Goal: Task Accomplishment & Management: Use online tool/utility

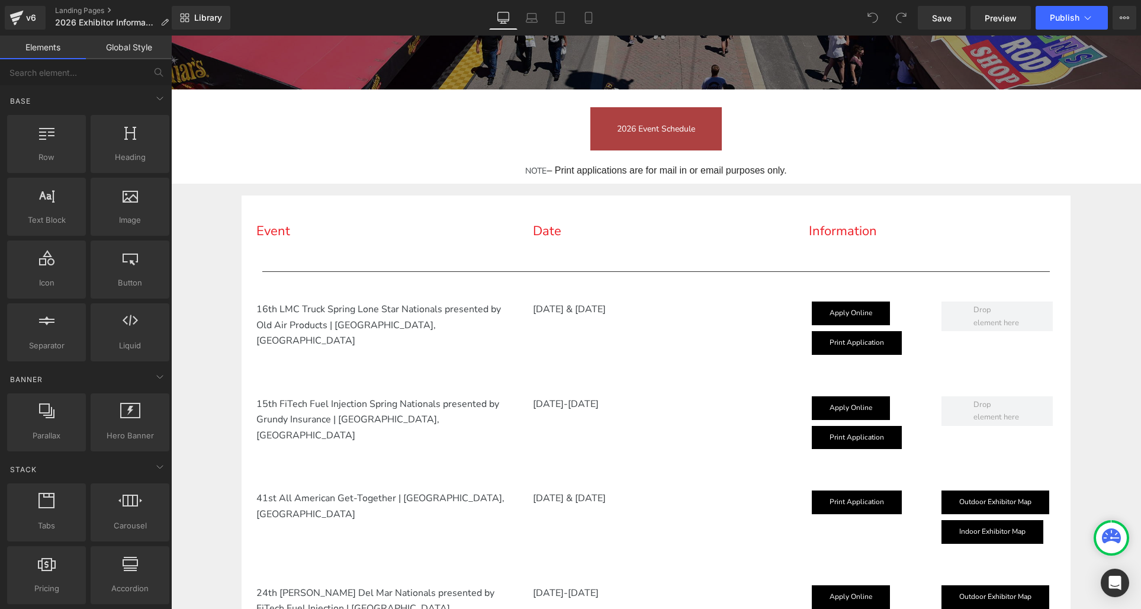
scroll to position [361, 0]
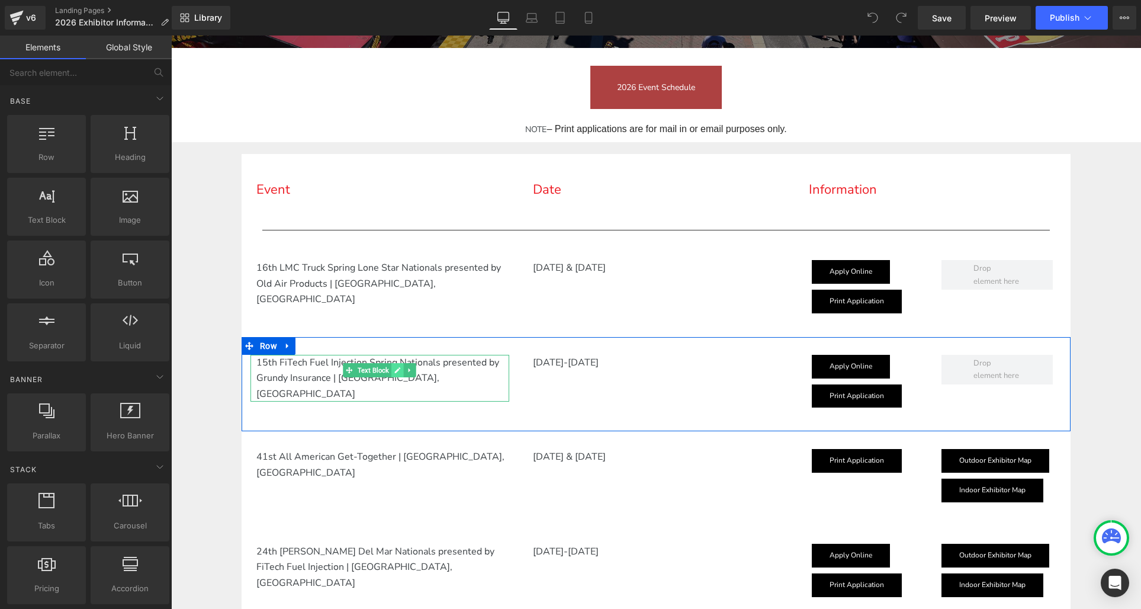
click at [397, 368] on icon at bounding box center [397, 369] width 7 height 7
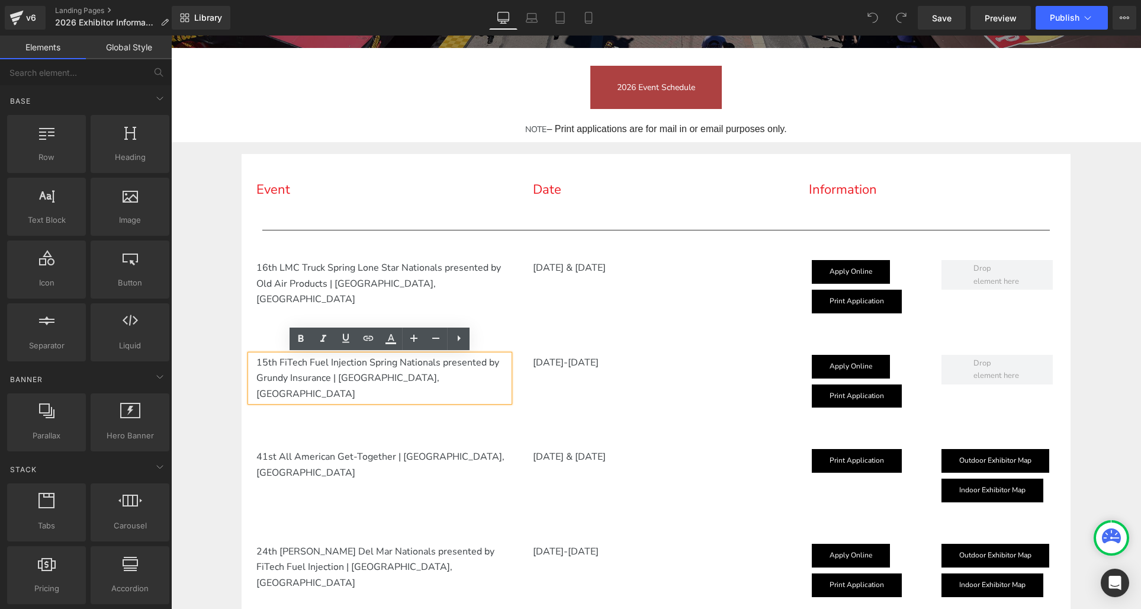
drag, startPoint x: 265, startPoint y: 360, endPoint x: 268, endPoint y: 353, distance: 7.5
click at [265, 359] on p "15th FiTech Fuel Injection Spring Nationals presented by Grundy Insurance | Sco…" at bounding box center [382, 378] width 253 height 47
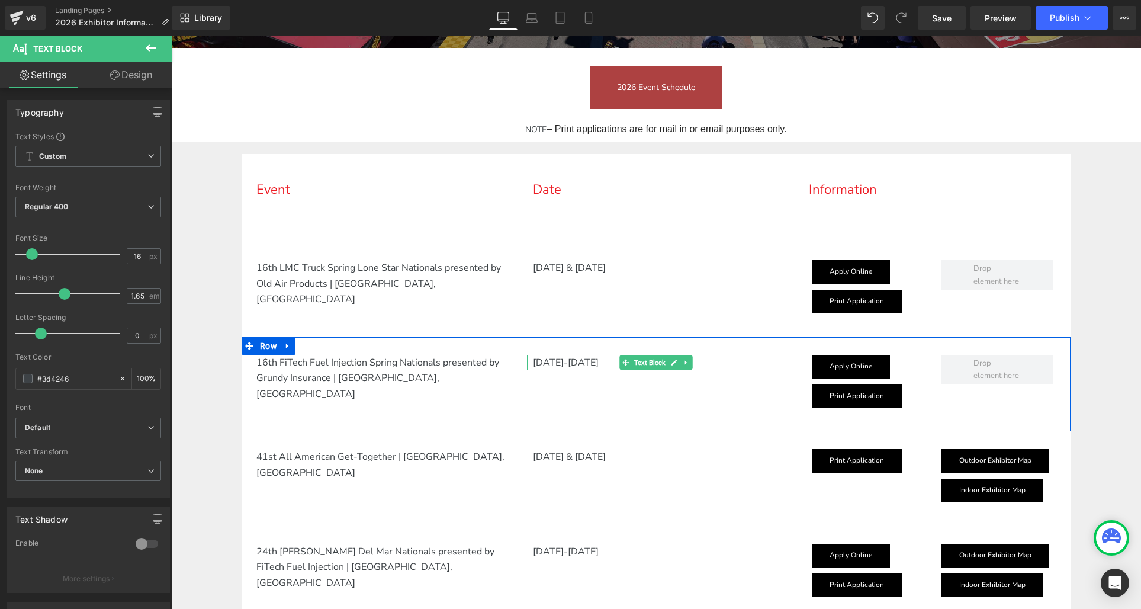
click at [584, 365] on p "[DATE]-[DATE]" at bounding box center [659, 362] width 253 height 15
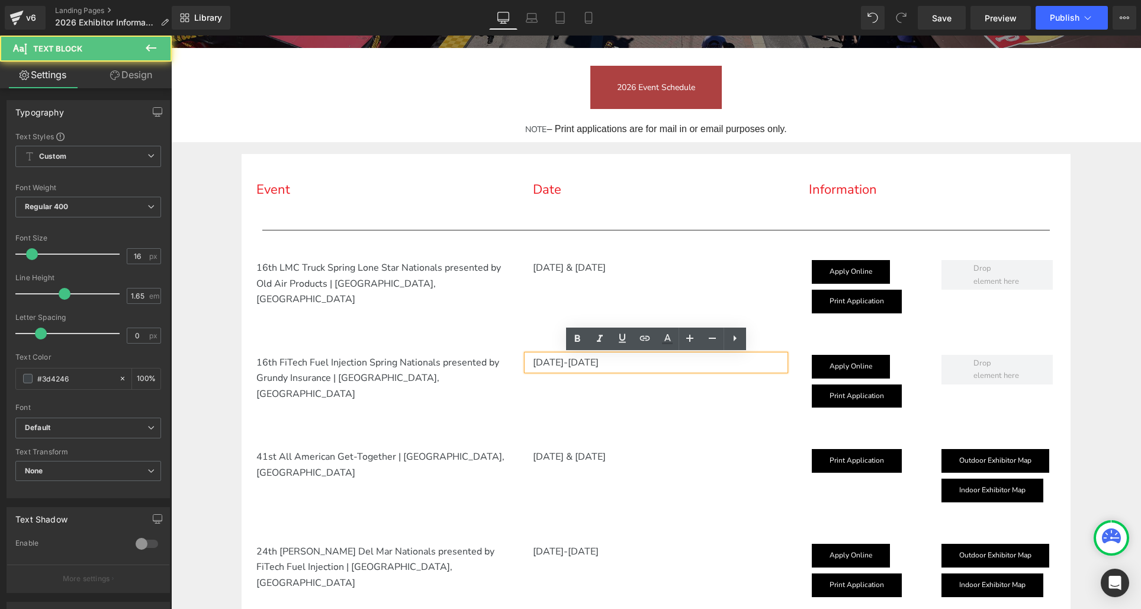
click at [588, 360] on p "[DATE]-[DATE]" at bounding box center [659, 362] width 253 height 15
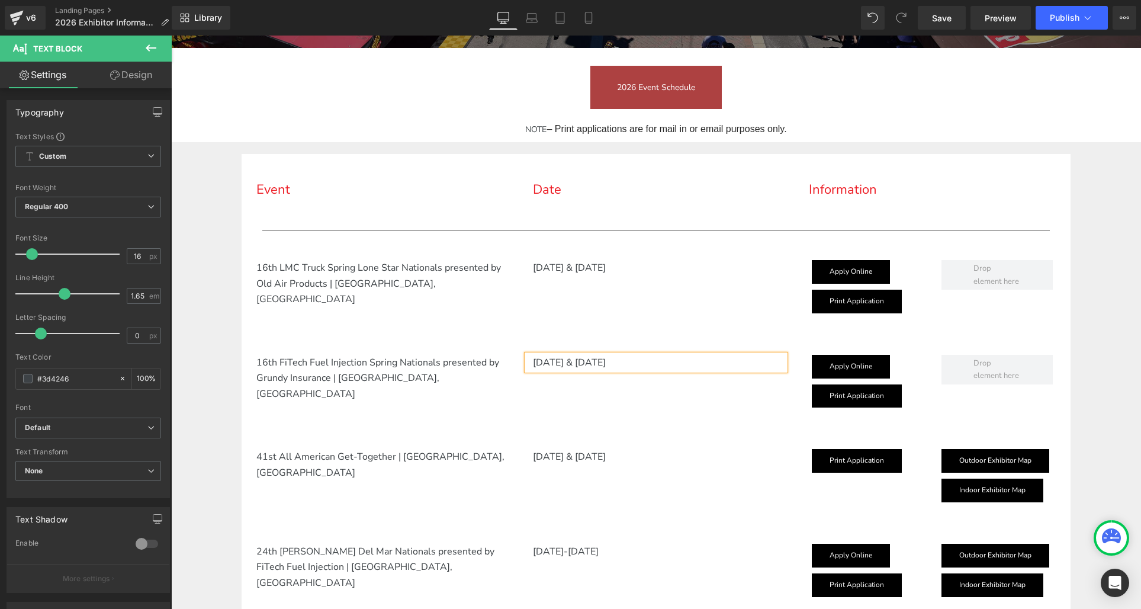
click at [628, 361] on p "March 13 & 14, 2025" at bounding box center [659, 362] width 253 height 15
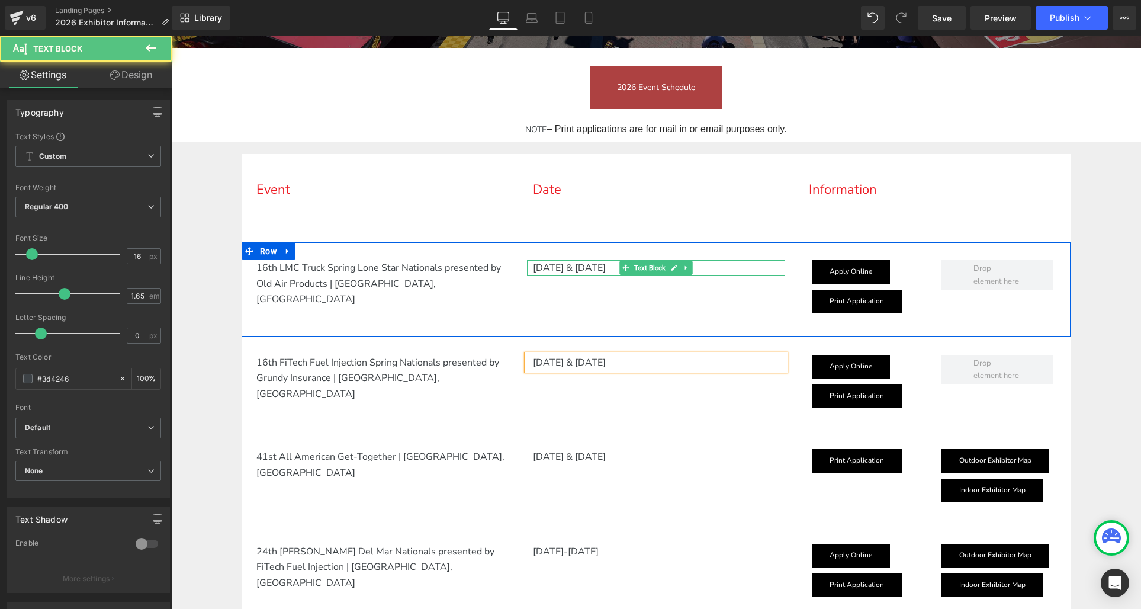
click at [611, 265] on p "[DATE] & [DATE]" at bounding box center [659, 267] width 253 height 15
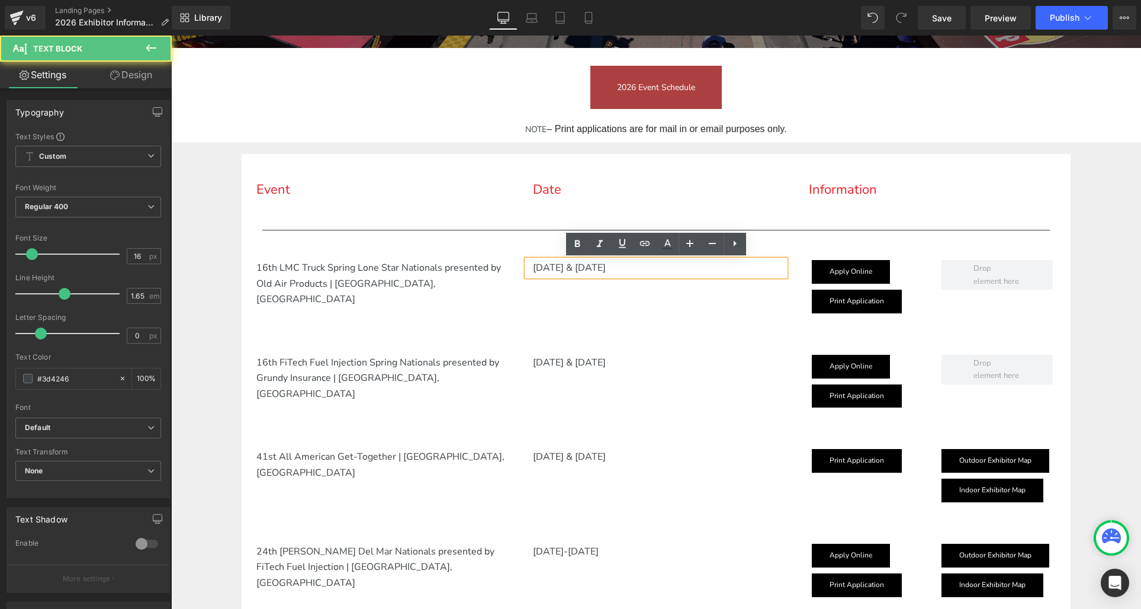
click at [603, 267] on p "[DATE] & [DATE]" at bounding box center [659, 267] width 253 height 15
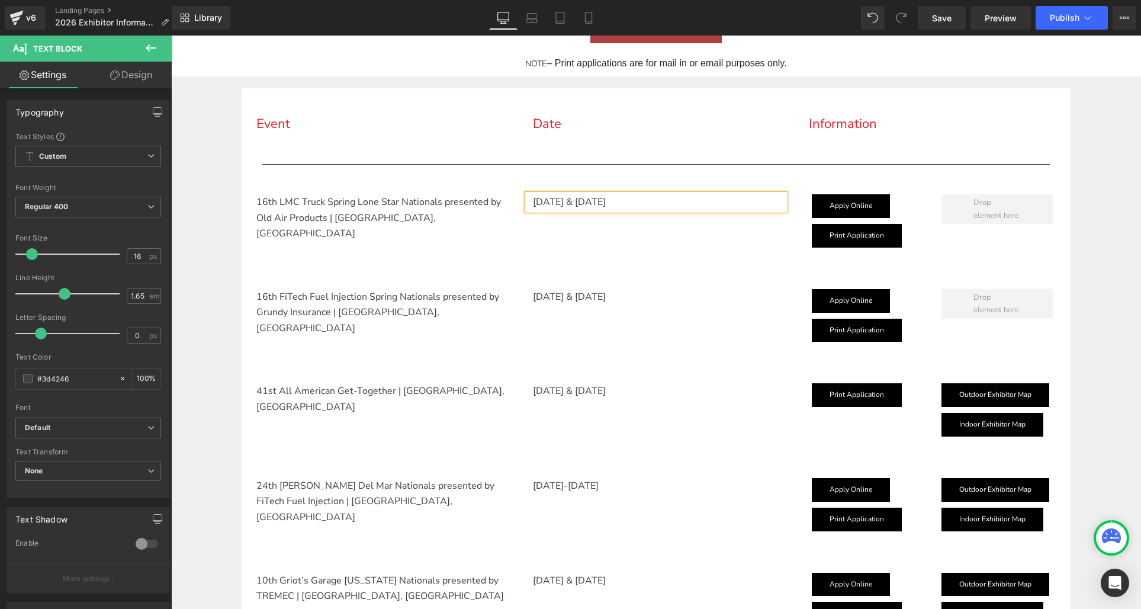
scroll to position [427, 0]
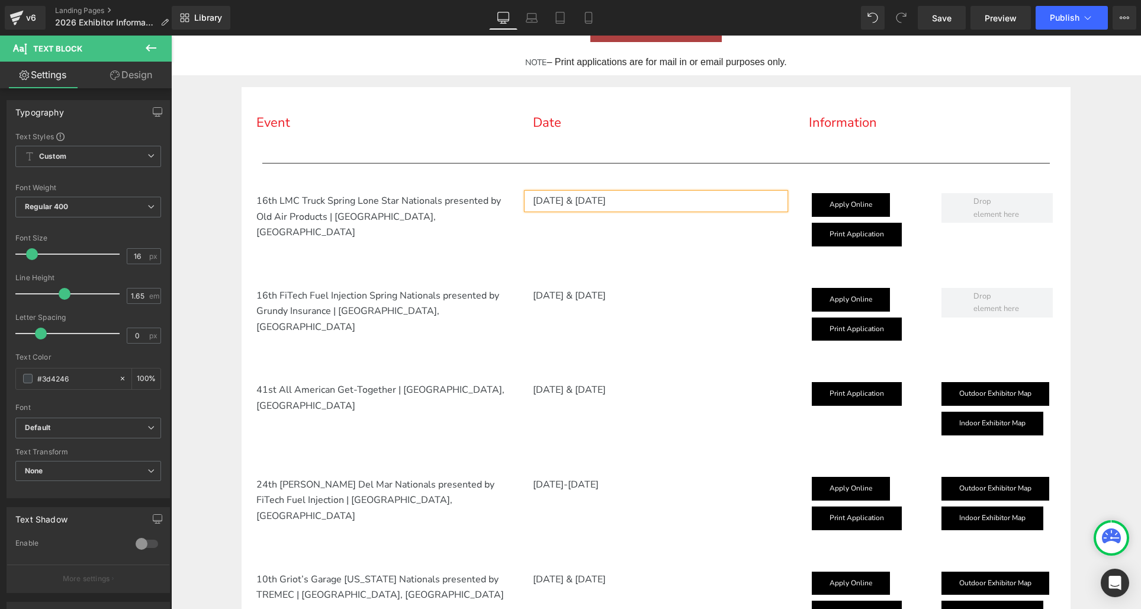
click at [282, 384] on div "41st All American Get-Together | Pleasanton, CA Text Block" at bounding box center [379, 397] width 259 height 31
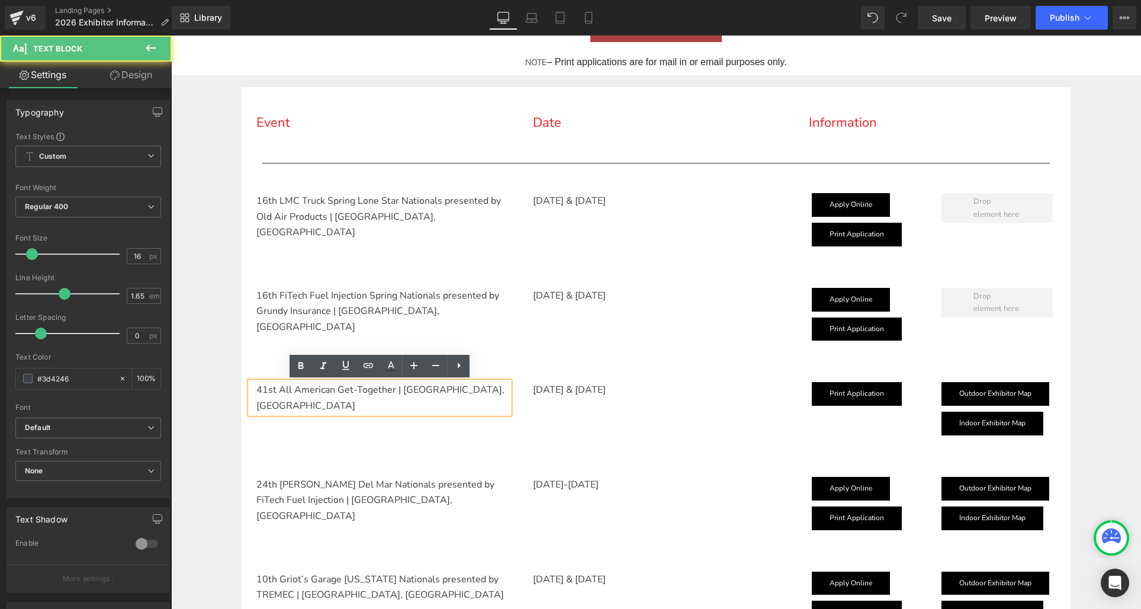
click at [276, 390] on p "41st All American Get-Together | Pleasanton, CA" at bounding box center [382, 397] width 253 height 31
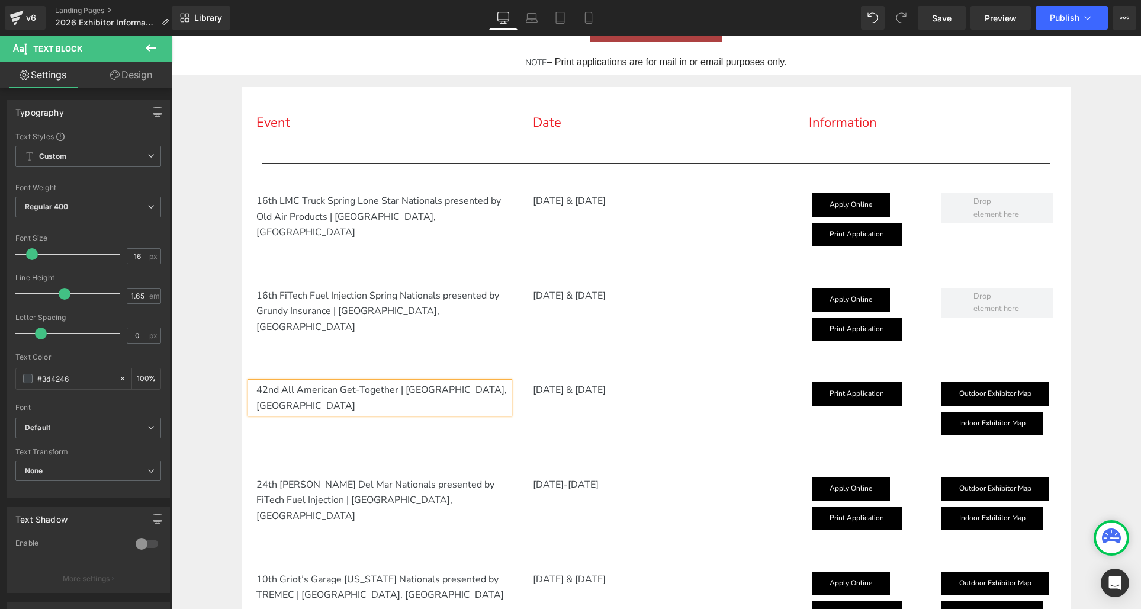
scroll to position [429, 0]
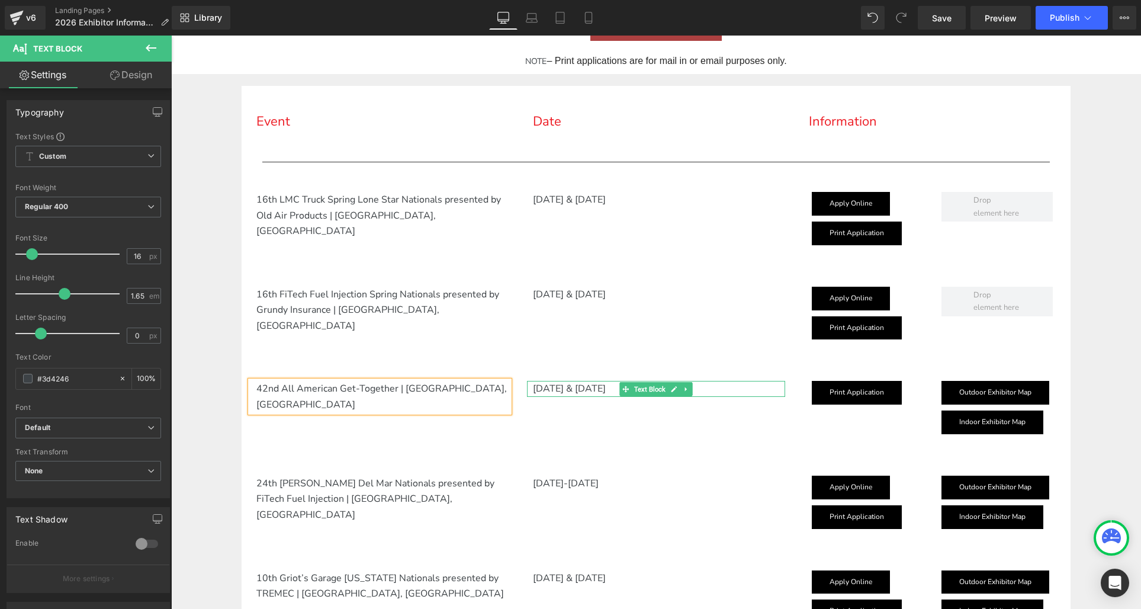
click at [561, 385] on p "[DATE] & [DATE]" at bounding box center [659, 388] width 253 height 15
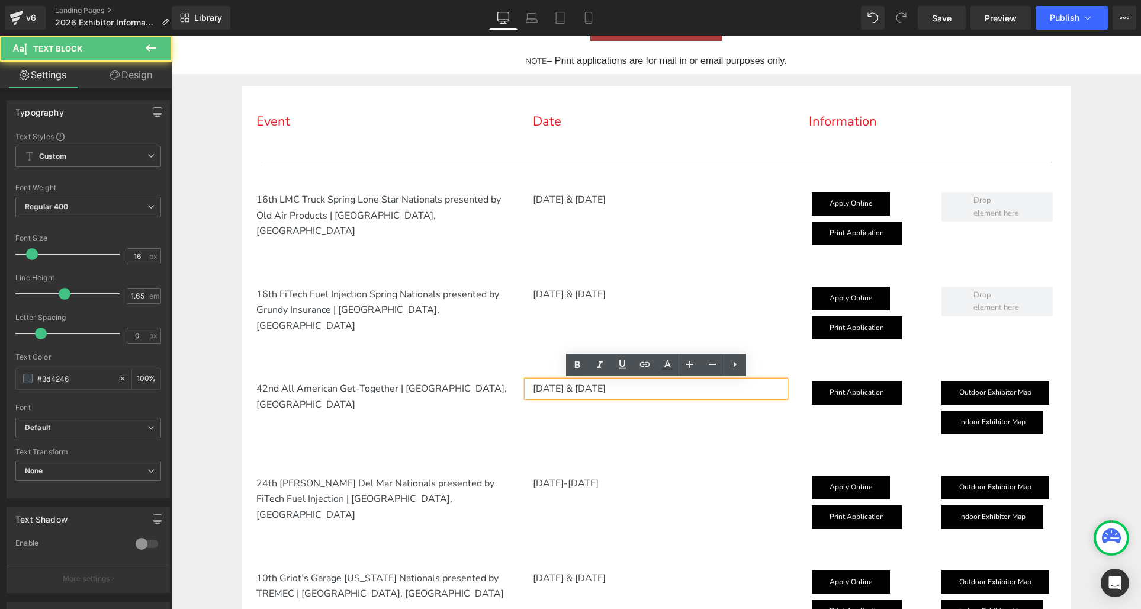
click at [567, 388] on p "[DATE] & [DATE]" at bounding box center [659, 388] width 253 height 15
drag, startPoint x: 569, startPoint y: 387, endPoint x: 574, endPoint y: 382, distance: 6.7
click at [570, 387] on p "[DATE] & [DATE]" at bounding box center [659, 388] width 253 height 15
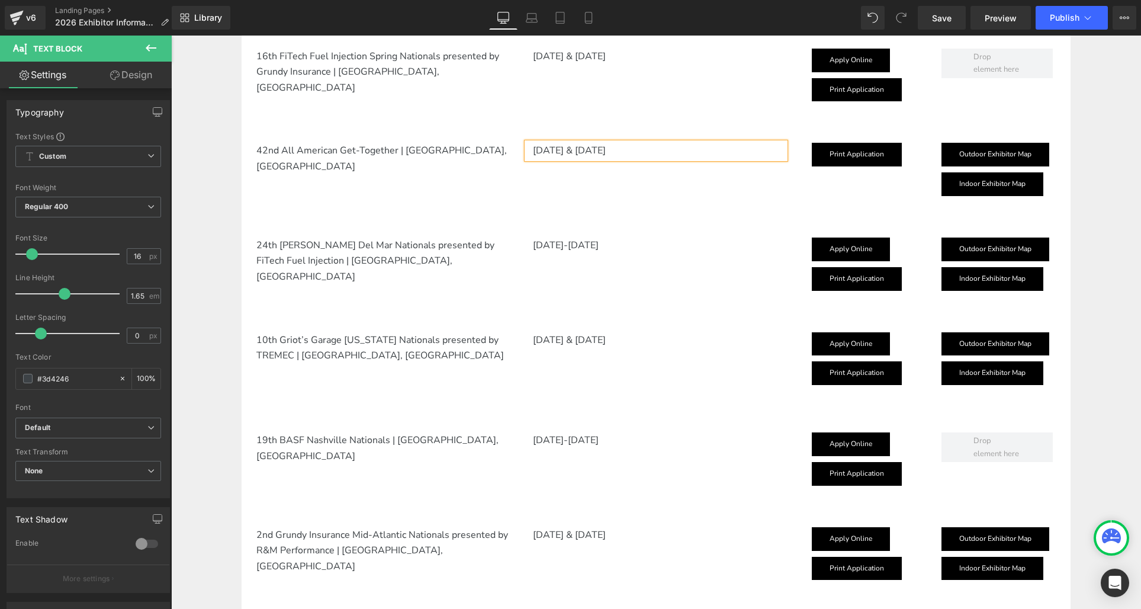
scroll to position [599, 0]
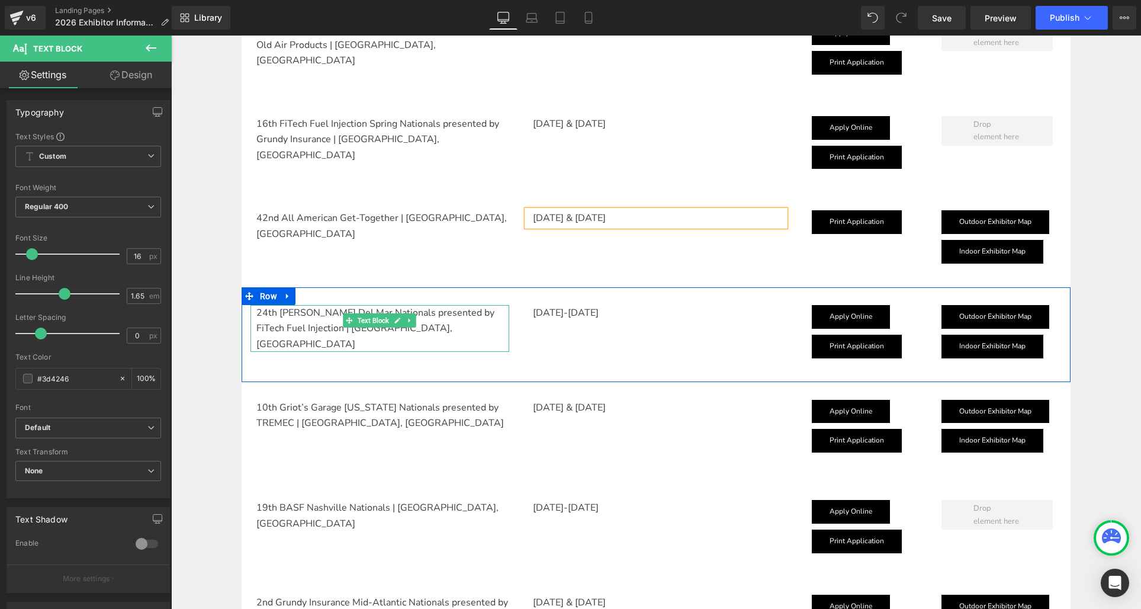
click at [276, 314] on p "24th Meguiar’s Del Mar Nationals presented by FiTech Fuel Injection | Del Mar, …" at bounding box center [382, 328] width 253 height 47
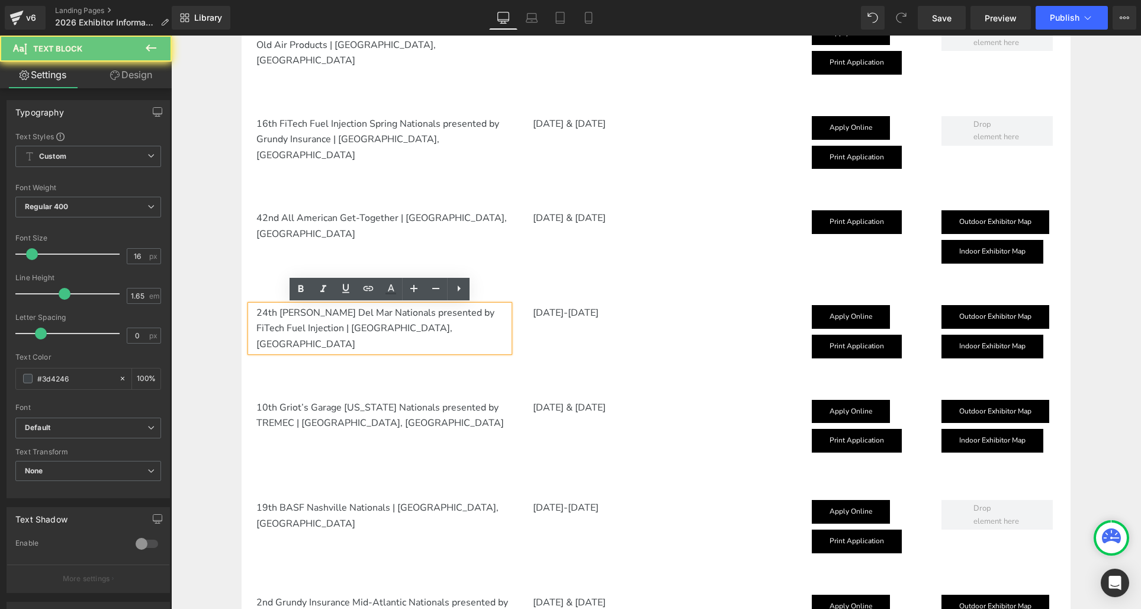
click at [266, 311] on p "24th Meguiar’s Del Mar Nationals presented by FiTech Fuel Injection | Del Mar, …" at bounding box center [382, 328] width 253 height 47
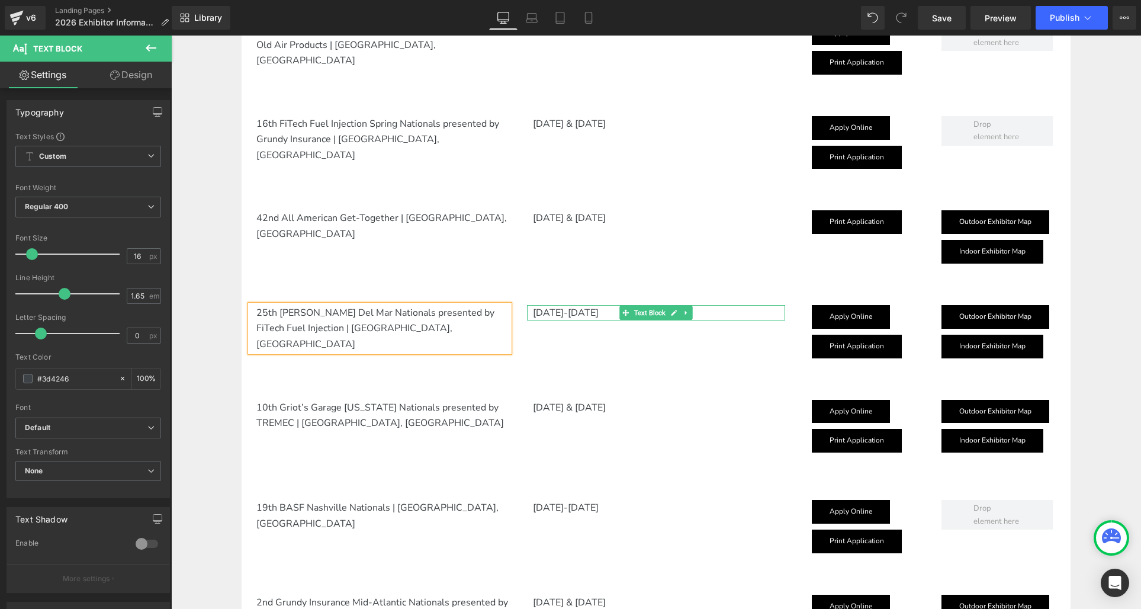
click at [542, 312] on p "[DATE]-[DATE]" at bounding box center [659, 312] width 253 height 15
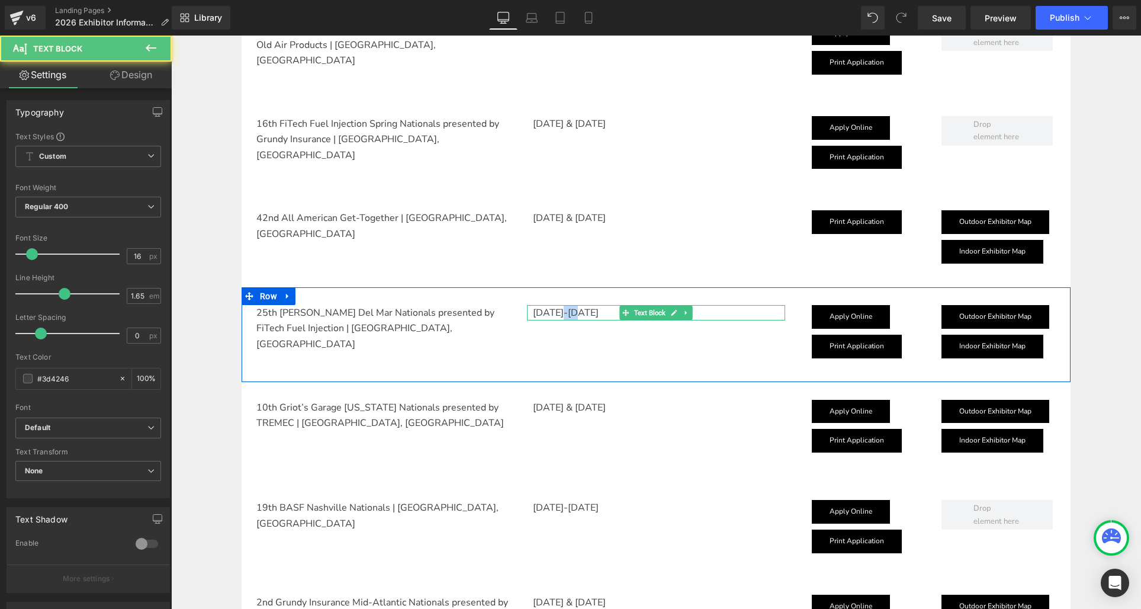
drag, startPoint x: 555, startPoint y: 313, endPoint x: 571, endPoint y: 311, distance: 16.6
click at [571, 311] on p "[DATE]-[DATE]" at bounding box center [659, 312] width 253 height 15
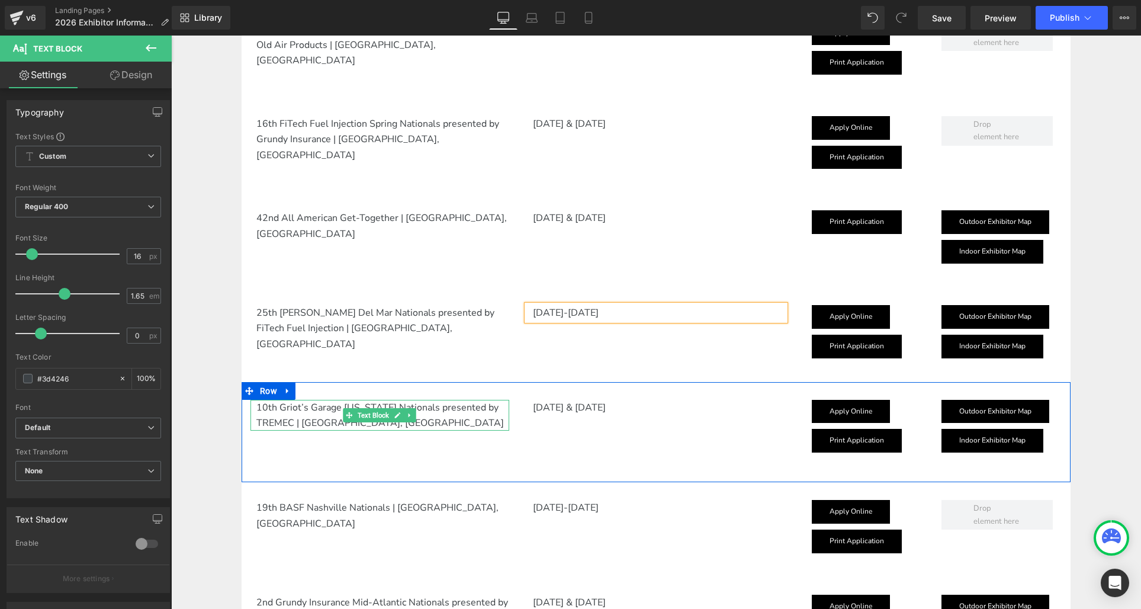
click at [278, 409] on p "10th Griot’s Garage North Carolina Nationals presented by TREMEC | Raleigh, NC" at bounding box center [382, 415] width 253 height 31
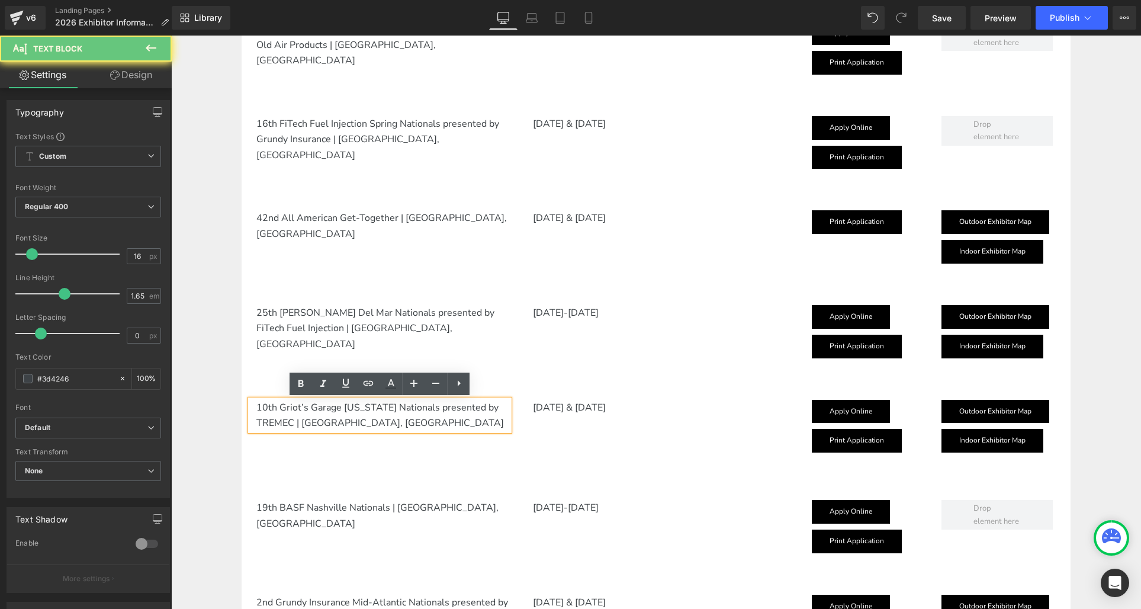
click at [266, 404] on p "10th Griot’s Garage North Carolina Nationals presented by TREMEC | Raleigh, NC" at bounding box center [382, 415] width 253 height 31
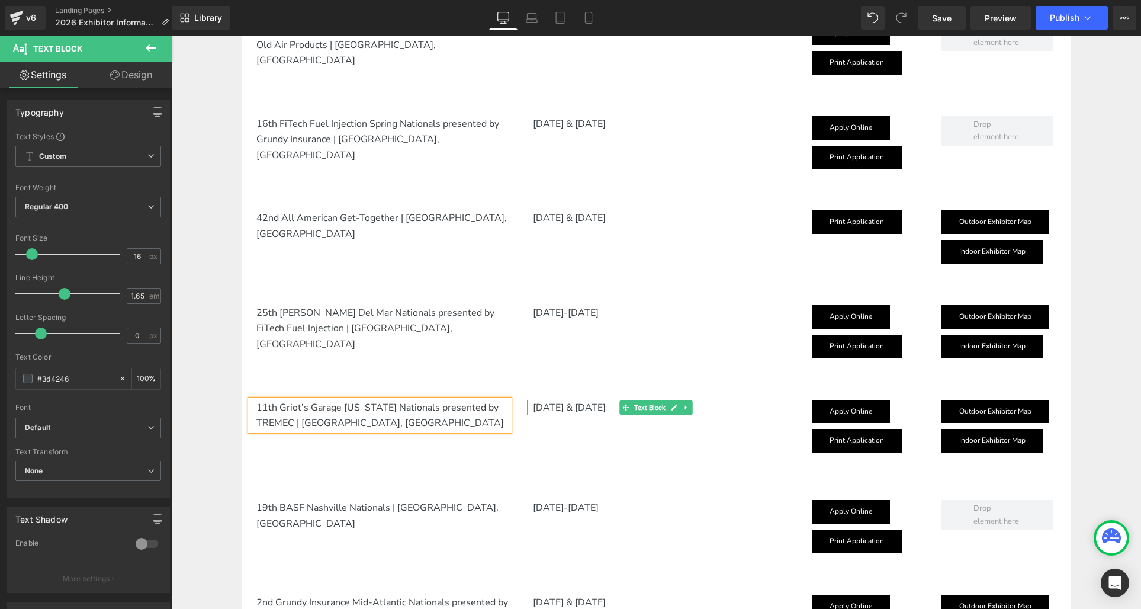
click at [555, 410] on p "[DATE] & [DATE]" at bounding box center [659, 407] width 253 height 15
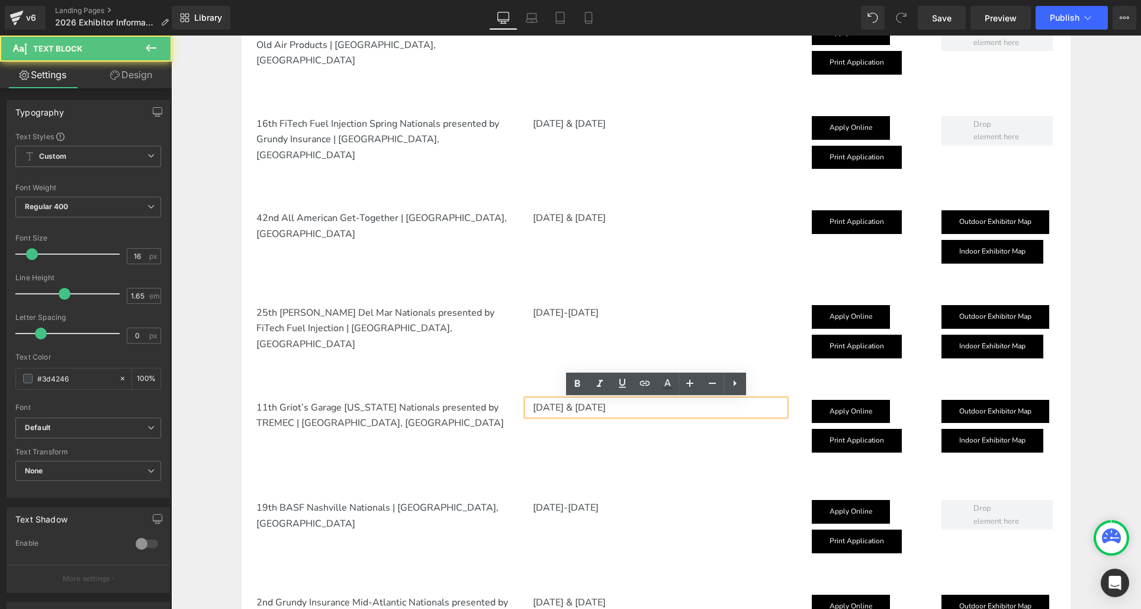
click at [565, 407] on p "[DATE] & [DATE]" at bounding box center [659, 407] width 253 height 15
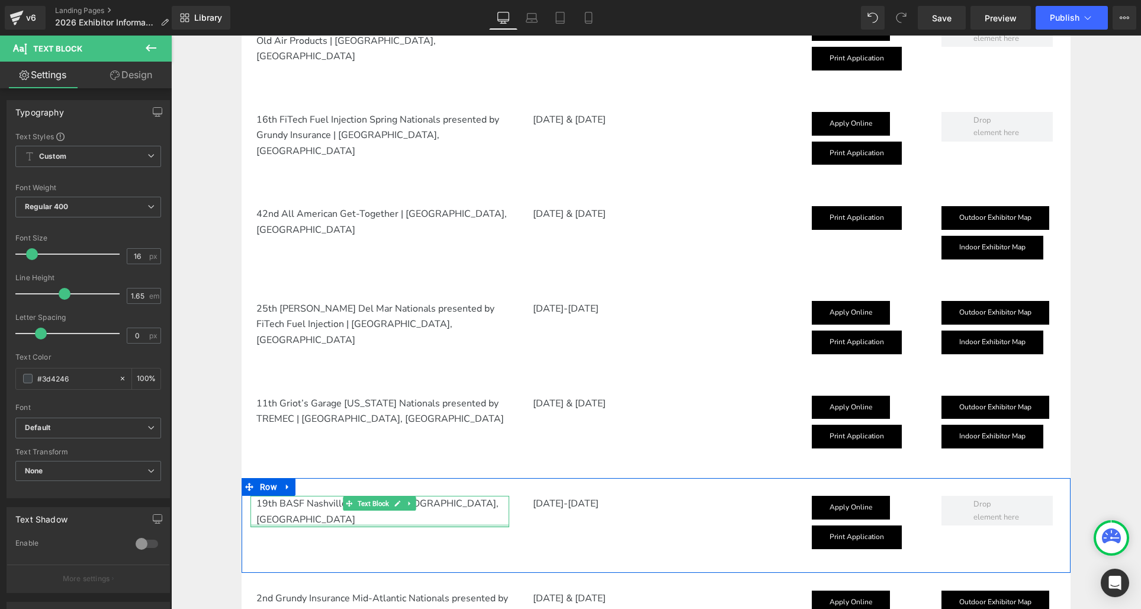
scroll to position [604, 0]
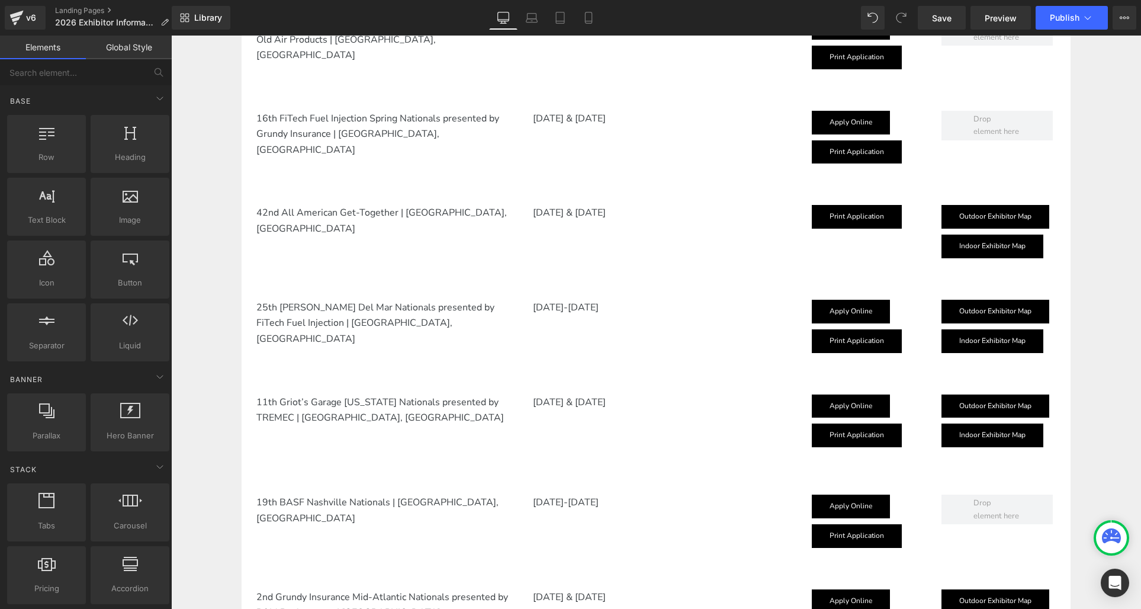
click at [303, 503] on p "19th BASF Nashville Nationals | Lebanon, TN" at bounding box center [382, 509] width 253 height 31
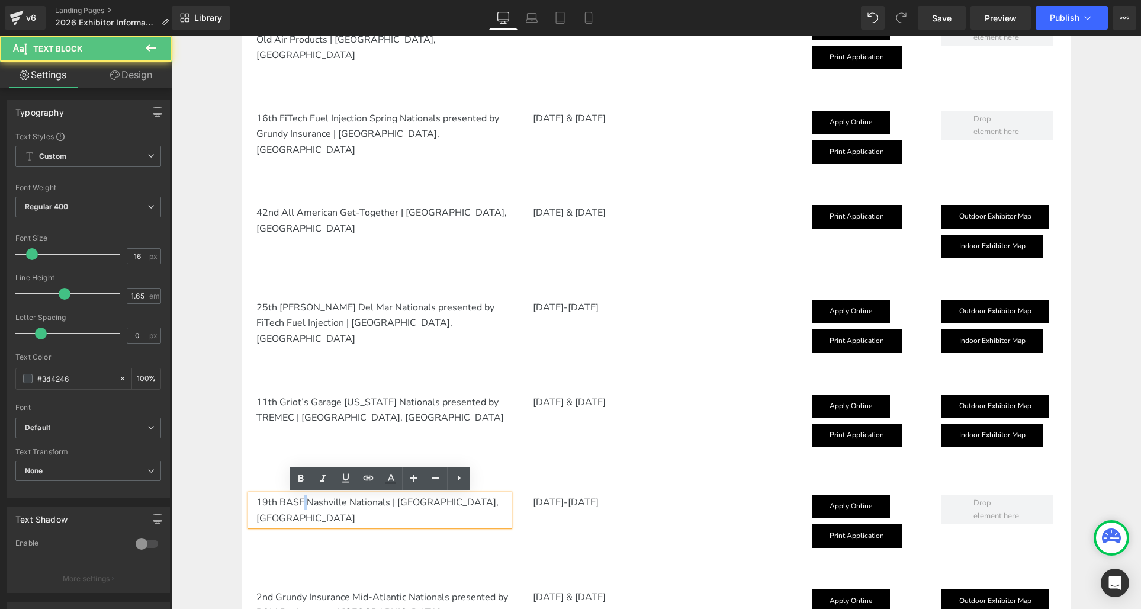
click at [303, 503] on p "19th BASF Nashville Nationals | Lebanon, TN" at bounding box center [382, 509] width 253 height 31
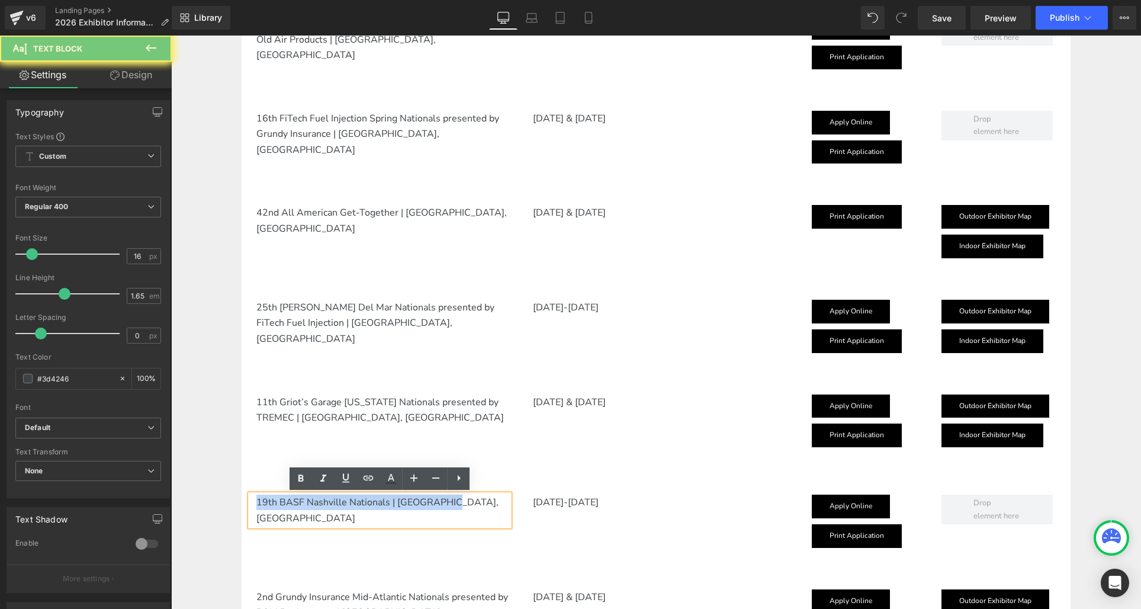
click at [303, 503] on p "19th BASF Nashville Nationals | Lebanon, TN" at bounding box center [382, 509] width 253 height 31
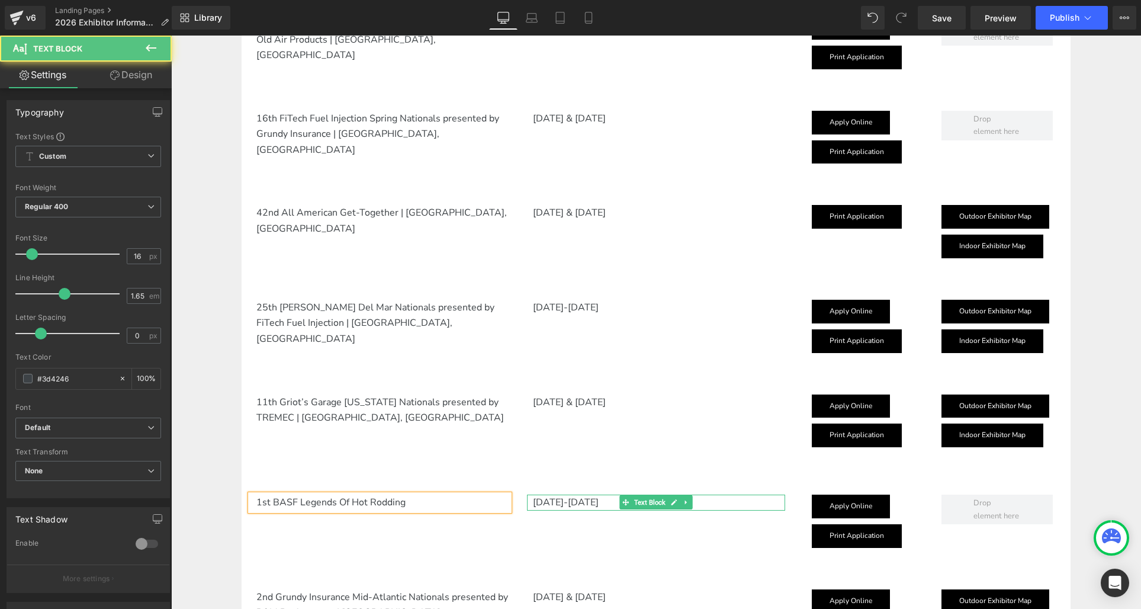
click at [564, 501] on p "[DATE]-[DATE]" at bounding box center [659, 501] width 253 height 15
click at [577, 500] on p "[DATE]-[DATE]" at bounding box center [659, 501] width 253 height 15
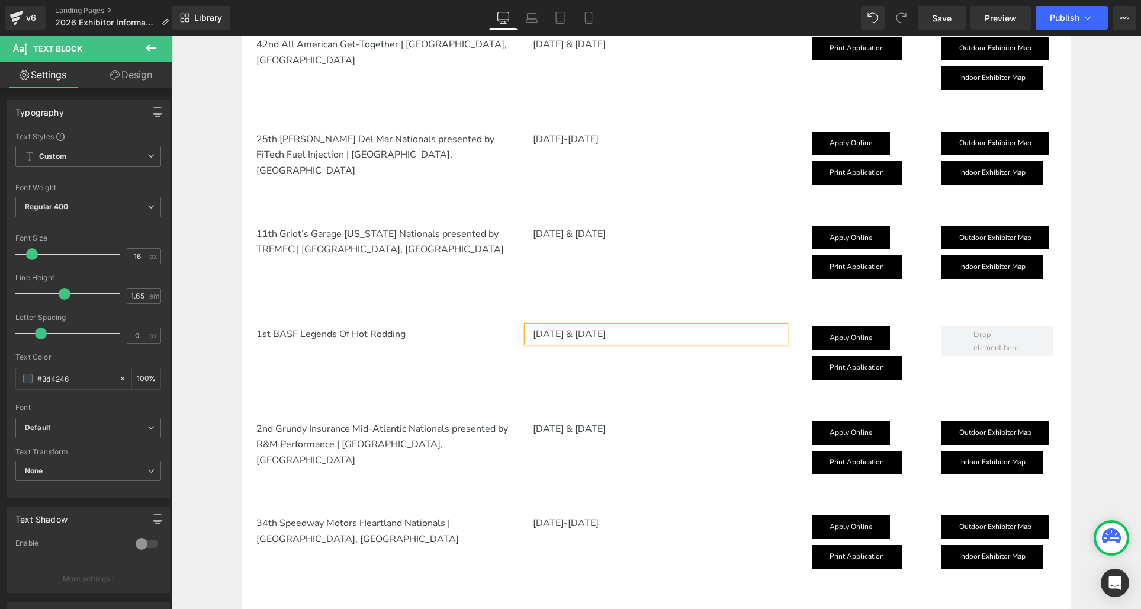
scroll to position [821, 0]
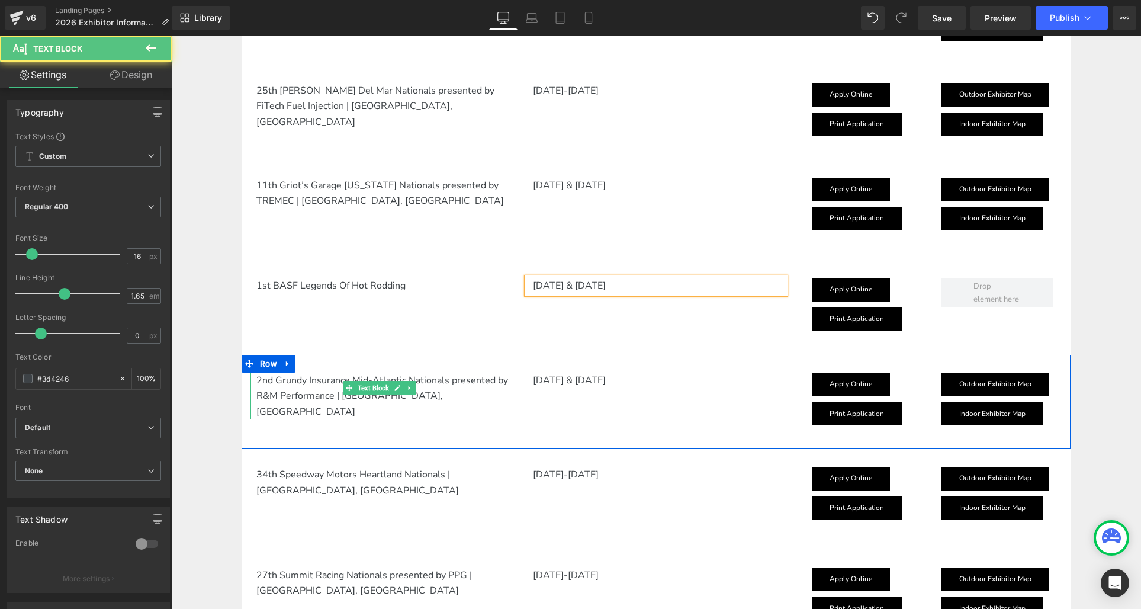
click at [297, 381] on p "2nd Grundy Insurance Mid-Atlantic Nationals presented by R&M Performance | Dove…" at bounding box center [382, 395] width 253 height 47
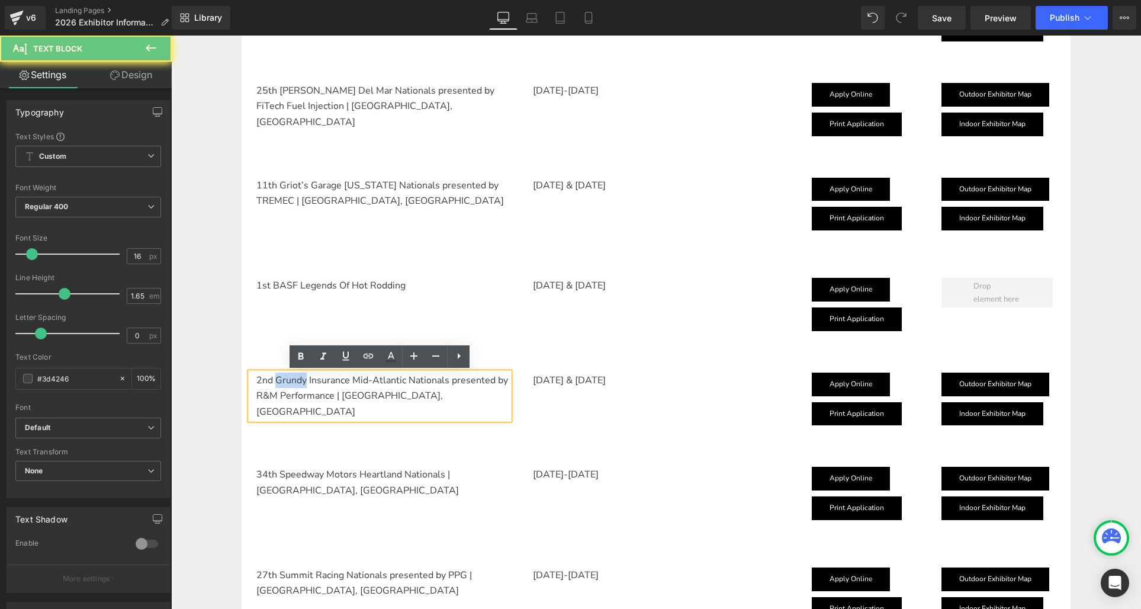
click at [297, 381] on p "2nd Grundy Insurance Mid-Atlantic Nationals presented by R&M Performance | Dove…" at bounding box center [382, 395] width 253 height 47
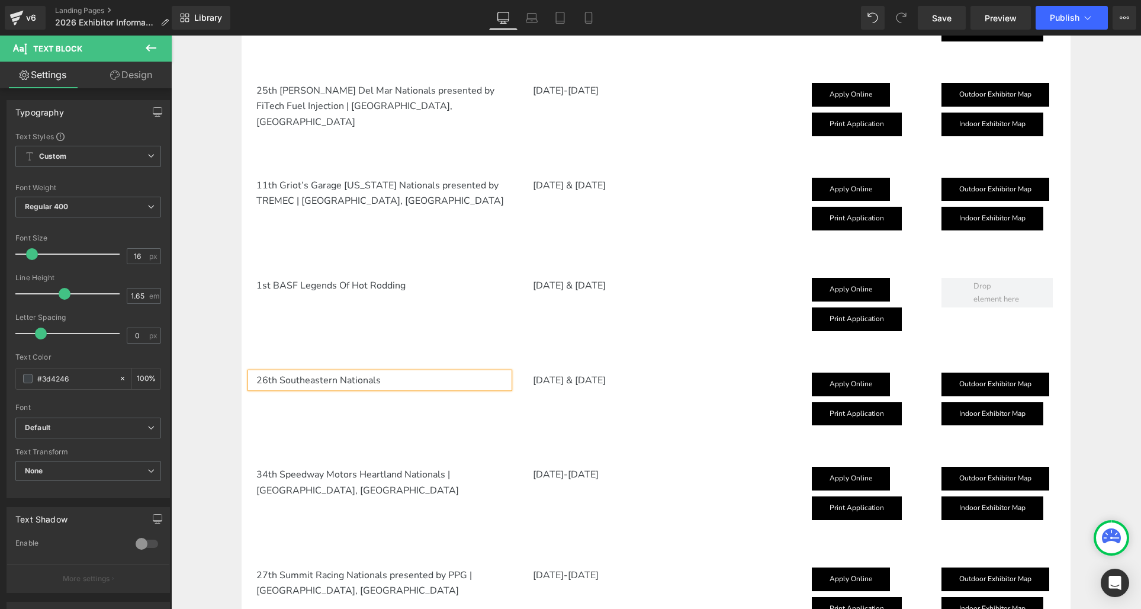
click at [562, 378] on p "[DATE] & [DATE]" at bounding box center [659, 379] width 253 height 15
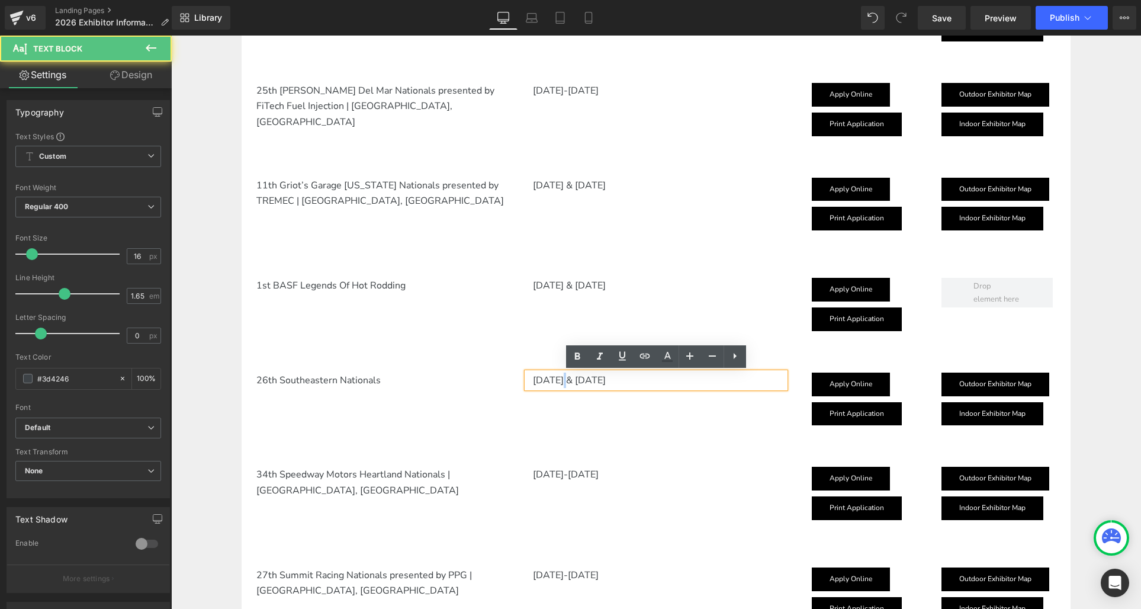
click at [562, 378] on p "[DATE] & [DATE]" at bounding box center [659, 379] width 253 height 15
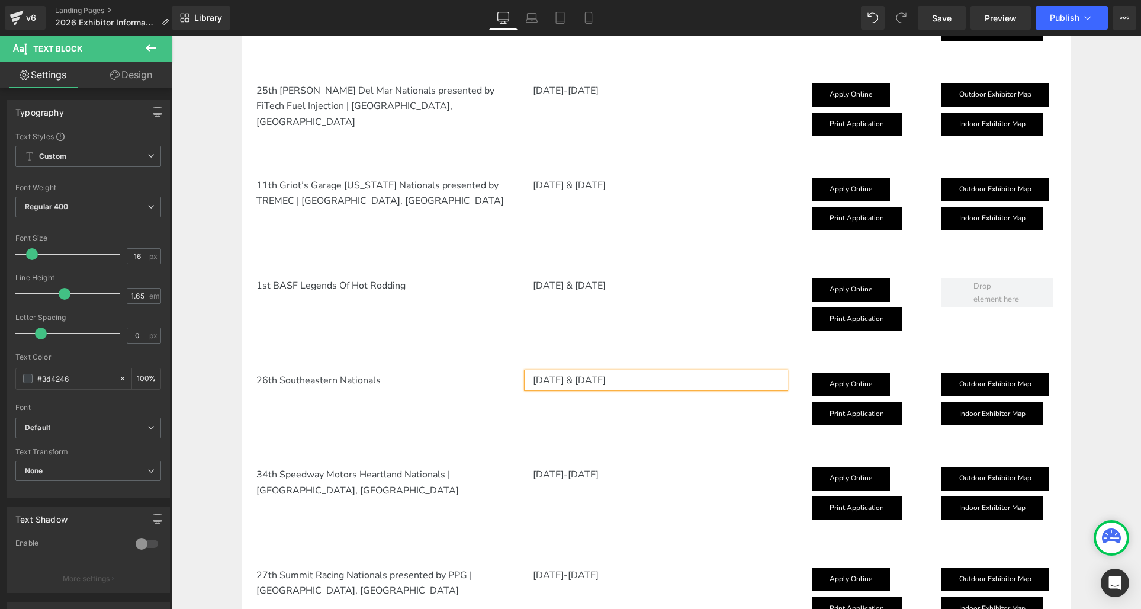
scroll to position [824, 0]
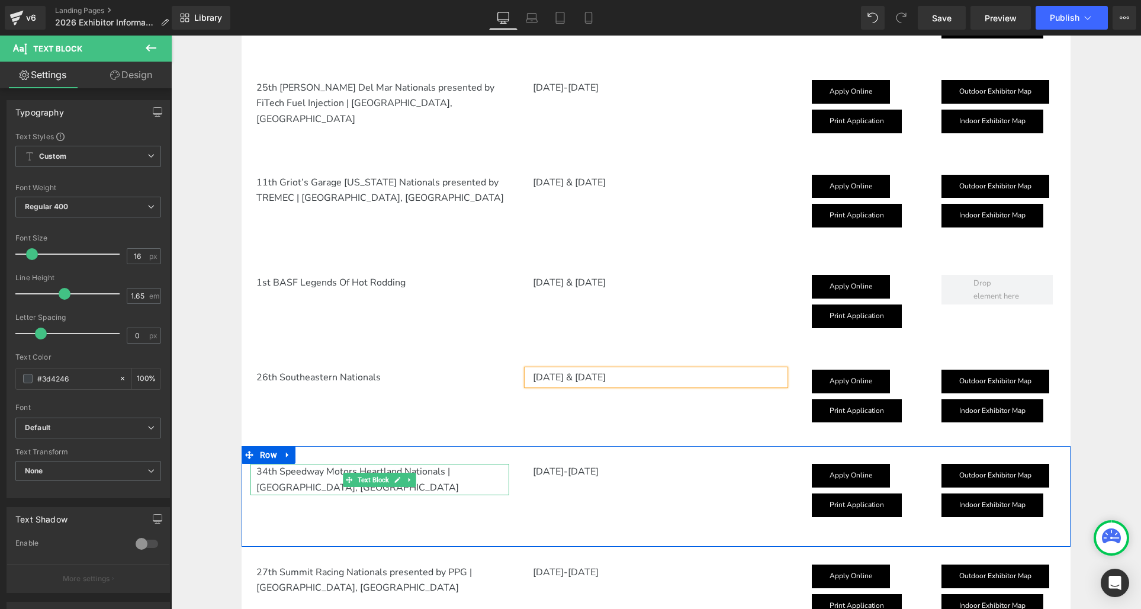
click at [265, 471] on p "34th Speedway Motors Heartland Nationals | Des Moines, IA" at bounding box center [382, 479] width 253 height 31
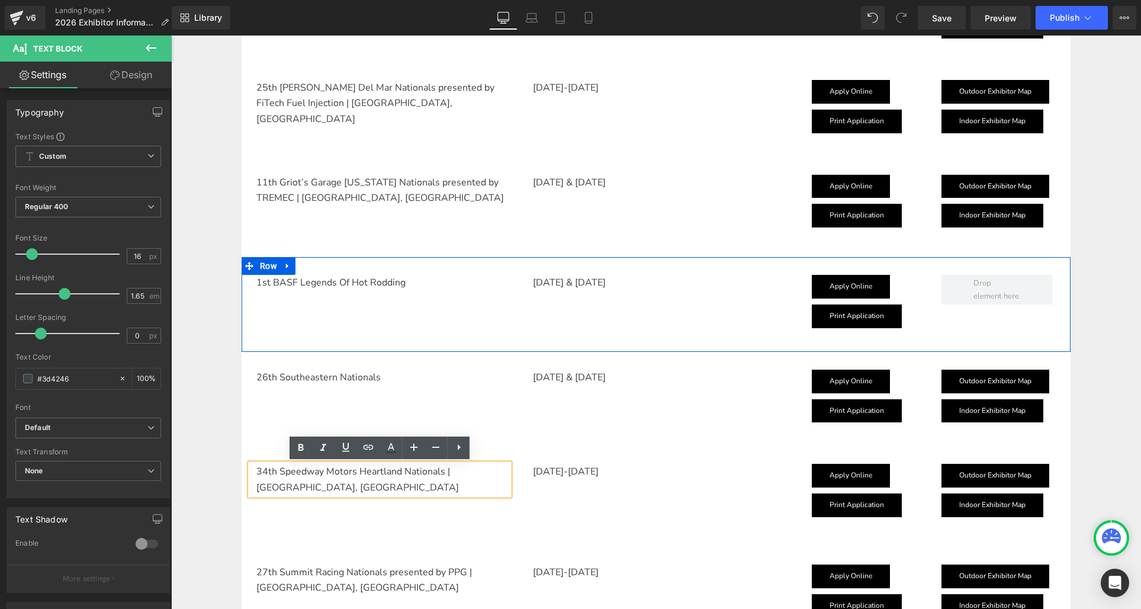
click at [409, 284] on icon at bounding box center [410, 282] width 7 height 7
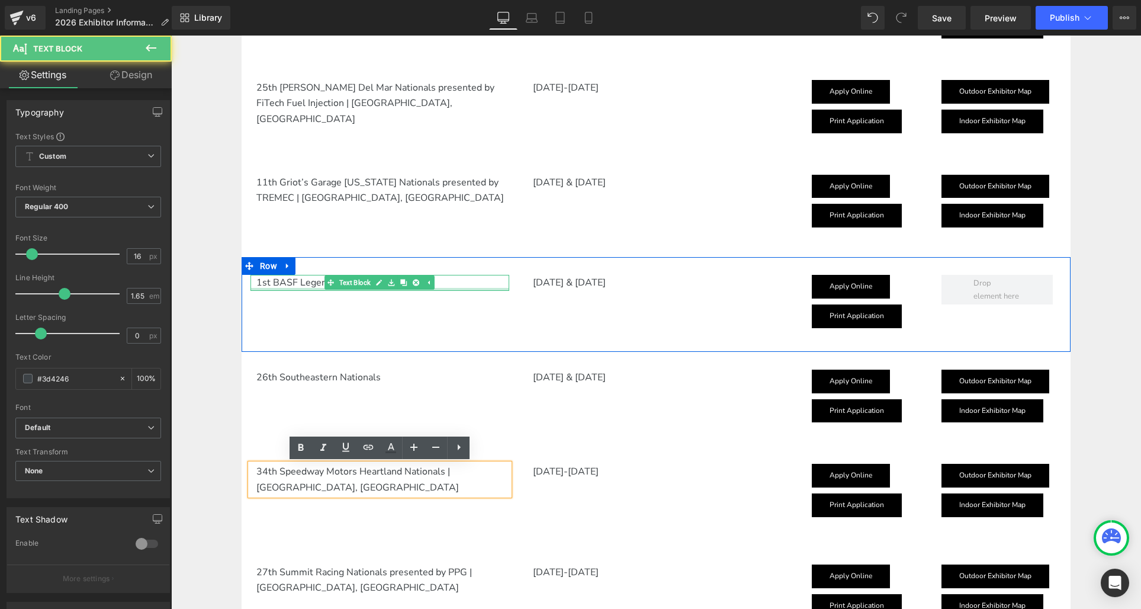
click at [294, 288] on div at bounding box center [379, 289] width 259 height 3
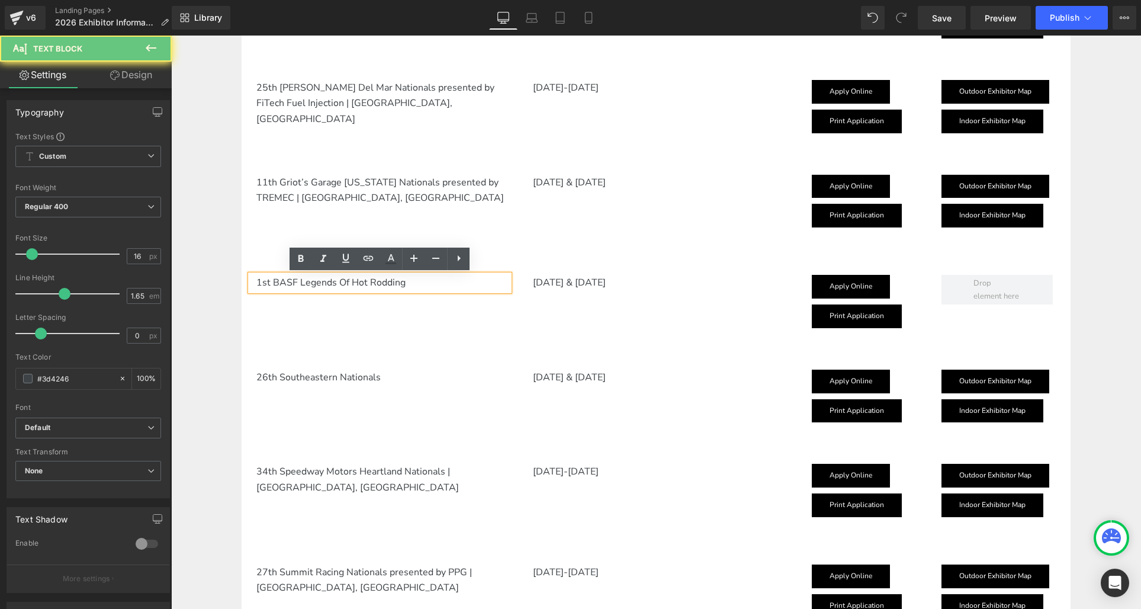
click at [423, 281] on p "1st BASF Legends Of Hot Rodding" at bounding box center [382, 282] width 253 height 15
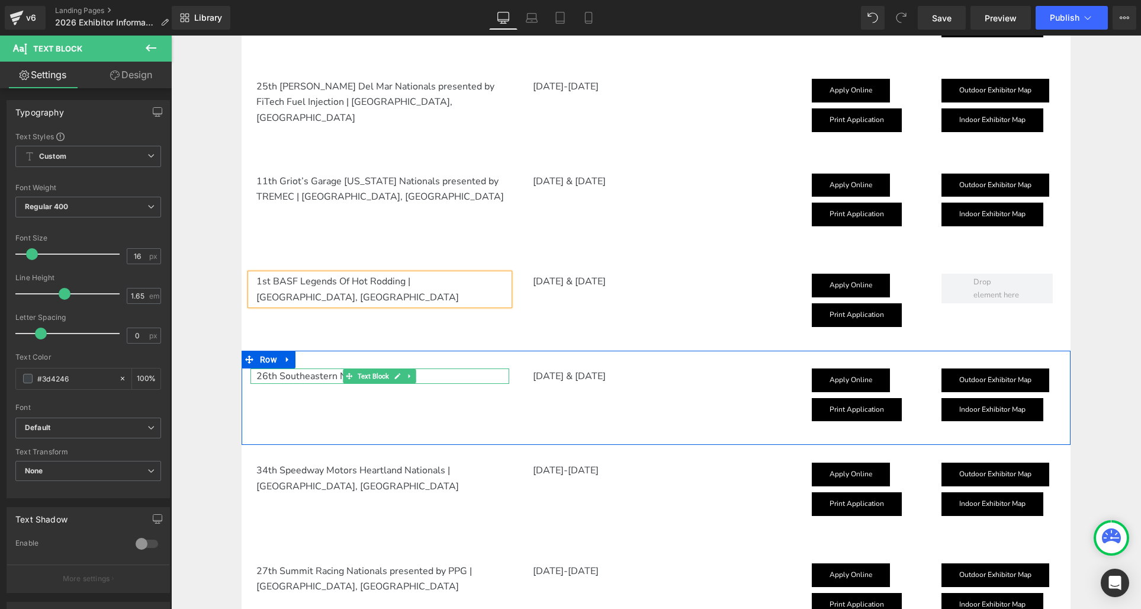
click at [317, 371] on p "26th Southeastern Nationals" at bounding box center [382, 375] width 253 height 15
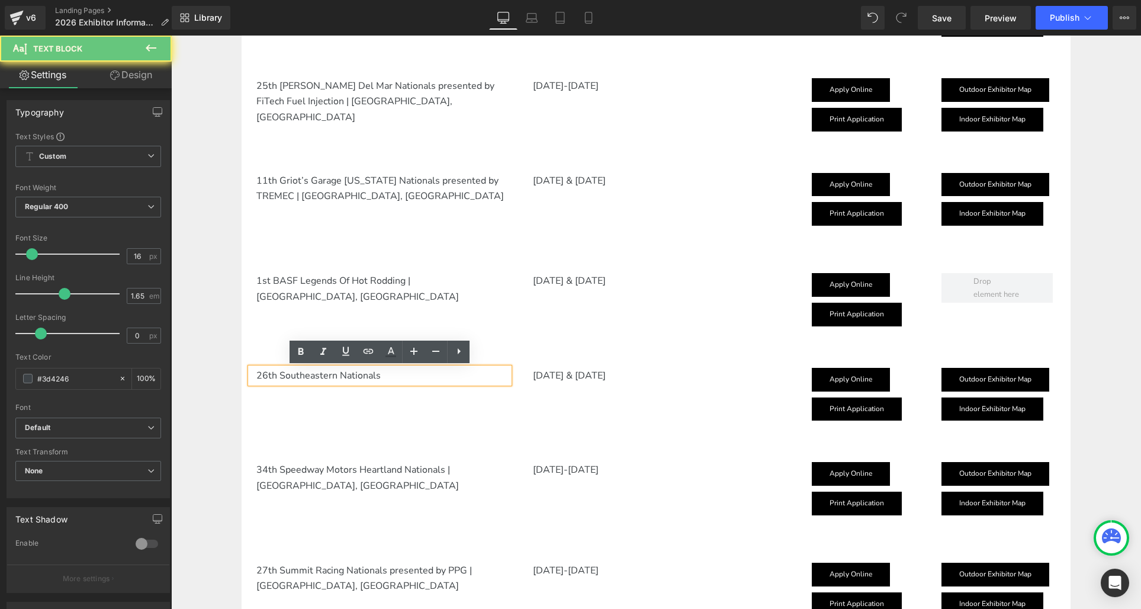
click at [399, 372] on p "26th Southeastern Nationals" at bounding box center [382, 375] width 253 height 15
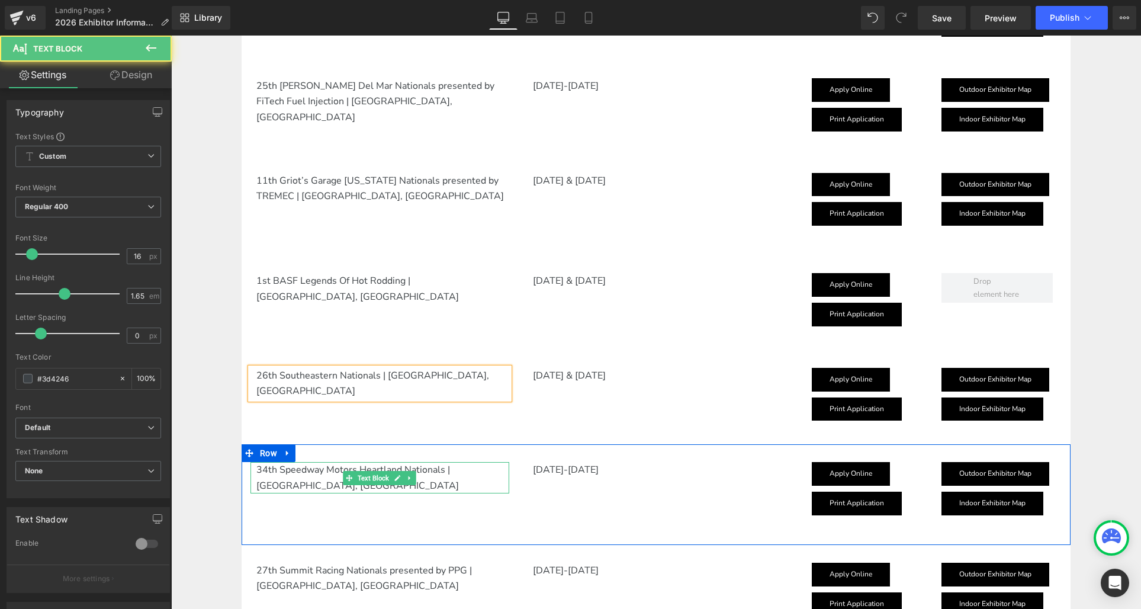
click at [265, 468] on p "34th Speedway Motors Heartland Nationals | Des Moines, IA" at bounding box center [382, 477] width 253 height 31
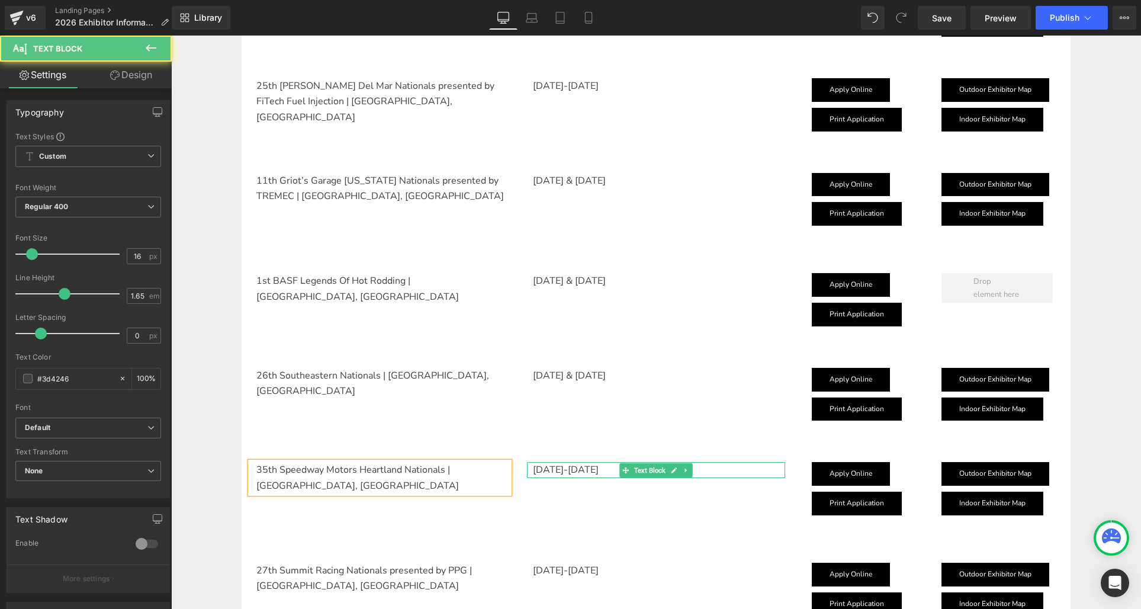
click at [568, 465] on p "[DATE]-[DATE]" at bounding box center [659, 469] width 253 height 15
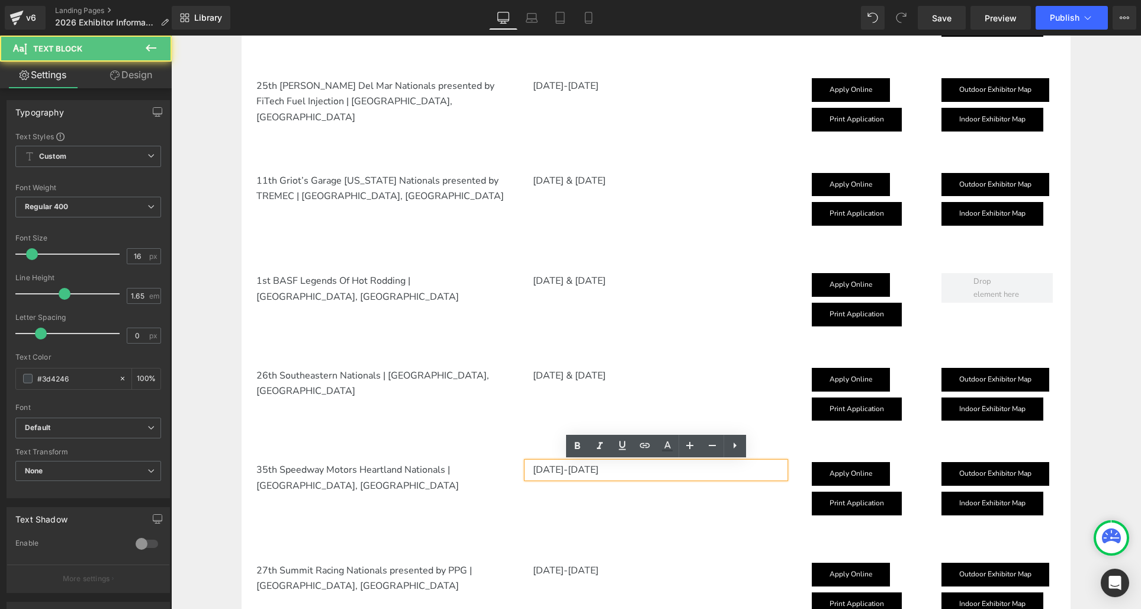
click at [555, 468] on p "[DATE]-[DATE]" at bounding box center [659, 469] width 253 height 15
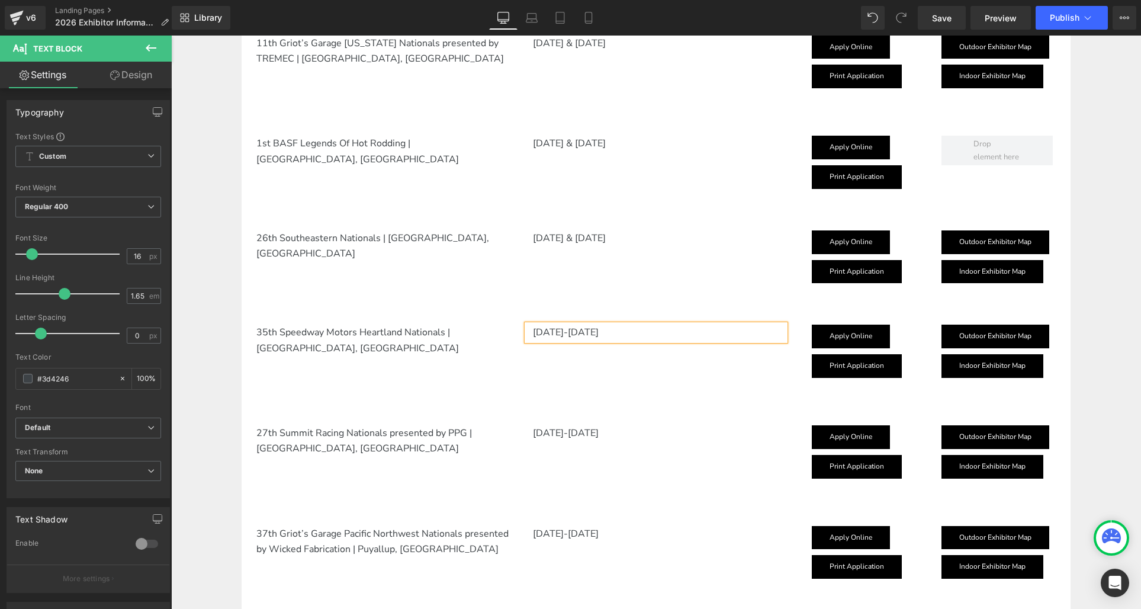
scroll to position [966, 0]
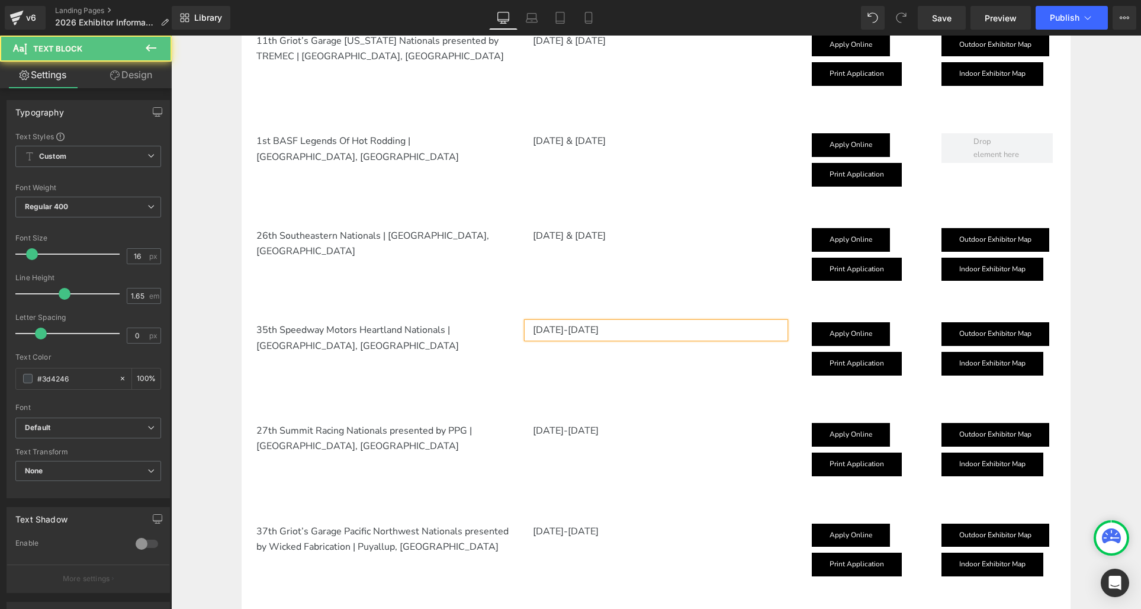
click at [265, 429] on p "27th Summit Racing Nationals presented by PPG | Columbus, OH" at bounding box center [382, 438] width 253 height 31
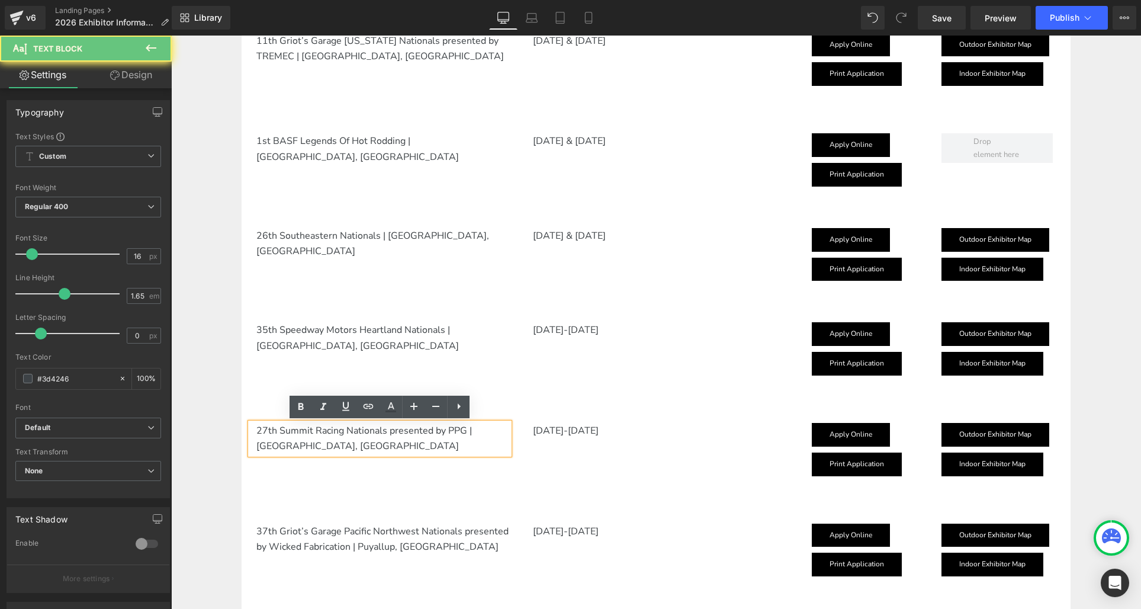
click at [265, 428] on p "27th Summit Racing Nationals presented by PPG | Columbus, OH" at bounding box center [382, 438] width 253 height 31
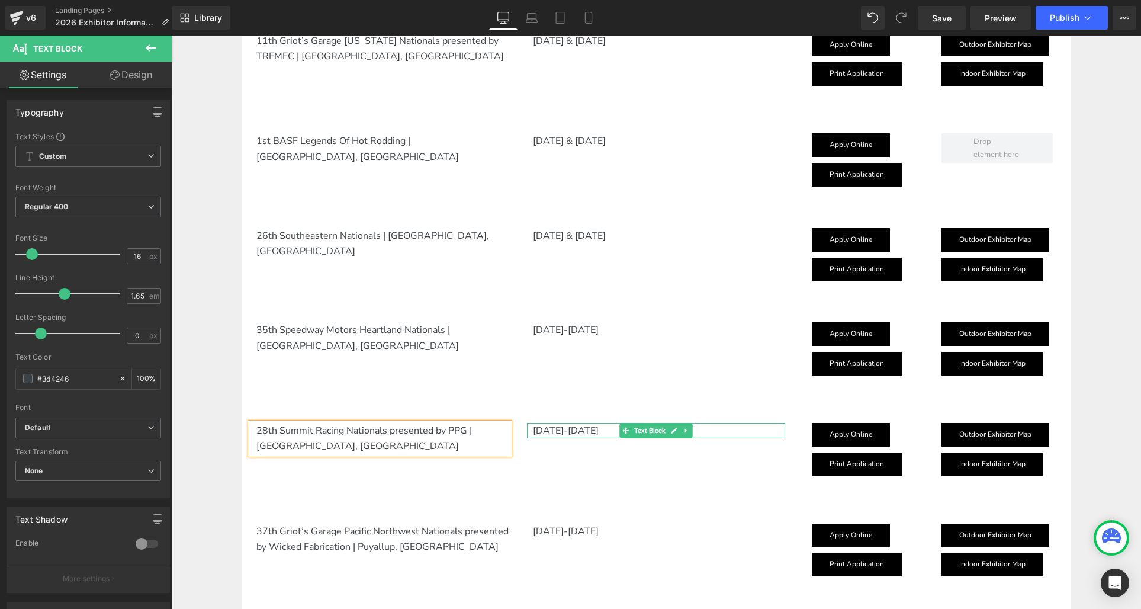
click at [545, 427] on p "[DATE]-[DATE]" at bounding box center [659, 430] width 253 height 15
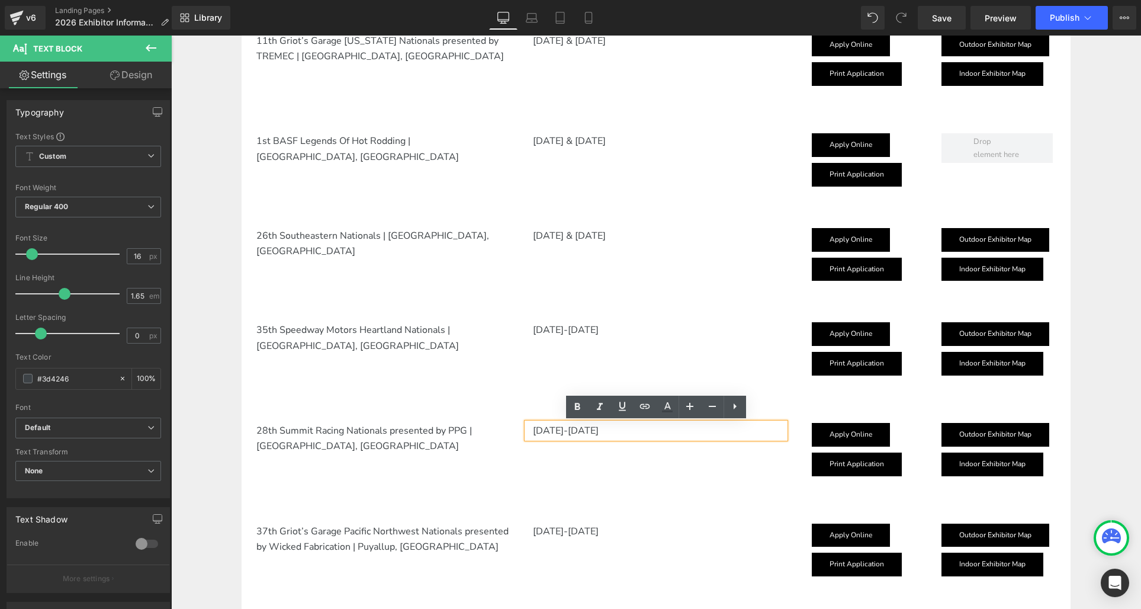
click at [562, 429] on p "[DATE]-[DATE]" at bounding box center [659, 430] width 253 height 15
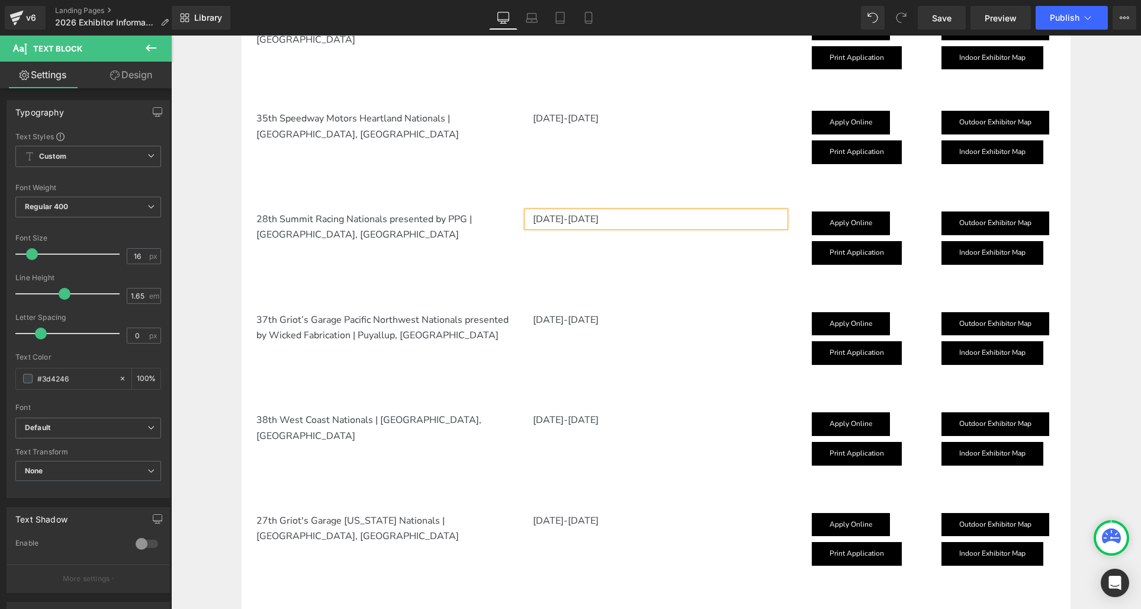
scroll to position [1189, 0]
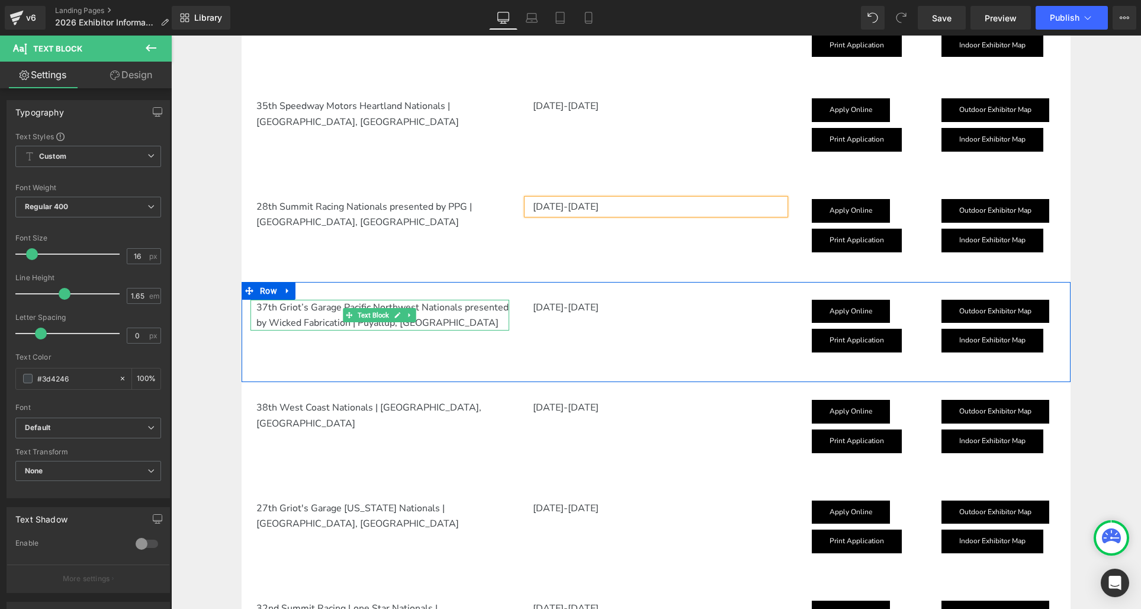
click at [269, 305] on p "37th Griot’s Garage Pacific Northwest Nationals presented by Wicked Fabrication…" at bounding box center [382, 315] width 253 height 31
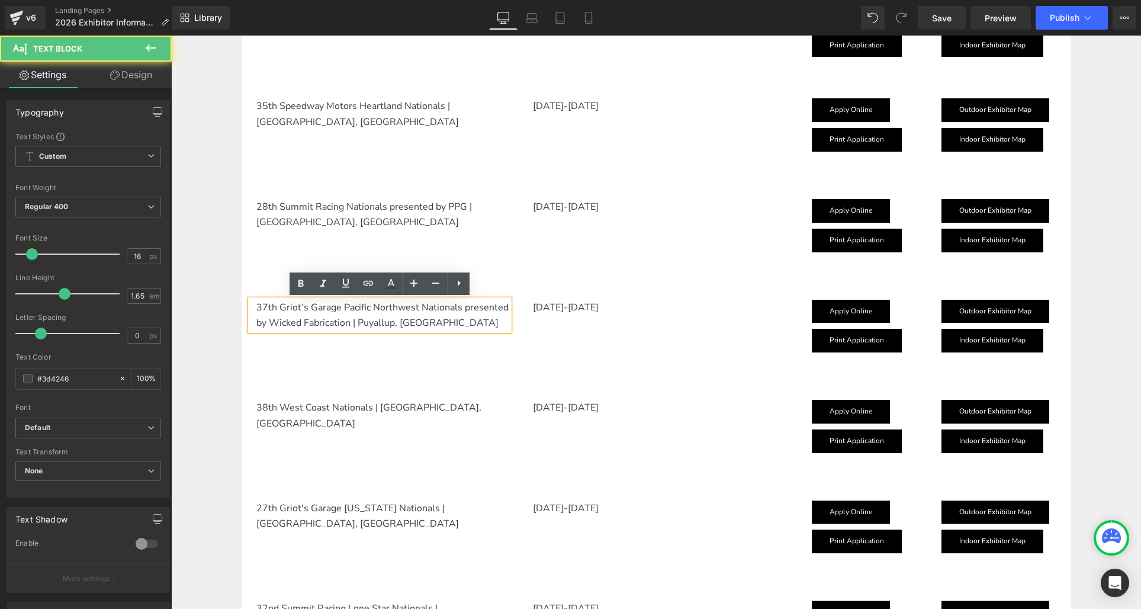
click at [266, 305] on p "37th Griot’s Garage Pacific Northwest Nationals presented by Wicked Fabrication…" at bounding box center [382, 315] width 253 height 31
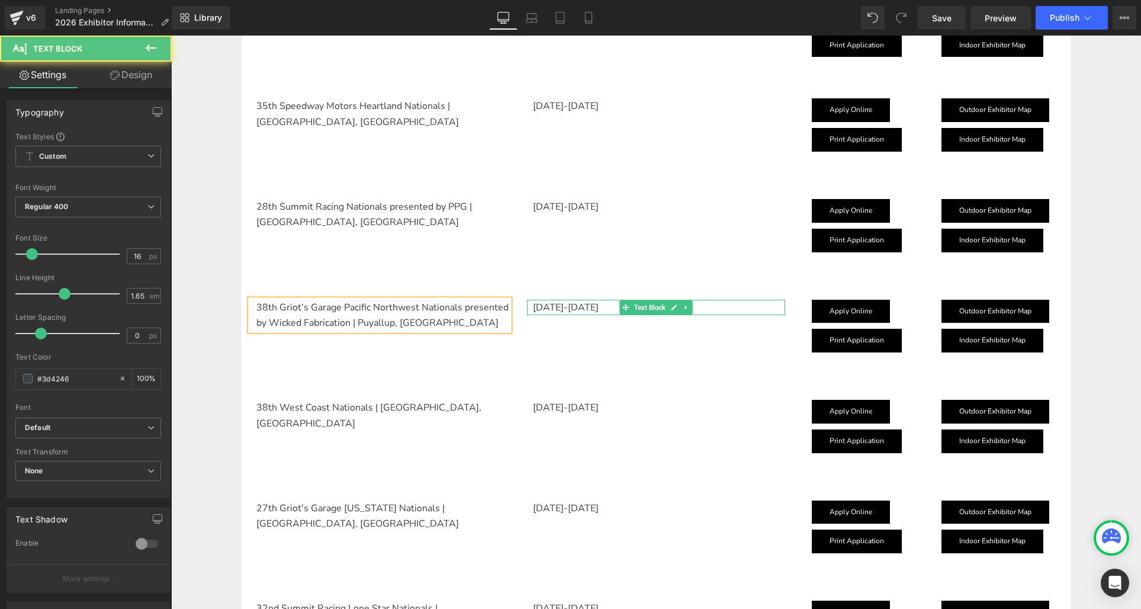
click at [569, 302] on p "[DATE]-[DATE]" at bounding box center [659, 307] width 253 height 15
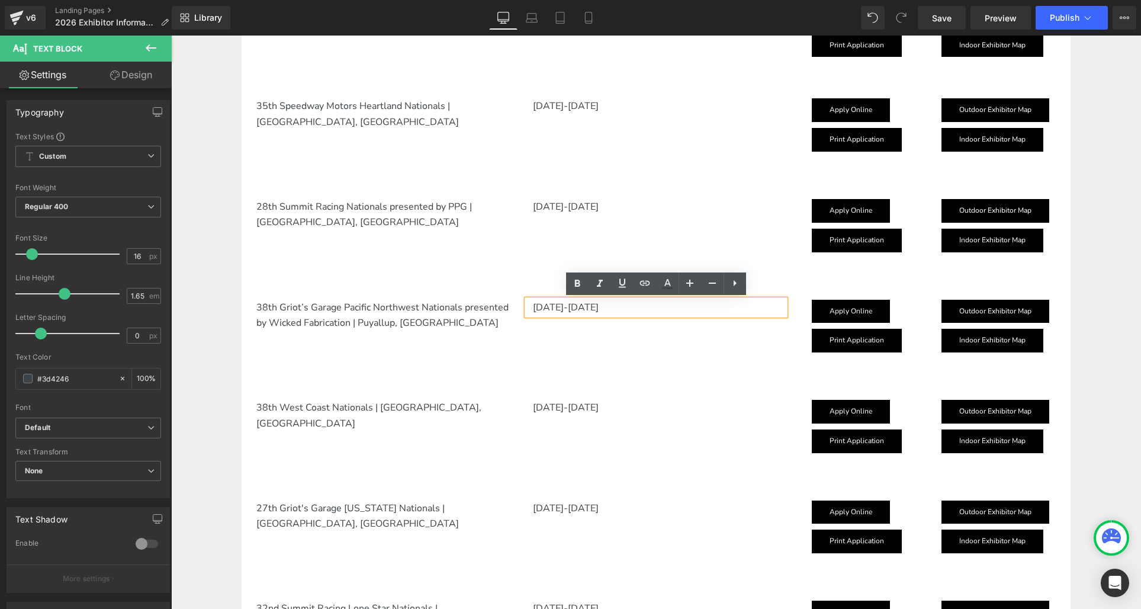
click at [558, 304] on p "[DATE]-[DATE]" at bounding box center [659, 307] width 253 height 15
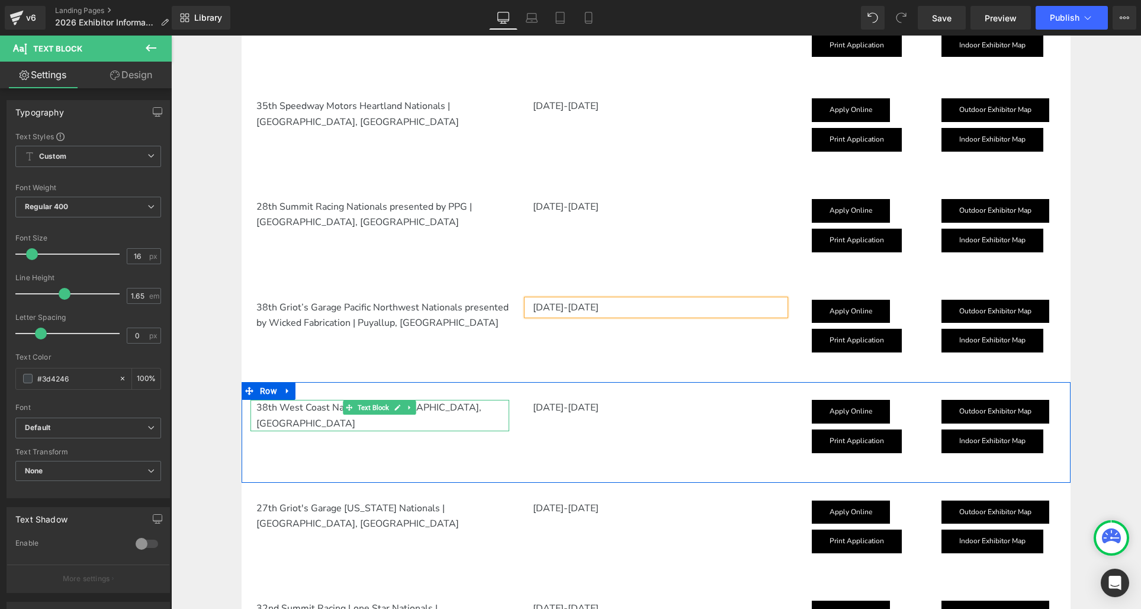
click at [263, 407] on p "38th West Coast Nationals | Pleasanton, CA" at bounding box center [382, 415] width 253 height 31
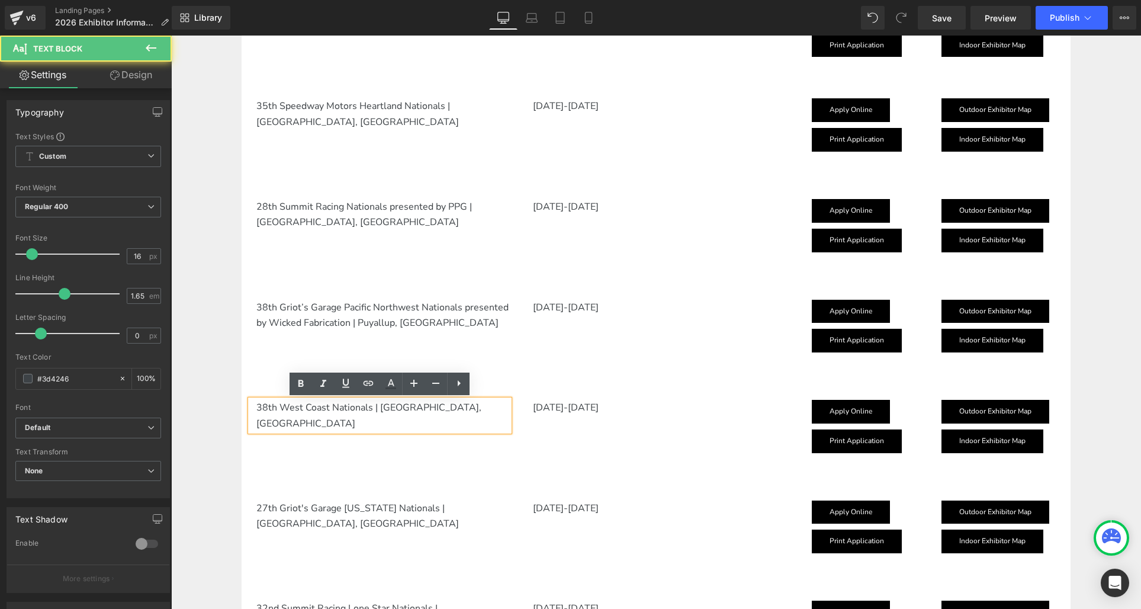
click at [265, 406] on p "38th West Coast Nationals | Pleasanton, CA" at bounding box center [382, 415] width 253 height 31
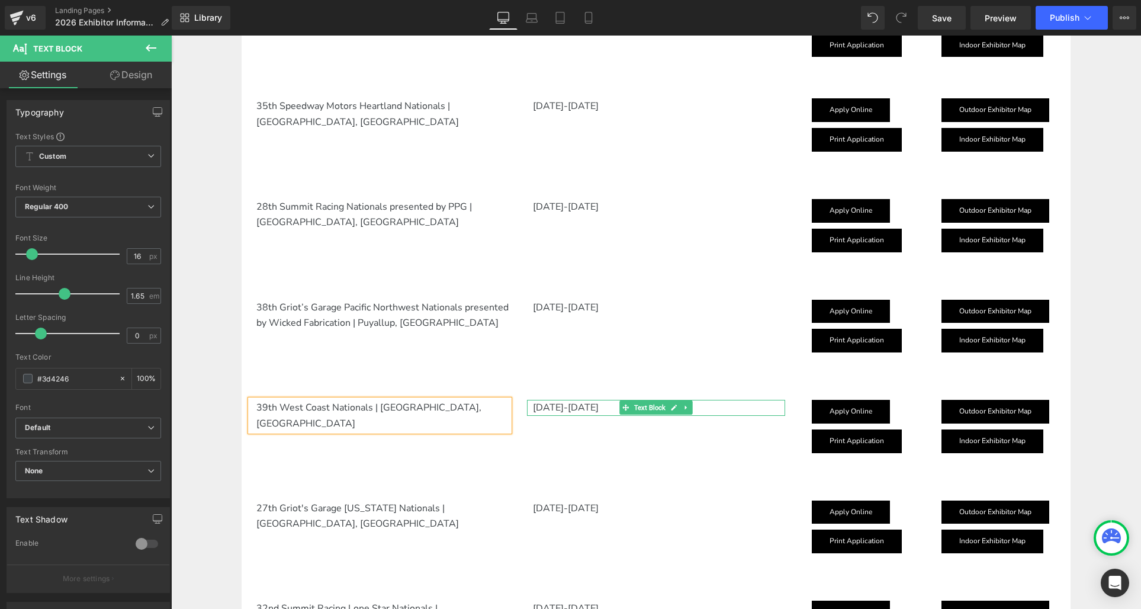
click at [563, 408] on p "[DATE]-[DATE]" at bounding box center [659, 407] width 253 height 15
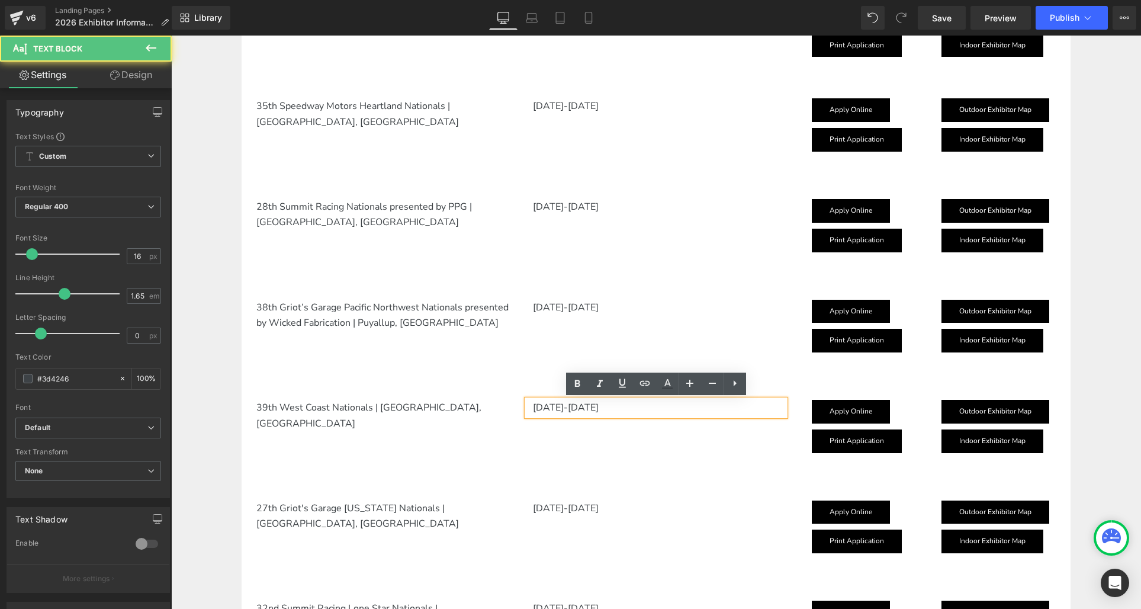
click at [573, 406] on p "[DATE]-[DATE]" at bounding box center [659, 407] width 253 height 15
click at [575, 404] on p "[DATE]-[DATE]" at bounding box center [659, 407] width 253 height 15
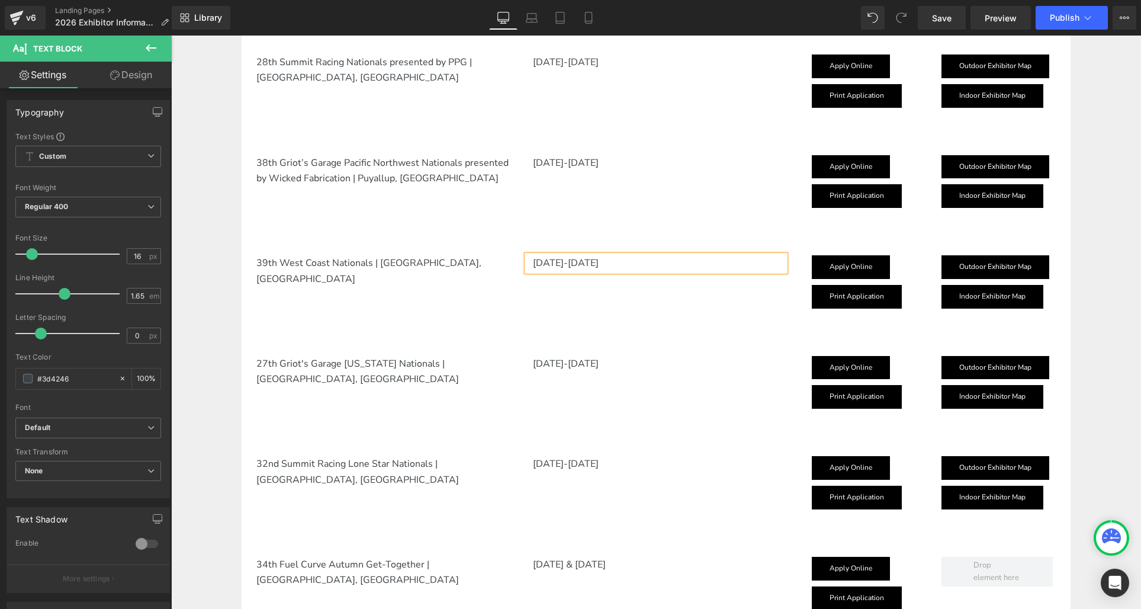
scroll to position [1345, 0]
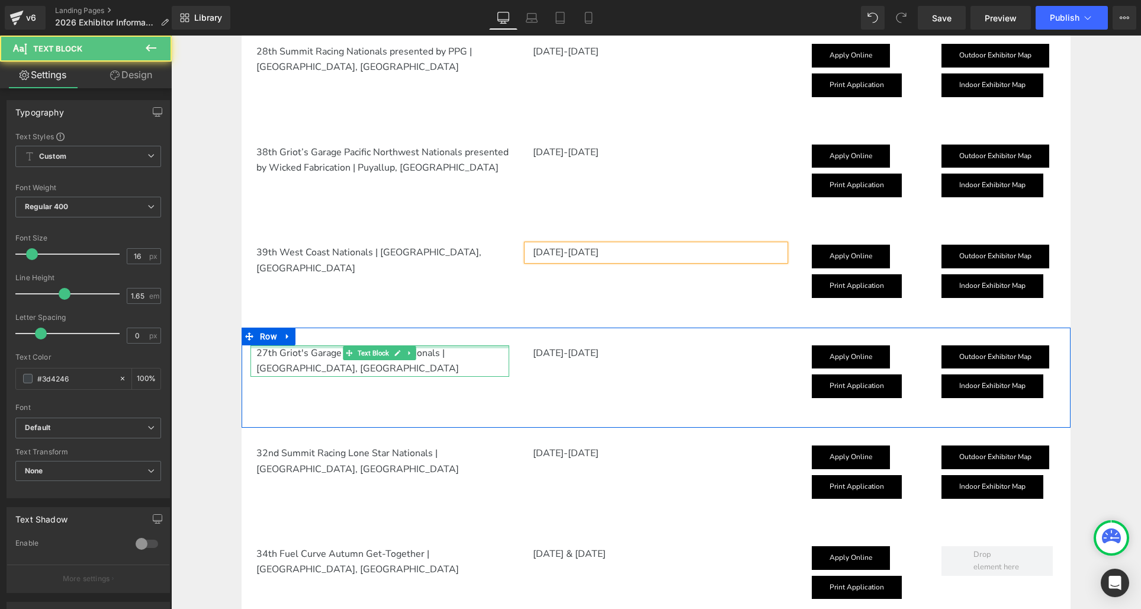
click at [266, 346] on div "27th Griot's Garage Colorado Nationals | Loveland, CO Text Block" at bounding box center [379, 360] width 259 height 31
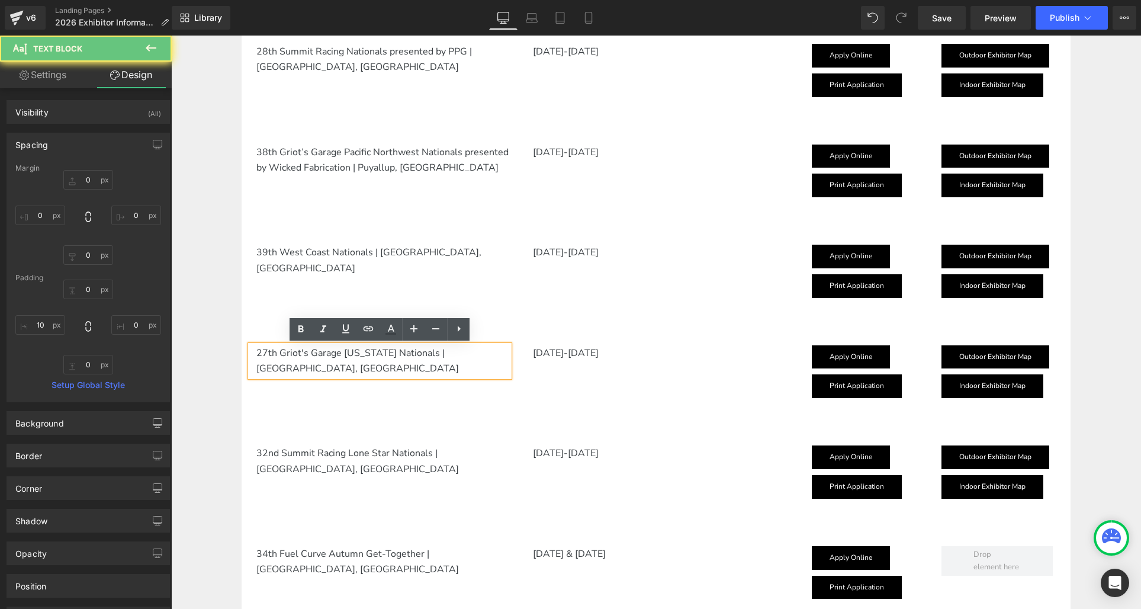
click at [265, 350] on p "27th Griot's Garage Colorado Nationals | Loveland, CO" at bounding box center [382, 360] width 253 height 31
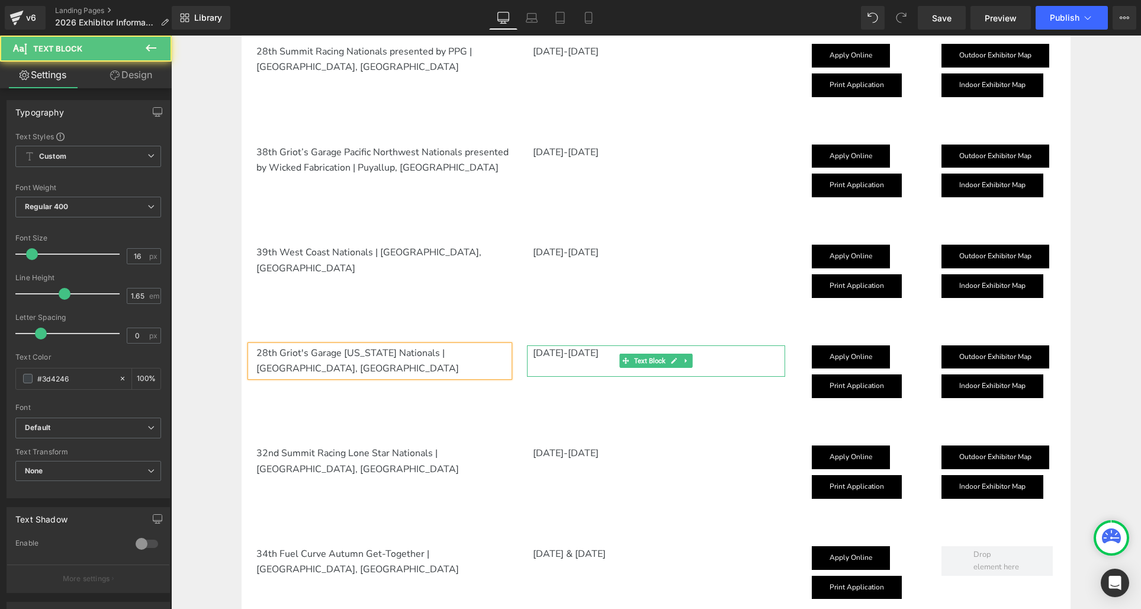
click at [586, 352] on p "[DATE]-[DATE]" at bounding box center [659, 352] width 253 height 15
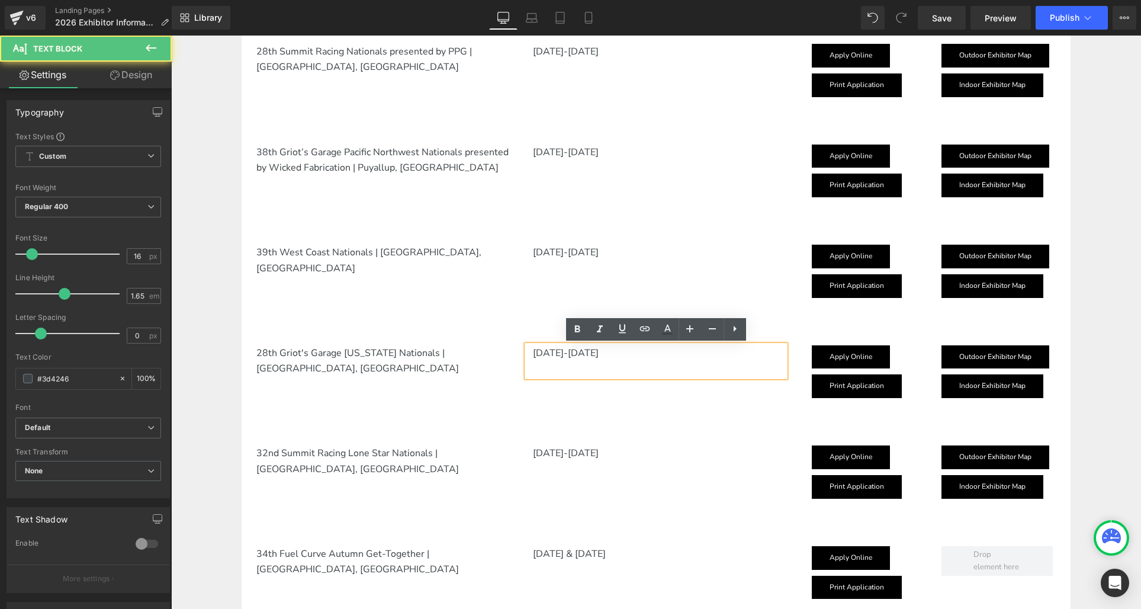
click at [596, 348] on p "[DATE]-[DATE]" at bounding box center [659, 352] width 253 height 15
click at [632, 352] on p "September 11-13, 2025" at bounding box center [659, 352] width 253 height 15
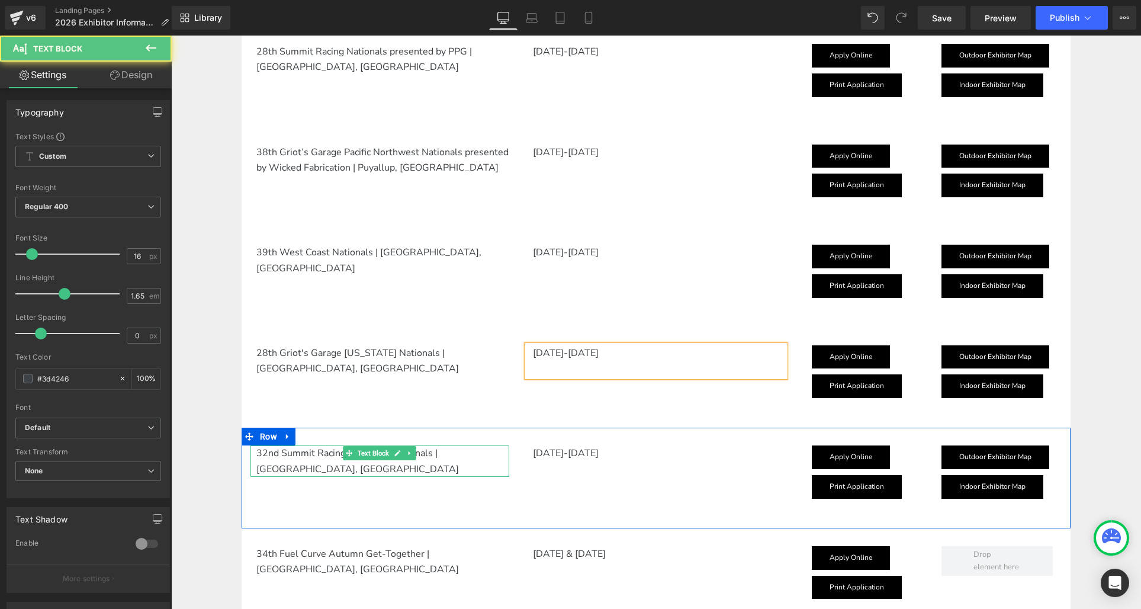
click at [275, 453] on h2 "32nd Summit Racing Lone Star Nationals | Fort Worth, TX" at bounding box center [382, 460] width 253 height 31
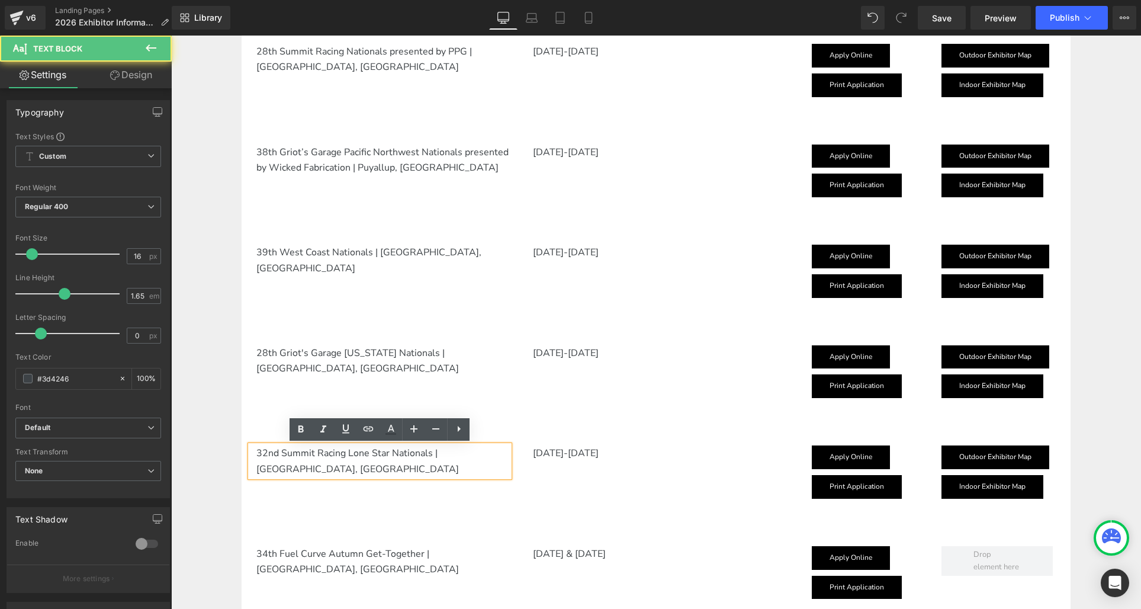
click at [279, 451] on h2 "32nd Summit Racing Lone Star Nationals | Fort Worth, TX" at bounding box center [382, 460] width 253 height 31
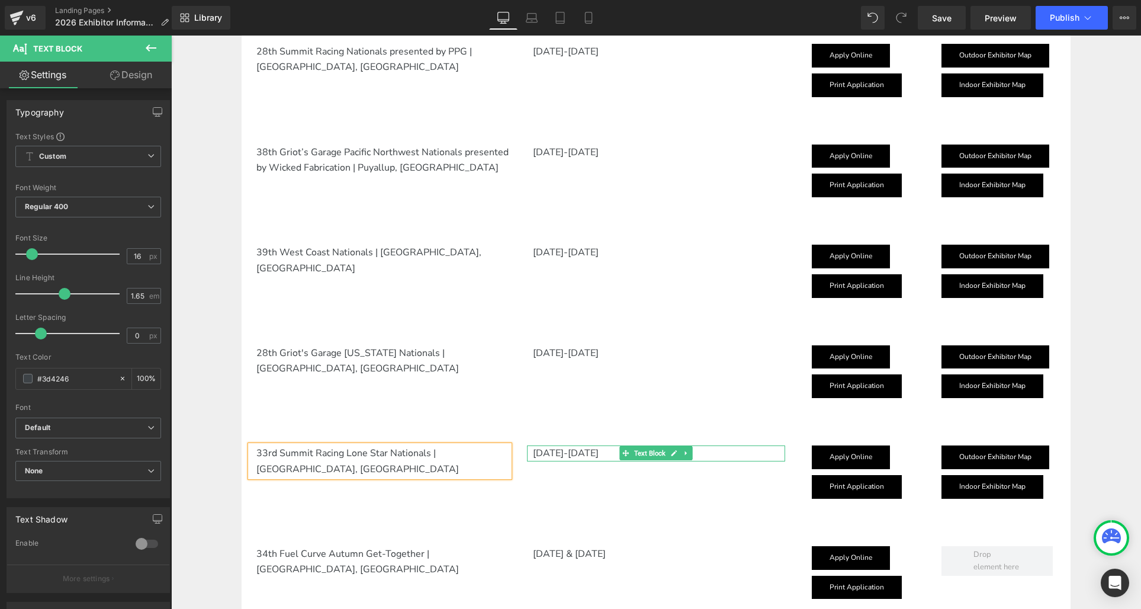
click at [564, 452] on p "[DATE]-[DATE]" at bounding box center [659, 452] width 253 height 15
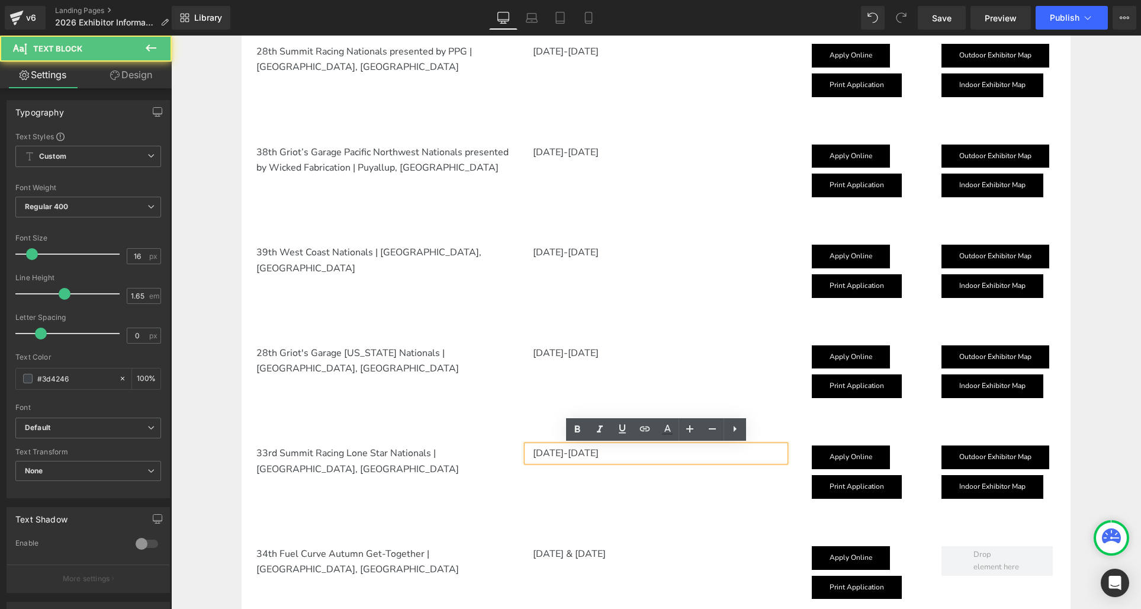
click at [593, 451] on p "[DATE]-[DATE]" at bounding box center [659, 452] width 253 height 15
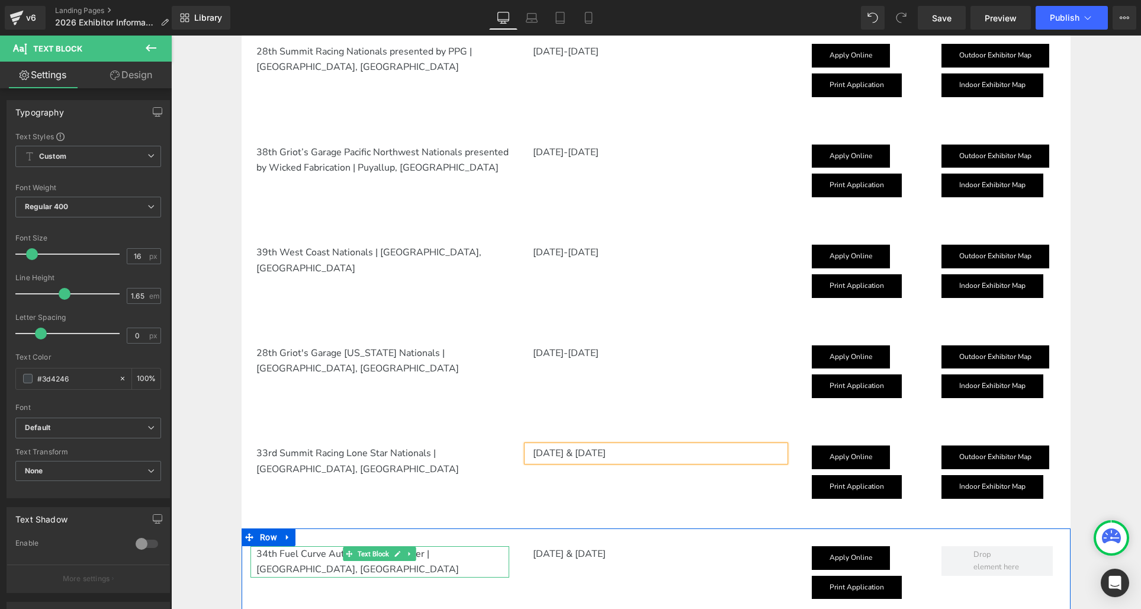
drag, startPoint x: 298, startPoint y: 549, endPoint x: 275, endPoint y: 553, distance: 22.8
click at [296, 549] on p "34th Fuel Curve Autumn Get-Together | Pleasanton, CA" at bounding box center [382, 561] width 253 height 31
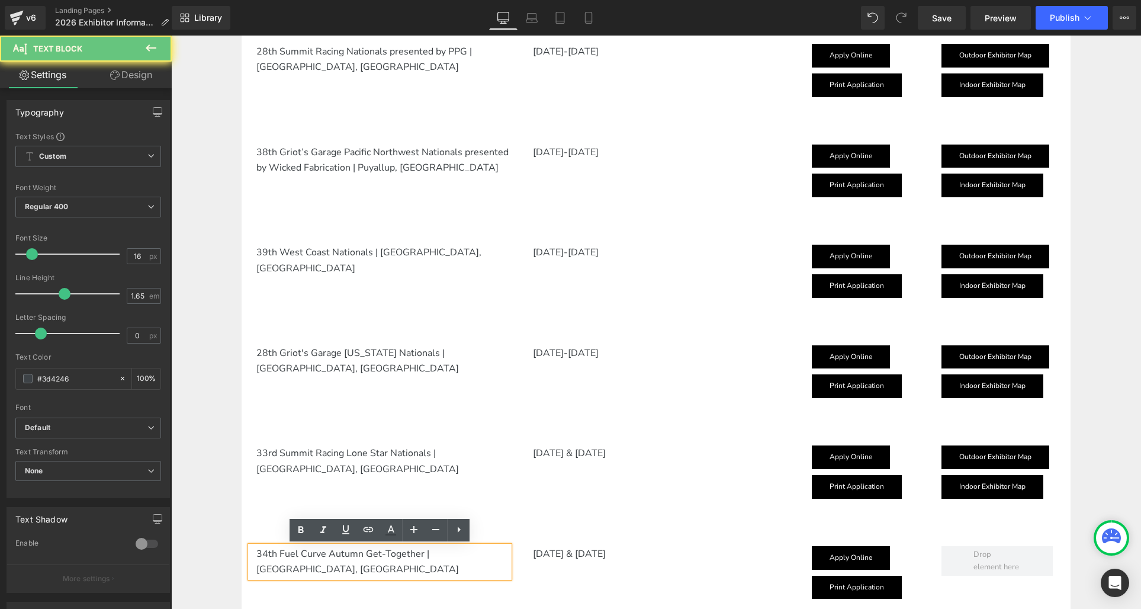
click at [267, 553] on p "34th Fuel Curve Autumn Get-Together | Pleasanton, CA" at bounding box center [382, 561] width 253 height 31
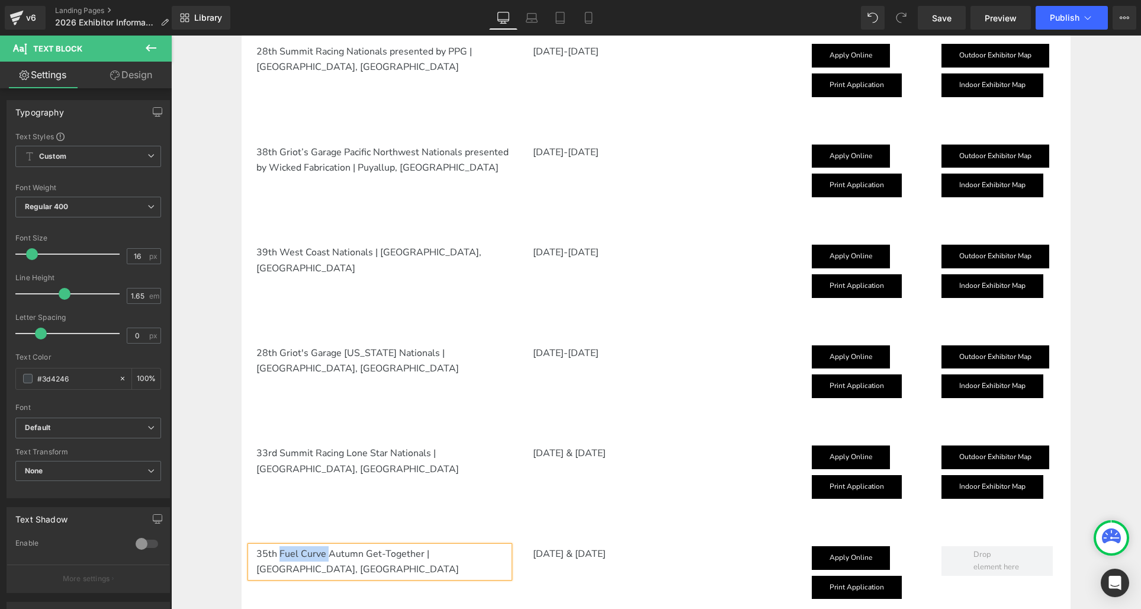
drag, startPoint x: 281, startPoint y: 554, endPoint x: 329, endPoint y: 552, distance: 48.6
click at [329, 552] on p "35th Fuel Curve Autumn Get-Together | Pleasanton, CA" at bounding box center [382, 561] width 253 height 31
click at [584, 550] on p "[DATE] & [DATE]" at bounding box center [659, 553] width 253 height 15
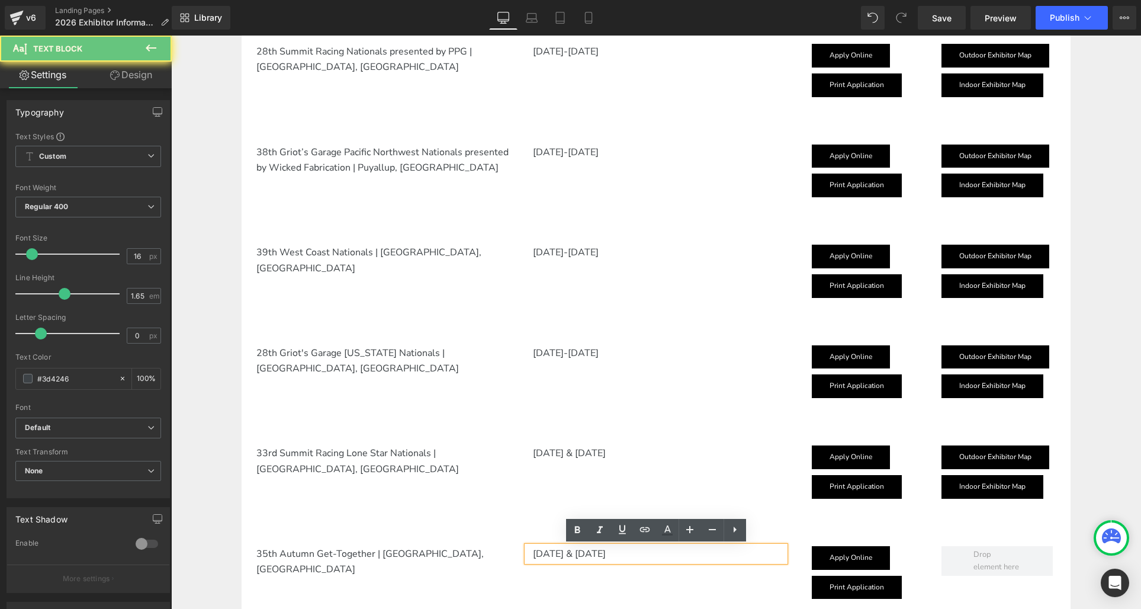
click at [584, 551] on p "[DATE] & [DATE]" at bounding box center [659, 553] width 253 height 15
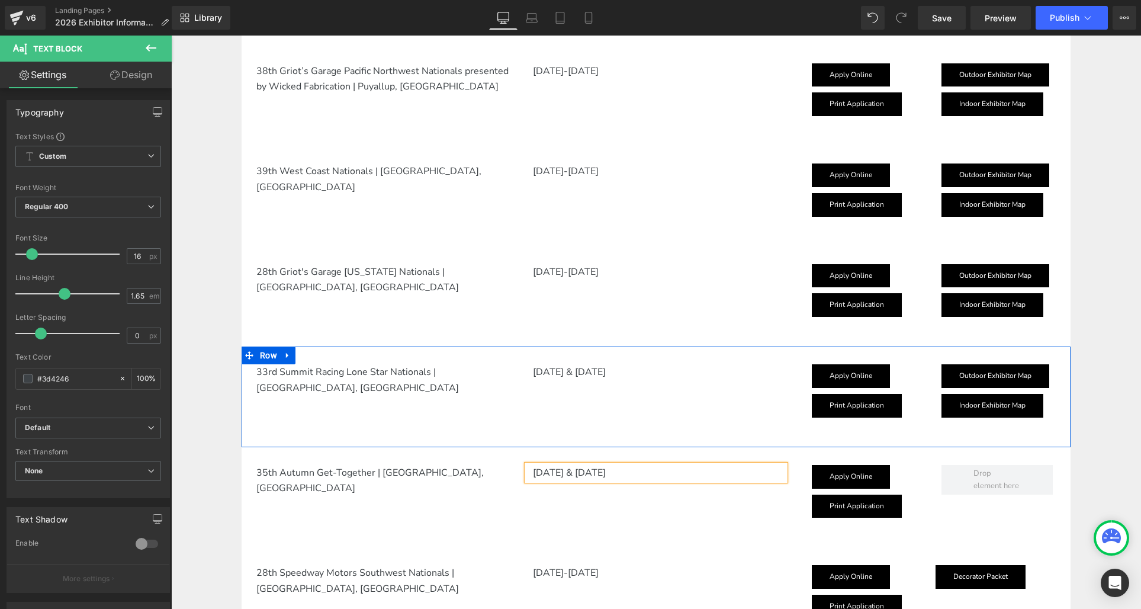
scroll to position [1504, 0]
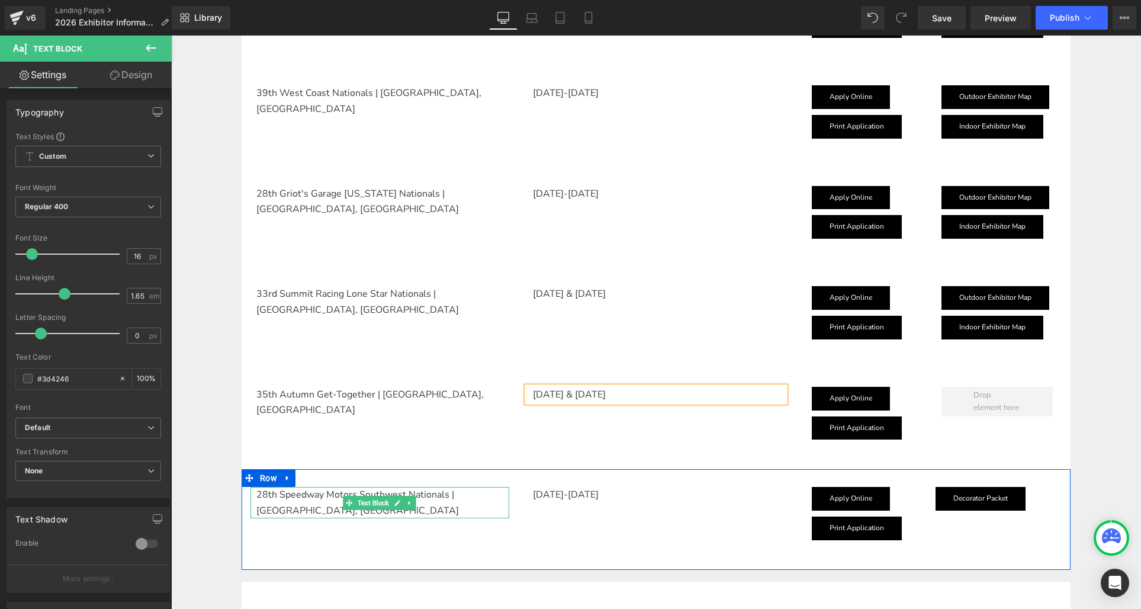
click at [265, 498] on p "28th Speedway Motors Southwest Nationals | Scottsdale, AZ" at bounding box center [382, 502] width 253 height 31
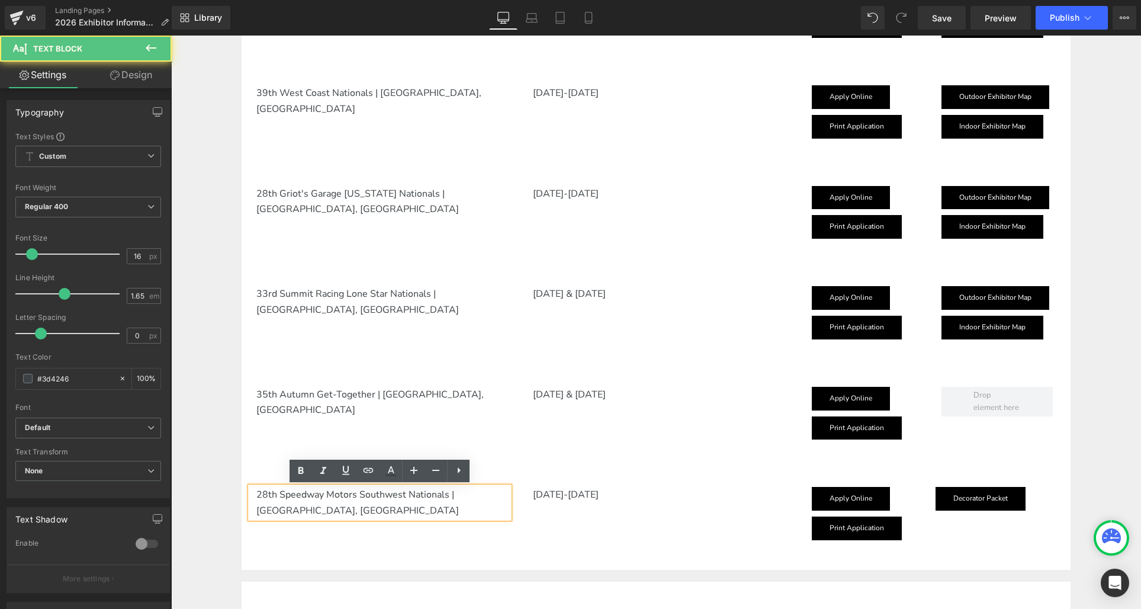
click at [266, 493] on p "28th Speedway Motors Southwest Nationals | Scottsdale, AZ" at bounding box center [382, 502] width 253 height 31
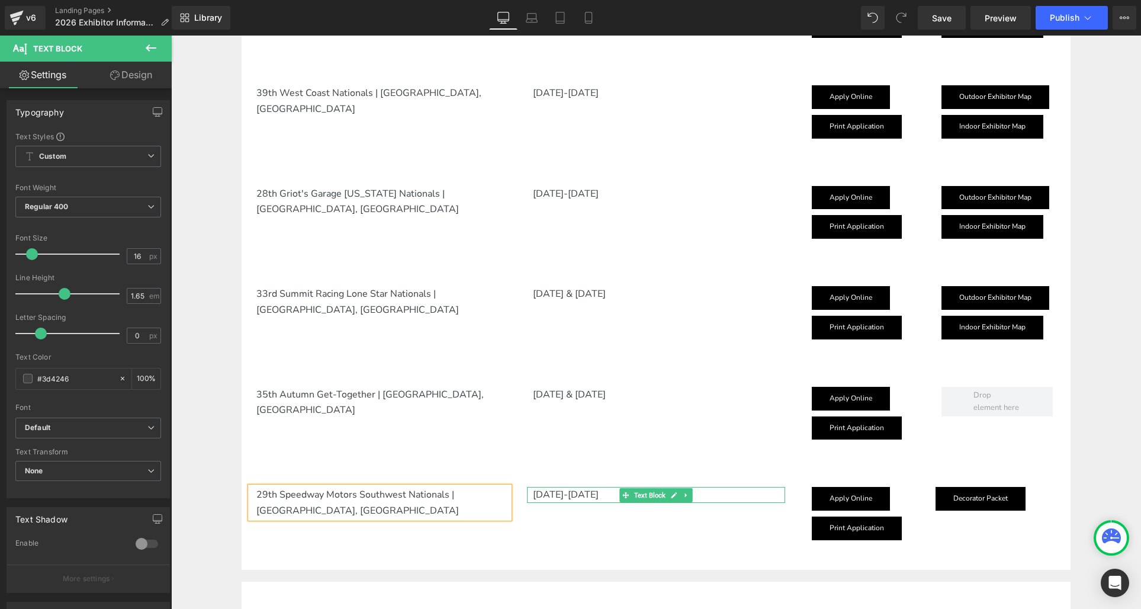
click at [587, 493] on p "[DATE]-[DATE]" at bounding box center [659, 494] width 253 height 15
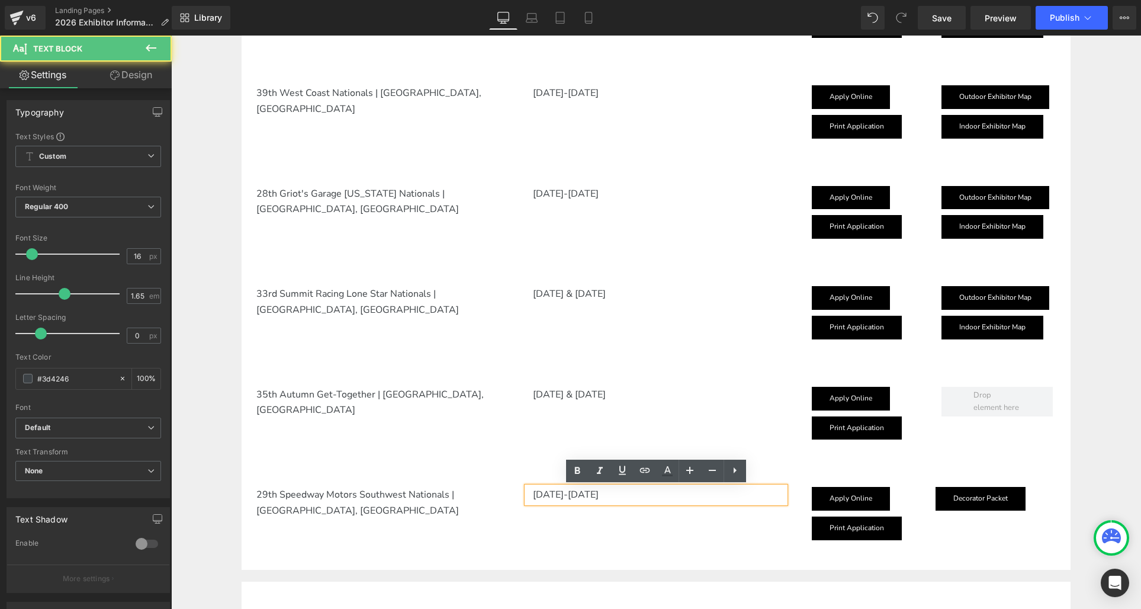
click at [589, 492] on p "[DATE]-[DATE]" at bounding box center [659, 494] width 253 height 15
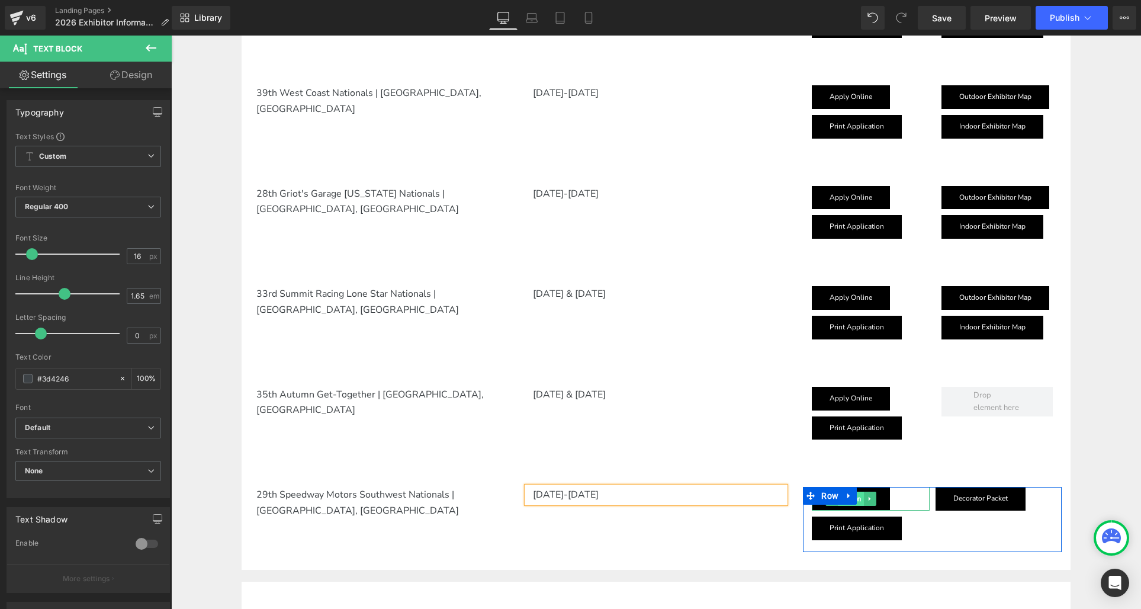
click at [858, 502] on span "Button" at bounding box center [851, 498] width 26 height 14
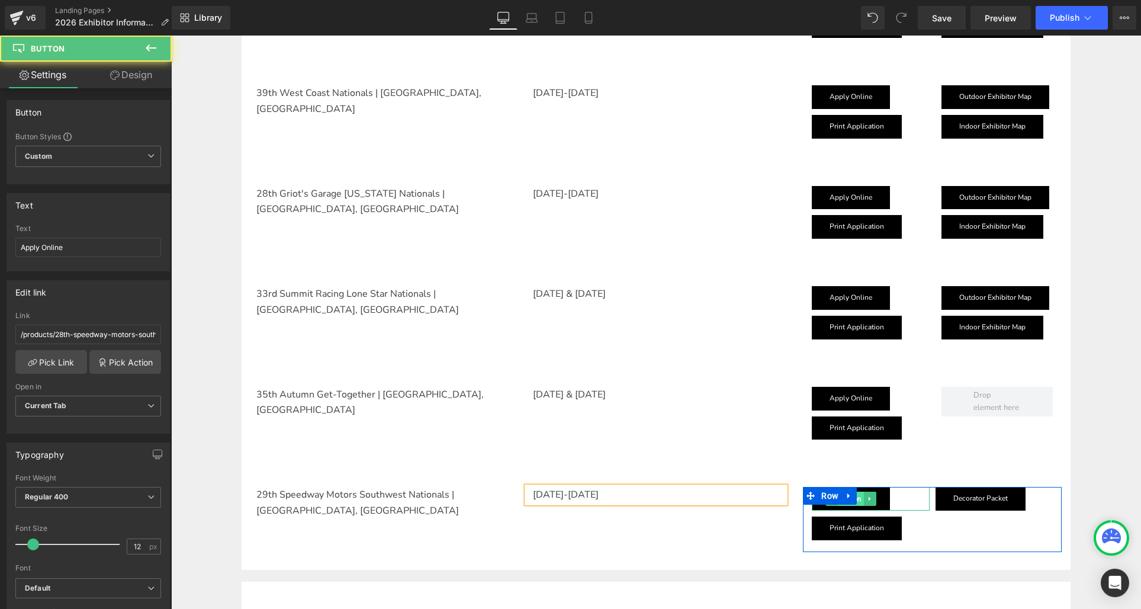
click at [858, 502] on link "Button" at bounding box center [844, 498] width 38 height 14
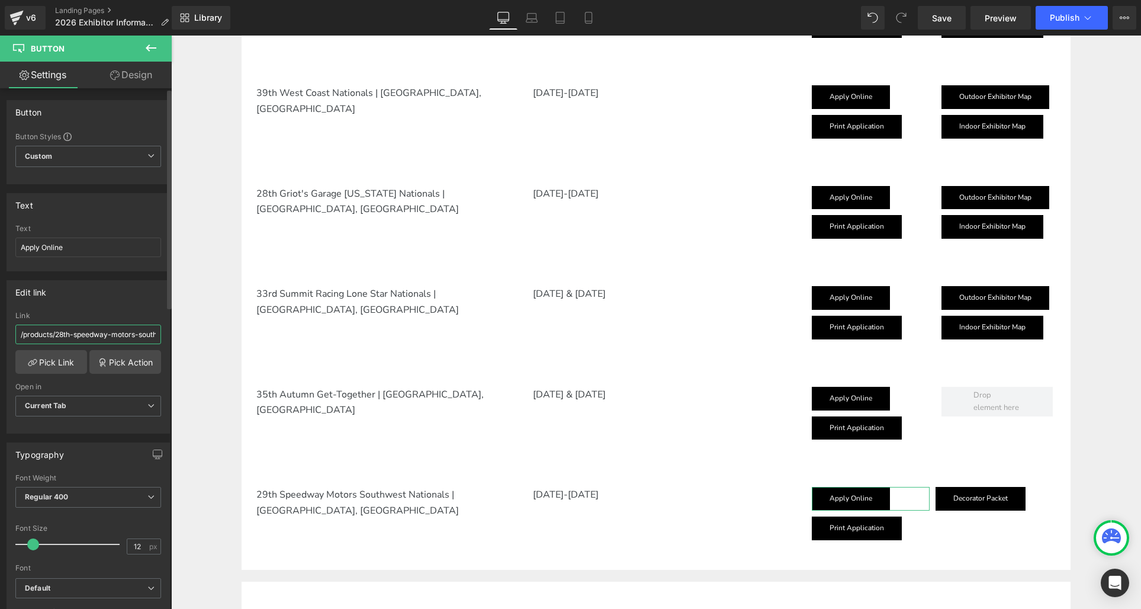
click at [55, 339] on input "/products/28th-speedway-motors-southwest-nationals-629" at bounding box center [88, 334] width 146 height 20
click at [55, 362] on link "Pick Link" at bounding box center [51, 362] width 72 height 24
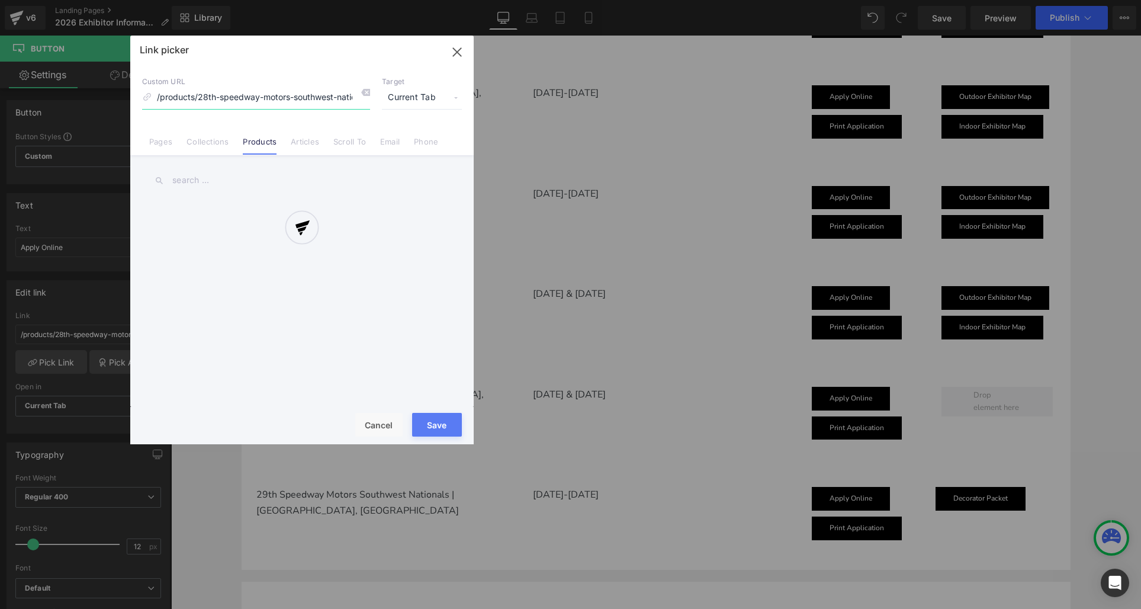
scroll to position [0, 29]
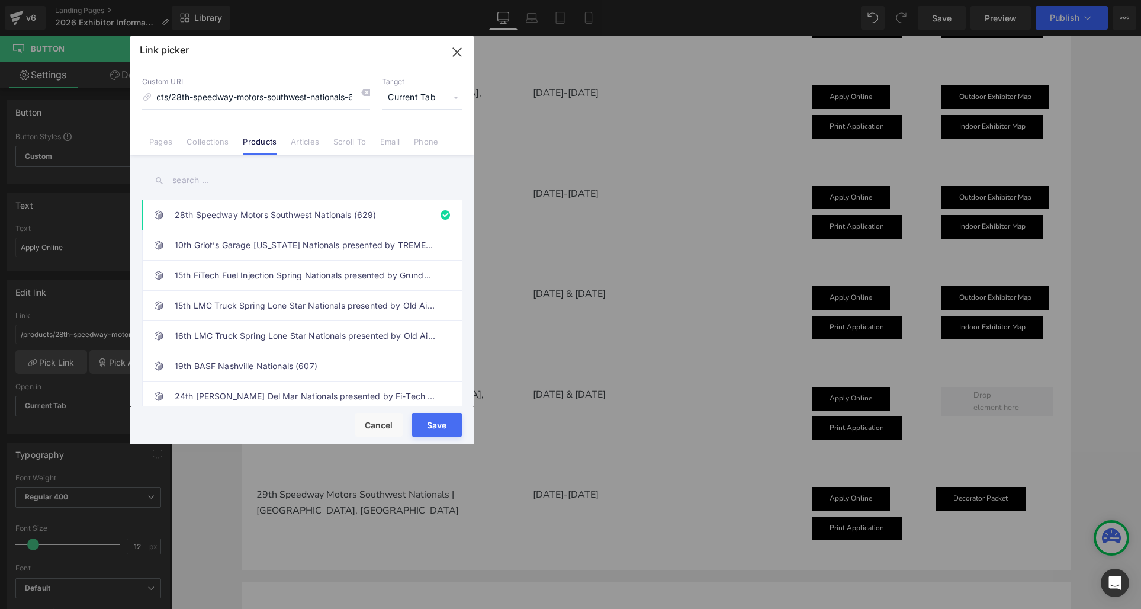
click at [185, 179] on input "text" at bounding box center [302, 180] width 320 height 27
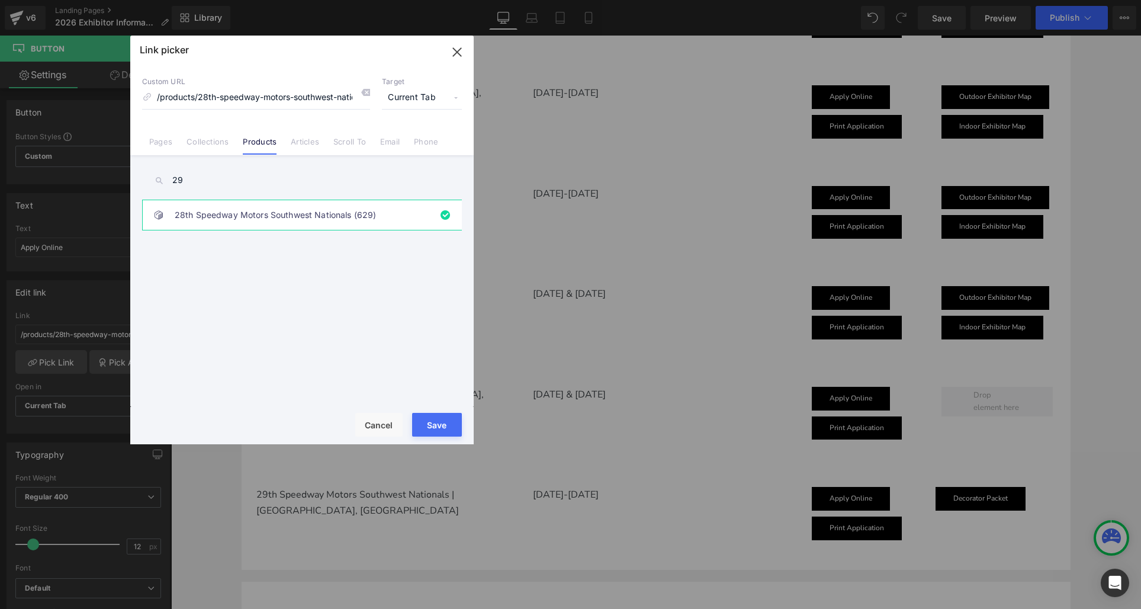
click at [190, 179] on input "29" at bounding box center [302, 180] width 320 height 27
type input "29"
click at [384, 422] on button "Cancel" at bounding box center [378, 425] width 47 height 24
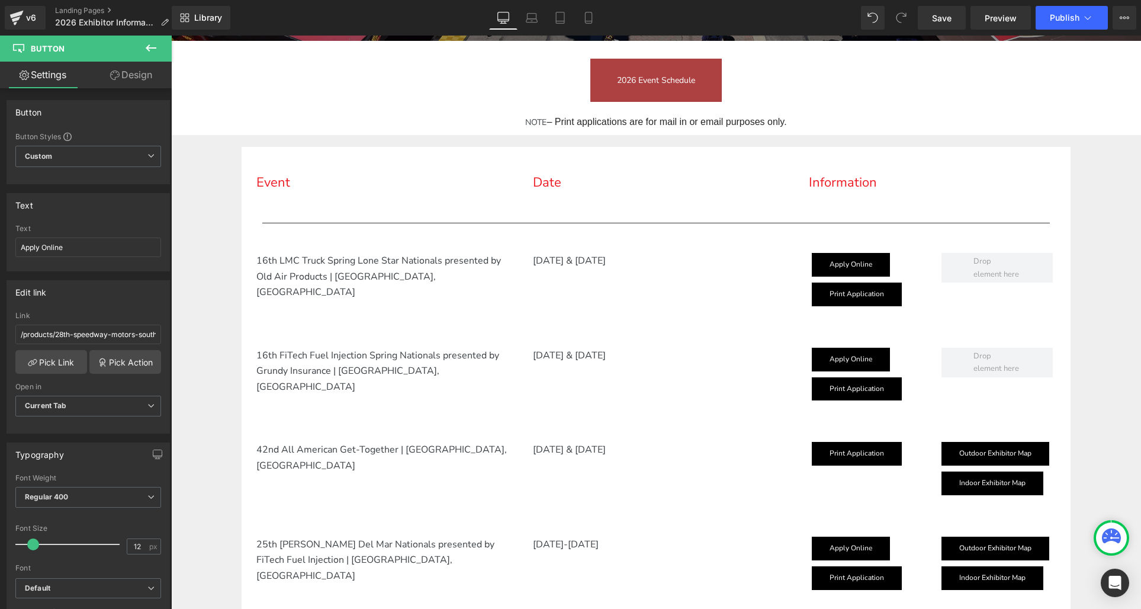
scroll to position [371, 0]
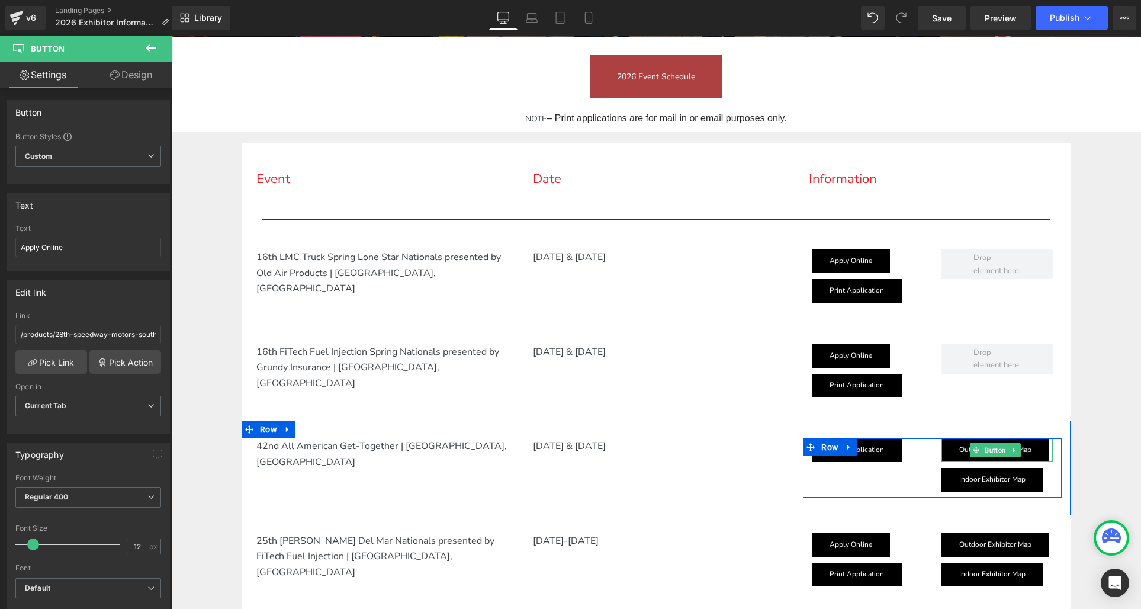
click at [1017, 448] on icon at bounding box center [1014, 449] width 7 height 7
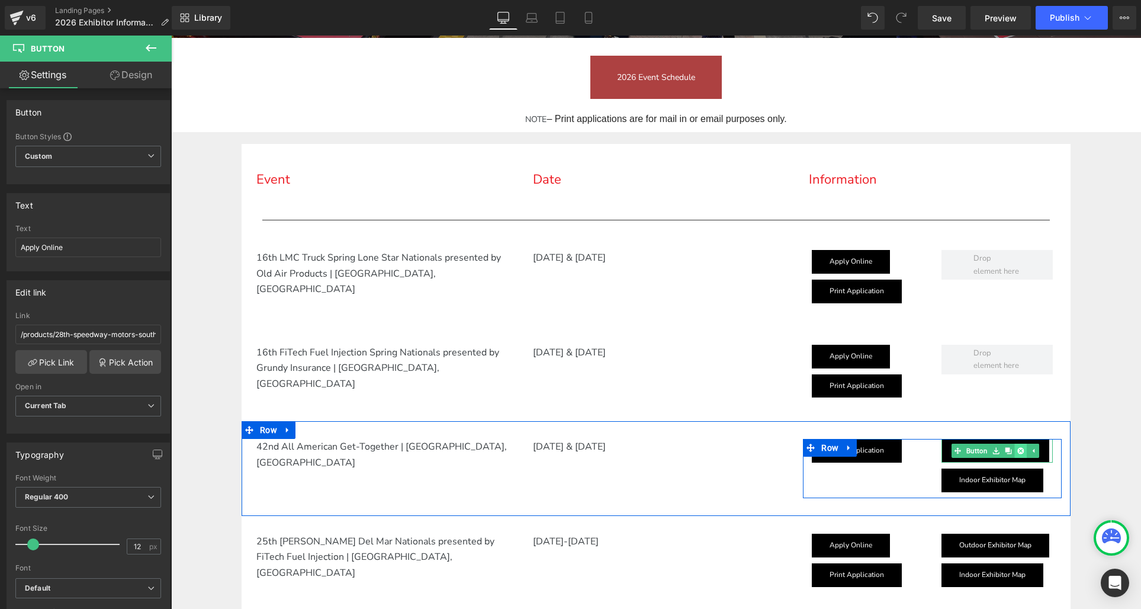
click at [1019, 449] on icon at bounding box center [1020, 451] width 7 height 7
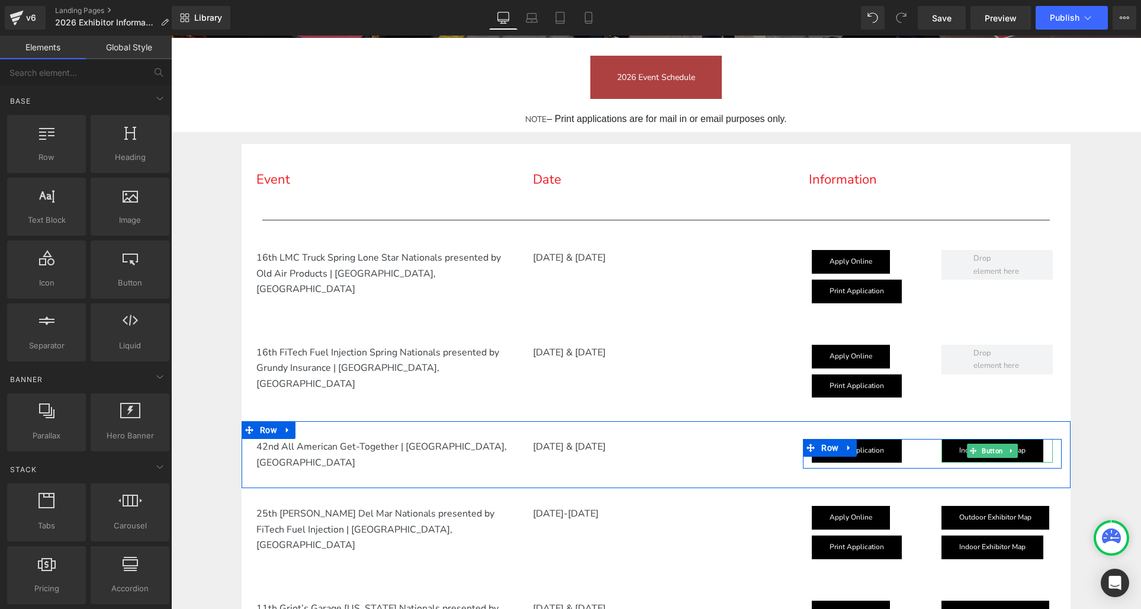
click at [1014, 451] on icon at bounding box center [1011, 450] width 7 height 7
click at [1017, 449] on icon at bounding box center [1017, 451] width 7 height 7
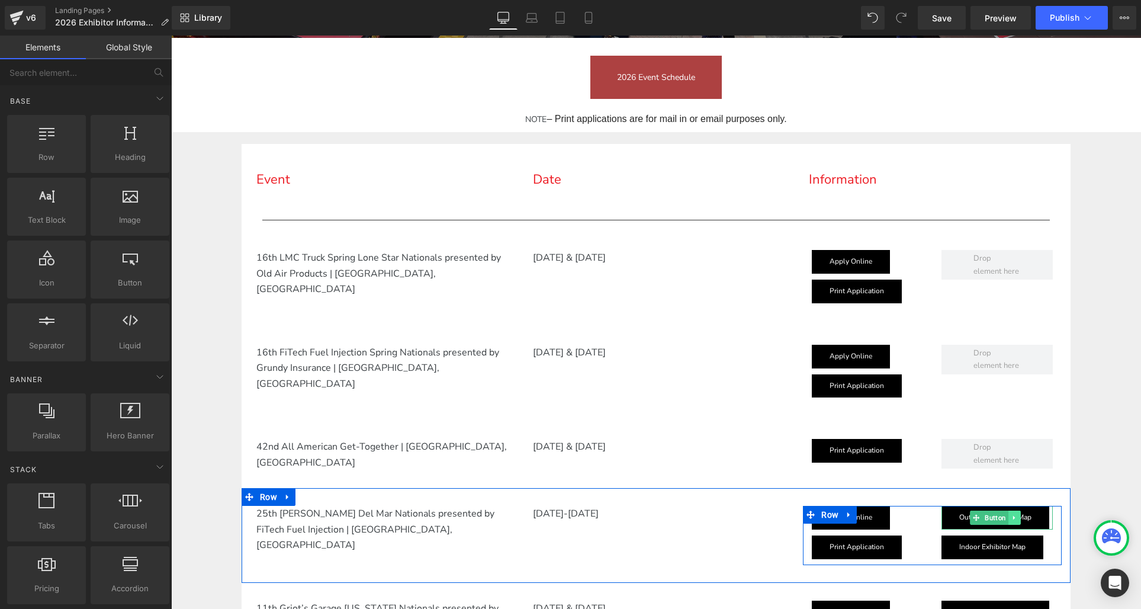
click at [1015, 516] on icon at bounding box center [1014, 518] width 2 height 4
click at [1020, 515] on icon at bounding box center [1020, 517] width 7 height 7
click at [1012, 519] on link at bounding box center [1011, 517] width 12 height 14
click at [1016, 516] on icon at bounding box center [1017, 517] width 7 height 7
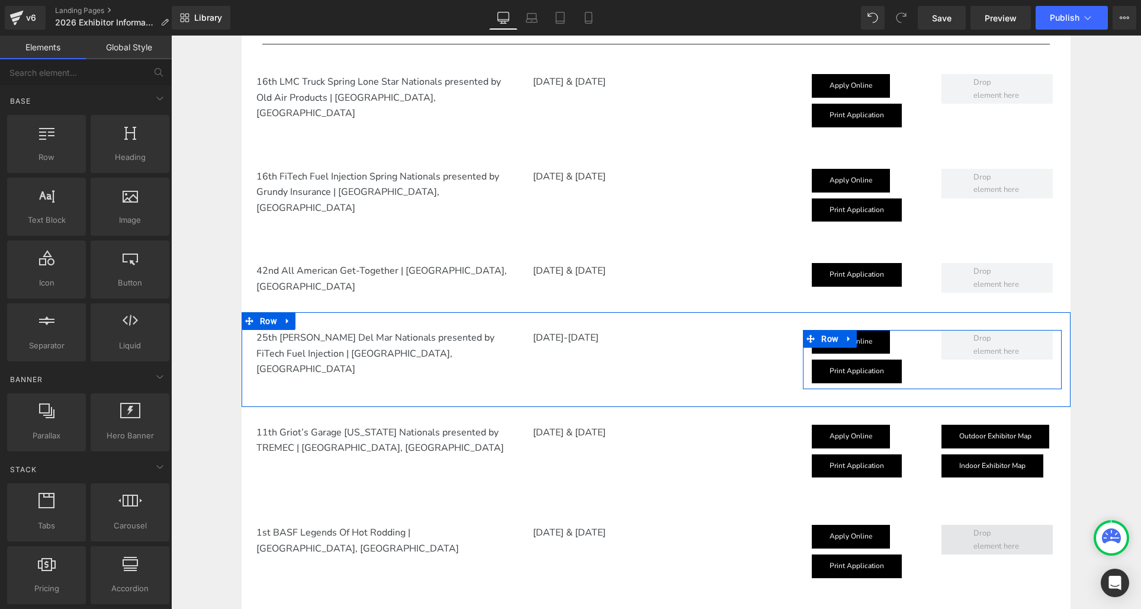
scroll to position [571, 0]
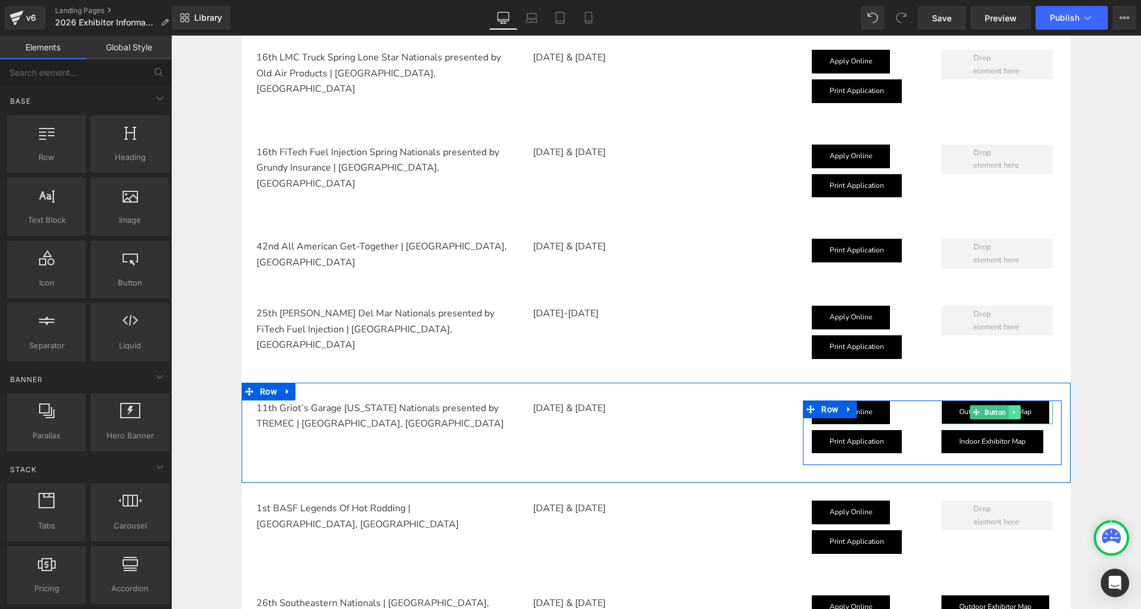
click at [1017, 410] on icon at bounding box center [1014, 412] width 7 height 7
click at [1018, 410] on icon at bounding box center [1020, 412] width 7 height 7
click at [1014, 411] on icon at bounding box center [1011, 412] width 7 height 7
click at [1018, 410] on icon at bounding box center [1017, 412] width 7 height 7
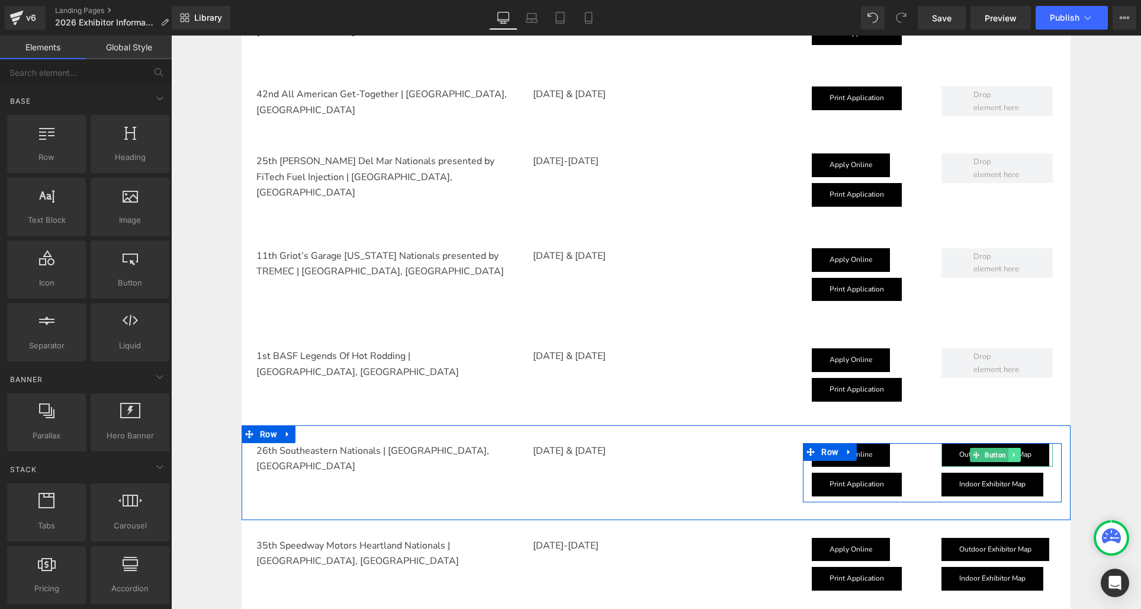
click at [1019, 454] on link at bounding box center [1014, 455] width 12 height 14
click at [1019, 452] on icon at bounding box center [1020, 454] width 7 height 7
click at [1014, 454] on icon at bounding box center [1011, 454] width 7 height 7
click at [1017, 452] on icon at bounding box center [1017, 454] width 7 height 7
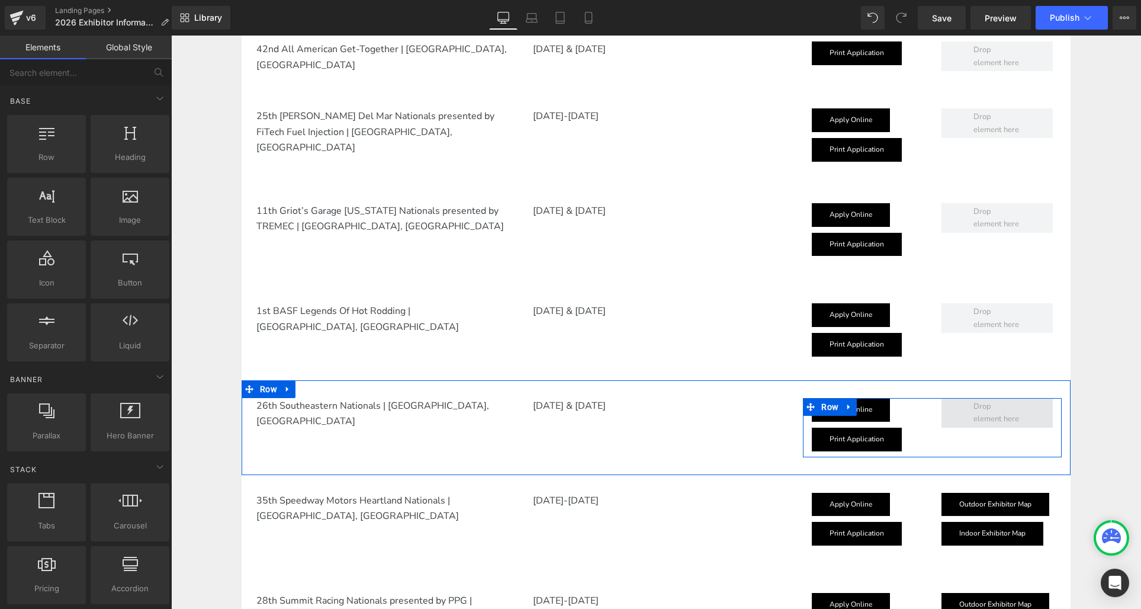
scroll to position [874, 0]
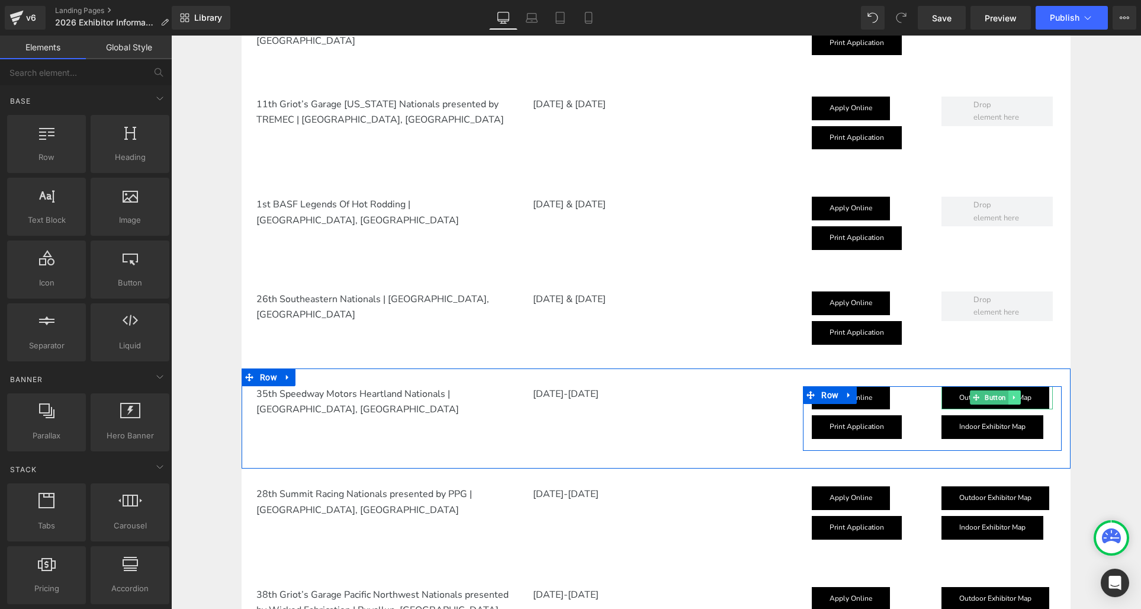
click at [1013, 397] on icon at bounding box center [1014, 397] width 2 height 4
click at [1020, 394] on icon at bounding box center [1020, 397] width 7 height 7
click at [1012, 398] on icon at bounding box center [1011, 397] width 7 height 7
click at [1018, 397] on icon at bounding box center [1017, 397] width 7 height 7
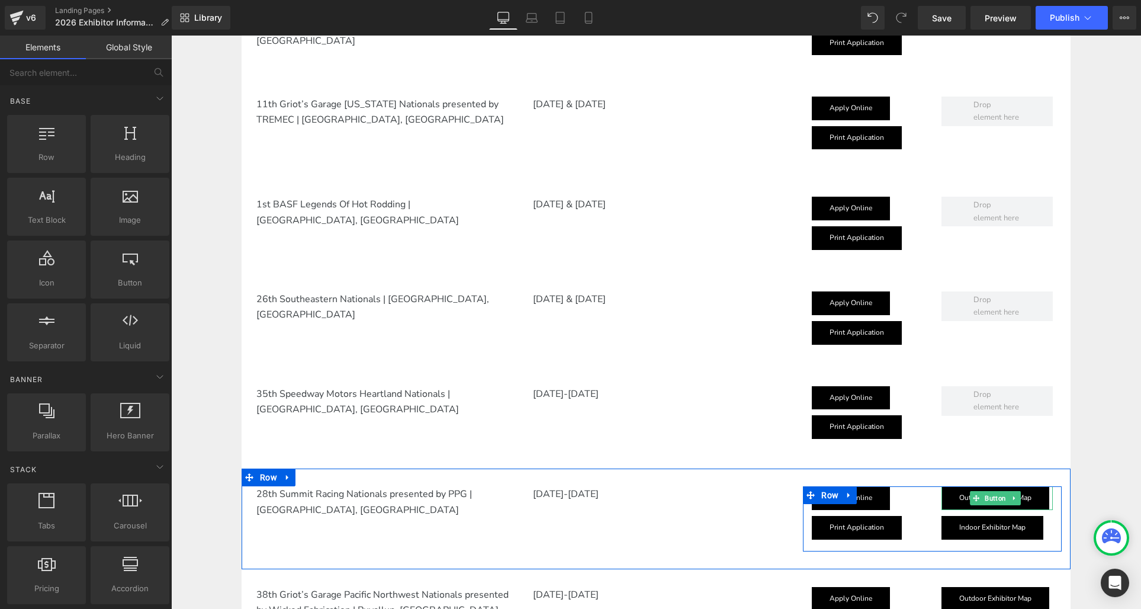
click at [1015, 494] on icon at bounding box center [1014, 497] width 7 height 7
click at [1020, 494] on icon at bounding box center [1020, 497] width 7 height 7
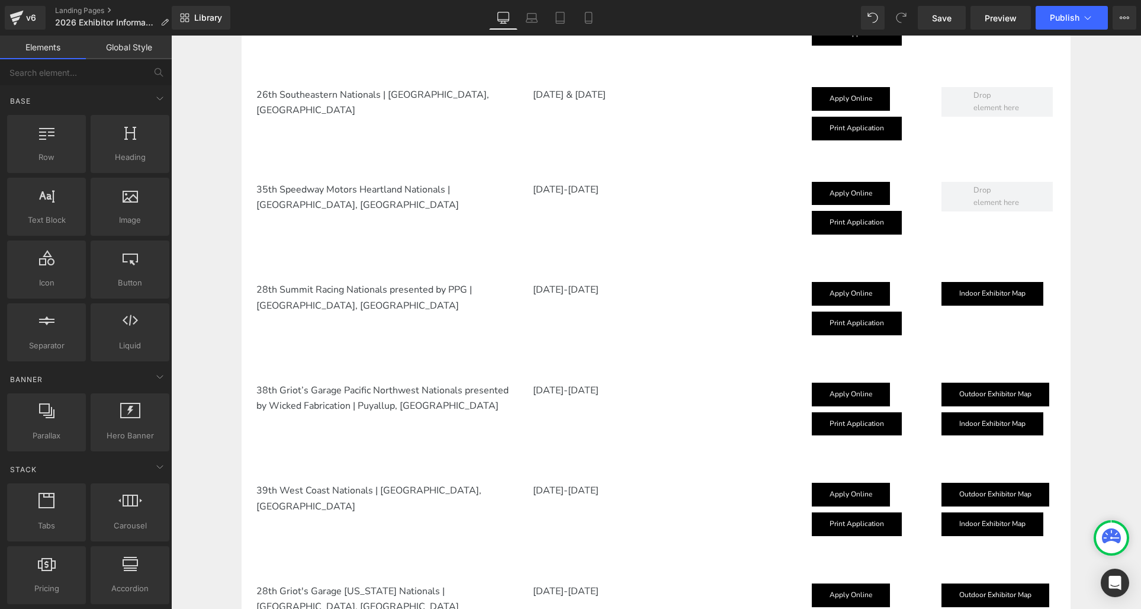
scroll to position [1080, 0]
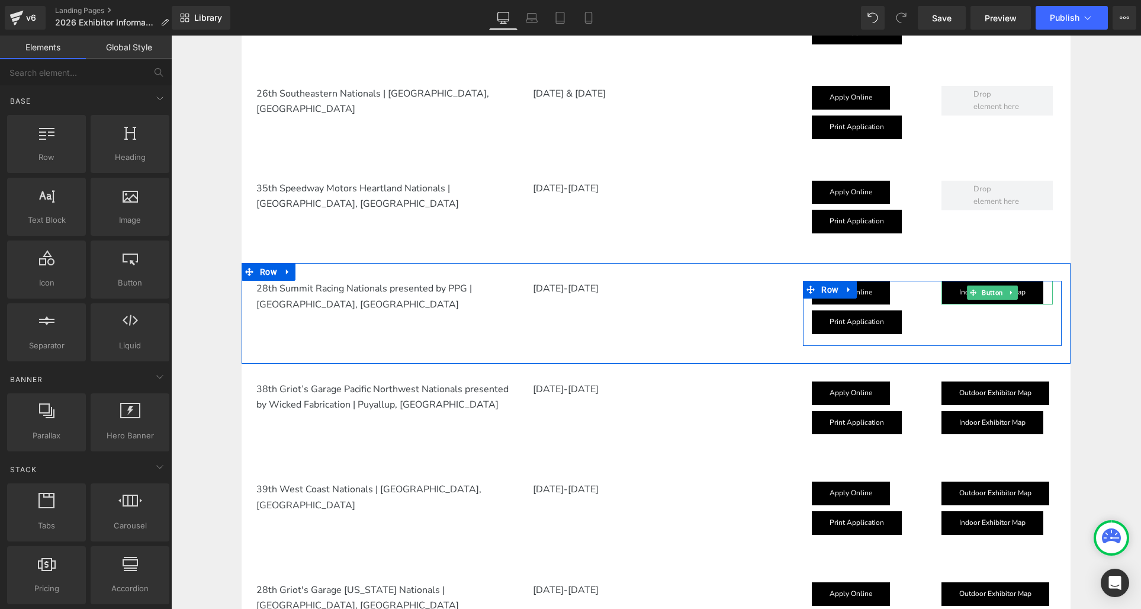
click at [1031, 291] on link "Indoor Exhibitor Map" at bounding box center [992, 293] width 102 height 24
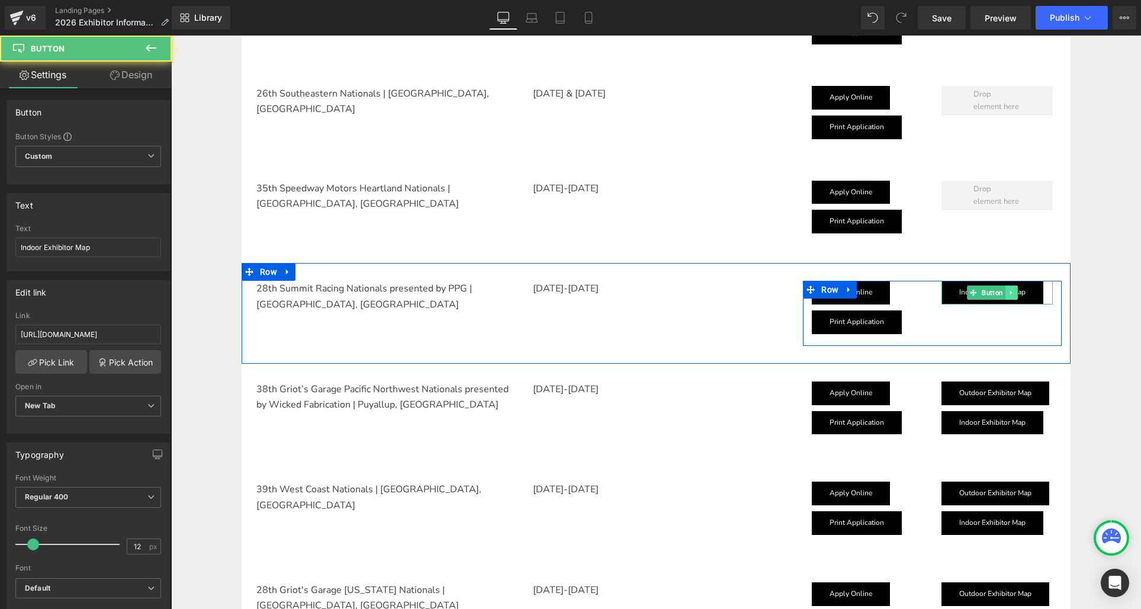
click at [1012, 292] on icon at bounding box center [1011, 292] width 7 height 7
click at [1018, 291] on icon at bounding box center [1017, 292] width 7 height 7
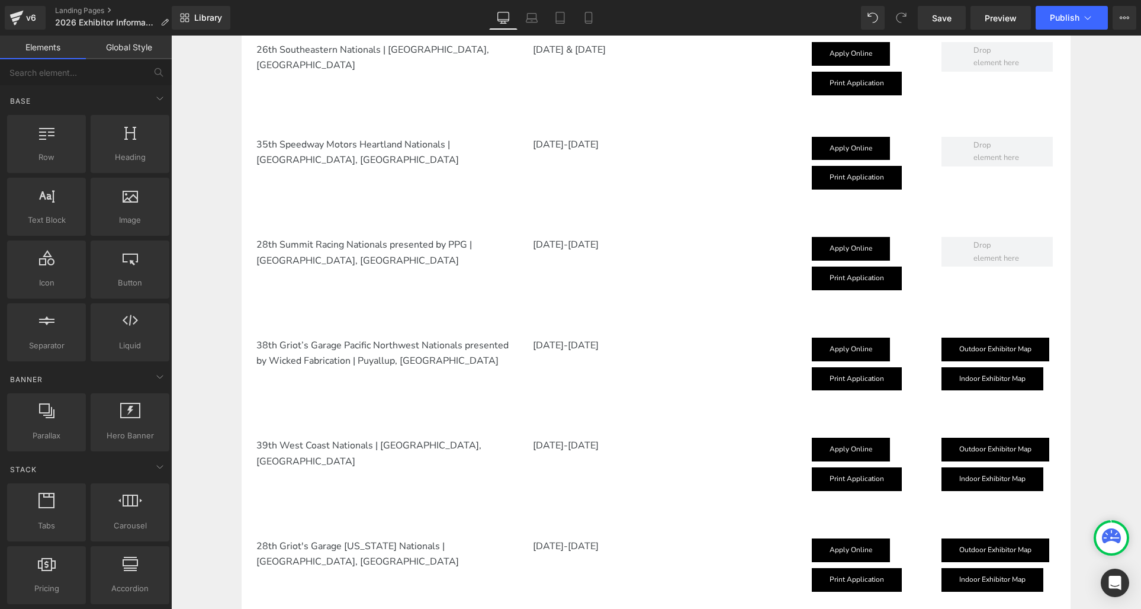
scroll to position [1124, 0]
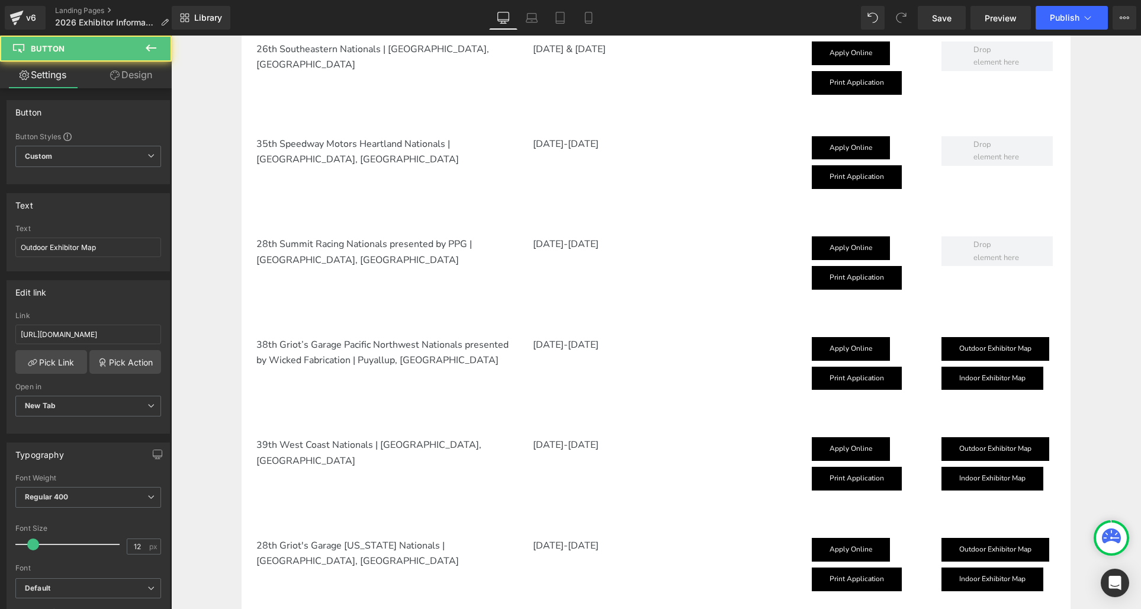
click at [1013, 348] on div "Outdoor Exhibitor Map Button" at bounding box center [996, 349] width 111 height 24
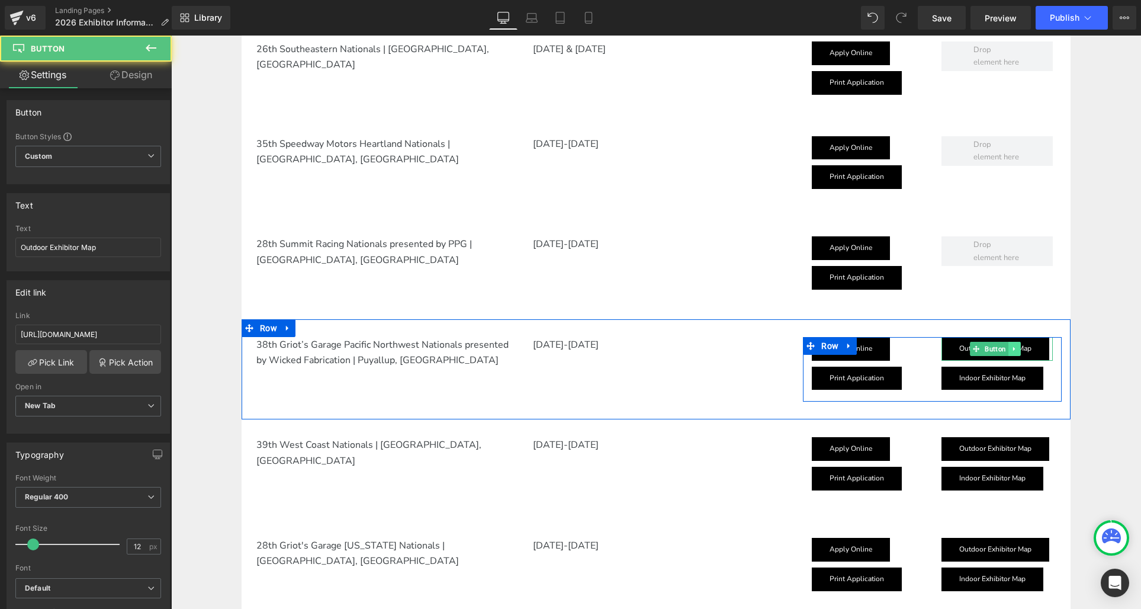
click at [1016, 348] on icon at bounding box center [1014, 348] width 7 height 7
click at [1021, 347] on icon at bounding box center [1020, 348] width 7 height 7
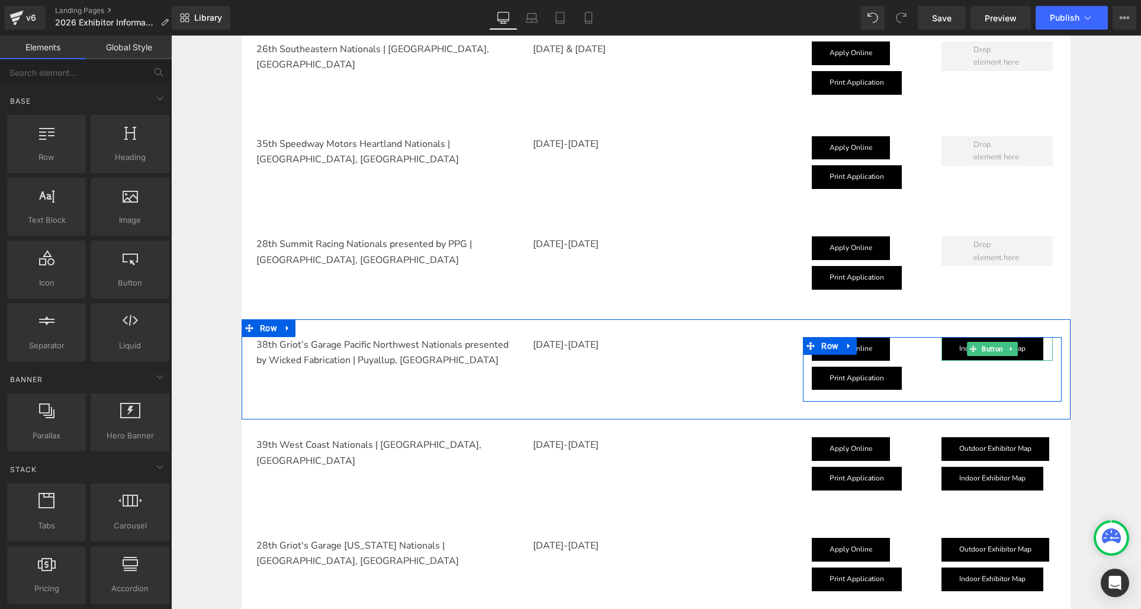
click at [1017, 345] on link at bounding box center [1011, 349] width 12 height 14
click at [1017, 345] on icon at bounding box center [1017, 348] width 7 height 7
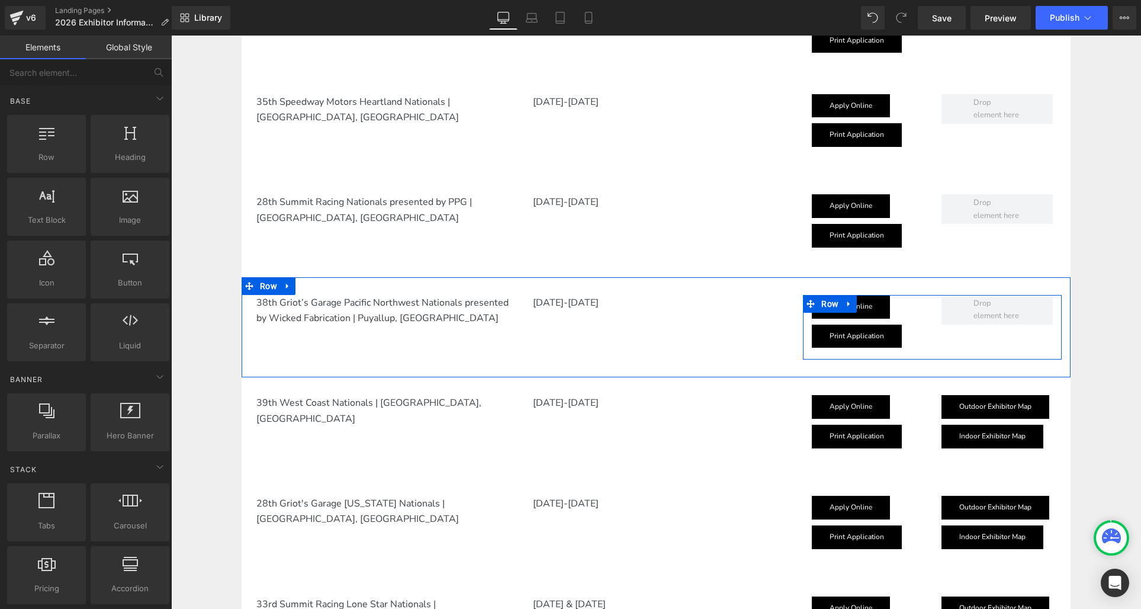
scroll to position [1199, 0]
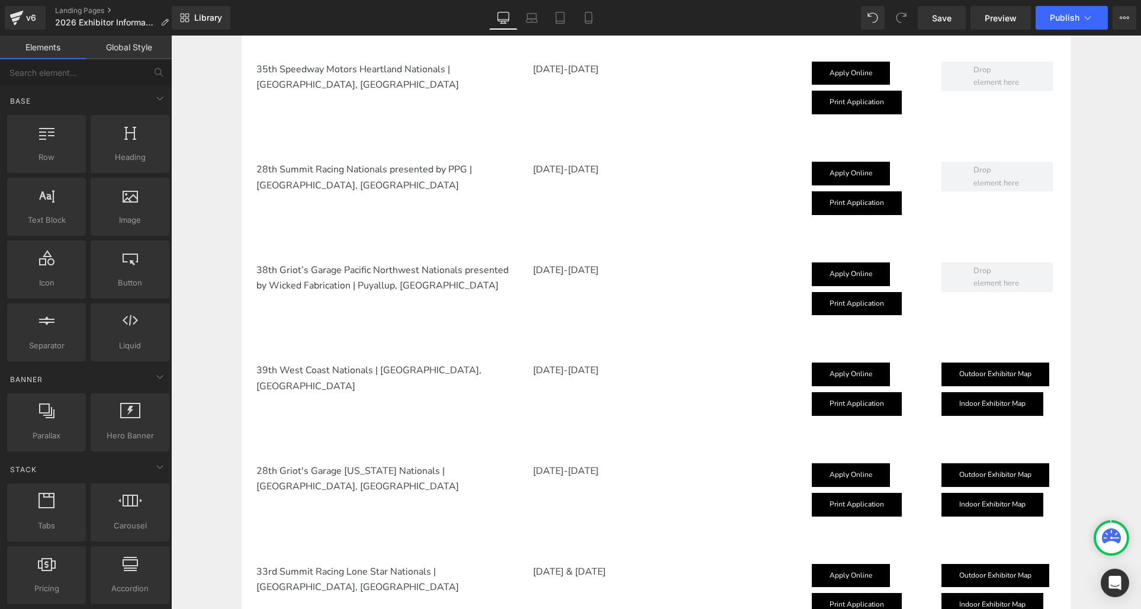
click at [1022, 372] on span "Outdoor Exhibitor Map" at bounding box center [995, 373] width 72 height 9
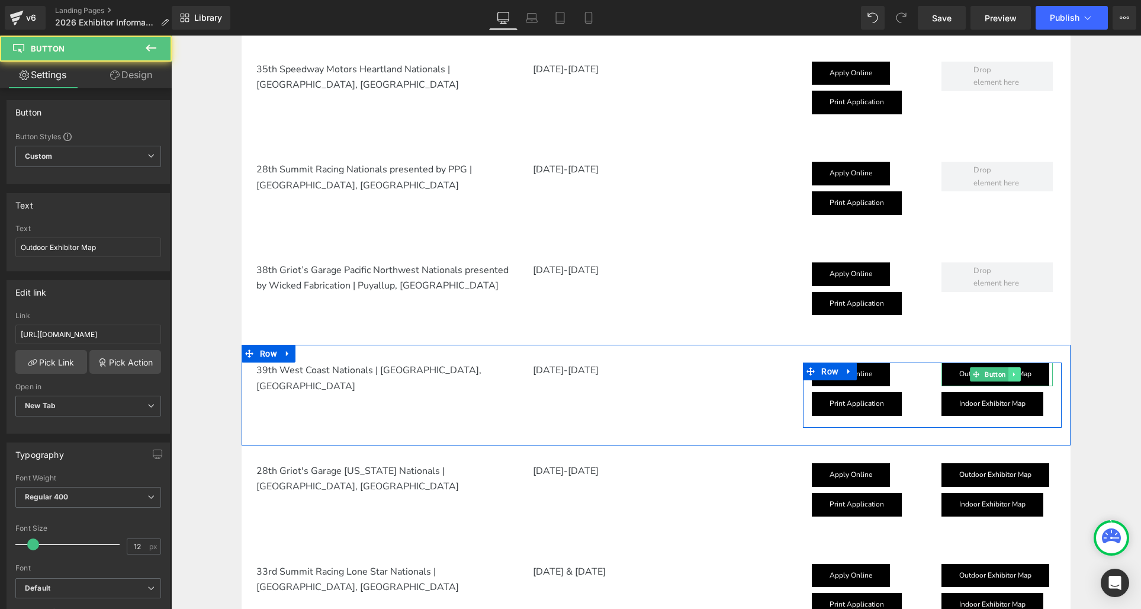
click at [1017, 372] on icon at bounding box center [1014, 374] width 7 height 7
click at [1017, 373] on link at bounding box center [1020, 374] width 12 height 14
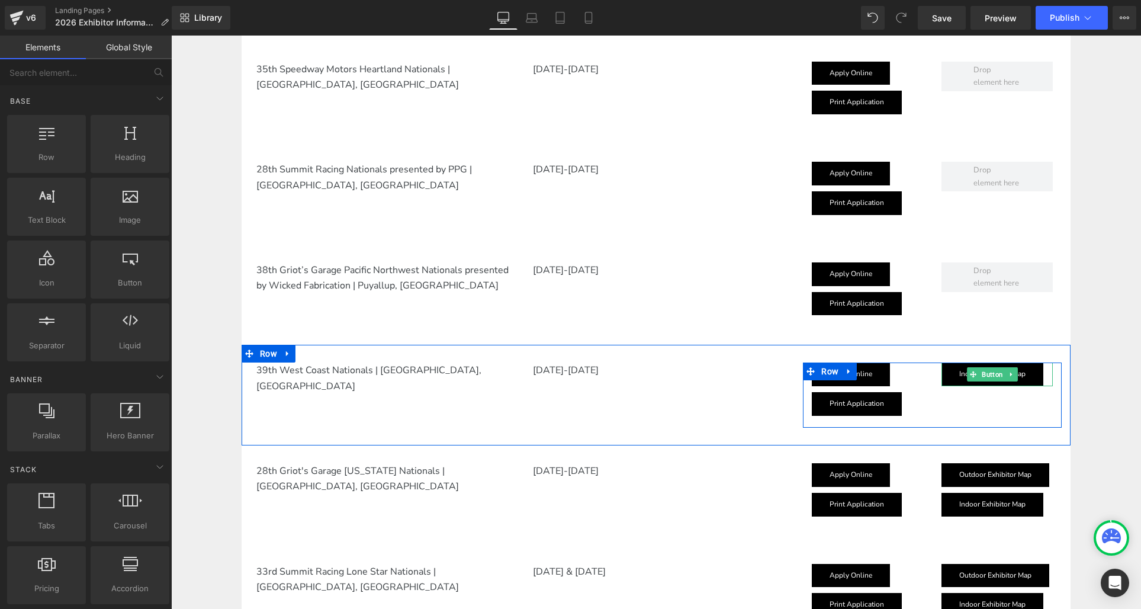
click at [1028, 371] on link "Indoor Exhibitor Map" at bounding box center [992, 374] width 102 height 24
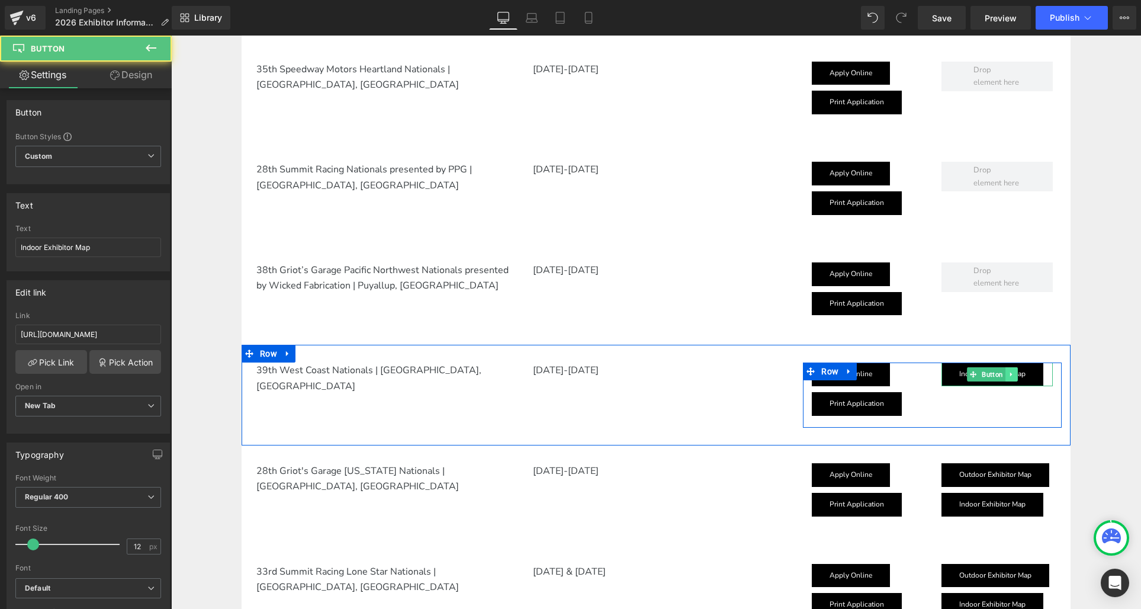
click at [1015, 372] on link at bounding box center [1011, 374] width 12 height 14
click at [1015, 372] on icon at bounding box center [1017, 374] width 7 height 7
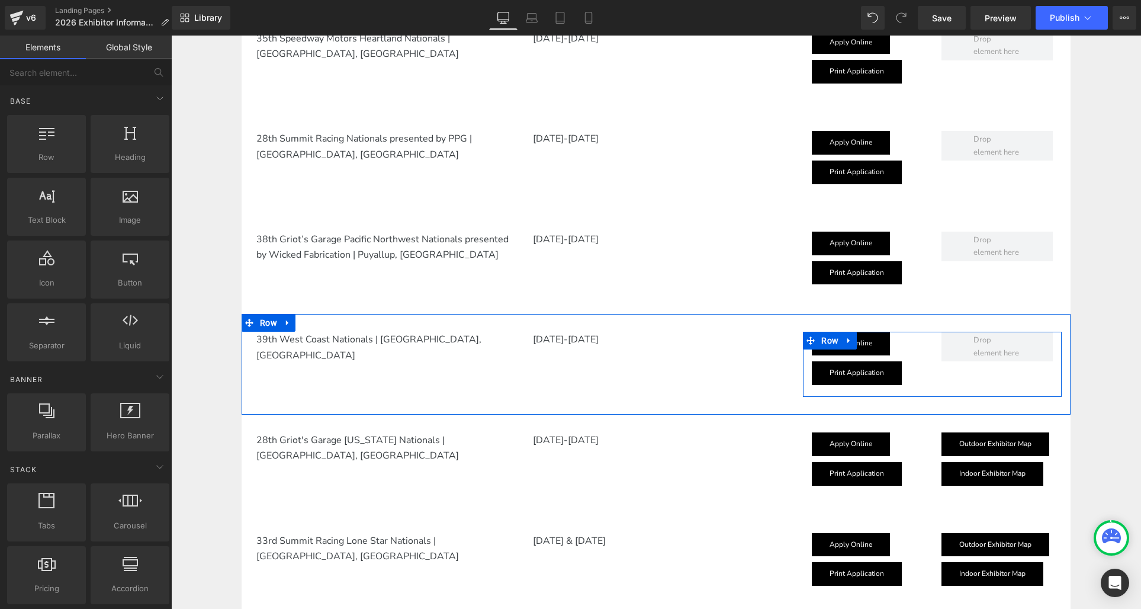
scroll to position [1314, 0]
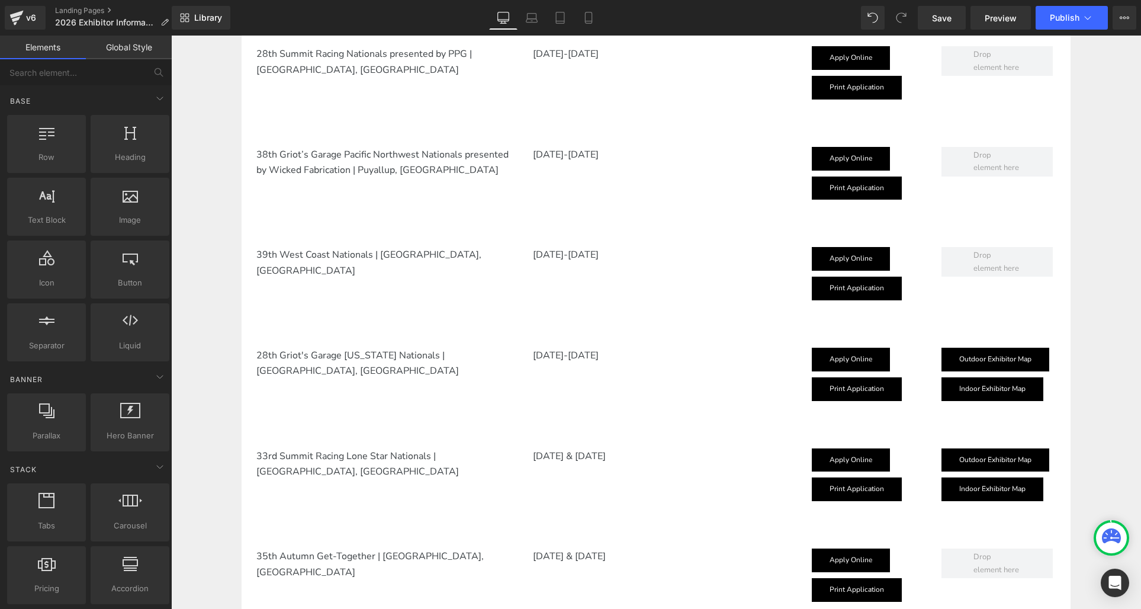
click at [1017, 359] on div "Outdoor Exhibitor Map Button" at bounding box center [996, 360] width 111 height 24
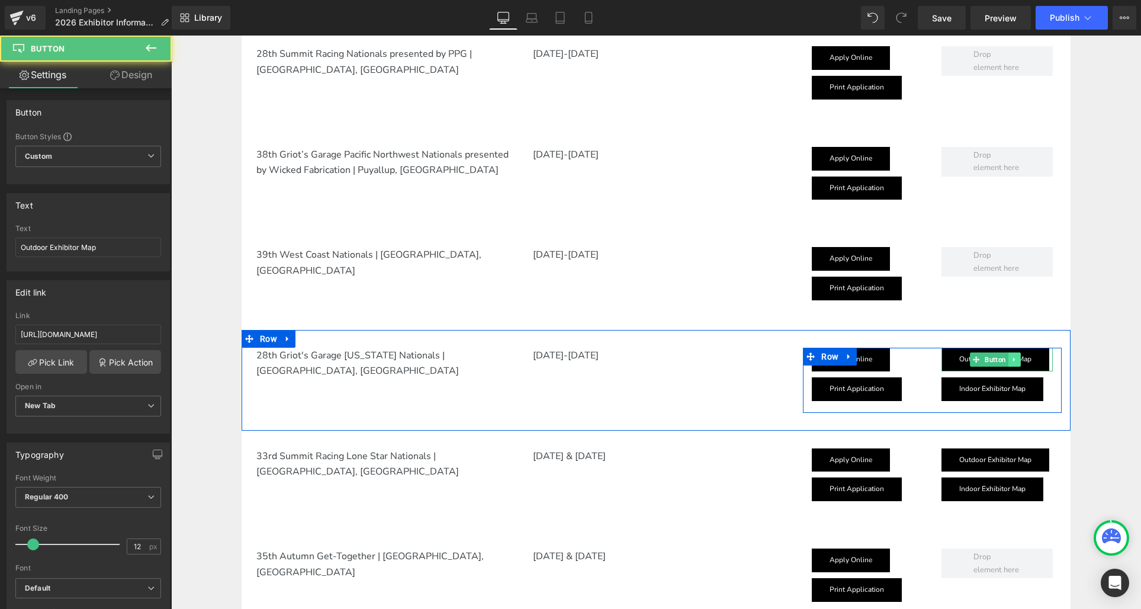
click at [1016, 358] on icon at bounding box center [1014, 359] width 7 height 7
click at [1019, 358] on icon at bounding box center [1020, 359] width 7 height 7
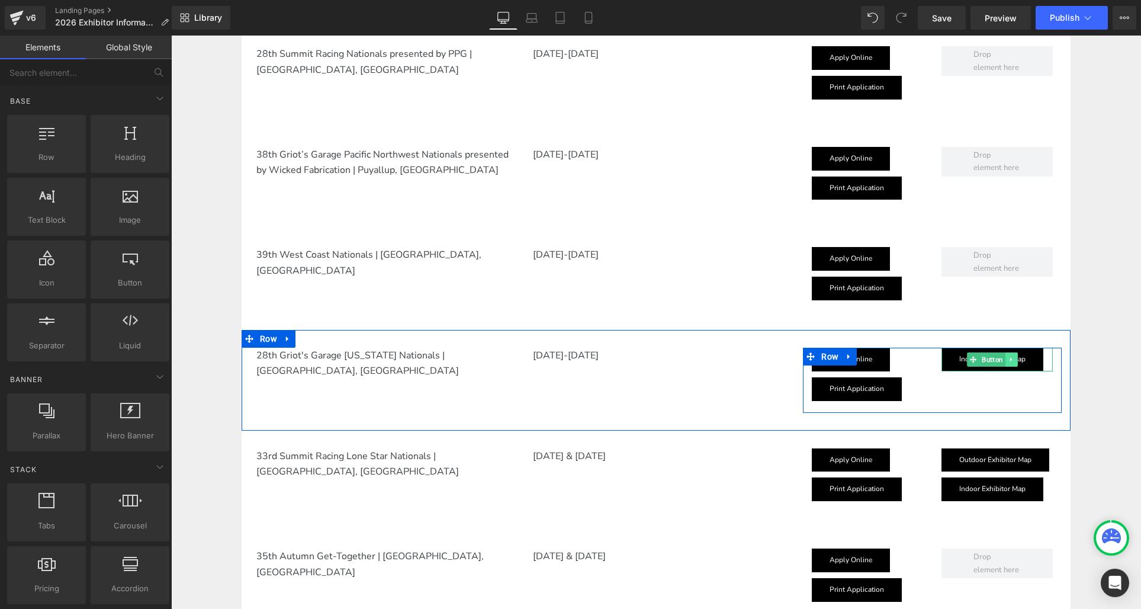
click at [1014, 357] on icon at bounding box center [1011, 359] width 7 height 7
drag, startPoint x: 1017, startPoint y: 358, endPoint x: 1014, endPoint y: 363, distance: 6.4
click at [1017, 358] on icon at bounding box center [1017, 359] width 7 height 7
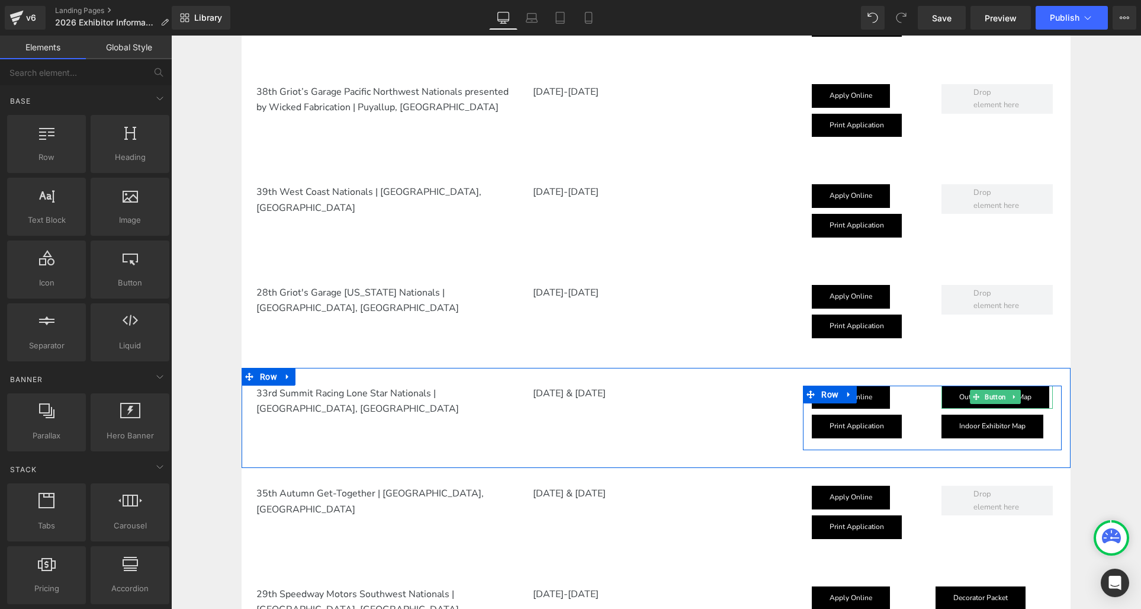
click at [1014, 393] on icon at bounding box center [1014, 396] width 7 height 7
click at [1020, 394] on icon at bounding box center [1020, 396] width 7 height 7
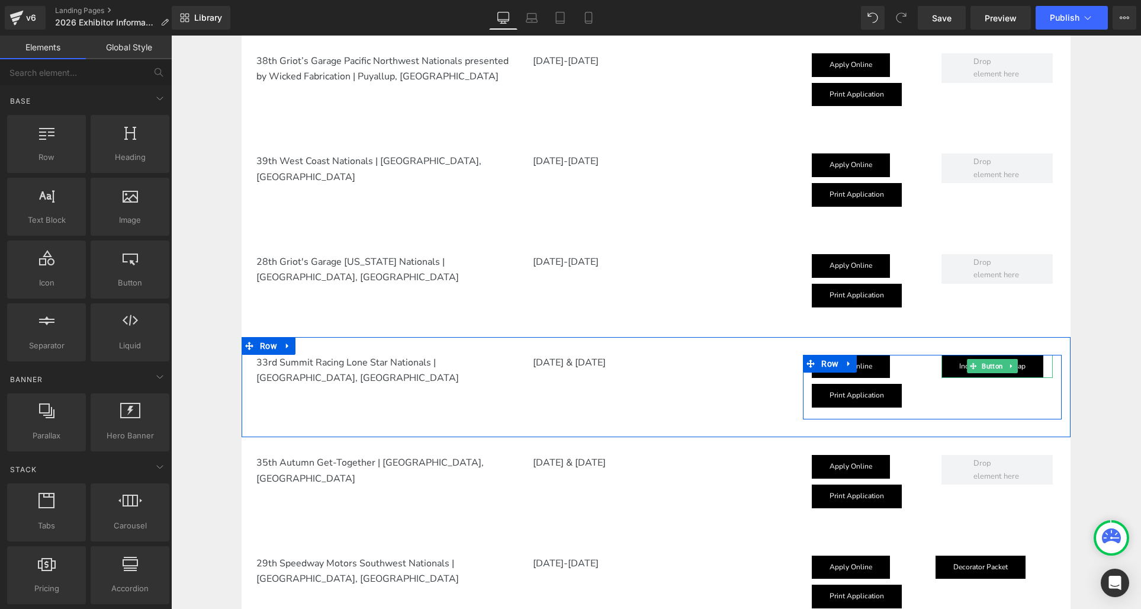
click at [1012, 366] on icon at bounding box center [1011, 365] width 7 height 7
click at [1018, 364] on icon at bounding box center [1017, 365] width 7 height 7
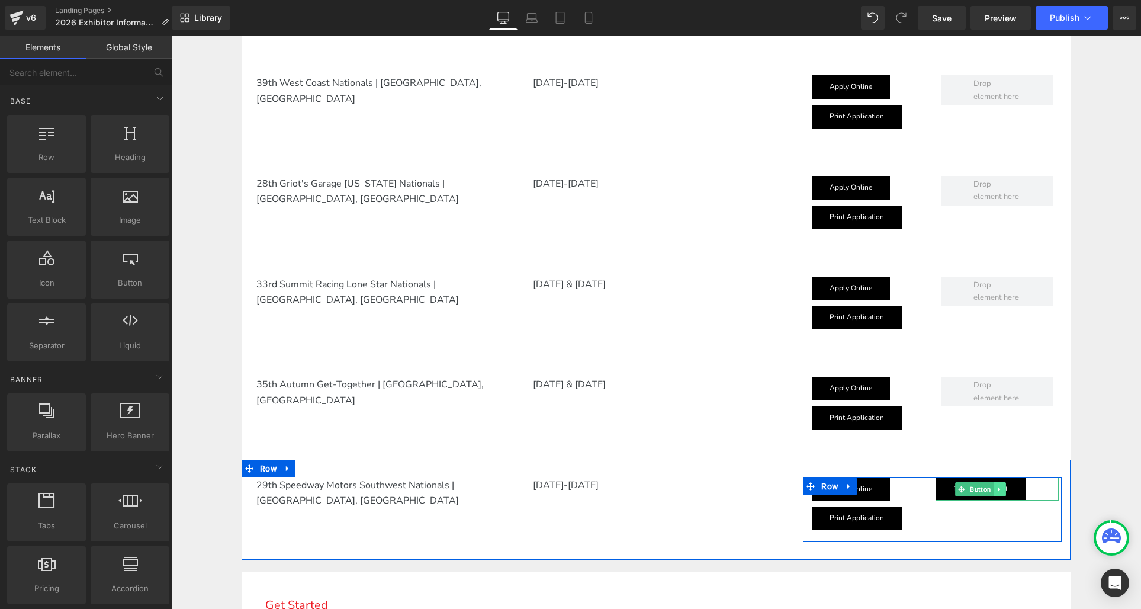
click at [1002, 487] on icon at bounding box center [999, 488] width 7 height 7
click at [1004, 486] on icon at bounding box center [1005, 488] width 7 height 7
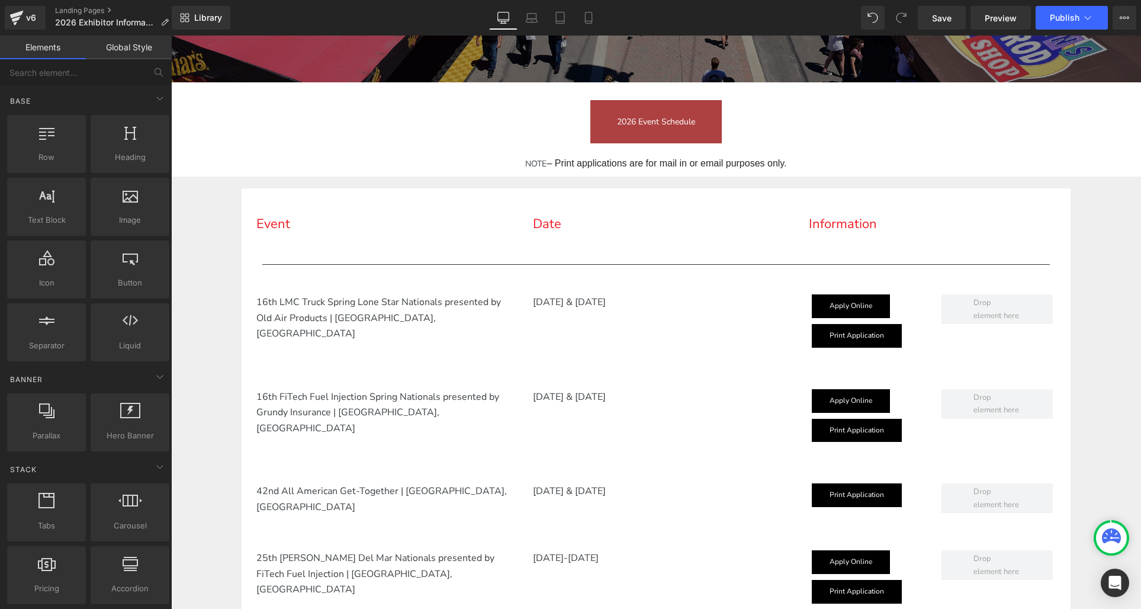
scroll to position [328, 0]
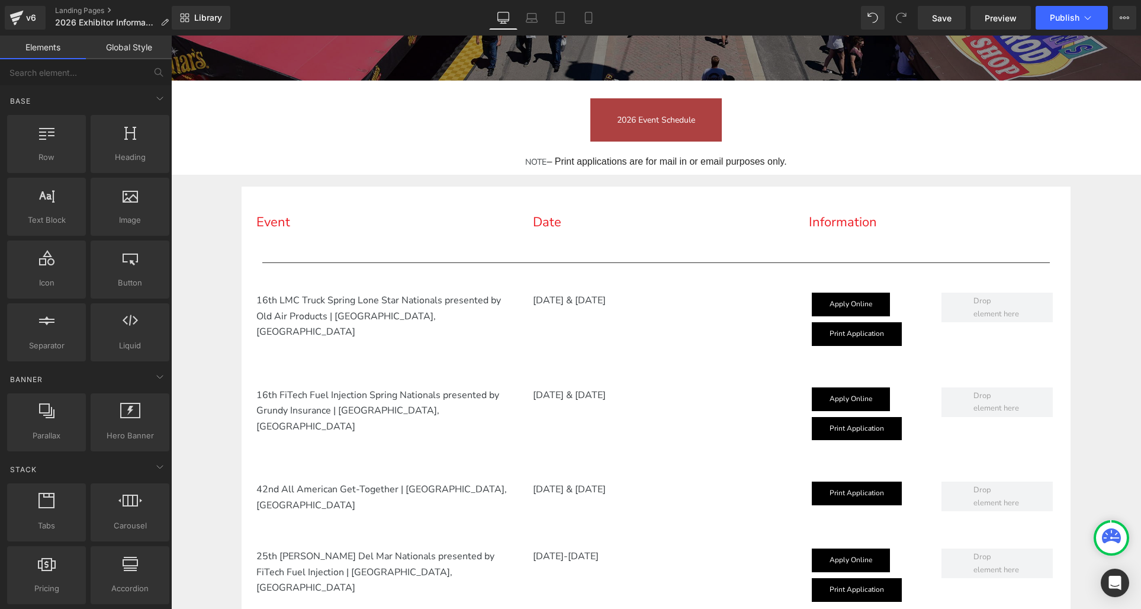
click at [847, 401] on div "Decorator Packet Button Apply Online Button Print Application Button Row" at bounding box center [932, 416] width 259 height 59
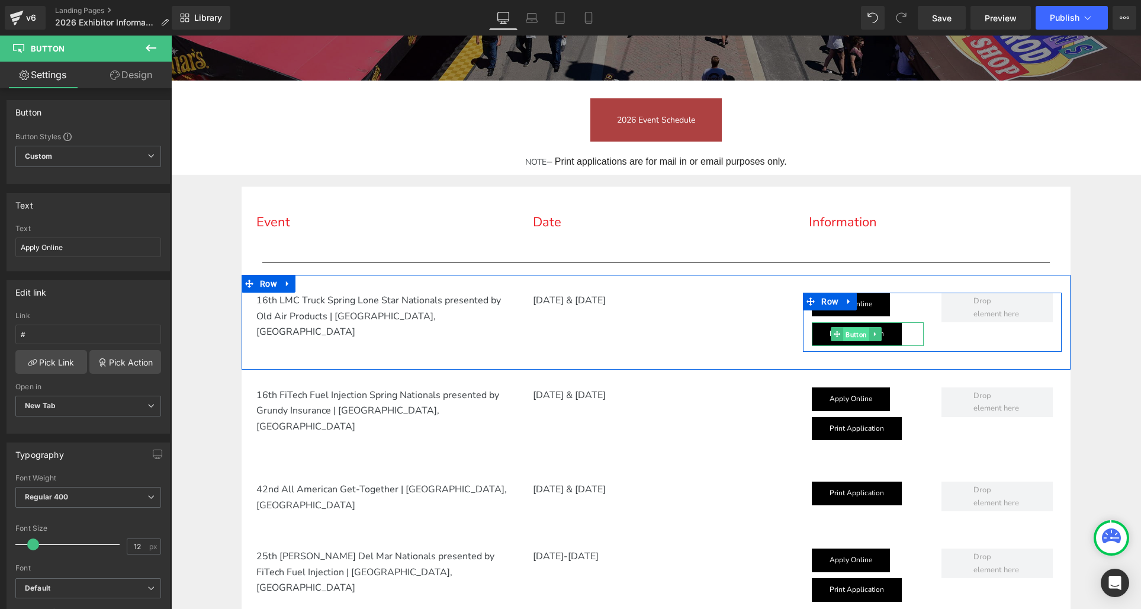
click at [851, 334] on div "Print Application Button" at bounding box center [867, 334] width 111 height 24
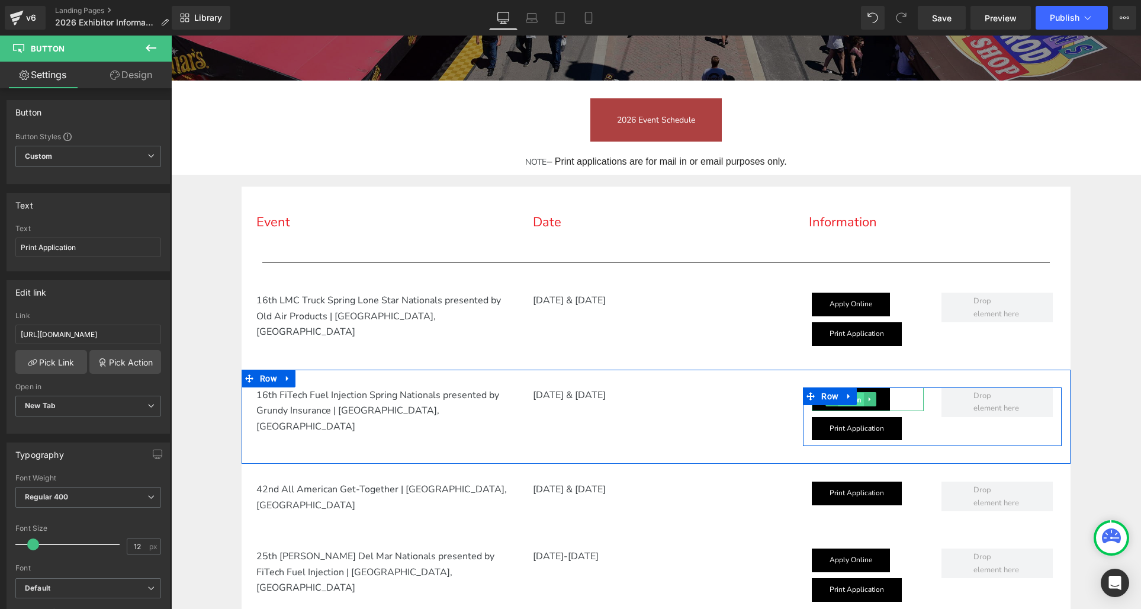
click at [859, 401] on span "Button" at bounding box center [851, 399] width 26 height 14
click at [861, 400] on span "Button" at bounding box center [851, 399] width 26 height 14
click at [860, 402] on span "Button" at bounding box center [851, 399] width 26 height 14
click at [869, 403] on link at bounding box center [870, 399] width 12 height 14
click at [869, 406] on link "Apply Online" at bounding box center [851, 399] width 78 height 24
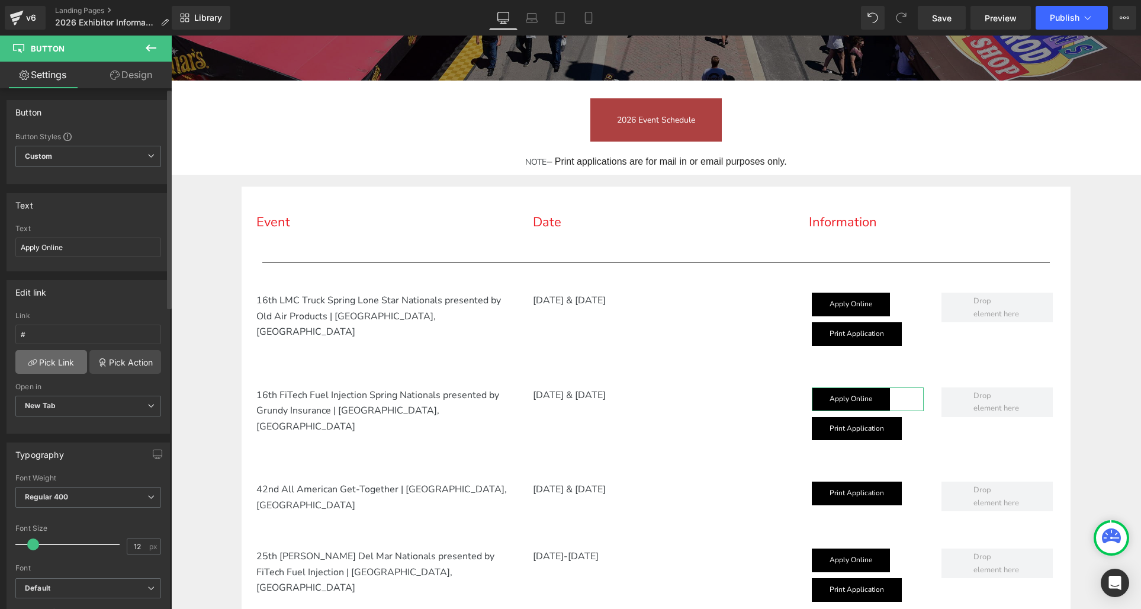
click at [48, 362] on link "Pick Link" at bounding box center [51, 362] width 72 height 24
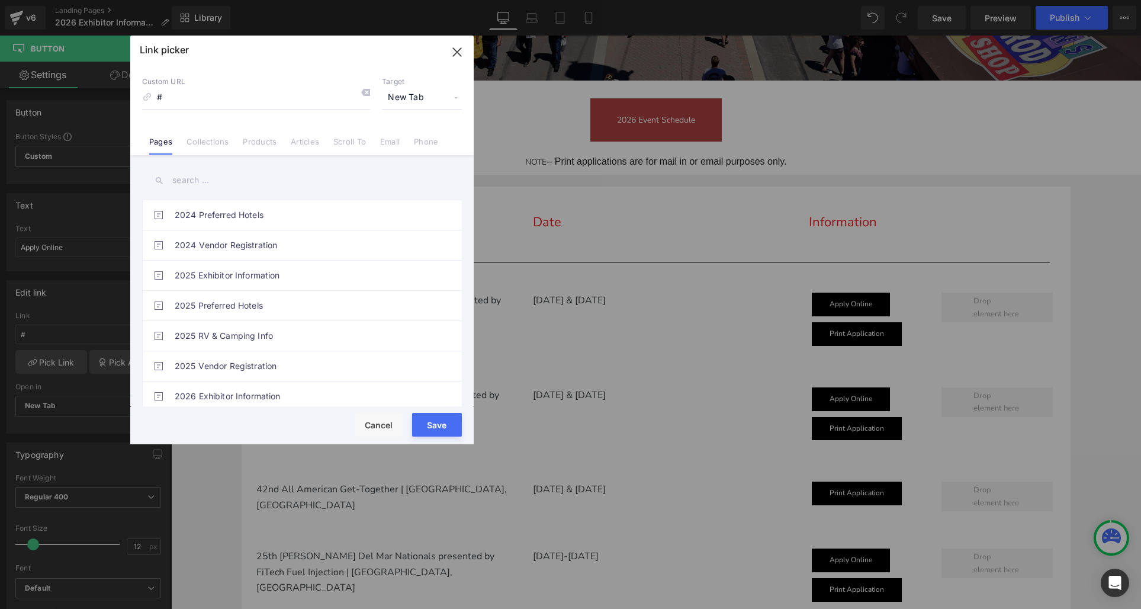
click at [178, 182] on input "text" at bounding box center [302, 180] width 320 height 27
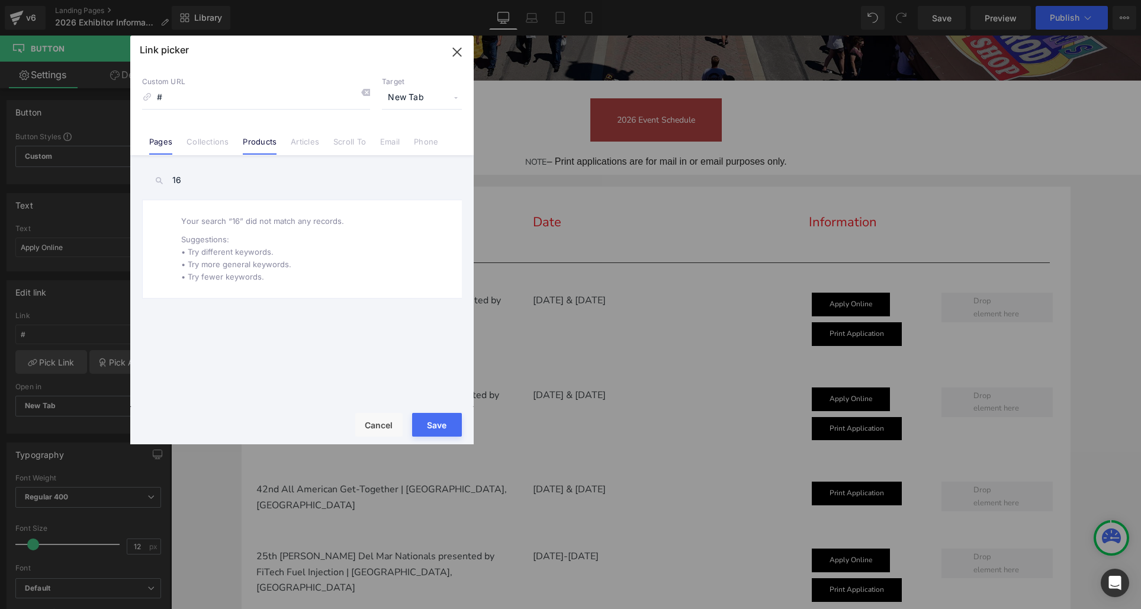
type input "16"
click at [272, 140] on link "Products" at bounding box center [260, 146] width 34 height 18
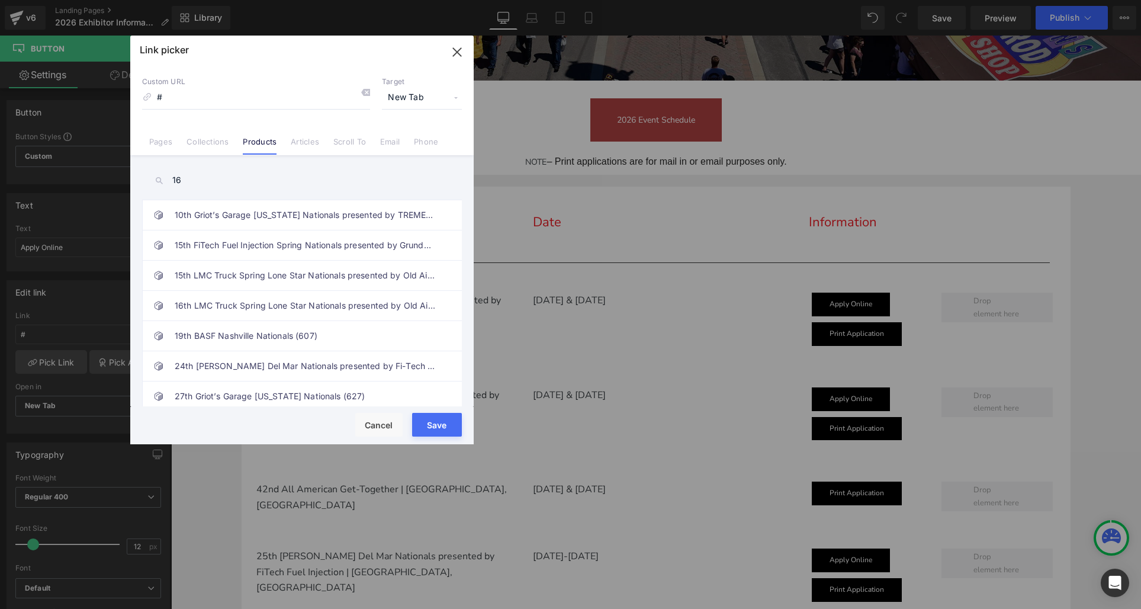
click at [225, 178] on input "16" at bounding box center [302, 180] width 320 height 27
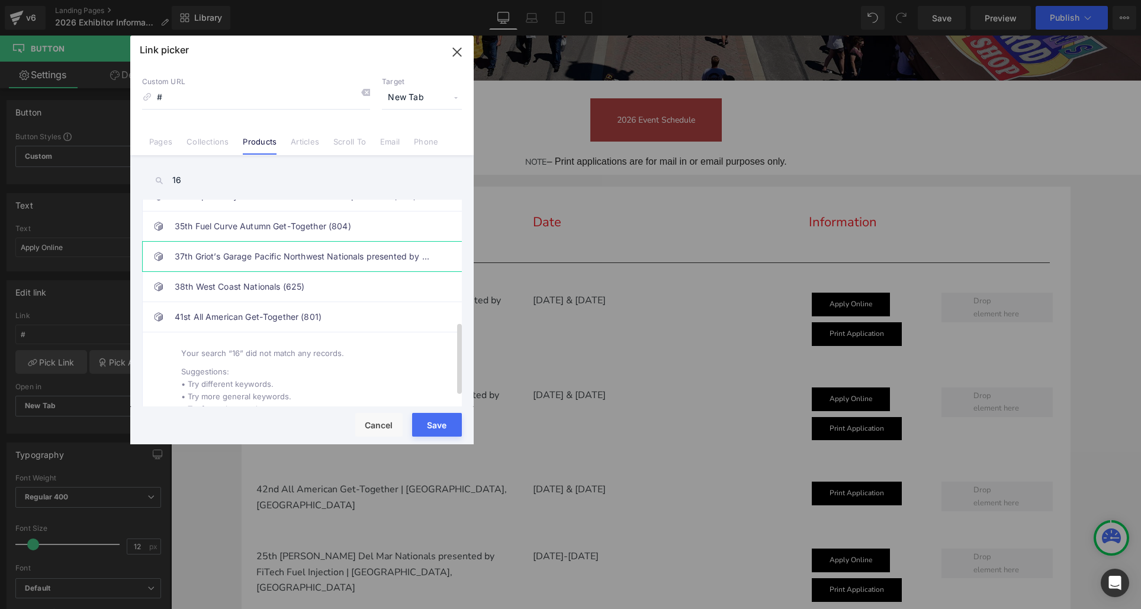
scroll to position [380, 0]
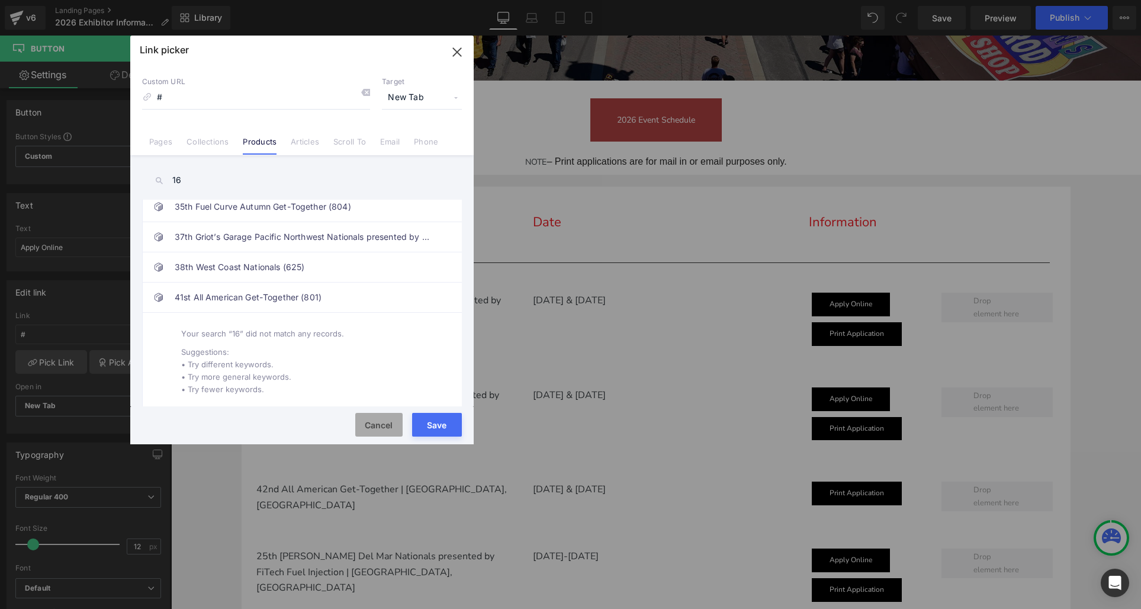
click at [372, 421] on button "Cancel" at bounding box center [378, 425] width 47 height 24
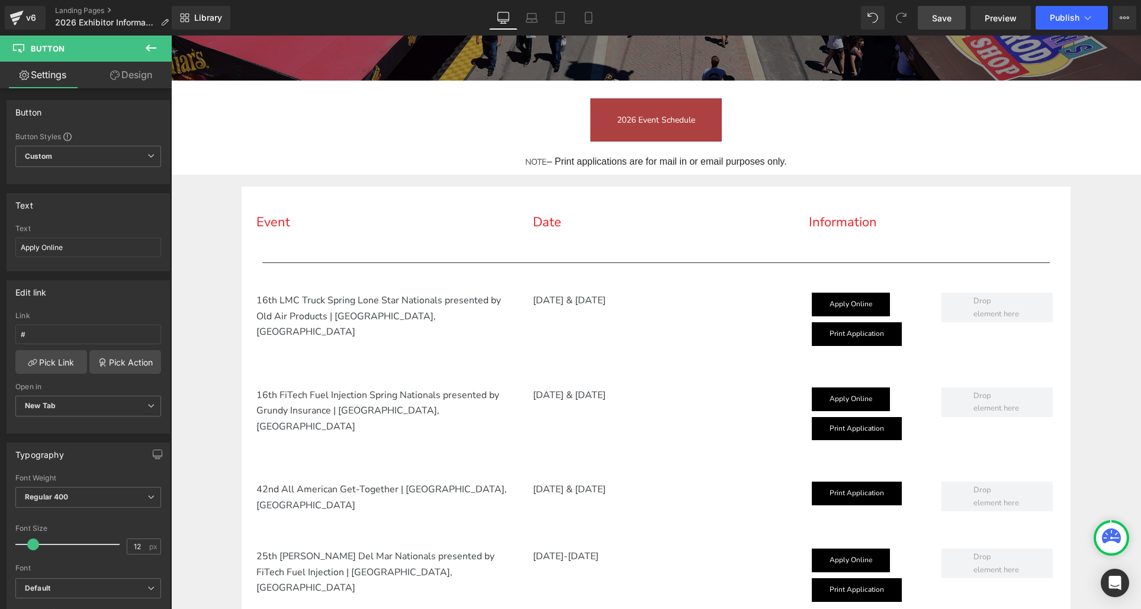
click at [935, 22] on span "Save" at bounding box center [942, 18] width 20 height 12
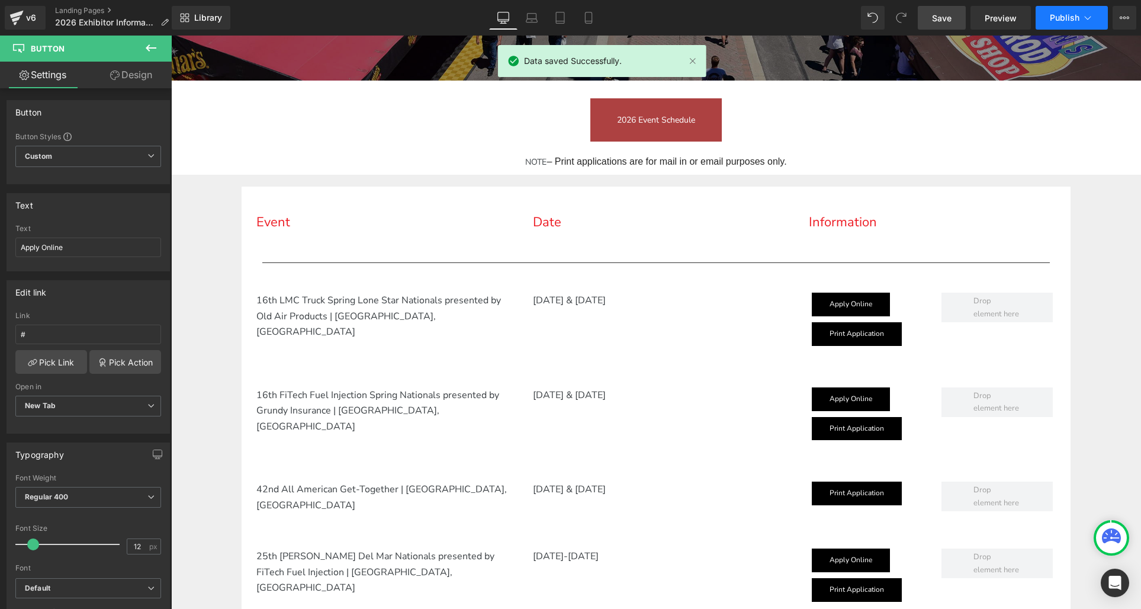
click at [1056, 20] on span "Publish" at bounding box center [1065, 17] width 30 height 9
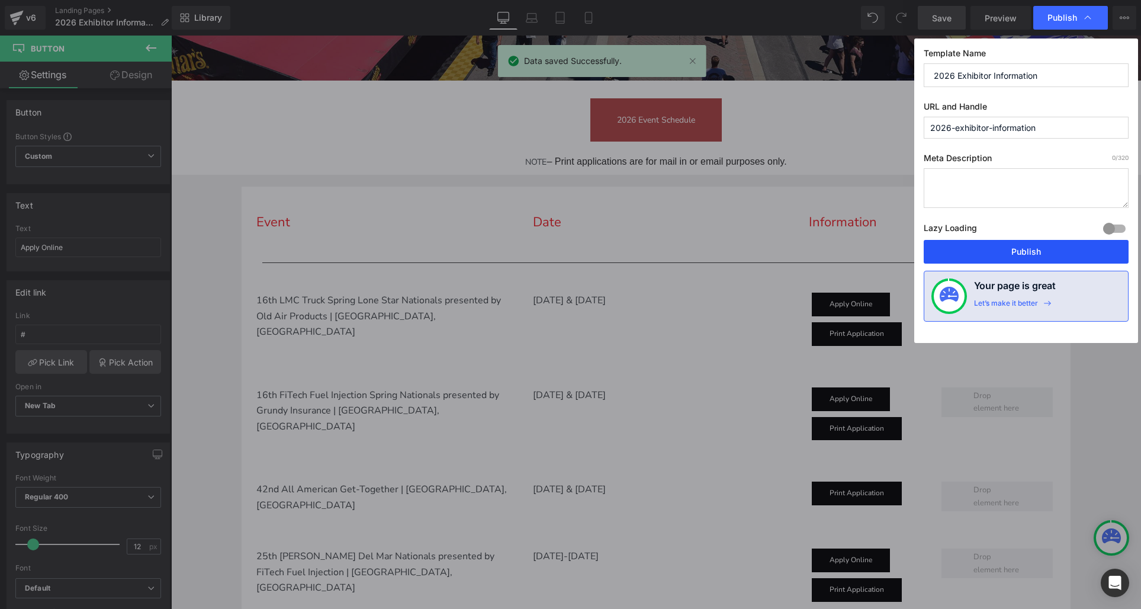
click at [1041, 250] on button "Publish" at bounding box center [1026, 252] width 205 height 24
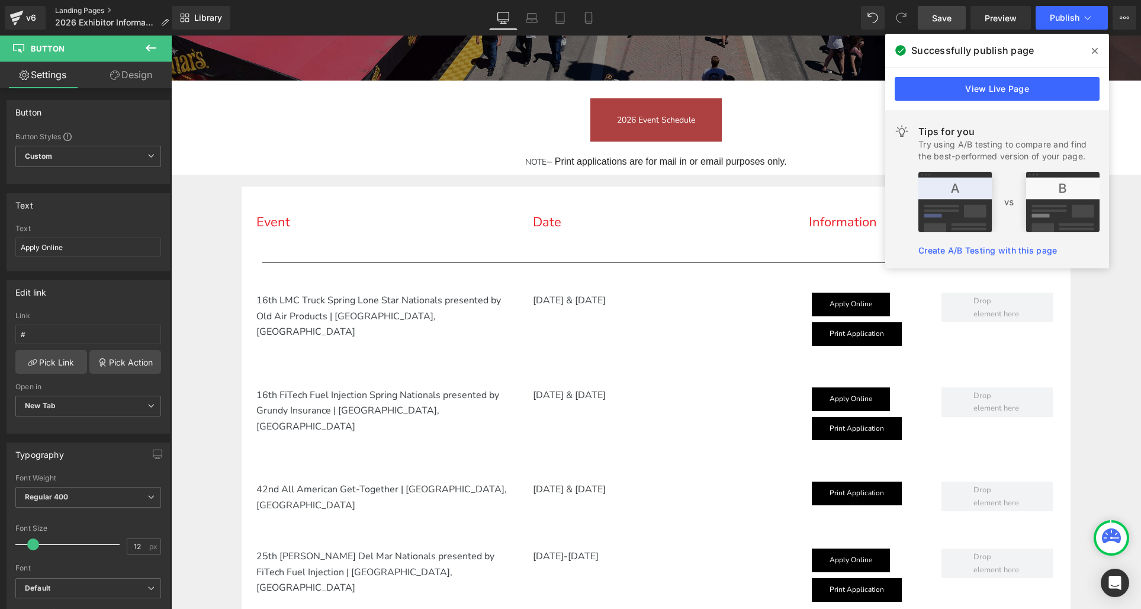
click at [75, 9] on link "Landing Pages" at bounding box center [116, 10] width 123 height 9
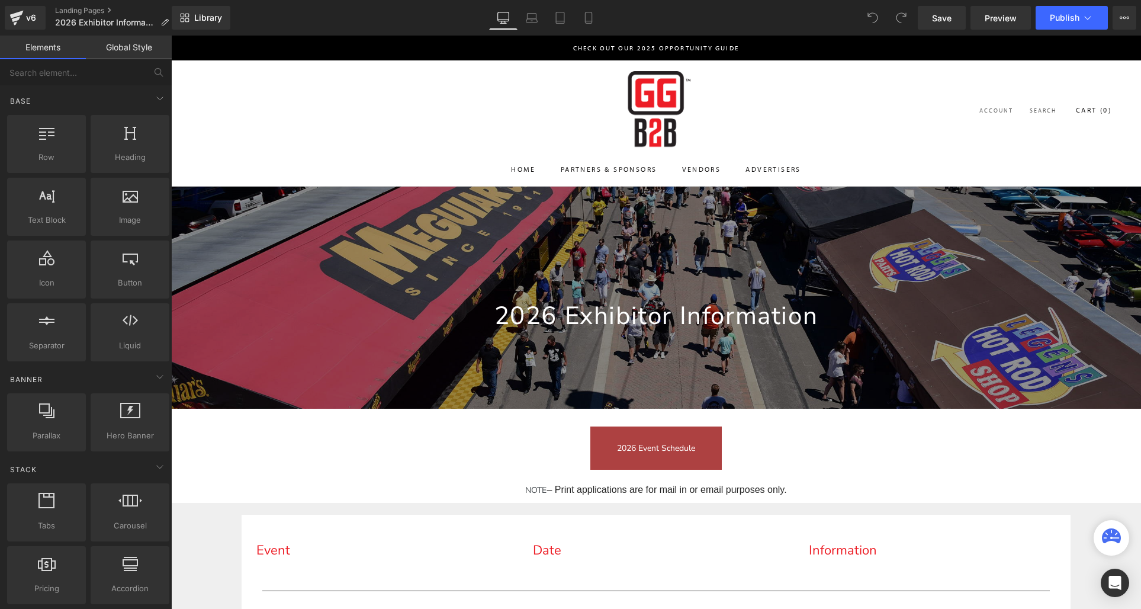
scroll to position [426, 0]
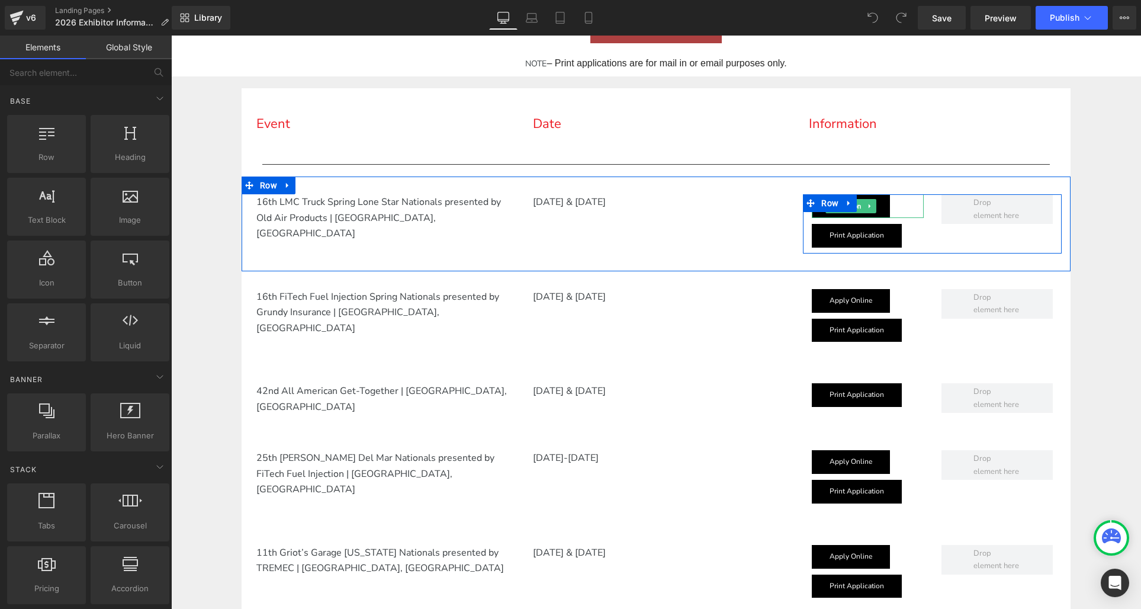
click at [829, 214] on link "Apply Online" at bounding box center [851, 206] width 78 height 24
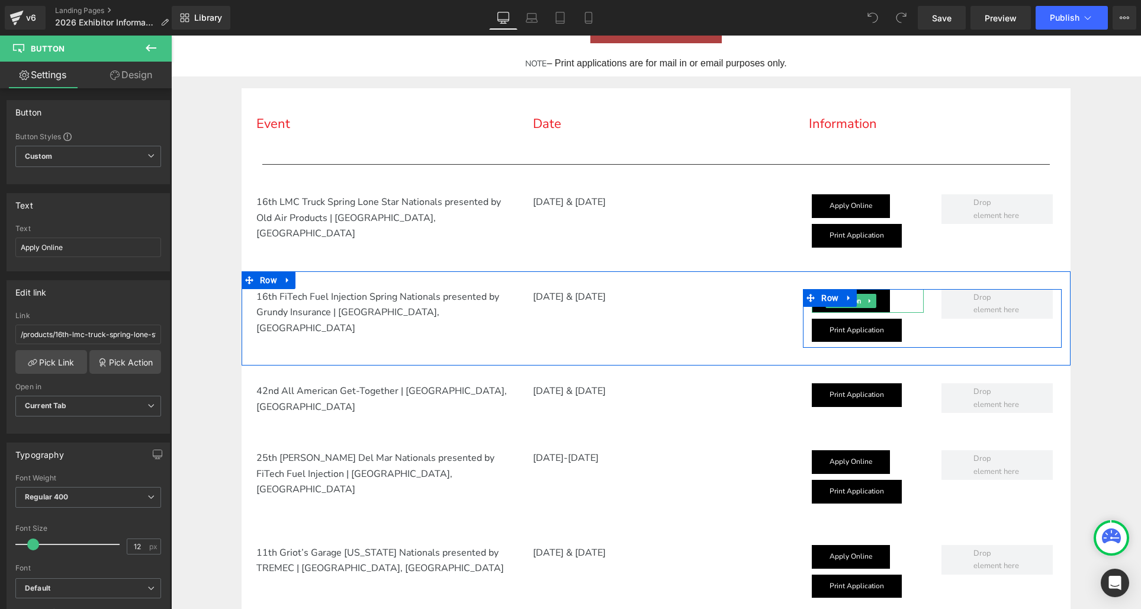
click at [834, 307] on span at bounding box center [831, 301] width 12 height 14
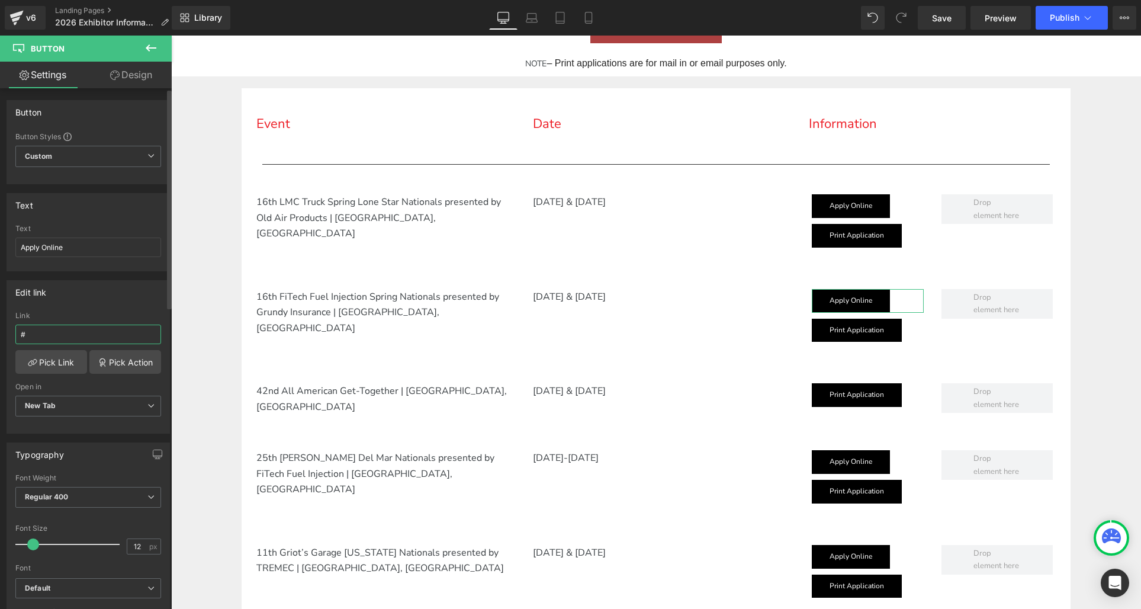
click at [40, 332] on input "#" at bounding box center [88, 334] width 146 height 20
click at [44, 361] on link "Pick Link" at bounding box center [51, 362] width 72 height 24
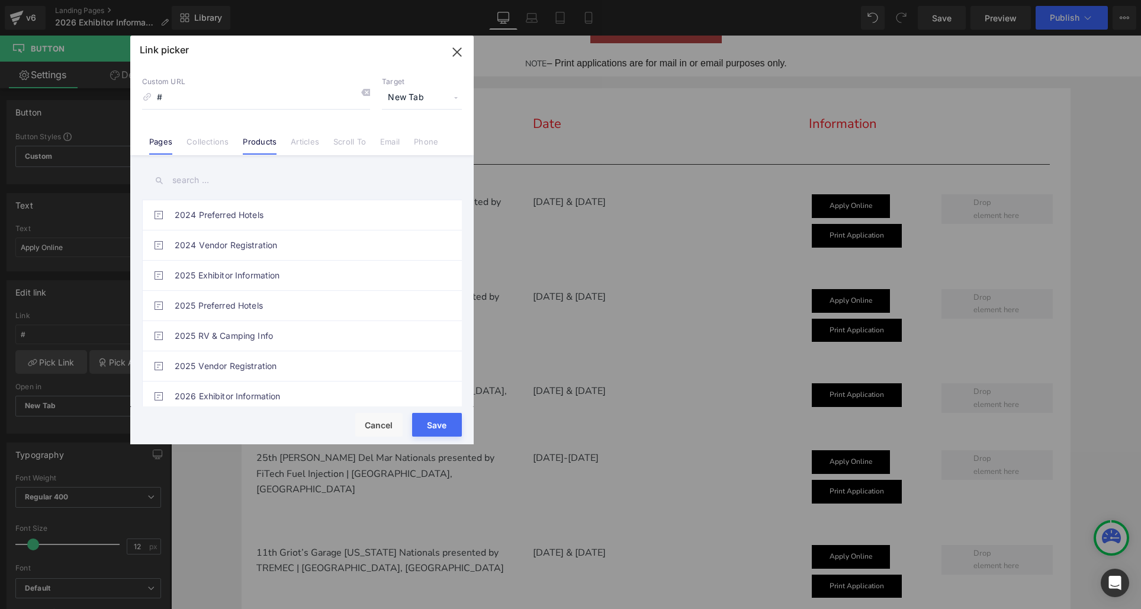
click at [259, 139] on link "Products" at bounding box center [260, 146] width 34 height 18
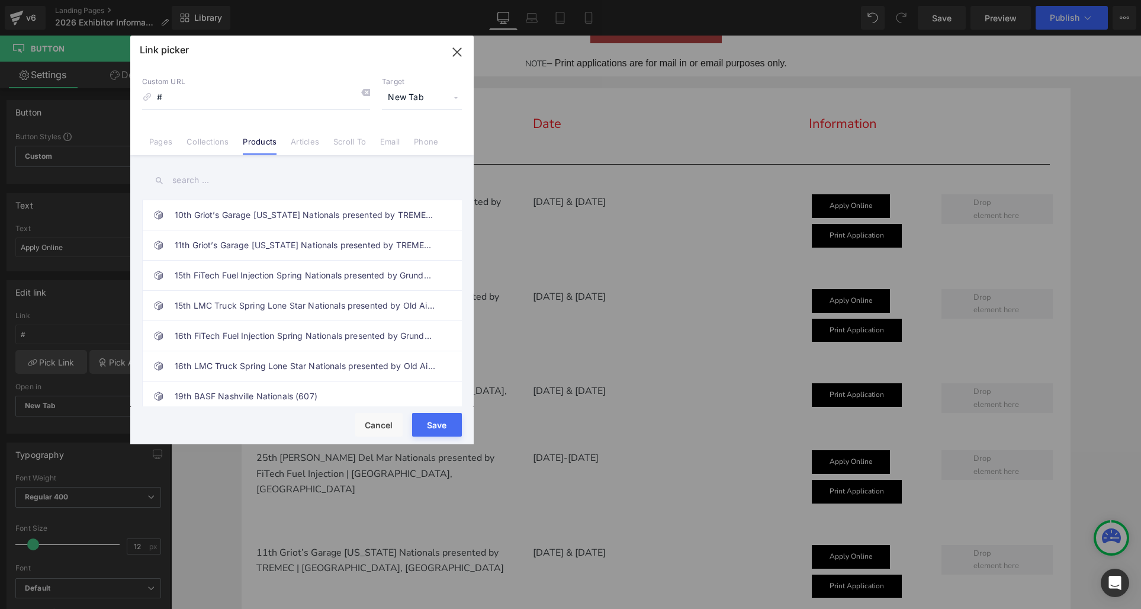
click at [184, 180] on input "text" at bounding box center [302, 180] width 320 height 27
click at [248, 336] on link "16th FiTech Fuel Injection Spring Nationals presented by Grundy Insurance (628)" at bounding box center [305, 336] width 261 height 30
click at [438, 430] on button "Save" at bounding box center [437, 425] width 50 height 24
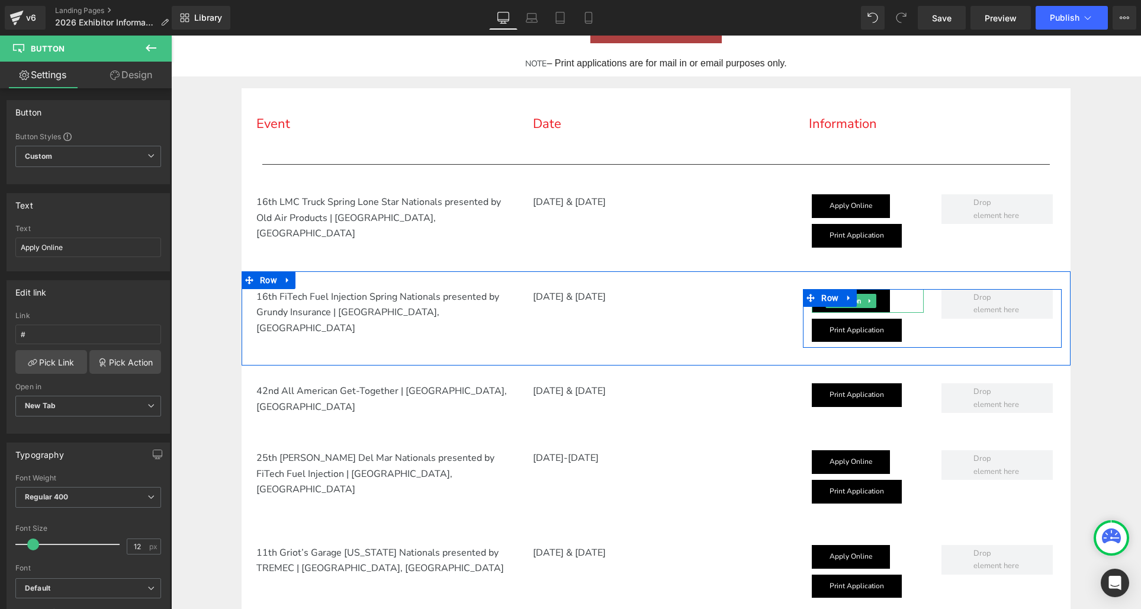
click at [873, 301] on icon at bounding box center [870, 300] width 7 height 7
click at [867, 300] on icon at bounding box center [863, 300] width 7 height 7
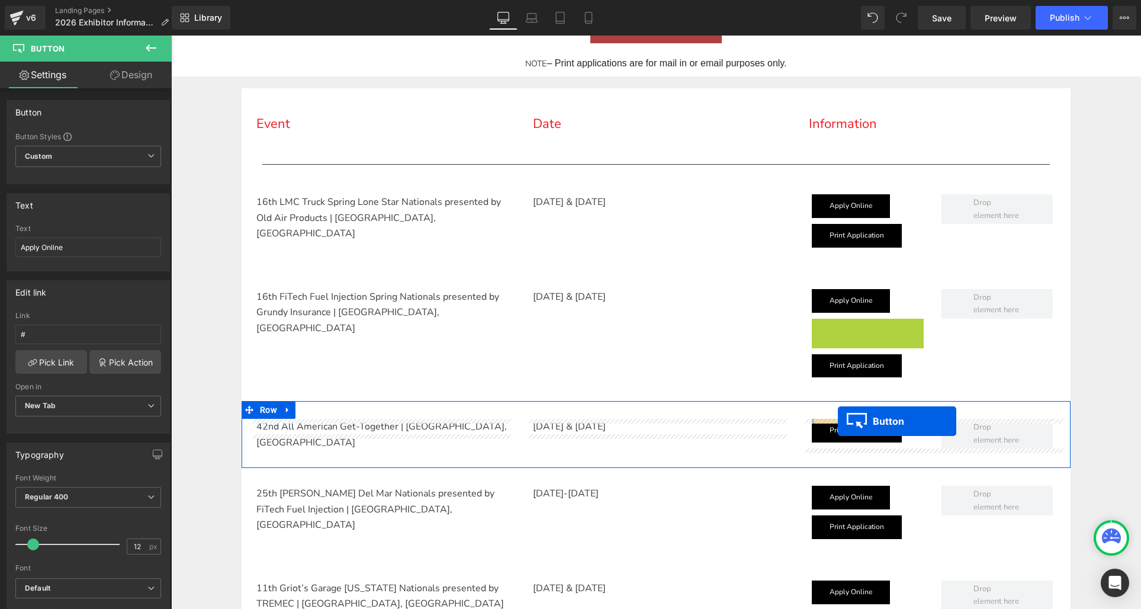
drag, startPoint x: 829, startPoint y: 329, endPoint x: 838, endPoint y: 420, distance: 92.2
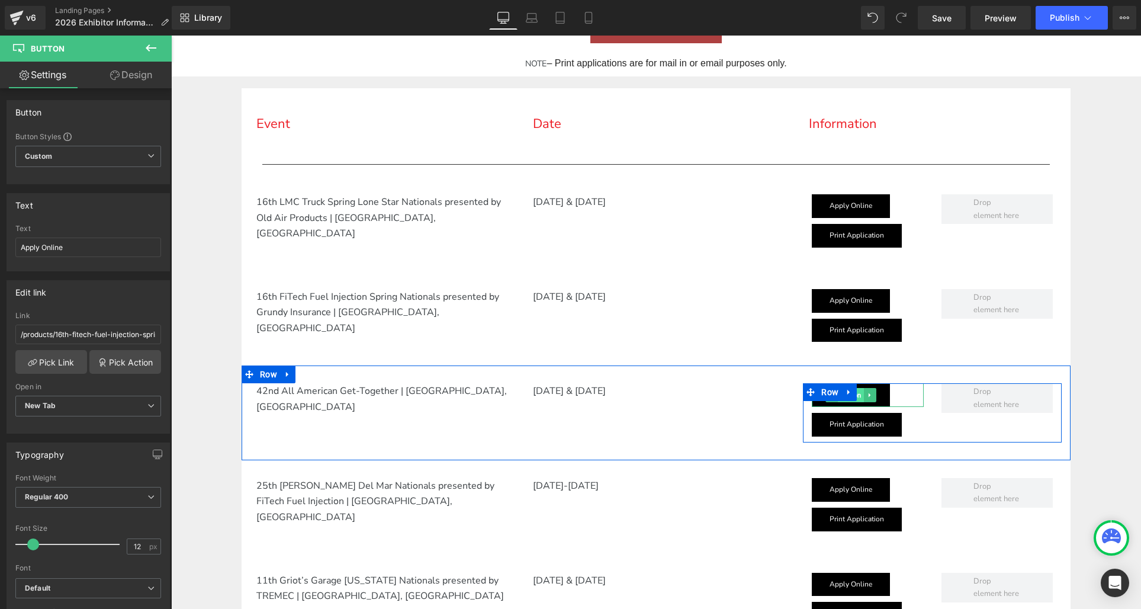
click at [862, 400] on link "Button" at bounding box center [844, 395] width 38 height 14
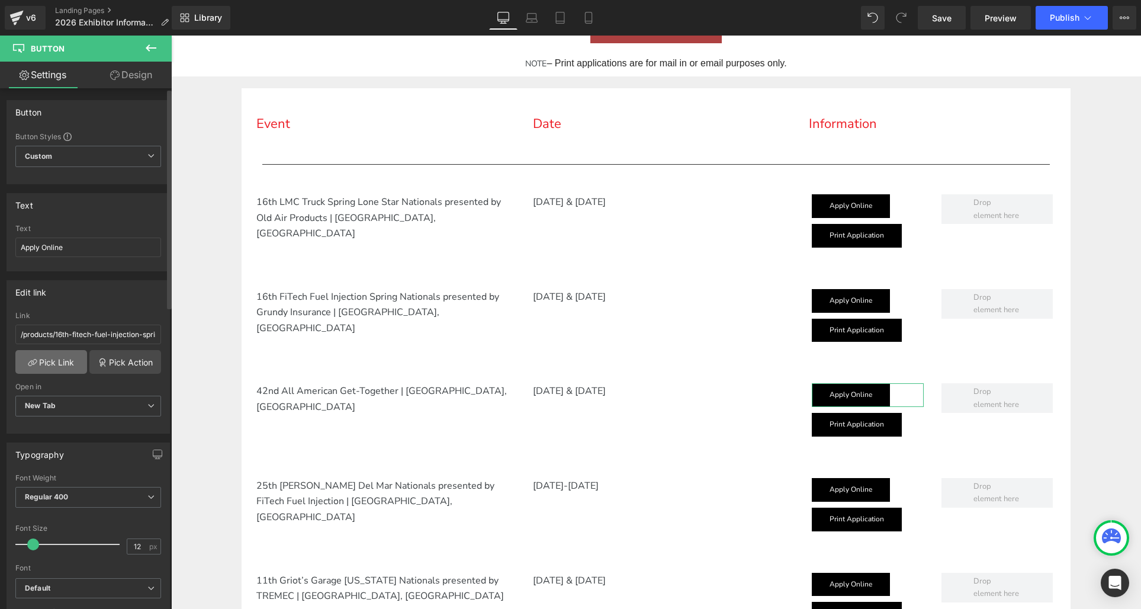
click at [44, 362] on link "Pick Link" at bounding box center [51, 362] width 72 height 24
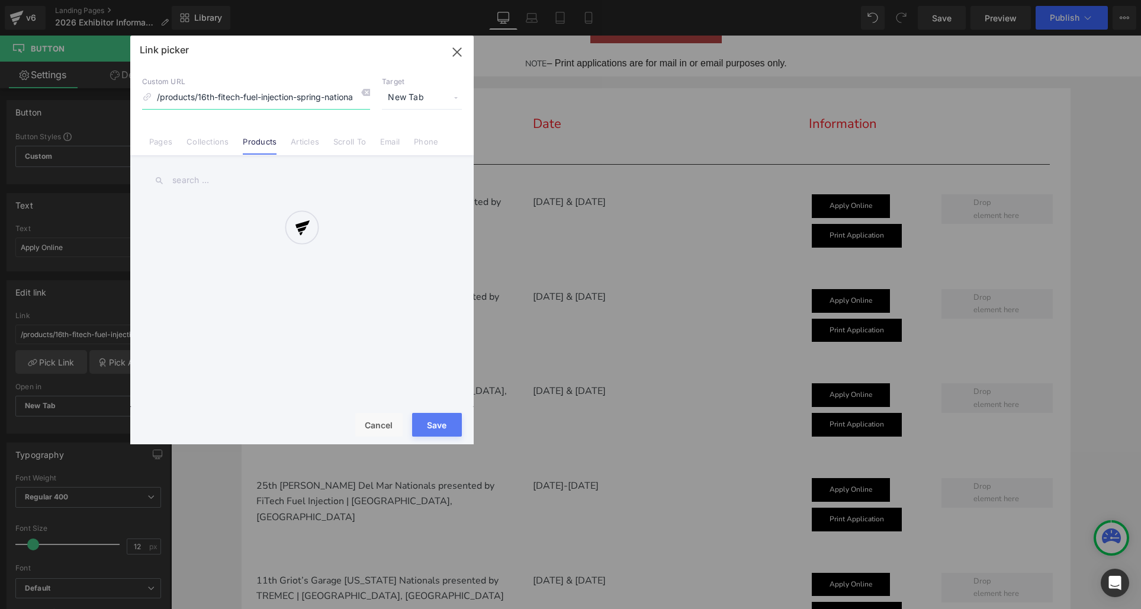
scroll to position [0, 149]
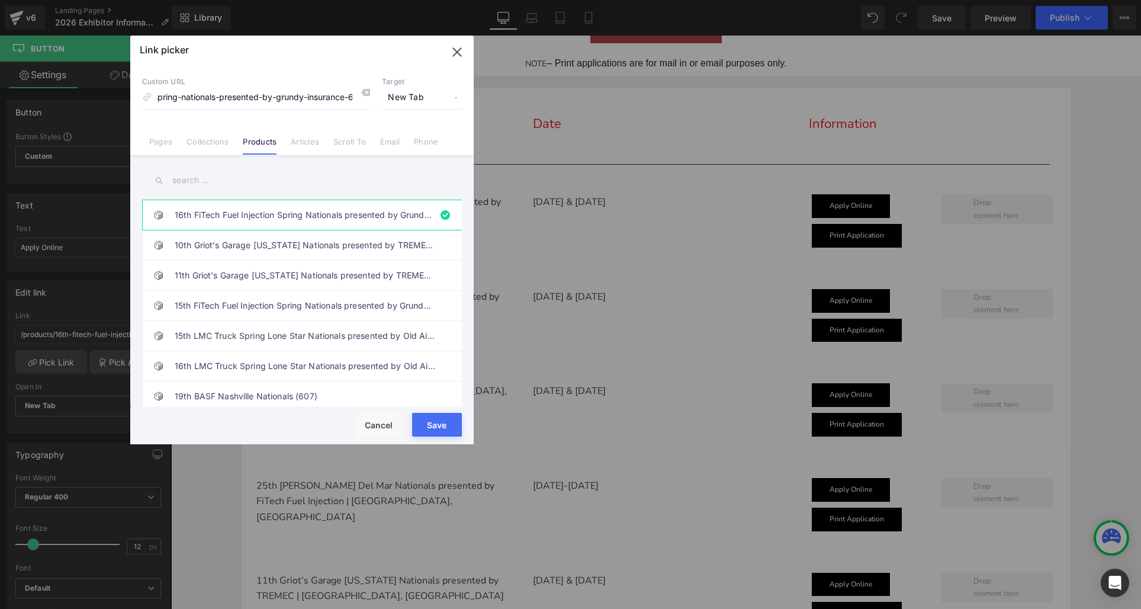
click at [187, 185] on input "text" at bounding box center [302, 180] width 320 height 27
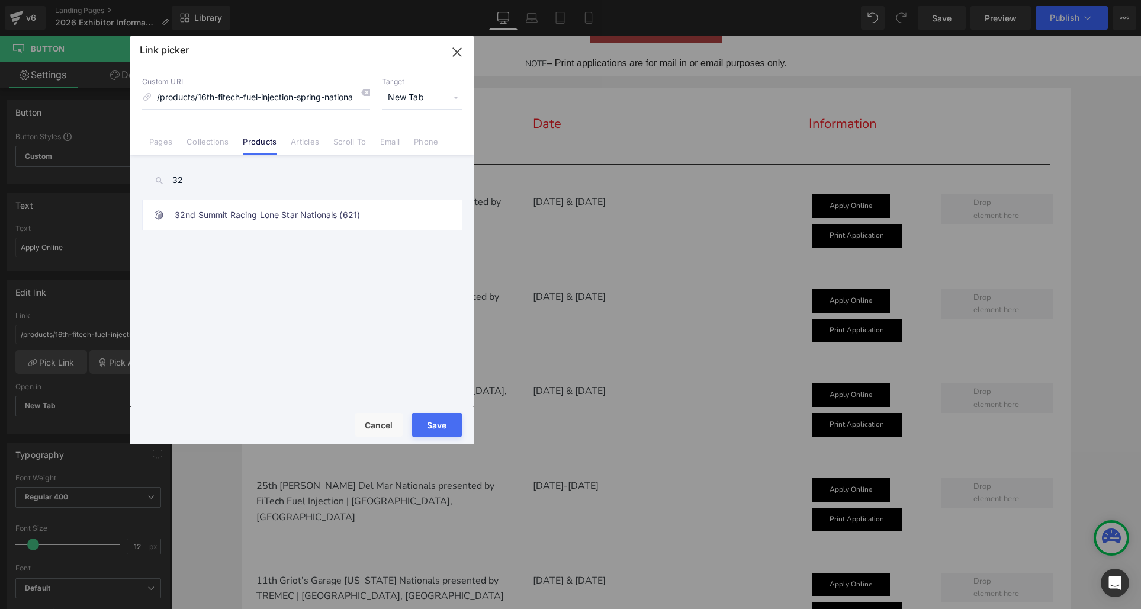
type input "3"
type input "42"
click at [189, 210] on link "42nd All American Get-Together (801)" at bounding box center [305, 215] width 261 height 30
click at [439, 425] on button "Save" at bounding box center [437, 425] width 50 height 24
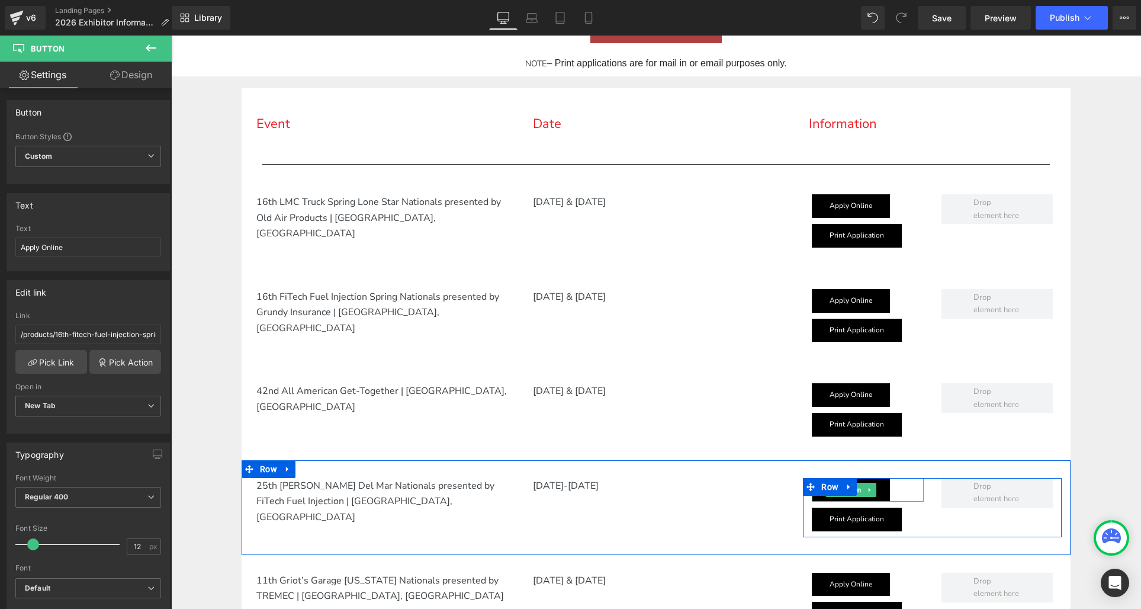
click at [860, 497] on link "Apply Online" at bounding box center [851, 490] width 78 height 24
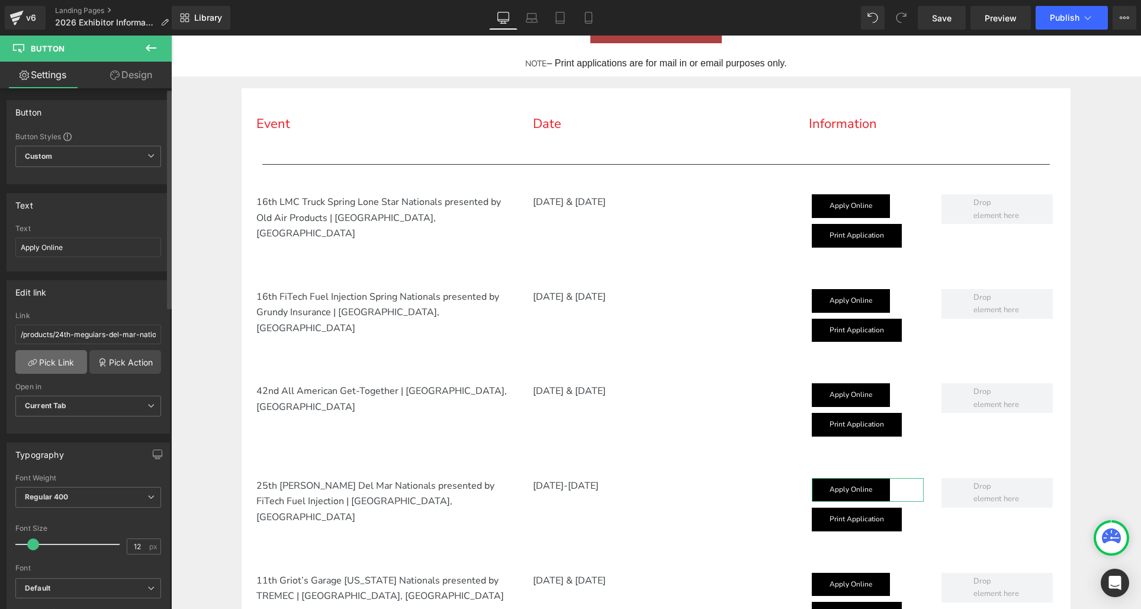
click at [45, 358] on link "Pick Link" at bounding box center [51, 362] width 72 height 24
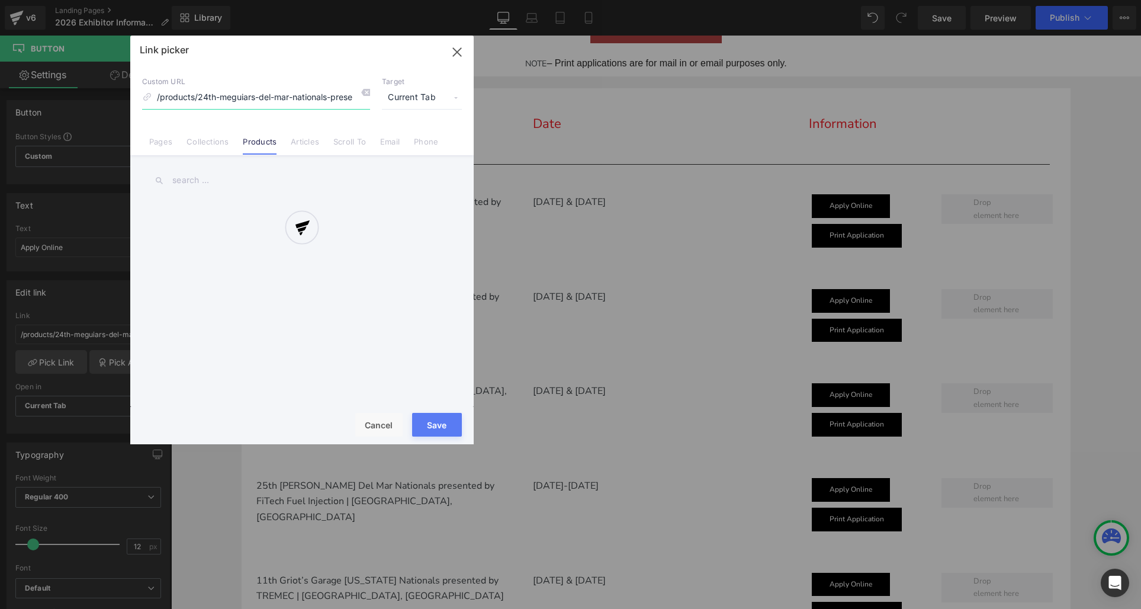
scroll to position [0, 126]
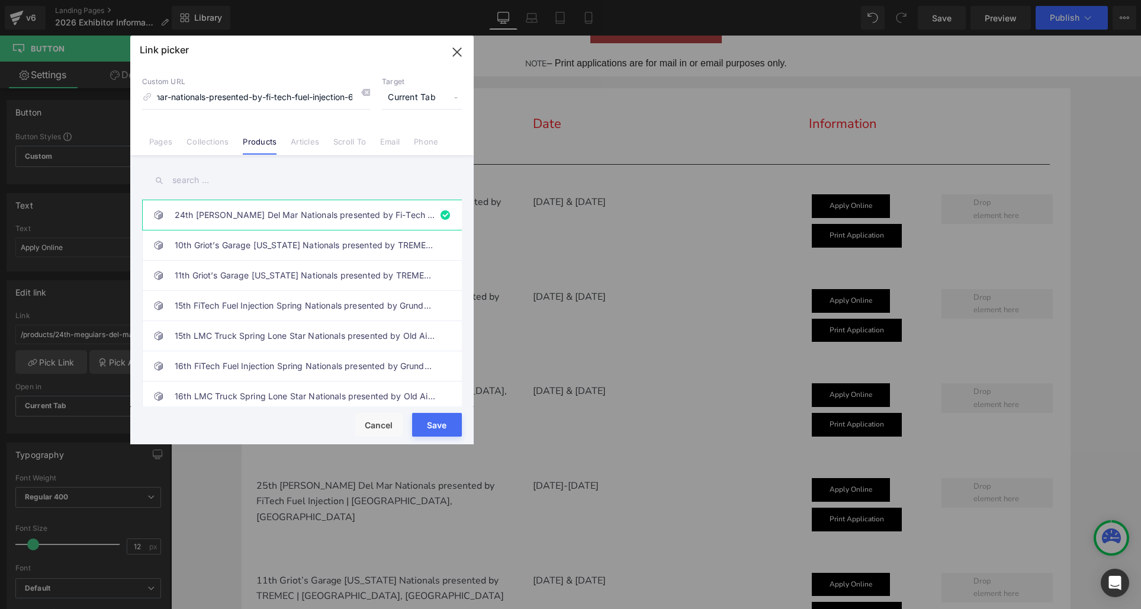
click at [180, 181] on input "text" at bounding box center [302, 180] width 320 height 27
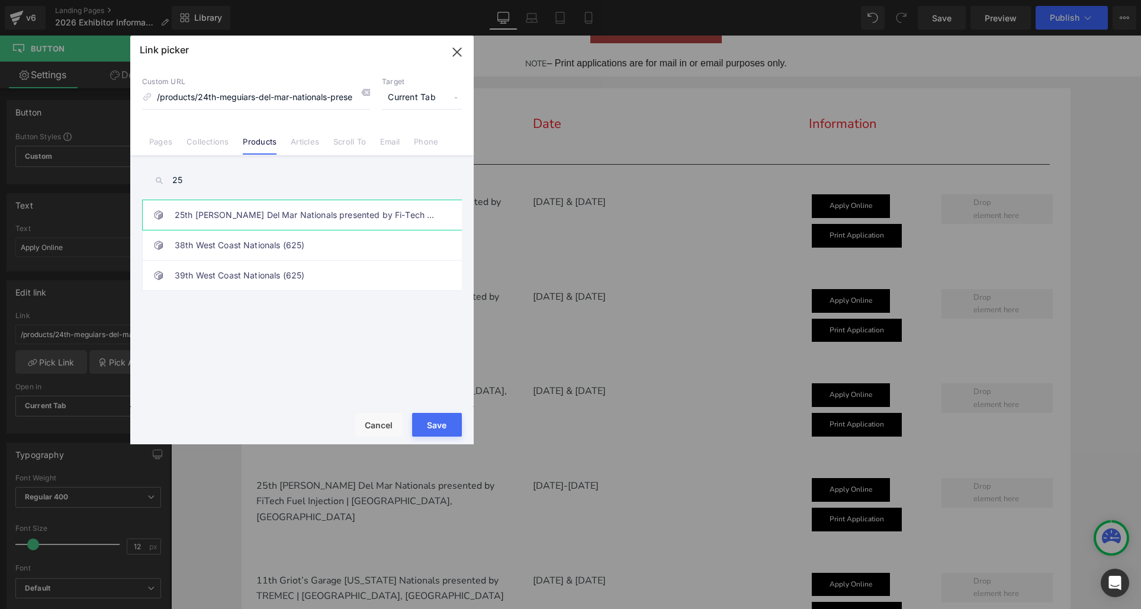
type input "25"
click at [244, 211] on link "25th [PERSON_NAME] Del Mar Nationals presented by Fi-Tech Fuel Injection (623)" at bounding box center [305, 215] width 261 height 30
click at [436, 419] on button "Save" at bounding box center [437, 425] width 50 height 24
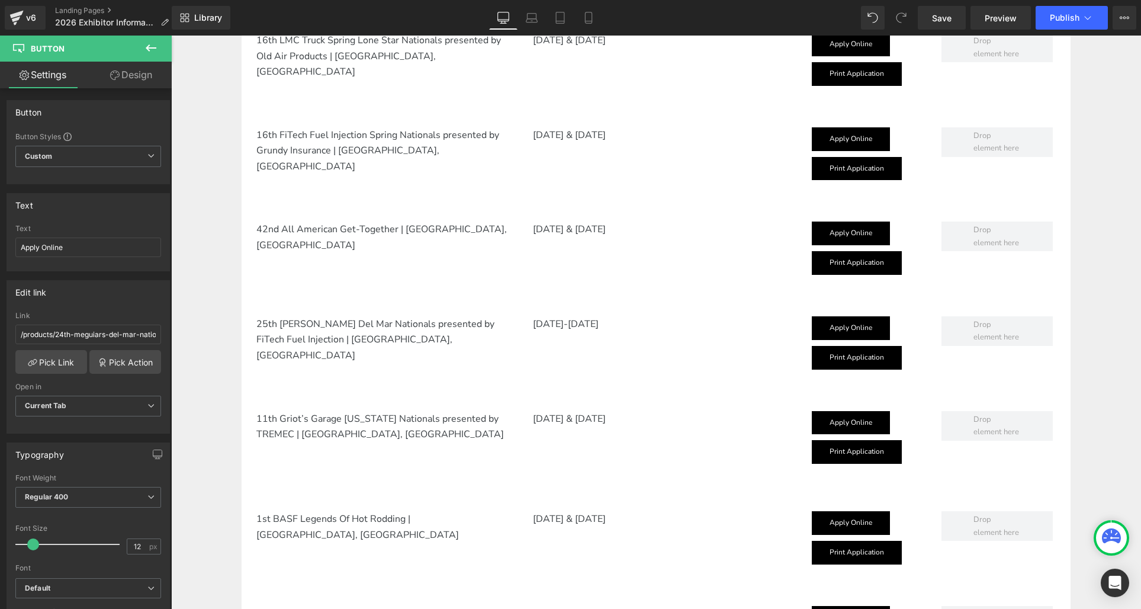
scroll to position [589, 0]
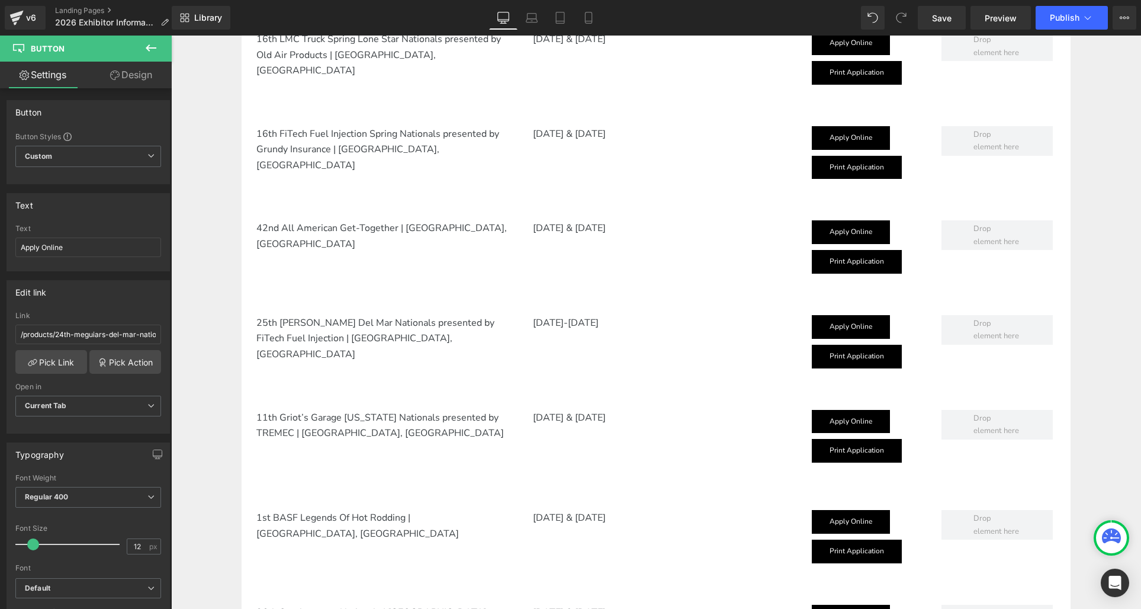
click at [848, 422] on div "Apply Online Button Print Application Button Row" at bounding box center [932, 442] width 259 height 65
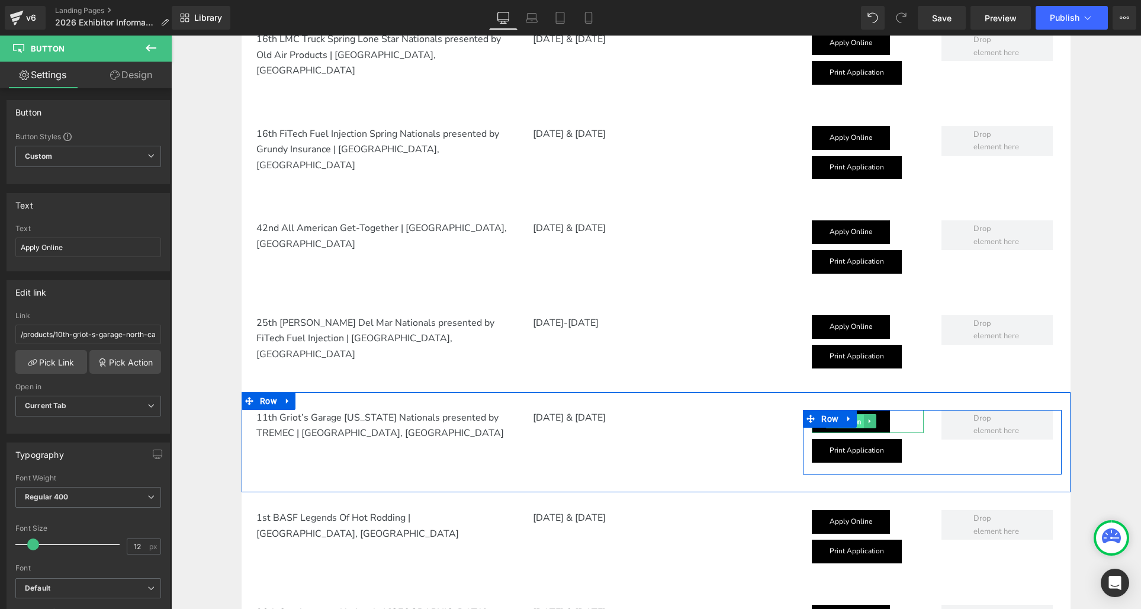
click at [862, 425] on span "Button" at bounding box center [851, 421] width 26 height 14
click at [862, 427] on span "Button" at bounding box center [851, 421] width 26 height 14
click at [862, 427] on link "Button" at bounding box center [844, 421] width 38 height 14
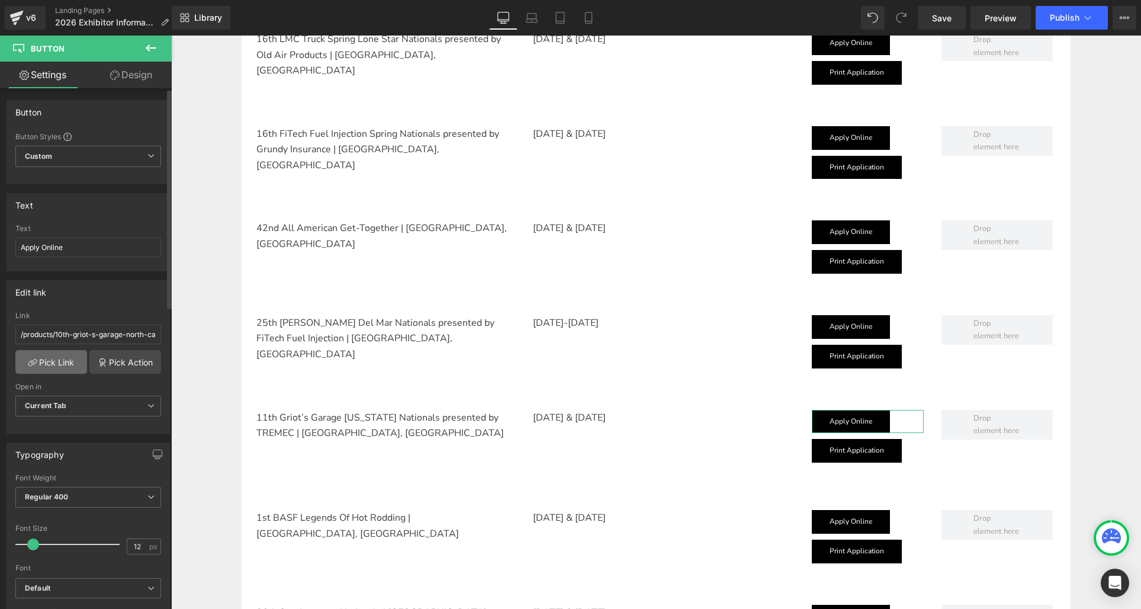
click at [34, 353] on link "Pick Link" at bounding box center [51, 362] width 72 height 24
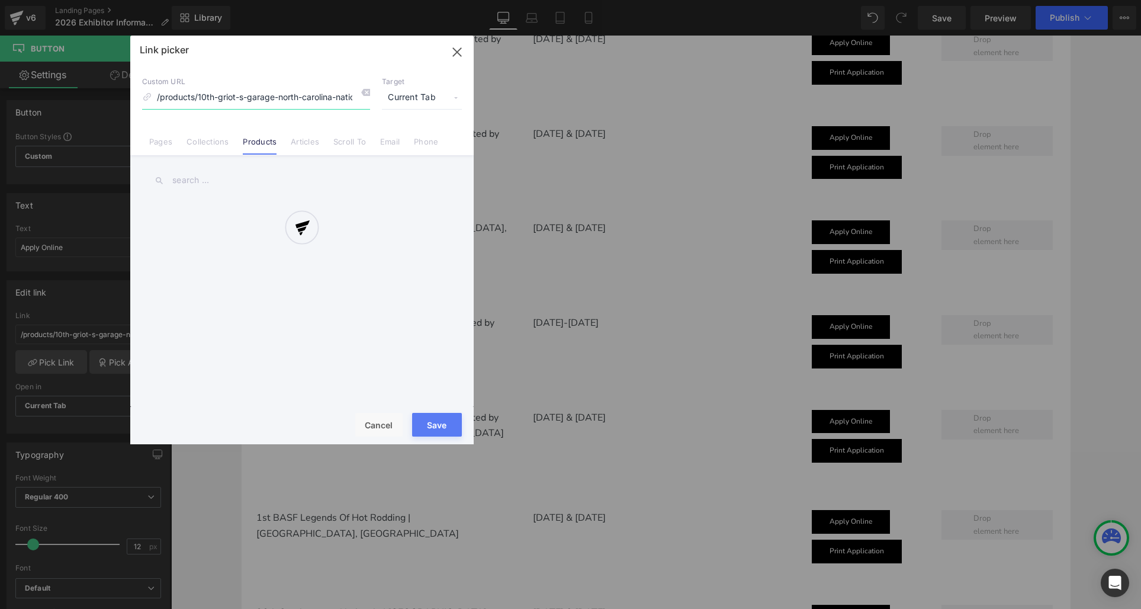
scroll to position [0, 115]
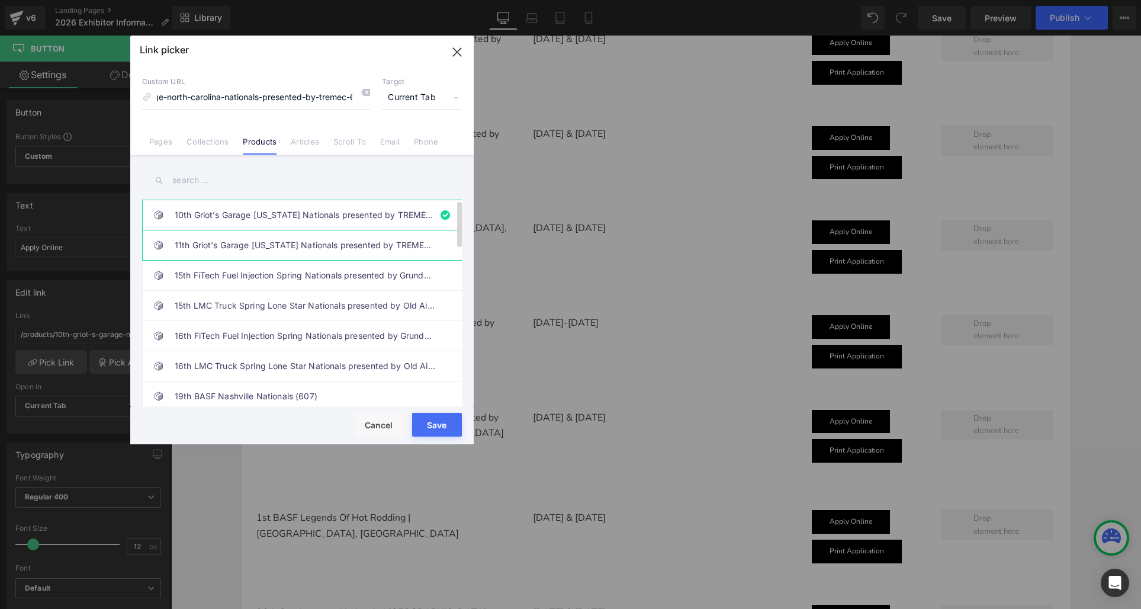
click at [215, 243] on link "11th Griot’s Garage [US_STATE] Nationals presented by TREMEC (631)" at bounding box center [305, 245] width 261 height 30
click at [434, 429] on button "Save" at bounding box center [437, 425] width 50 height 24
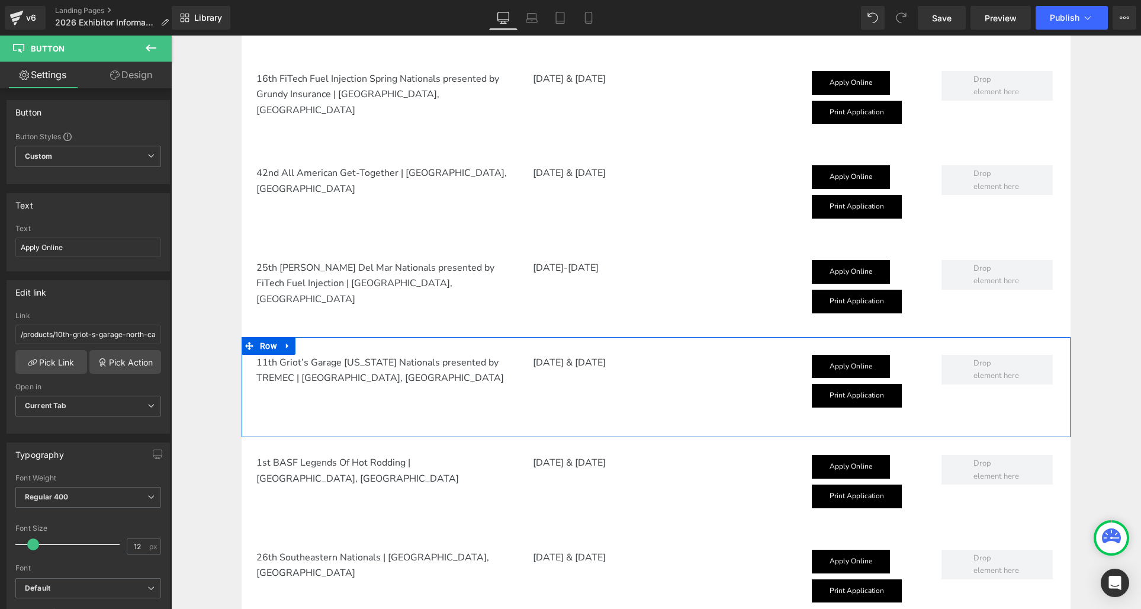
scroll to position [717, 0]
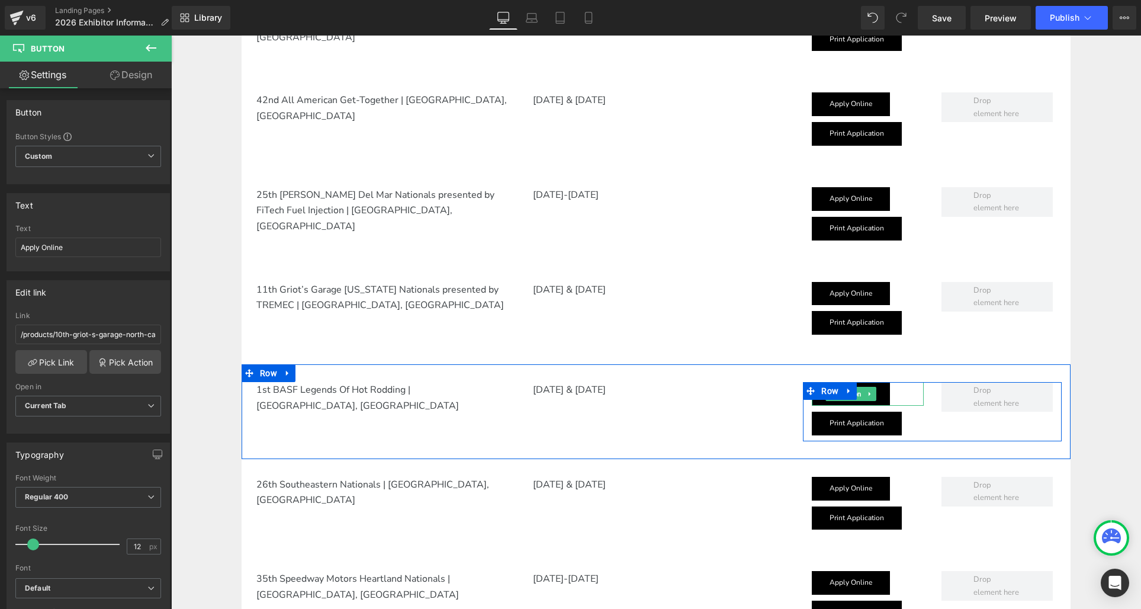
click at [886, 400] on link "Apply Online" at bounding box center [851, 394] width 78 height 24
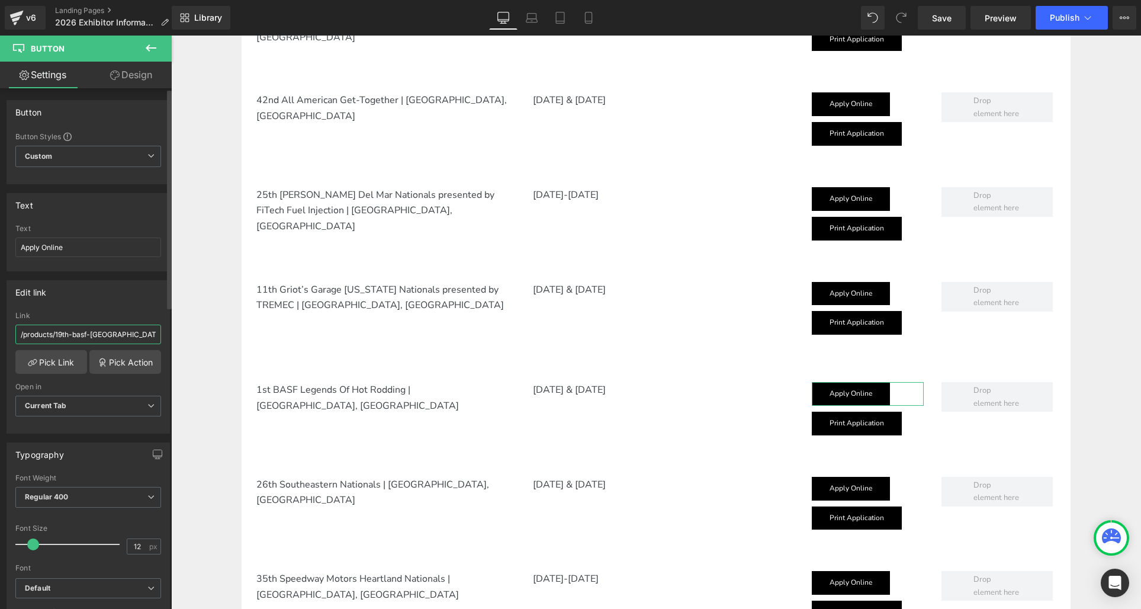
click at [57, 331] on input "/products/19th-basf-nashville-nationals-607" at bounding box center [88, 334] width 146 height 20
type input "1st"
click at [56, 356] on link "Pick Link" at bounding box center [51, 362] width 72 height 24
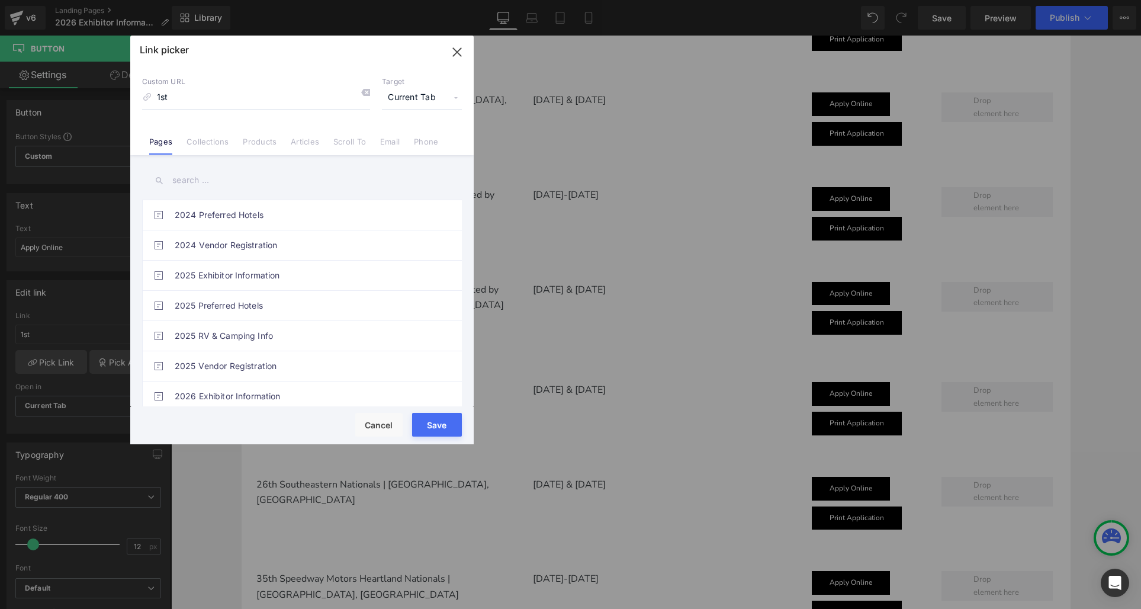
click at [174, 179] on input "text" at bounding box center [302, 180] width 320 height 27
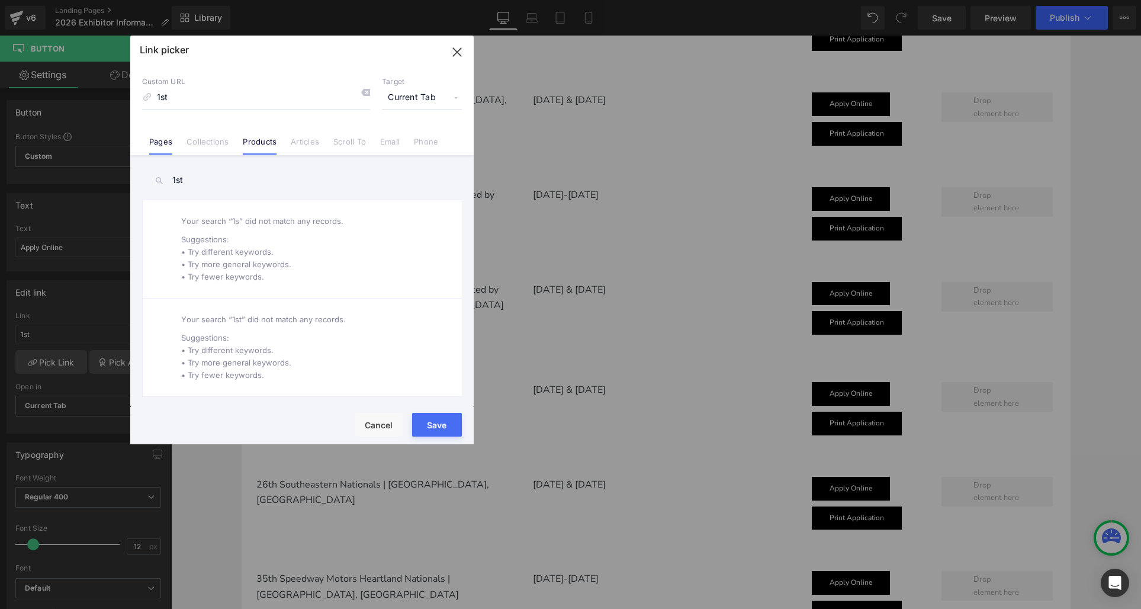
type input "1st"
click at [259, 143] on link "Products" at bounding box center [260, 146] width 34 height 18
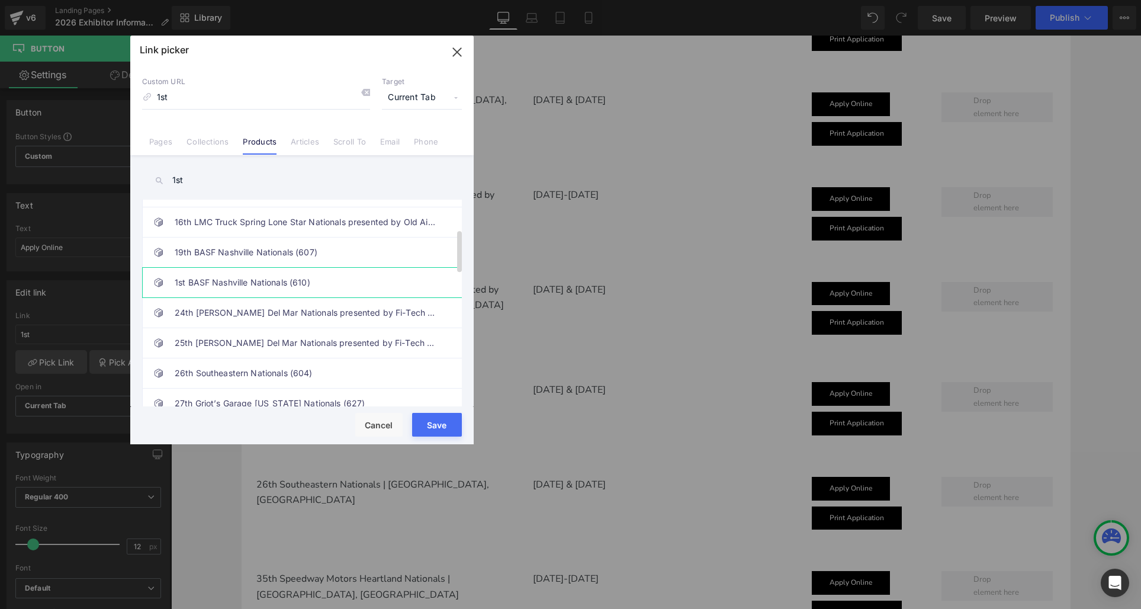
scroll to position [145, 0]
click at [246, 280] on link "1st BASF Nashville Nationals (610)" at bounding box center [305, 281] width 261 height 30
click at [436, 419] on button "Save" at bounding box center [437, 425] width 50 height 24
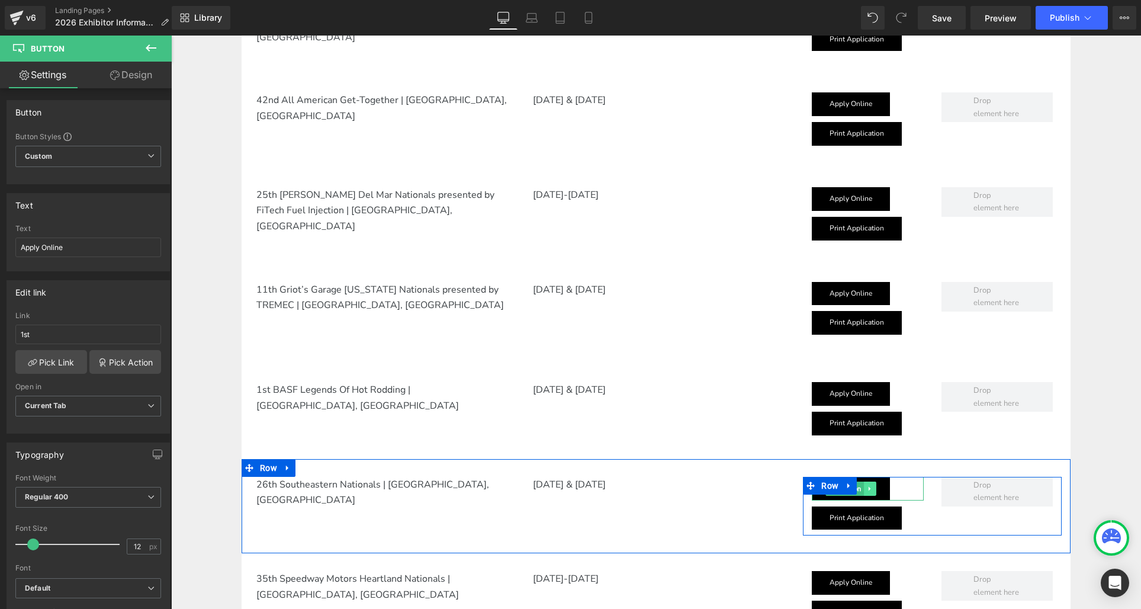
click at [864, 494] on link at bounding box center [870, 488] width 12 height 14
click at [853, 496] on link "Apply Online" at bounding box center [851, 489] width 78 height 24
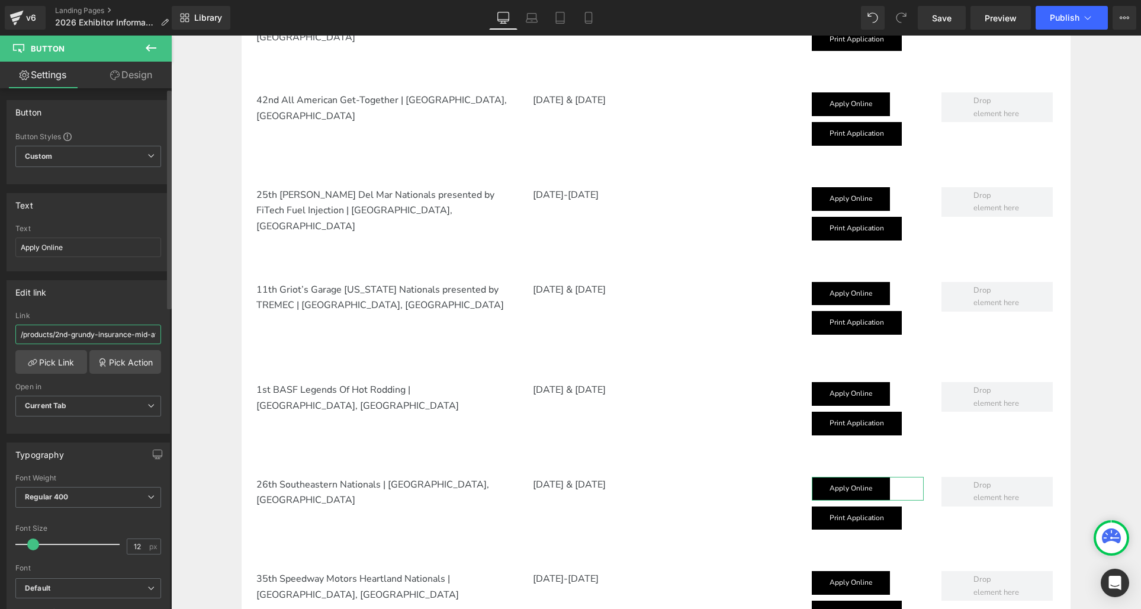
click at [46, 332] on input "/products/2nd-grundy-insurance-mid-atlantic-nationals-presented-by-r-m-performa…" at bounding box center [88, 334] width 146 height 20
type input "25t"
click at [43, 360] on link "Pick Link" at bounding box center [51, 362] width 72 height 24
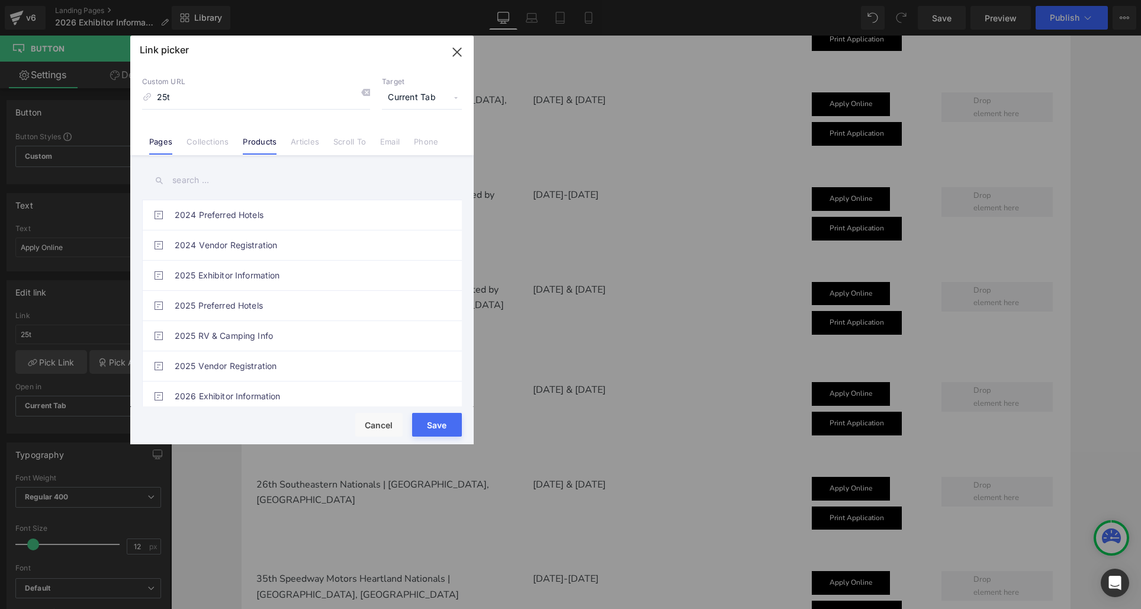
click at [262, 142] on link "Products" at bounding box center [260, 146] width 34 height 18
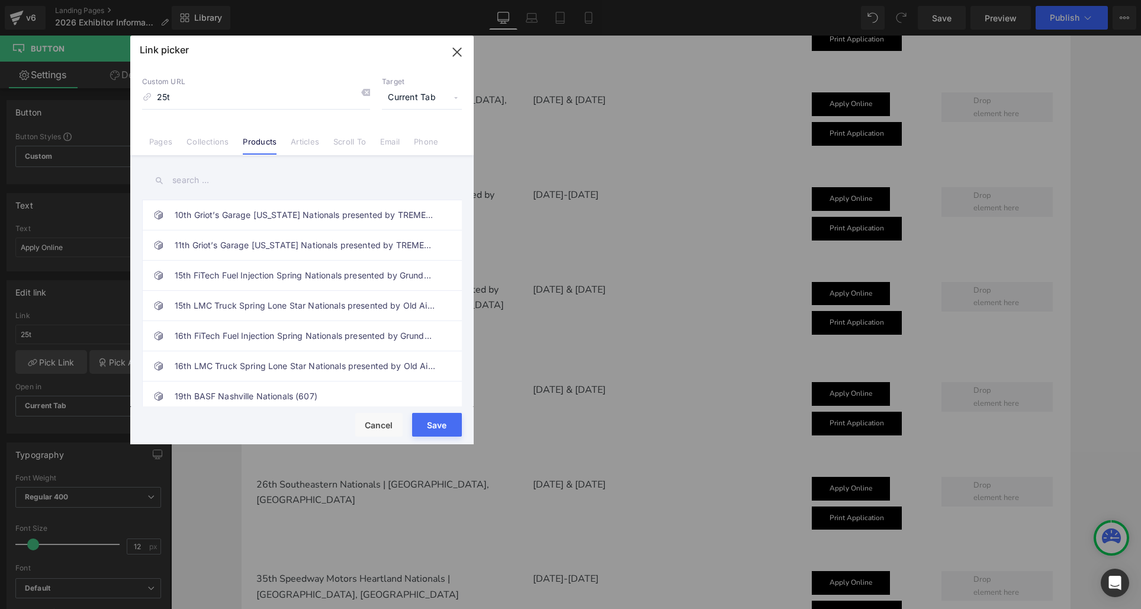
click at [183, 188] on input "text" at bounding box center [302, 180] width 320 height 27
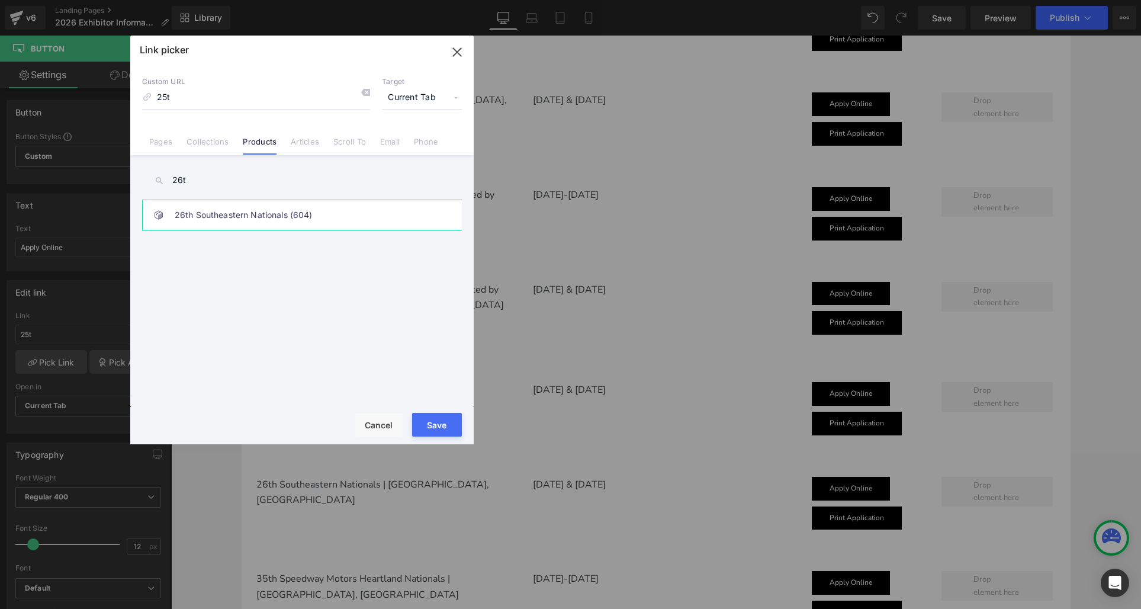
type input "26t"
click at [200, 207] on link "26th Southeastern Nationals (604)" at bounding box center [305, 215] width 261 height 30
click at [426, 423] on button "Save" at bounding box center [437, 425] width 50 height 24
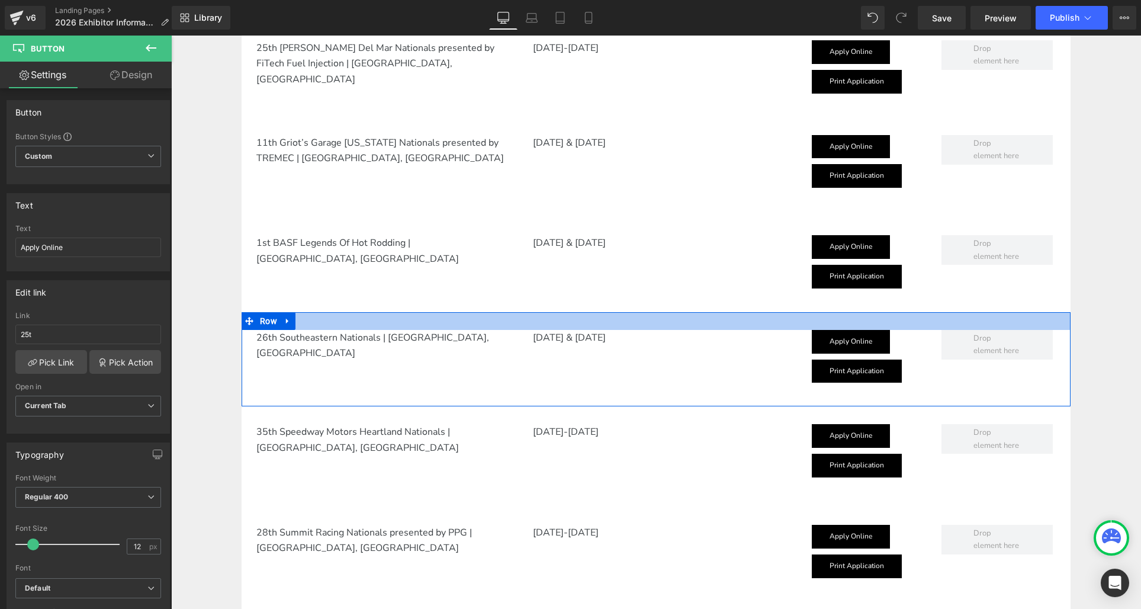
scroll to position [1002, 0]
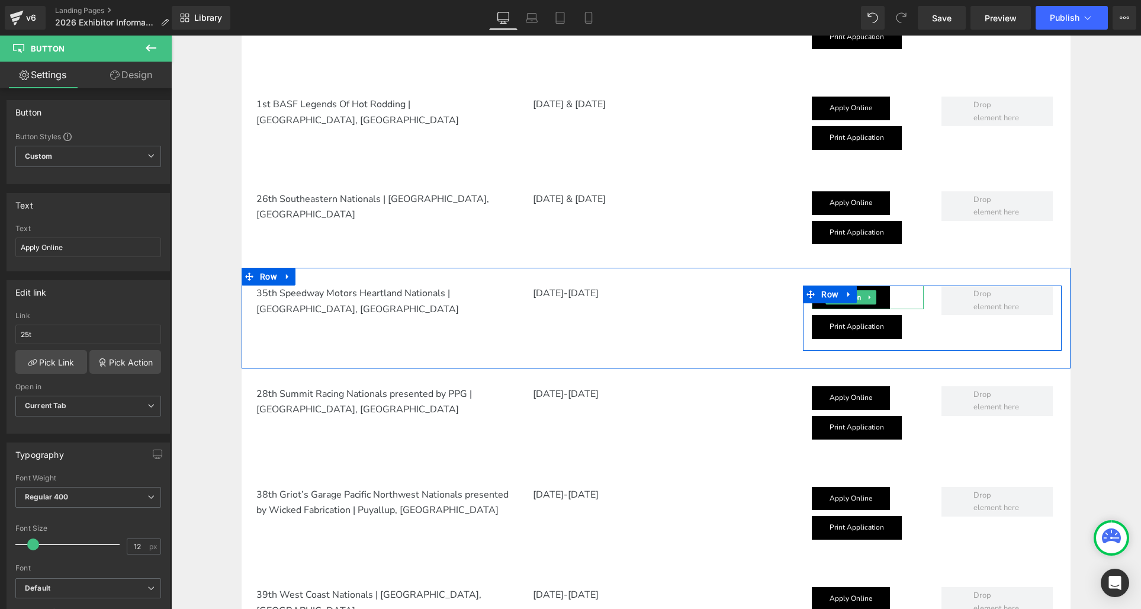
click at [864, 305] on link "Apply Online" at bounding box center [851, 297] width 78 height 24
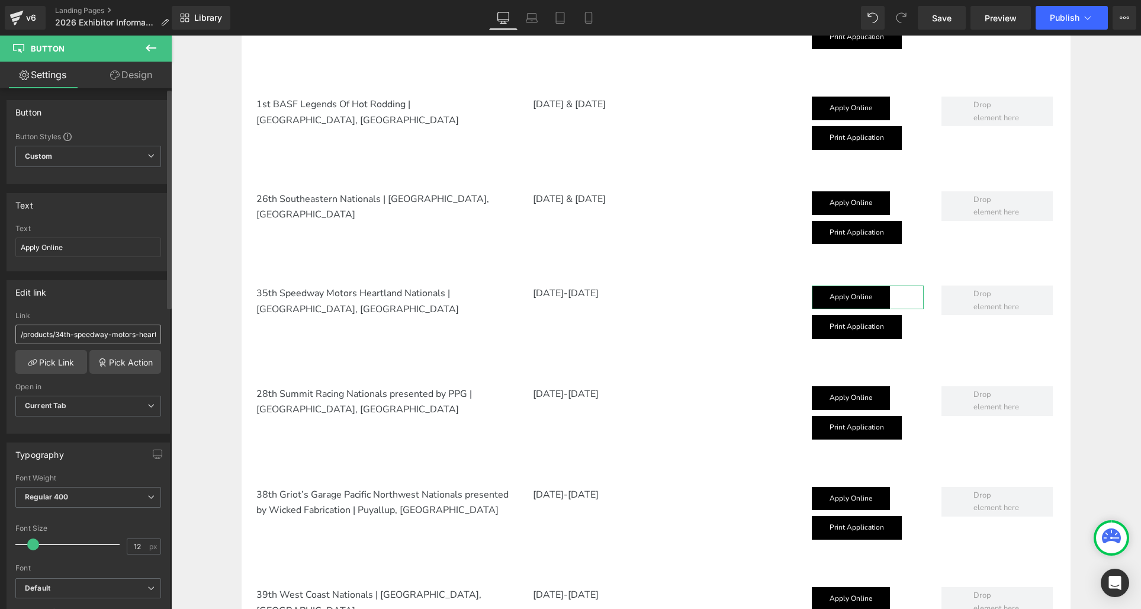
click at [79, 334] on input "/products/34th-speedway-motors-heartland-nationals-presented-602" at bounding box center [88, 334] width 146 height 20
click at [63, 353] on link "Pick Link" at bounding box center [51, 362] width 72 height 24
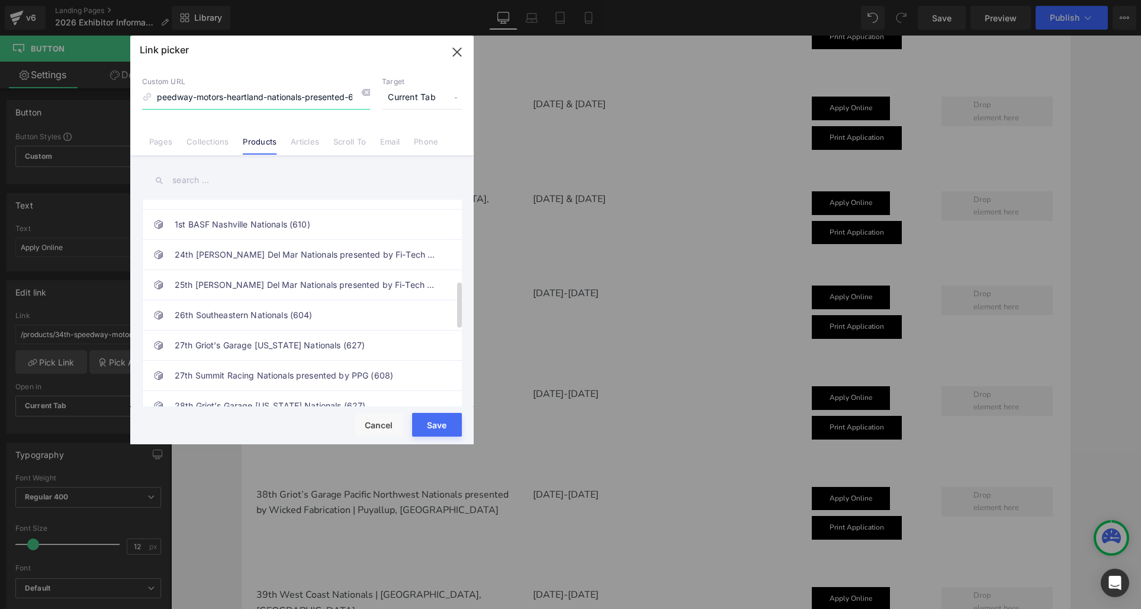
scroll to position [0, 0]
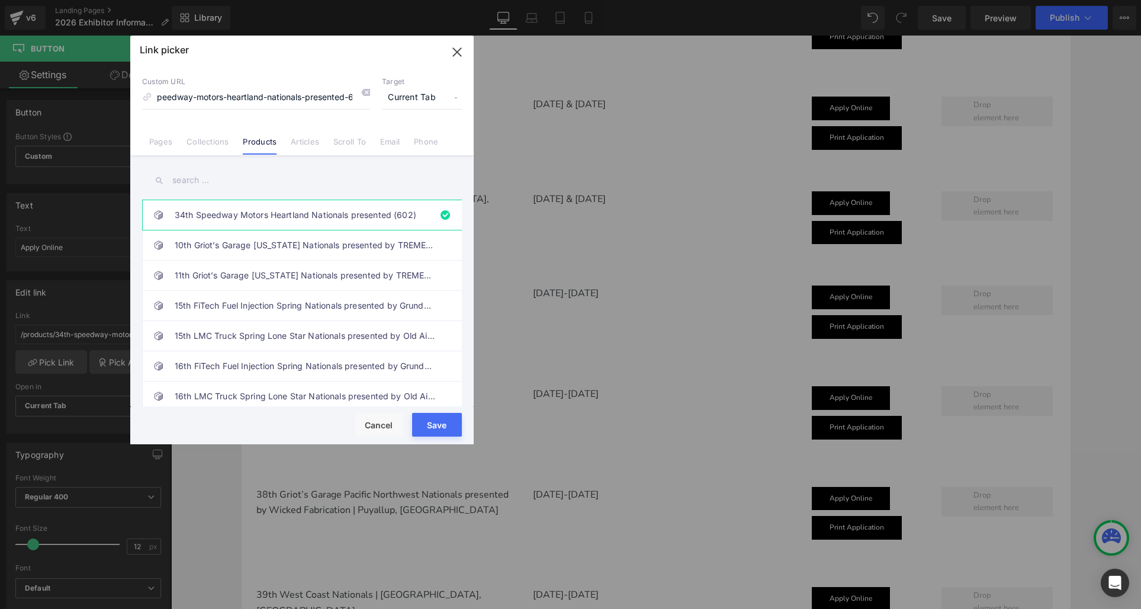
click at [201, 176] on input "text" at bounding box center [302, 180] width 320 height 27
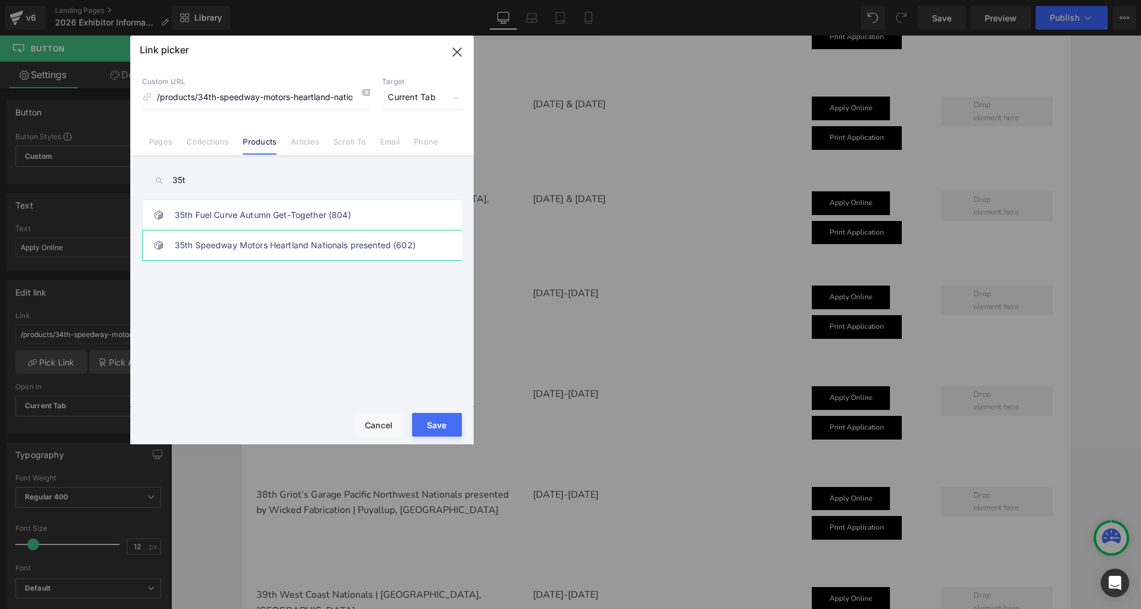
type input "35t"
click at [232, 240] on link "35th Speedway Motors Heartland Nationals presented (602)" at bounding box center [305, 245] width 261 height 30
click at [438, 424] on button "Save" at bounding box center [437, 425] width 50 height 24
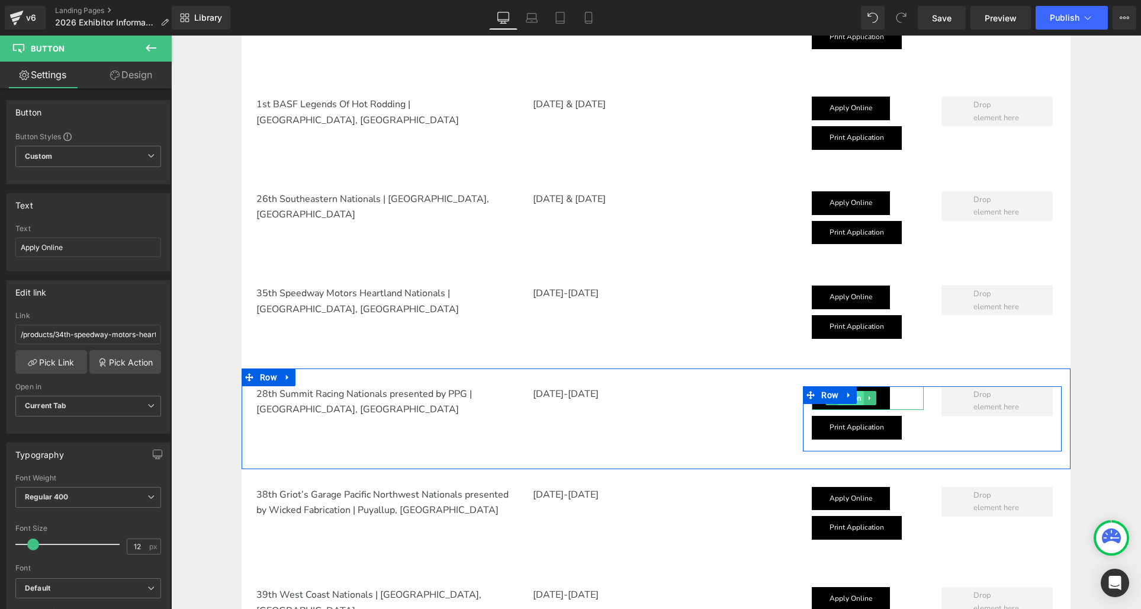
click at [860, 404] on span "Button" at bounding box center [851, 398] width 26 height 14
click at [860, 404] on link "Button" at bounding box center [844, 398] width 38 height 14
click at [859, 405] on link "Apply Online" at bounding box center [851, 398] width 78 height 24
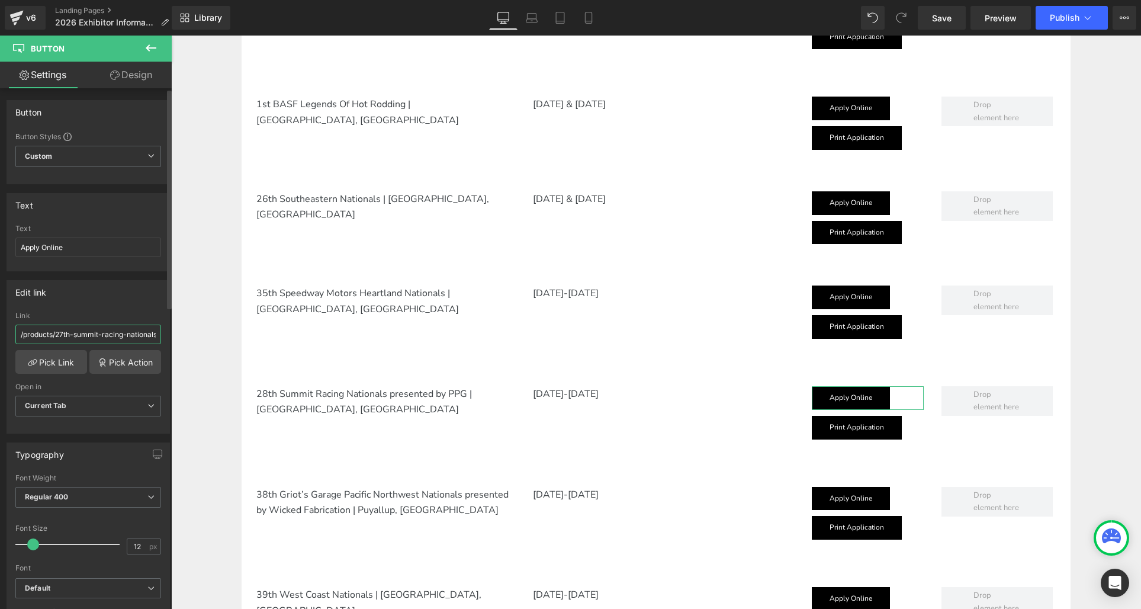
click at [50, 333] on input "/products/27th-summit-racing-nationals-presented-by-ppg-608" at bounding box center [88, 334] width 146 height 20
click at [54, 363] on link "Pick Link" at bounding box center [51, 362] width 72 height 24
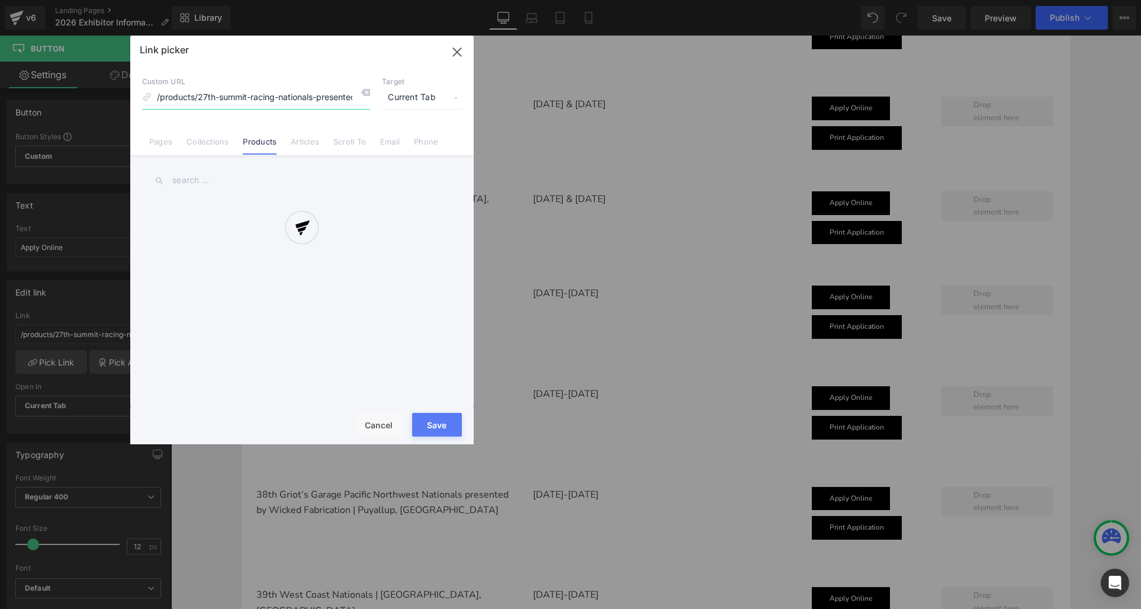
scroll to position [0, 46]
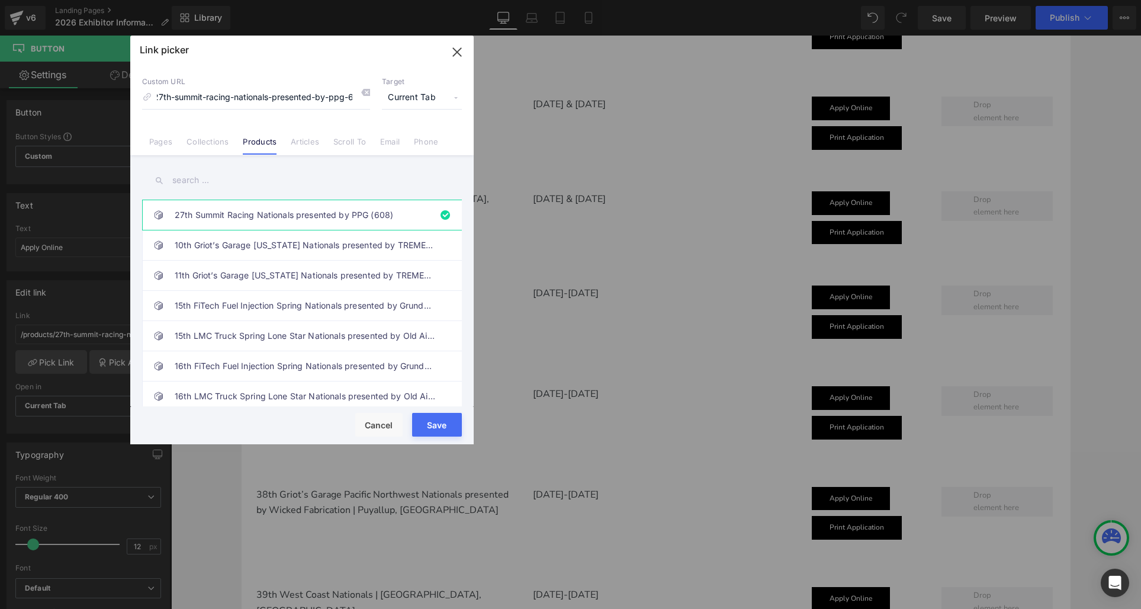
click at [184, 184] on input "text" at bounding box center [302, 180] width 320 height 27
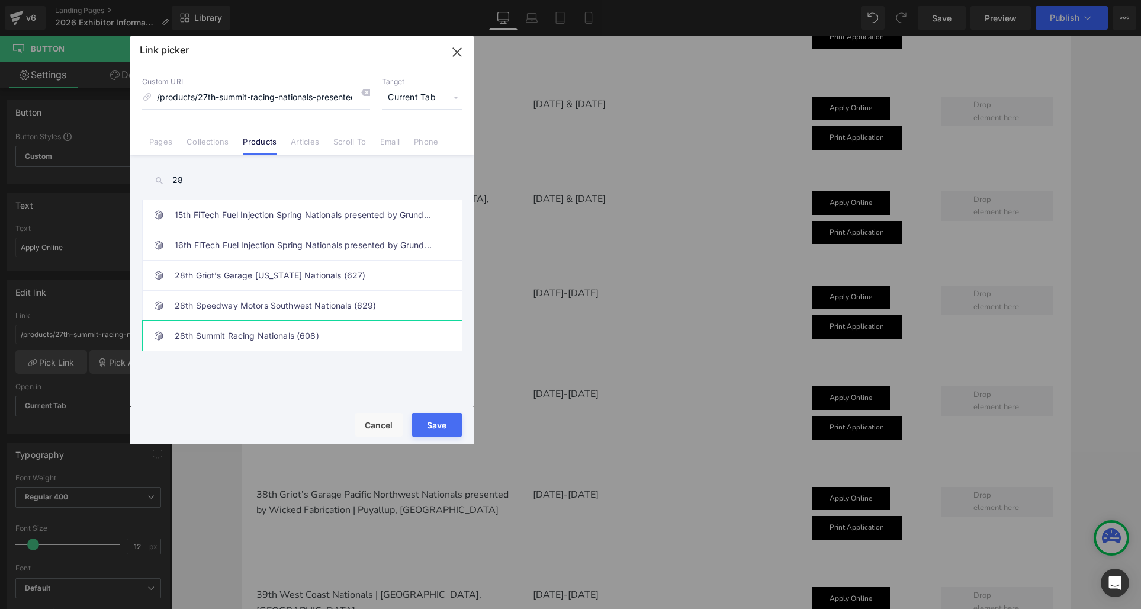
type input "28"
click at [216, 330] on link "28th Summit Racing Nationals (608)" at bounding box center [305, 336] width 261 height 30
click at [430, 426] on button "Save" at bounding box center [437, 425] width 50 height 24
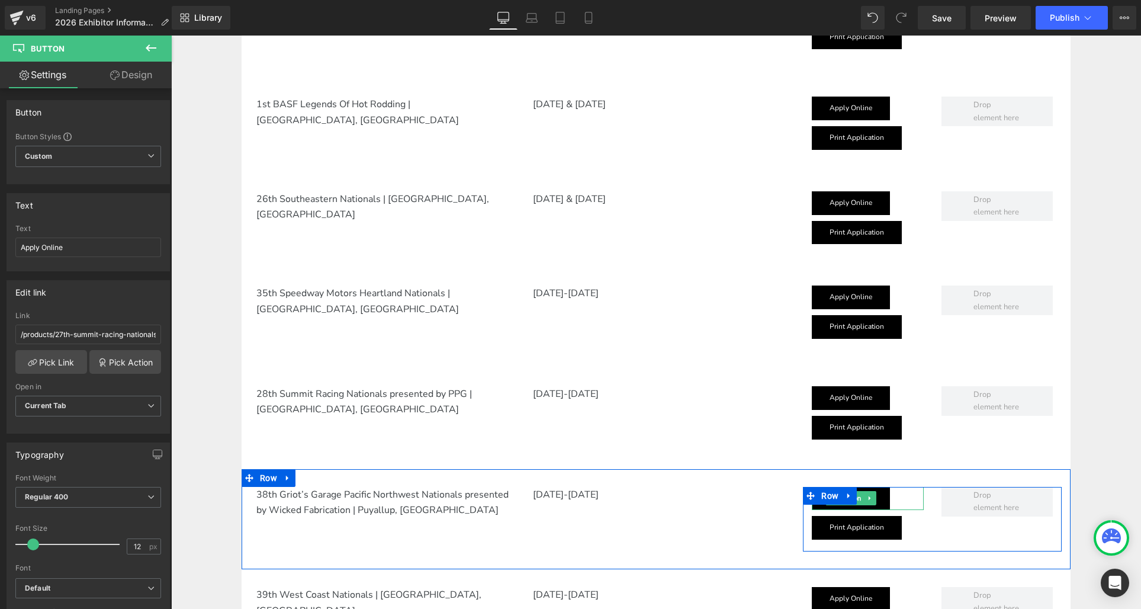
click at [850, 506] on link "Apply Online" at bounding box center [851, 499] width 78 height 24
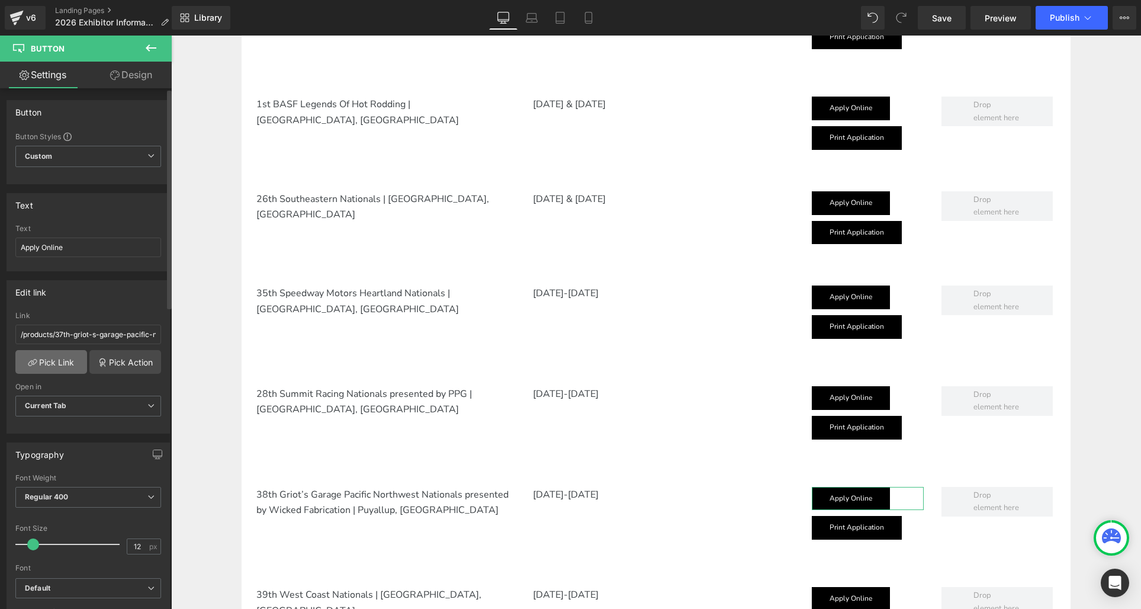
click at [63, 359] on link "Pick Link" at bounding box center [51, 362] width 72 height 24
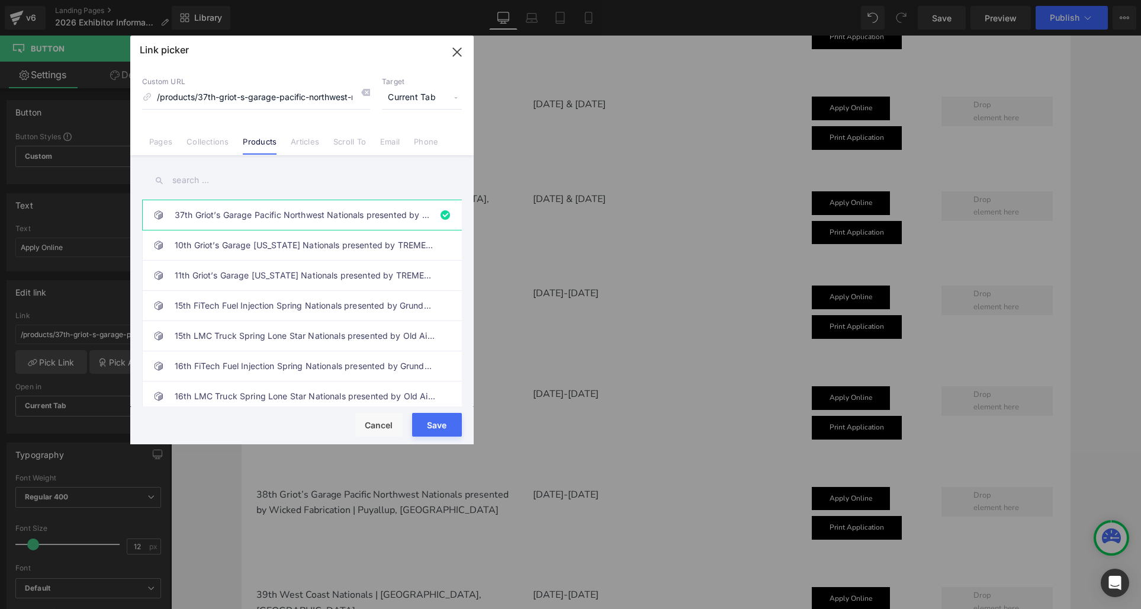
click at [194, 185] on input "text" at bounding box center [302, 180] width 320 height 27
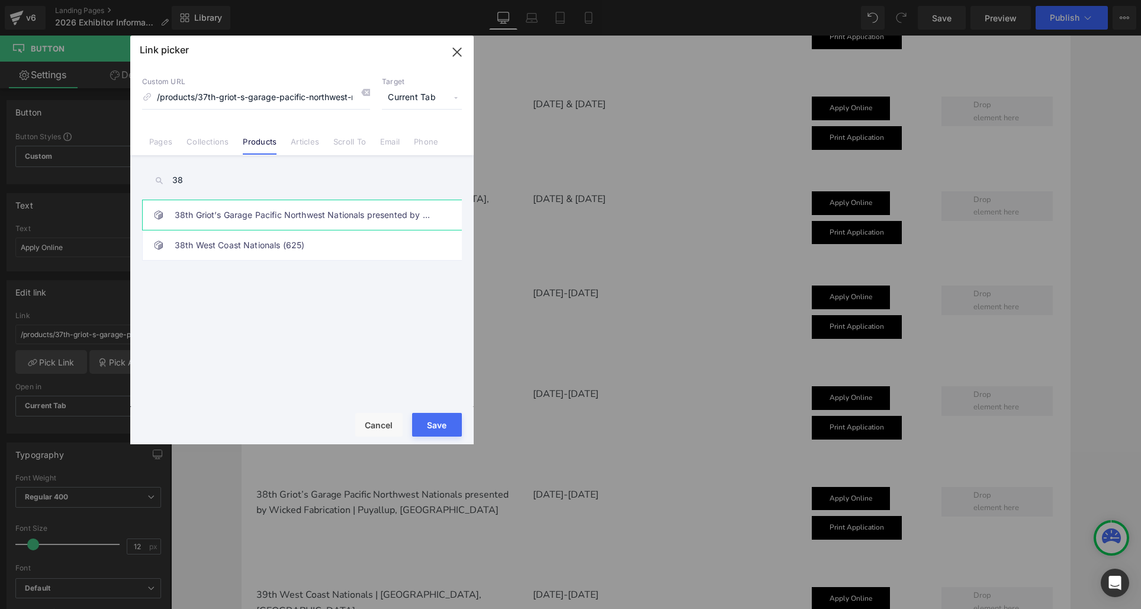
type input "38"
click at [227, 210] on link "38th Griot’s Garage Pacific Northwest Nationals presented by Wicked Fabrication…" at bounding box center [305, 215] width 261 height 30
click at [433, 424] on button "Save" at bounding box center [437, 425] width 50 height 24
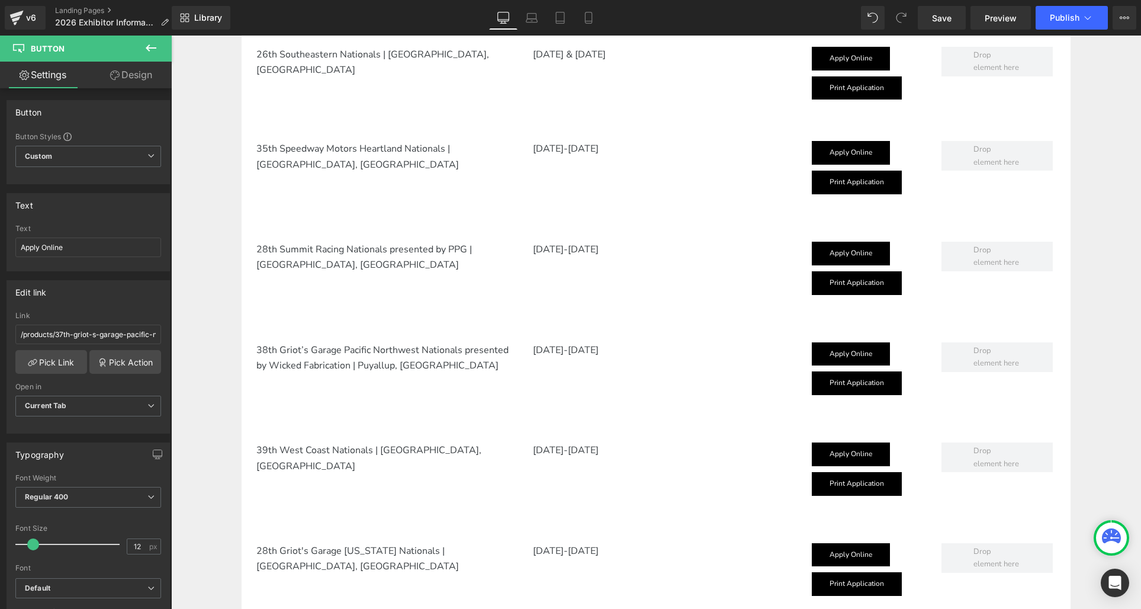
scroll to position [1155, 0]
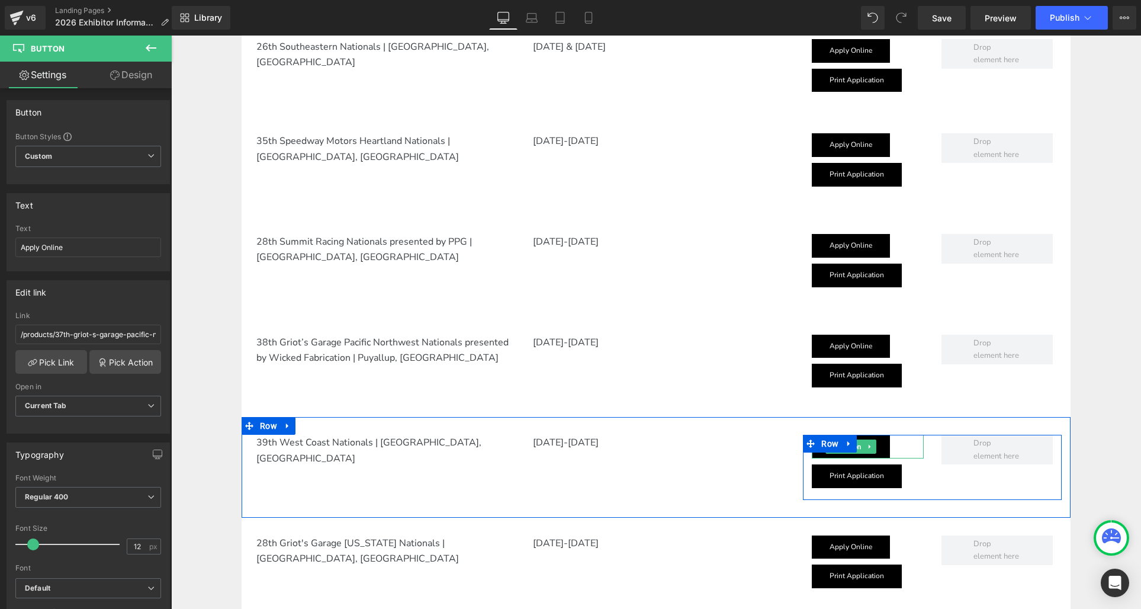
click at [866, 454] on link "Apply Online" at bounding box center [851, 447] width 78 height 24
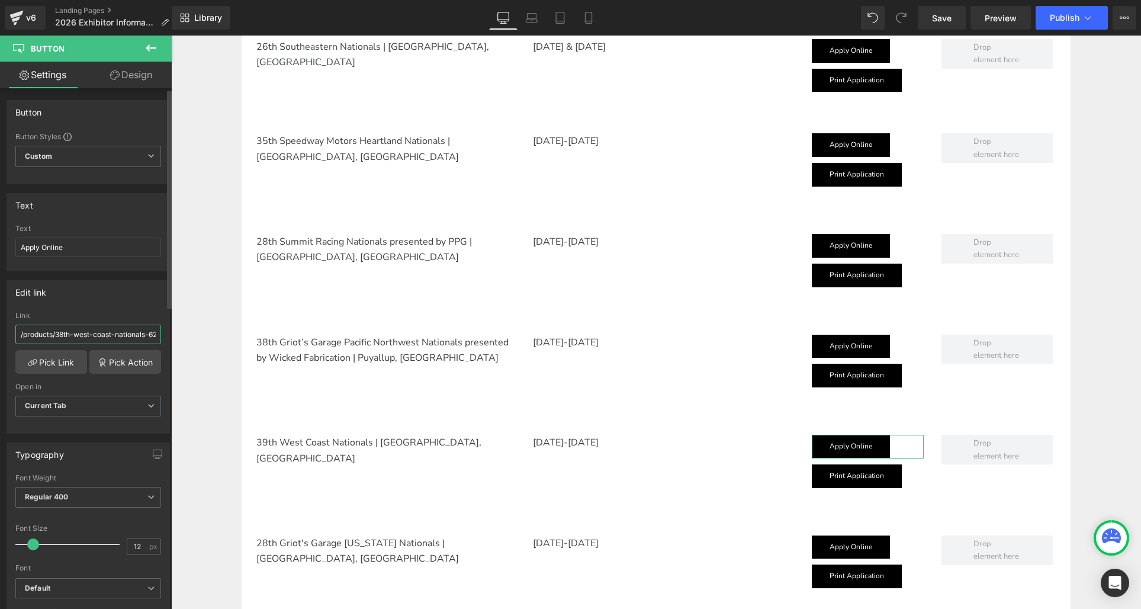
click at [79, 333] on input "/products/38th-west-coast-nationals-625" at bounding box center [88, 334] width 146 height 20
click at [56, 362] on link "Pick Link" at bounding box center [51, 362] width 72 height 24
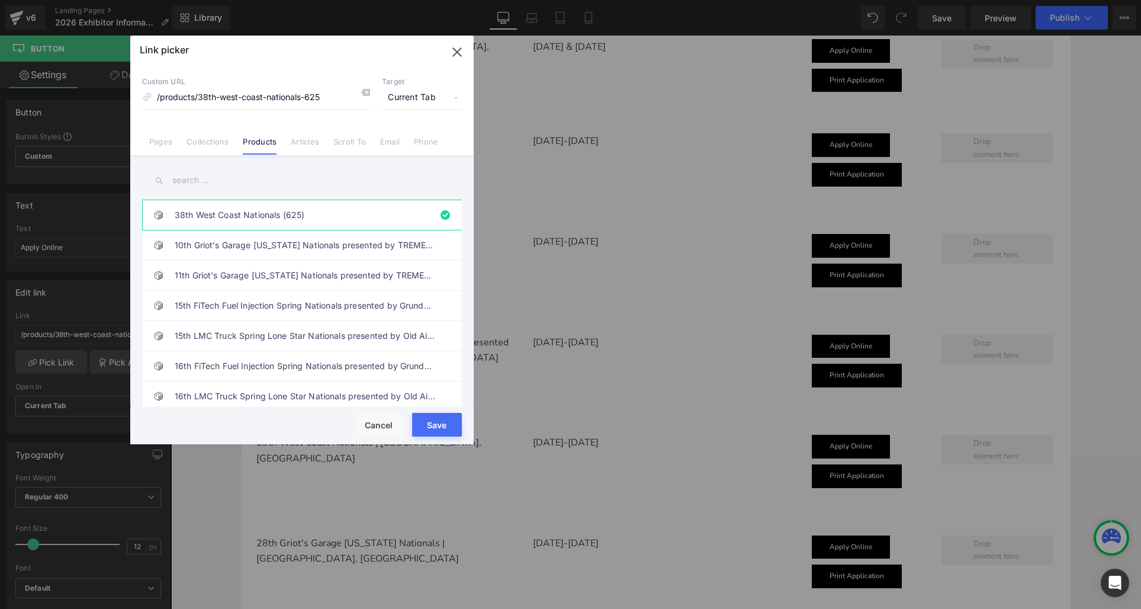
click at [198, 183] on input "text" at bounding box center [302, 180] width 320 height 27
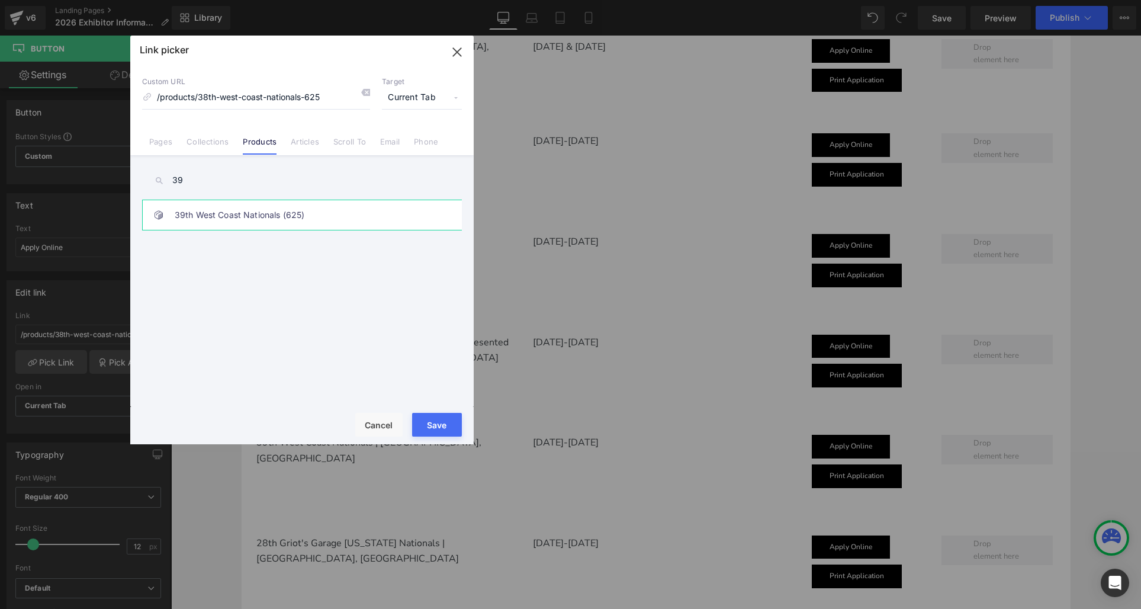
type input "39"
click at [202, 213] on link "39th West Coast Nationals (625)" at bounding box center [305, 215] width 261 height 30
click at [434, 421] on button "Save" at bounding box center [437, 425] width 50 height 24
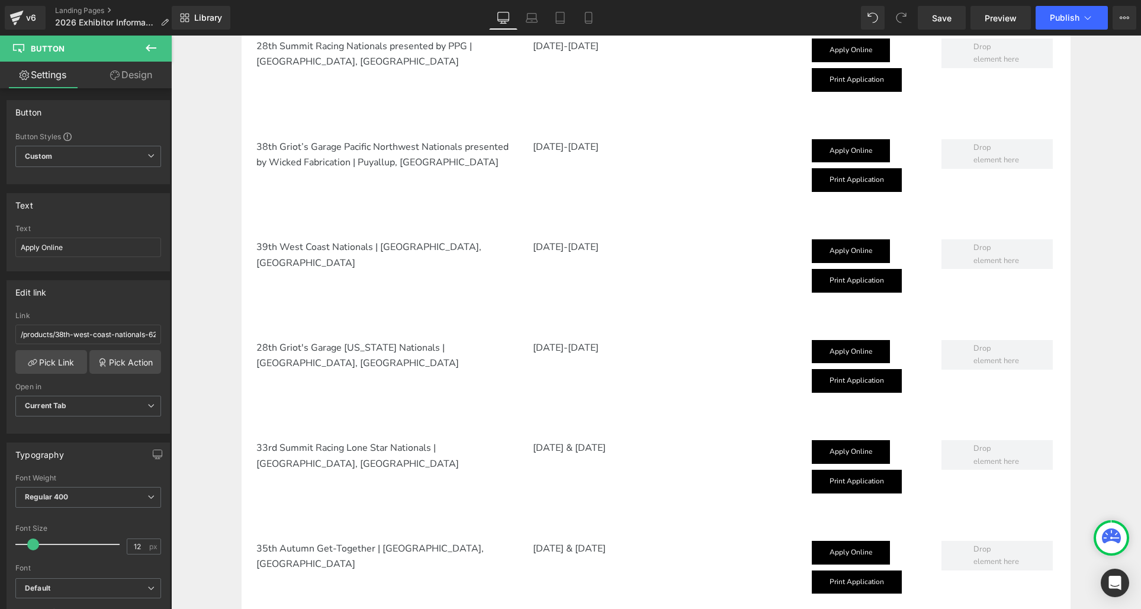
scroll to position [1390, 0]
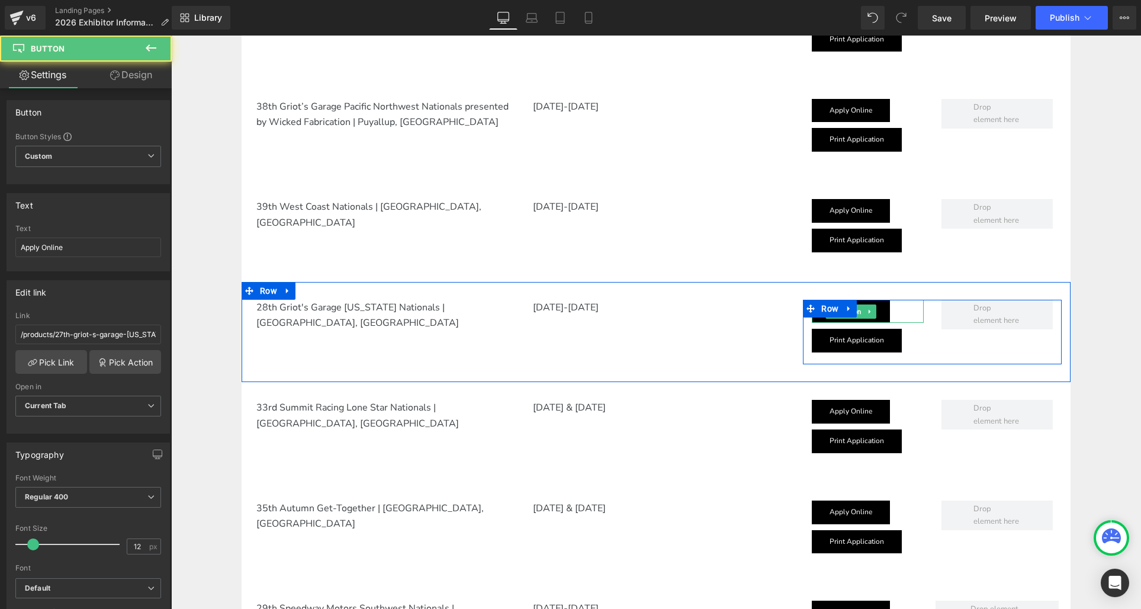
click at [856, 319] on link "Apply Online" at bounding box center [851, 312] width 78 height 24
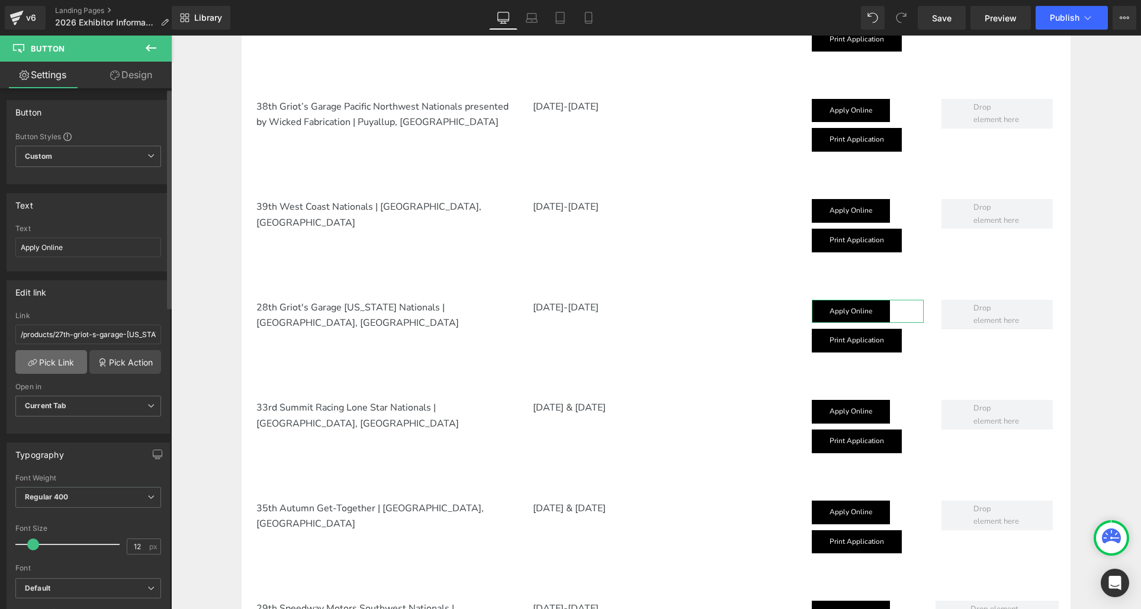
click at [50, 362] on link "Pick Link" at bounding box center [51, 362] width 72 height 24
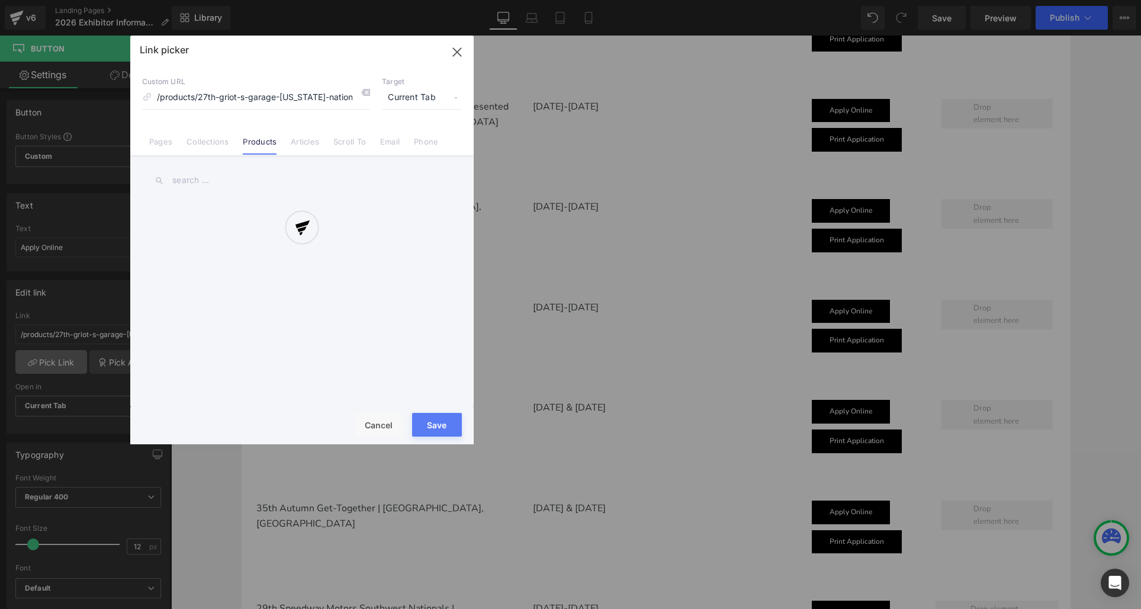
scroll to position [0, 8]
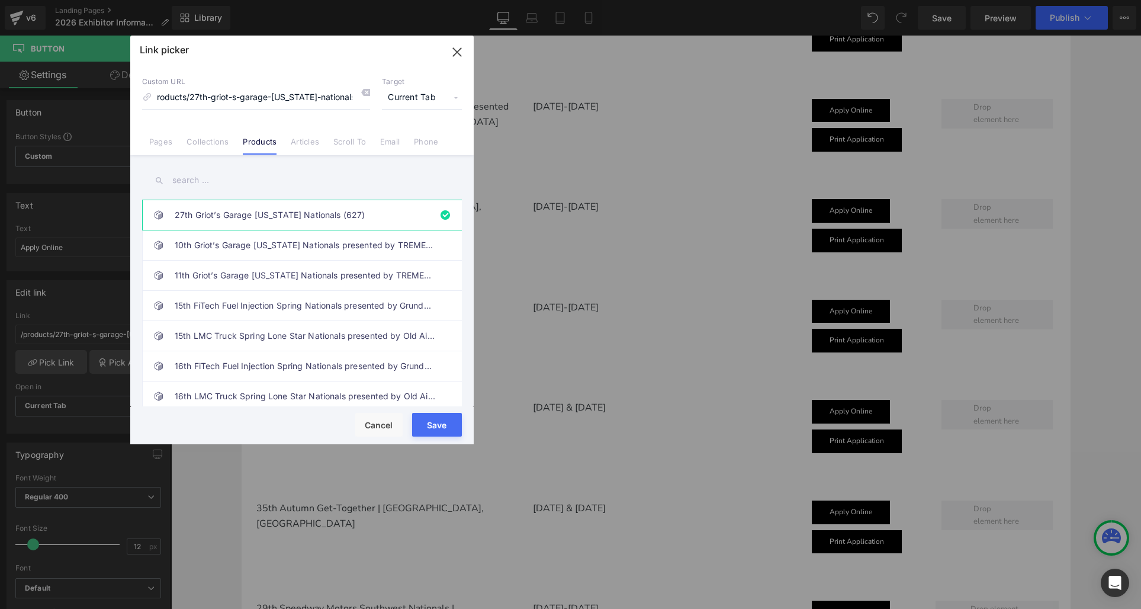
click at [208, 186] on input "text" at bounding box center [302, 180] width 320 height 27
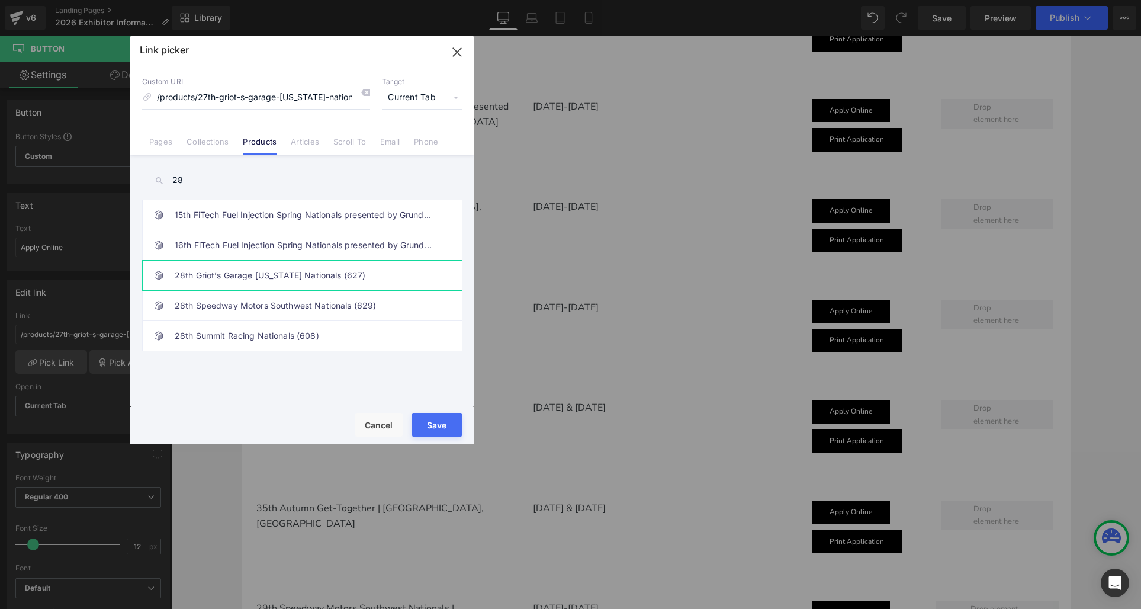
type input "28"
click at [247, 272] on link "28th Griot’s Garage [US_STATE] Nationals (627)" at bounding box center [305, 276] width 261 height 30
drag, startPoint x: 438, startPoint y: 416, endPoint x: 255, endPoint y: 376, distance: 187.9
click at [438, 416] on button "Save" at bounding box center [437, 425] width 50 height 24
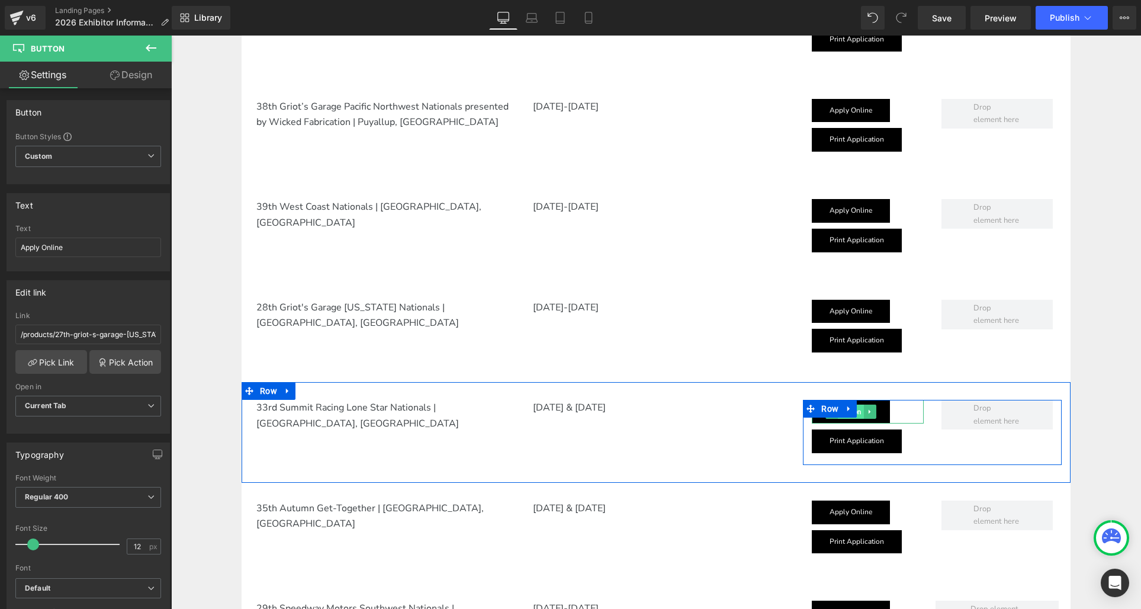
click at [861, 417] on span "Button" at bounding box center [851, 411] width 26 height 14
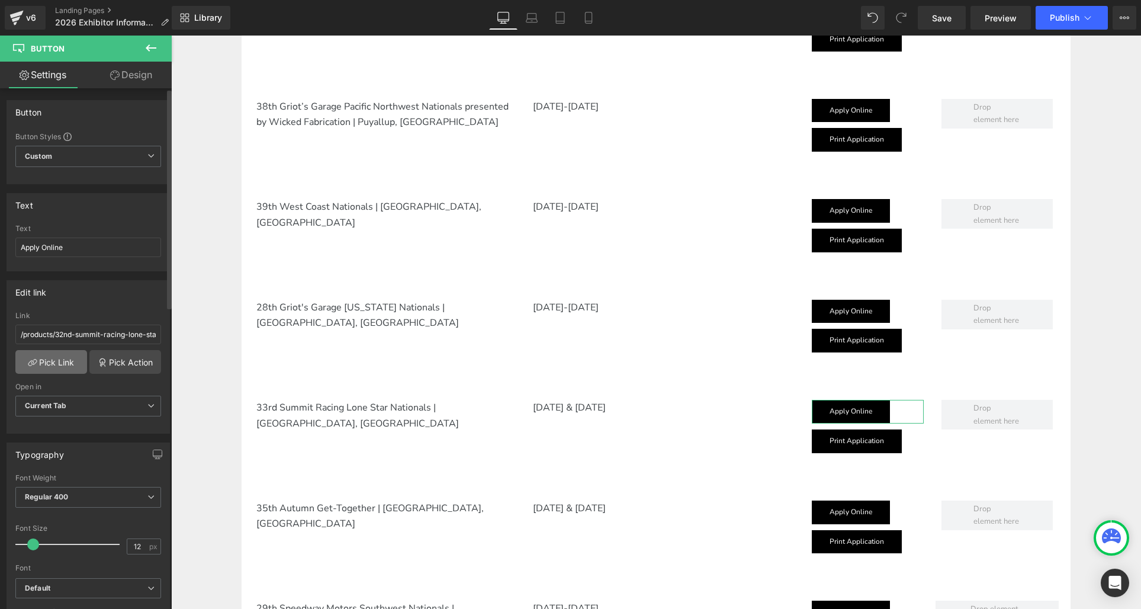
click at [62, 357] on link "Pick Link" at bounding box center [51, 362] width 72 height 24
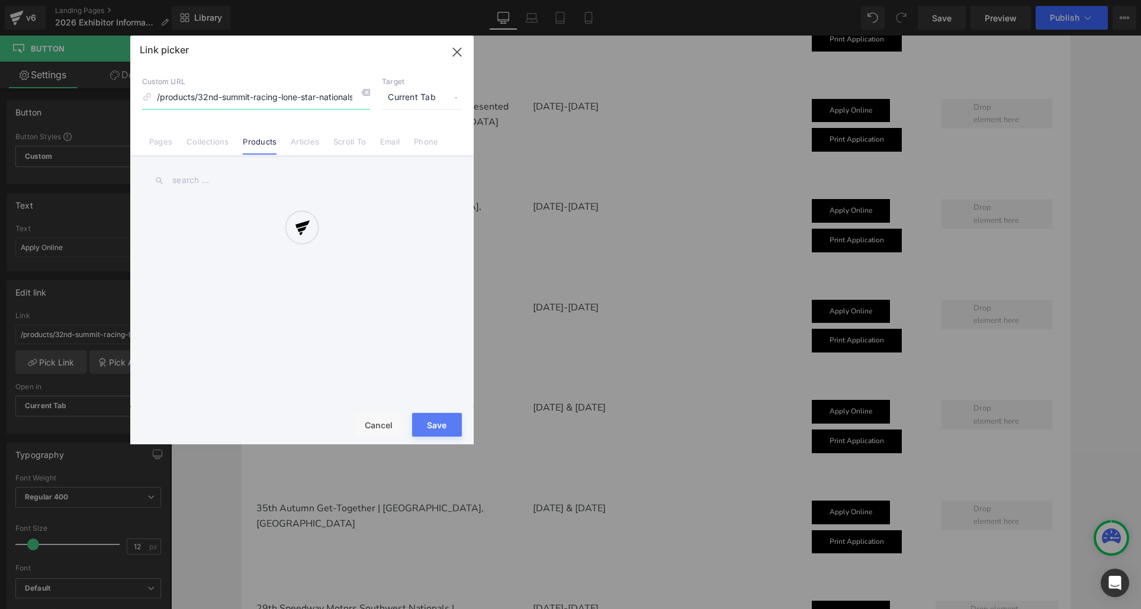
scroll to position [0, 88]
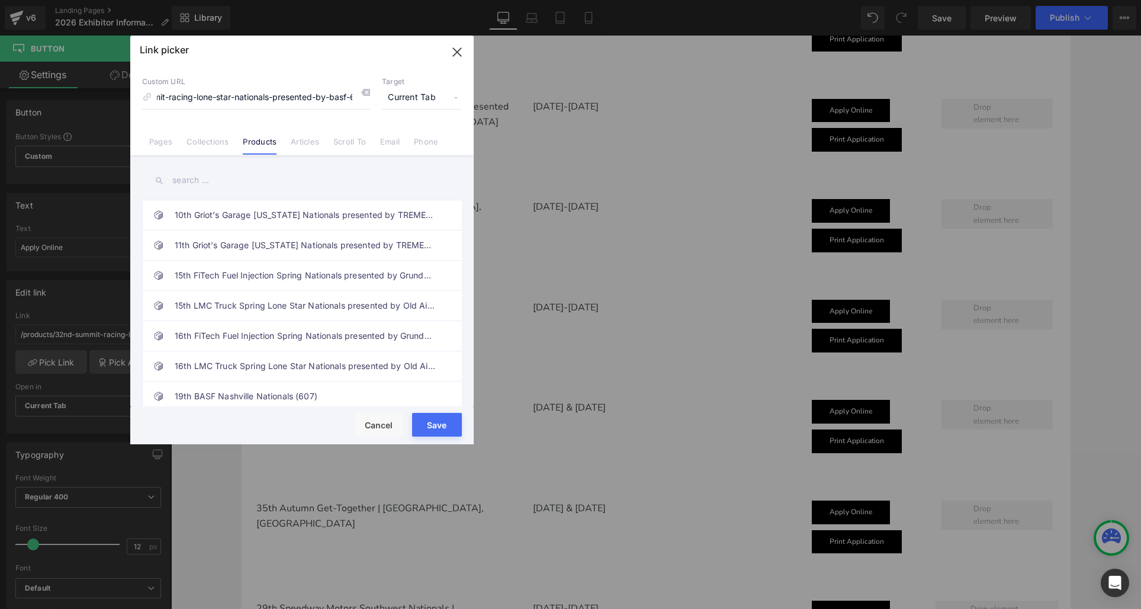
click at [186, 183] on input "text" at bounding box center [302, 180] width 320 height 27
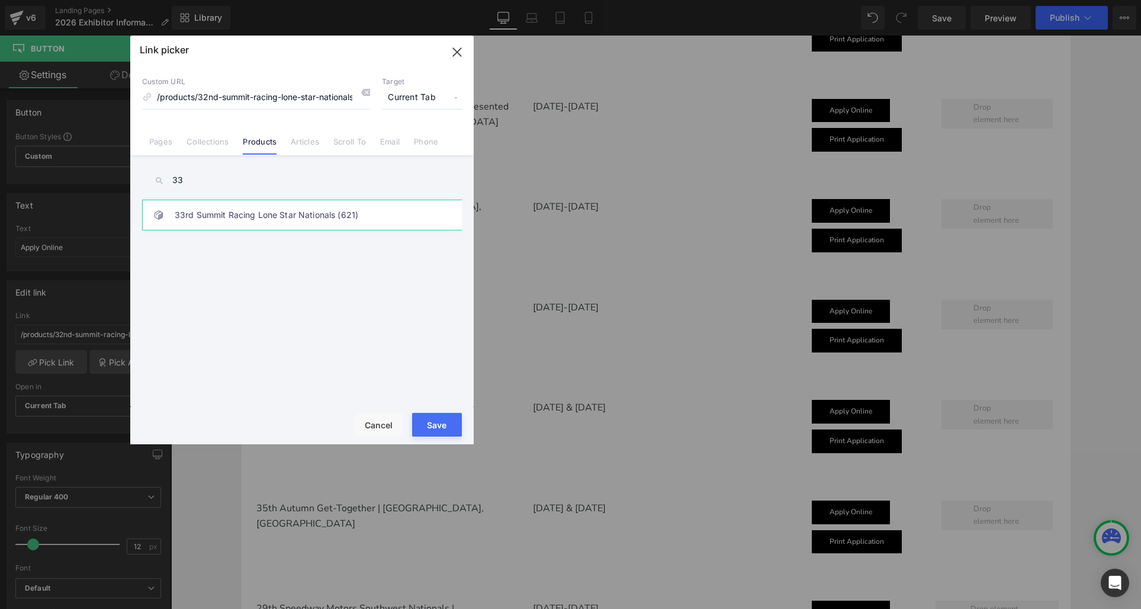
type input "33"
click at [203, 205] on link "33rd Summit Racing Lone Star Nationals (621)" at bounding box center [305, 215] width 261 height 30
click at [423, 420] on button "Save" at bounding box center [437, 425] width 50 height 24
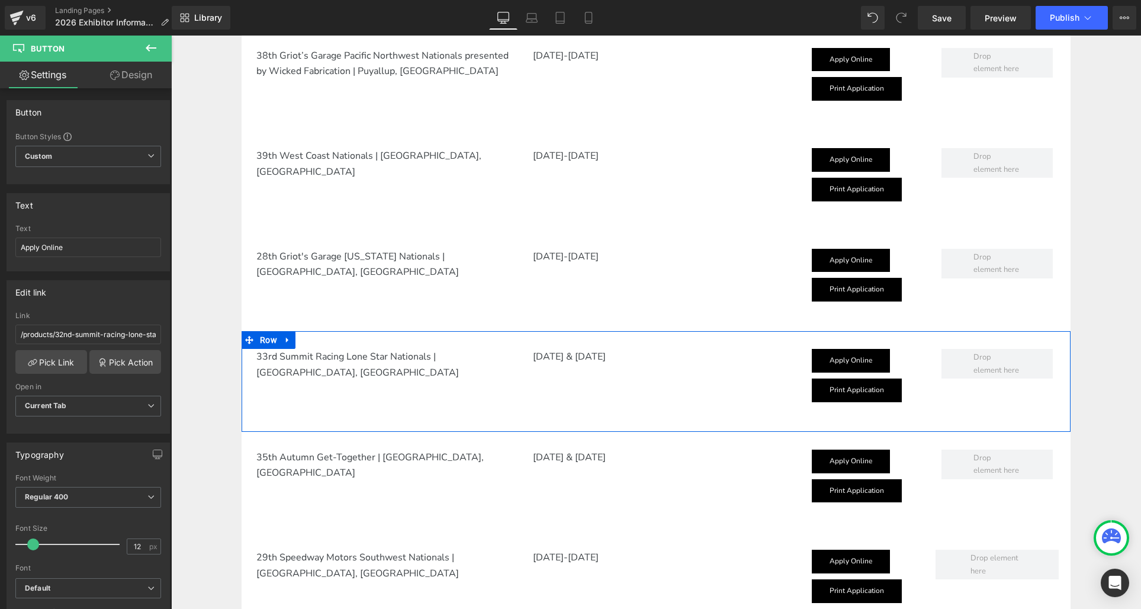
scroll to position [1487, 0]
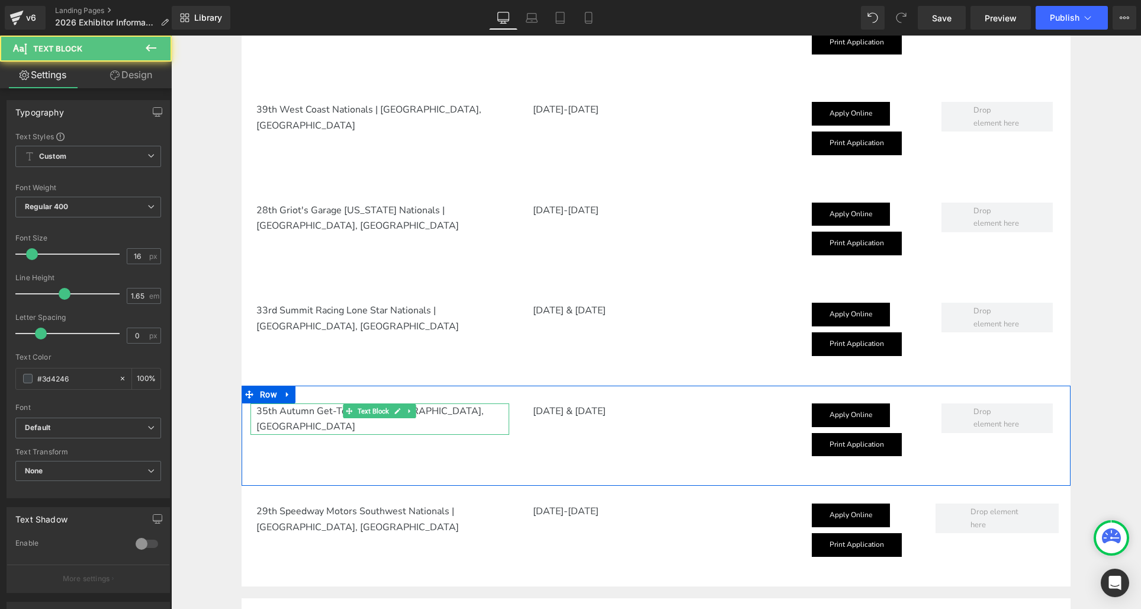
click at [265, 410] on p "35th Autumn Get-Together | Pleasanton, CA" at bounding box center [382, 418] width 253 height 31
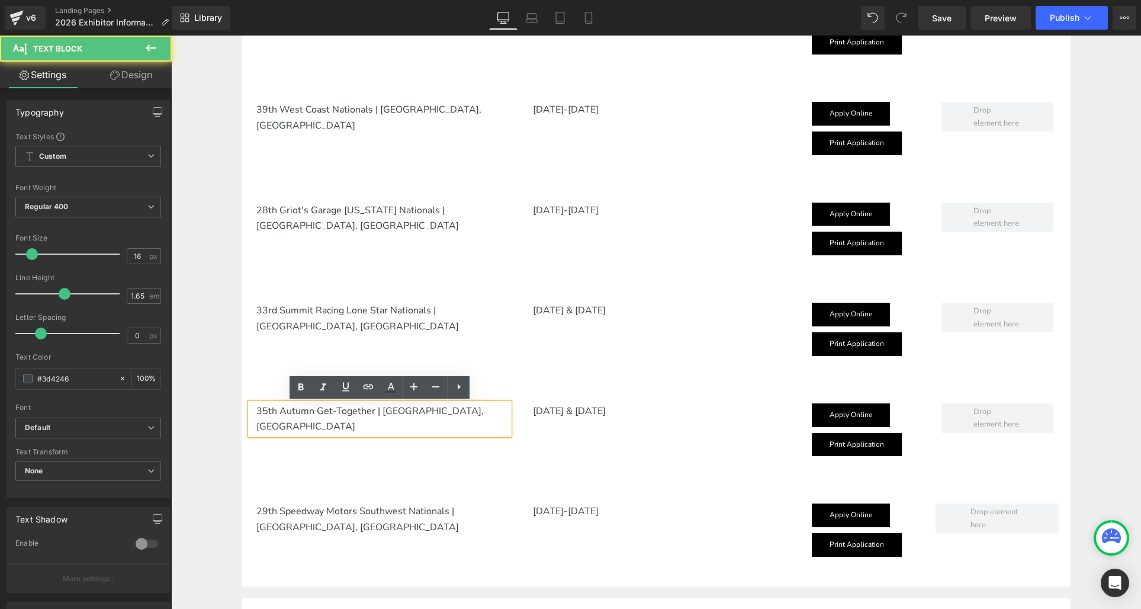
click at [265, 406] on p "35th Autumn Get-Together | Pleasanton, CA" at bounding box center [382, 418] width 253 height 31
click at [264, 408] on p "35th Autumn Get-Together | Pleasanton, CA" at bounding box center [382, 418] width 253 height 31
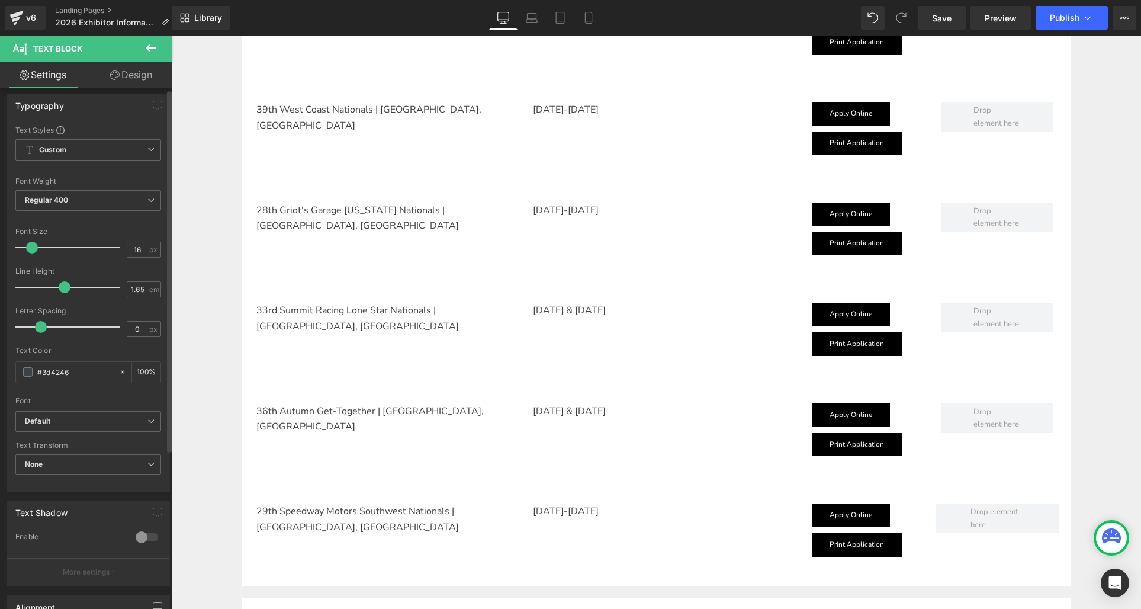
click at [10, 404] on div "Text Styles Custom Custom Setup Global Style Custom Setup Global Style Thin 100…" at bounding box center [88, 308] width 162 height 366
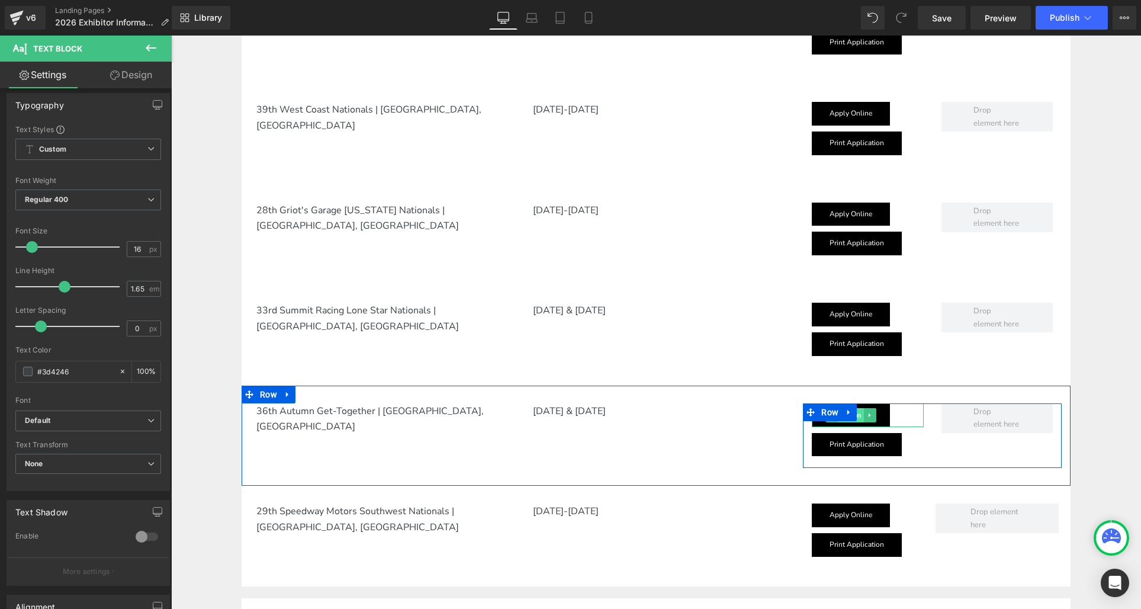
click at [856, 421] on span "Button" at bounding box center [851, 415] width 26 height 14
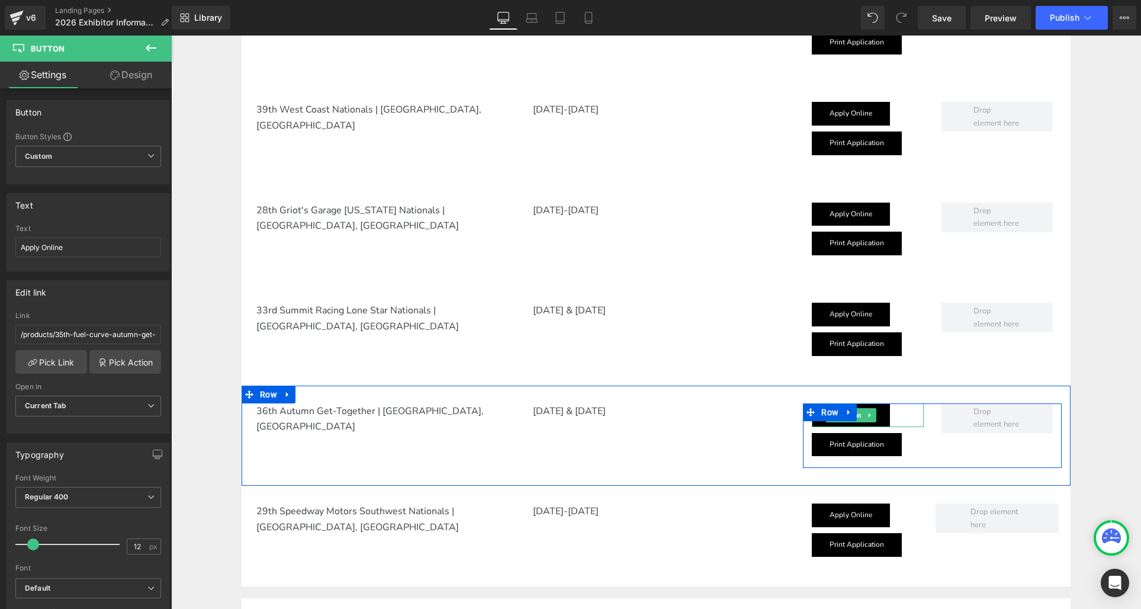
click at [857, 422] on link "Apply Online" at bounding box center [851, 415] width 78 height 24
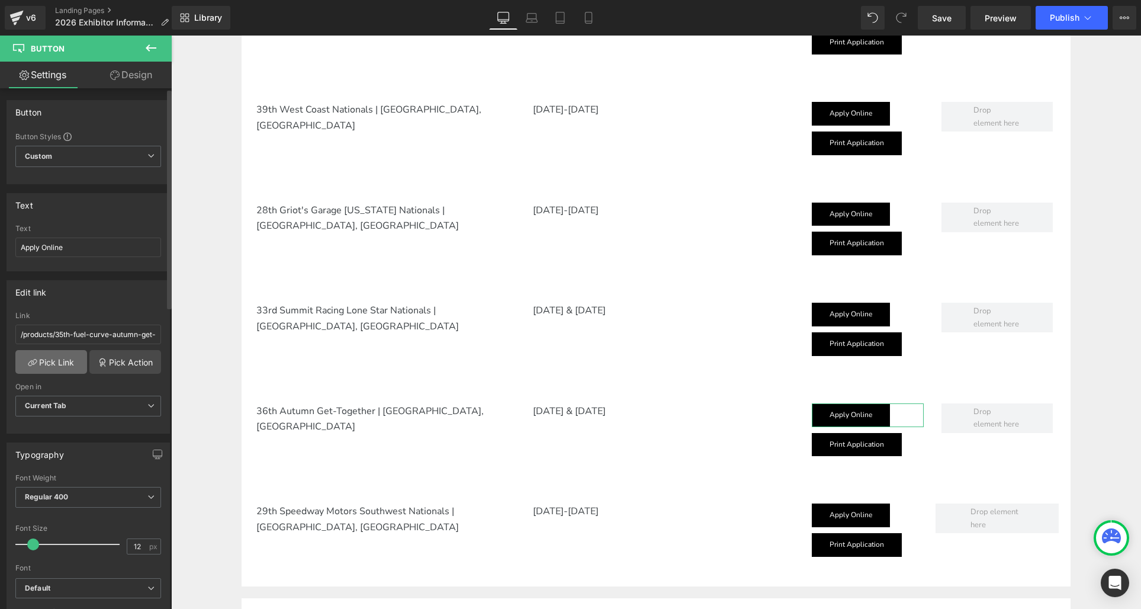
click at [56, 365] on link "Pick Link" at bounding box center [51, 362] width 72 height 24
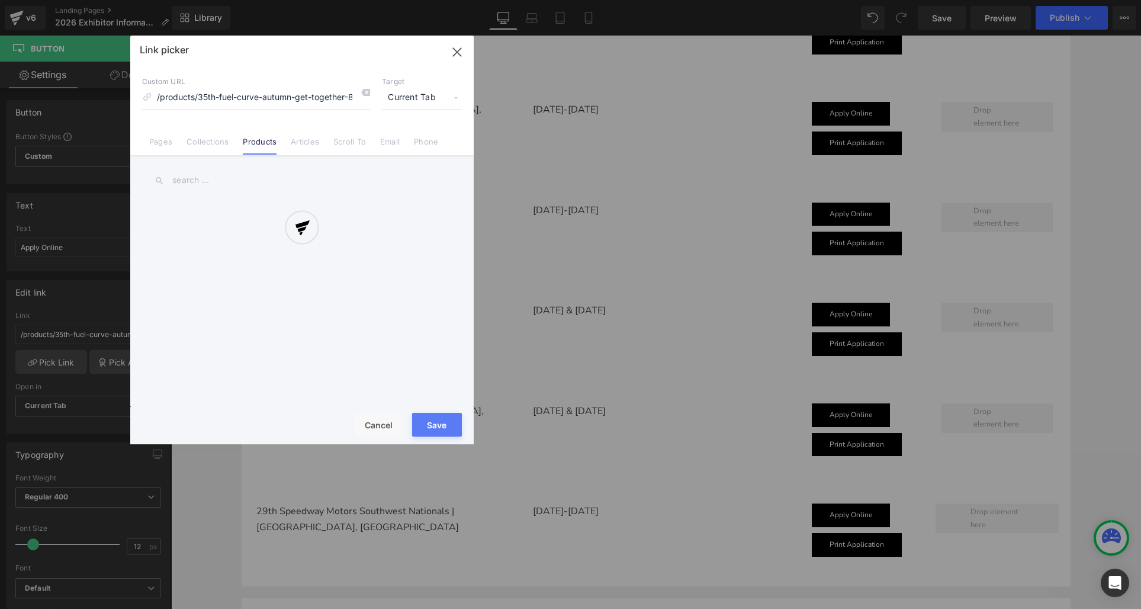
scroll to position [0, 25]
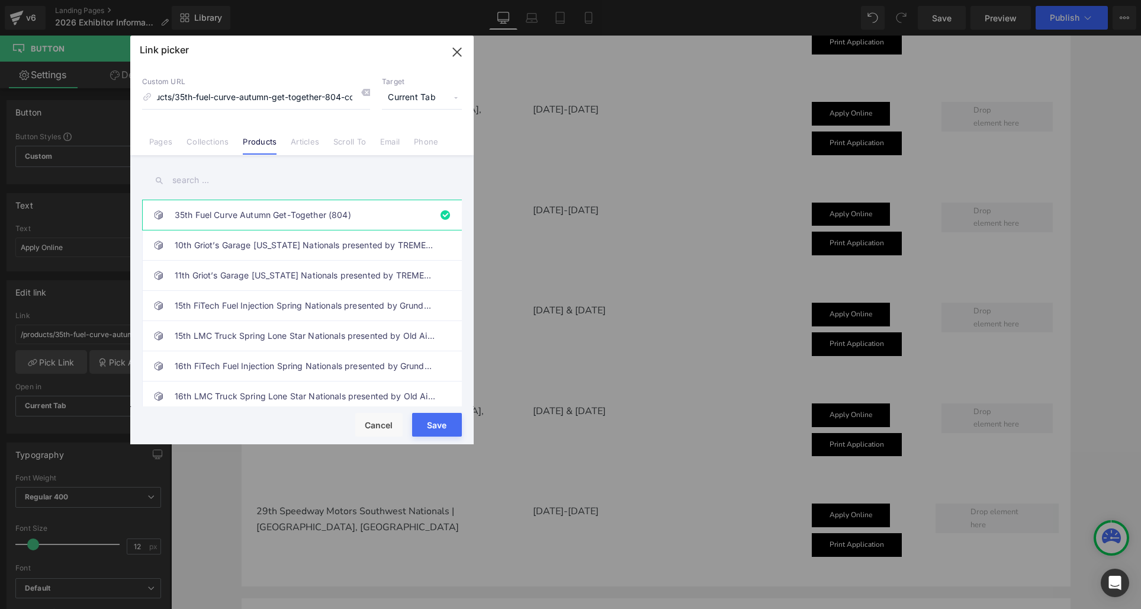
click at [185, 175] on input "text" at bounding box center [302, 180] width 320 height 27
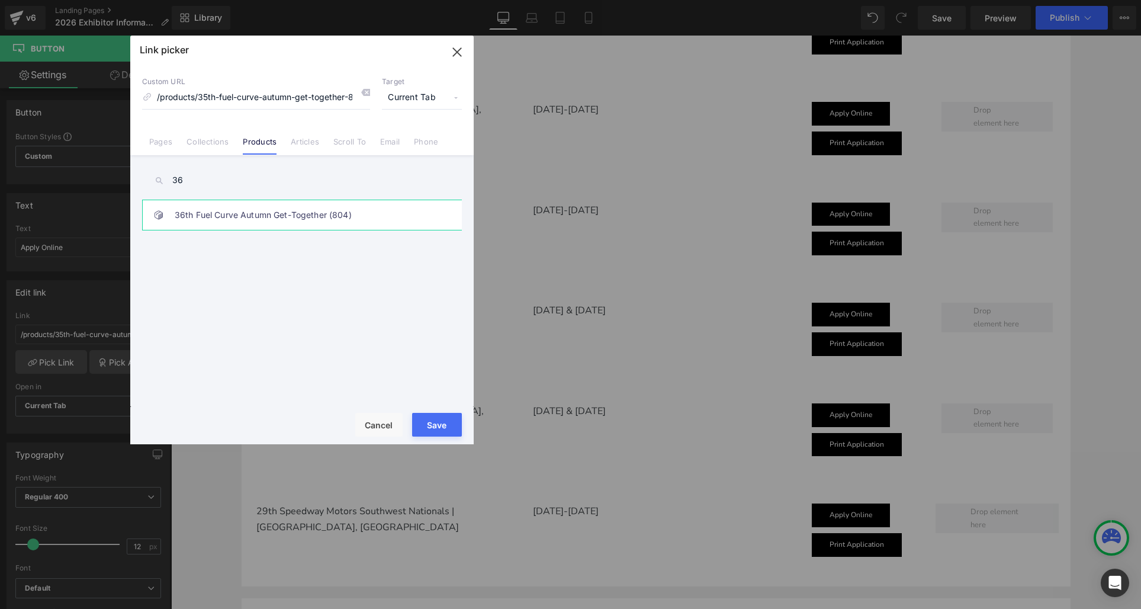
type input "36"
click at [207, 210] on link "36th Fuel Curve Autumn Get-Together (804)" at bounding box center [305, 215] width 261 height 30
click at [202, 223] on link "36th Fuel Curve Autumn Get-Together (804)" at bounding box center [305, 215] width 261 height 30
click at [433, 423] on button "Save" at bounding box center [437, 425] width 50 height 24
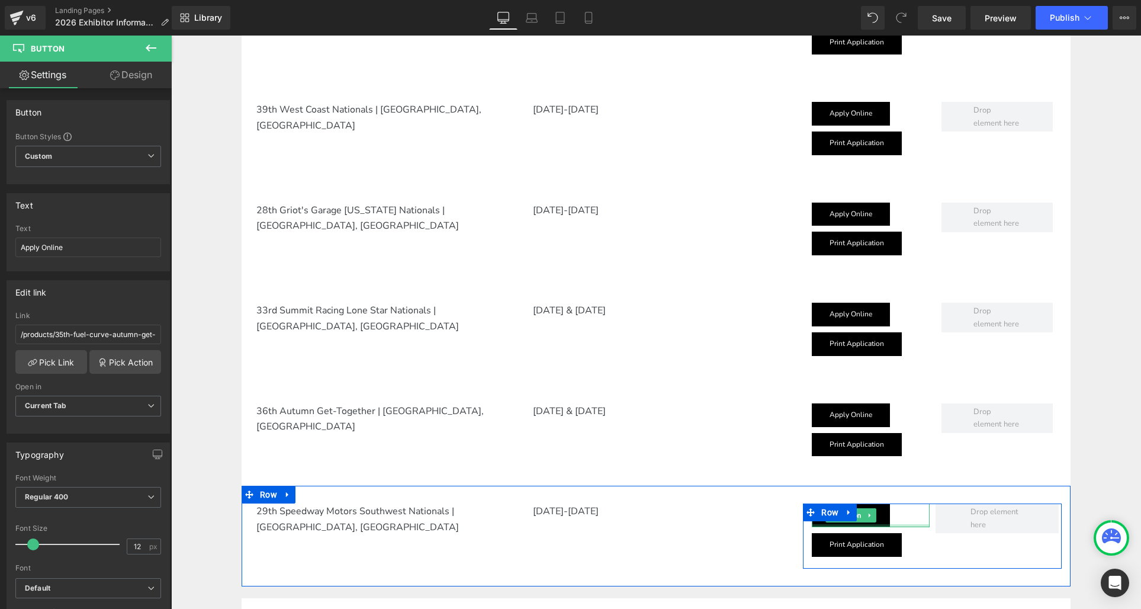
click at [857, 524] on div at bounding box center [870, 525] width 117 height 3
click at [857, 522] on span "Button" at bounding box center [851, 516] width 26 height 14
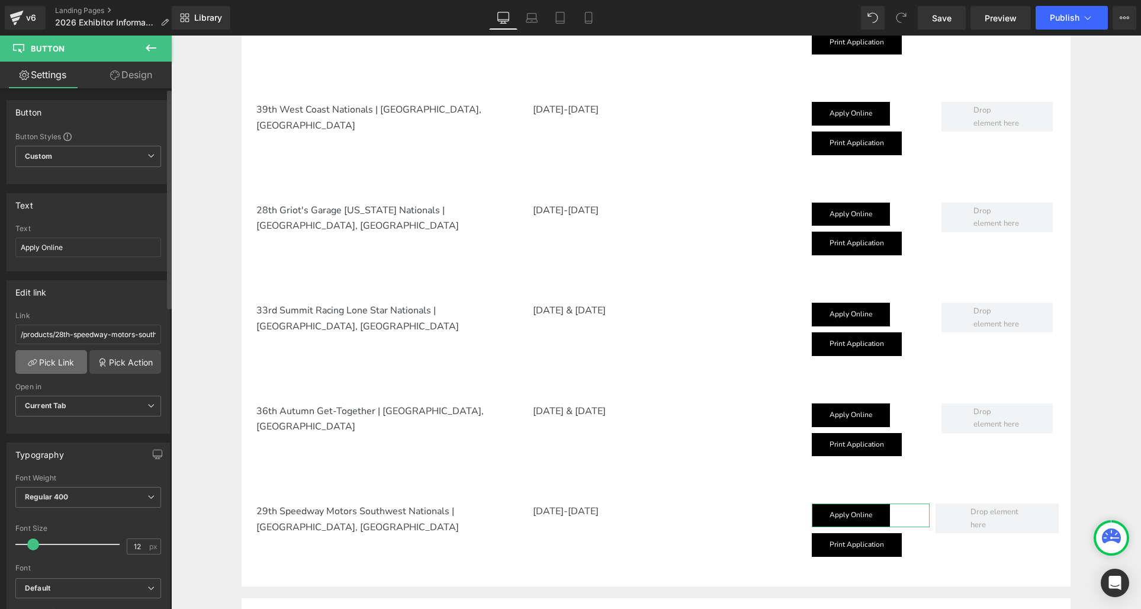
click at [51, 359] on link "Pick Link" at bounding box center [51, 362] width 72 height 24
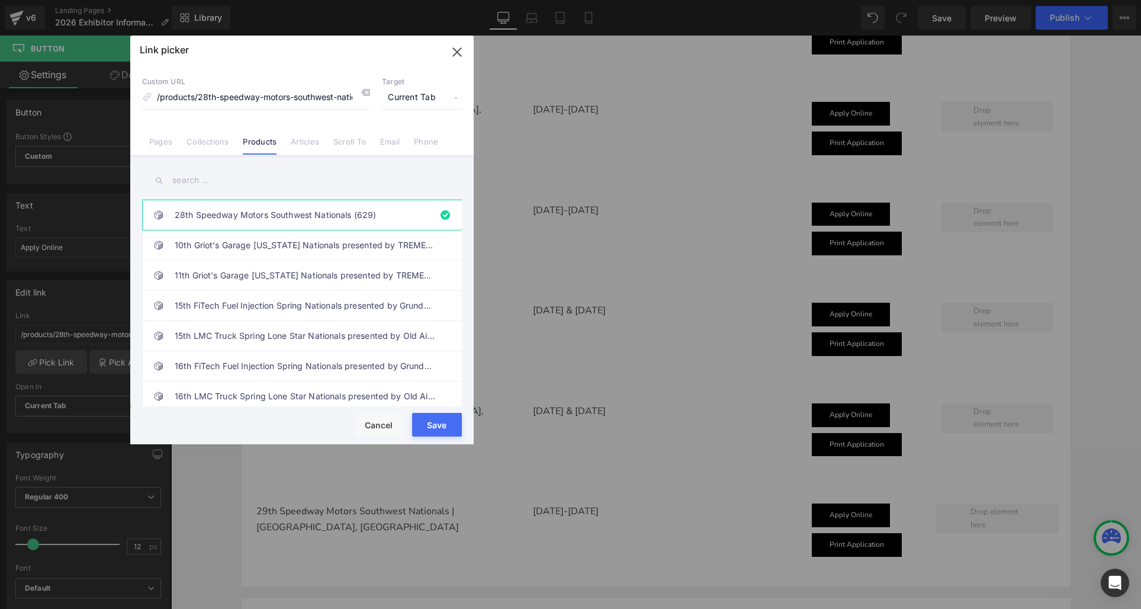
click at [191, 185] on input "text" at bounding box center [302, 180] width 320 height 27
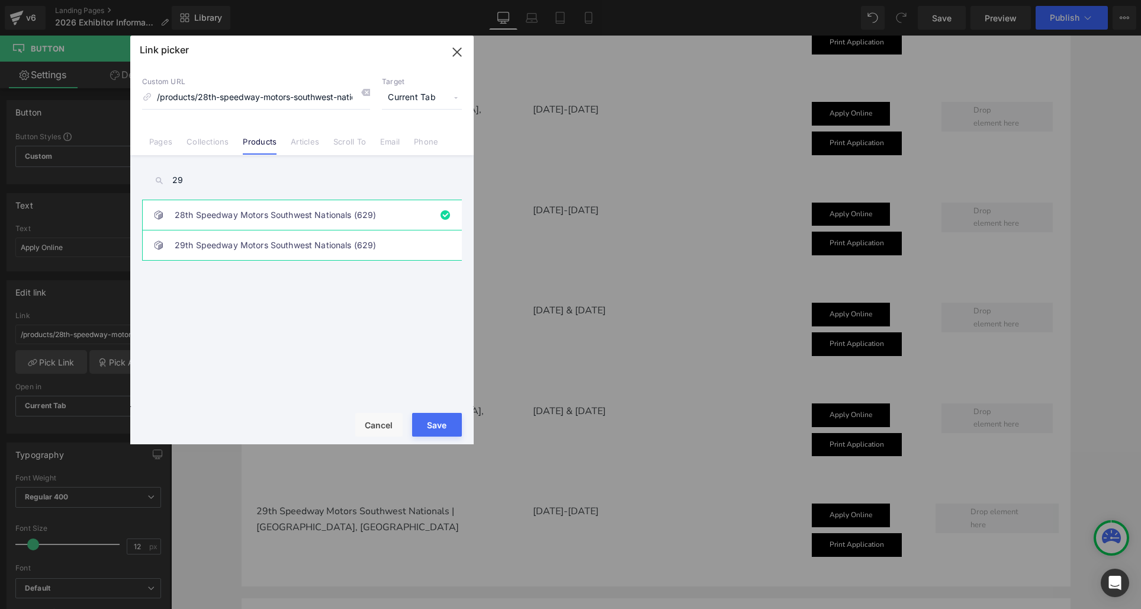
type input "29"
click at [235, 240] on link "29th Speedway Motors Southwest Nationals (629)" at bounding box center [305, 245] width 261 height 30
click at [448, 427] on button "Save" at bounding box center [437, 425] width 50 height 24
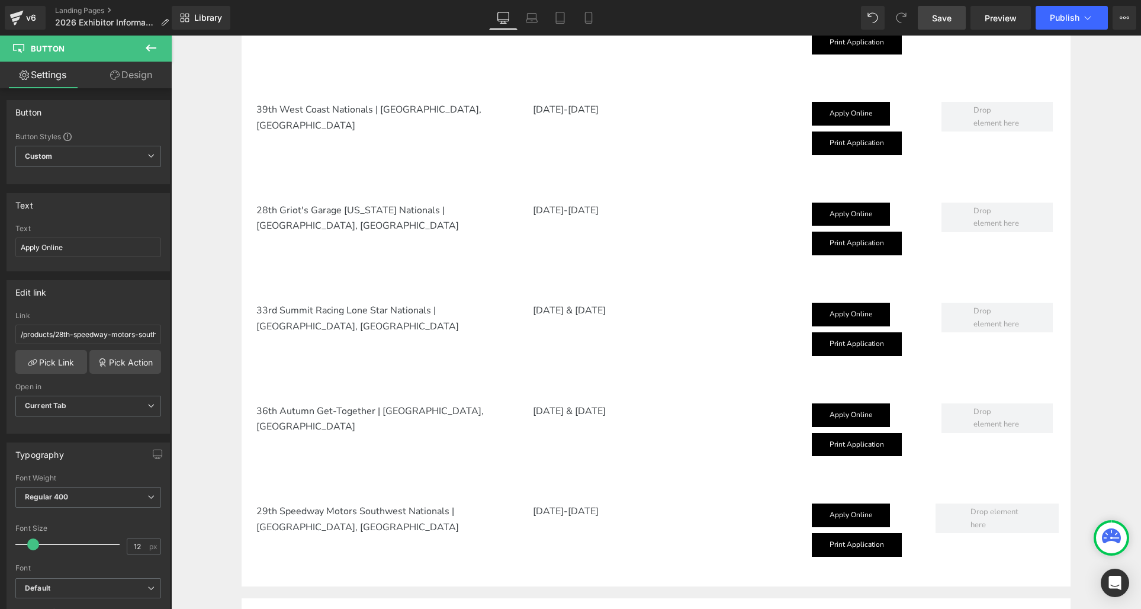
click at [931, 24] on link "Save" at bounding box center [942, 18] width 48 height 24
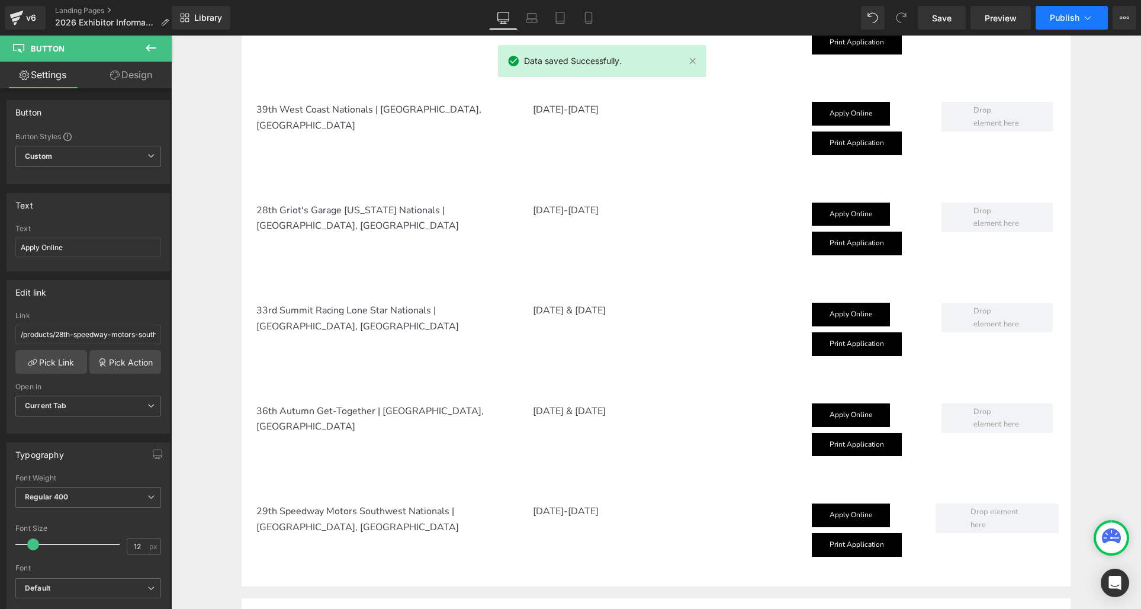
click at [1061, 22] on span "Publish" at bounding box center [1065, 17] width 30 height 9
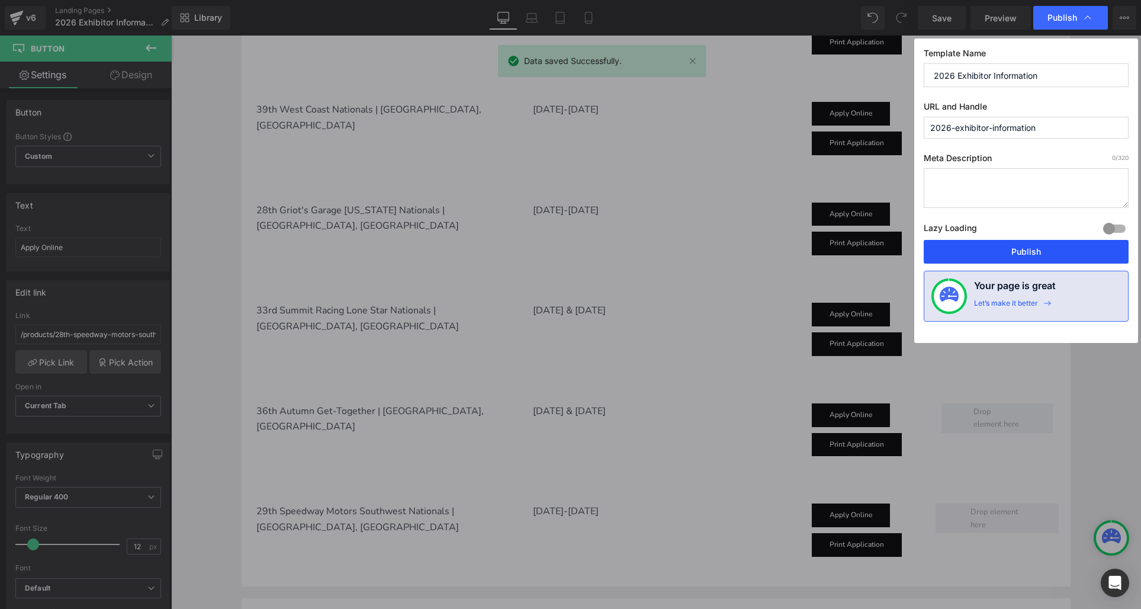
click at [1017, 252] on button "Publish" at bounding box center [1026, 252] width 205 height 24
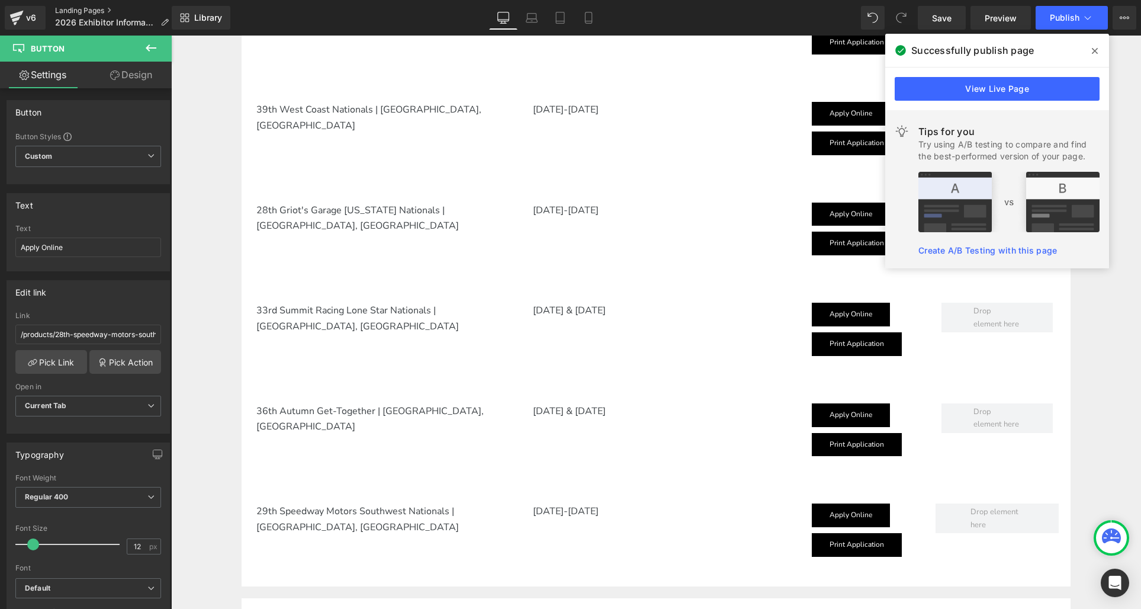
click at [63, 9] on link "Landing Pages" at bounding box center [116, 10] width 123 height 9
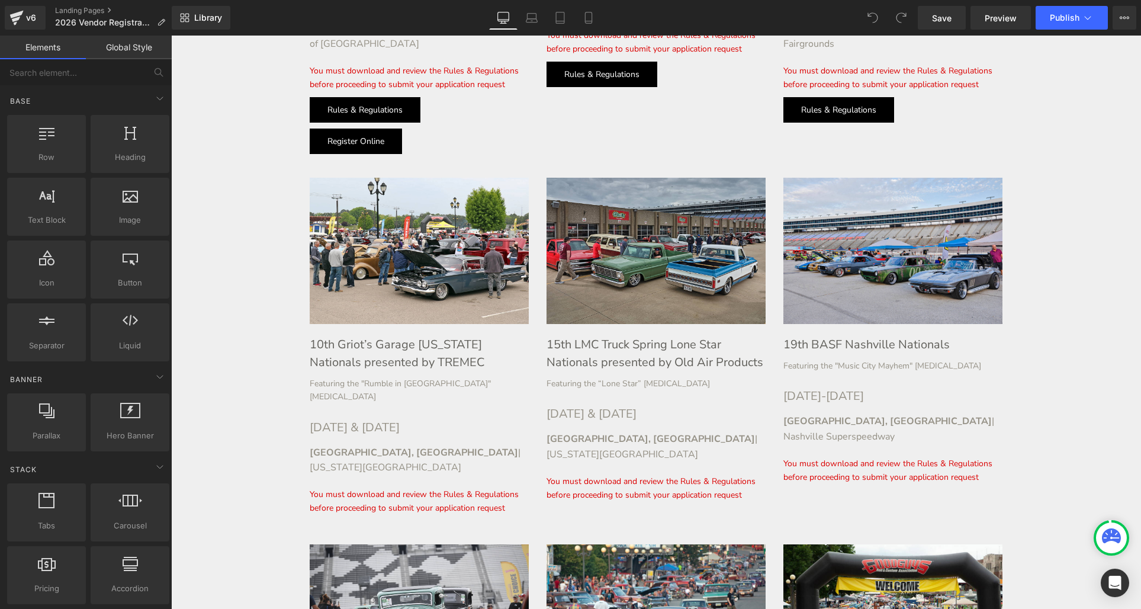
scroll to position [702, 0]
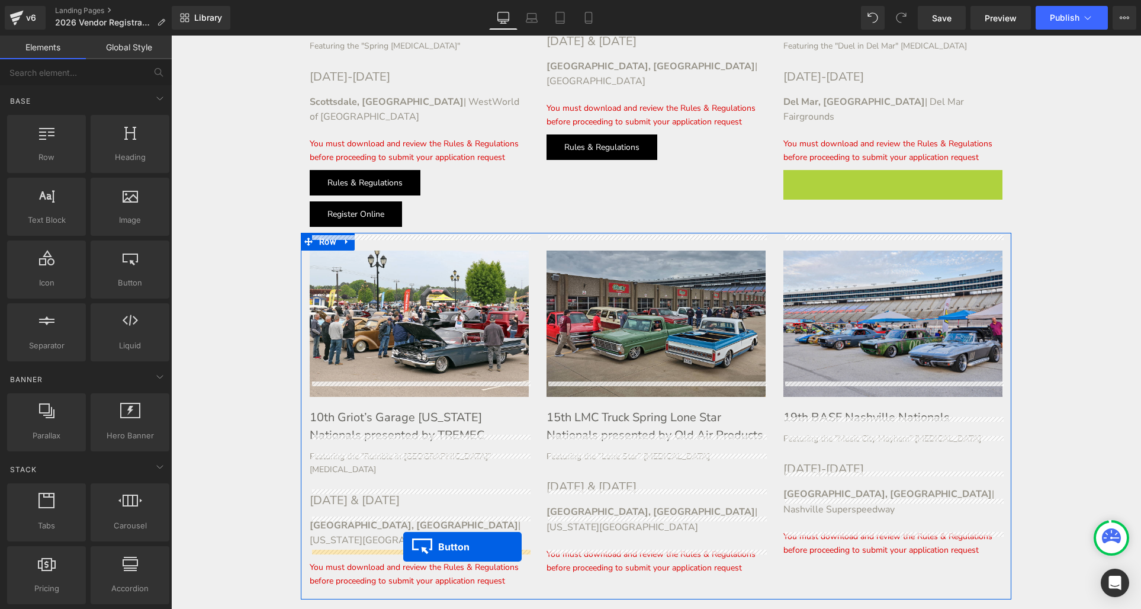
drag, startPoint x: 816, startPoint y: 147, endPoint x: 403, endPoint y: 546, distance: 574.5
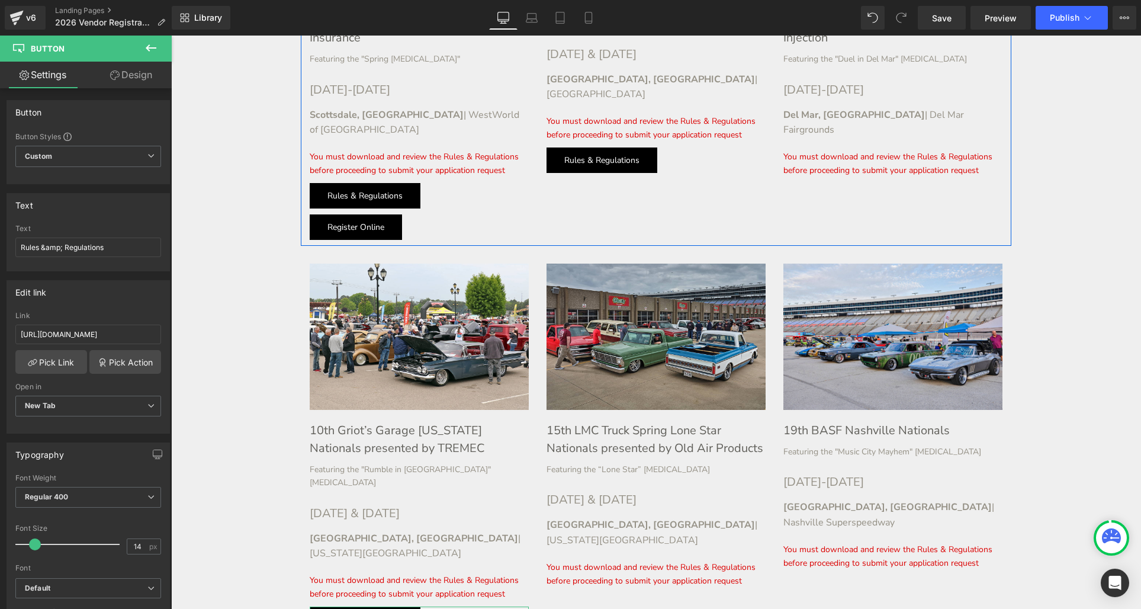
scroll to position [680, 0]
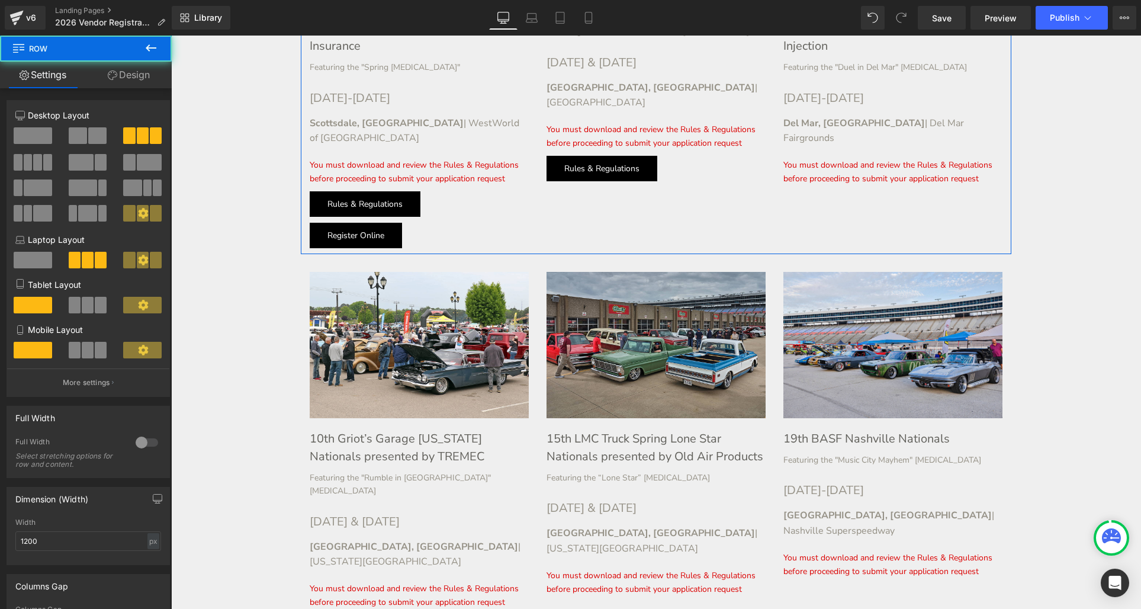
click at [923, 97] on div "Image 24th [PERSON_NAME] Del Mar Nationals presented by FiTech Fuel Injection H…" at bounding box center [892, 17] width 237 height 347
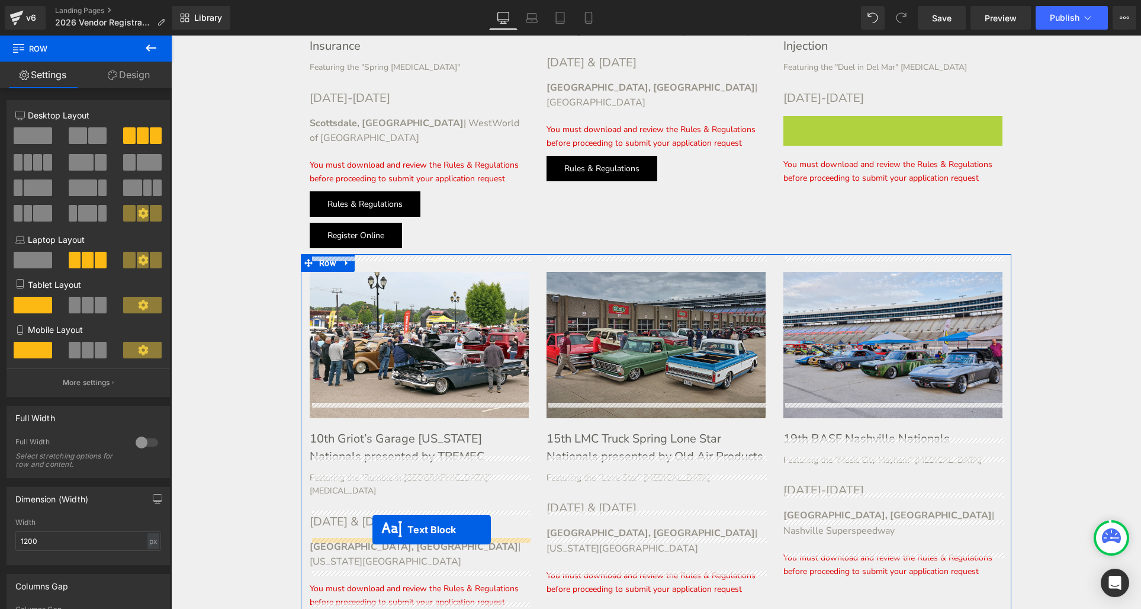
drag, startPoint x: 860, startPoint y: 105, endPoint x: 372, endPoint y: 530, distance: 646.2
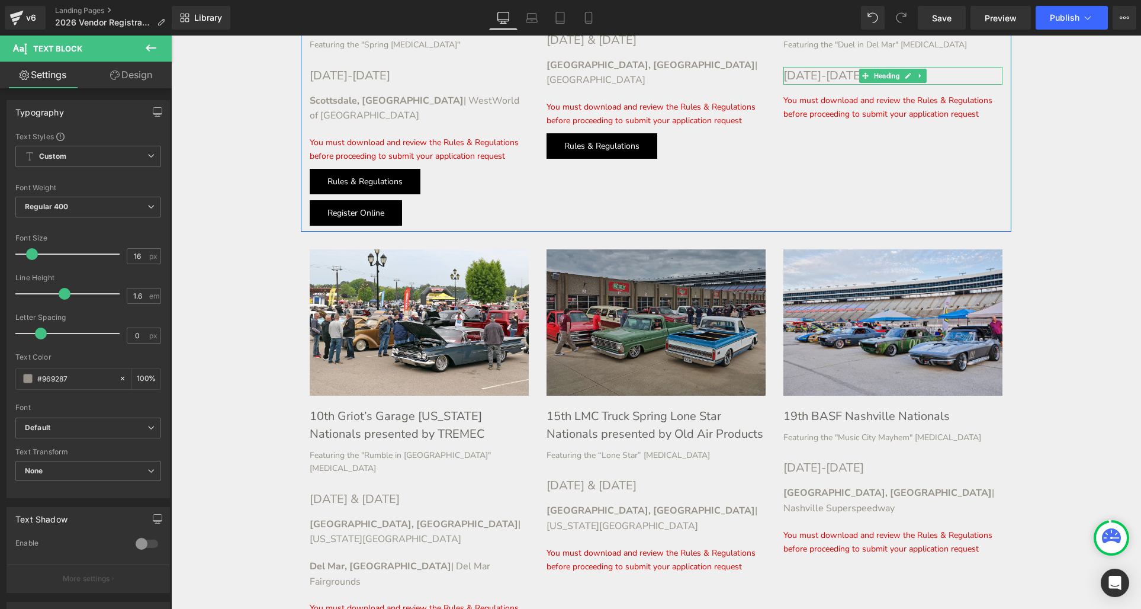
scroll to position [679, 0]
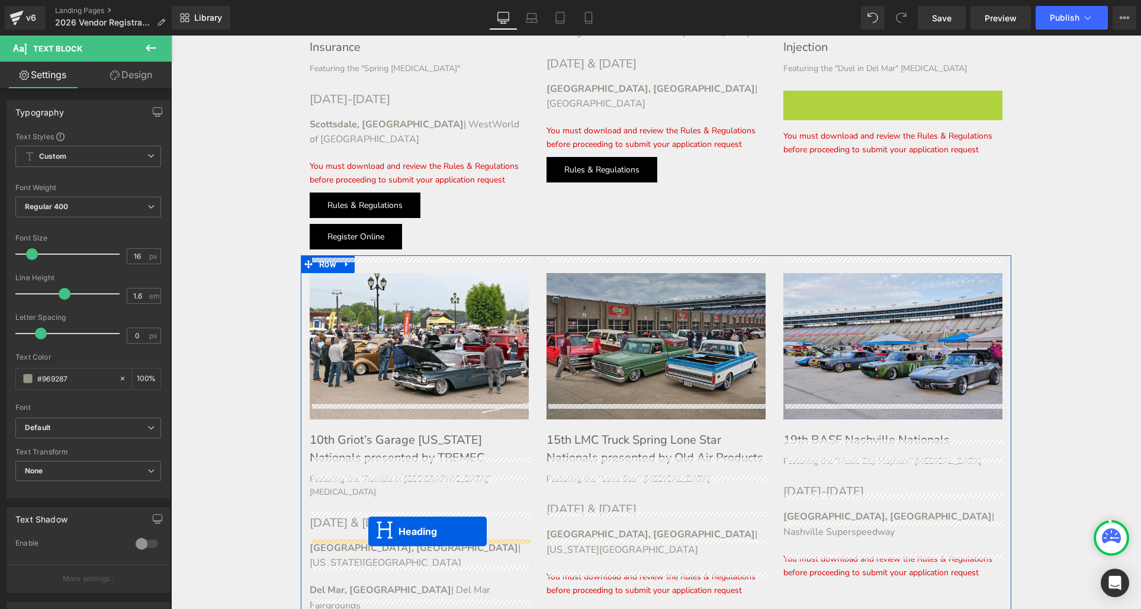
drag, startPoint x: 863, startPoint y: 57, endPoint x: 369, endPoint y: 529, distance: 683.0
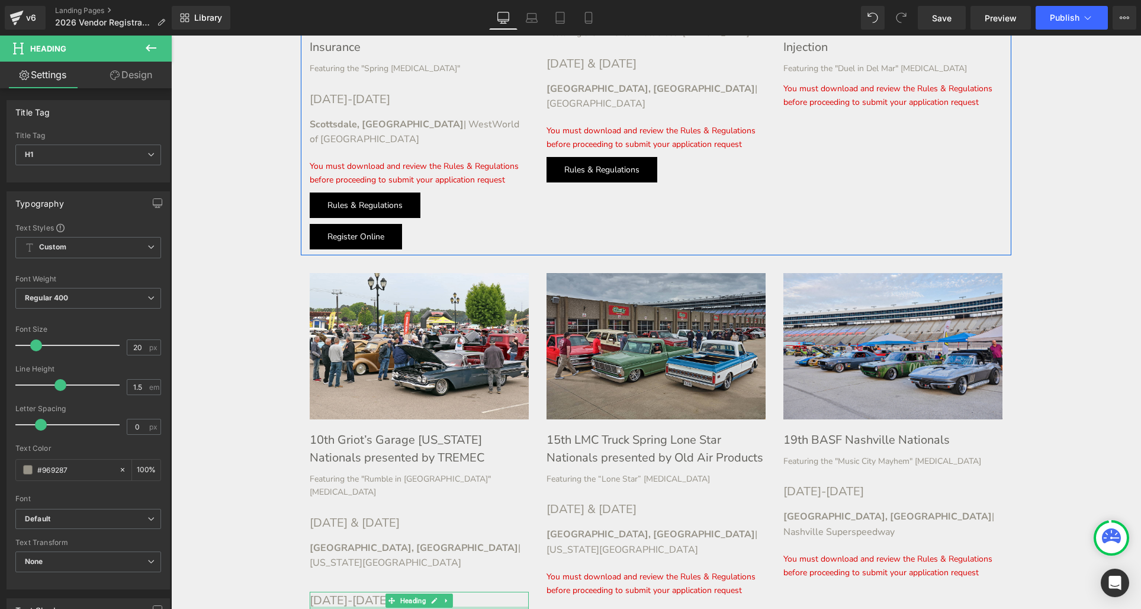
scroll to position [671, 0]
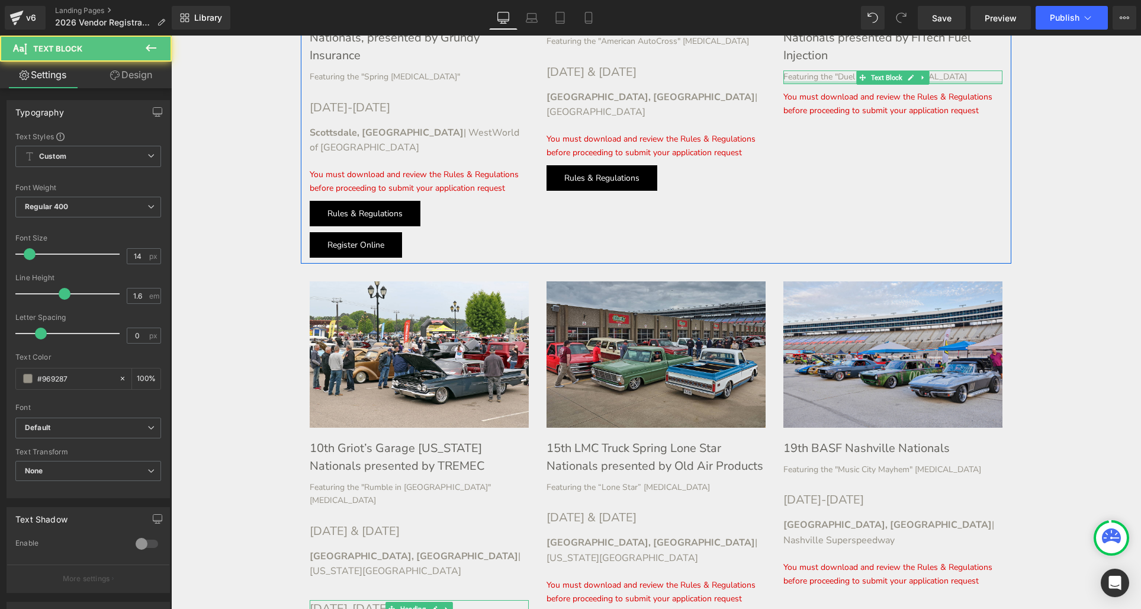
click at [809, 70] on div "Featuring the "Duel in Del Mar" [MEDICAL_DATA] Text Block" at bounding box center [892, 76] width 219 height 13
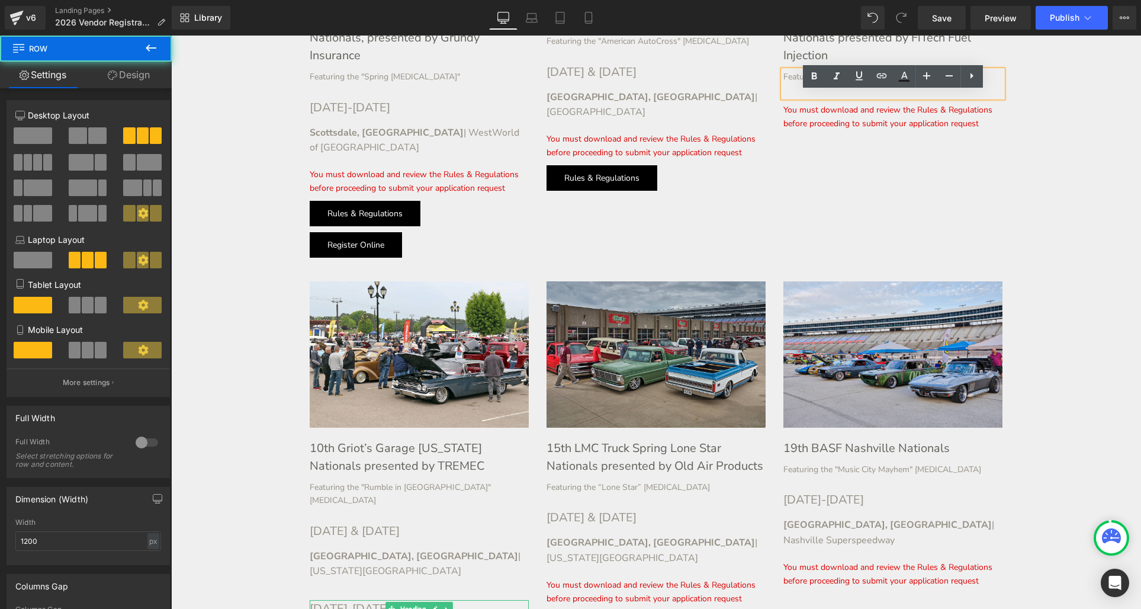
drag, startPoint x: 993, startPoint y: 145, endPoint x: 847, endPoint y: 43, distance: 177.7
click at [993, 144] on div "Image 16th FiTech Fuel Injection Spring Nationals, presented by Grundy Insuranc…" at bounding box center [656, 50] width 710 height 428
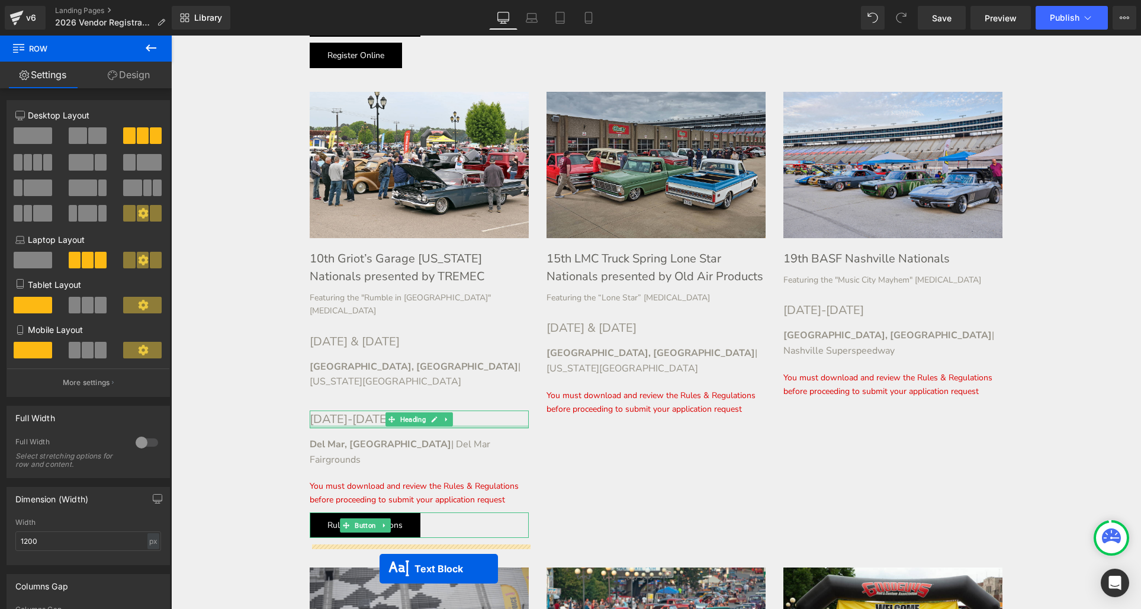
scroll to position [896, 0]
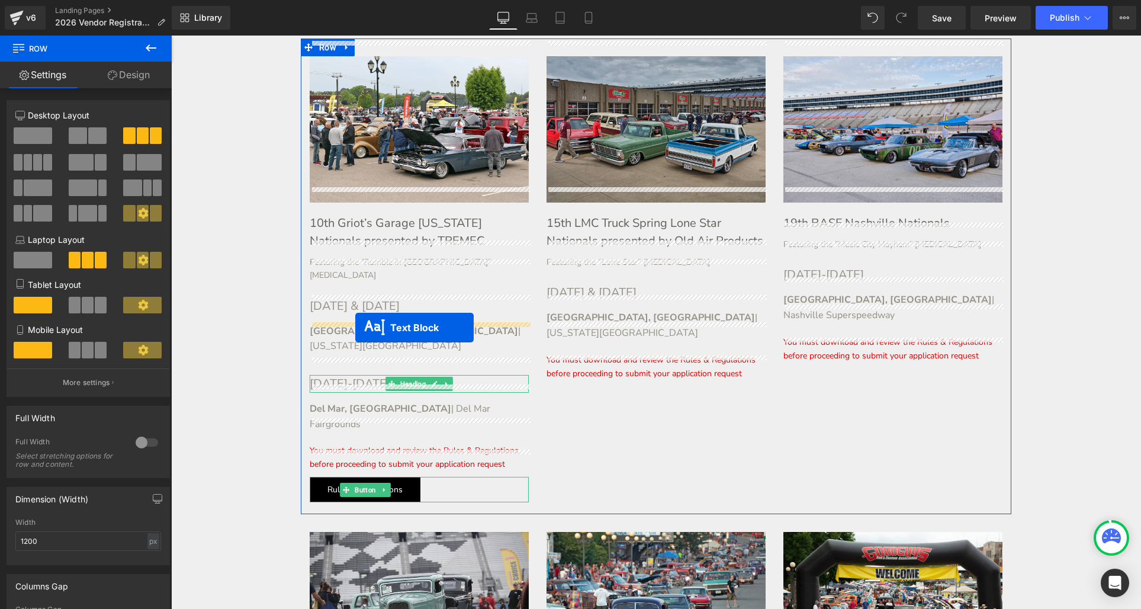
drag, startPoint x: 858, startPoint y: 59, endPoint x: 355, endPoint y: 327, distance: 570.3
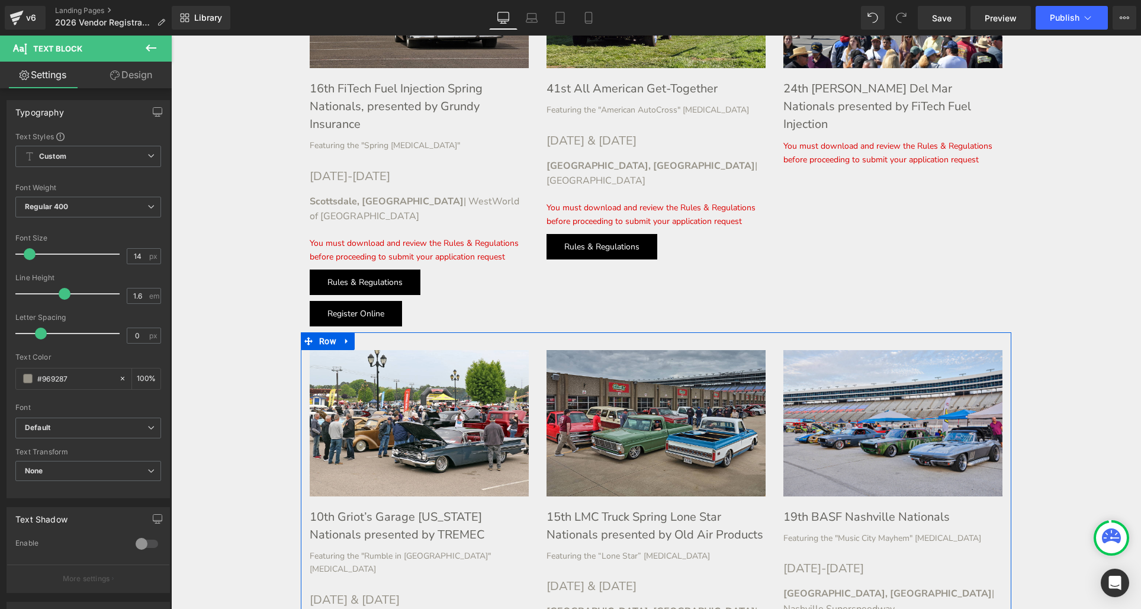
scroll to position [558, 0]
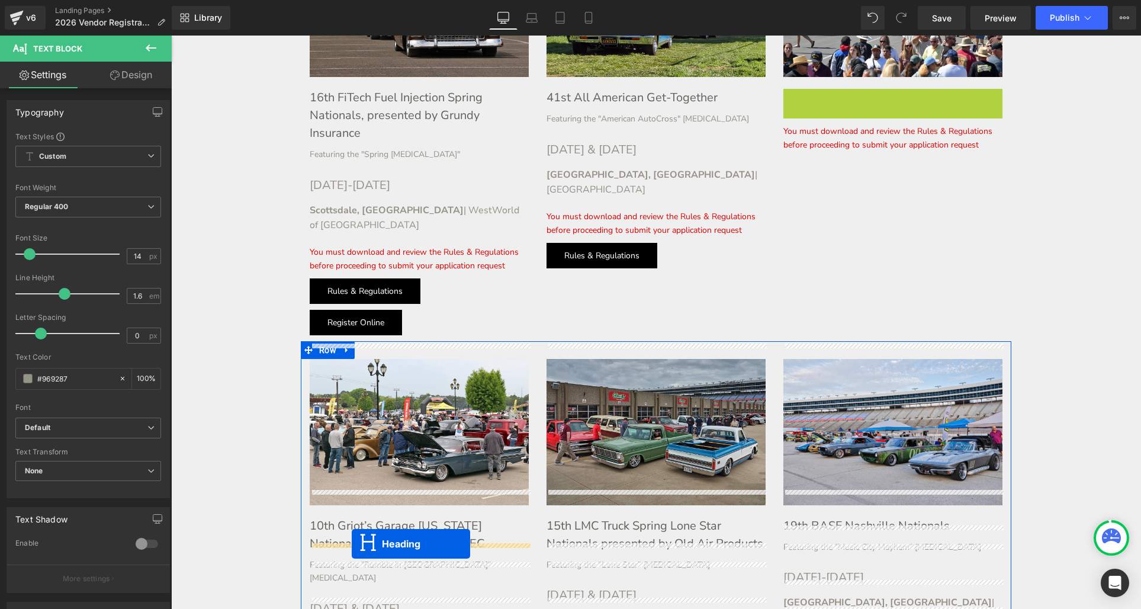
drag, startPoint x: 864, startPoint y: 140, endPoint x: 351, endPoint y: 544, distance: 652.3
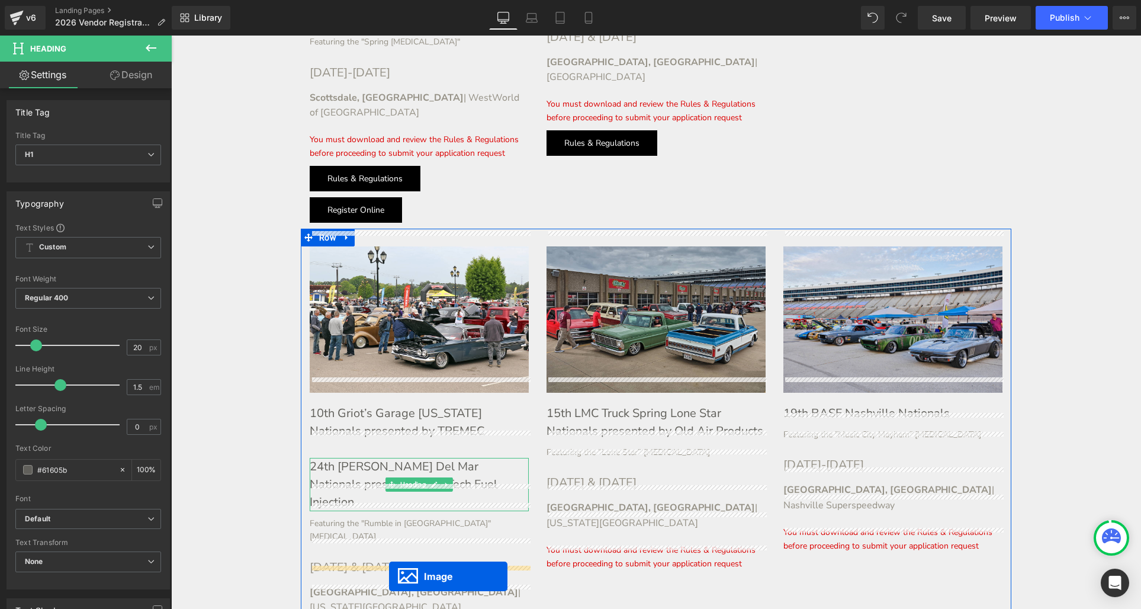
scroll to position [800, 0]
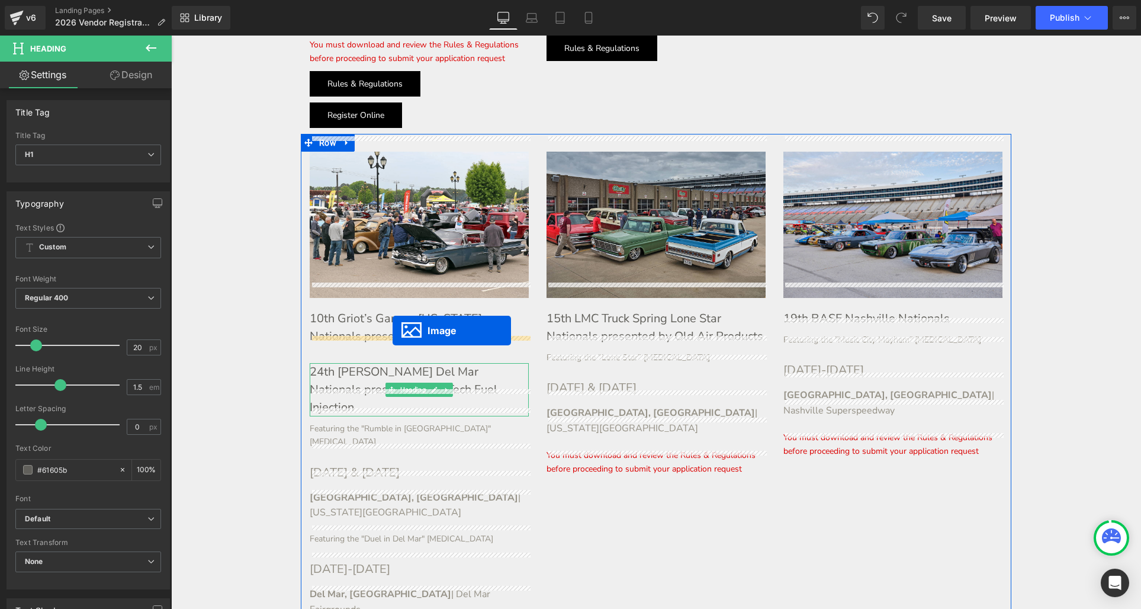
drag, startPoint x: 875, startPoint y: 38, endPoint x: 393, endPoint y: 330, distance: 563.9
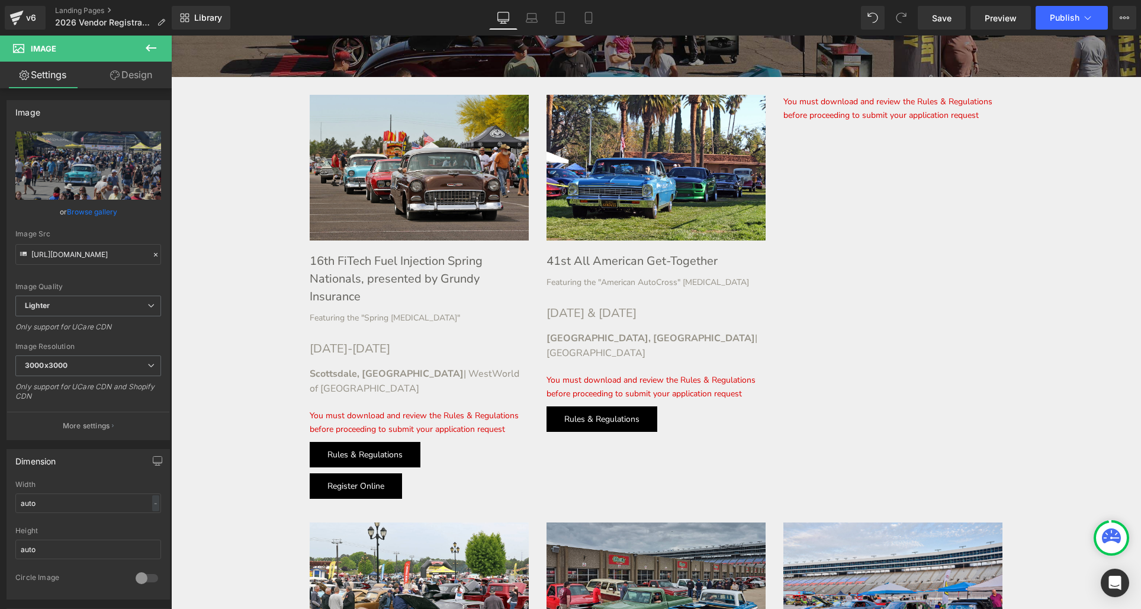
scroll to position [425, 0]
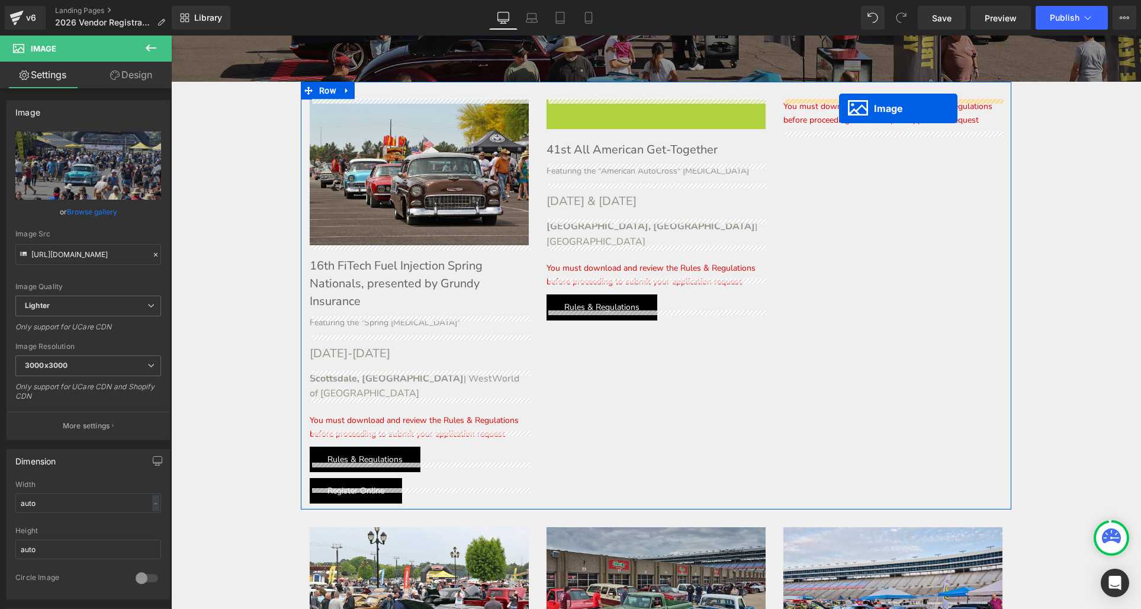
drag, startPoint x: 636, startPoint y: 170, endPoint x: 839, endPoint y: 108, distance: 212.2
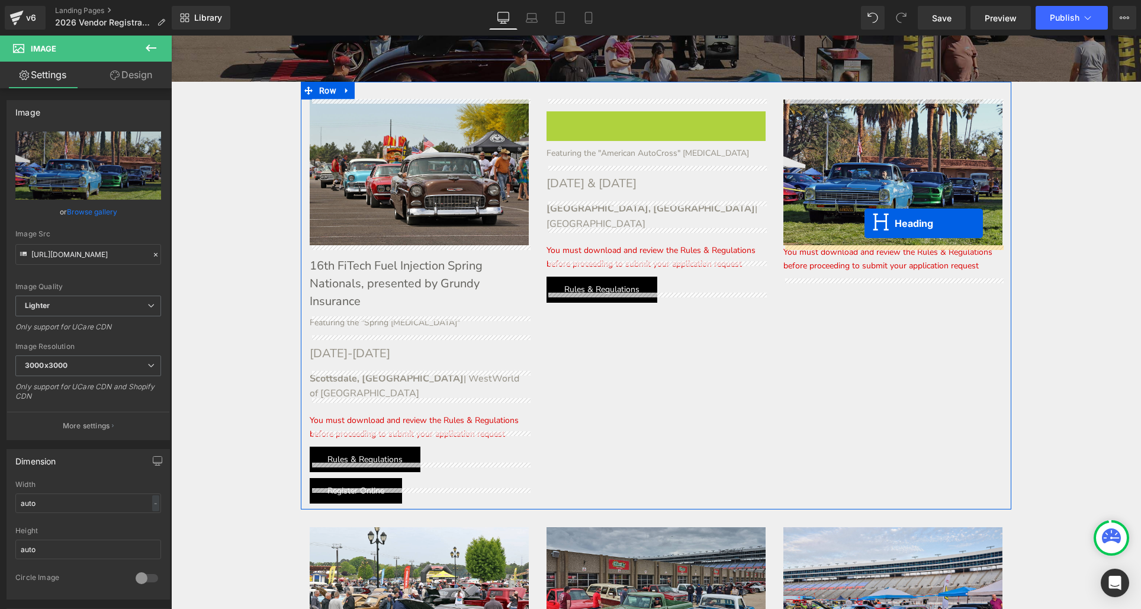
drag, startPoint x: 628, startPoint y: 121, endPoint x: 864, endPoint y: 223, distance: 257.5
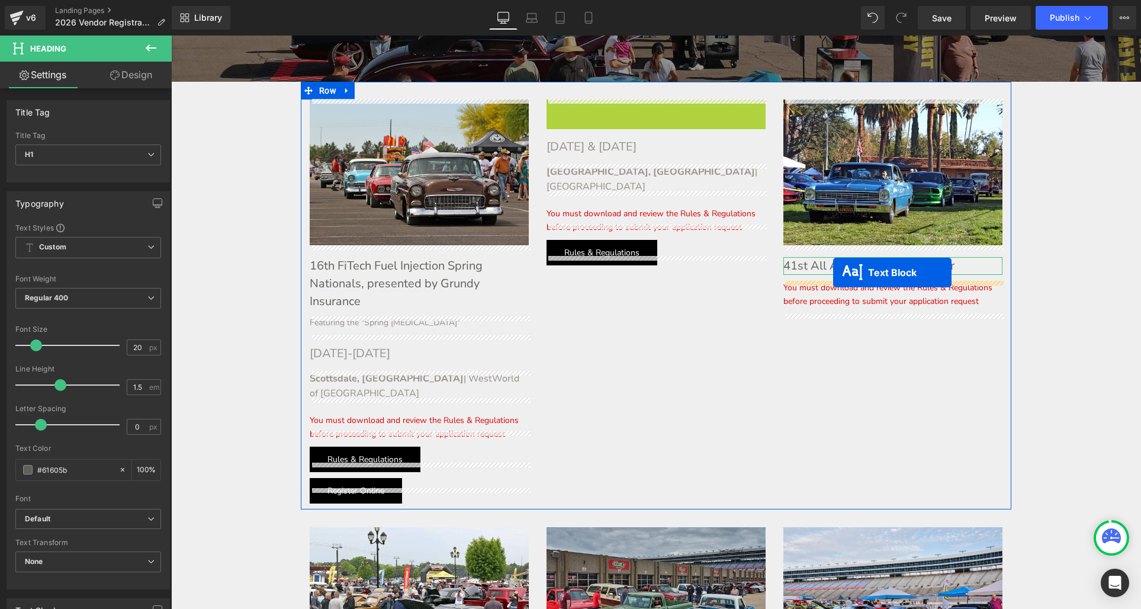
drag, startPoint x: 625, startPoint y: 105, endPoint x: 829, endPoint y: 269, distance: 262.0
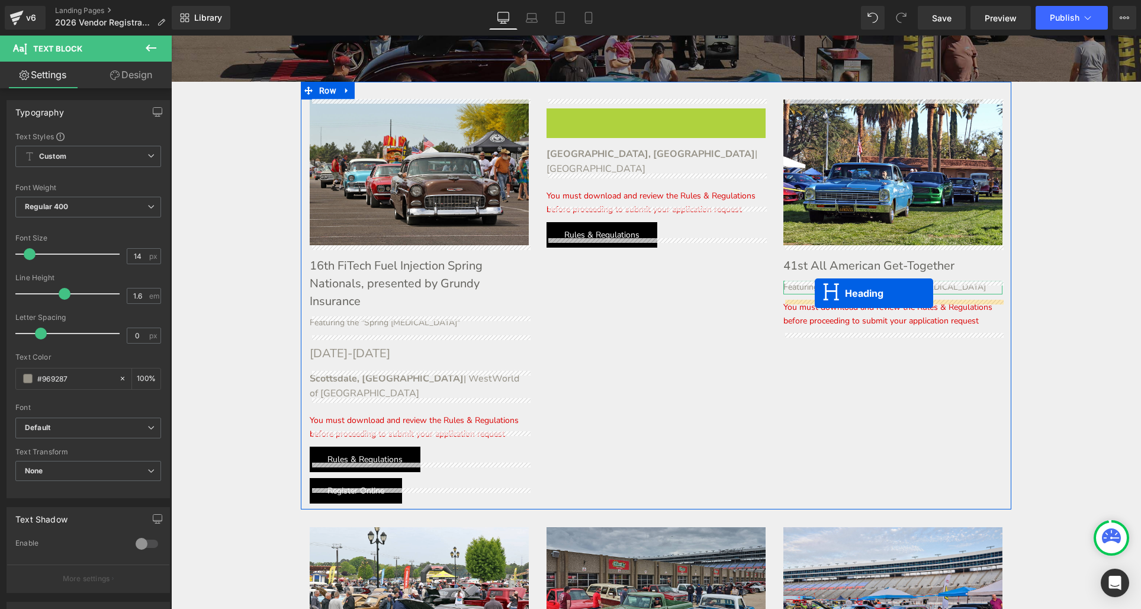
drag, startPoint x: 625, startPoint y: 116, endPoint x: 806, endPoint y: 279, distance: 244.4
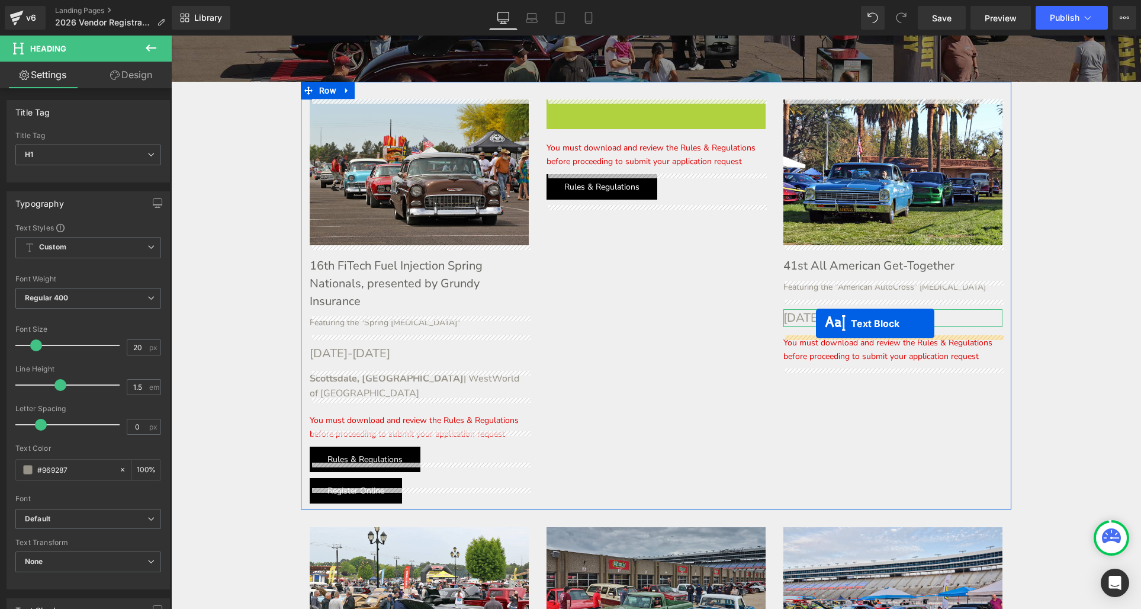
drag, startPoint x: 622, startPoint y: 108, endPoint x: 786, endPoint y: 294, distance: 248.0
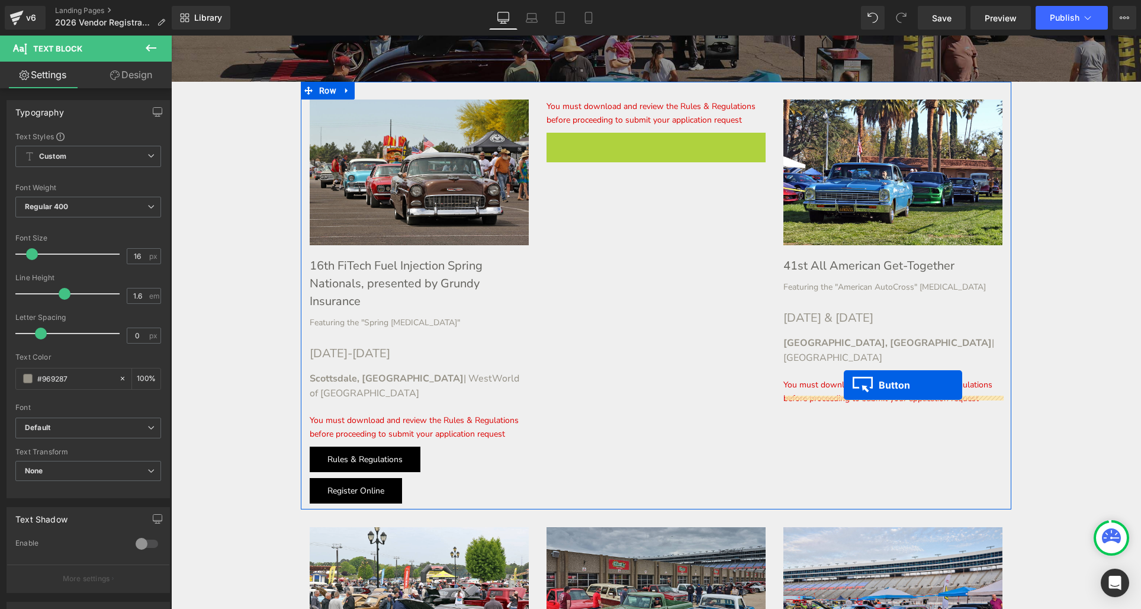
drag, startPoint x: 579, startPoint y: 144, endPoint x: 838, endPoint y: 382, distance: 352.0
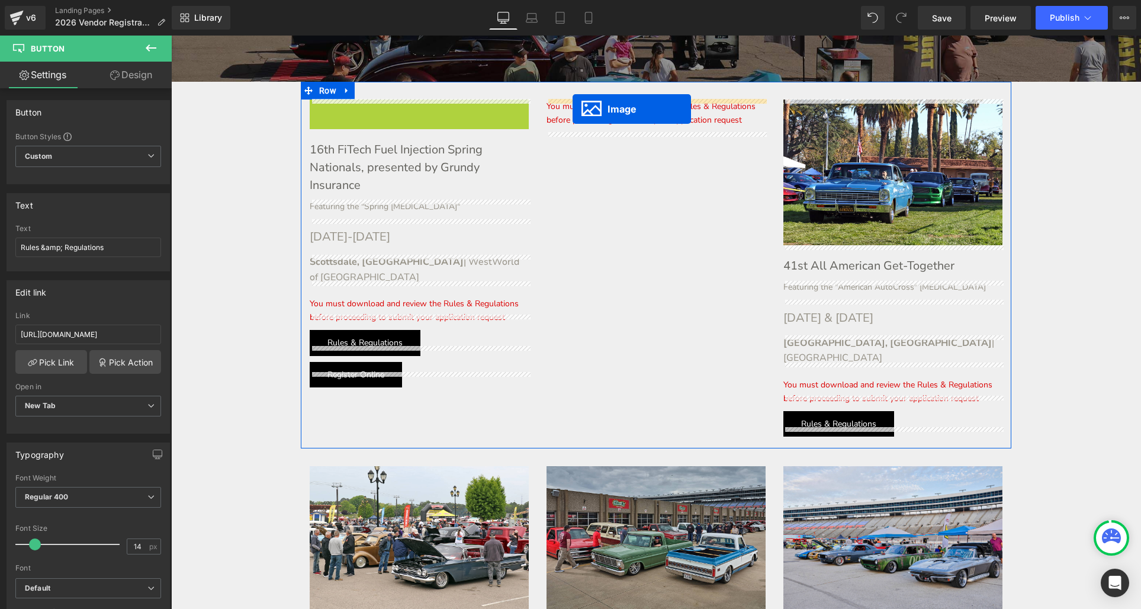
drag, startPoint x: 398, startPoint y: 171, endPoint x: 573, endPoint y: 109, distance: 185.2
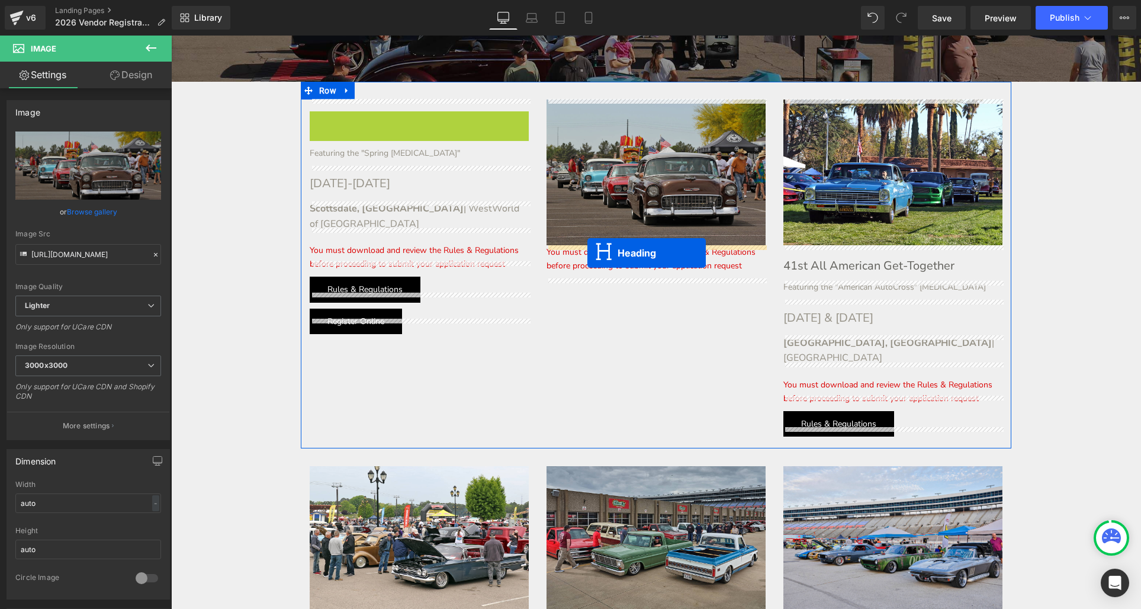
drag, startPoint x: 390, startPoint y: 139, endPoint x: 550, endPoint y: 236, distance: 186.7
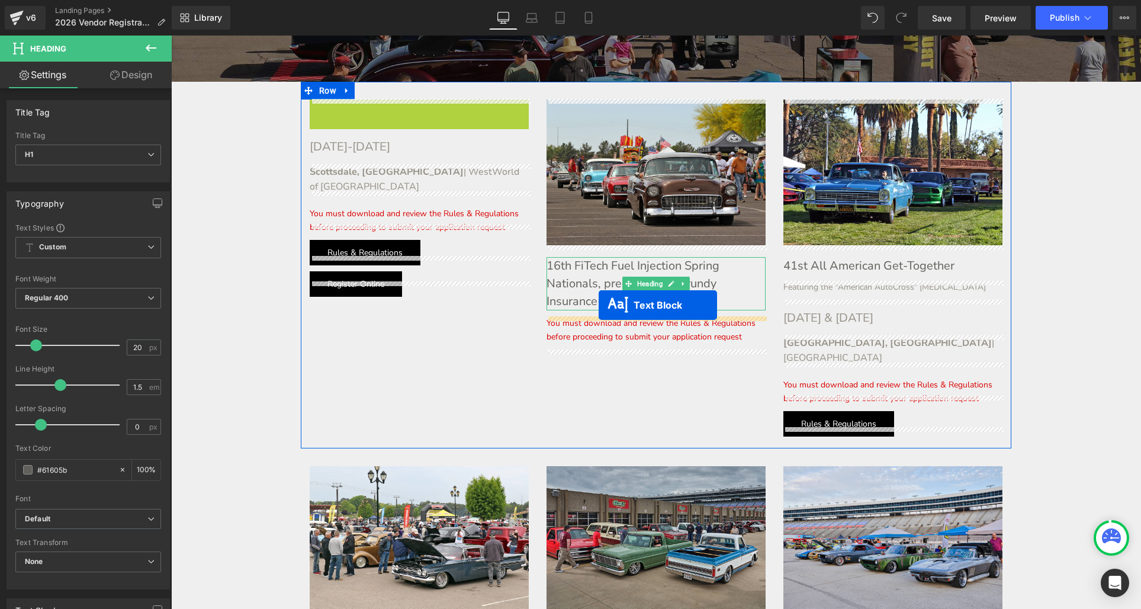
drag, startPoint x: 386, startPoint y: 106, endPoint x: 570, endPoint y: 266, distance: 243.8
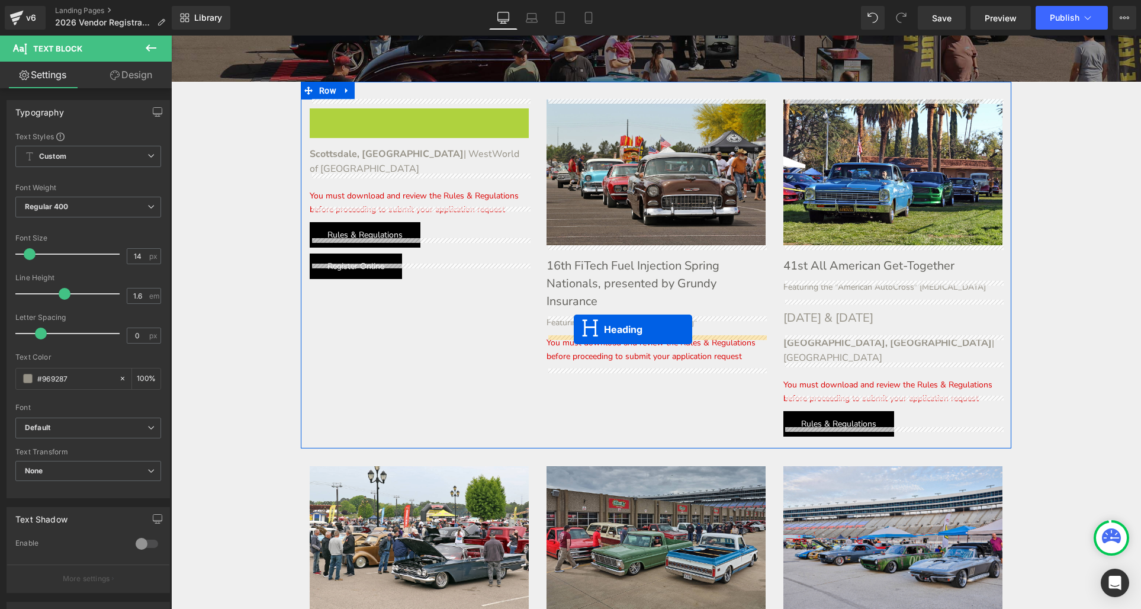
drag, startPoint x: 390, startPoint y: 117, endPoint x: 574, endPoint y: 323, distance: 276.8
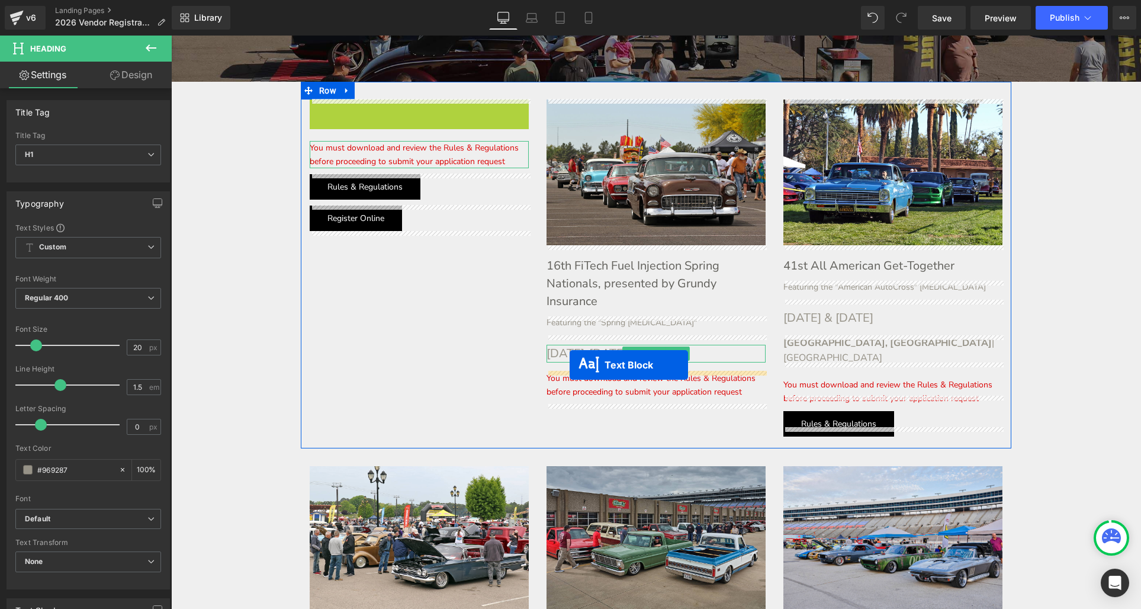
drag, startPoint x: 385, startPoint y: 107, endPoint x: 558, endPoint y: 329, distance: 281.5
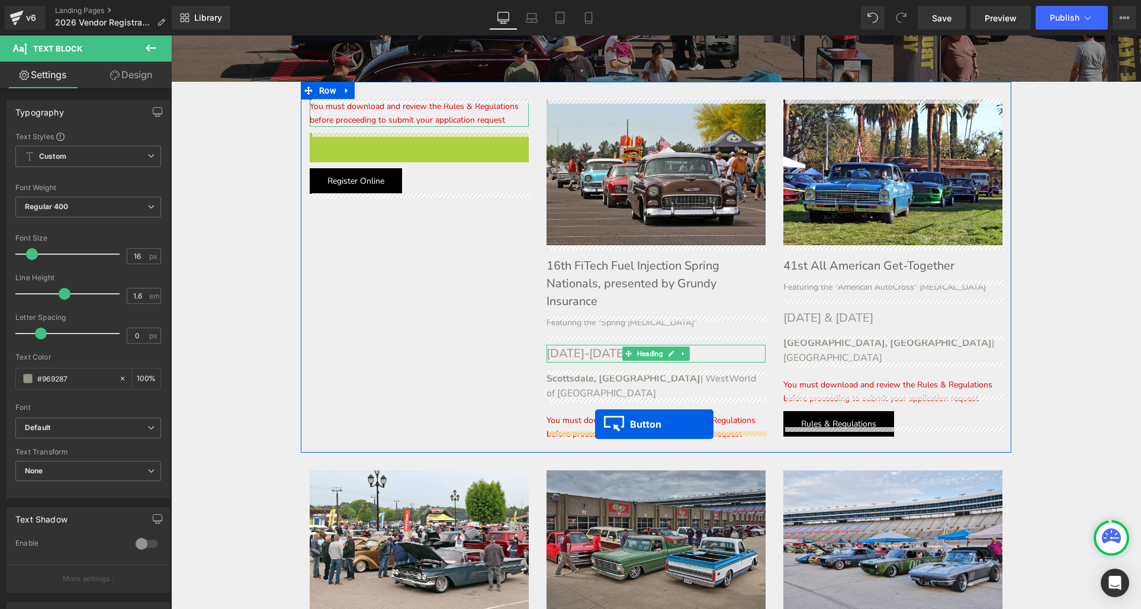
drag, startPoint x: 345, startPoint y: 144, endPoint x: 564, endPoint y: 373, distance: 317.0
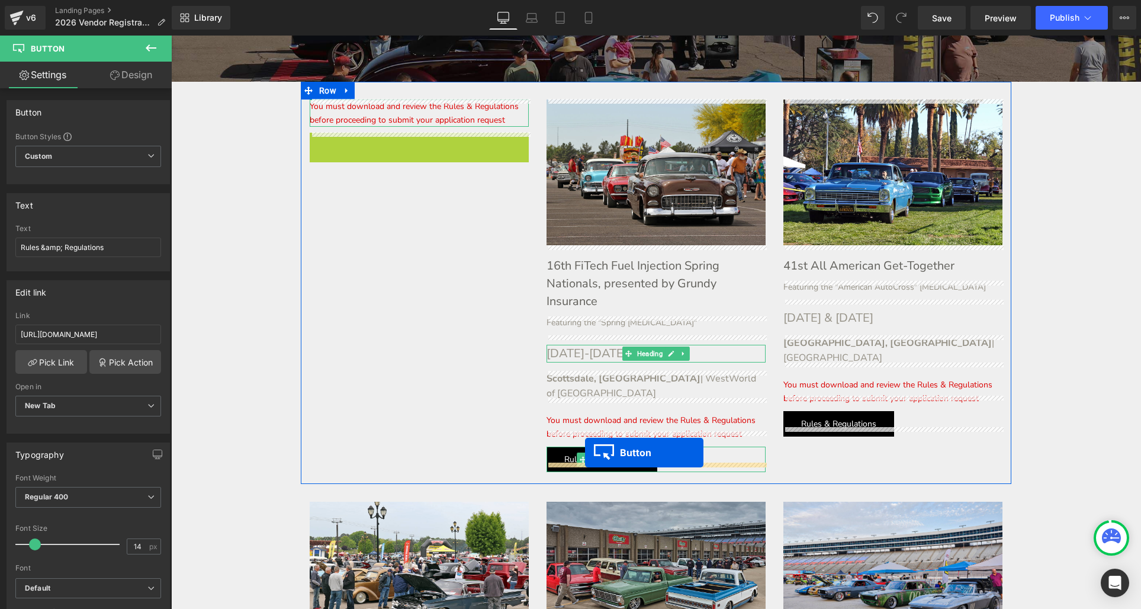
drag, startPoint x: 333, startPoint y: 143, endPoint x: 584, endPoint y: 414, distance: 369.6
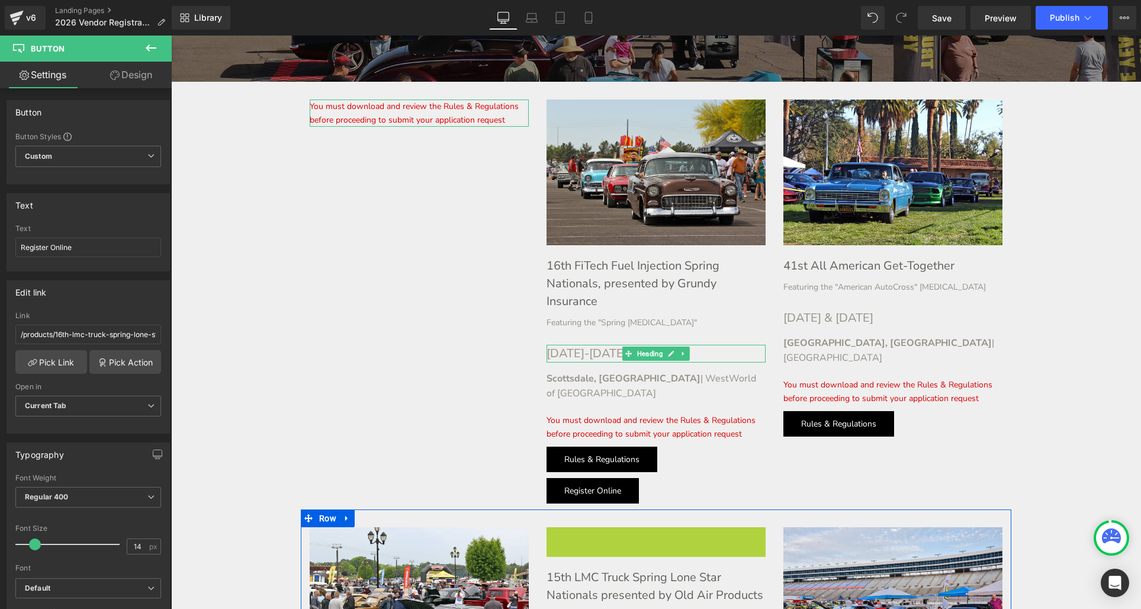
scroll to position [437, 0]
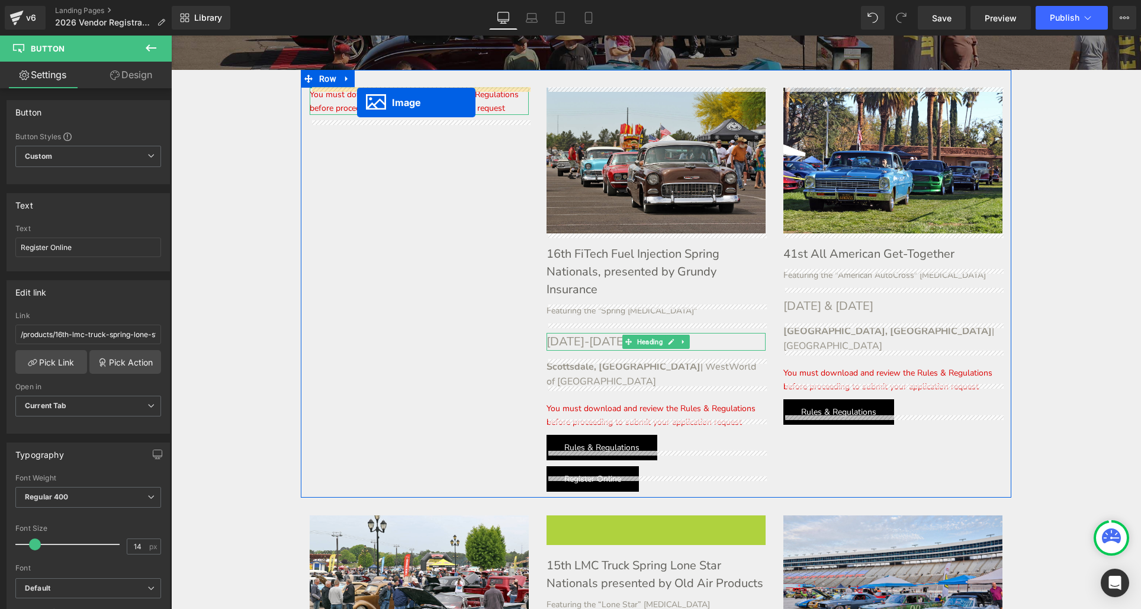
drag, startPoint x: 638, startPoint y: 581, endPoint x: 357, endPoint y: 102, distance: 555.1
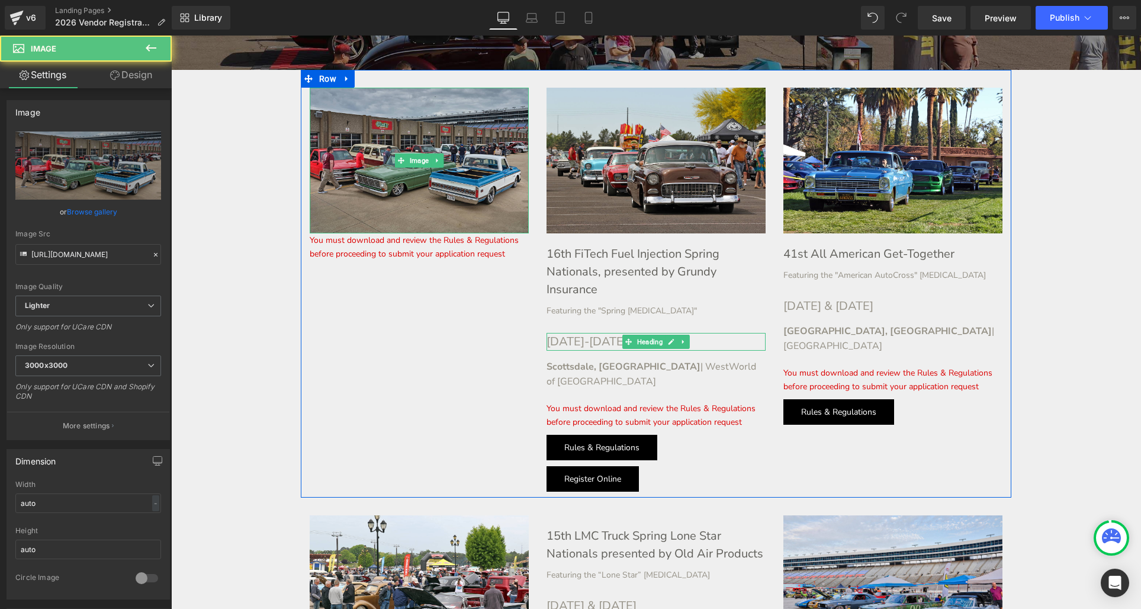
scroll to position [436, 0]
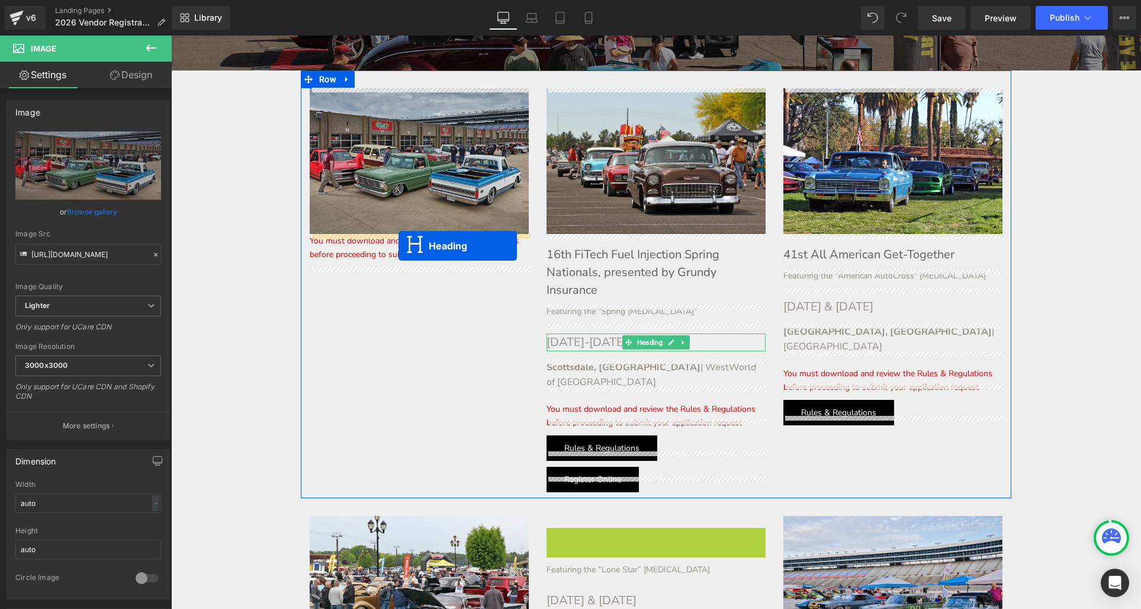
drag, startPoint x: 626, startPoint y: 529, endPoint x: 398, endPoint y: 245, distance: 364.8
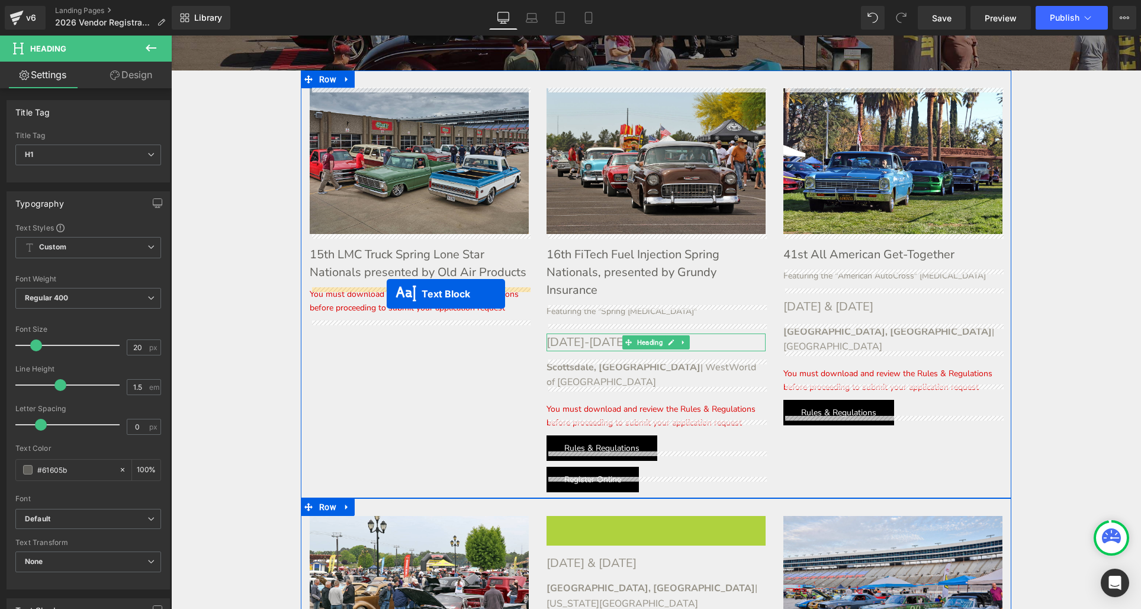
drag, startPoint x: 622, startPoint y: 506, endPoint x: 384, endPoint y: 292, distance: 319.9
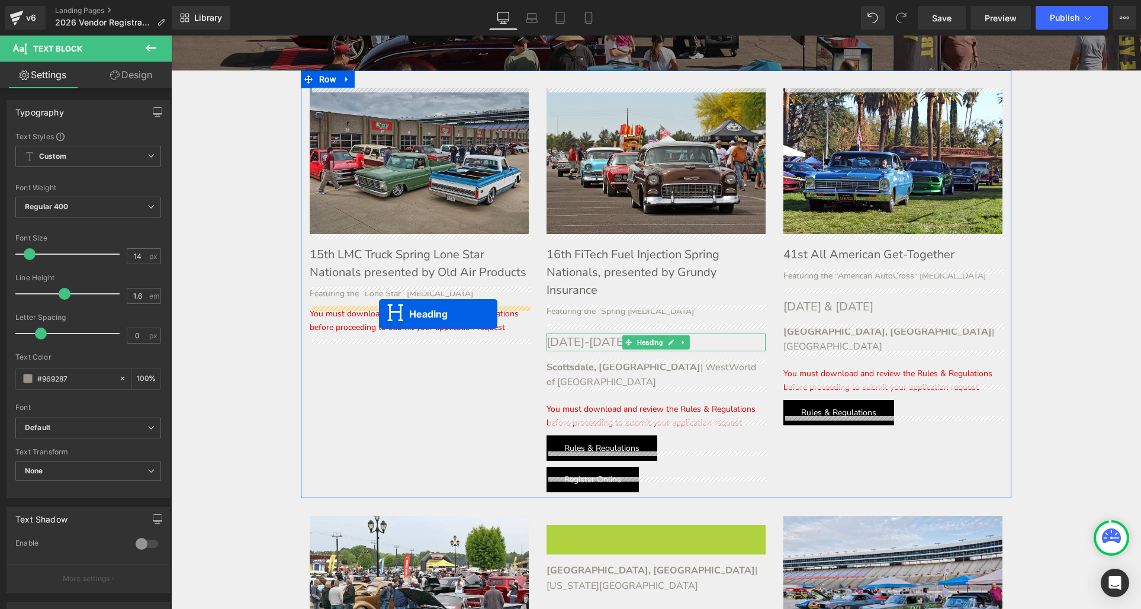
drag, startPoint x: 626, startPoint y: 519, endPoint x: 378, endPoint y: 313, distance: 322.6
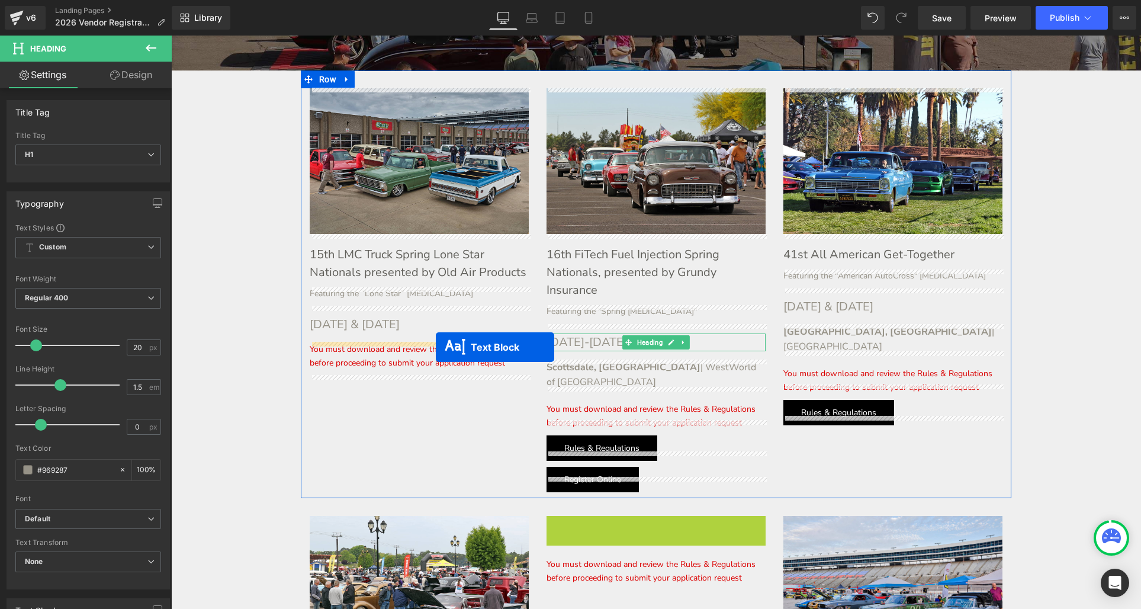
drag, startPoint x: 619, startPoint y: 506, endPoint x: 436, endPoint y: 347, distance: 243.0
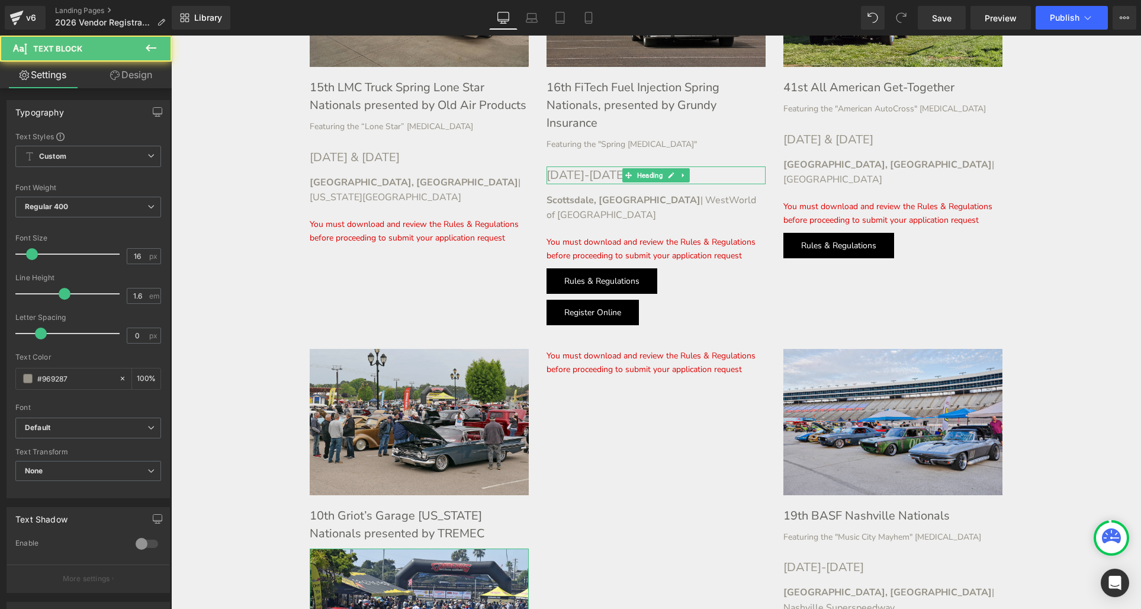
scroll to position [651, 0]
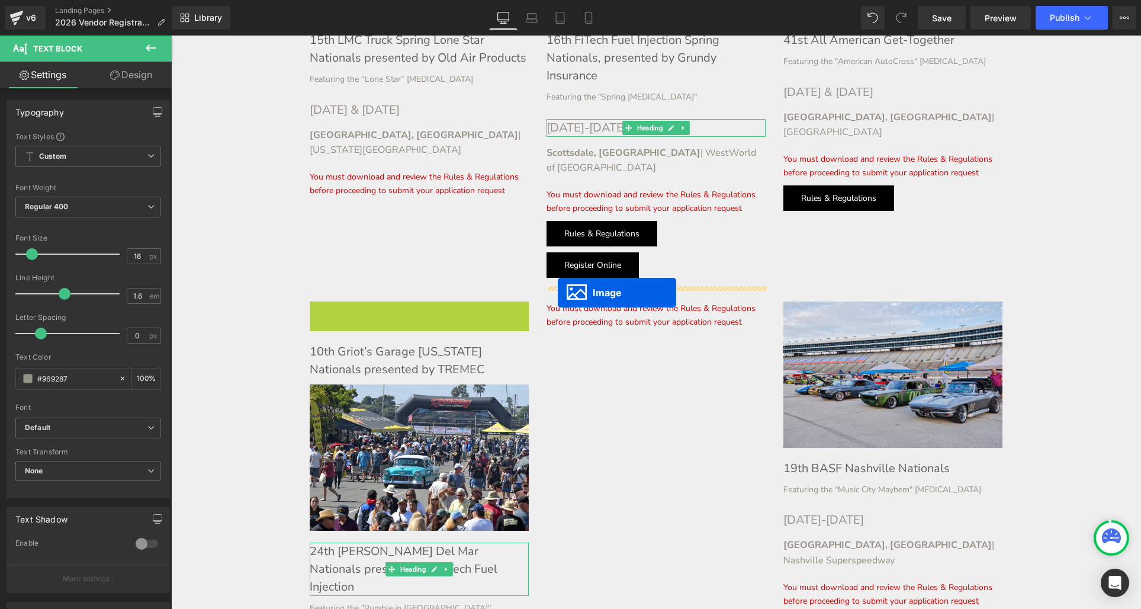
drag, startPoint x: 416, startPoint y: 348, endPoint x: 558, endPoint y: 292, distance: 152.4
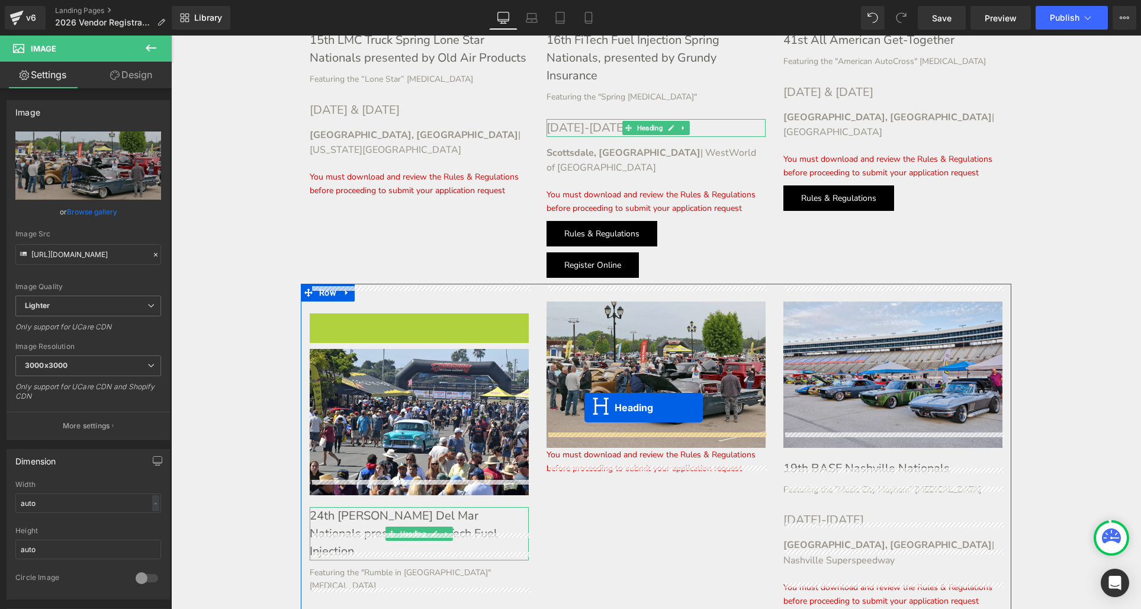
drag, startPoint x: 390, startPoint y: 314, endPoint x: 577, endPoint y: 405, distance: 207.3
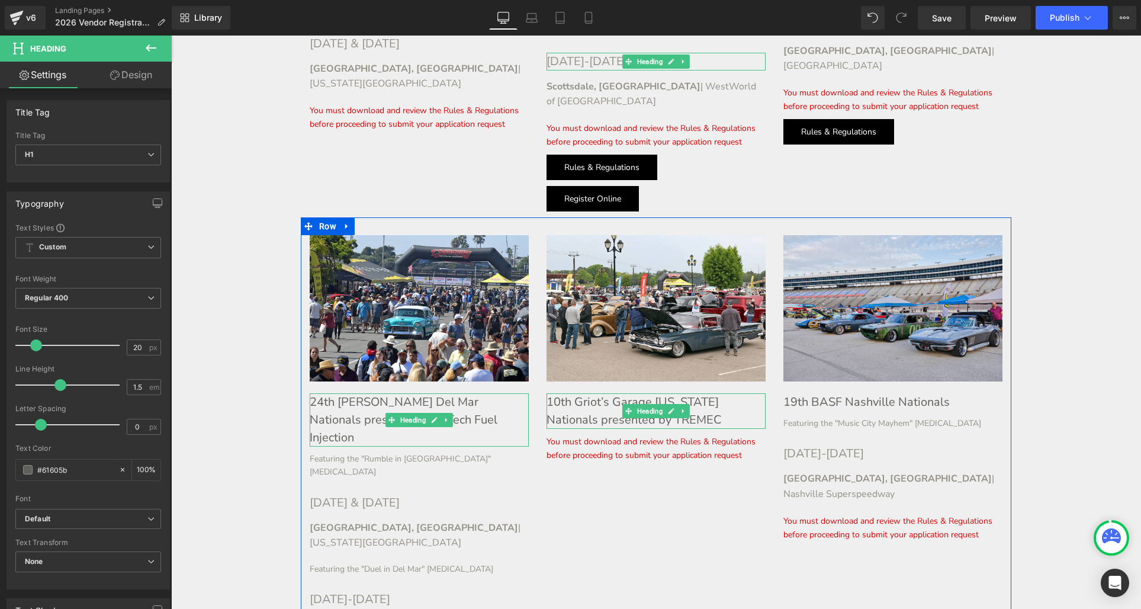
scroll to position [728, 0]
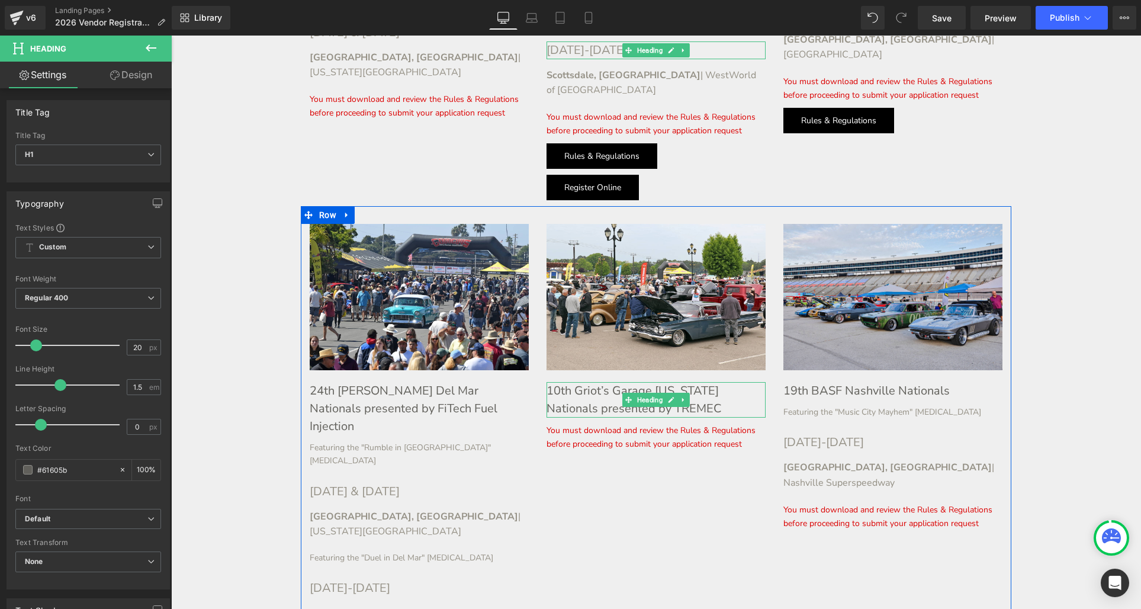
drag, startPoint x: 344, startPoint y: 448, endPoint x: 350, endPoint y: 448, distance: 6.5
click at [344, 483] on h1 "[DATE] & [DATE]" at bounding box center [419, 492] width 219 height 18
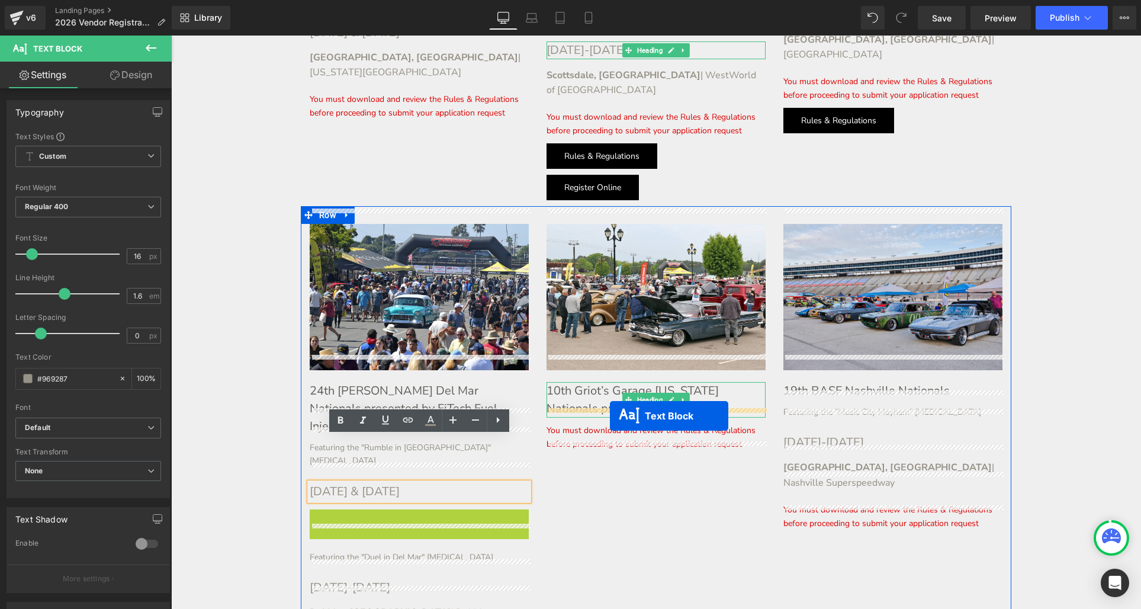
drag, startPoint x: 388, startPoint y: 474, endPoint x: 579, endPoint y: 425, distance: 196.9
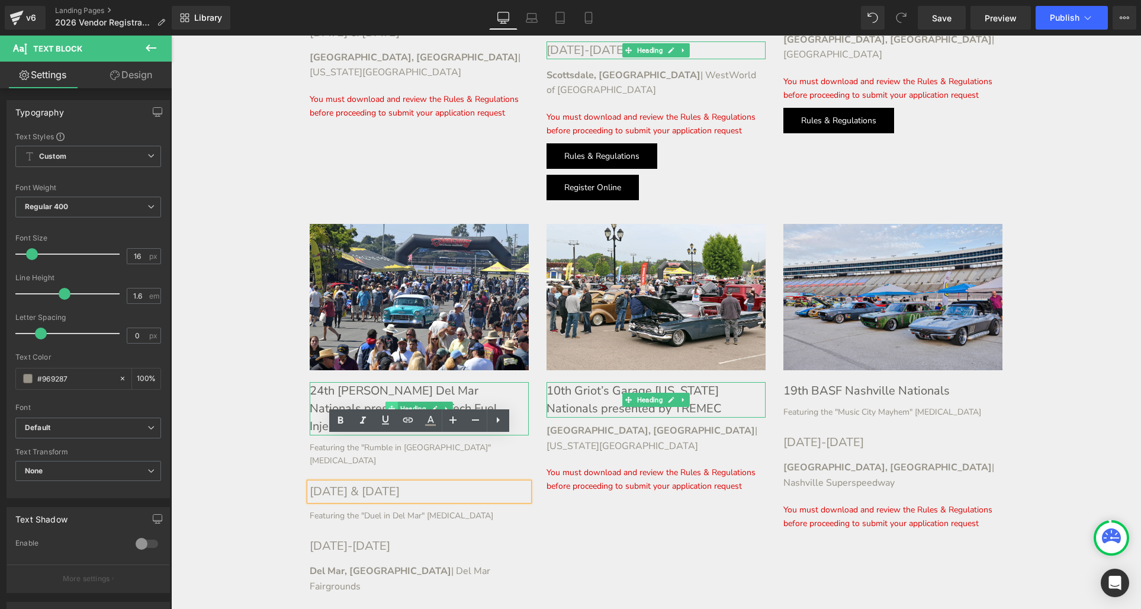
click at [390, 401] on span at bounding box center [391, 408] width 12 height 14
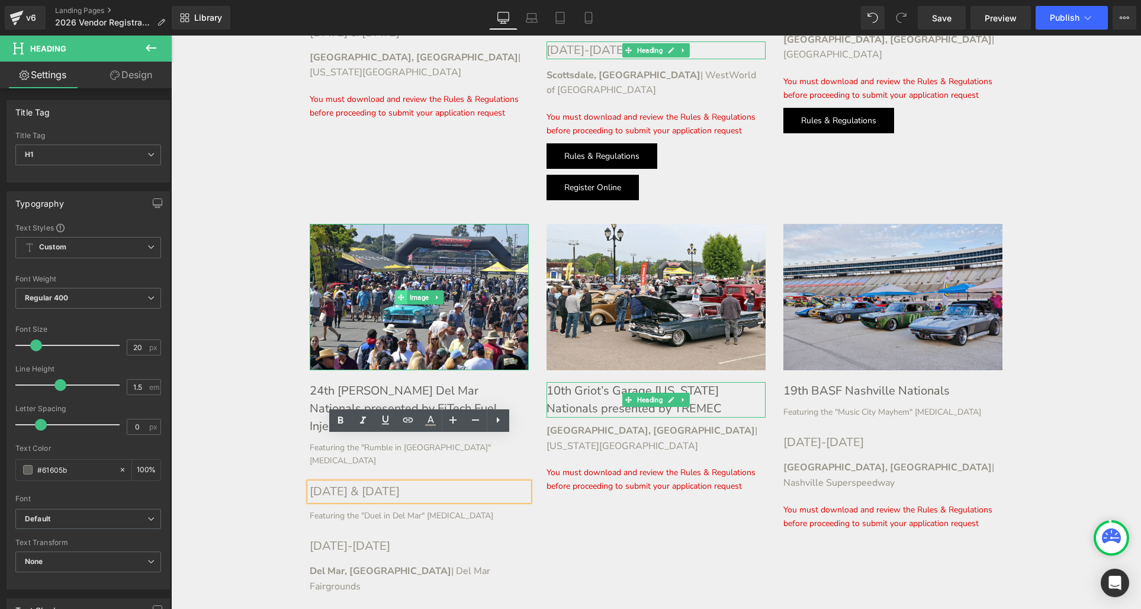
click at [401, 294] on icon at bounding box center [401, 297] width 7 height 7
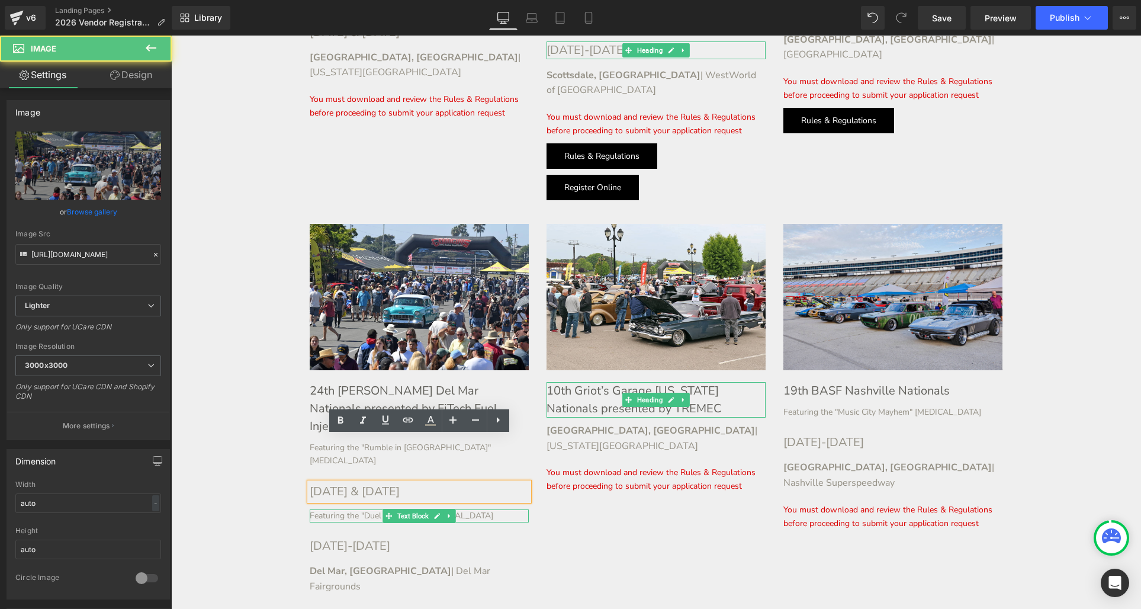
click at [481, 509] on div "Featuring the "Duel in Del Mar" [MEDICAL_DATA] Text Block" at bounding box center [419, 515] width 219 height 13
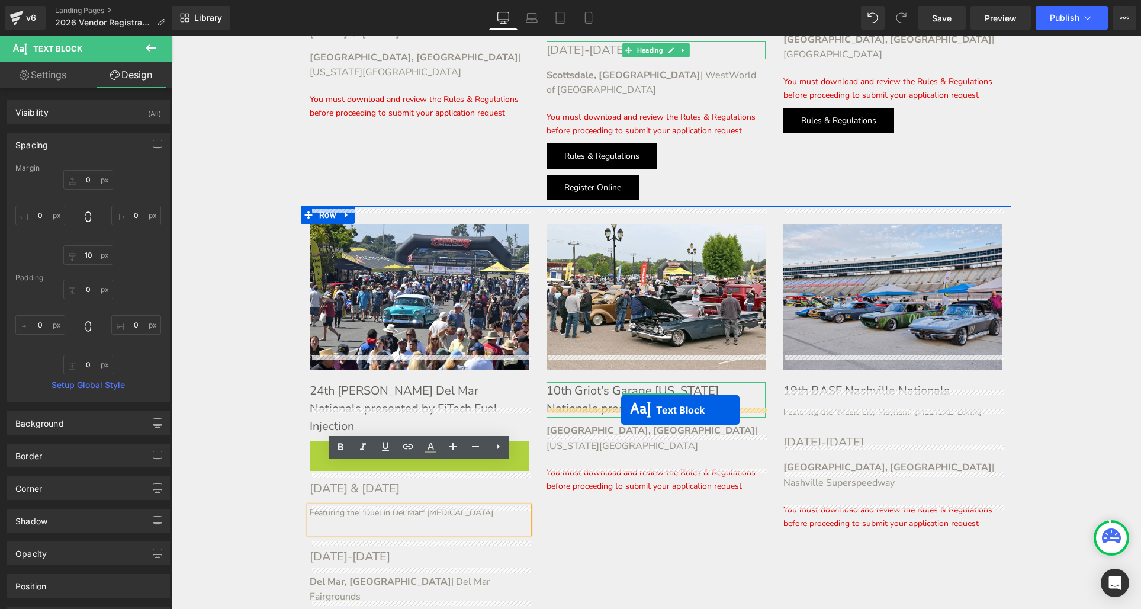
drag, startPoint x: 387, startPoint y: 414, endPoint x: 620, endPoint y: 410, distance: 233.3
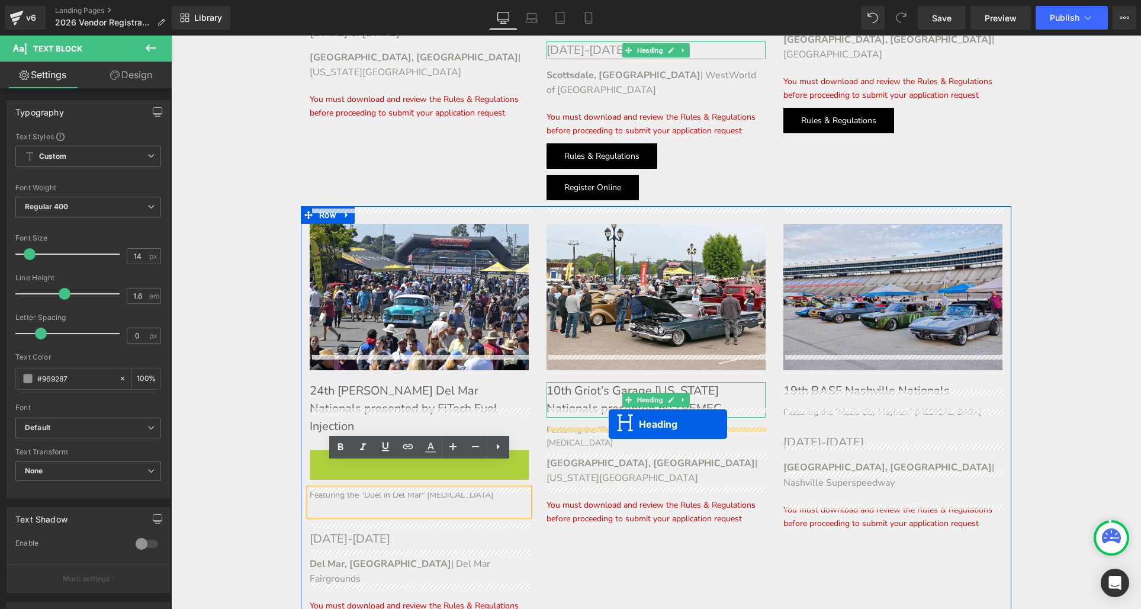
drag, startPoint x: 393, startPoint y: 423, endPoint x: 609, endPoint y: 424, distance: 215.5
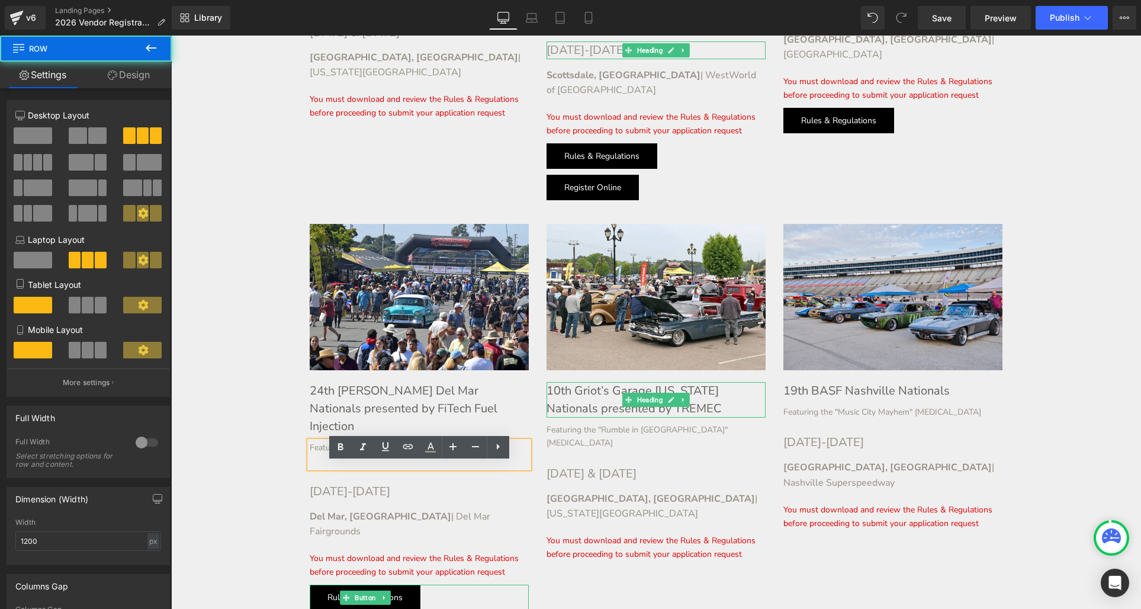
drag, startPoint x: 313, startPoint y: 443, endPoint x: 313, endPoint y: 449, distance: 6.5
click at [313, 443] on div "Image 24th [PERSON_NAME] Del Mar Nationals presented by FiTech Fuel Injection H…" at bounding box center [419, 420] width 237 height 392
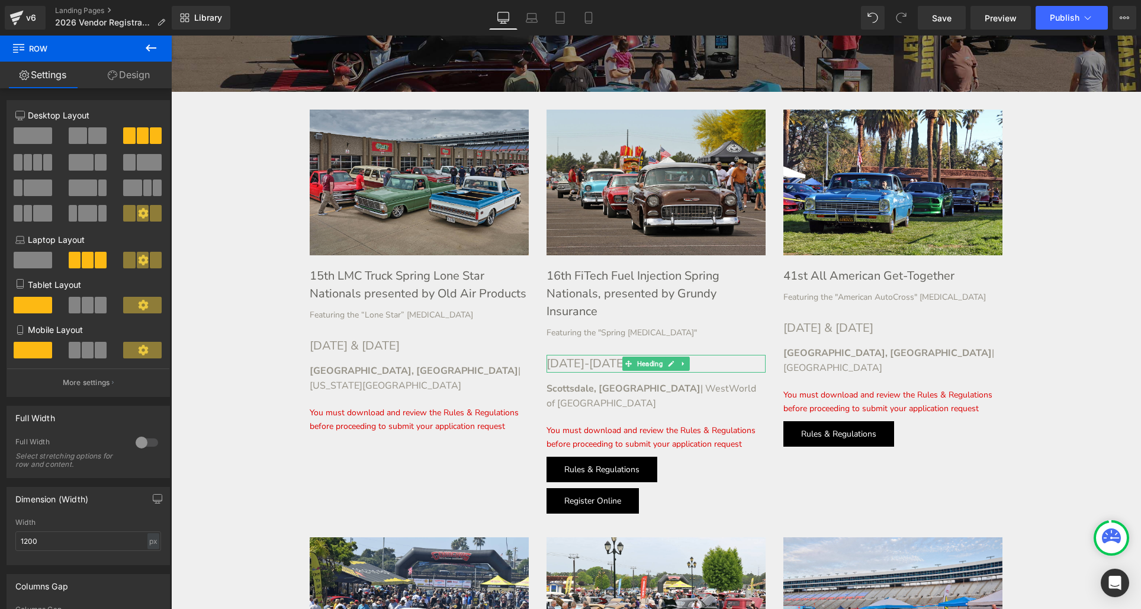
scroll to position [391, 0]
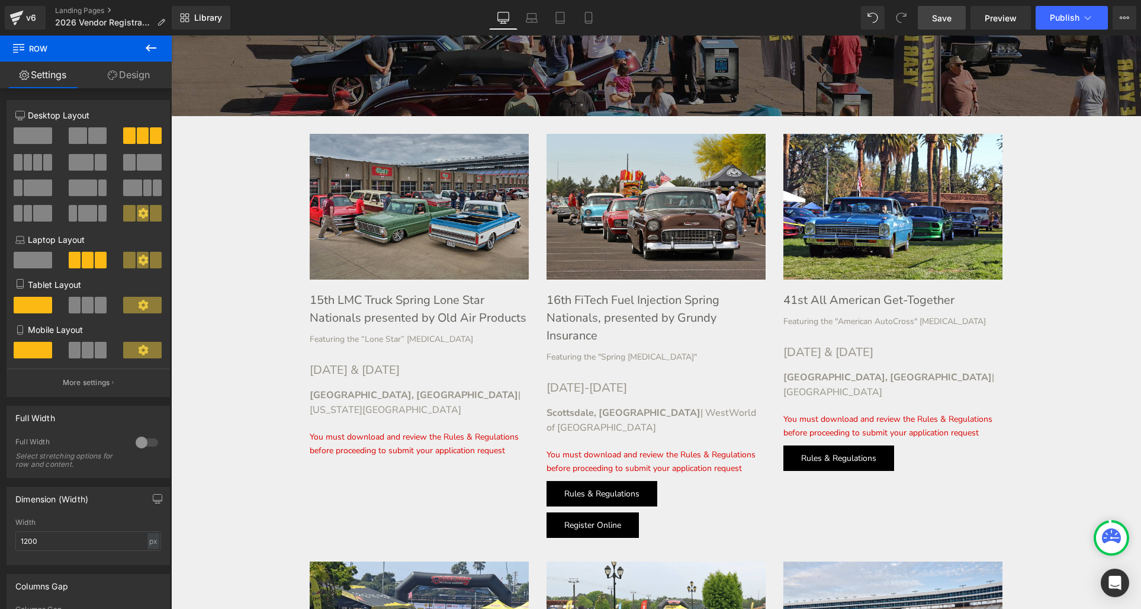
click at [939, 17] on span "Save" at bounding box center [942, 18] width 20 height 12
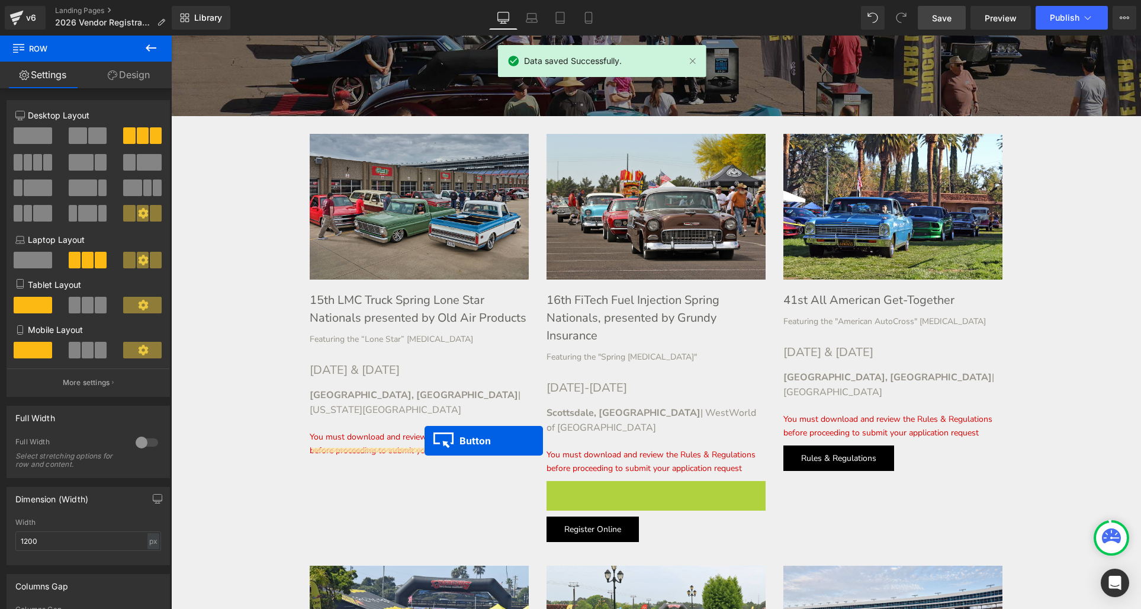
drag, startPoint x: 580, startPoint y: 475, endPoint x: 425, endPoint y: 440, distance: 159.5
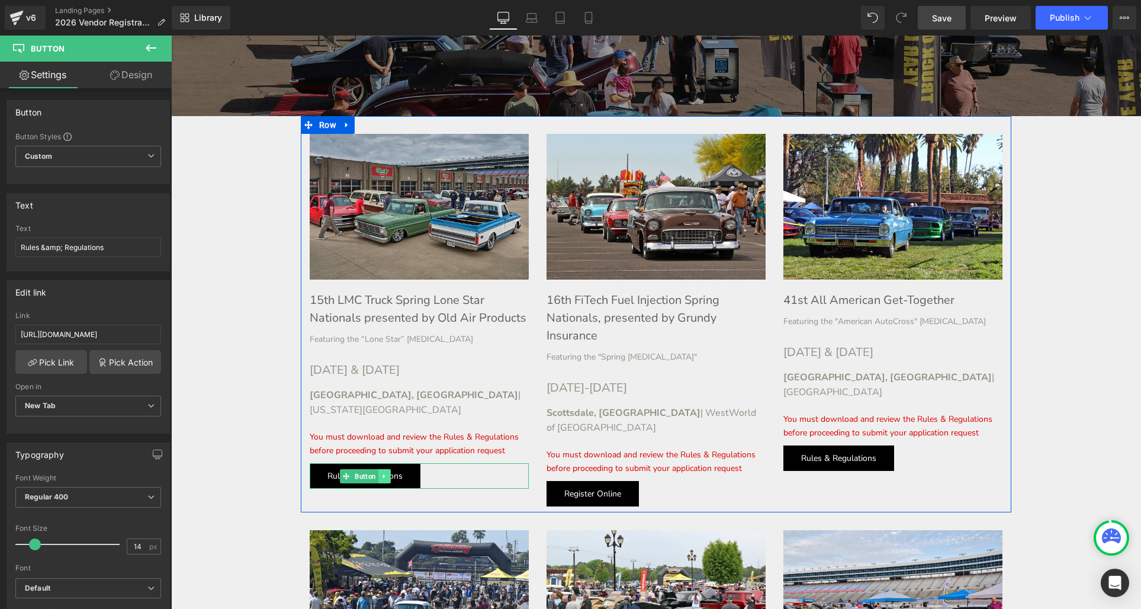
click at [386, 472] on icon at bounding box center [384, 475] width 7 height 7
click at [379, 472] on icon at bounding box center [378, 475] width 7 height 7
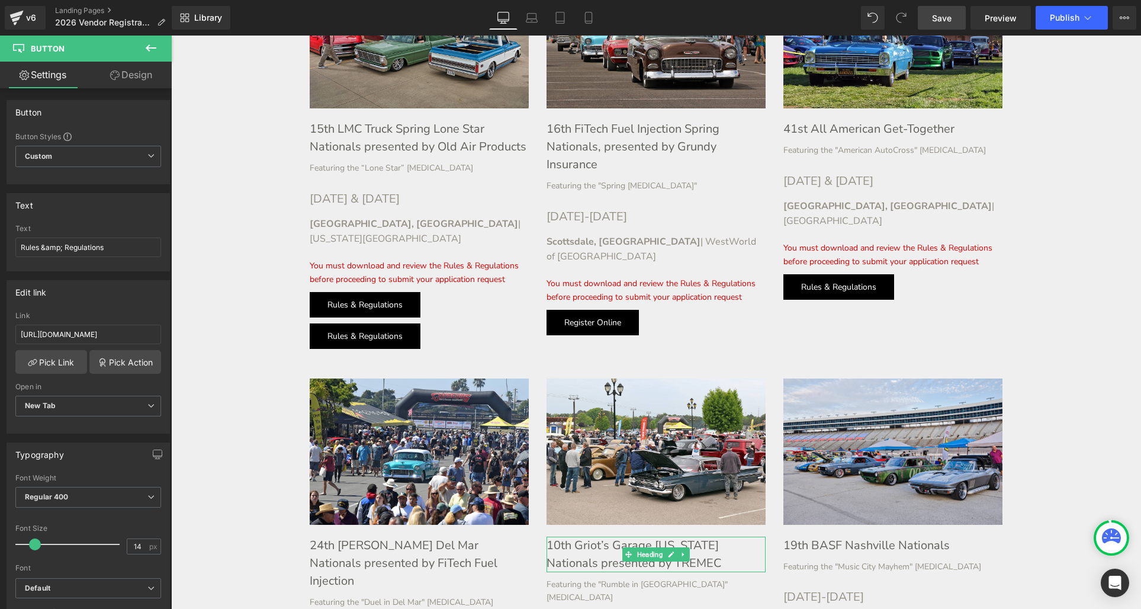
scroll to position [560, 0]
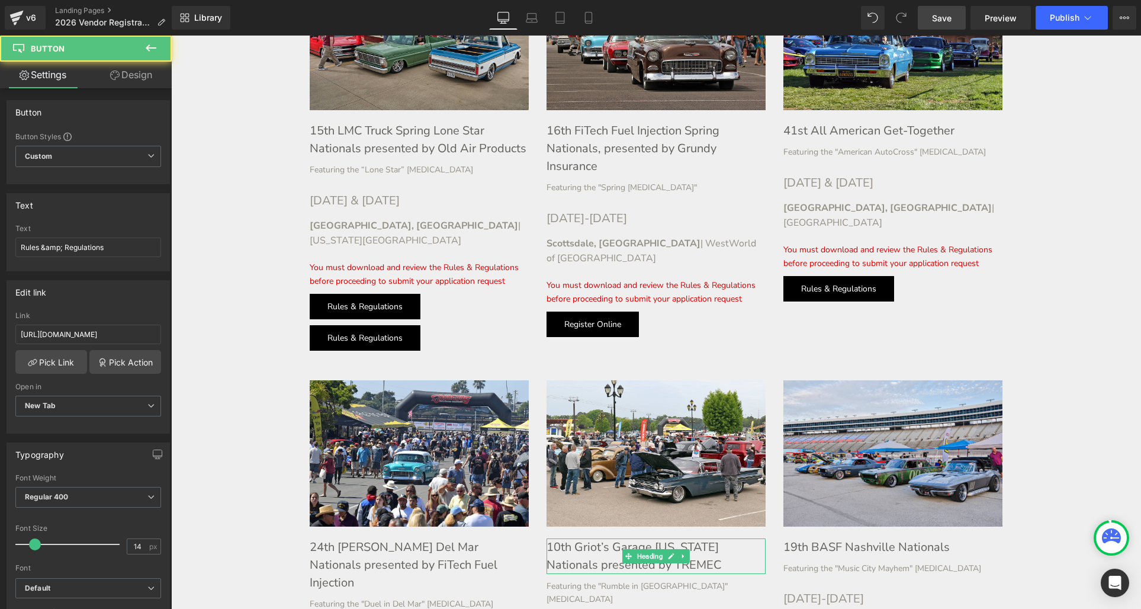
click at [339, 294] on div "Rules & Regulations Button" at bounding box center [419, 306] width 219 height 25
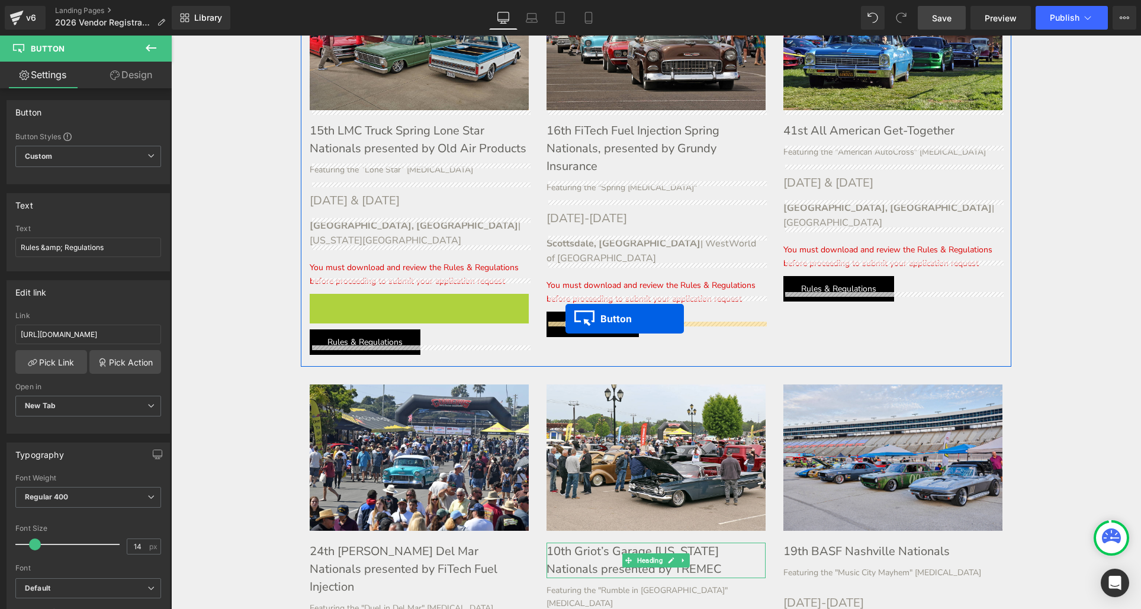
drag, startPoint x: 328, startPoint y: 291, endPoint x: 565, endPoint y: 318, distance: 239.0
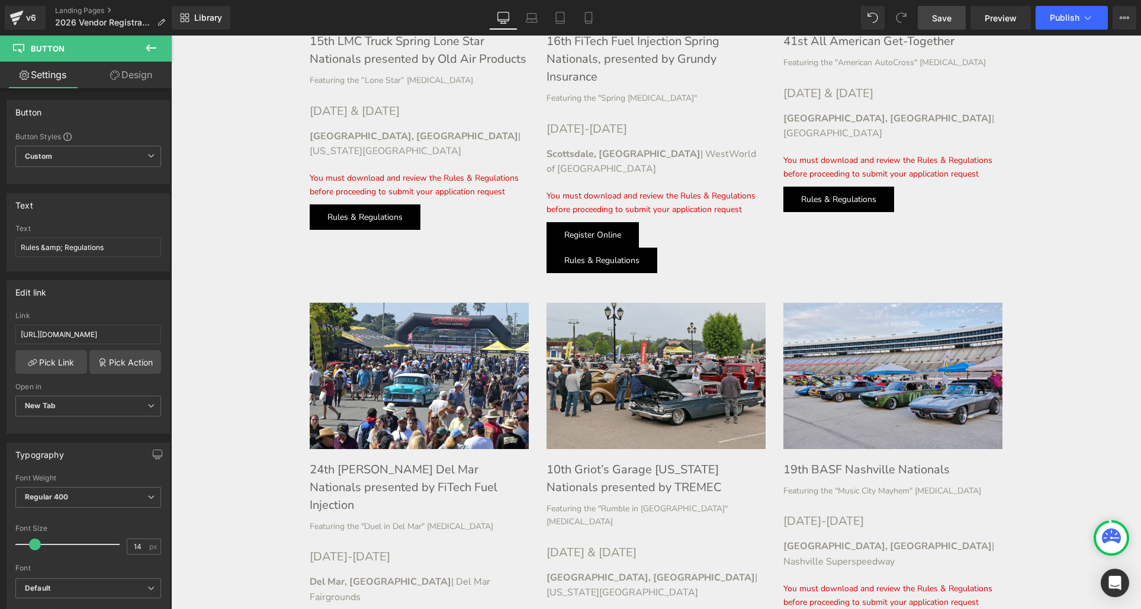
scroll to position [613, 0]
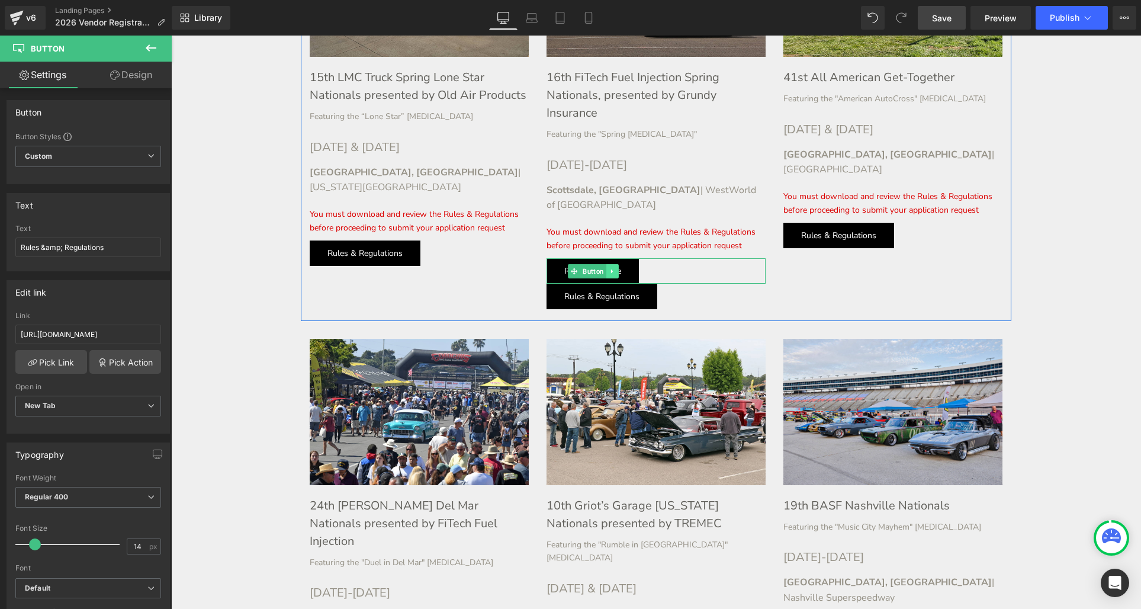
click at [612, 268] on icon at bounding box center [612, 271] width 7 height 7
click at [607, 268] on icon at bounding box center [606, 271] width 7 height 7
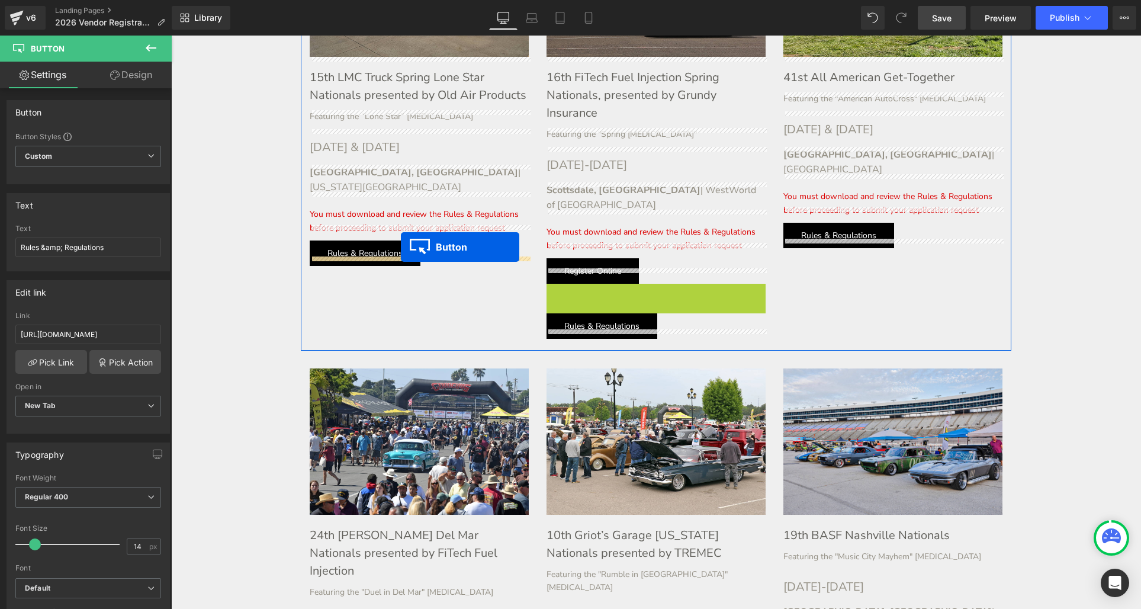
drag, startPoint x: 568, startPoint y: 279, endPoint x: 401, endPoint y: 248, distance: 170.4
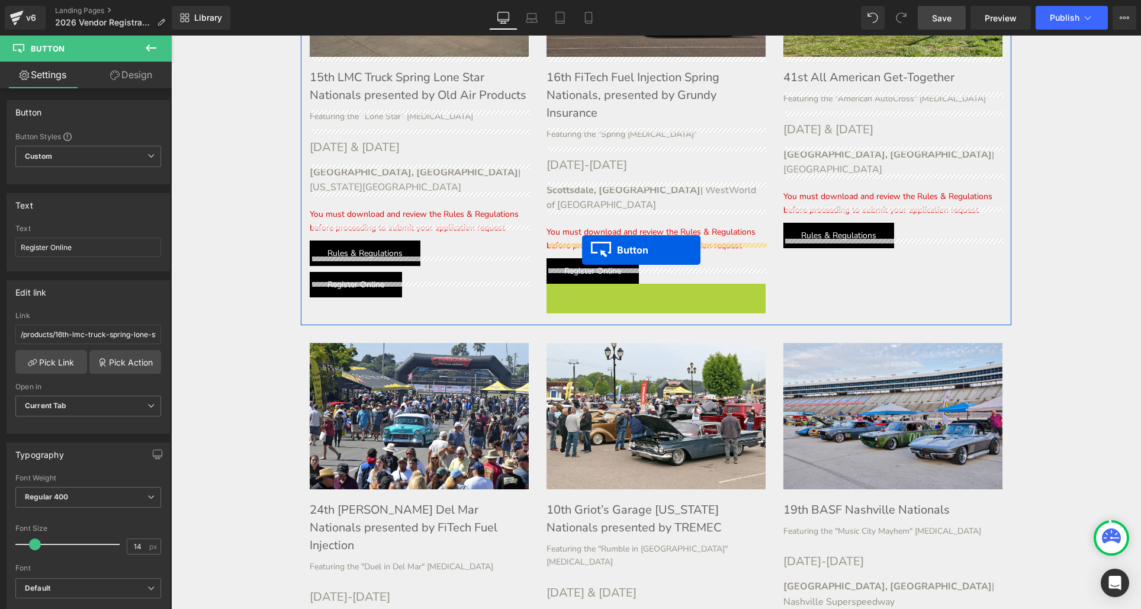
drag, startPoint x: 578, startPoint y: 276, endPoint x: 582, endPoint y: 250, distance: 27.0
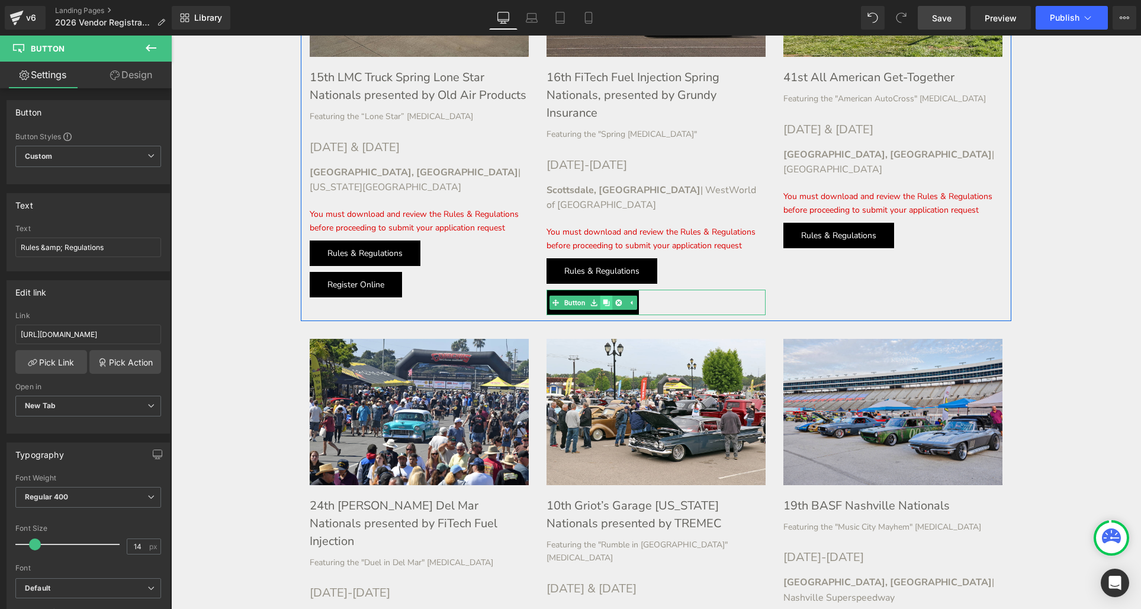
click at [606, 299] on icon at bounding box center [606, 302] width 7 height 7
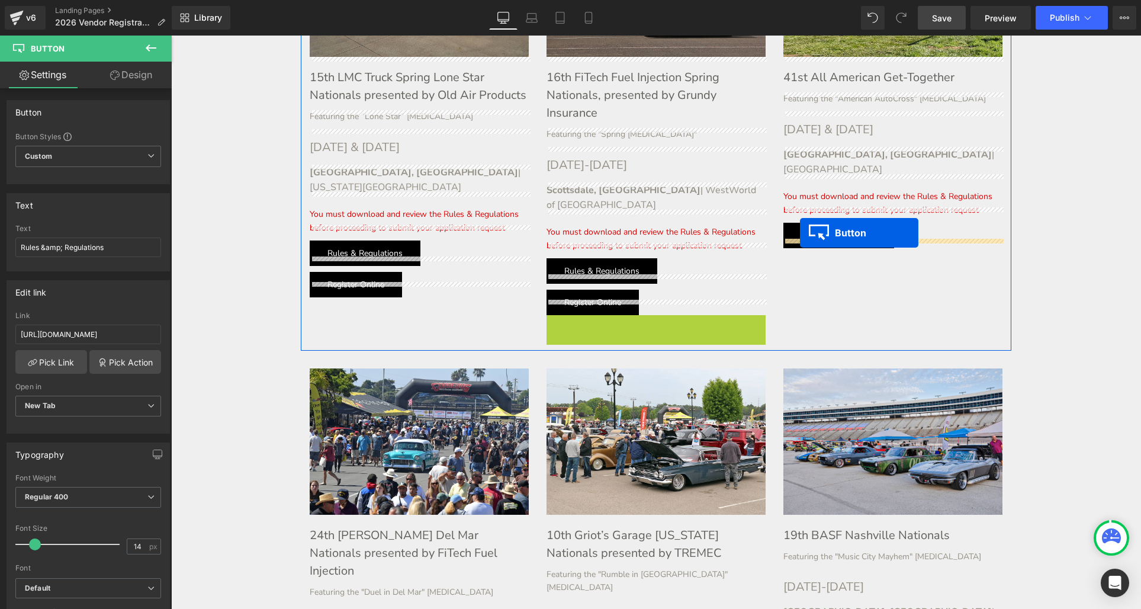
drag, startPoint x: 574, startPoint y: 311, endPoint x: 800, endPoint y: 233, distance: 239.5
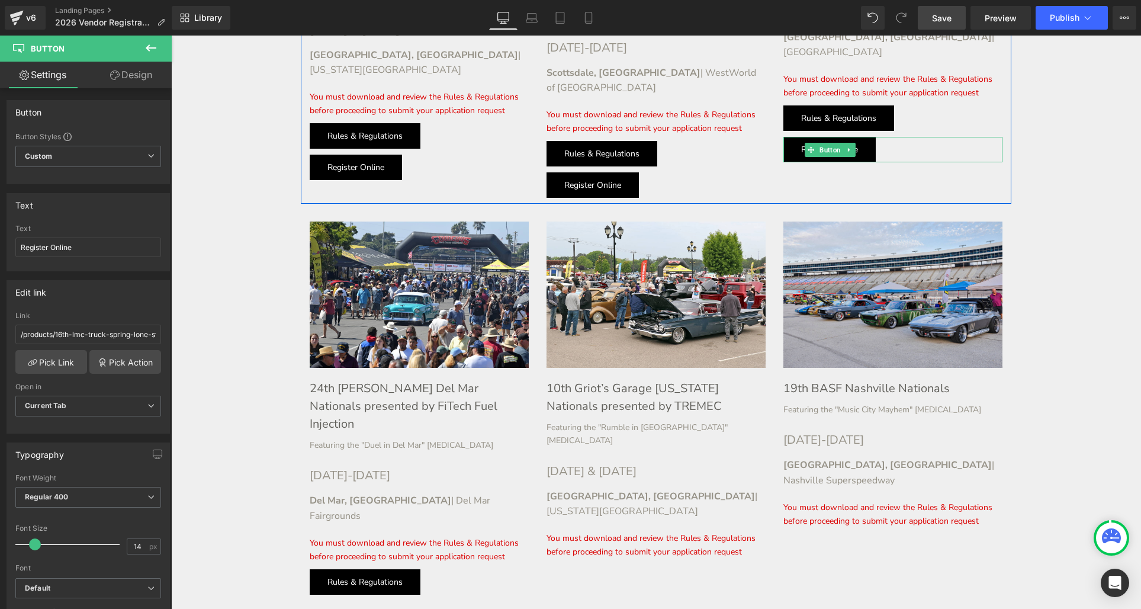
scroll to position [766, 0]
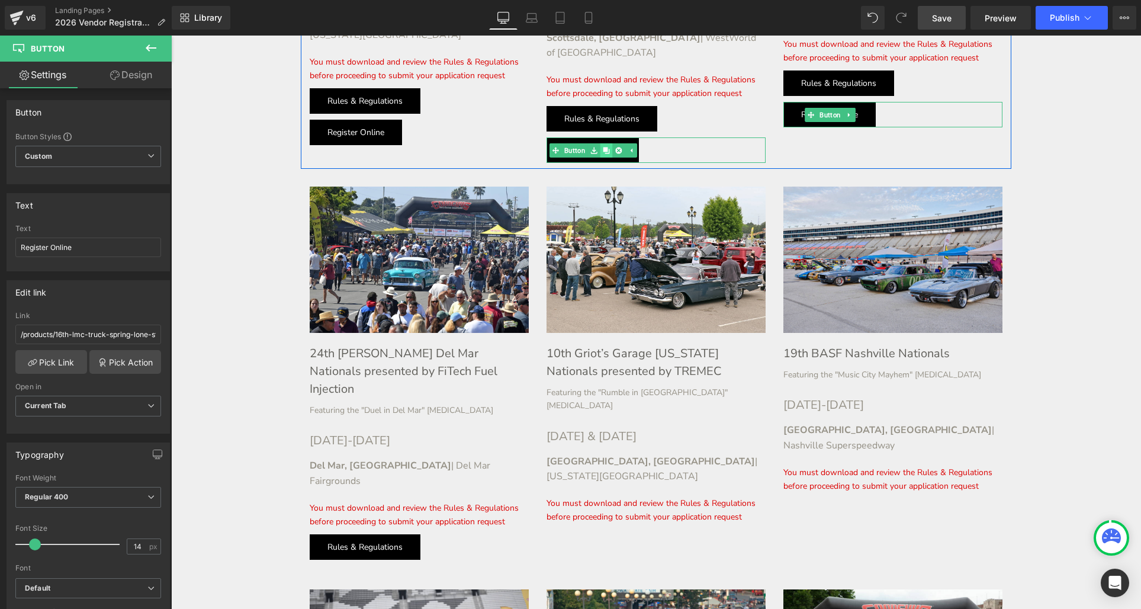
click at [604, 147] on icon at bounding box center [606, 150] width 7 height 7
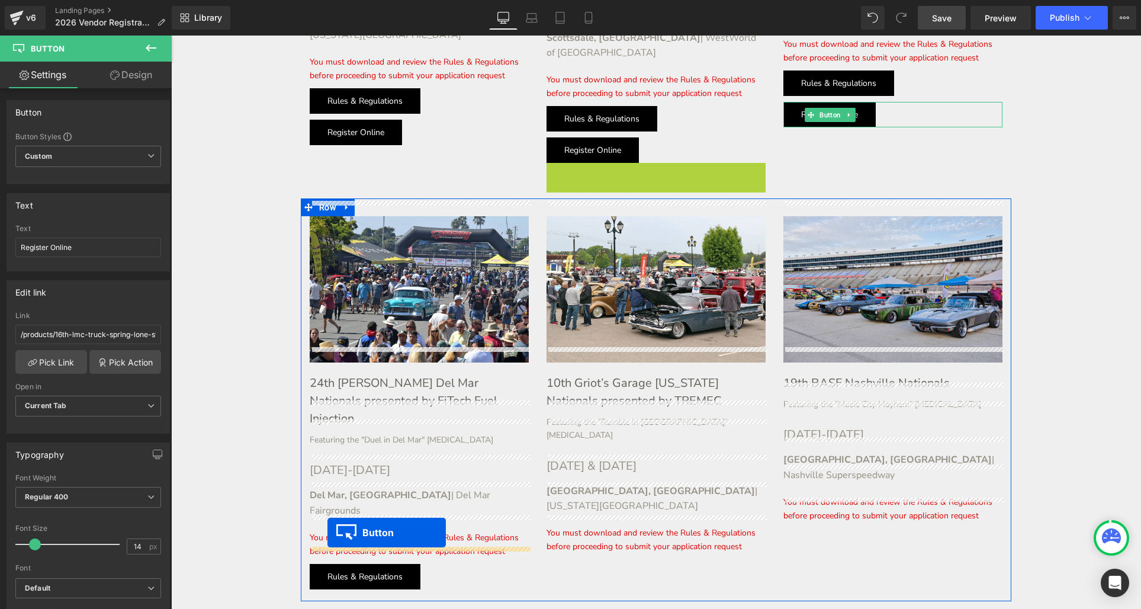
drag, startPoint x: 571, startPoint y: 160, endPoint x: 328, endPoint y: 532, distance: 444.4
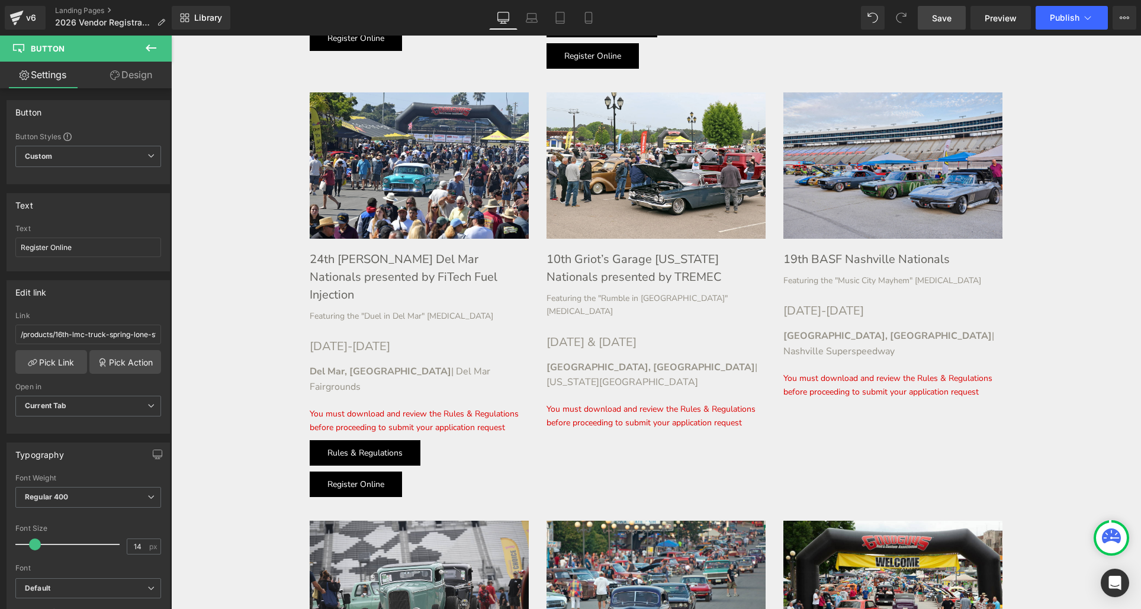
scroll to position [861, 0]
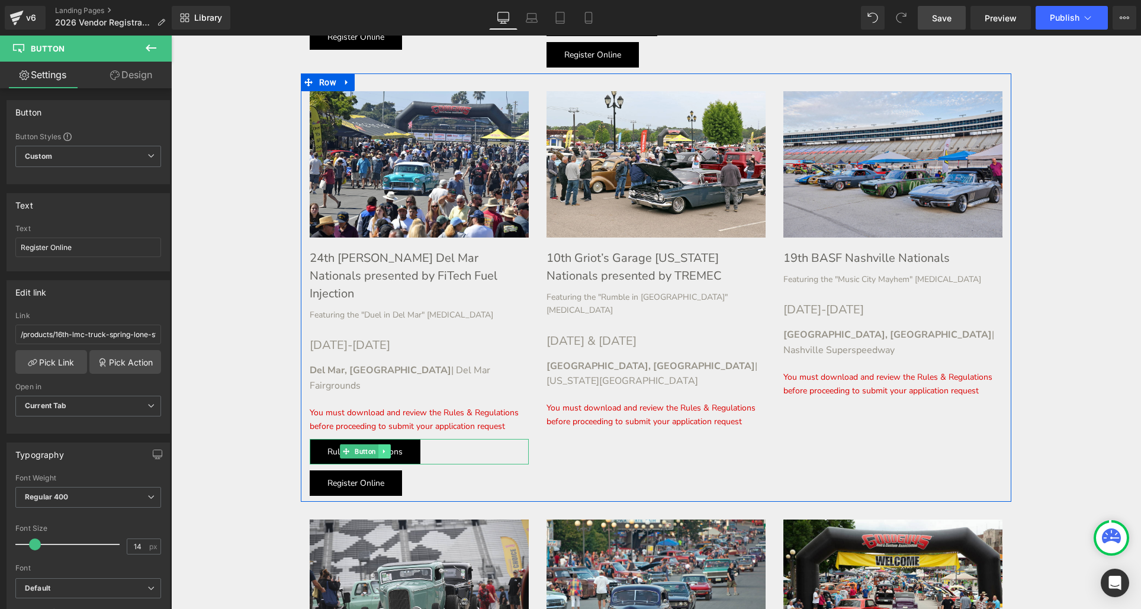
click at [384, 449] on icon at bounding box center [383, 451] width 2 height 4
click at [380, 448] on icon at bounding box center [378, 451] width 7 height 7
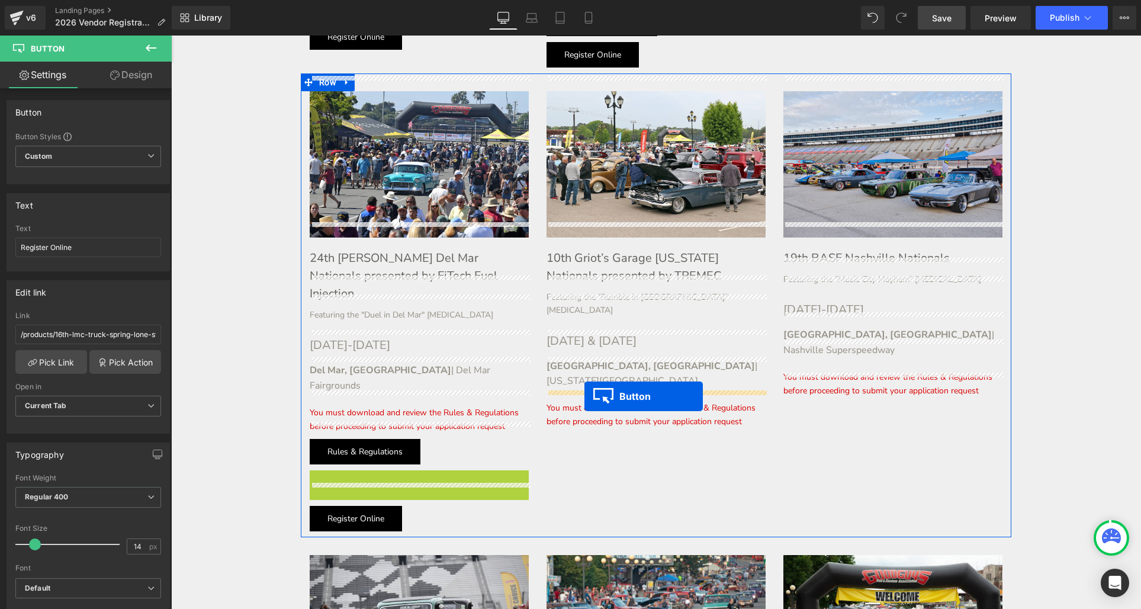
drag, startPoint x: 345, startPoint y: 432, endPoint x: 584, endPoint y: 393, distance: 241.8
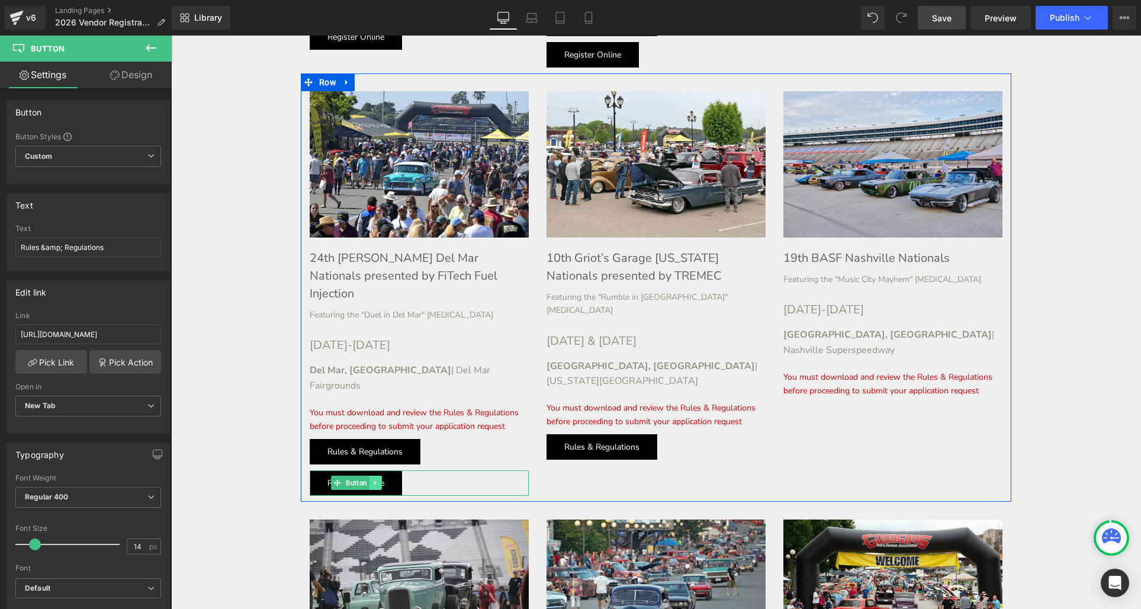
click at [374, 481] on icon at bounding box center [375, 483] width 2 height 4
click at [366, 480] on icon at bounding box center [369, 483] width 7 height 7
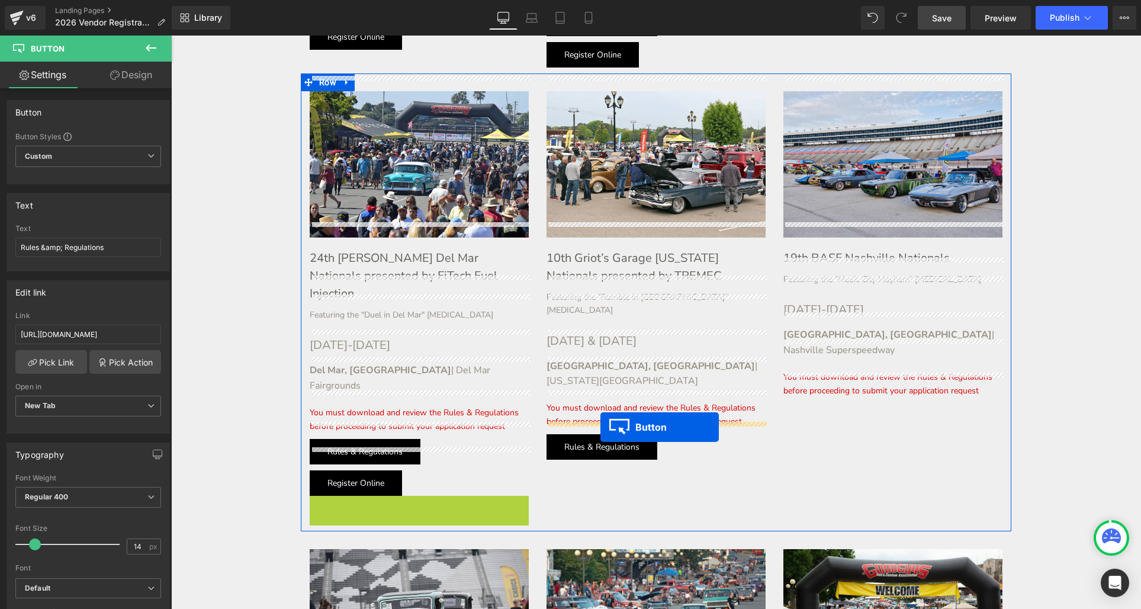
drag, startPoint x: 337, startPoint y: 459, endPoint x: 600, endPoint y: 427, distance: 264.3
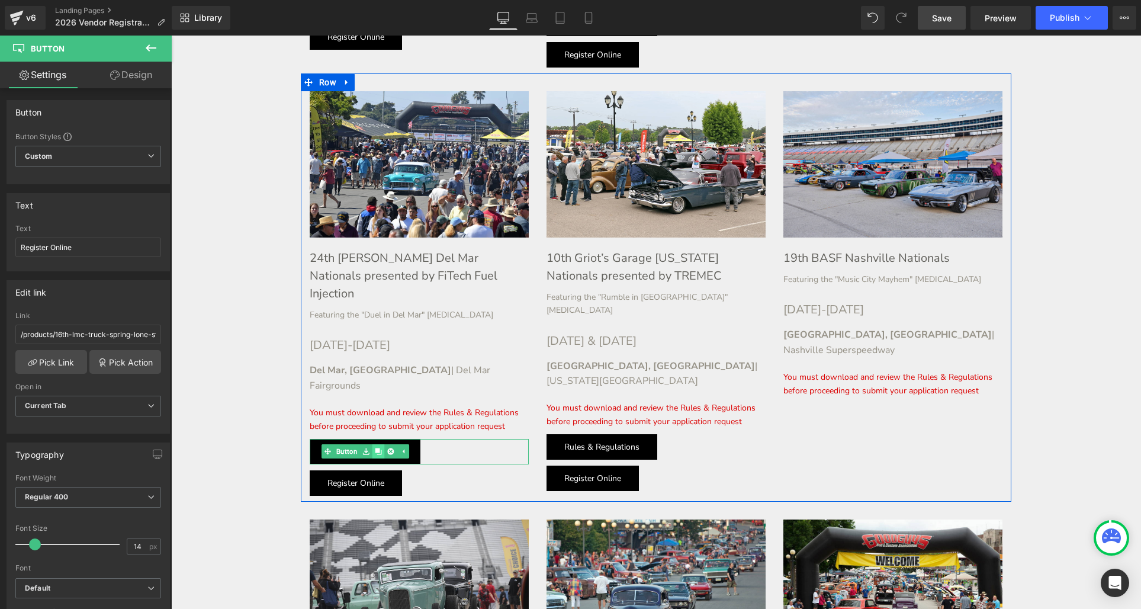
click at [375, 448] on icon at bounding box center [378, 451] width 7 height 7
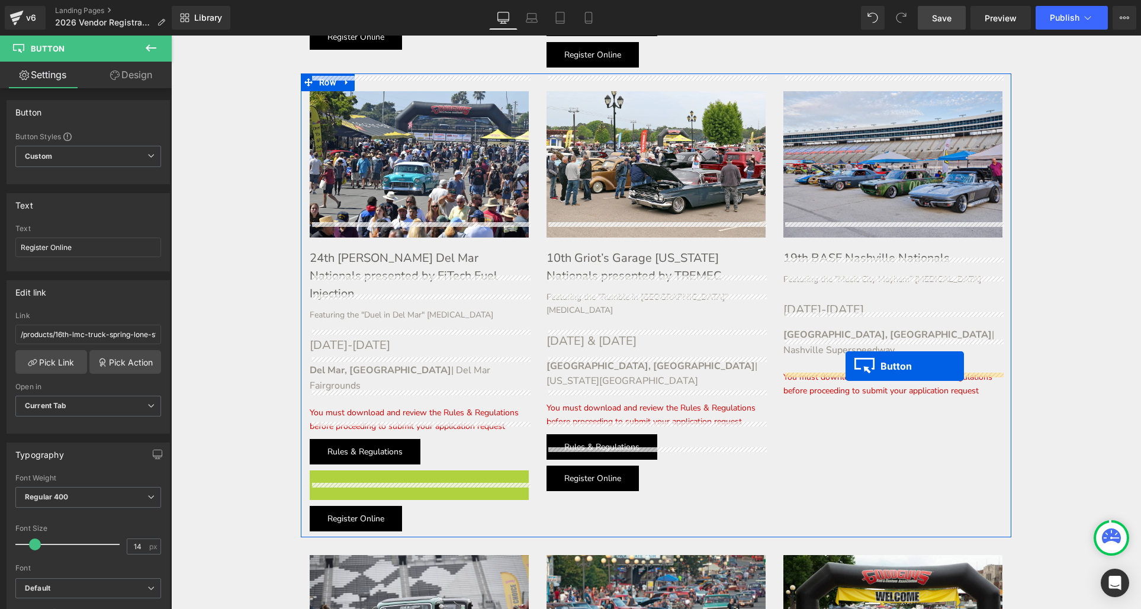
drag, startPoint x: 346, startPoint y: 433, endPoint x: 841, endPoint y: 366, distance: 500.0
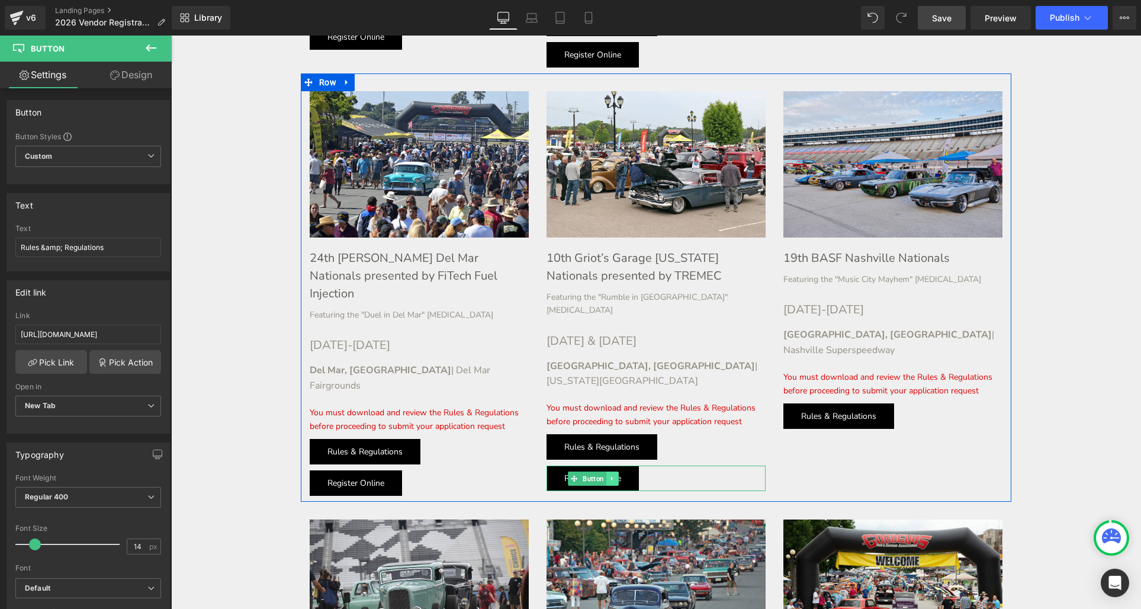
click at [615, 475] on icon at bounding box center [612, 478] width 7 height 7
drag, startPoint x: 607, startPoint y: 434, endPoint x: 590, endPoint y: 432, distance: 17.3
click at [607, 475] on icon at bounding box center [606, 478] width 7 height 7
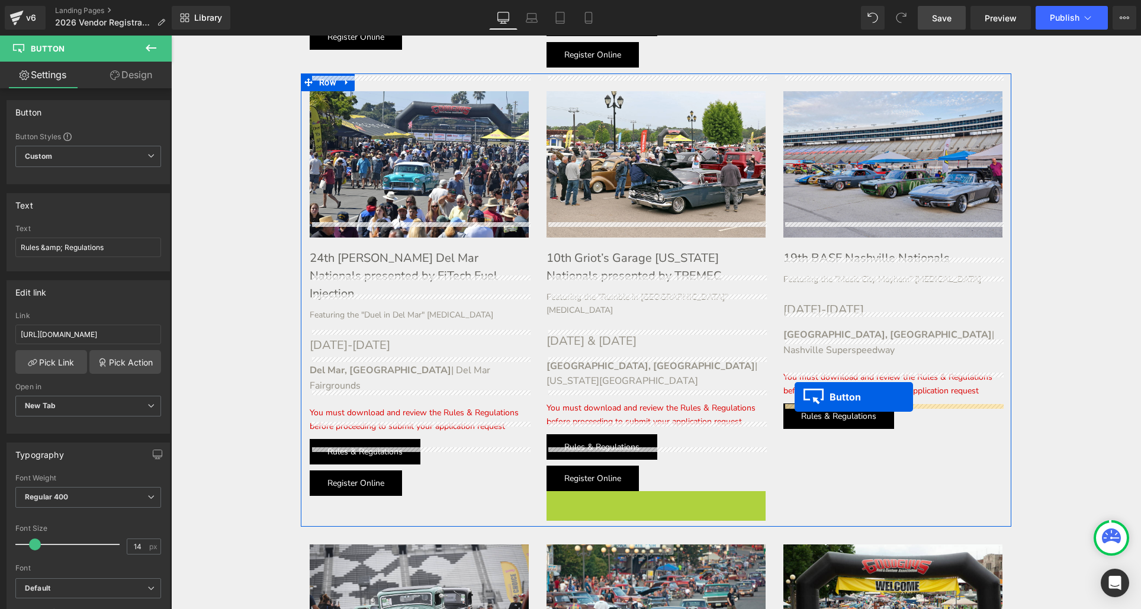
drag, startPoint x: 572, startPoint y: 458, endPoint x: 789, endPoint y: 394, distance: 226.5
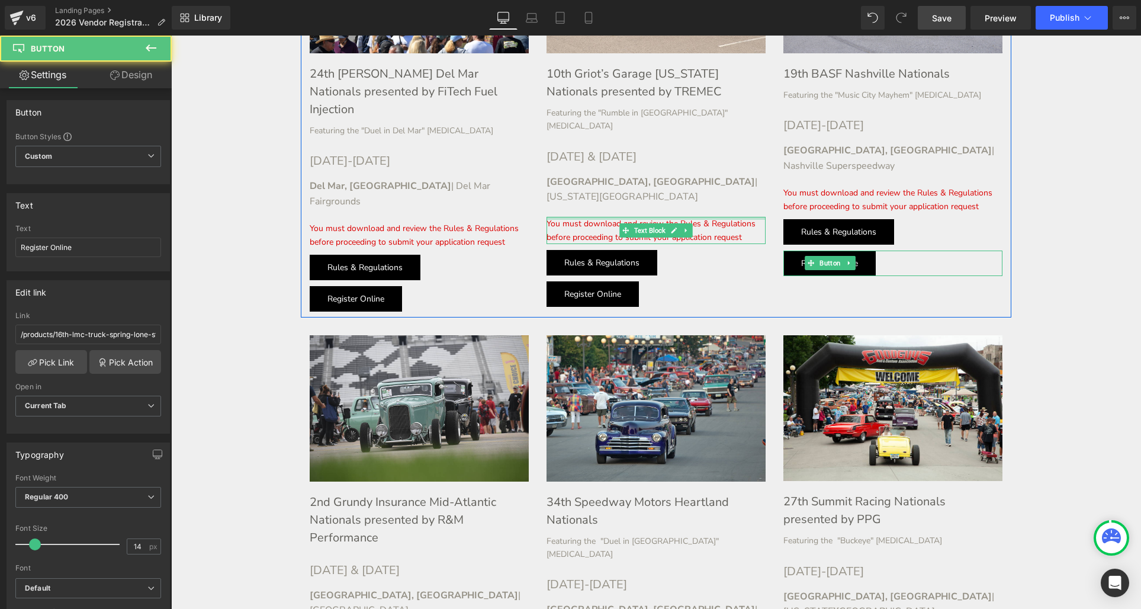
scroll to position [1124, 0]
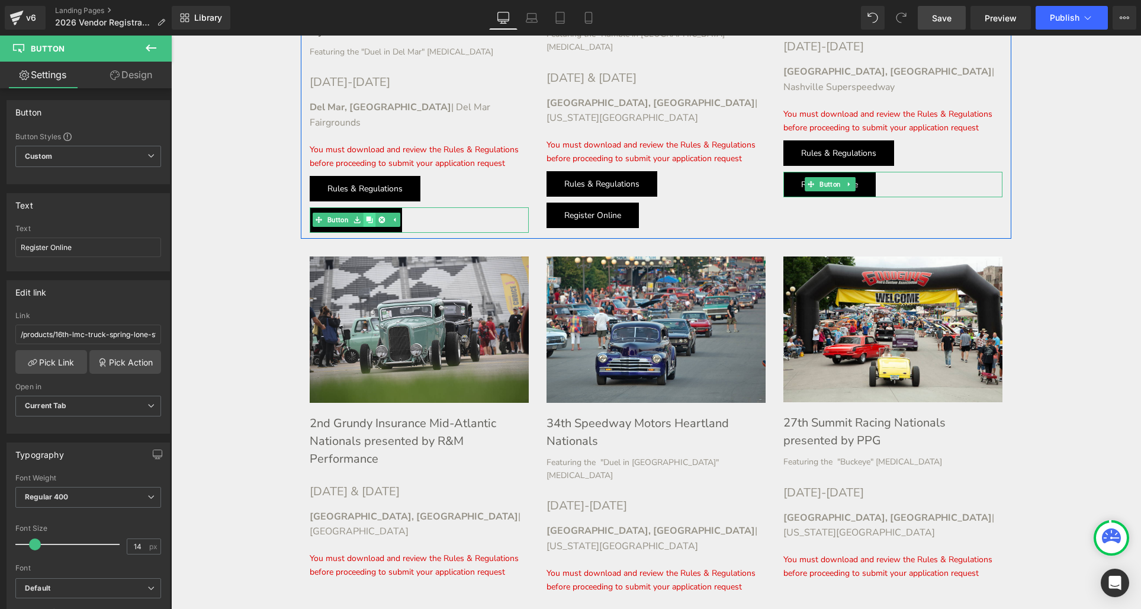
click at [371, 216] on icon at bounding box center [369, 219] width 7 height 7
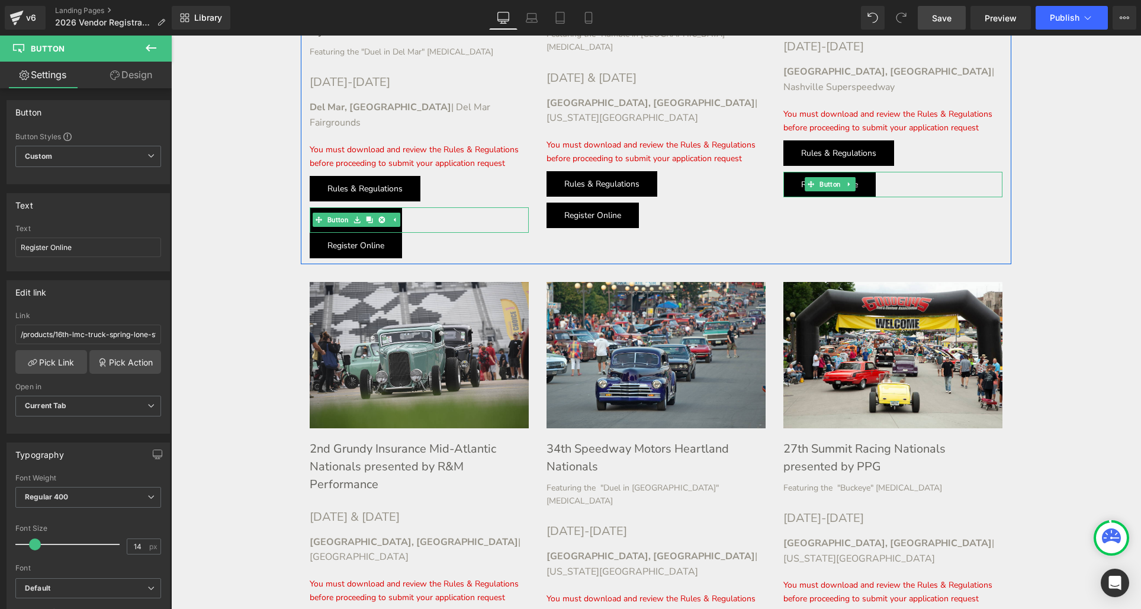
scroll to position [1123, 0]
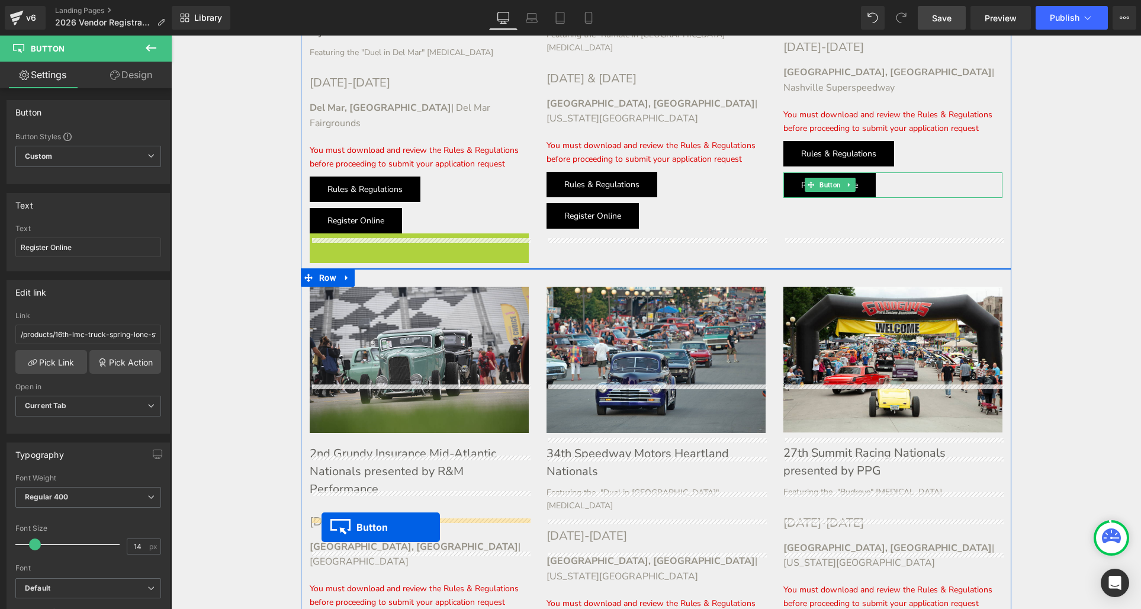
drag, startPoint x: 338, startPoint y: 196, endPoint x: 324, endPoint y: 516, distance: 320.6
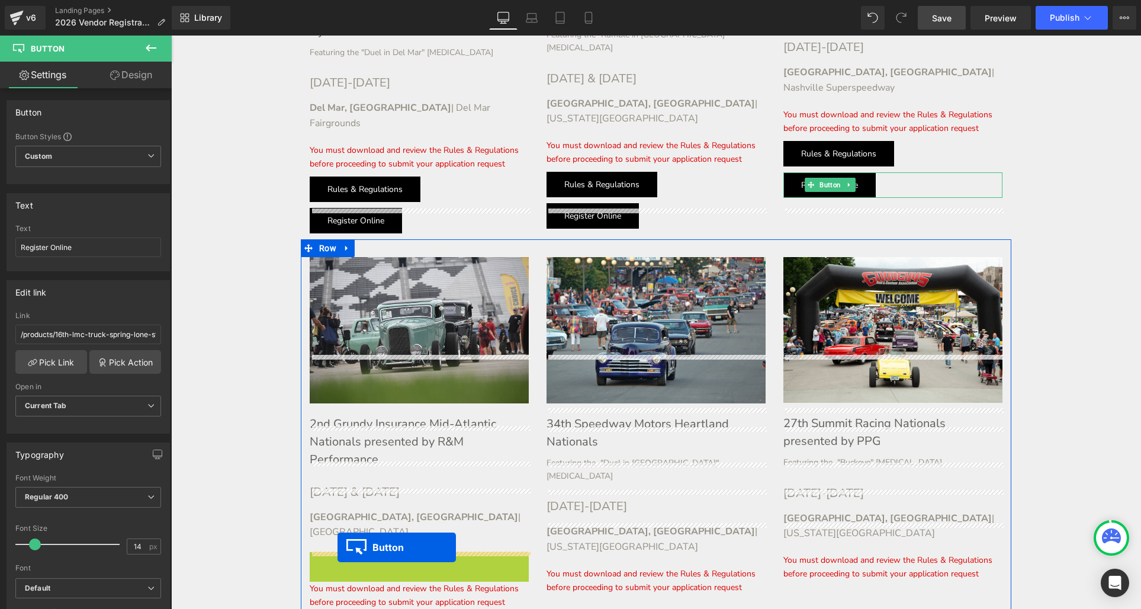
drag, startPoint x: 333, startPoint y: 501, endPoint x: 337, endPoint y: 547, distance: 46.4
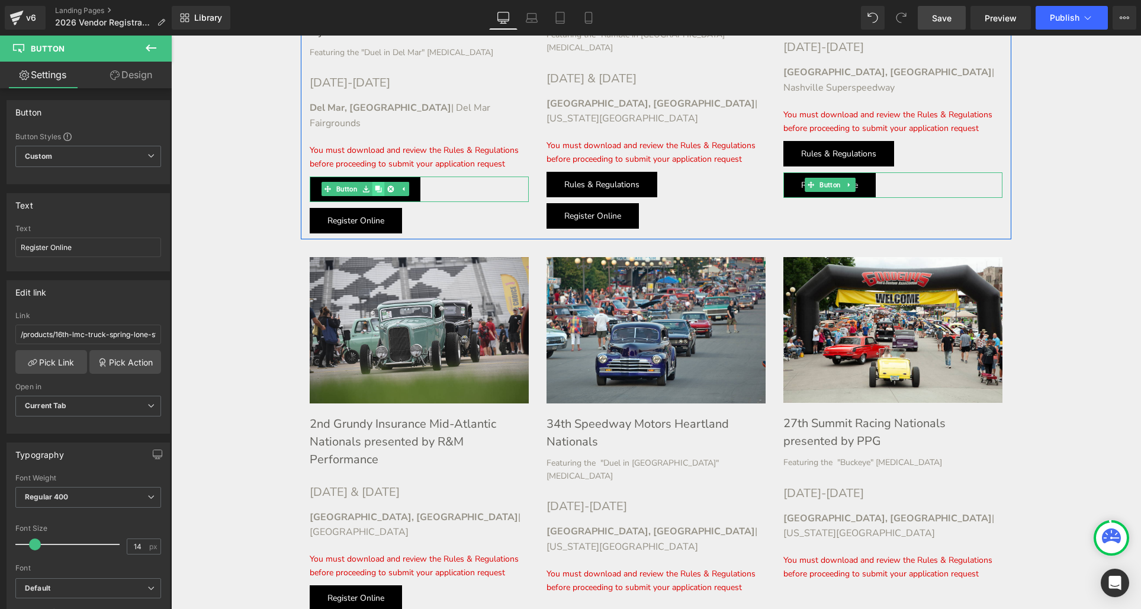
click at [378, 186] on icon at bounding box center [378, 189] width 7 height 7
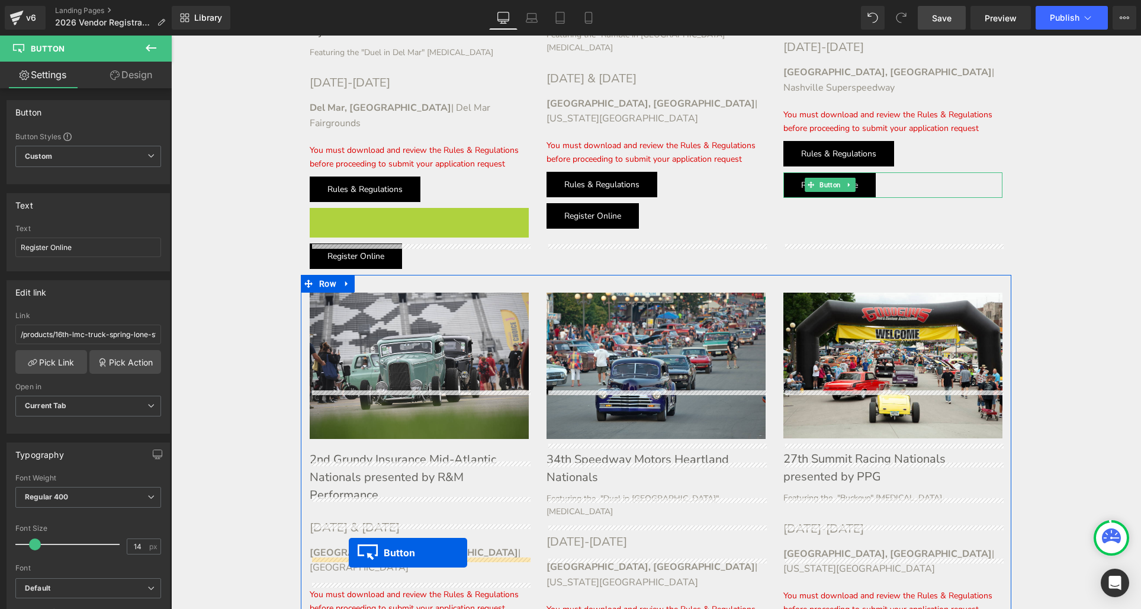
drag, startPoint x: 342, startPoint y: 172, endPoint x: 349, endPoint y: 548, distance: 376.6
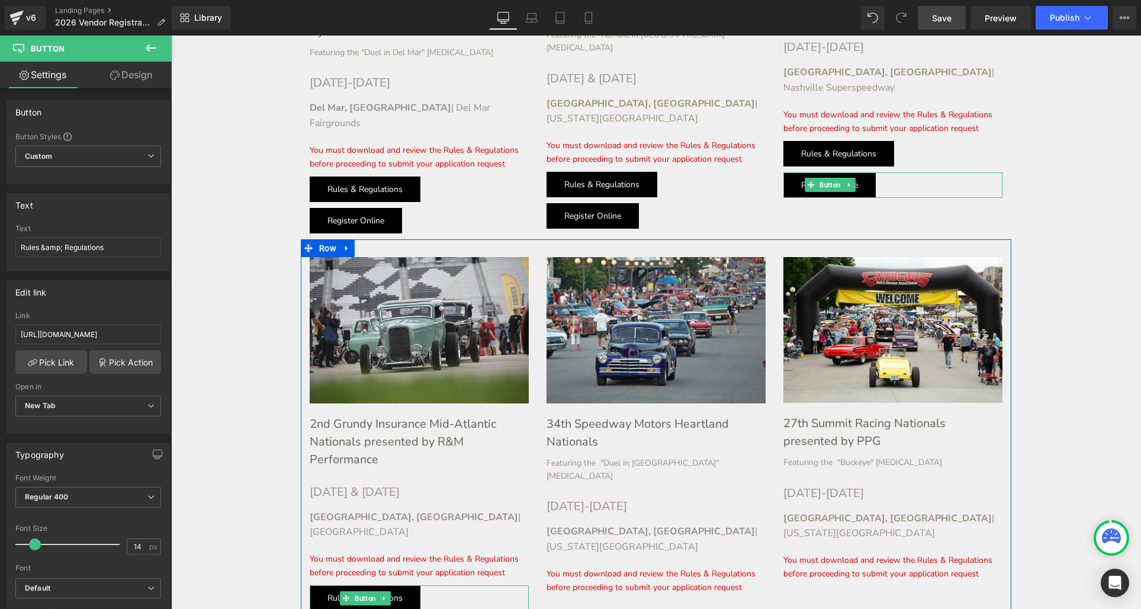
click at [385, 594] on icon at bounding box center [384, 597] width 7 height 7
click at [380, 594] on icon at bounding box center [378, 597] width 7 height 7
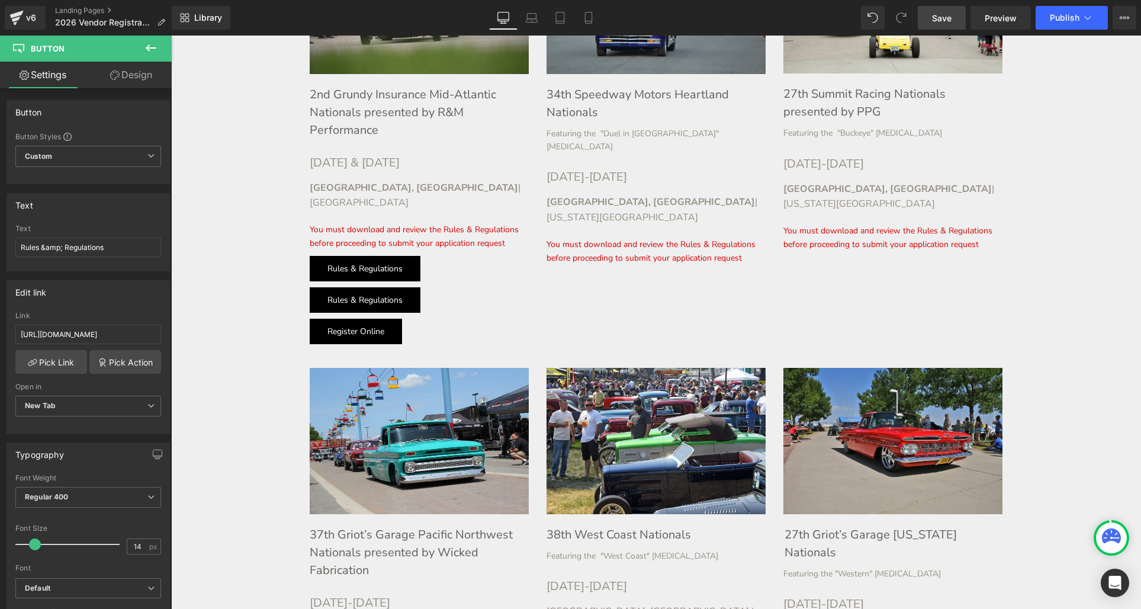
scroll to position [1437, 0]
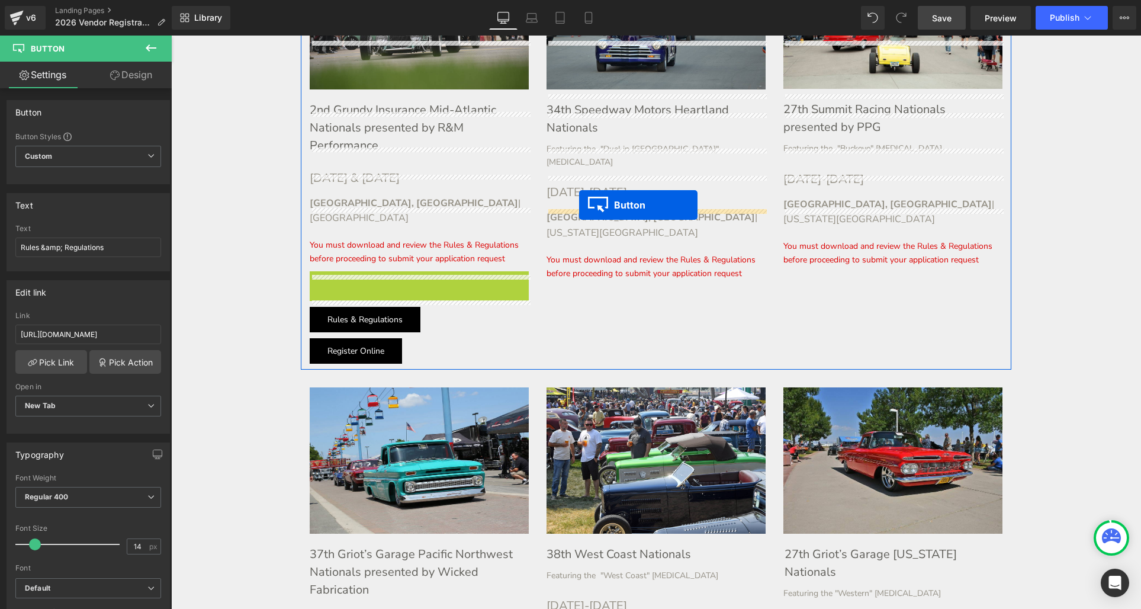
drag, startPoint x: 327, startPoint y: 221, endPoint x: 581, endPoint y: 205, distance: 253.9
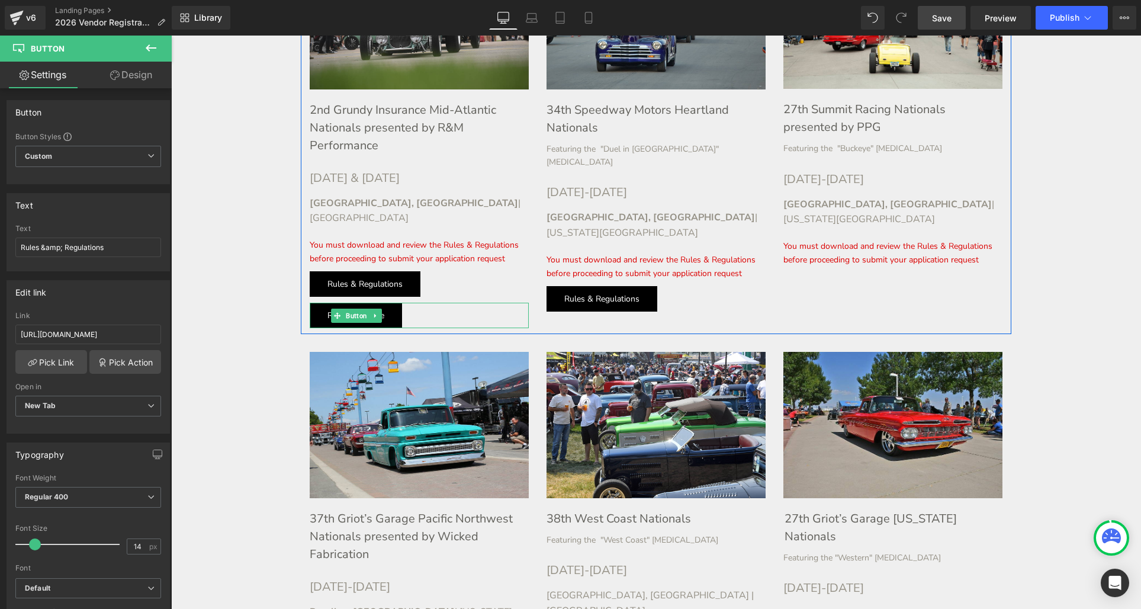
drag, startPoint x: 375, startPoint y: 250, endPoint x: 367, endPoint y: 255, distance: 8.7
click at [375, 313] on icon at bounding box center [375, 315] width 2 height 4
drag, startPoint x: 369, startPoint y: 252, endPoint x: 343, endPoint y: 256, distance: 26.3
click at [369, 312] on icon at bounding box center [369, 315] width 7 height 7
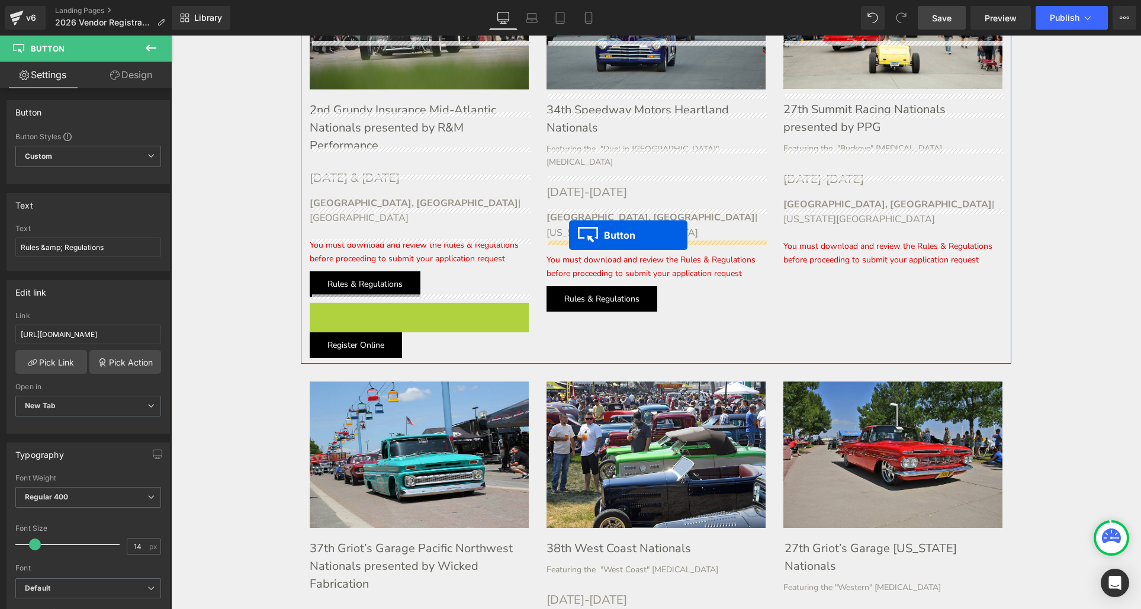
drag, startPoint x: 318, startPoint y: 255, endPoint x: 575, endPoint y: 235, distance: 257.7
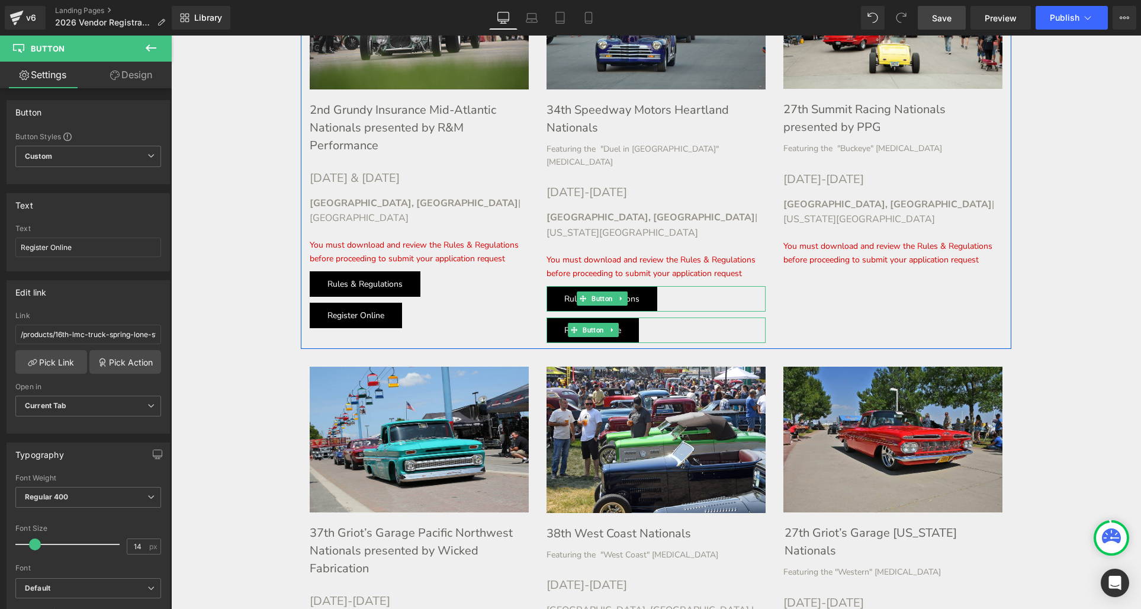
click at [621, 297] on icon at bounding box center [620, 299] width 2 height 4
drag, startPoint x: 616, startPoint y: 223, endPoint x: 604, endPoint y: 227, distance: 13.1
click at [616, 295] on icon at bounding box center [615, 298] width 7 height 7
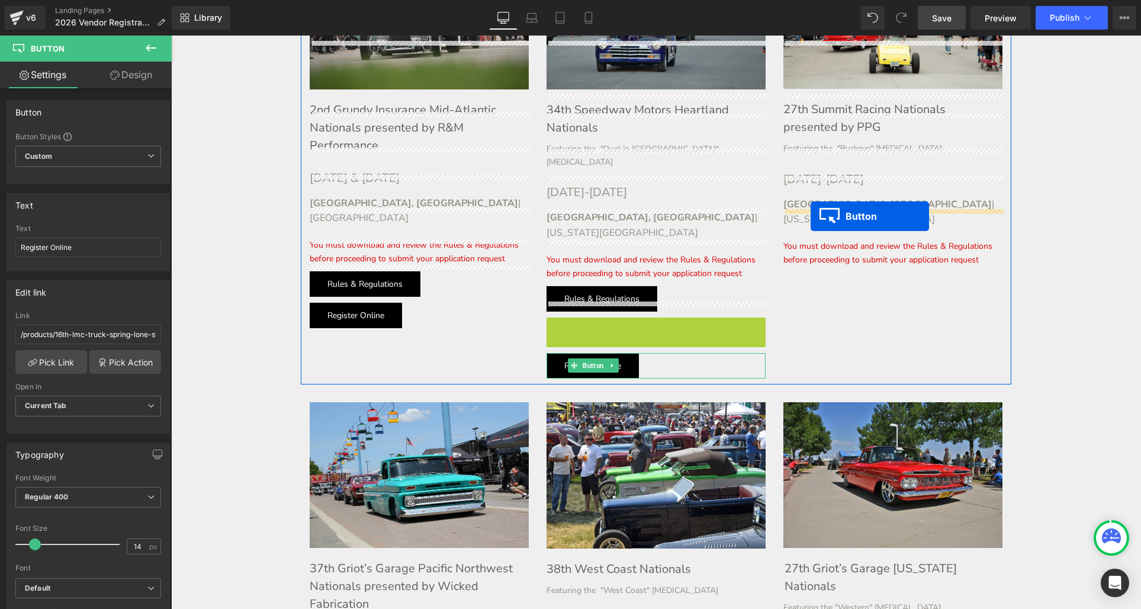
drag, startPoint x: 580, startPoint y: 250, endPoint x: 726, endPoint y: 248, distance: 146.9
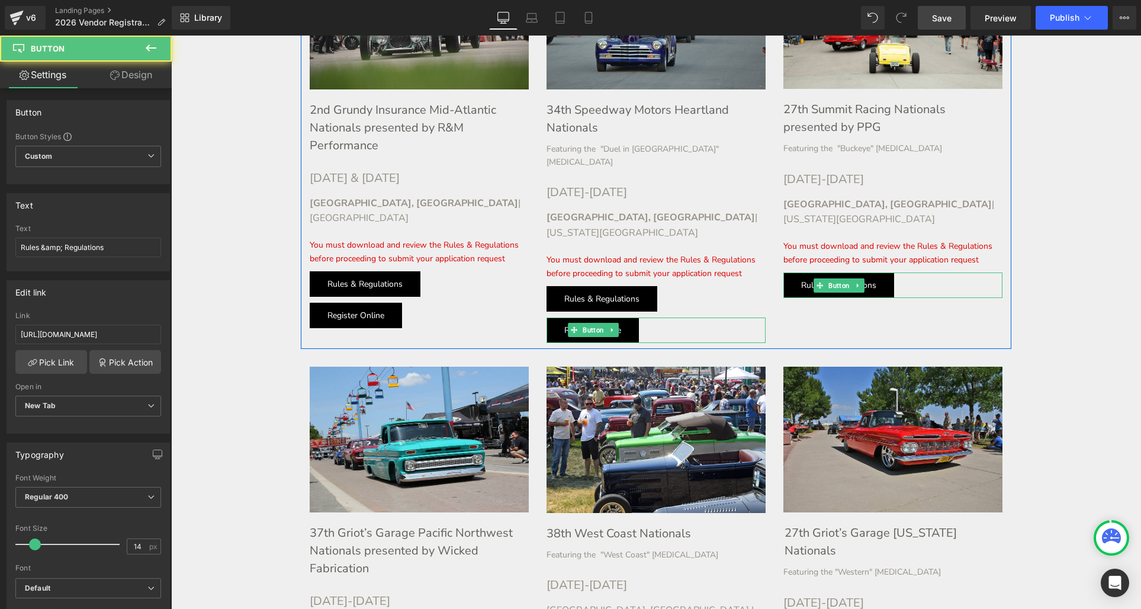
click at [615, 323] on link at bounding box center [612, 330] width 12 height 14
click at [604, 326] on icon at bounding box center [606, 329] width 7 height 7
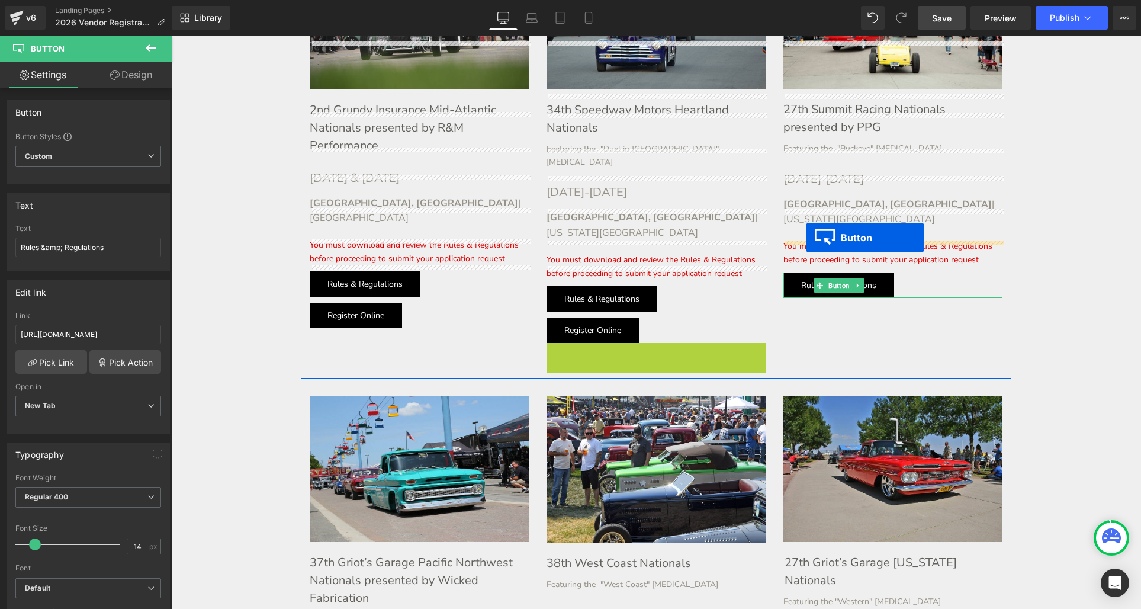
drag, startPoint x: 573, startPoint y: 276, endPoint x: 806, endPoint y: 237, distance: 236.5
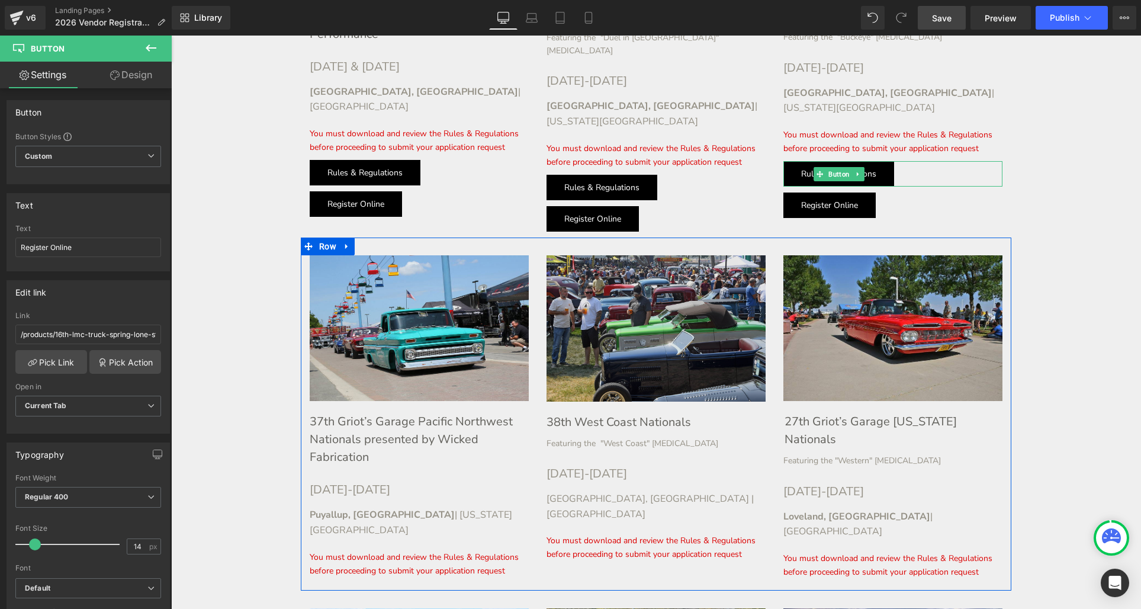
scroll to position [1554, 0]
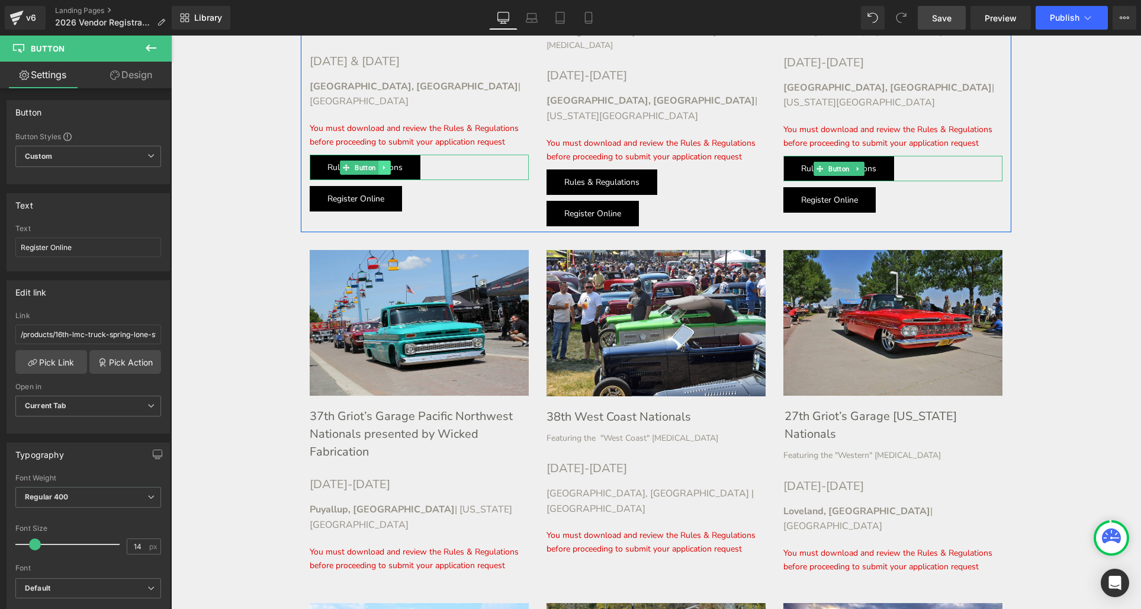
click at [384, 165] on icon at bounding box center [383, 167] width 2 height 4
drag, startPoint x: 382, startPoint y: 105, endPoint x: 376, endPoint y: 117, distance: 13.2
click at [382, 160] on link at bounding box center [378, 167] width 12 height 14
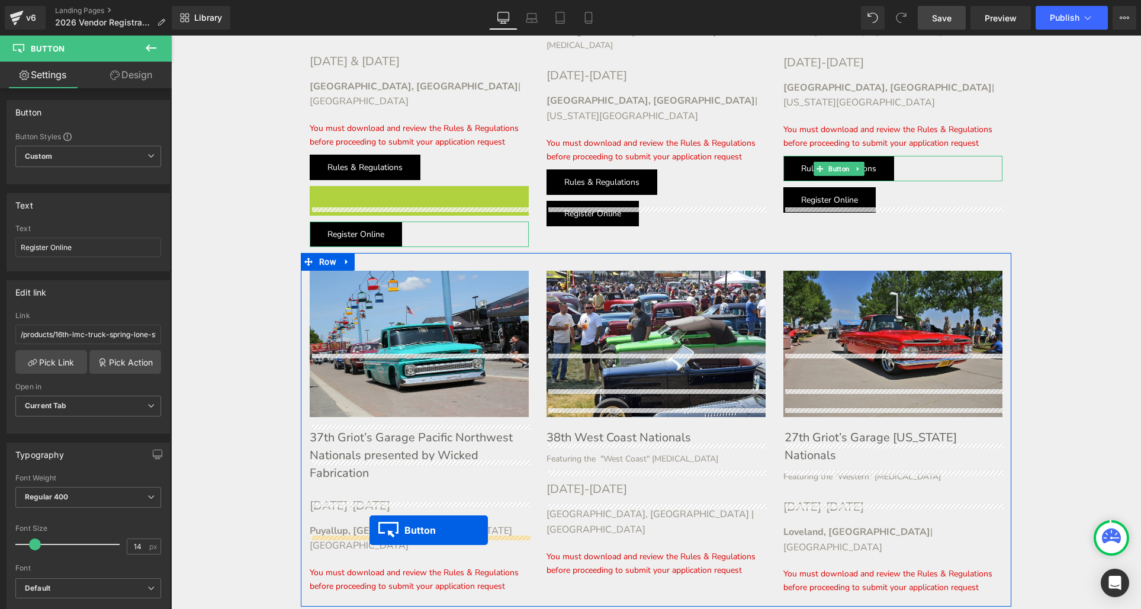
drag, startPoint x: 343, startPoint y: 136, endPoint x: 369, endPoint y: 530, distance: 394.6
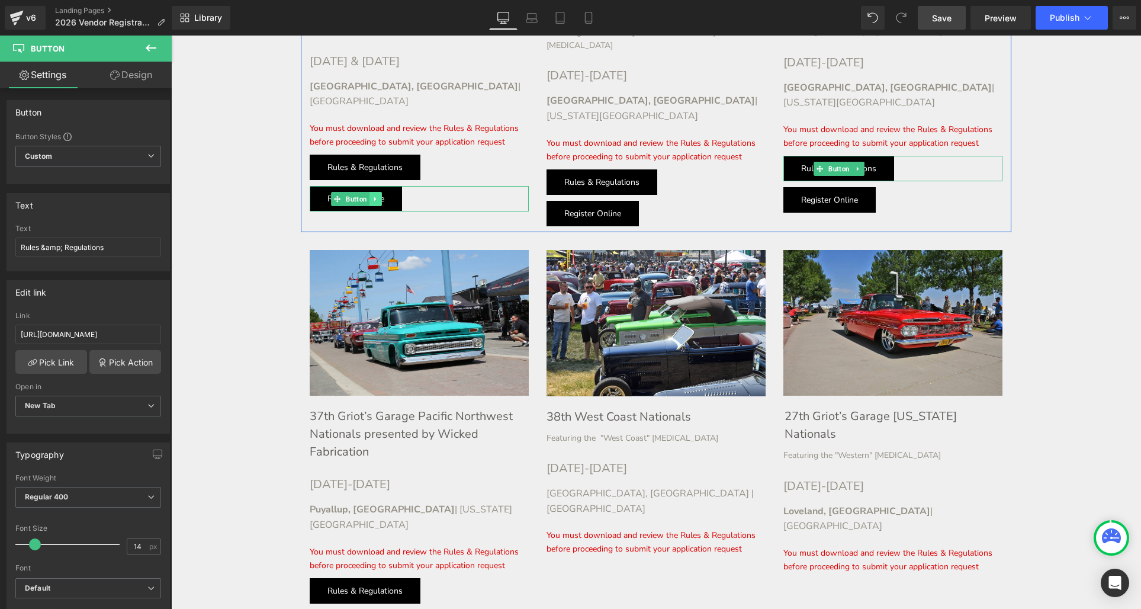
click at [377, 195] on icon at bounding box center [375, 198] width 7 height 7
click at [369, 195] on icon at bounding box center [369, 198] width 7 height 7
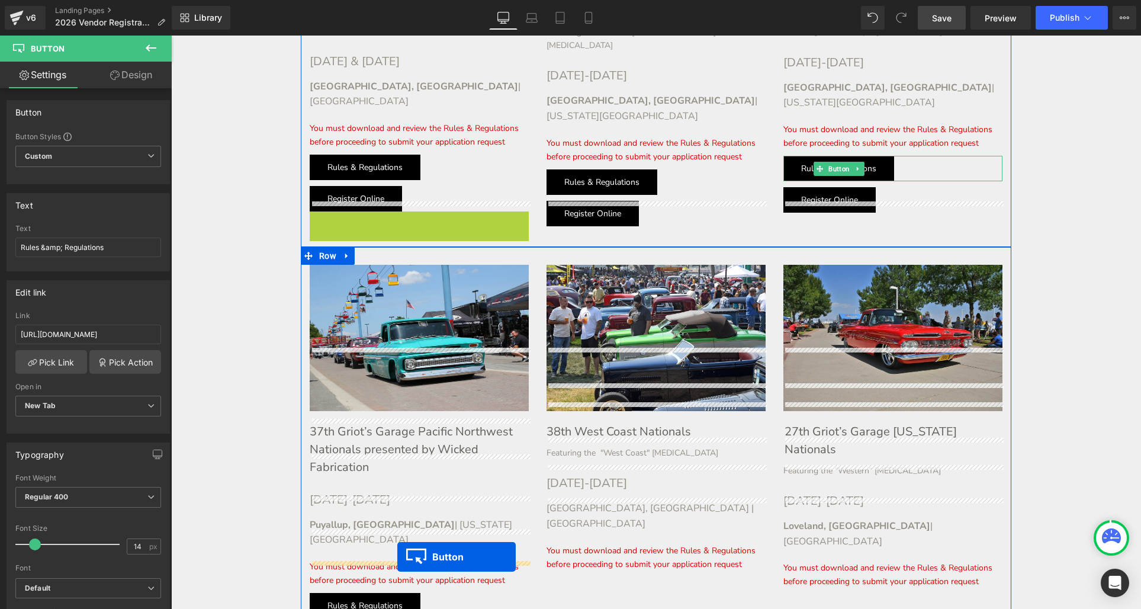
drag, startPoint x: 339, startPoint y: 160, endPoint x: 397, endPoint y: 557, distance: 400.4
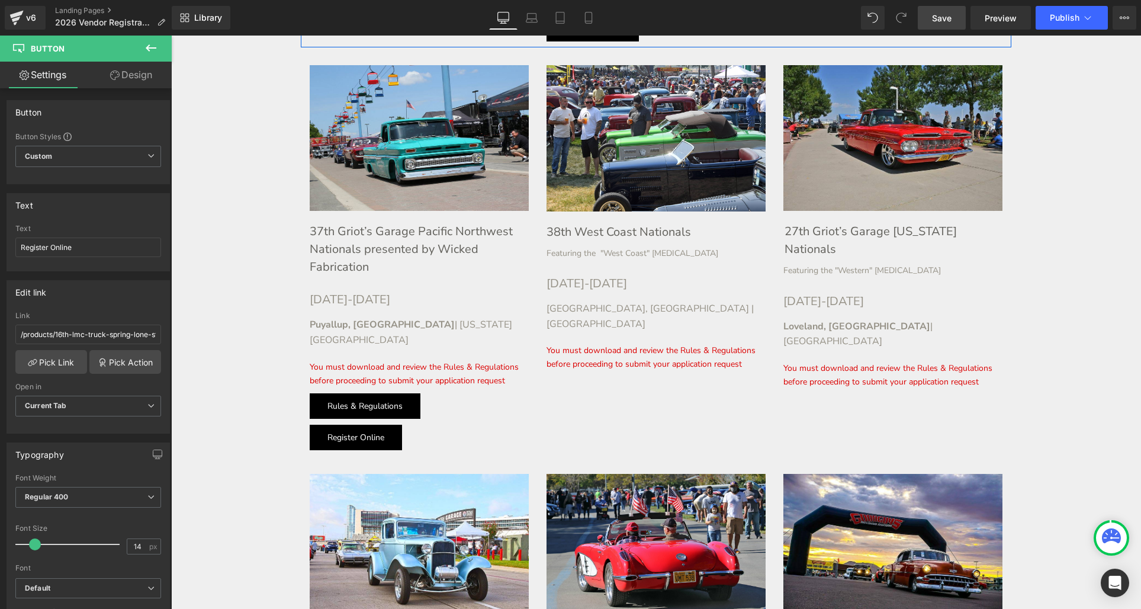
scroll to position [1740, 0]
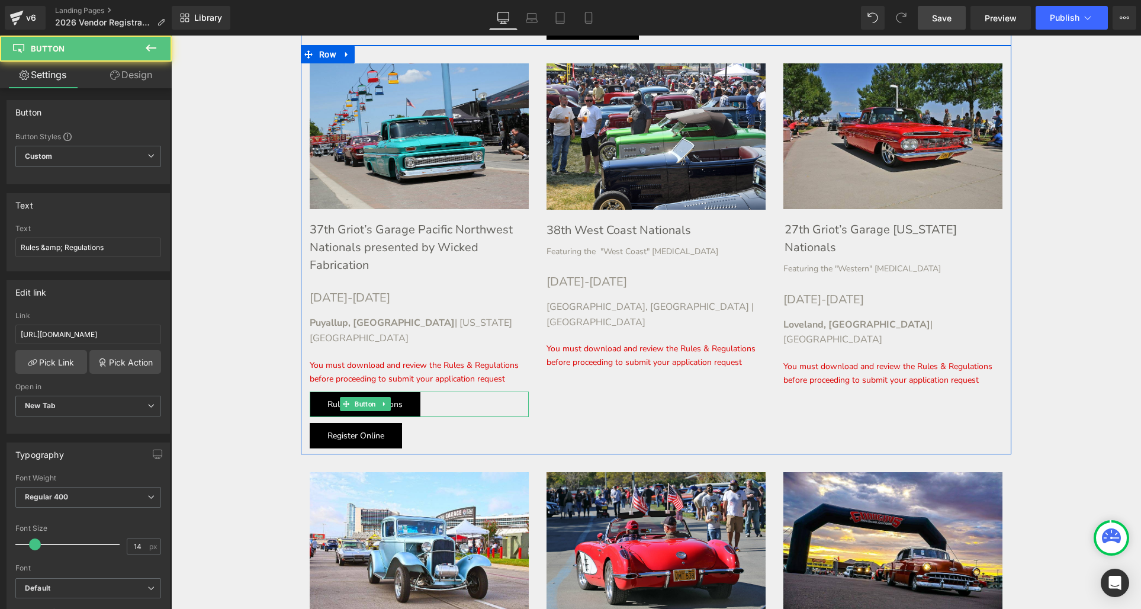
click at [405, 391] on link "Rules & Regulations" at bounding box center [365, 403] width 111 height 25
click at [390, 397] on link at bounding box center [384, 404] width 12 height 14
click at [381, 401] on icon at bounding box center [378, 404] width 7 height 7
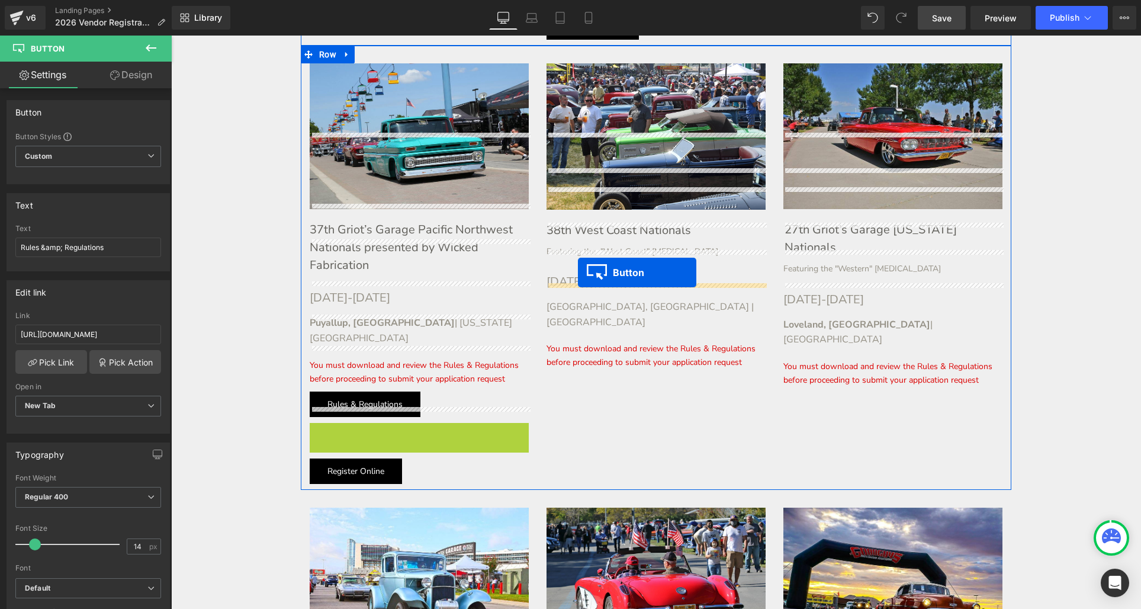
drag, startPoint x: 345, startPoint y: 358, endPoint x: 578, endPoint y: 272, distance: 248.6
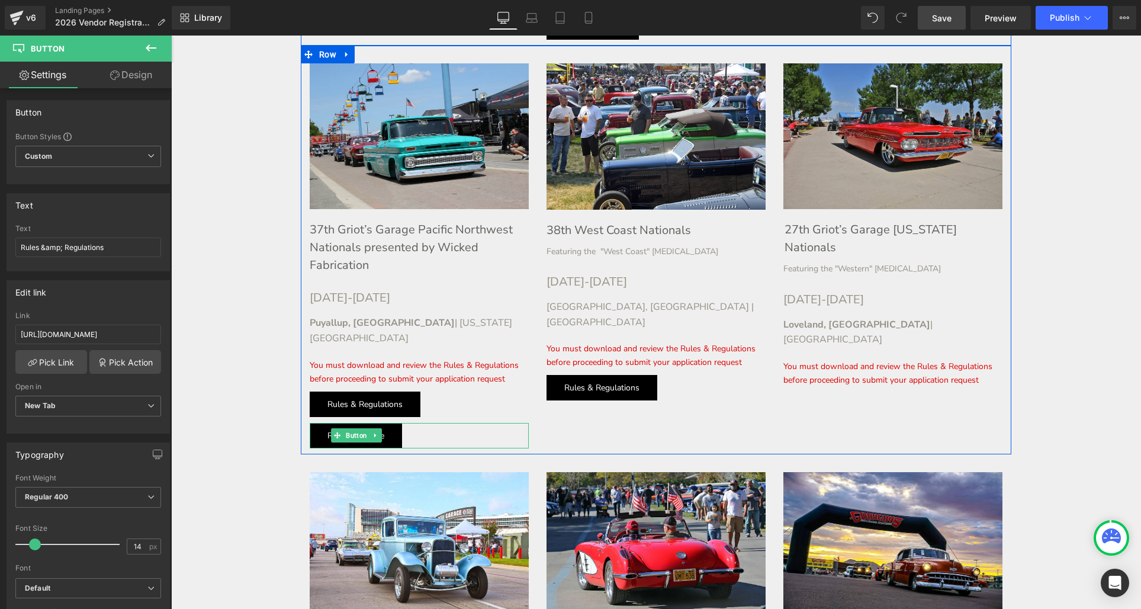
click at [378, 432] on icon at bounding box center [375, 435] width 7 height 7
click at [373, 428] on link at bounding box center [369, 435] width 12 height 14
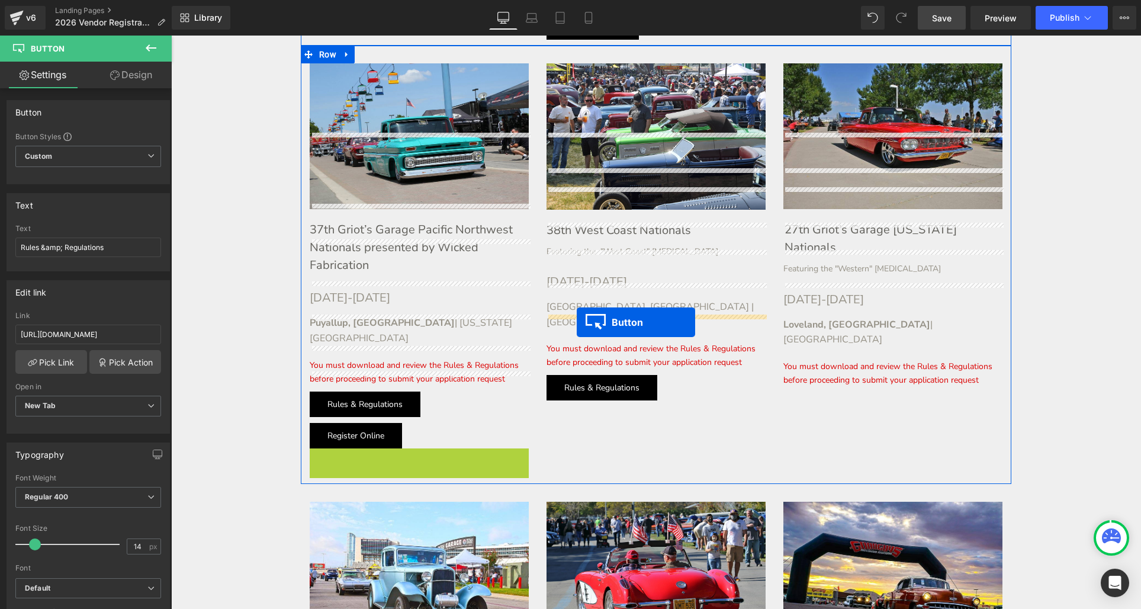
drag, startPoint x: 336, startPoint y: 382, endPoint x: 577, endPoint y: 321, distance: 248.6
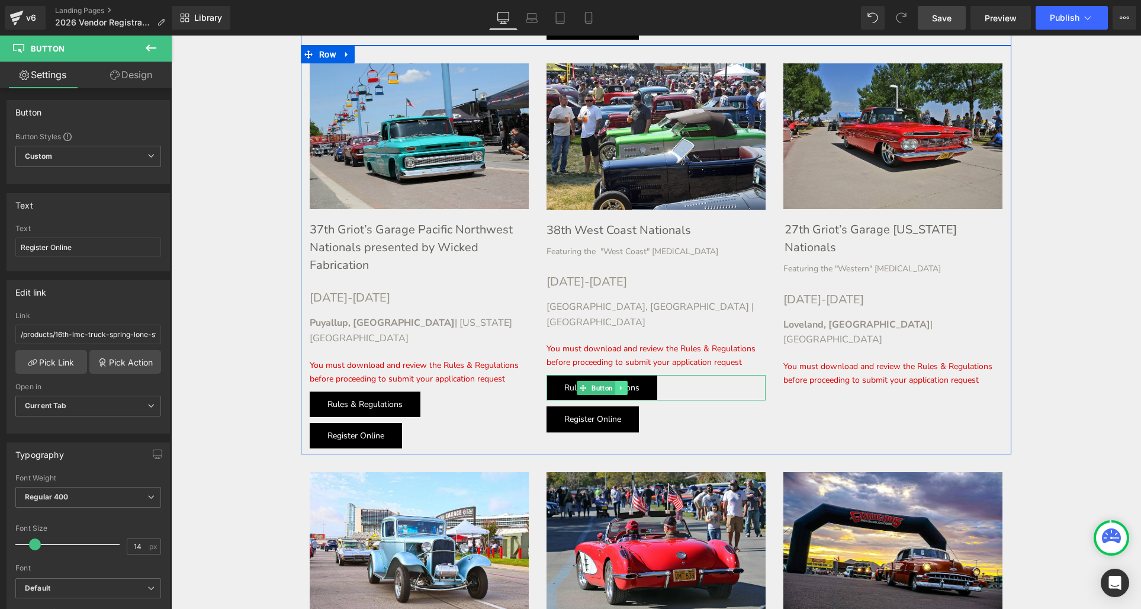
click at [625, 381] on link at bounding box center [621, 388] width 12 height 14
click at [617, 384] on icon at bounding box center [615, 387] width 7 height 7
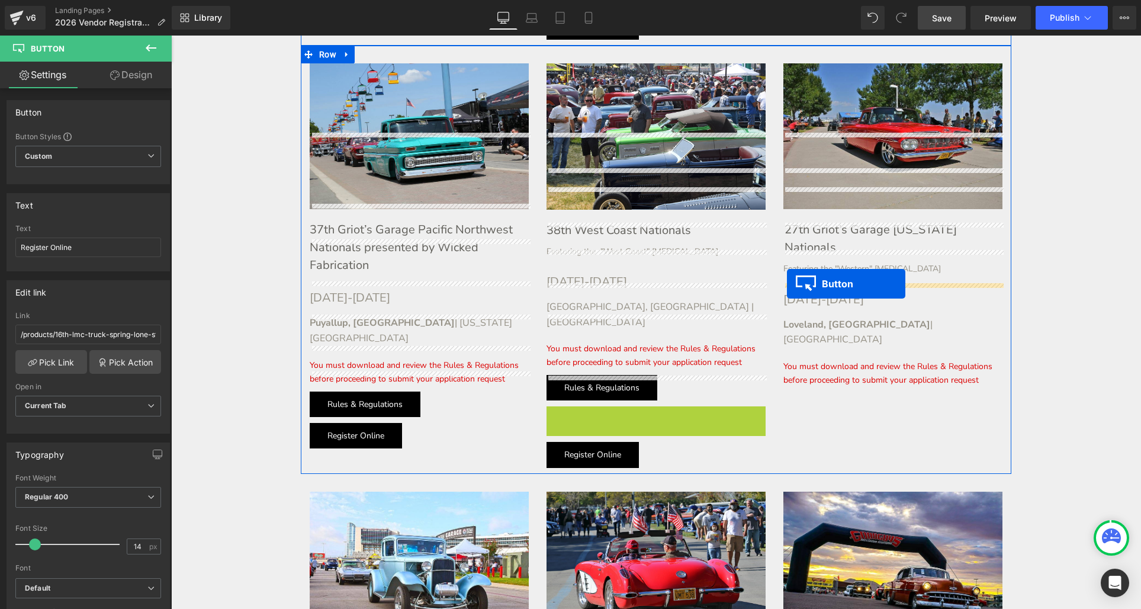
drag, startPoint x: 644, startPoint y: 308, endPoint x: 787, endPoint y: 284, distance: 144.7
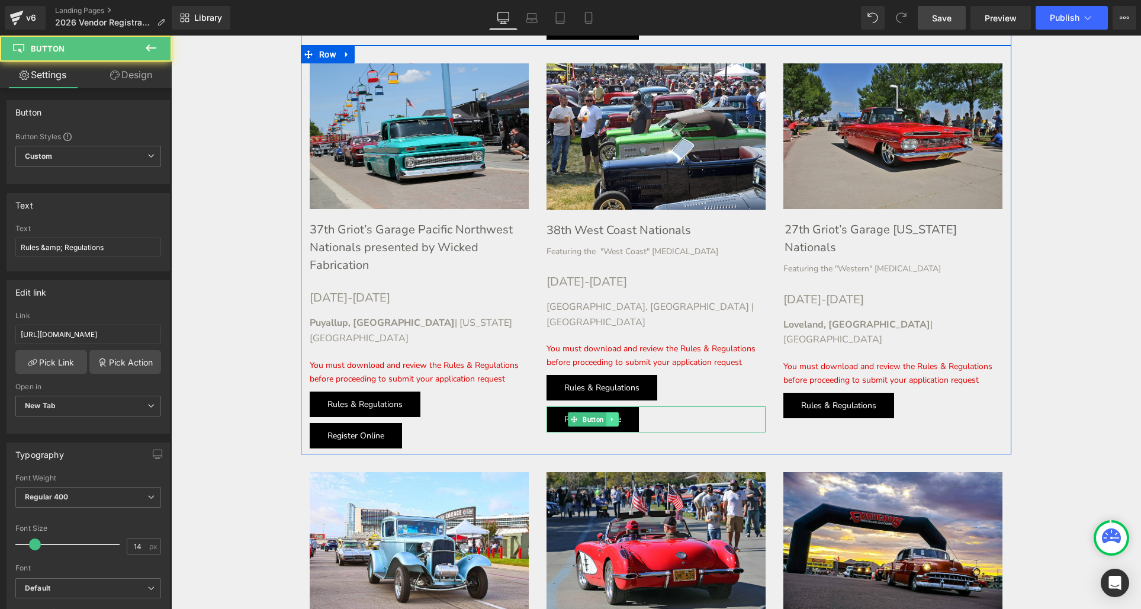
click at [615, 416] on icon at bounding box center [612, 419] width 7 height 7
click at [607, 416] on icon at bounding box center [606, 419] width 7 height 7
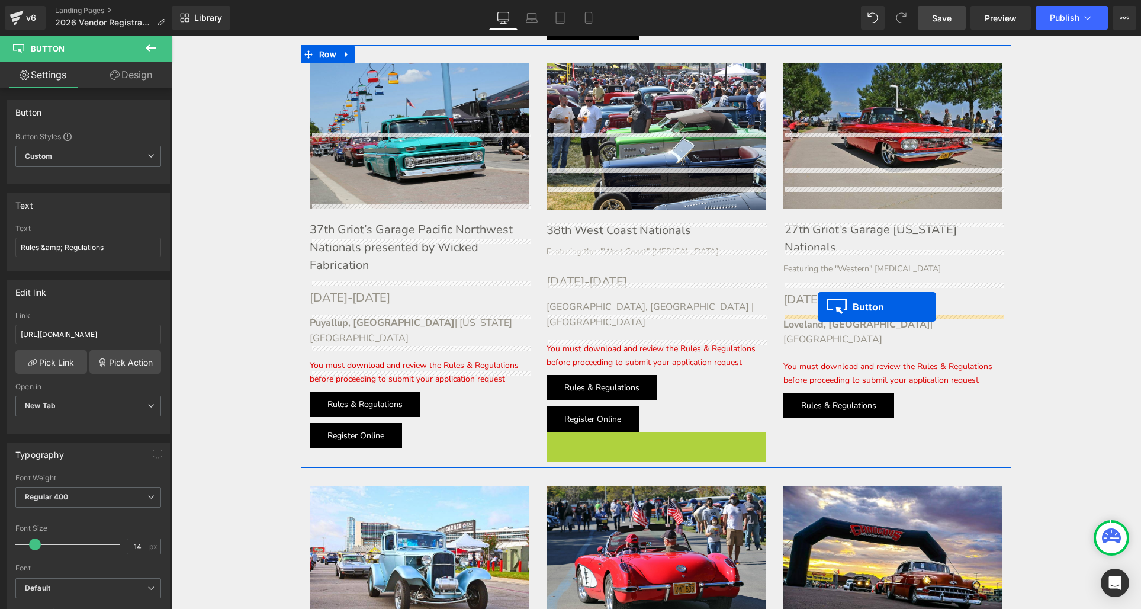
drag, startPoint x: 578, startPoint y: 354, endPoint x: 793, endPoint y: 308, distance: 219.8
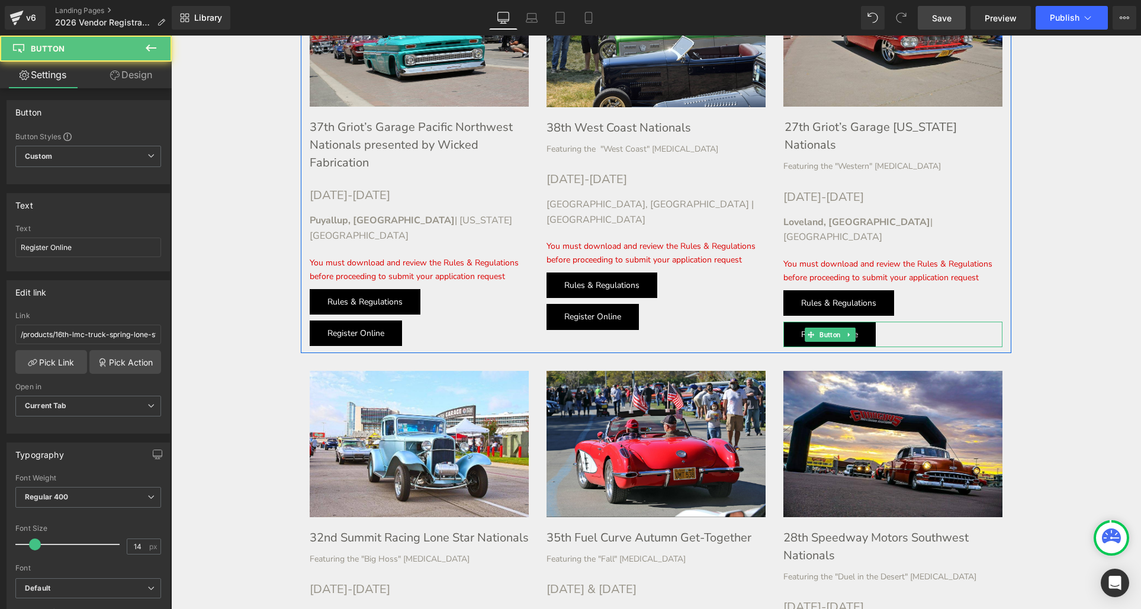
scroll to position [1943, 0]
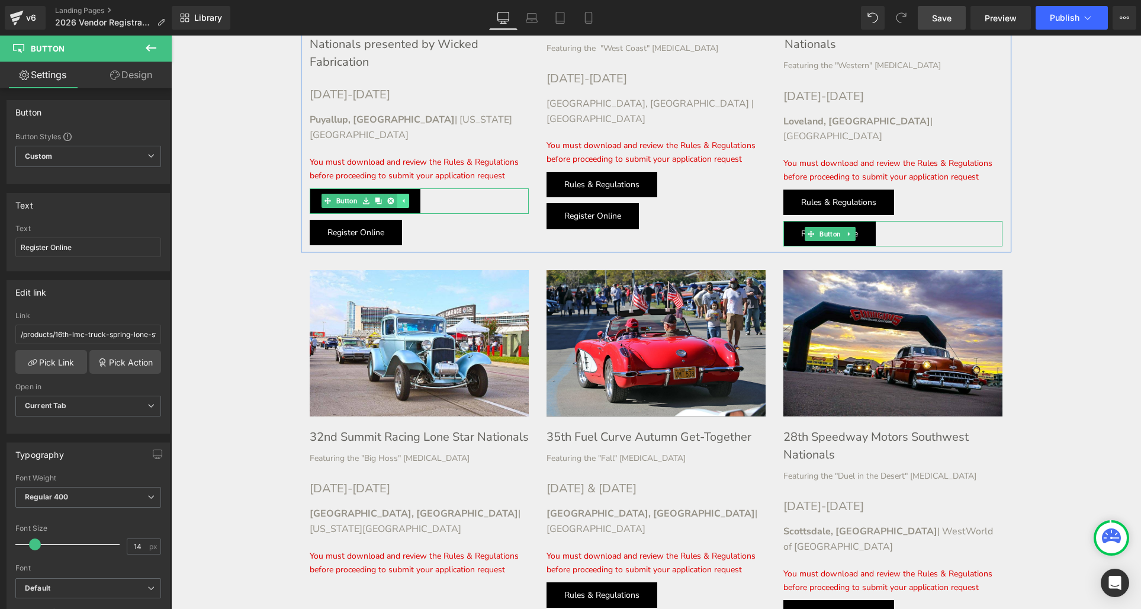
click at [407, 194] on link at bounding box center [403, 201] width 12 height 14
click at [389, 194] on link at bounding box center [384, 201] width 12 height 14
click at [384, 194] on link at bounding box center [378, 201] width 12 height 14
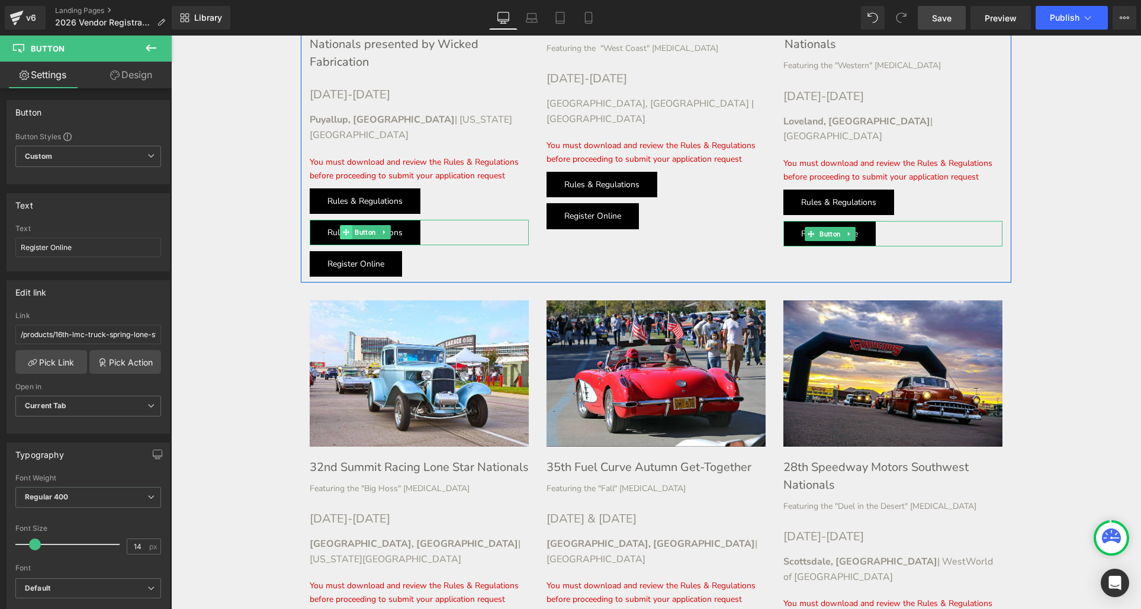
click at [353, 225] on span "Button" at bounding box center [365, 232] width 26 height 14
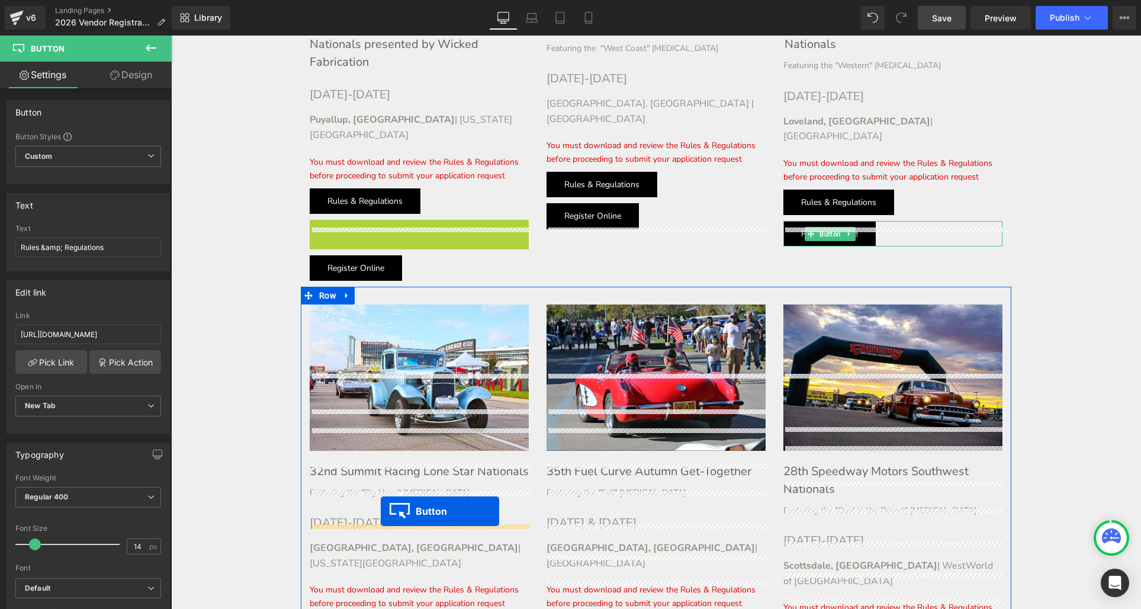
drag, startPoint x: 346, startPoint y: 154, endPoint x: 381, endPoint y: 511, distance: 358.7
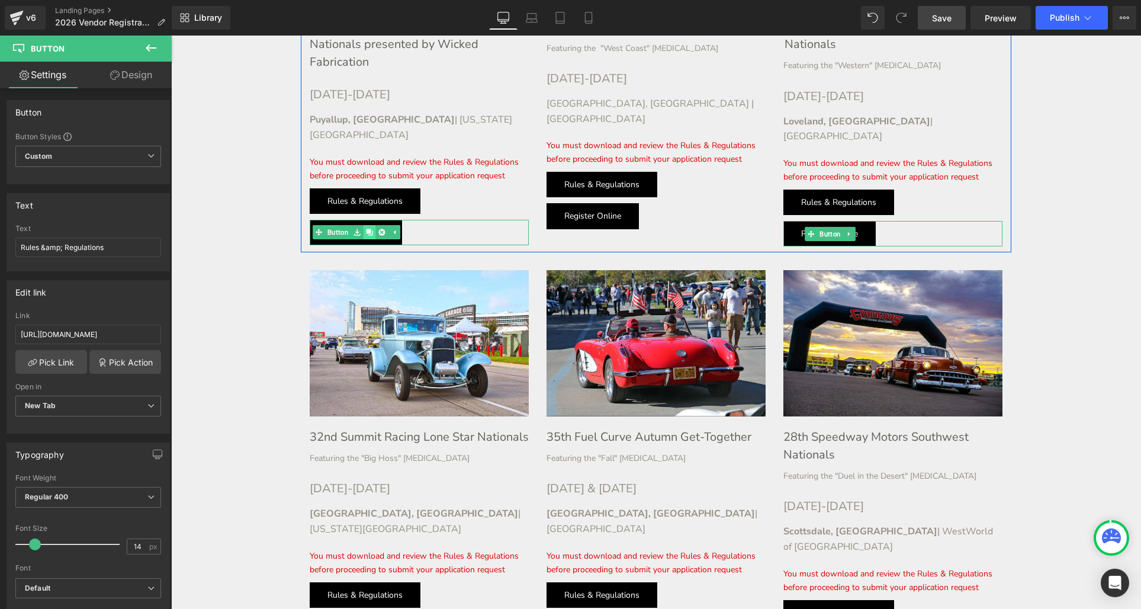
click at [371, 229] on icon at bounding box center [369, 232] width 7 height 7
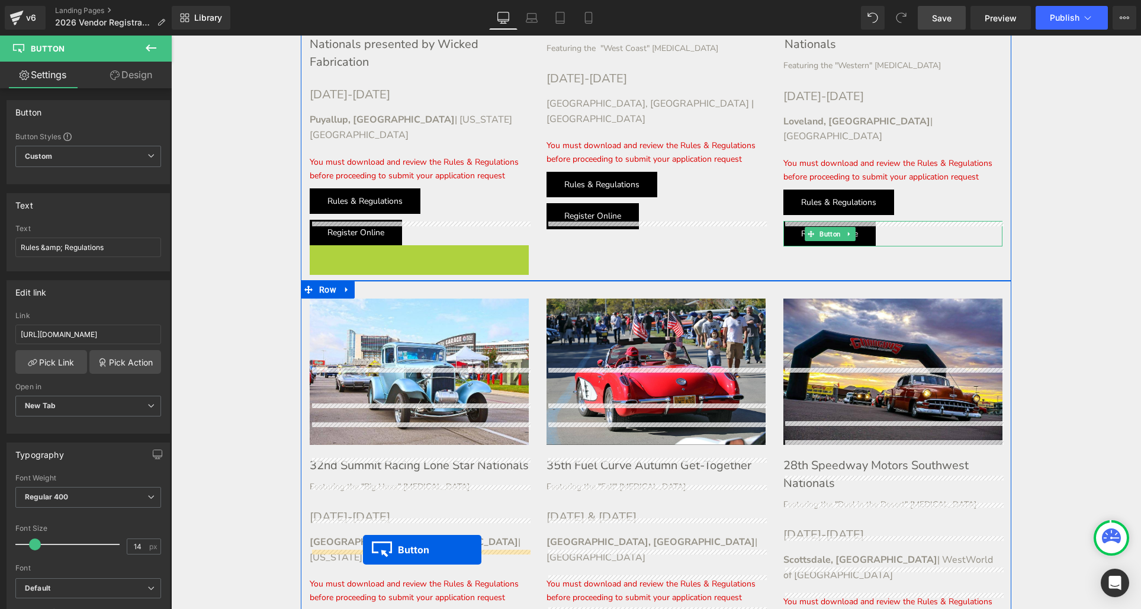
drag, startPoint x: 337, startPoint y: 180, endPoint x: 363, endPoint y: 549, distance: 369.8
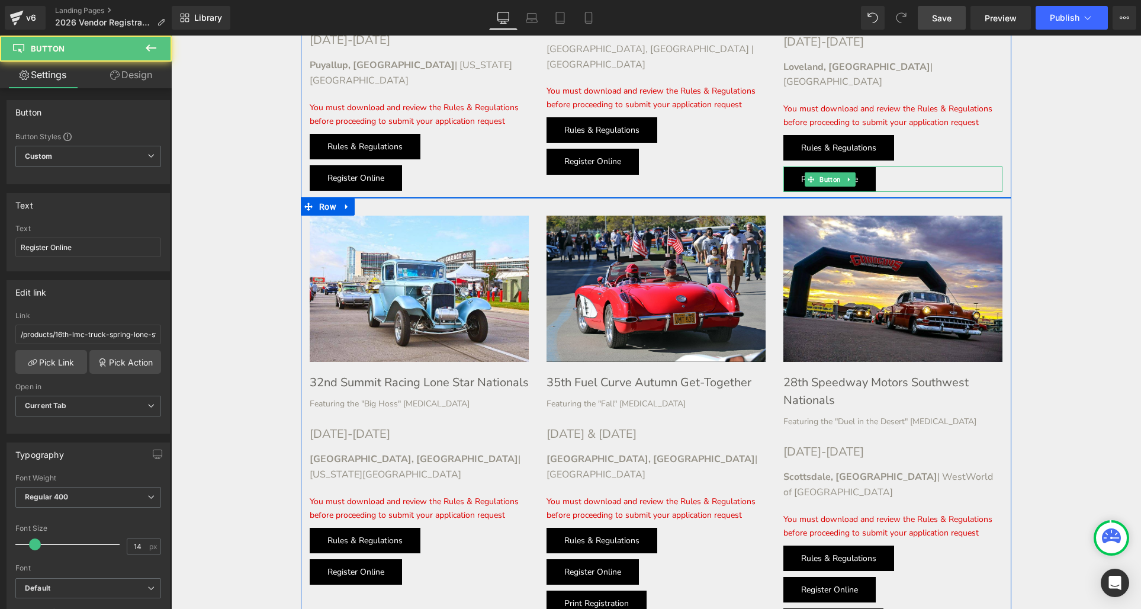
scroll to position [1997, 0]
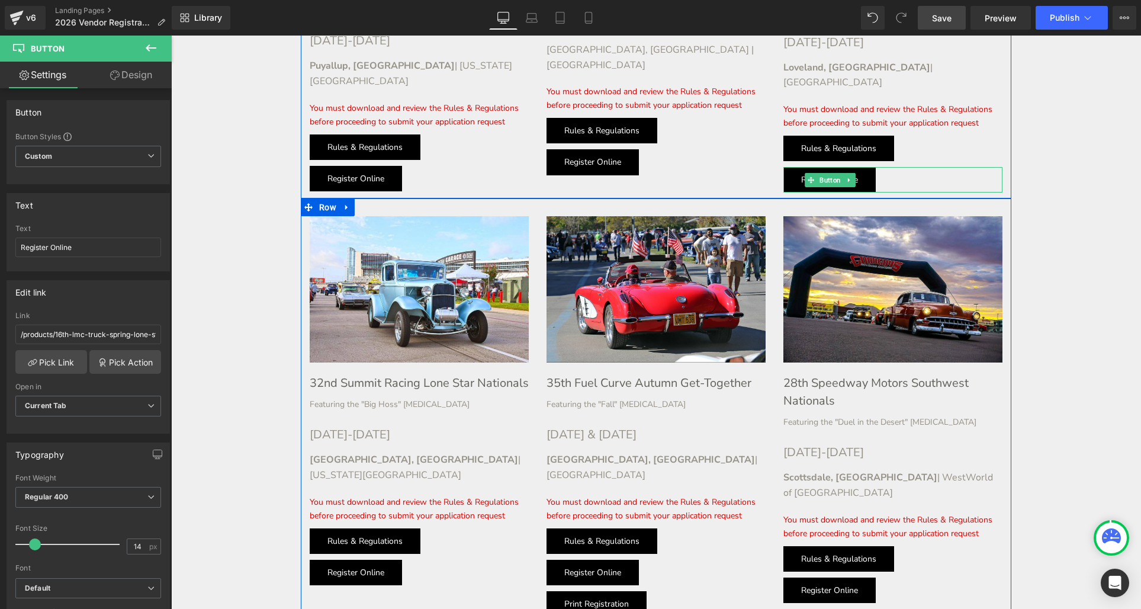
click at [634, 591] on link "Print Registration" at bounding box center [596, 603] width 100 height 25
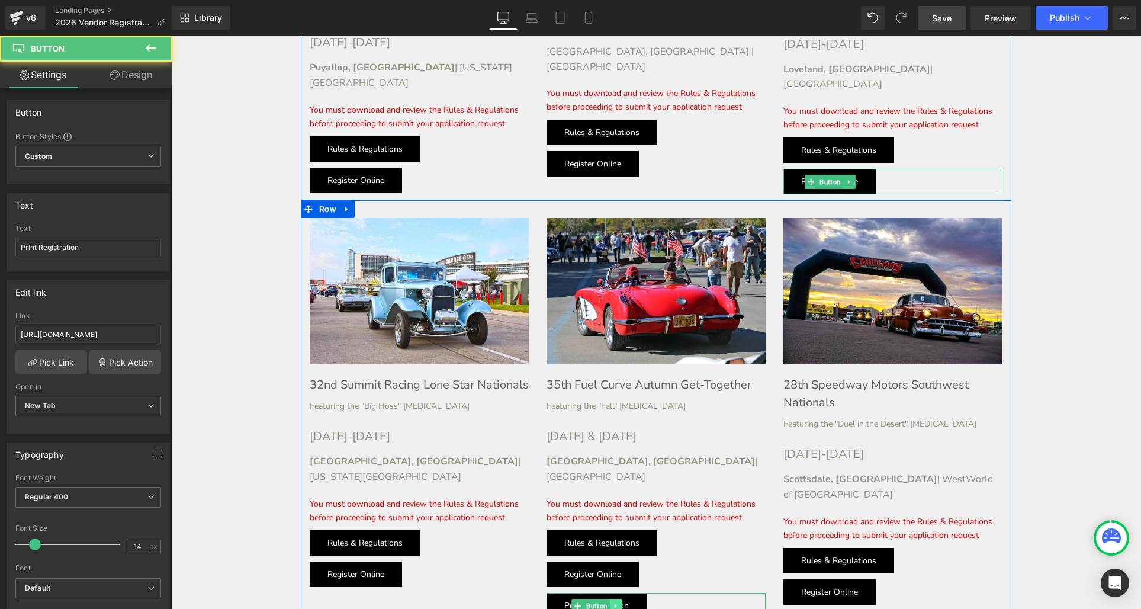
click at [616, 602] on icon at bounding box center [615, 605] width 7 height 7
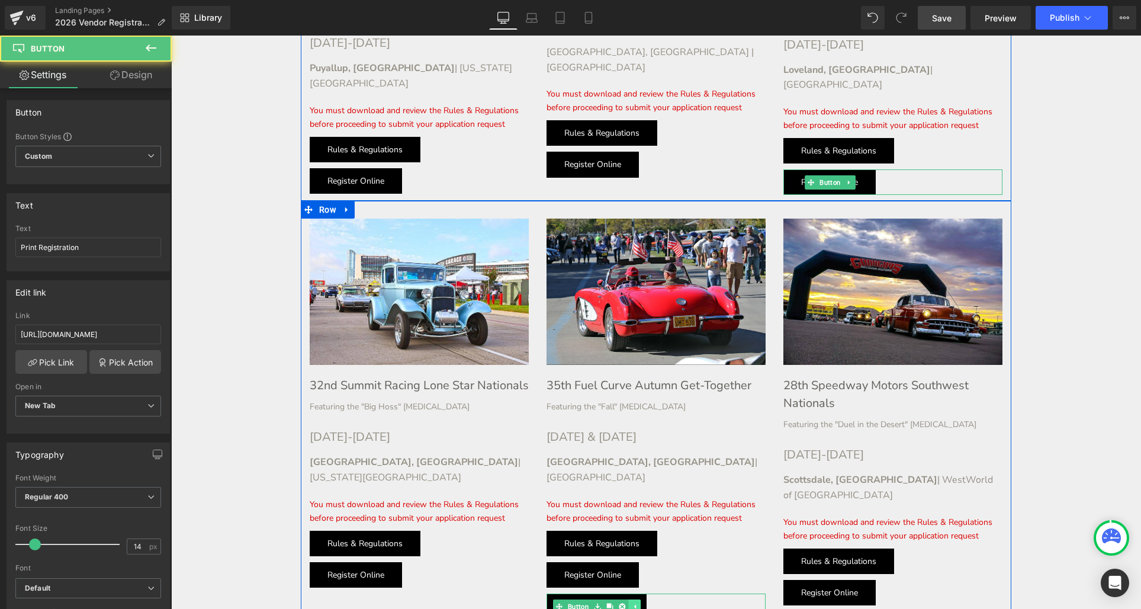
scroll to position [1992, 0]
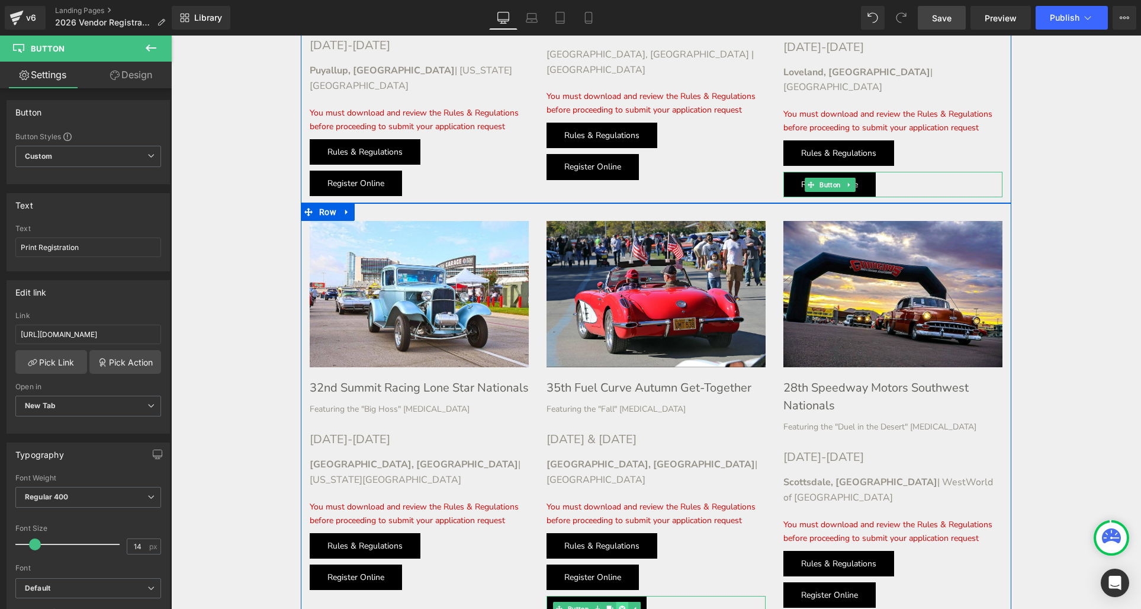
click at [620, 605] on icon at bounding box center [622, 608] width 7 height 7
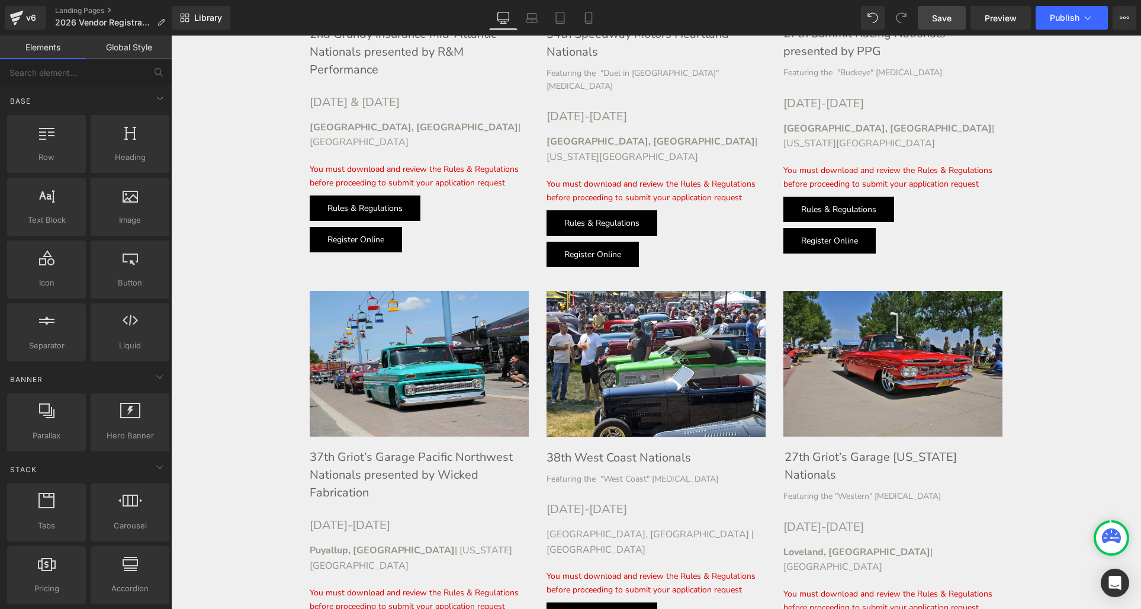
scroll to position [1506, 0]
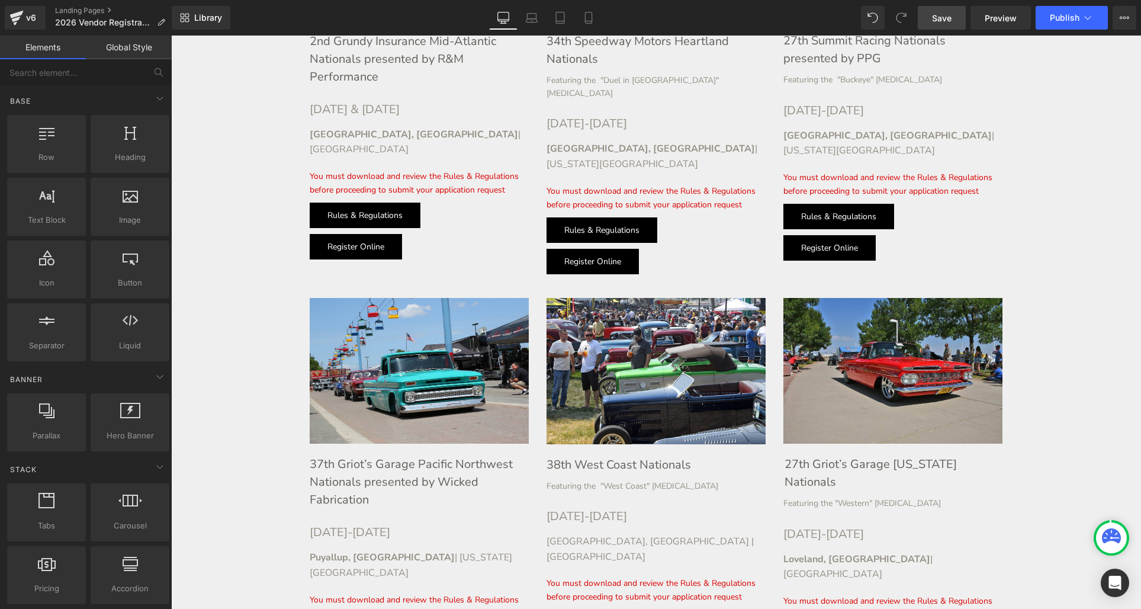
click at [948, 19] on span "Save" at bounding box center [942, 18] width 20 height 12
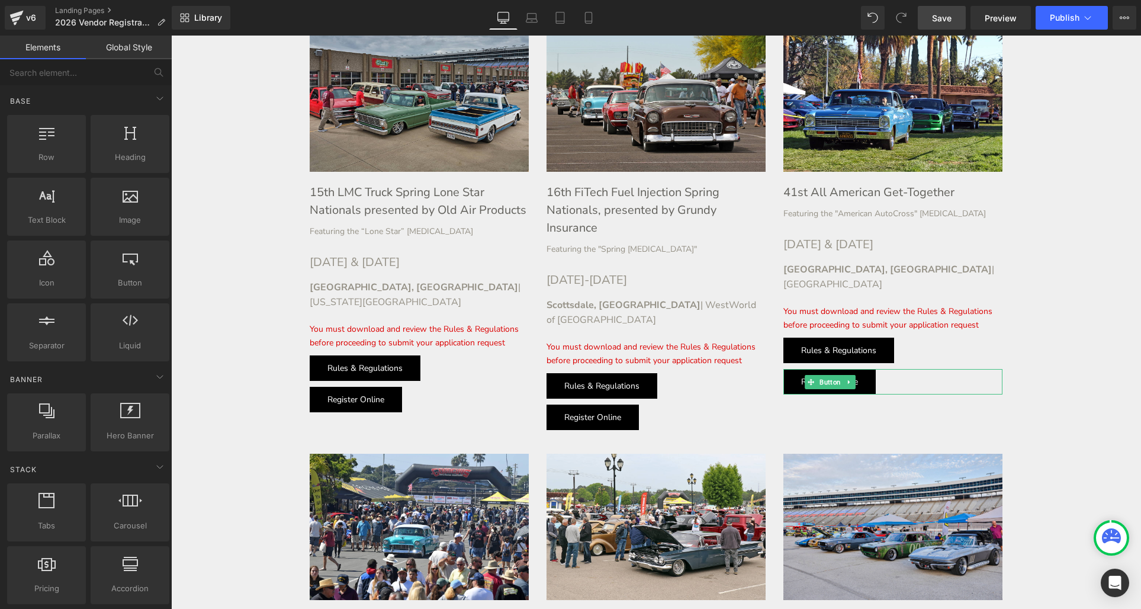
scroll to position [459, 0]
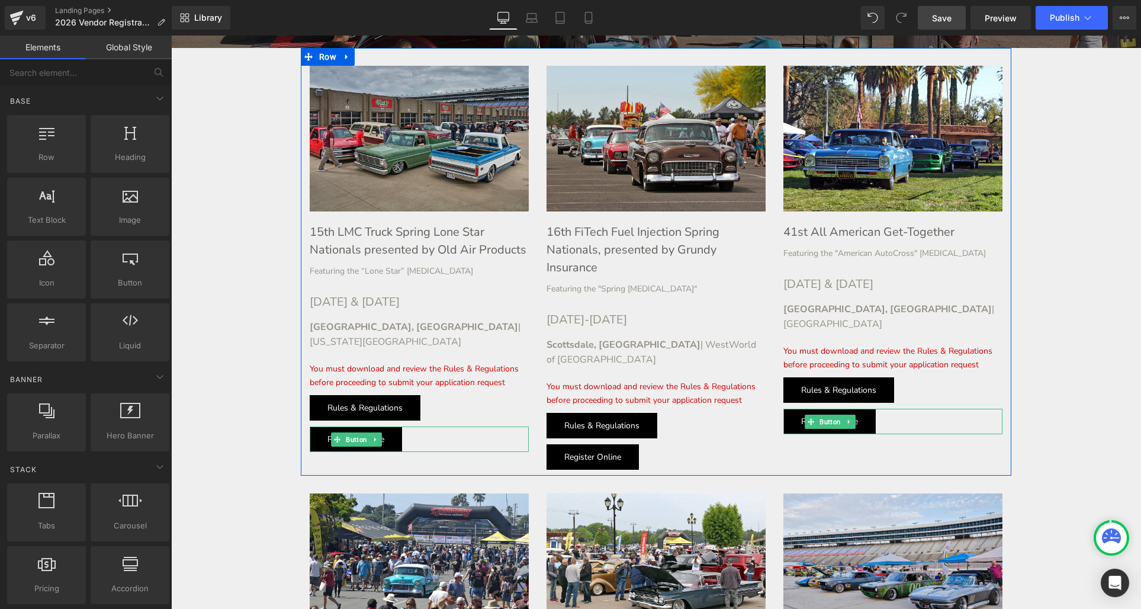
click at [353, 426] on div "Register Online Button" at bounding box center [419, 438] width 219 height 25
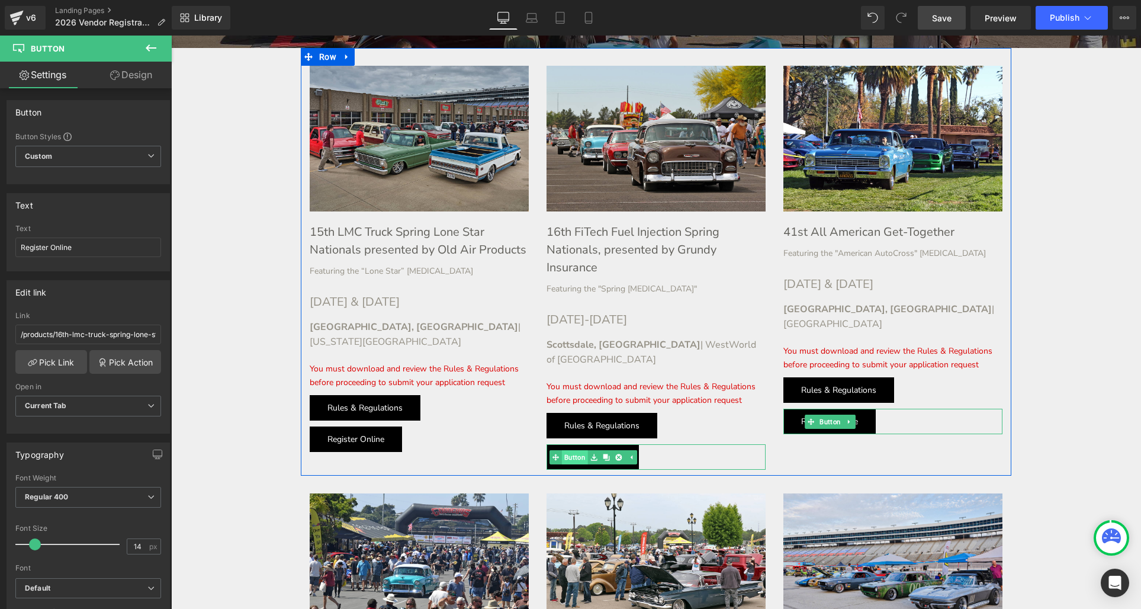
click at [577, 444] on div "Register Online Button" at bounding box center [655, 456] width 219 height 25
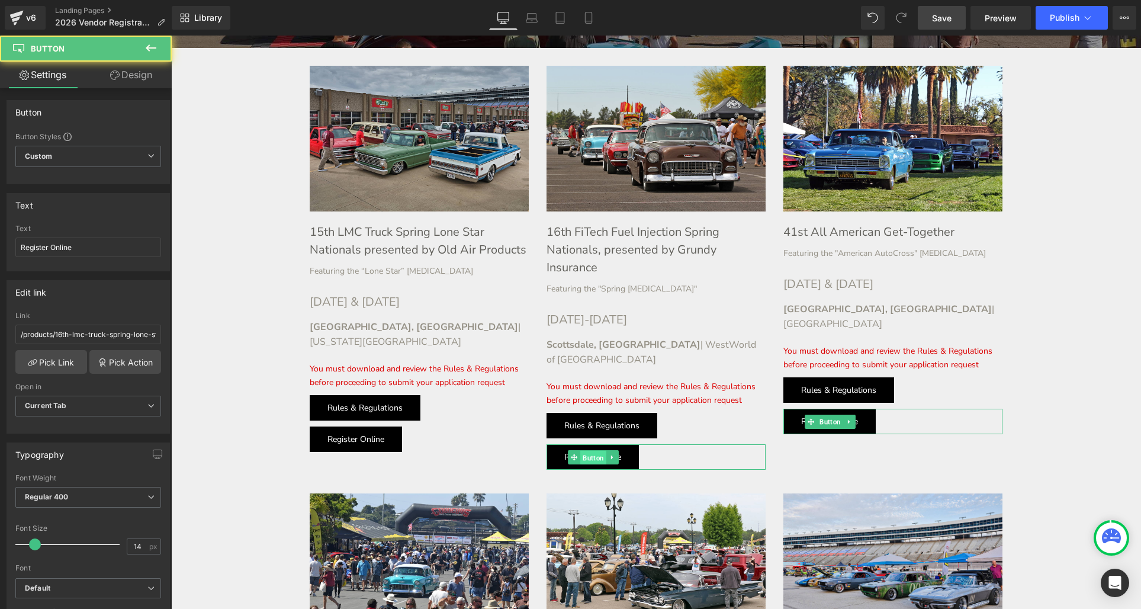
click at [586, 451] on span "Button" at bounding box center [593, 458] width 26 height 14
click at [557, 444] on link "Register Online" at bounding box center [592, 456] width 92 height 25
click at [584, 451] on span "Button" at bounding box center [593, 458] width 26 height 14
click at [62, 362] on link "Pick Link" at bounding box center [51, 362] width 72 height 24
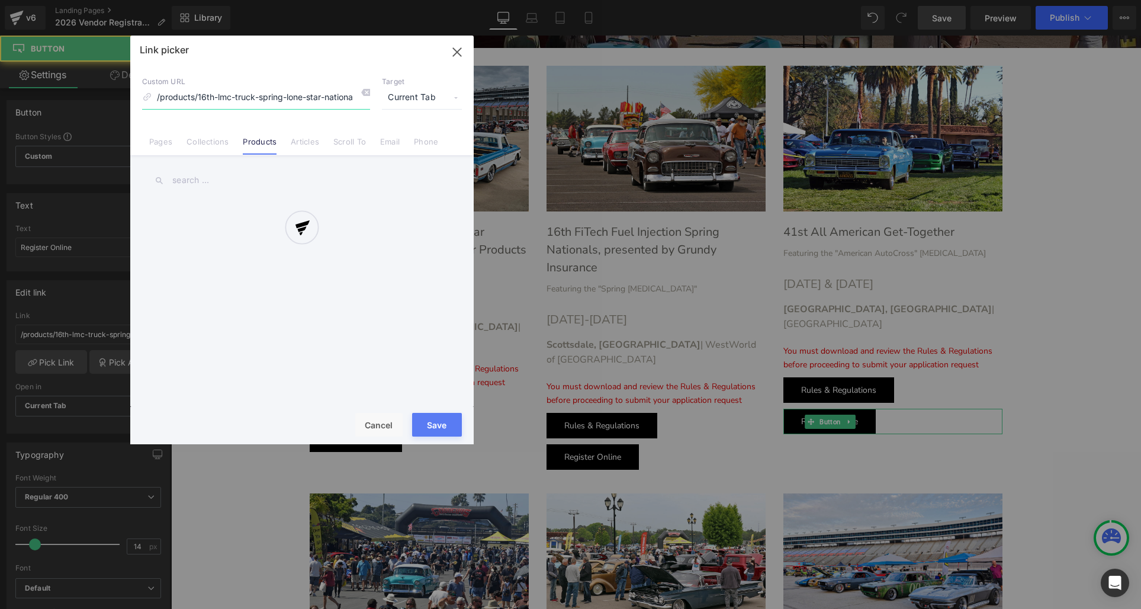
scroll to position [0, 142]
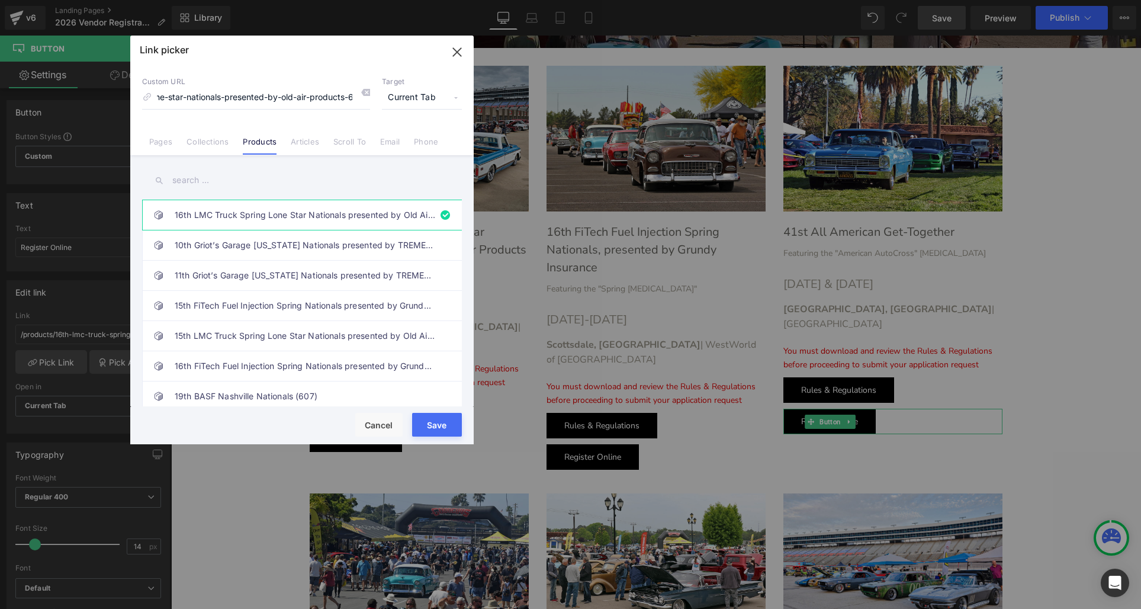
click at [214, 182] on input "text" at bounding box center [302, 180] width 320 height 27
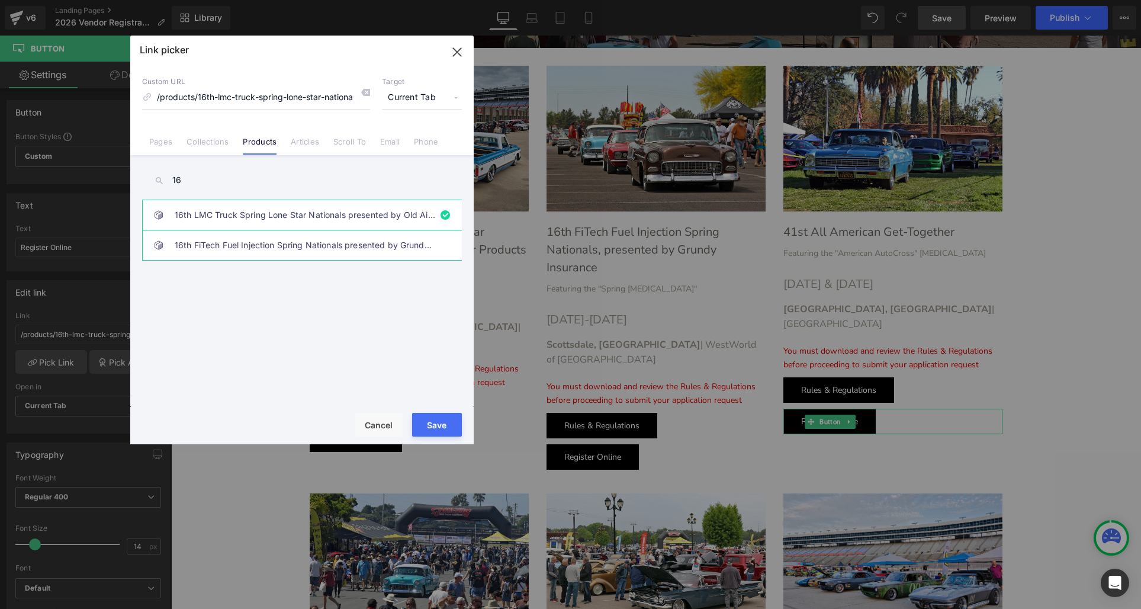
type input "16"
click at [249, 240] on link "16th FiTech Fuel Injection Spring Nationals presented by Grundy Insurance (628)" at bounding box center [305, 245] width 261 height 30
click at [430, 423] on button "Save" at bounding box center [437, 425] width 50 height 24
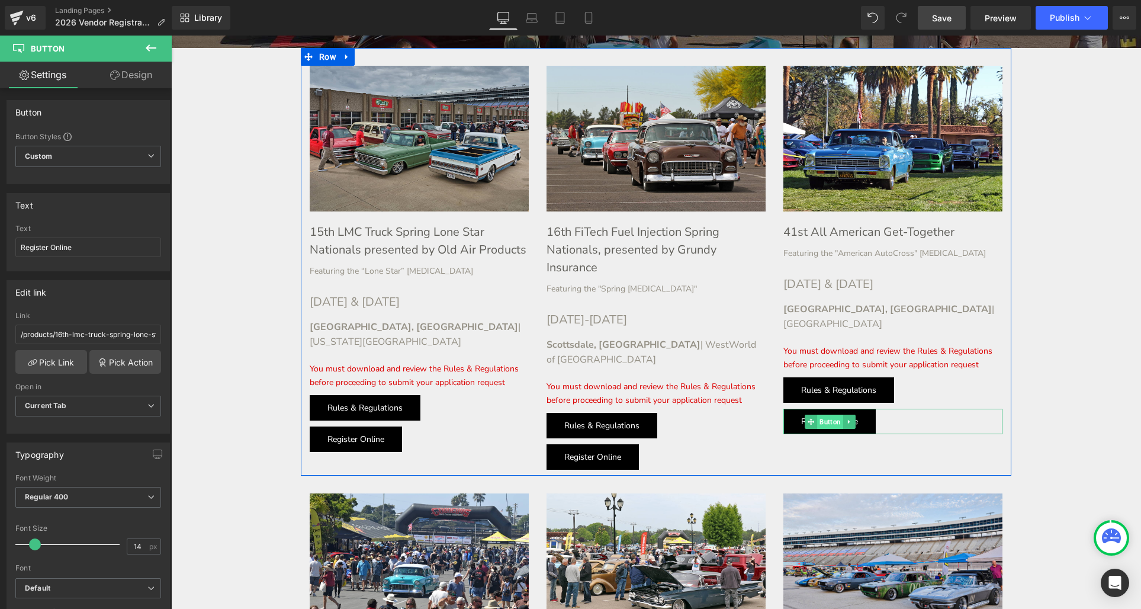
click at [832, 414] on link "Button" at bounding box center [824, 421] width 38 height 14
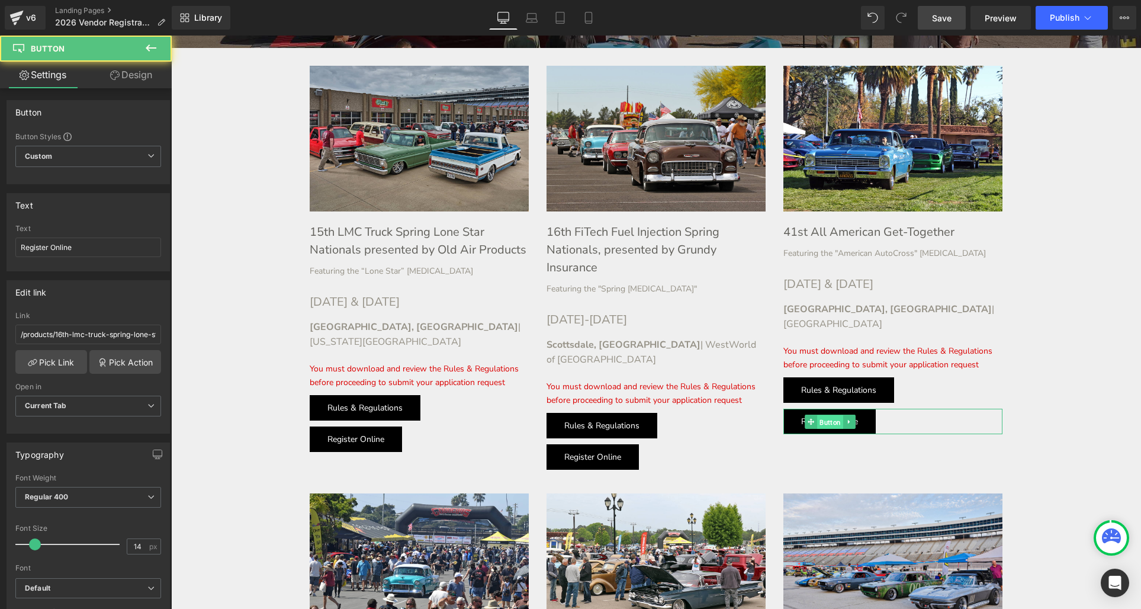
click at [832, 415] on span "Button" at bounding box center [830, 422] width 26 height 14
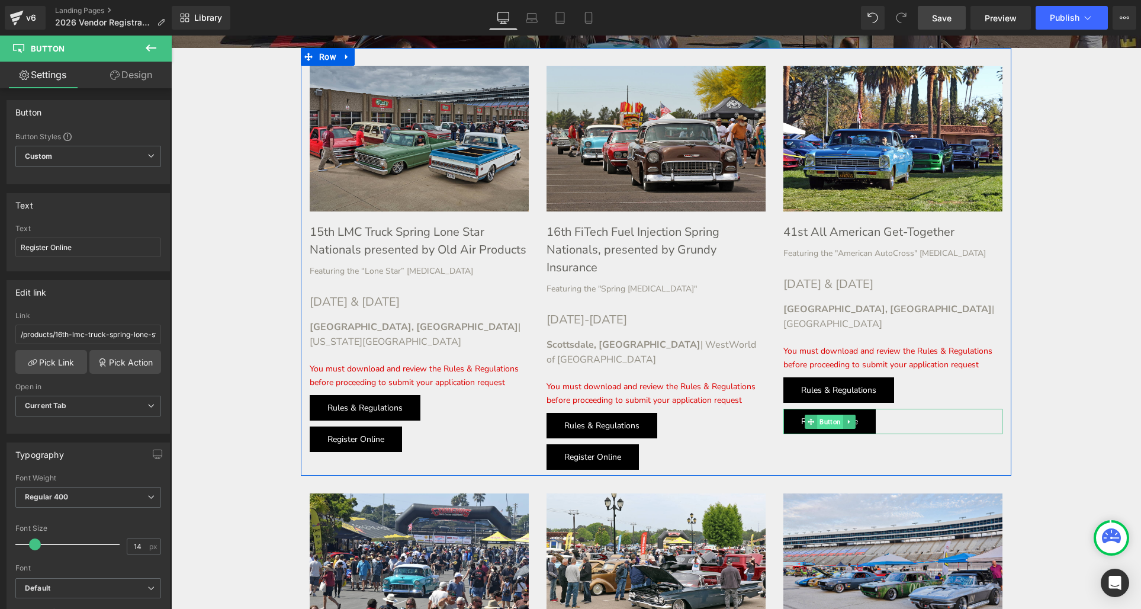
click at [829, 414] on span "Button" at bounding box center [830, 421] width 26 height 14
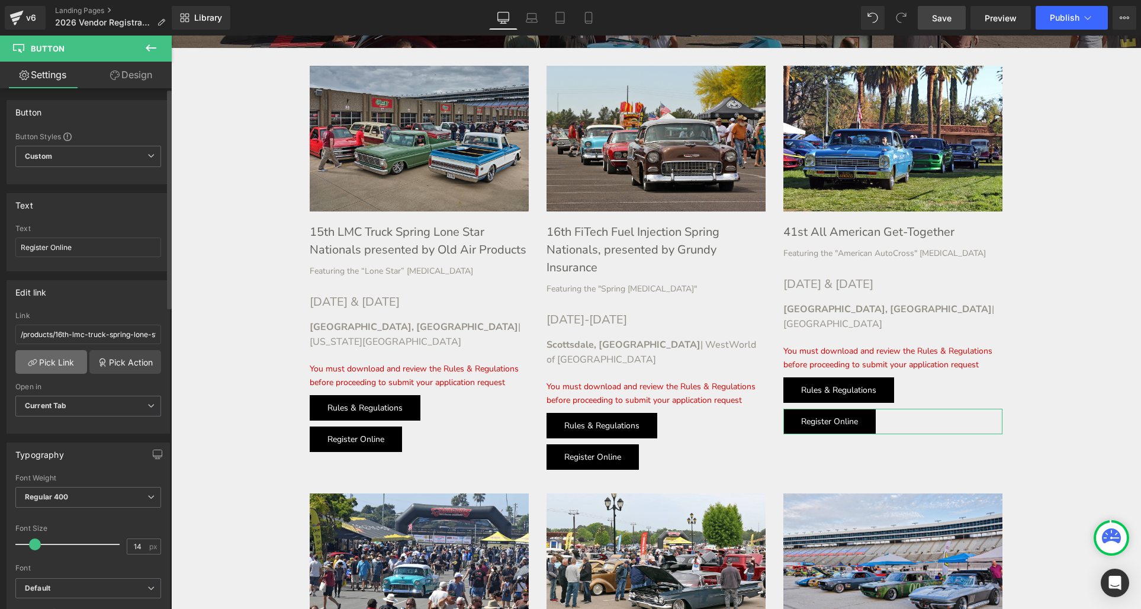
click at [53, 361] on link "Pick Link" at bounding box center [51, 362] width 72 height 24
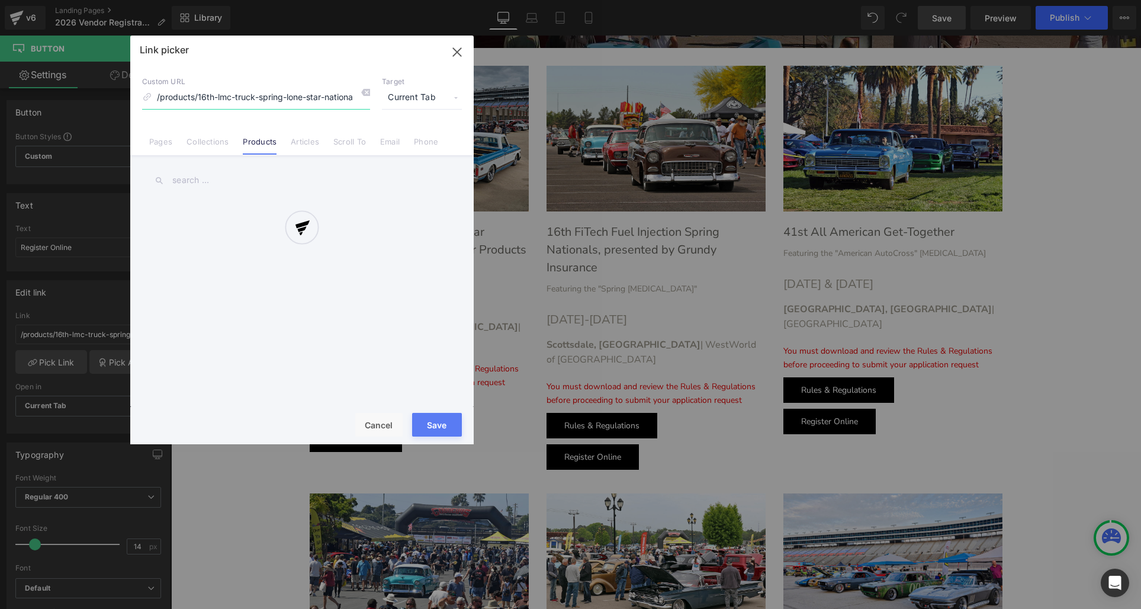
scroll to position [0, 142]
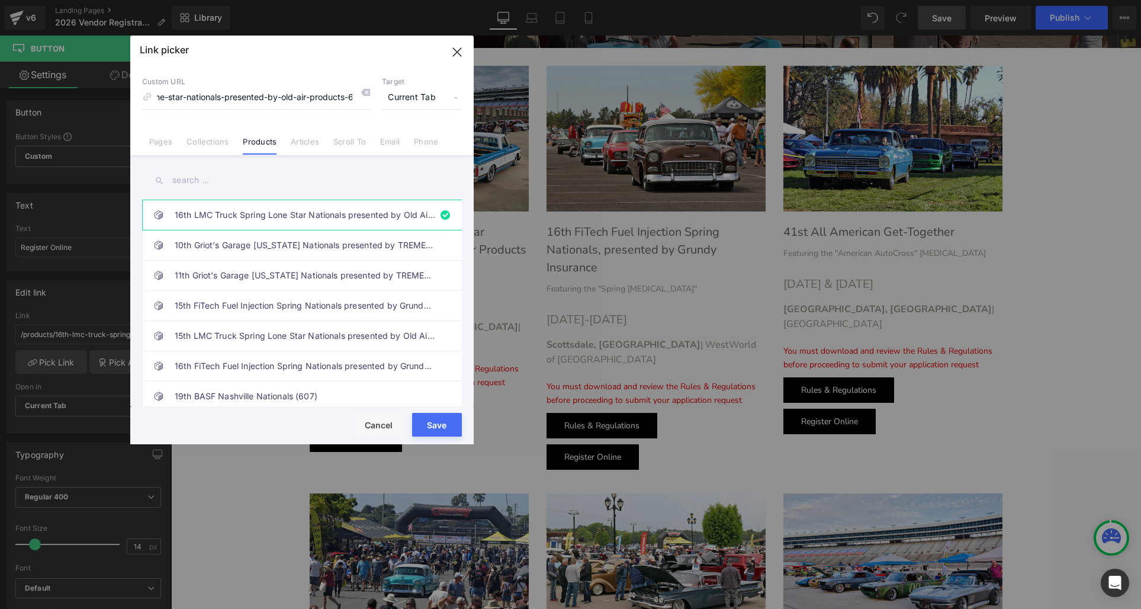
click at [186, 181] on input "text" at bounding box center [302, 180] width 320 height 27
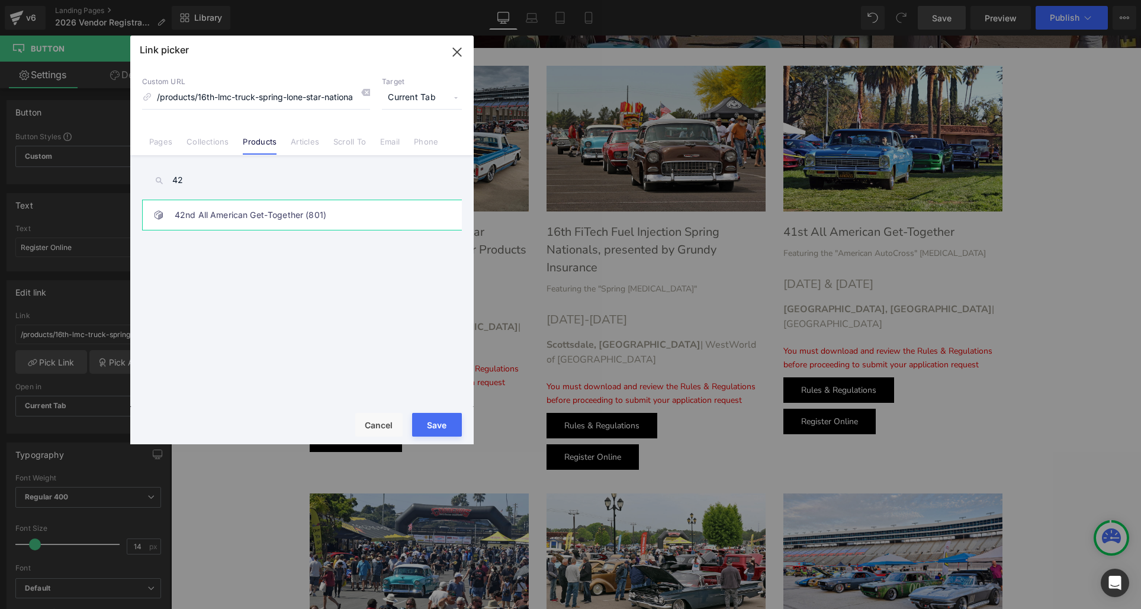
type input "42"
click at [220, 211] on link "42nd All American Get-Together (801)" at bounding box center [305, 215] width 261 height 30
click at [427, 419] on button "Save" at bounding box center [437, 425] width 50 height 24
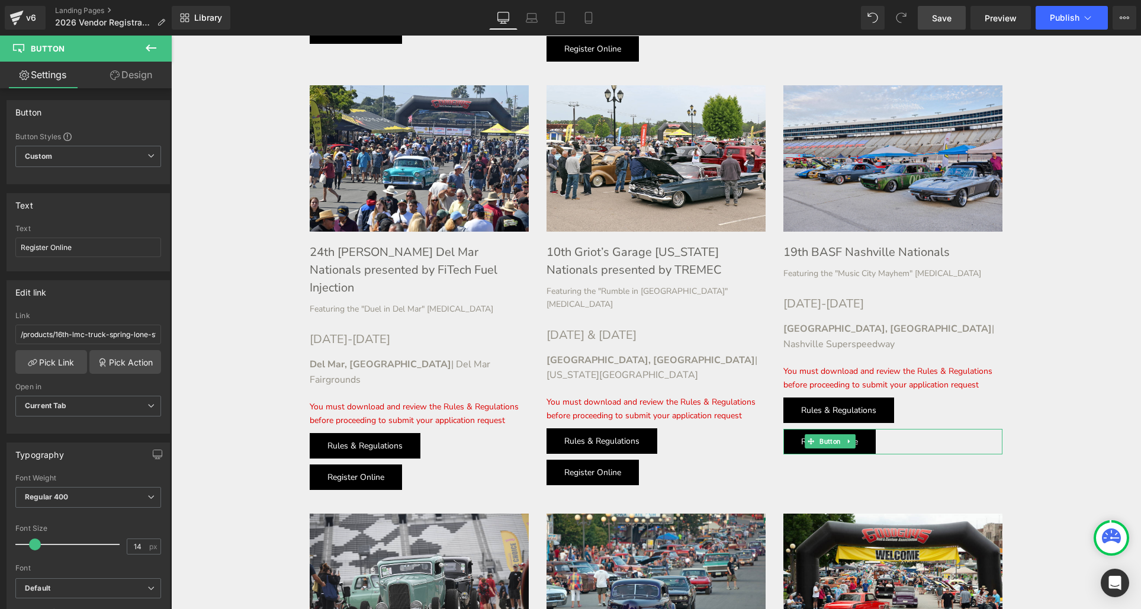
scroll to position [869, 0]
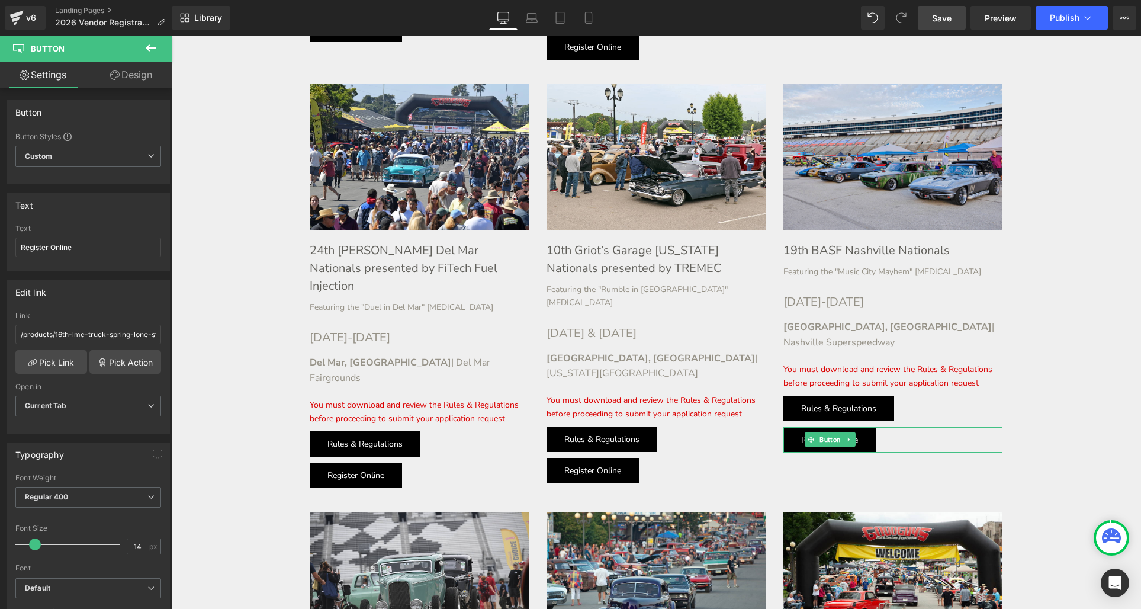
click at [365, 468] on link at bounding box center [369, 475] width 12 height 14
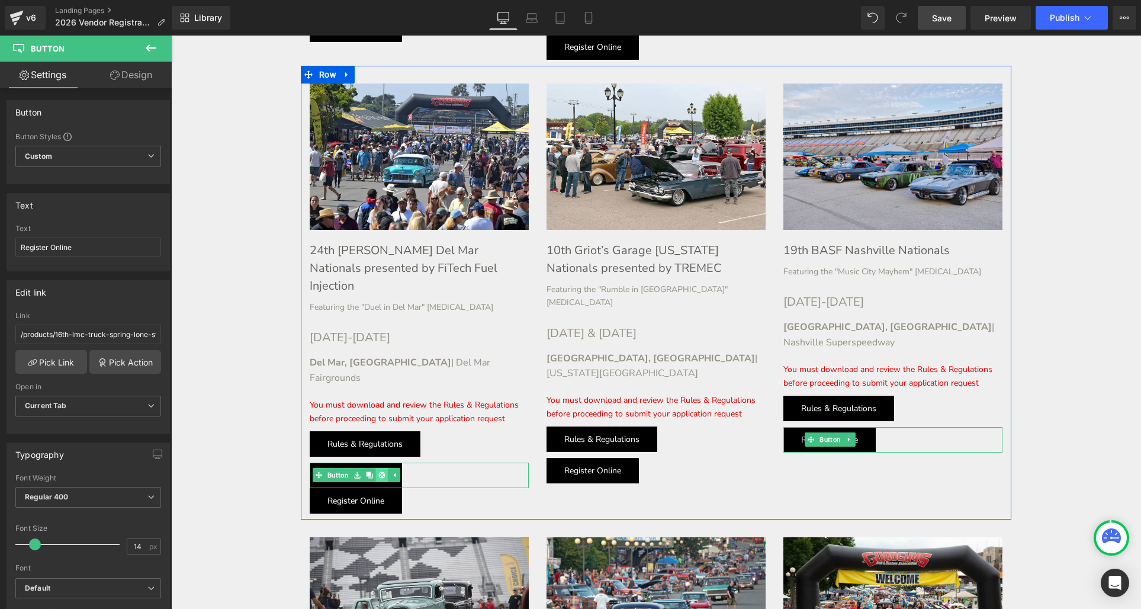
click at [384, 472] on icon at bounding box center [381, 475] width 7 height 7
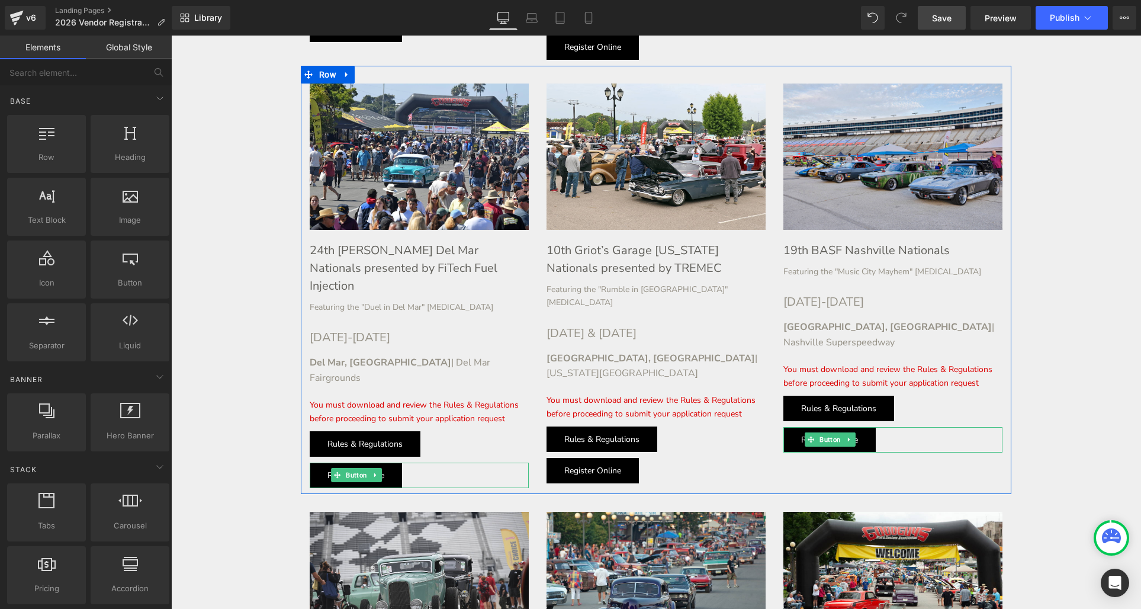
click at [349, 468] on span "Button" at bounding box center [356, 475] width 26 height 14
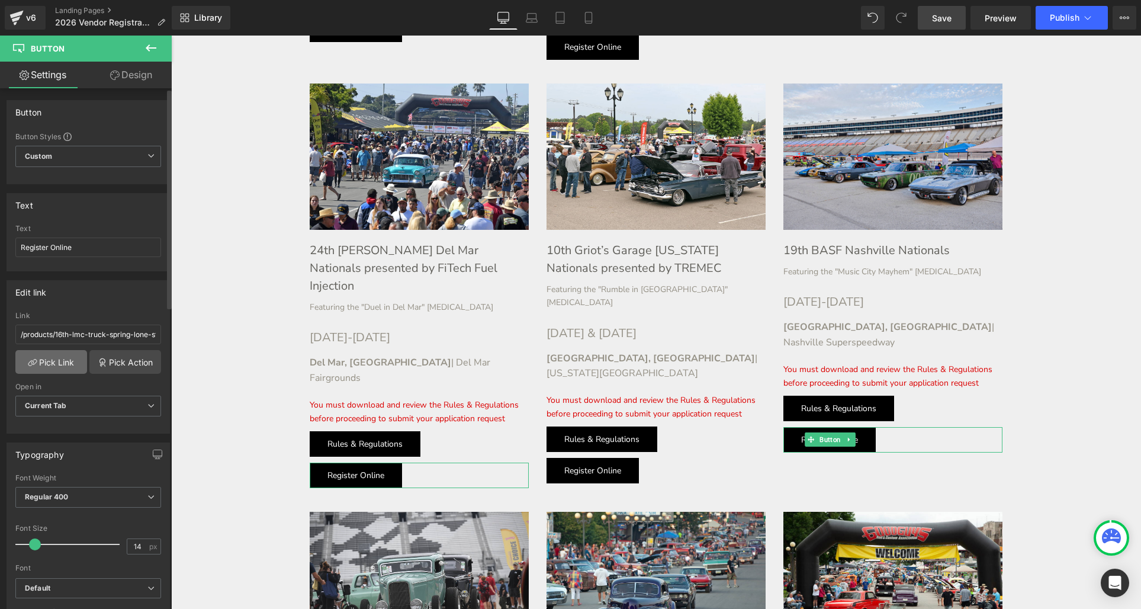
click at [58, 356] on link "Pick Link" at bounding box center [51, 362] width 72 height 24
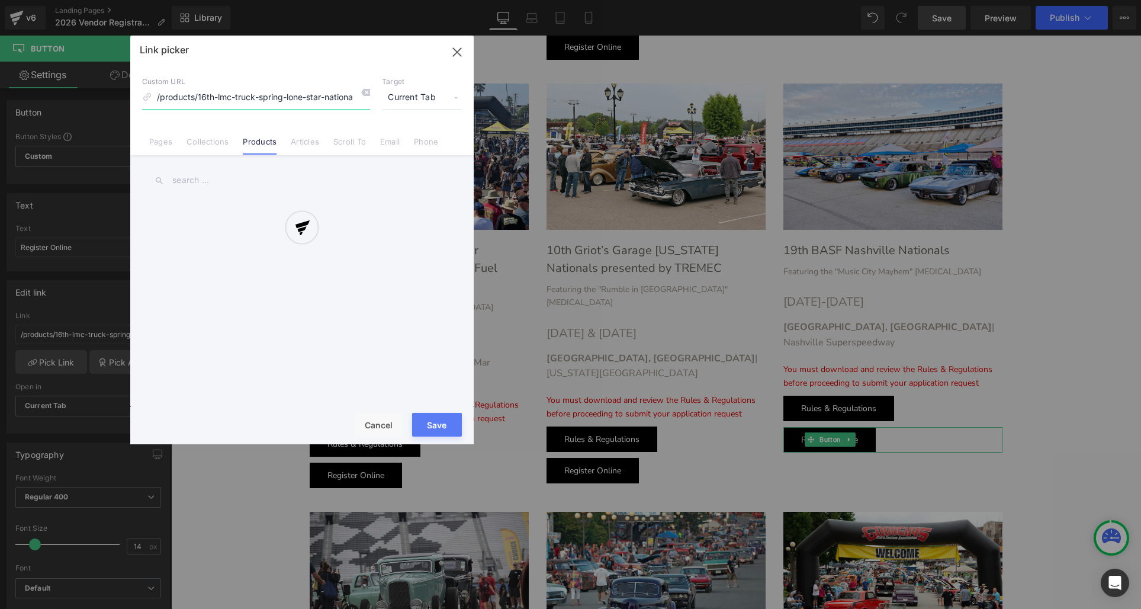
scroll to position [0, 142]
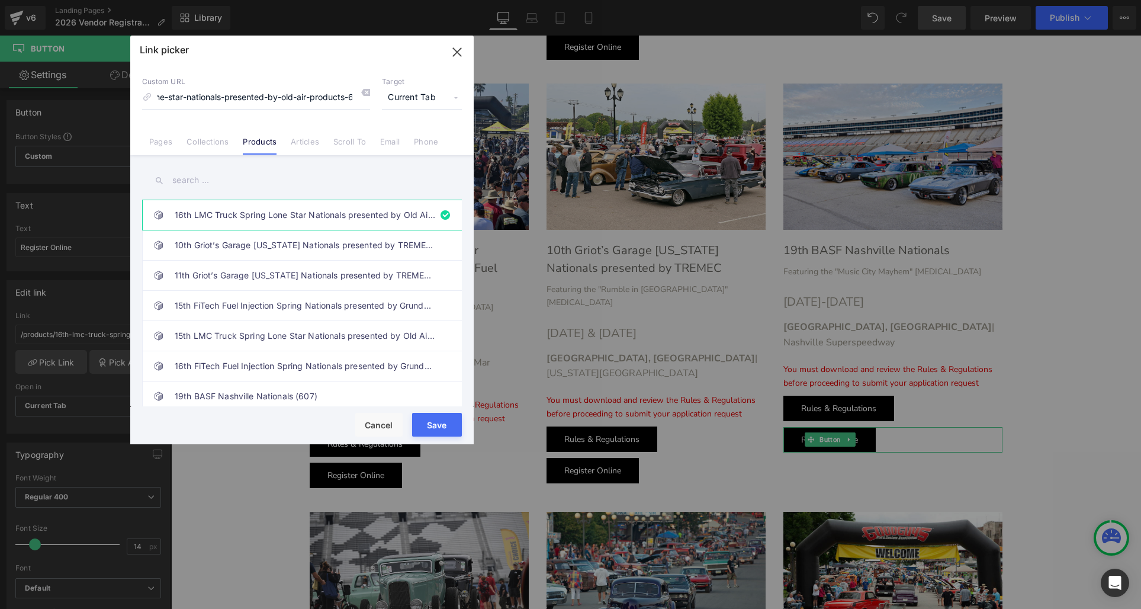
click at [207, 183] on input "text" at bounding box center [302, 180] width 320 height 27
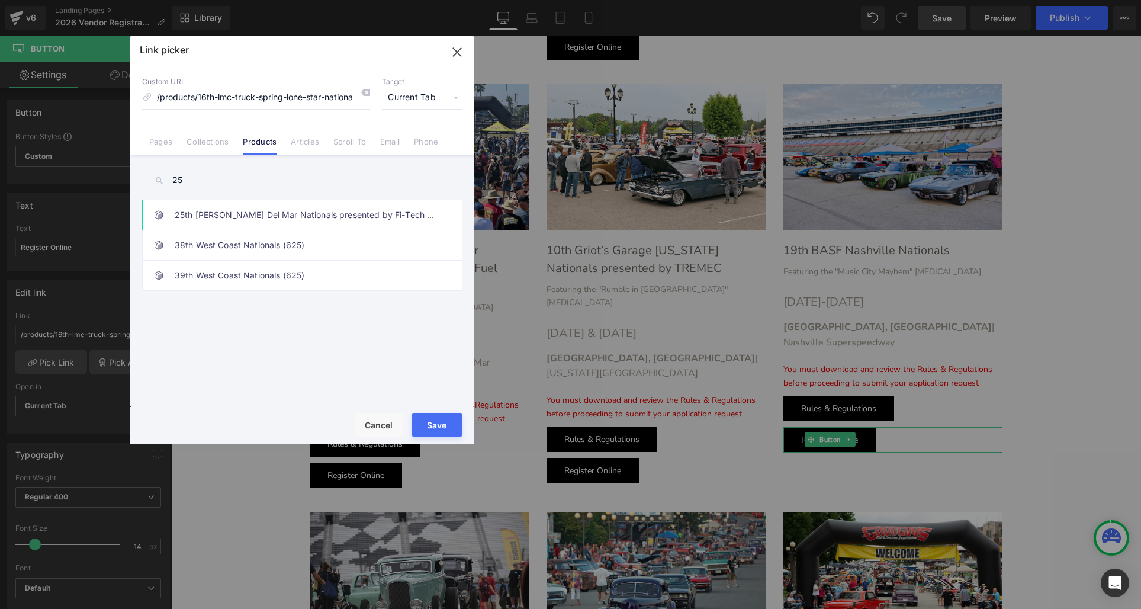
type input "25"
click at [226, 214] on link "25th [PERSON_NAME] Del Mar Nationals presented by Fi-Tech Fuel Injection (623)" at bounding box center [305, 215] width 261 height 30
click at [261, 214] on link "25th [PERSON_NAME] Del Mar Nationals presented by Fi-Tech Fuel Injection (623)" at bounding box center [305, 215] width 261 height 30
click at [433, 421] on button "Save" at bounding box center [437, 425] width 50 height 24
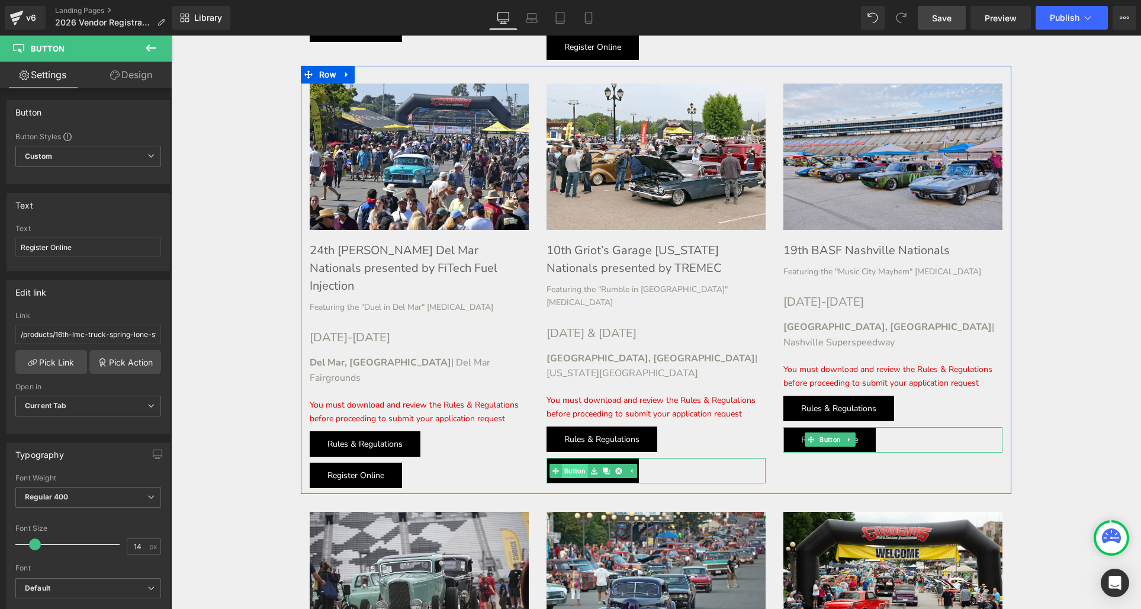
click at [572, 458] on div "Register Online Button" at bounding box center [655, 470] width 219 height 25
click at [572, 467] on icon at bounding box center [574, 470] width 7 height 7
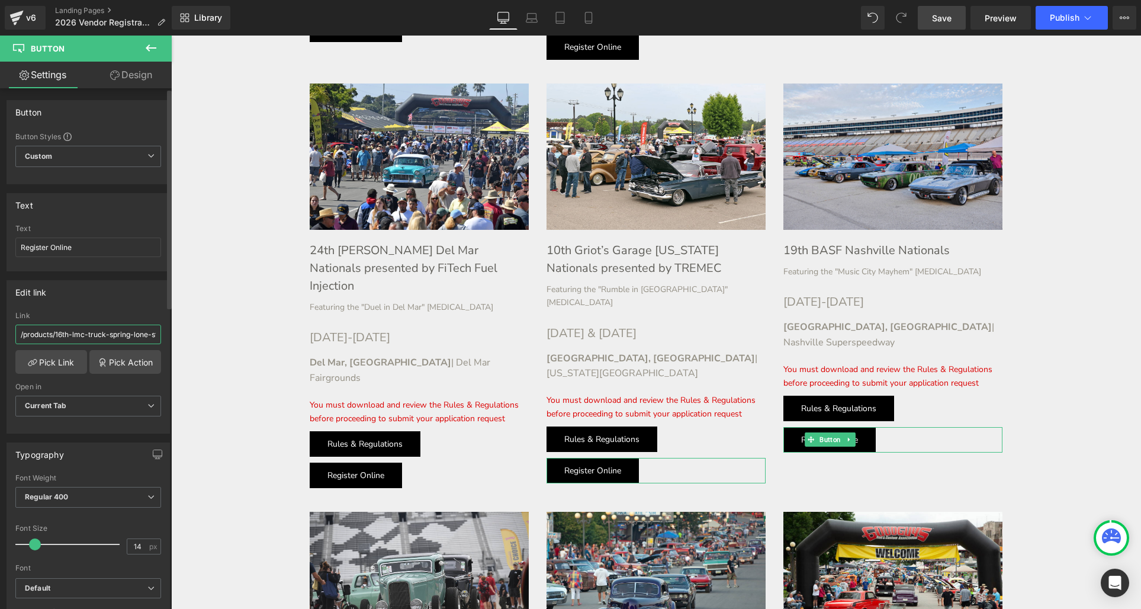
drag, startPoint x: 52, startPoint y: 330, endPoint x: 54, endPoint y: 323, distance: 7.9
click at [52, 330] on input "/products/16th-lmc-truck-spring-lone-star-nationals-presented-by-old-air-produc…" at bounding box center [88, 334] width 146 height 20
click at [56, 352] on link "Pick Link" at bounding box center [51, 362] width 72 height 24
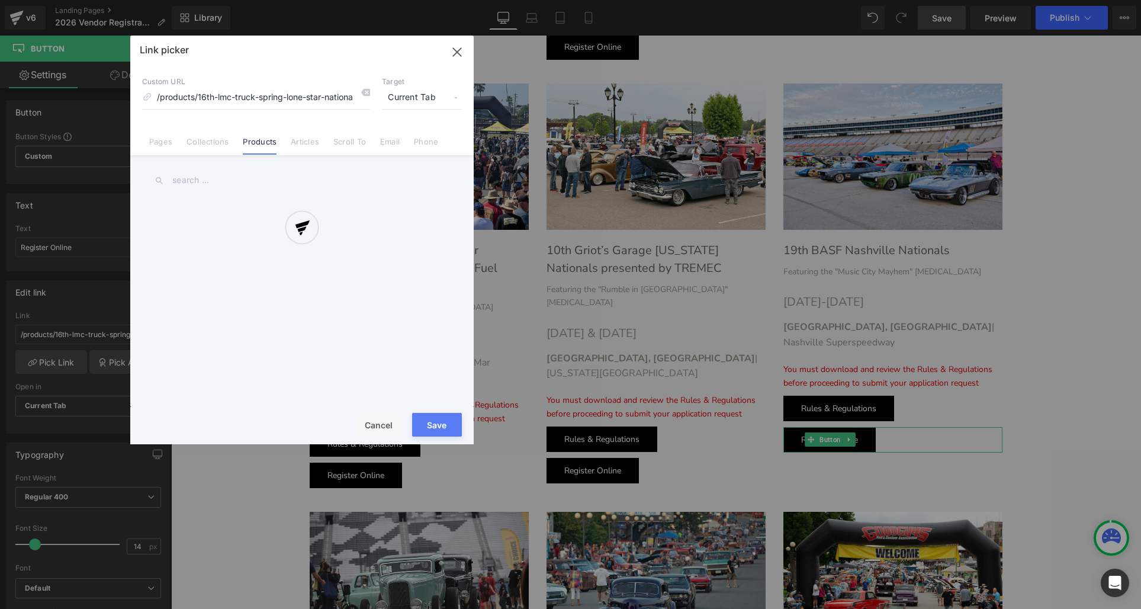
scroll to position [0, 142]
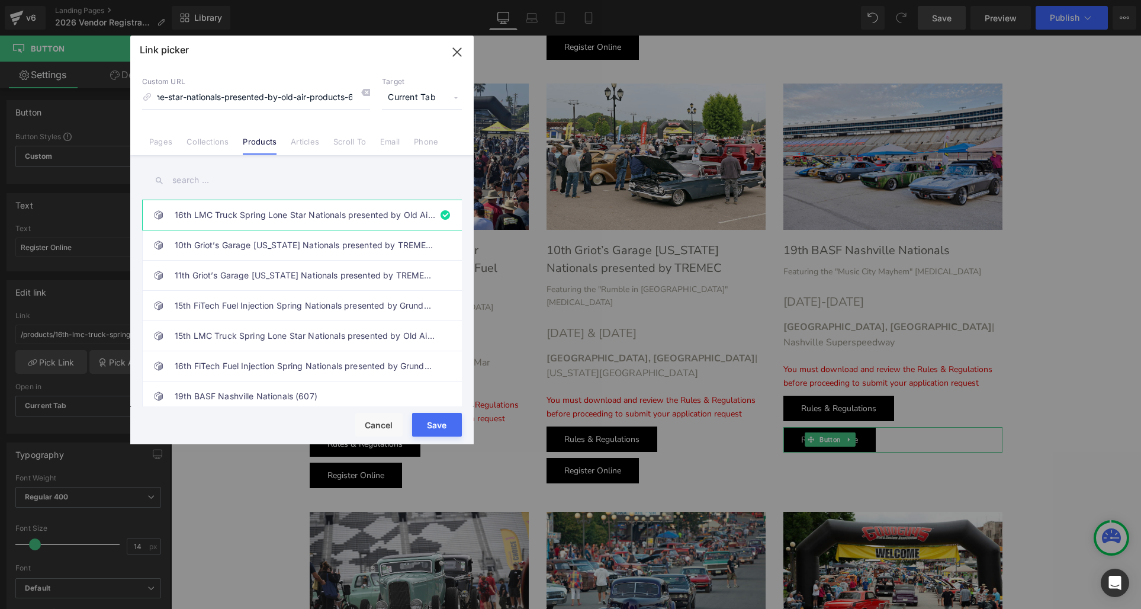
click at [176, 178] on input "text" at bounding box center [302, 180] width 320 height 27
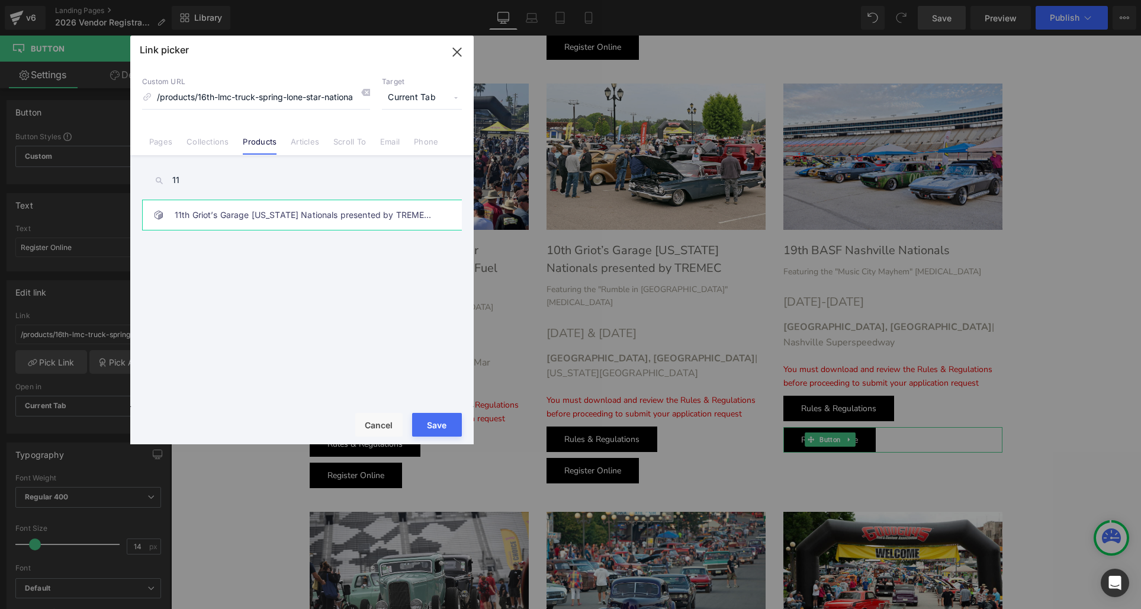
type input "11"
click at [205, 209] on link "11th Griot’s Garage [US_STATE] Nationals presented by TREMEC (631)" at bounding box center [305, 215] width 261 height 30
click at [431, 420] on button "Save" at bounding box center [437, 425] width 50 height 24
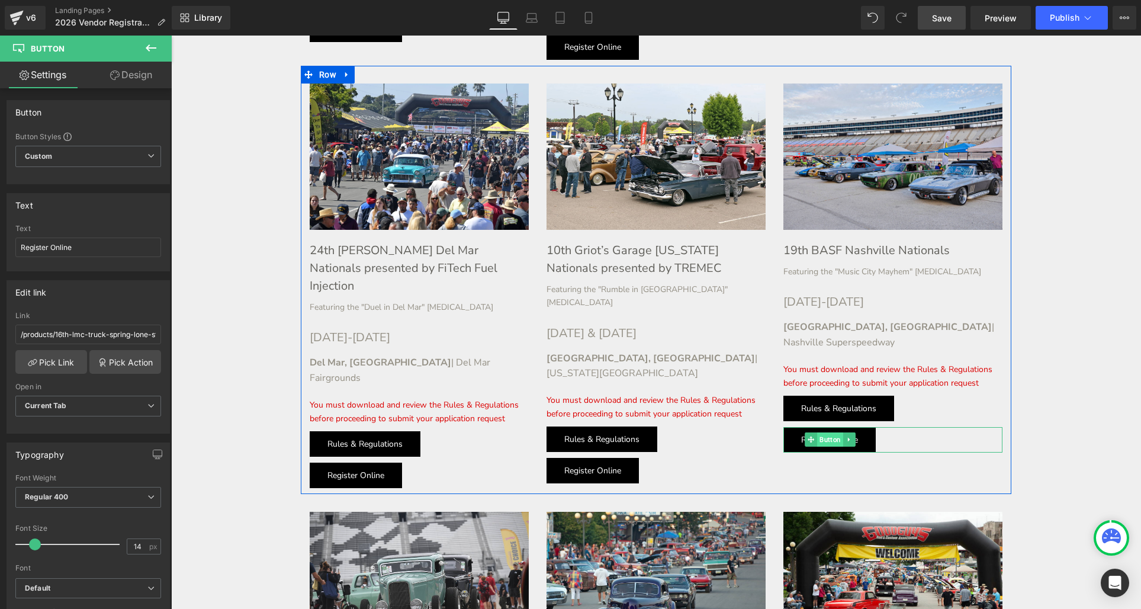
click at [829, 432] on span "Button" at bounding box center [830, 439] width 26 height 14
click at [828, 427] on div "Register Online Button" at bounding box center [892, 439] width 219 height 25
click at [825, 427] on div "Register Online Button" at bounding box center [892, 439] width 219 height 25
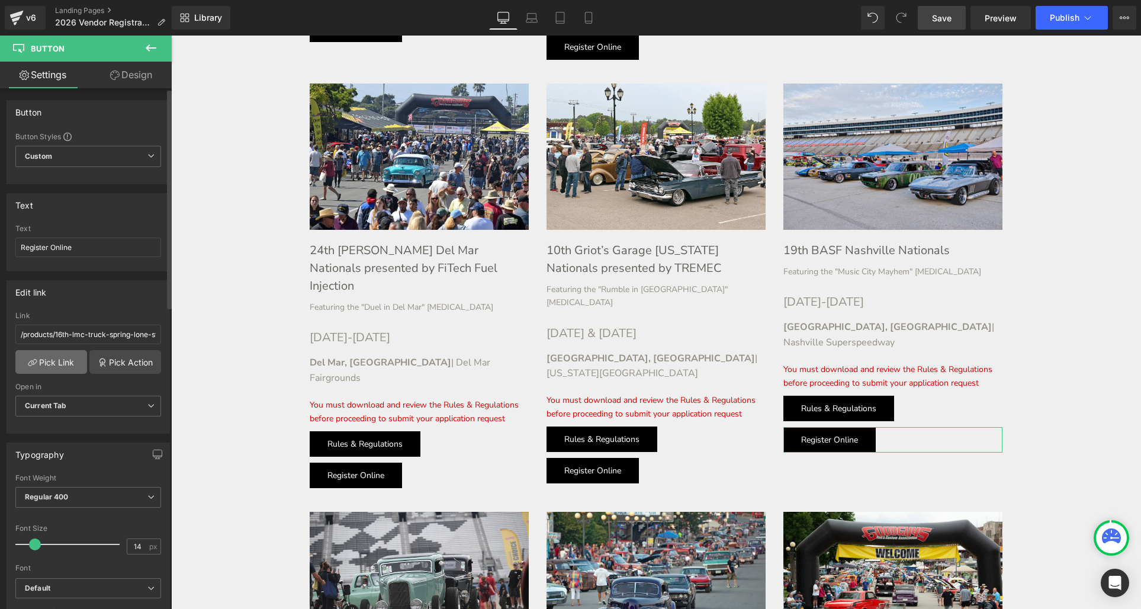
click at [49, 358] on link "Pick Link" at bounding box center [51, 362] width 72 height 24
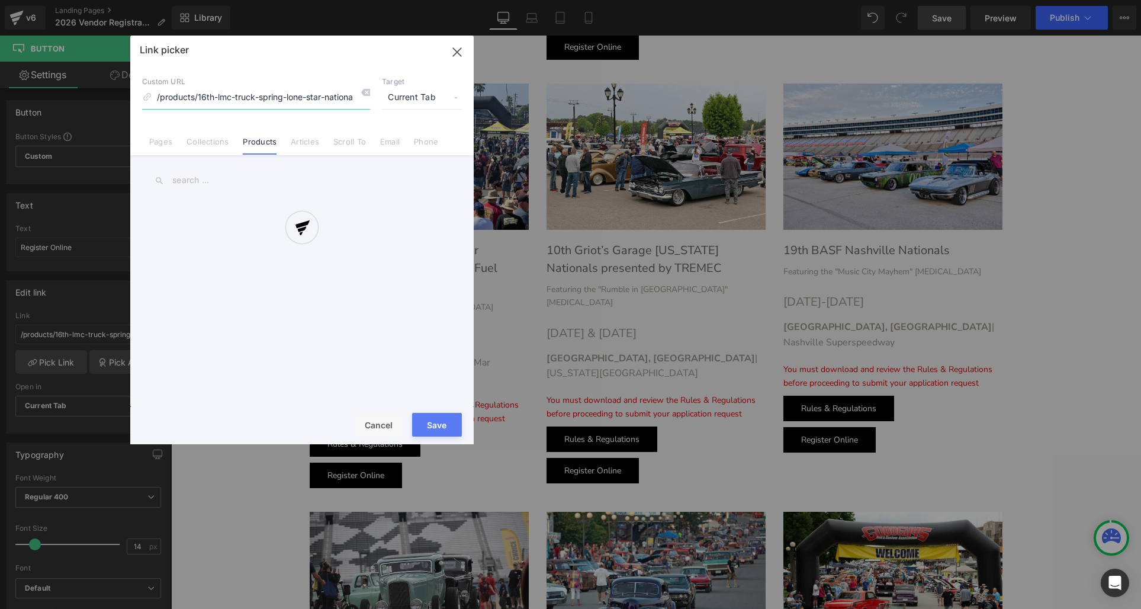
scroll to position [0, 142]
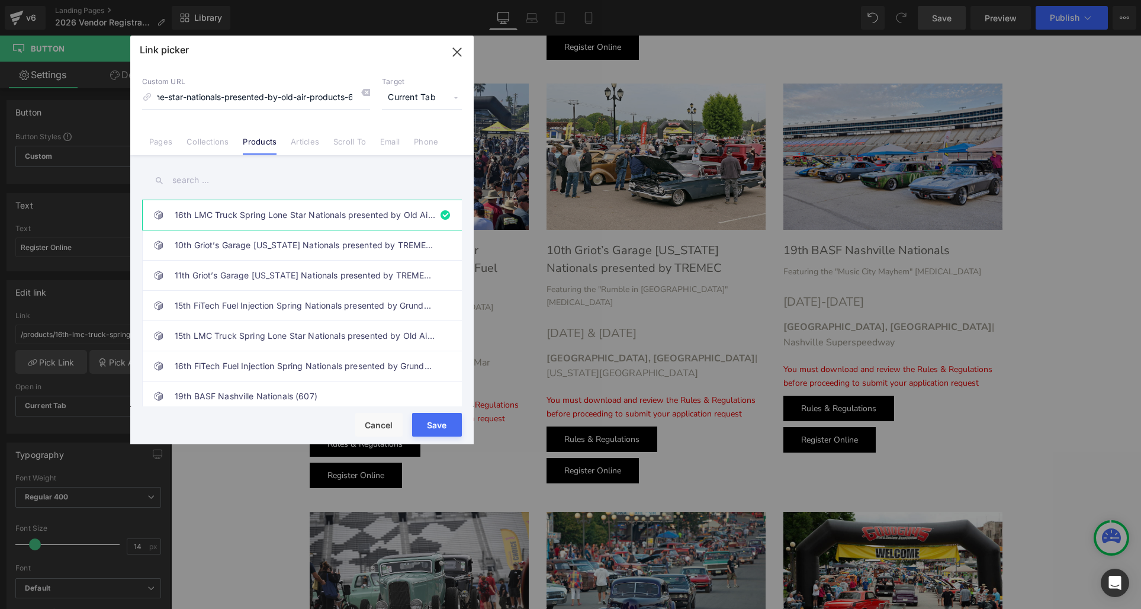
click at [192, 178] on input "text" at bounding box center [302, 180] width 320 height 27
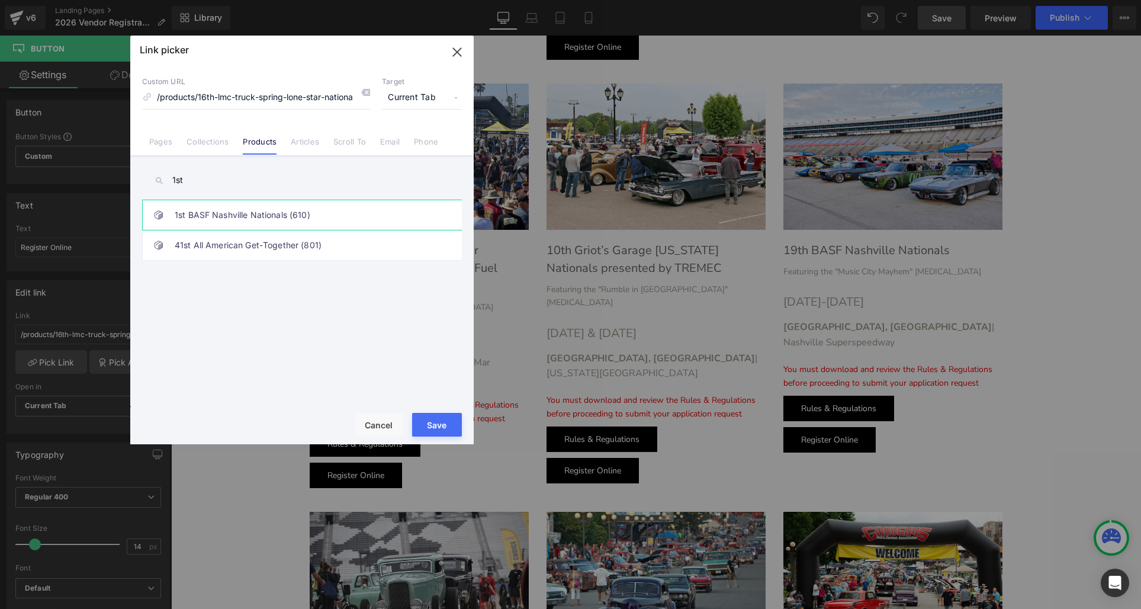
type input "1st"
click at [248, 218] on link "1st BASF Nashville Nationals (610)" at bounding box center [305, 215] width 261 height 30
click at [435, 423] on button "Save" at bounding box center [437, 425] width 50 height 24
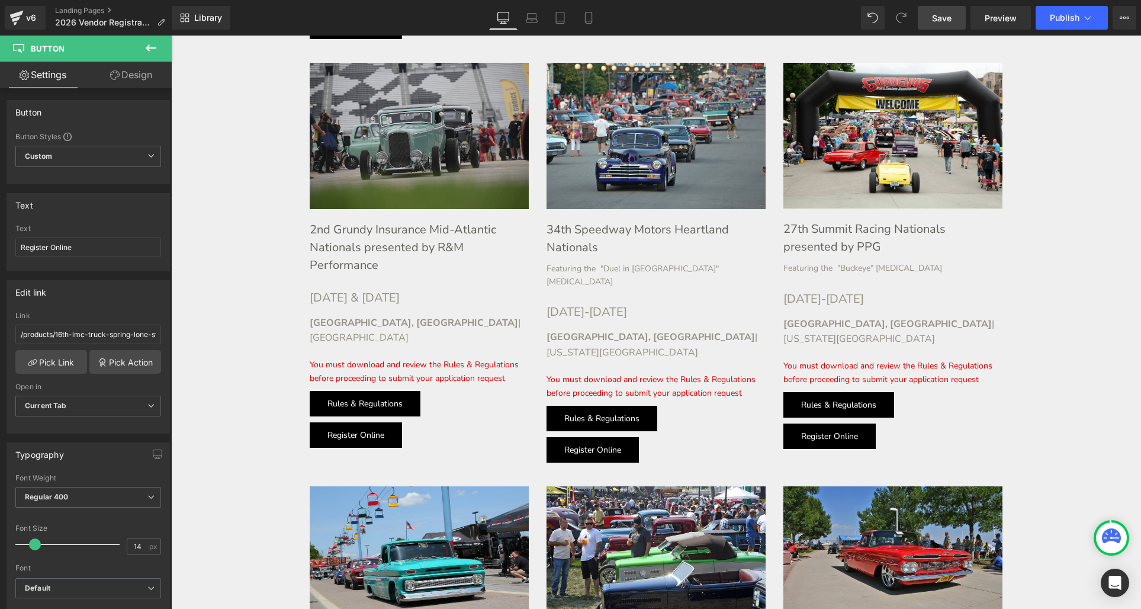
scroll to position [1352, 0]
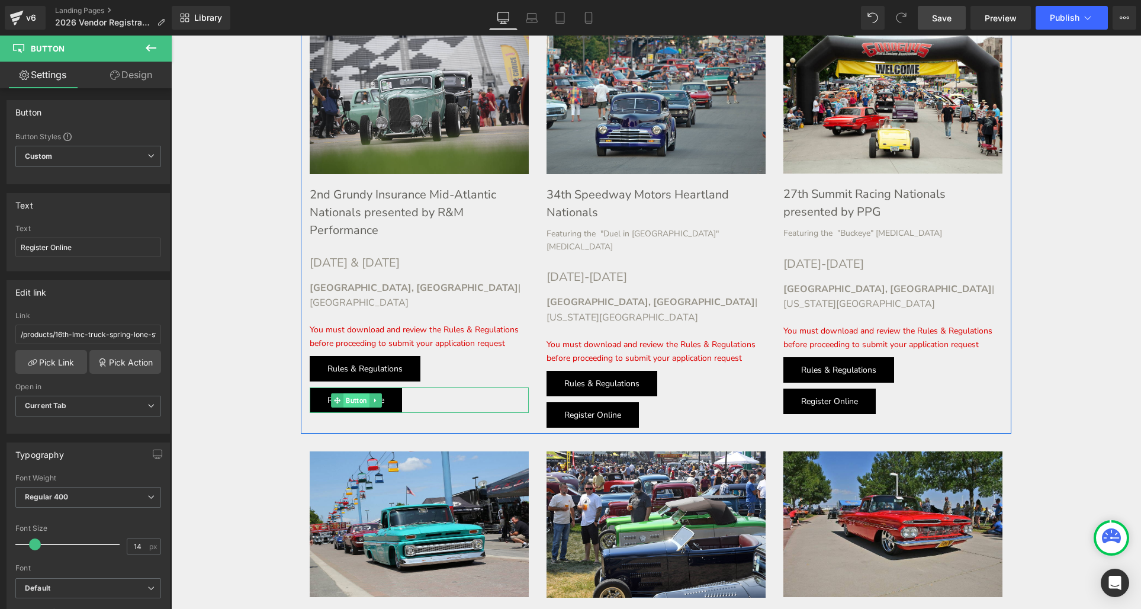
click at [336, 393] on link "Button" at bounding box center [350, 400] width 38 height 14
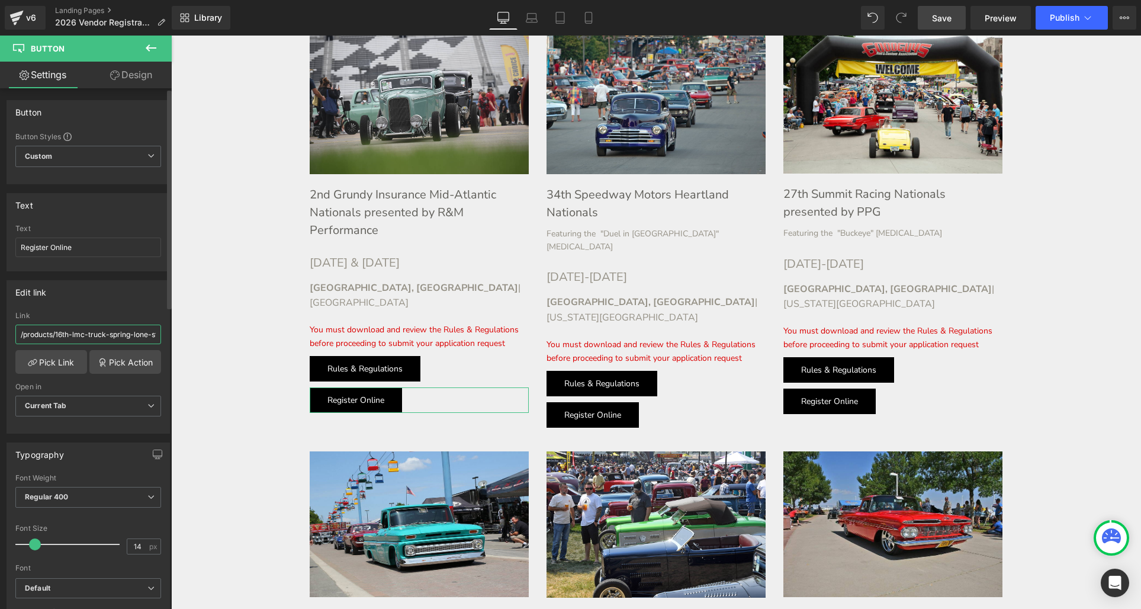
click at [56, 335] on input "/products/16th-lmc-truck-spring-lone-star-nationals-presented-by-old-air-produc…" at bounding box center [88, 334] width 146 height 20
click at [62, 352] on link "Pick Link" at bounding box center [51, 362] width 72 height 24
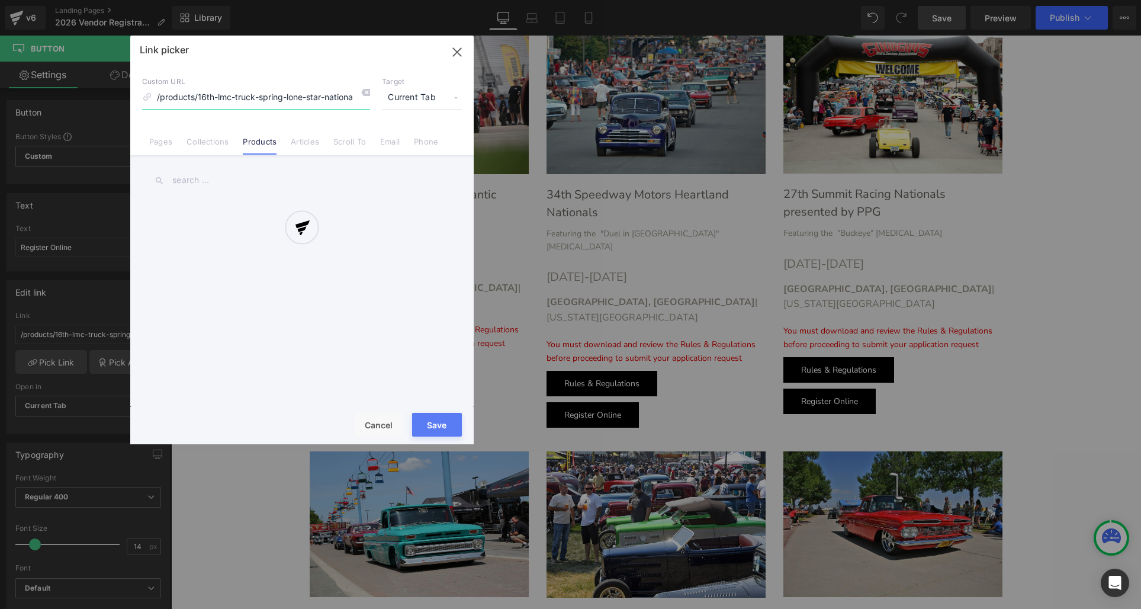
scroll to position [0, 142]
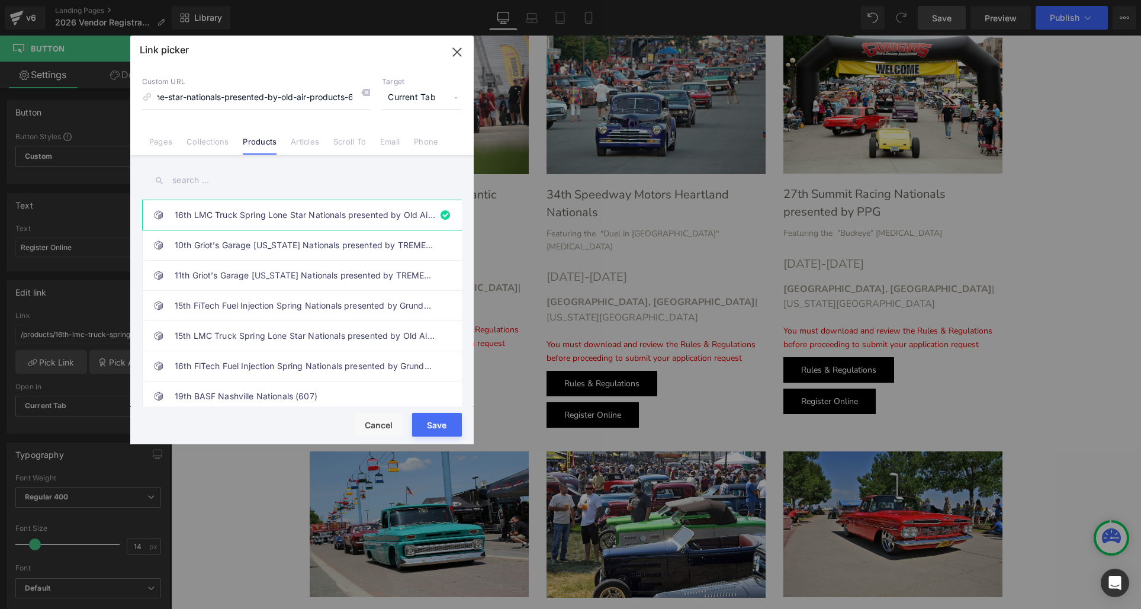
click at [209, 173] on input "text" at bounding box center [302, 180] width 320 height 27
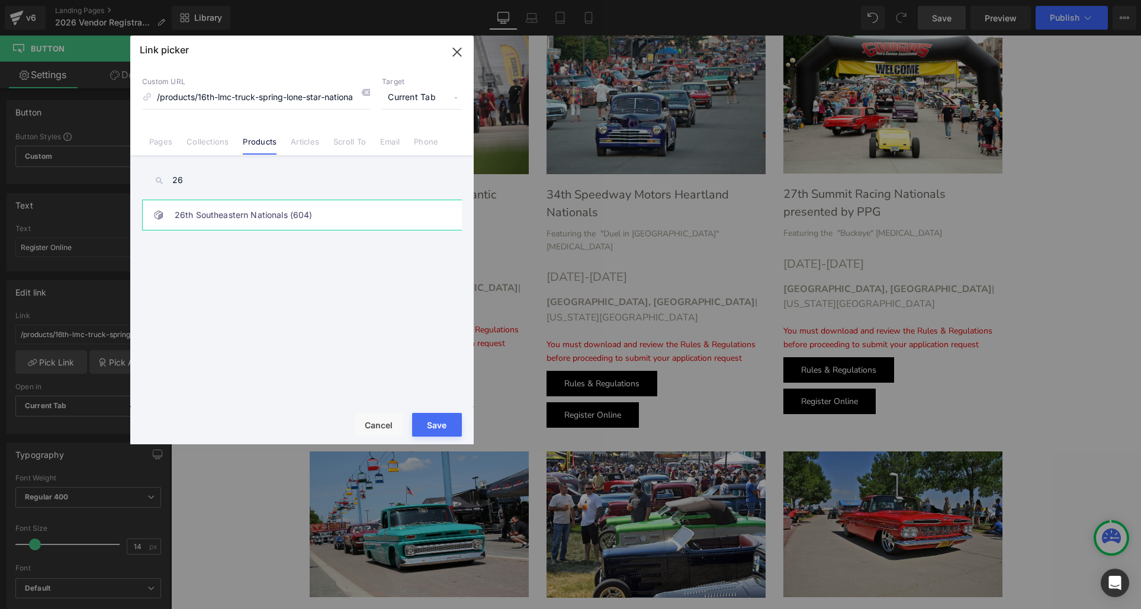
type input "26"
click at [255, 220] on link "26th Southeastern Nationals (604)" at bounding box center [305, 215] width 261 height 30
click at [429, 422] on button "Save" at bounding box center [437, 425] width 50 height 24
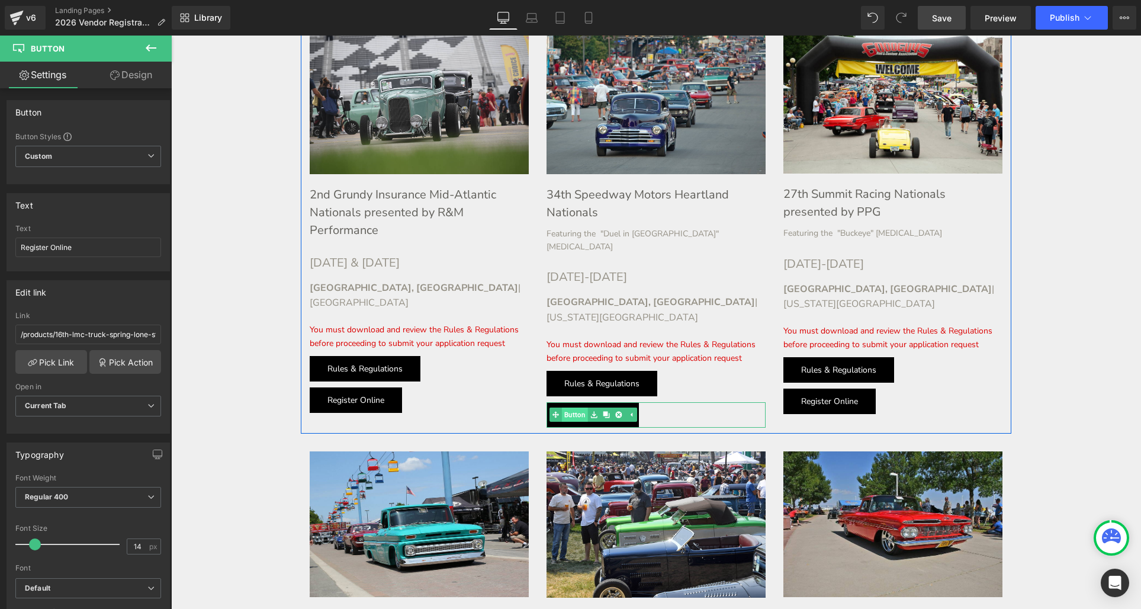
click at [578, 402] on div "Register Online Button" at bounding box center [655, 414] width 219 height 25
click at [587, 402] on div "Register Online Button" at bounding box center [655, 414] width 219 height 25
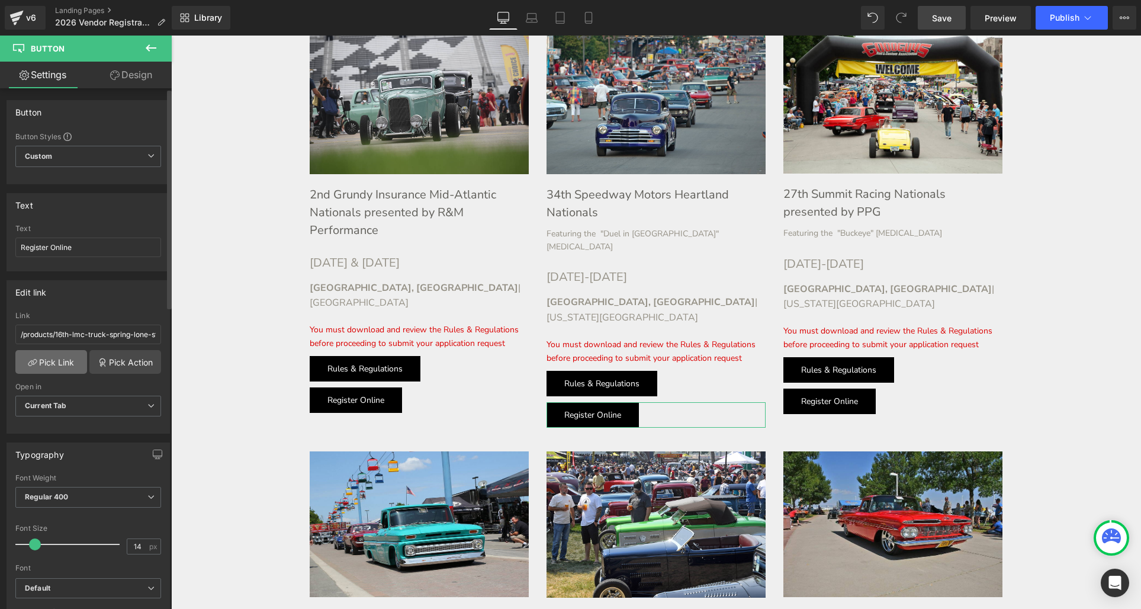
click at [63, 366] on link "Pick Link" at bounding box center [51, 362] width 72 height 24
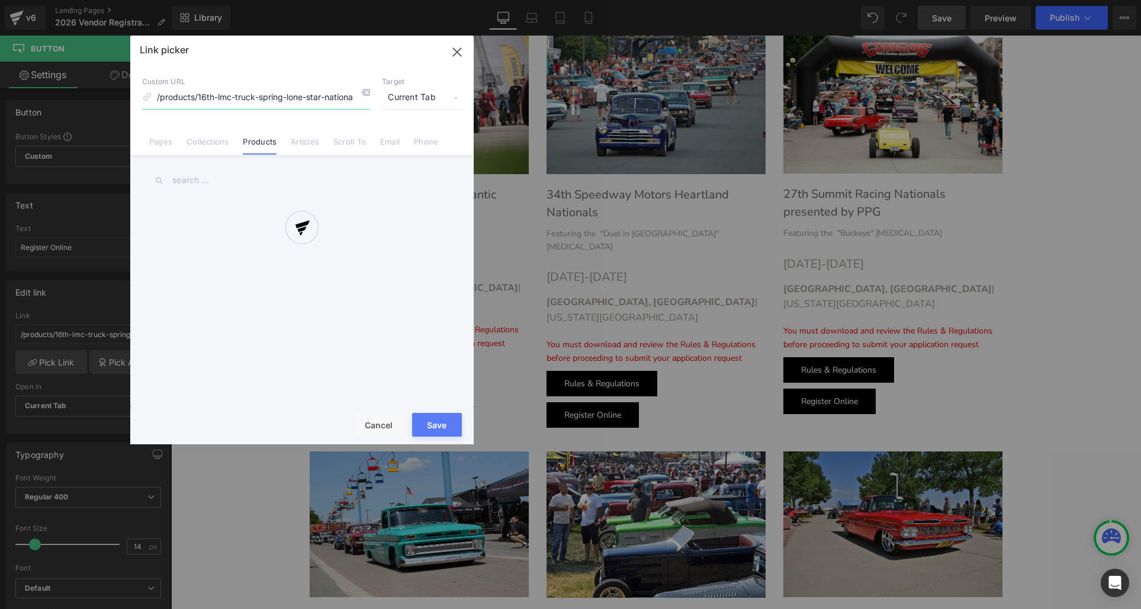
scroll to position [0, 142]
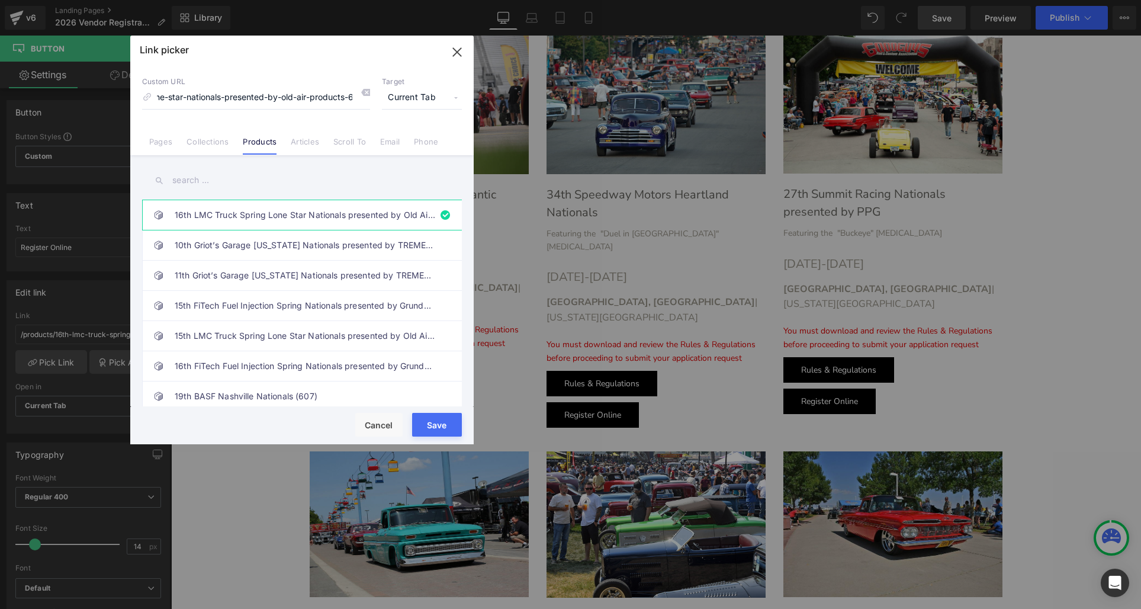
click at [197, 188] on input "text" at bounding box center [302, 180] width 320 height 27
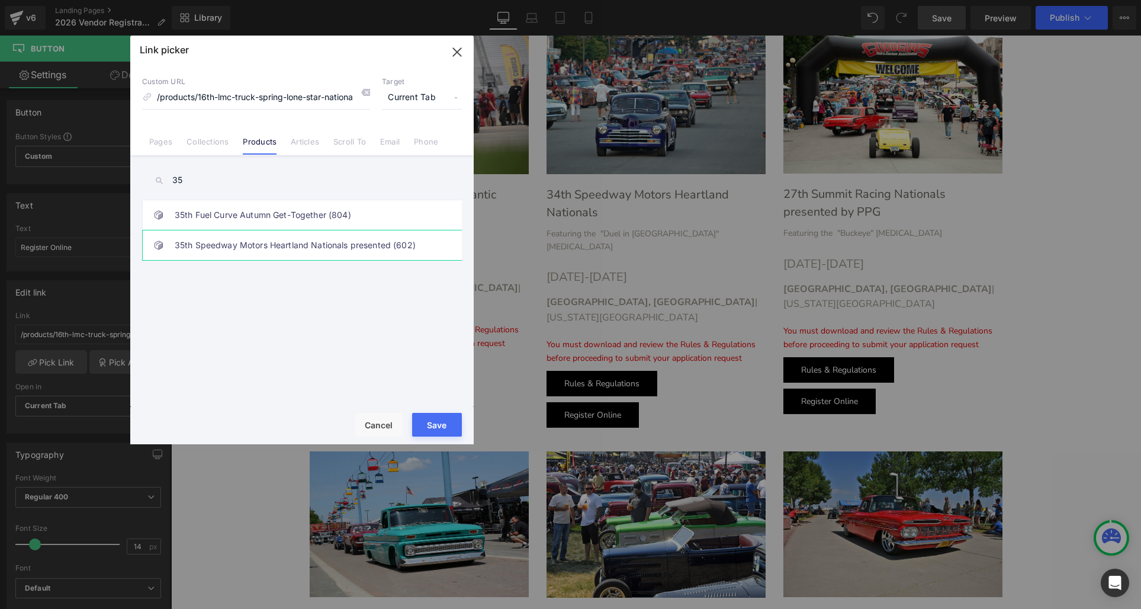
type input "35"
click at [207, 241] on link "35th Speedway Motors Heartland Nationals presented (602)" at bounding box center [305, 245] width 261 height 30
click at [432, 420] on button "Save" at bounding box center [437, 425] width 50 height 24
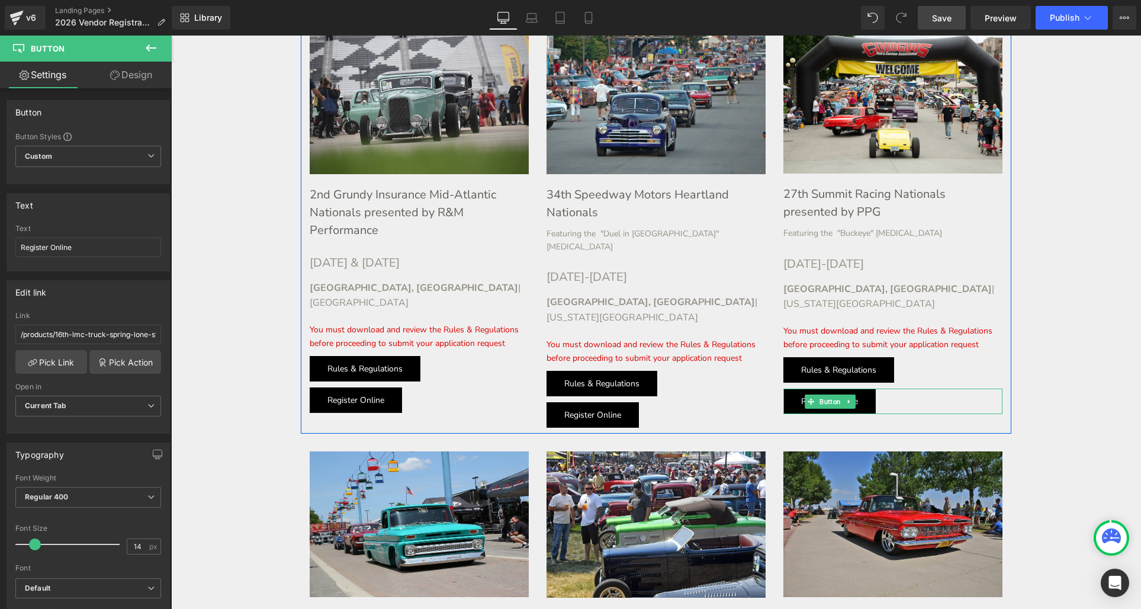
click at [821, 388] on div "Register Online Button" at bounding box center [892, 400] width 219 height 25
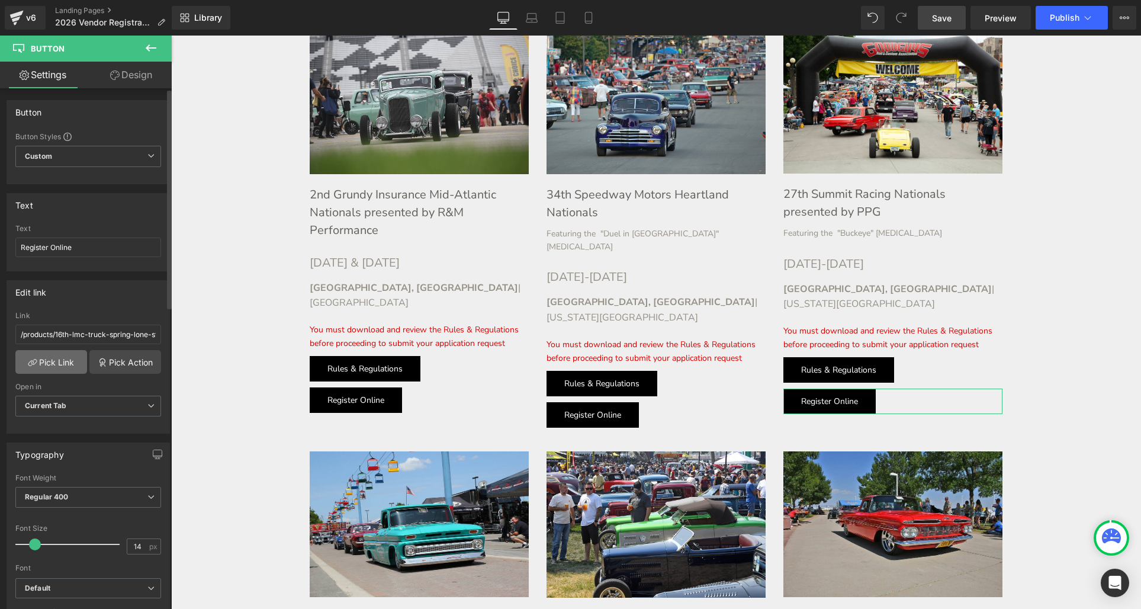
click at [41, 358] on link "Pick Link" at bounding box center [51, 362] width 72 height 24
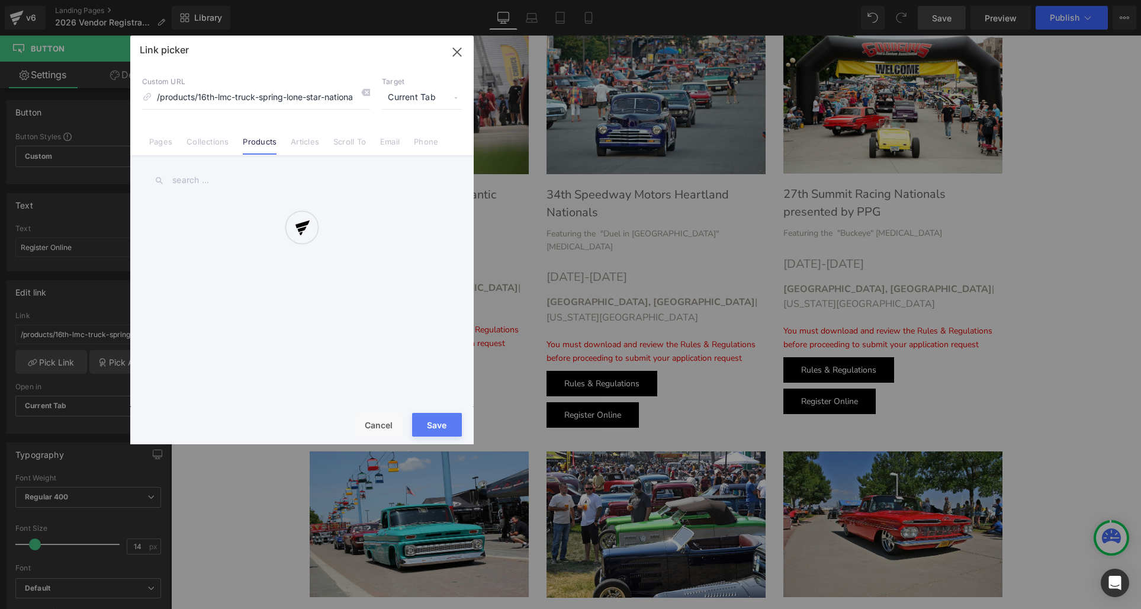
scroll to position [0, 142]
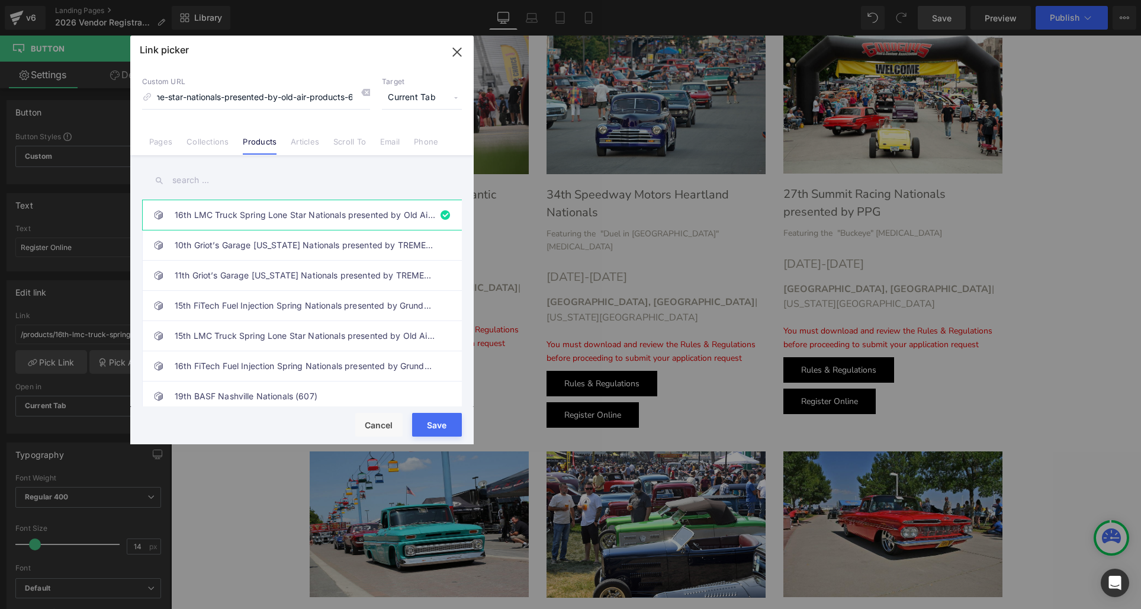
click at [193, 187] on input "text" at bounding box center [302, 180] width 320 height 27
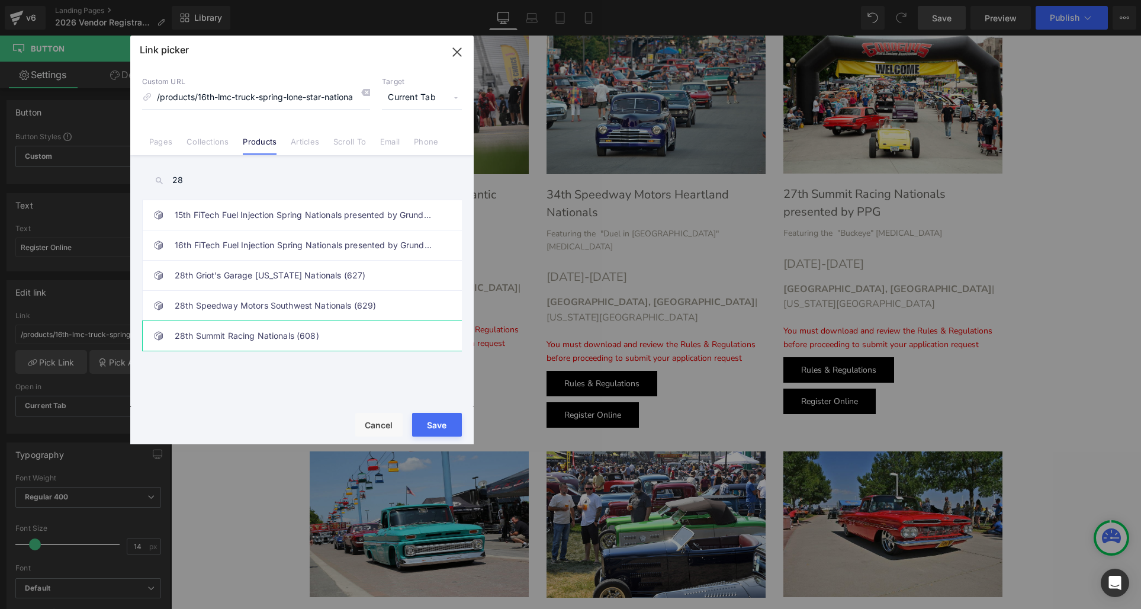
type input "28"
click at [211, 335] on link "28th Summit Racing Nationals (608)" at bounding box center [305, 336] width 261 height 30
click at [430, 428] on button "Save" at bounding box center [437, 425] width 50 height 24
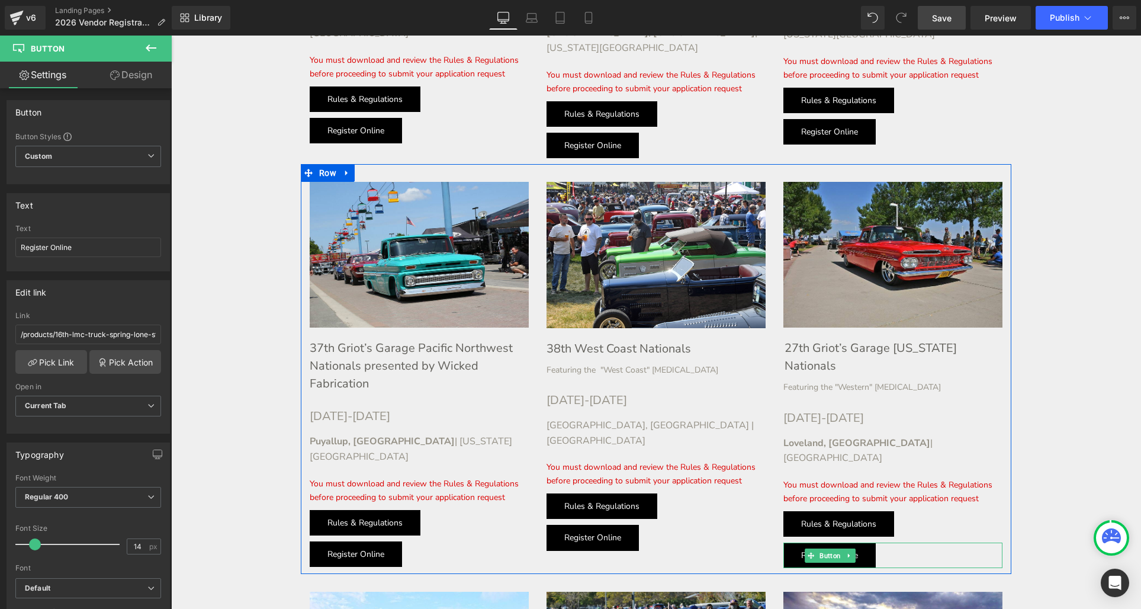
scroll to position [1623, 0]
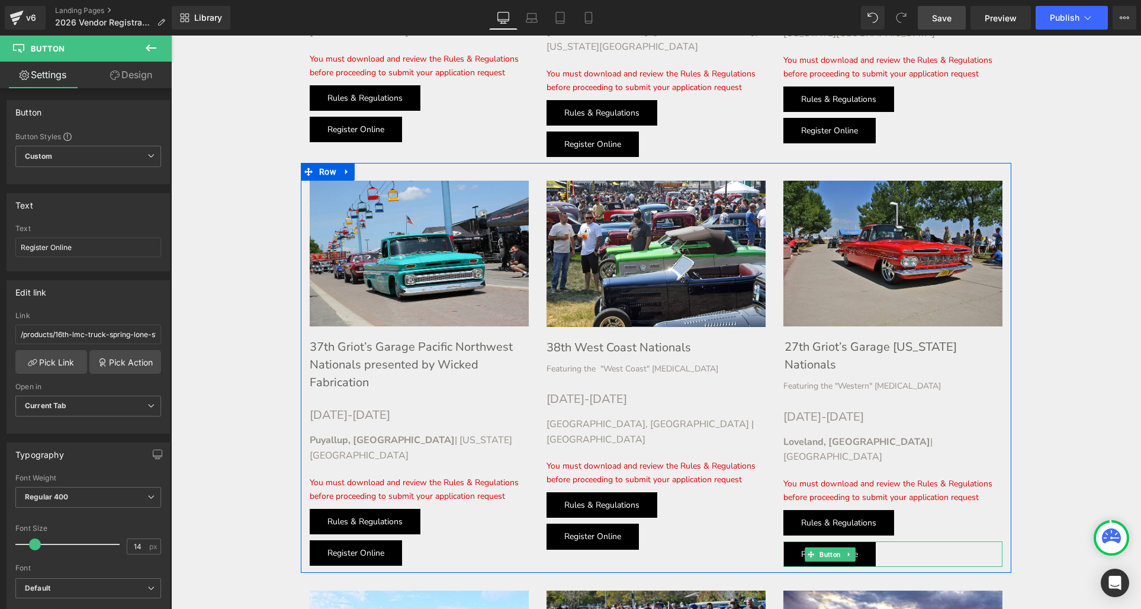
click at [346, 540] on div "Register Online Button" at bounding box center [419, 552] width 219 height 25
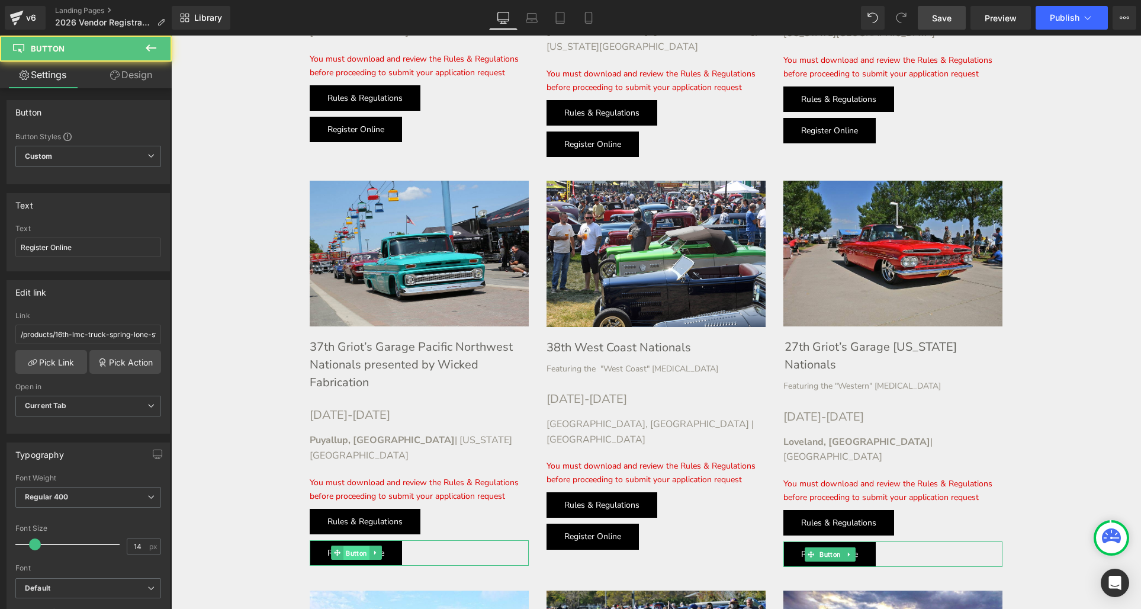
click at [342, 540] on div "Register Online Button" at bounding box center [419, 552] width 219 height 25
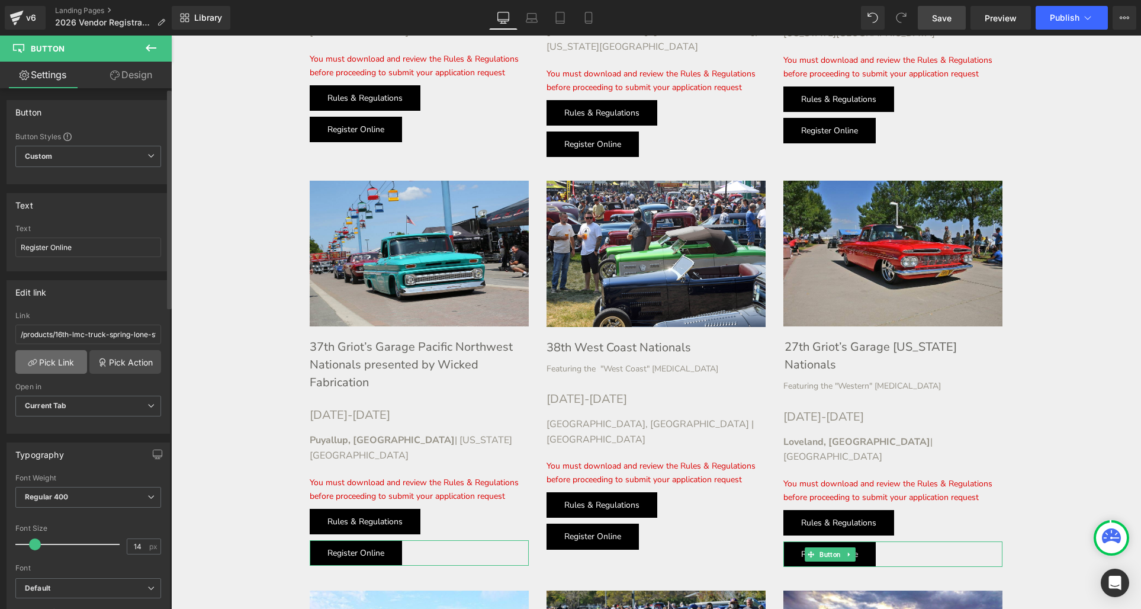
click at [47, 365] on link "Pick Link" at bounding box center [51, 362] width 72 height 24
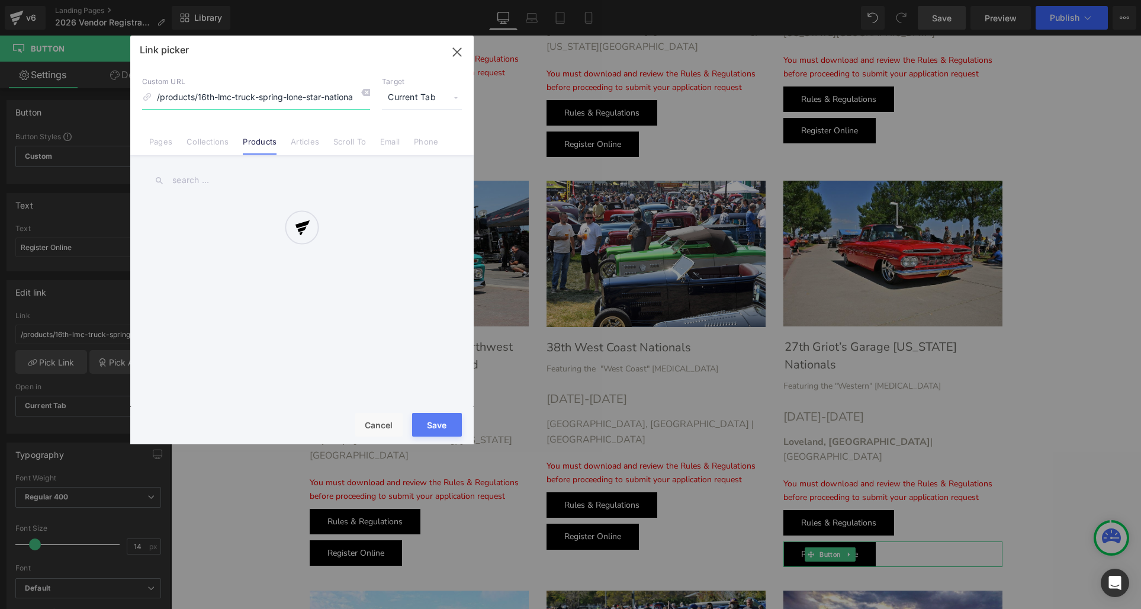
scroll to position [0, 142]
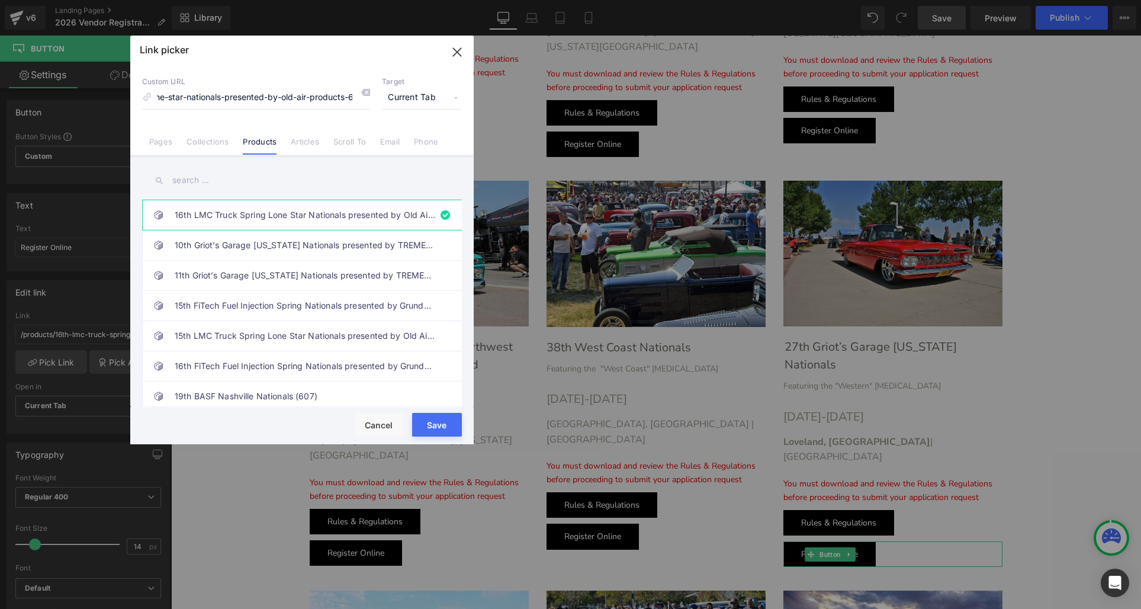
click at [194, 179] on input "text" at bounding box center [302, 180] width 320 height 27
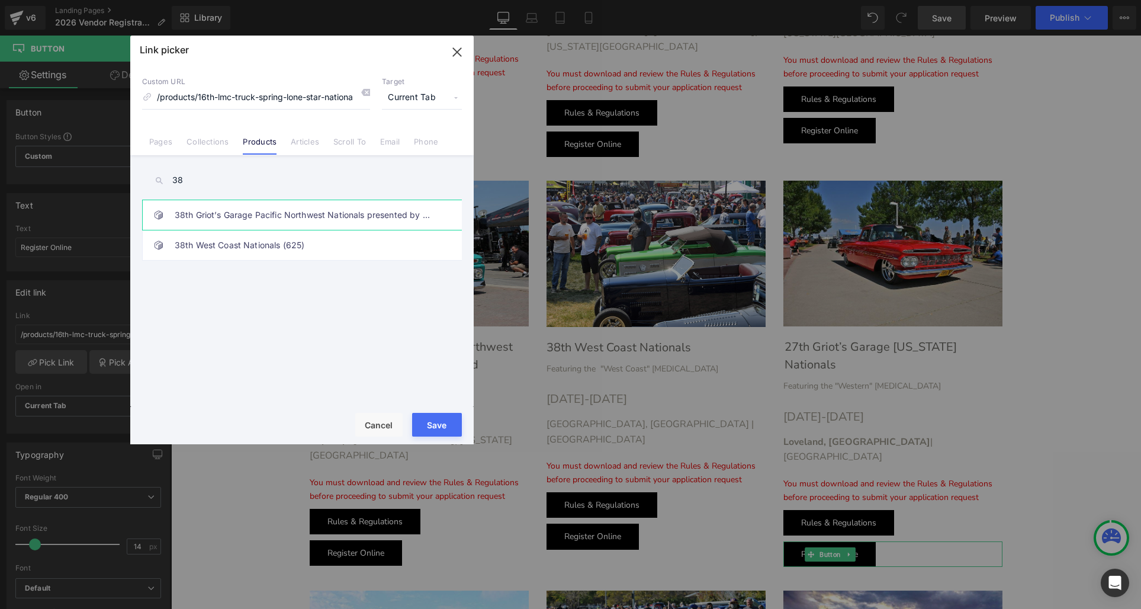
type input "38"
click at [207, 211] on link "38th Griot’s Garage Pacific Northwest Nationals presented by Wicked Fabrication…" at bounding box center [305, 215] width 261 height 30
click at [428, 429] on button "Save" at bounding box center [437, 425] width 50 height 24
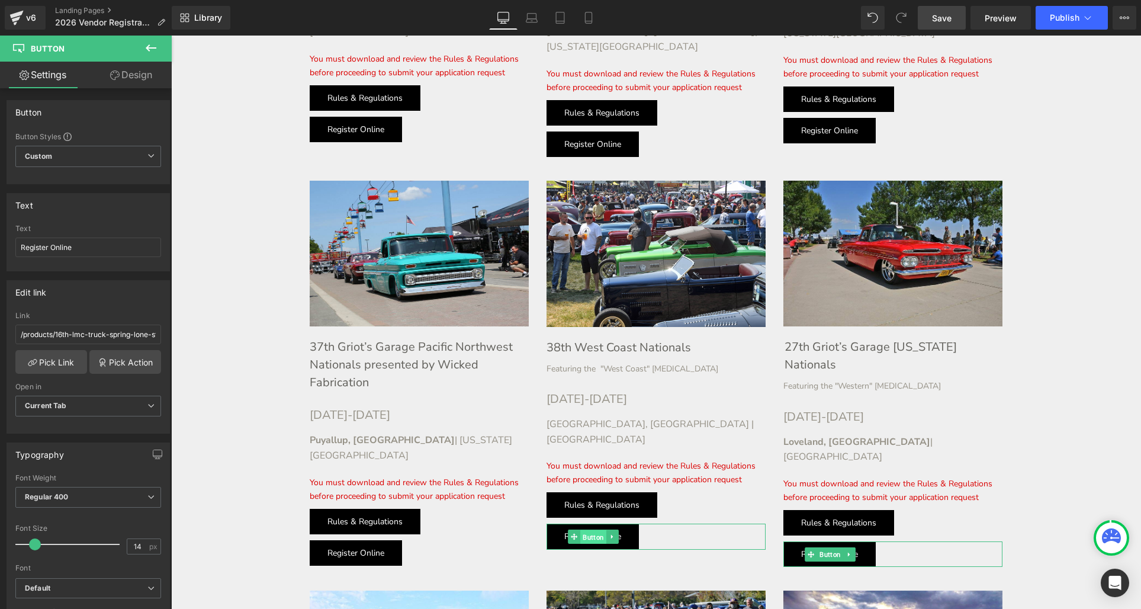
click at [575, 523] on div "Register Online Button" at bounding box center [655, 535] width 219 height 25
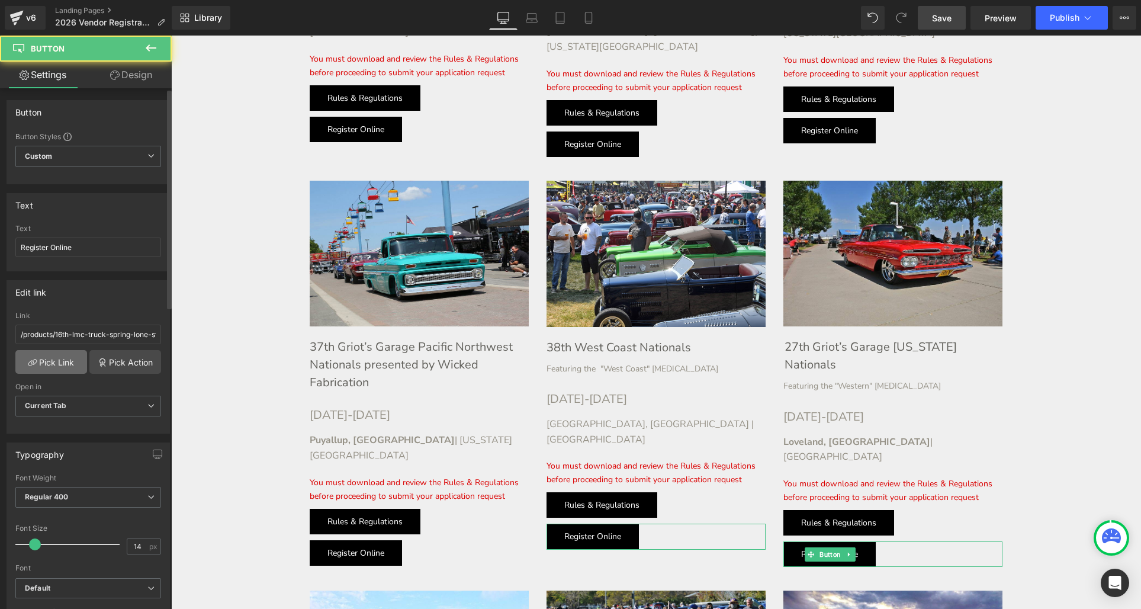
click at [40, 359] on link "Pick Link" at bounding box center [51, 362] width 72 height 24
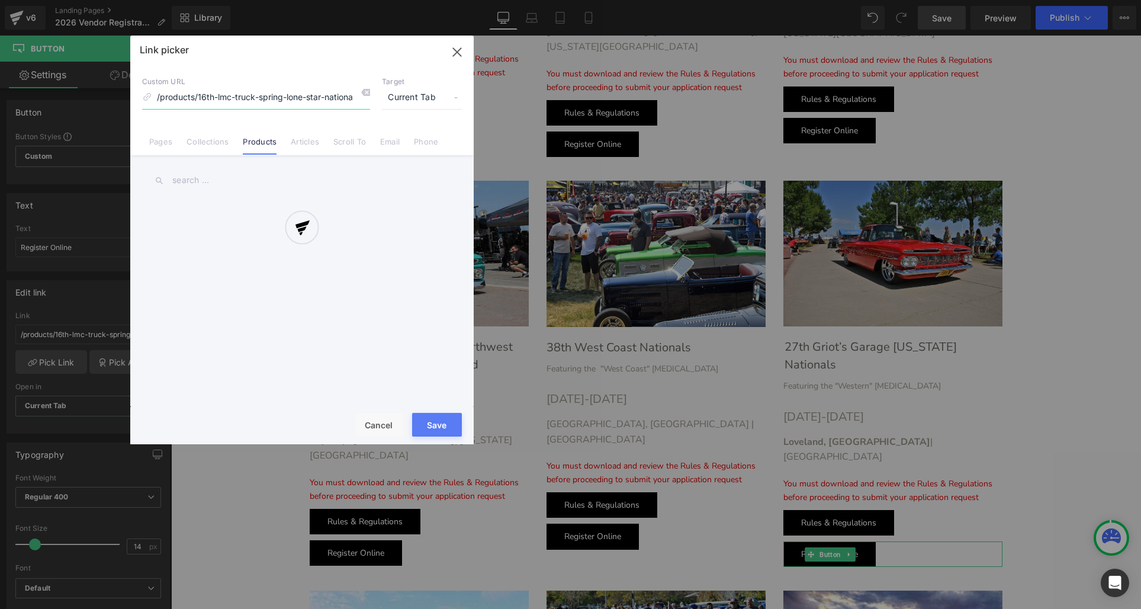
scroll to position [0, 142]
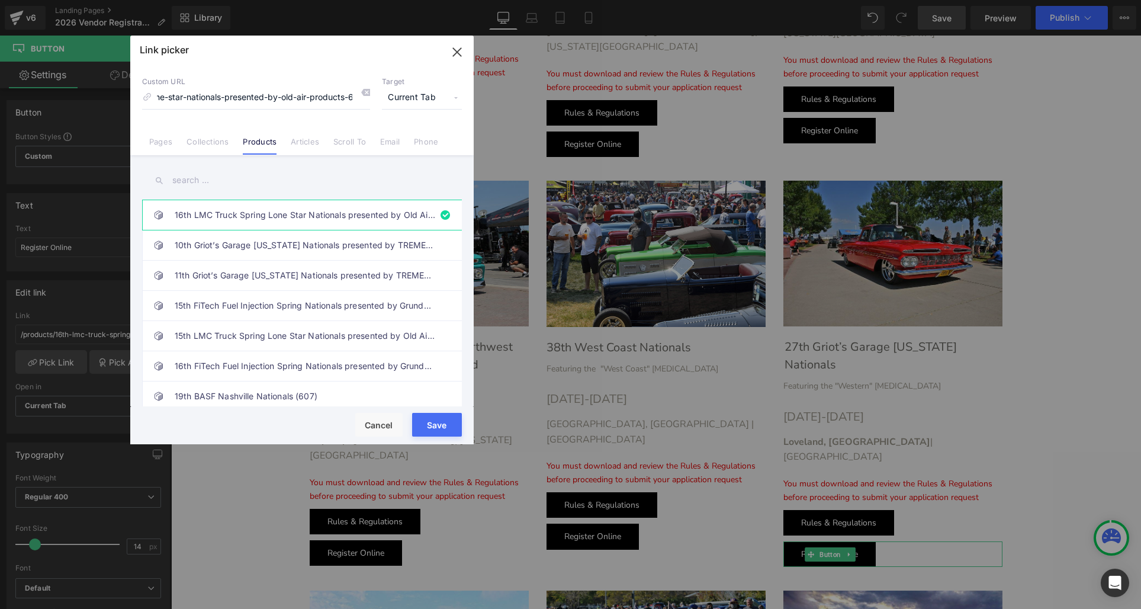
click at [185, 178] on input "text" at bounding box center [302, 180] width 320 height 27
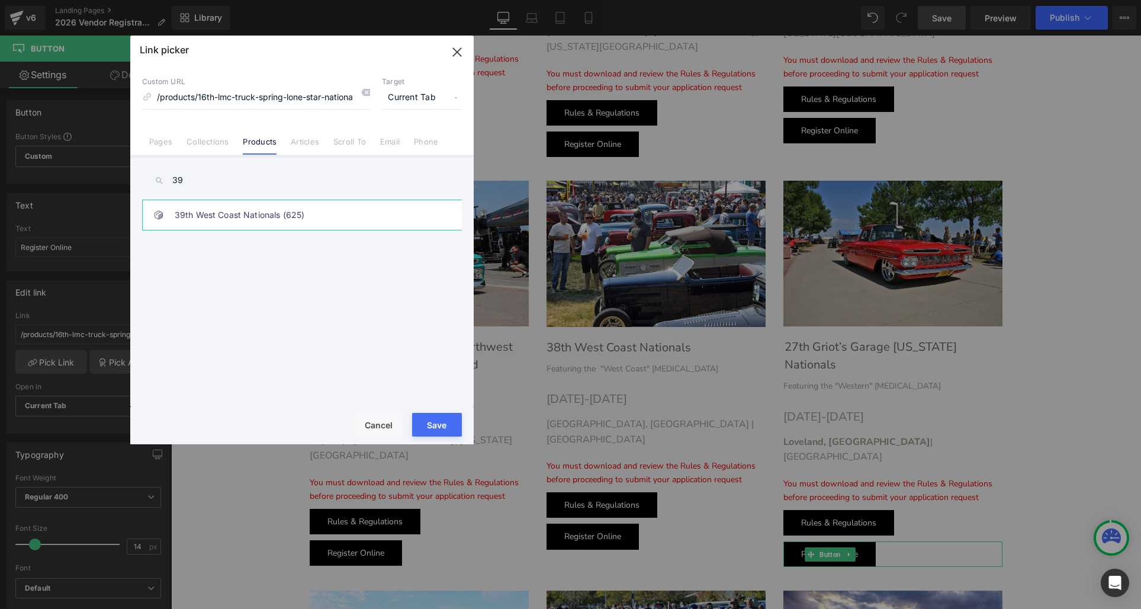
type input "39"
click at [214, 214] on link "39th West Coast Nationals (625)" at bounding box center [305, 215] width 261 height 30
click at [439, 422] on button "Save" at bounding box center [437, 425] width 50 height 24
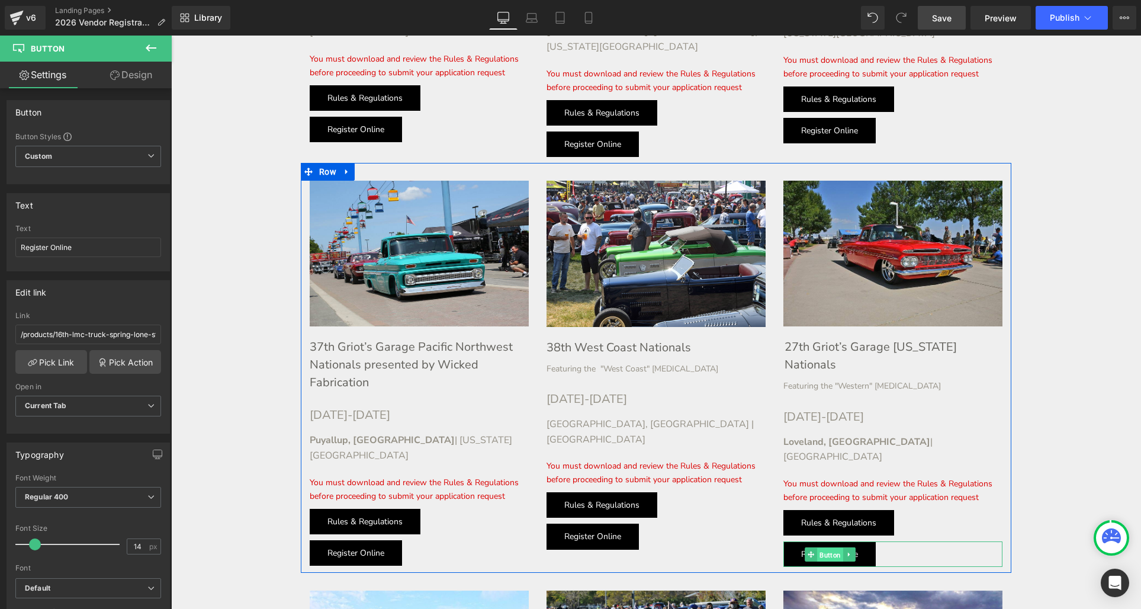
click at [828, 548] on span "Button" at bounding box center [830, 555] width 26 height 14
click at [828, 547] on span "Button" at bounding box center [830, 554] width 26 height 14
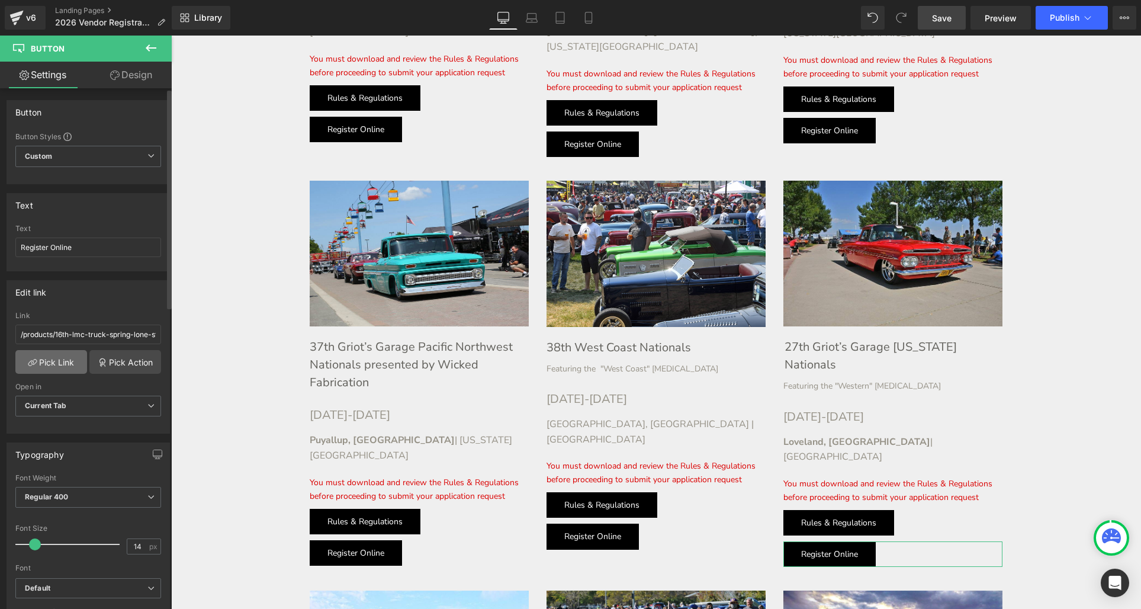
click at [56, 359] on link "Pick Link" at bounding box center [51, 362] width 72 height 24
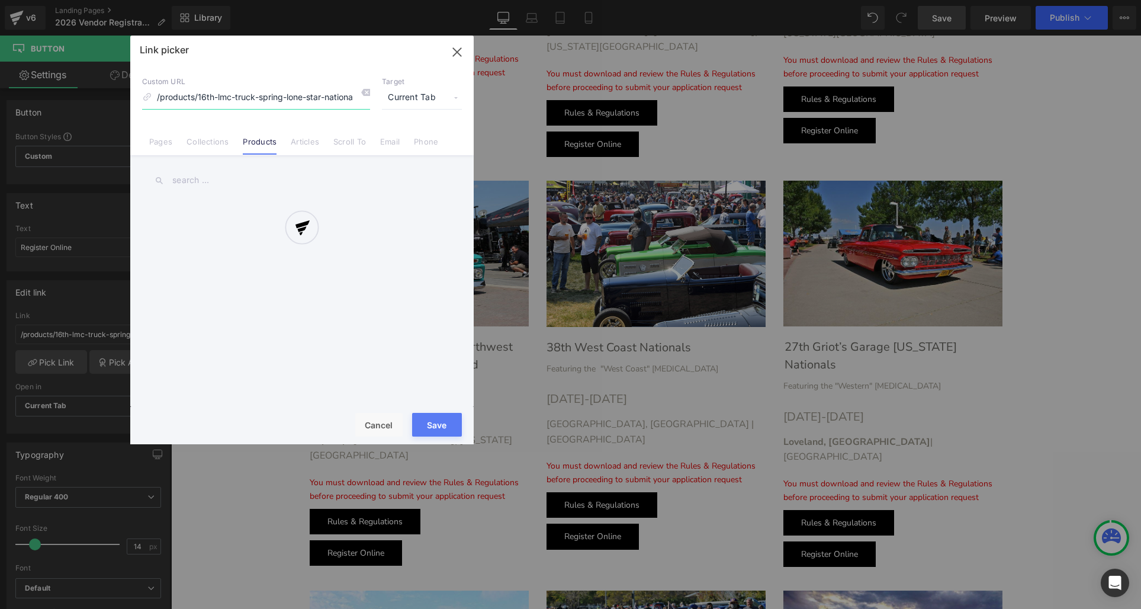
scroll to position [0, 142]
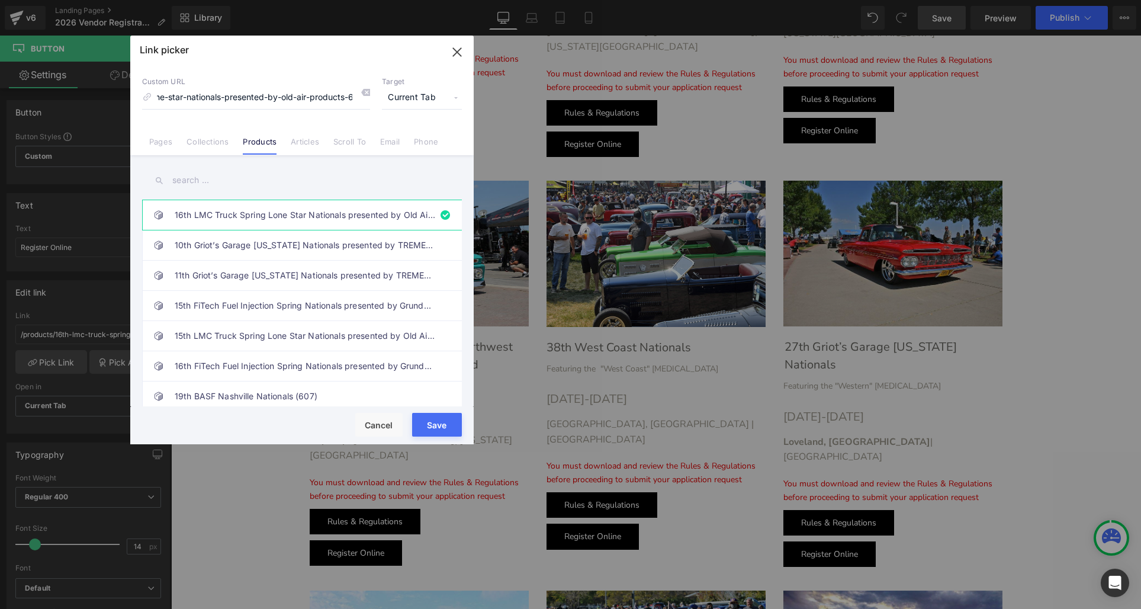
click at [211, 189] on input "text" at bounding box center [302, 180] width 320 height 27
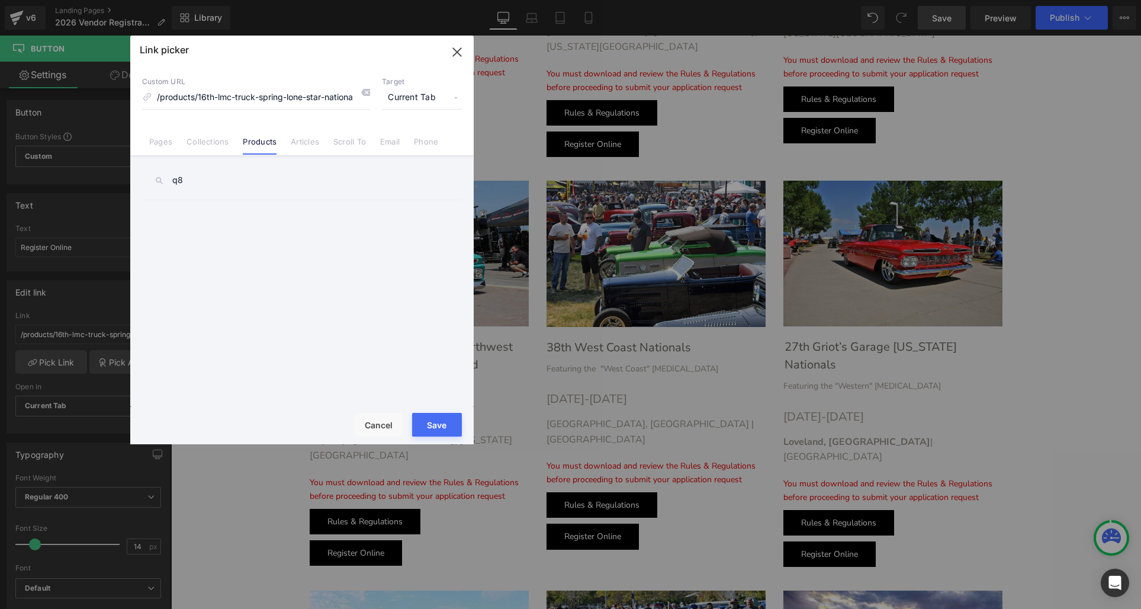
type input "q"
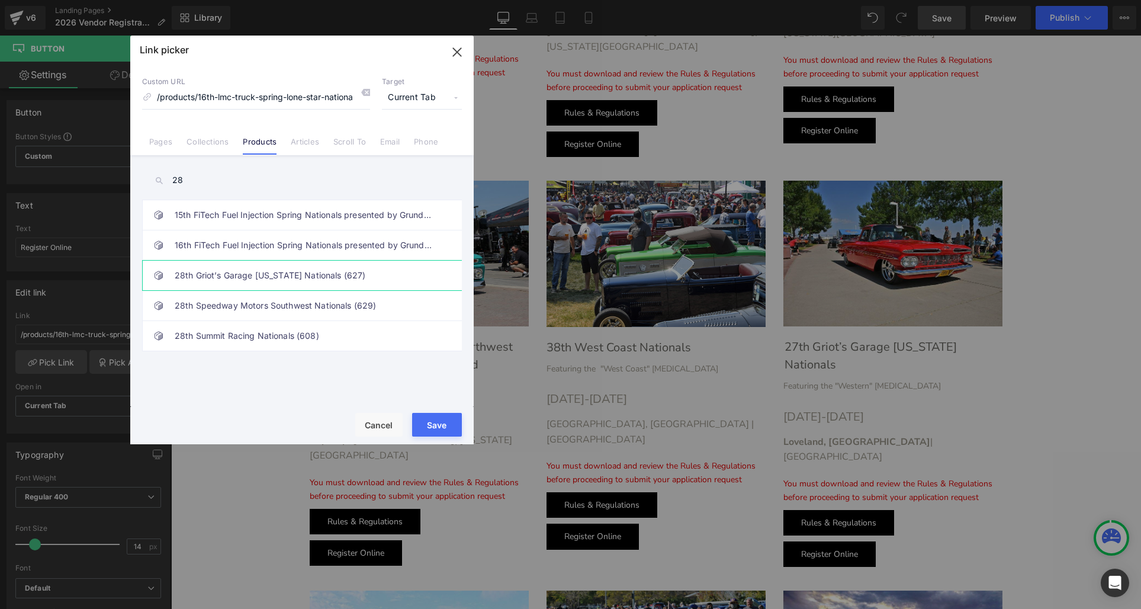
type input "28"
click at [236, 277] on link "28th Griot’s Garage [US_STATE] Nationals (627)" at bounding box center [305, 276] width 261 height 30
click at [427, 416] on button "Save" at bounding box center [437, 425] width 50 height 24
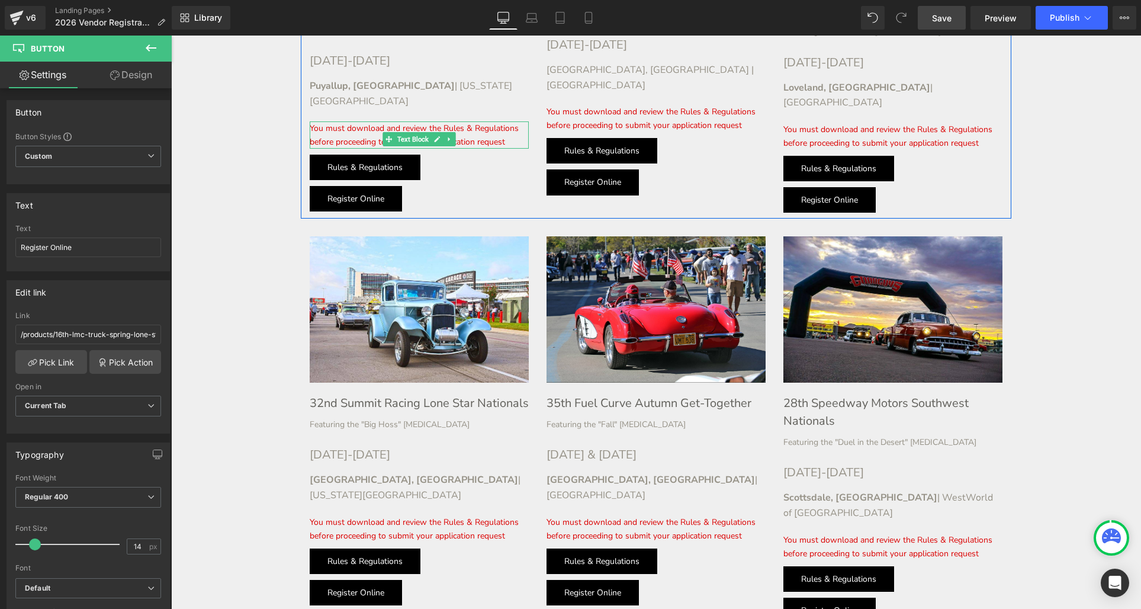
scroll to position [1992, 0]
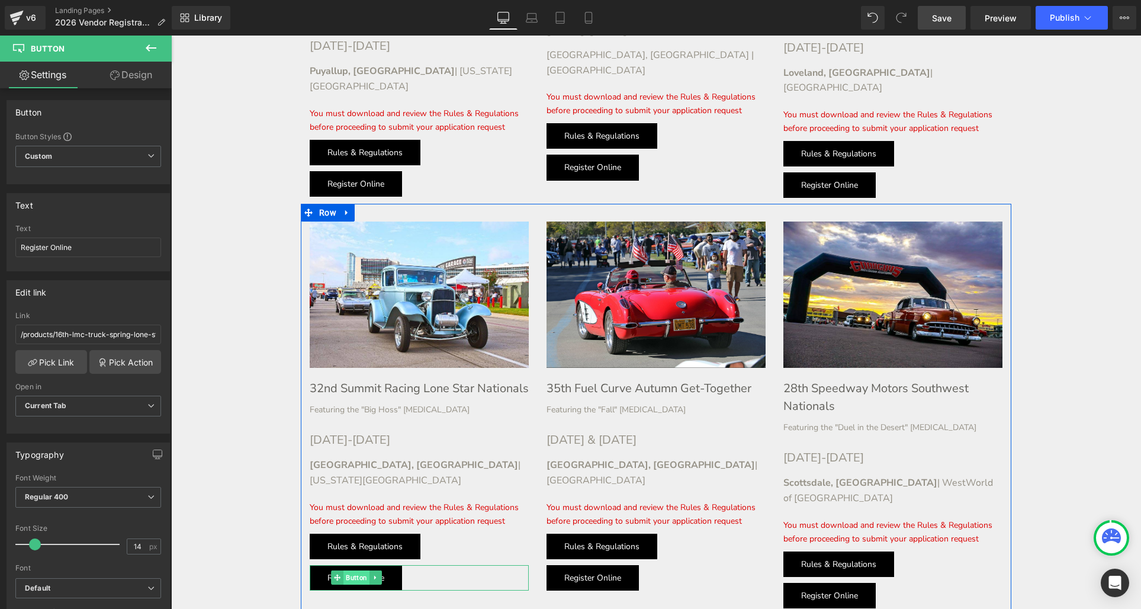
click at [352, 570] on span "Button" at bounding box center [356, 577] width 26 height 14
click at [352, 565] on div "Register Online Button" at bounding box center [419, 577] width 219 height 25
click at [49, 364] on link "Pick Link" at bounding box center [51, 362] width 72 height 24
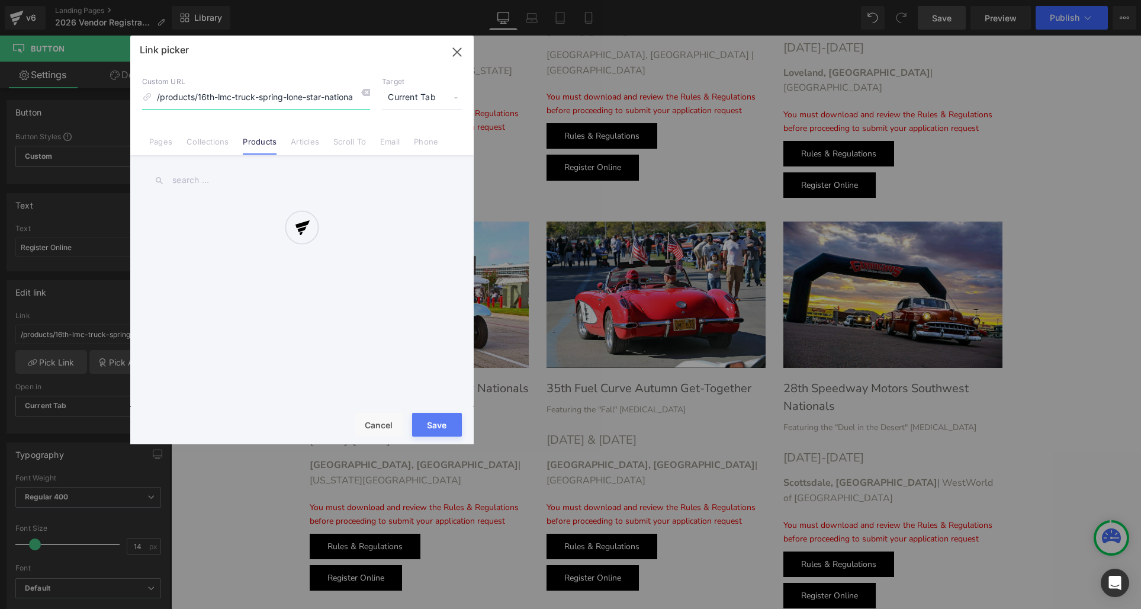
scroll to position [0, 142]
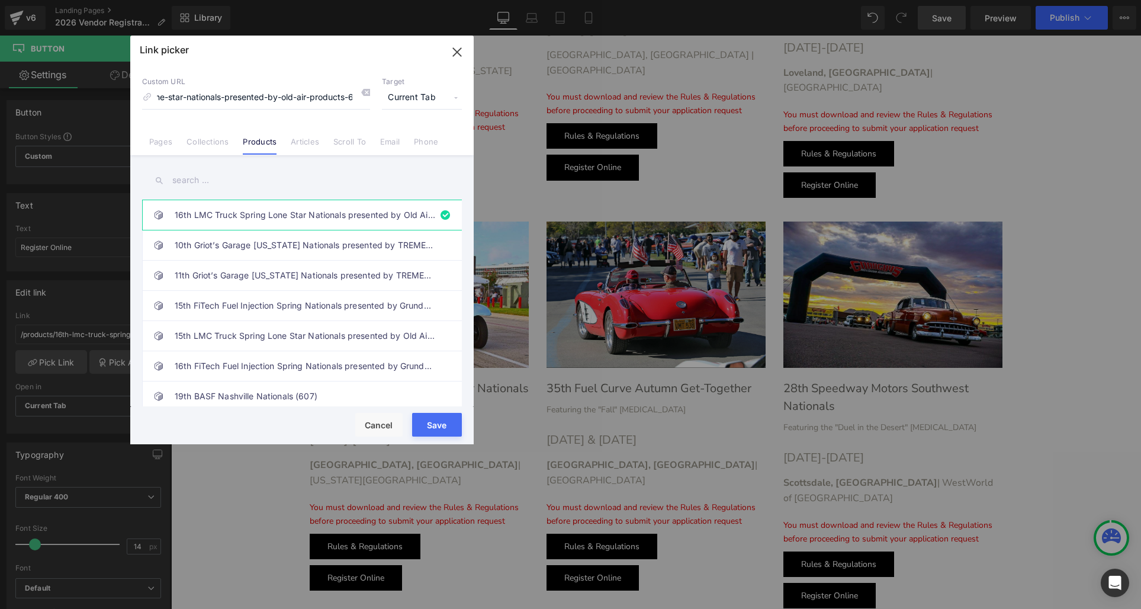
click at [189, 181] on input "text" at bounding box center [302, 180] width 320 height 27
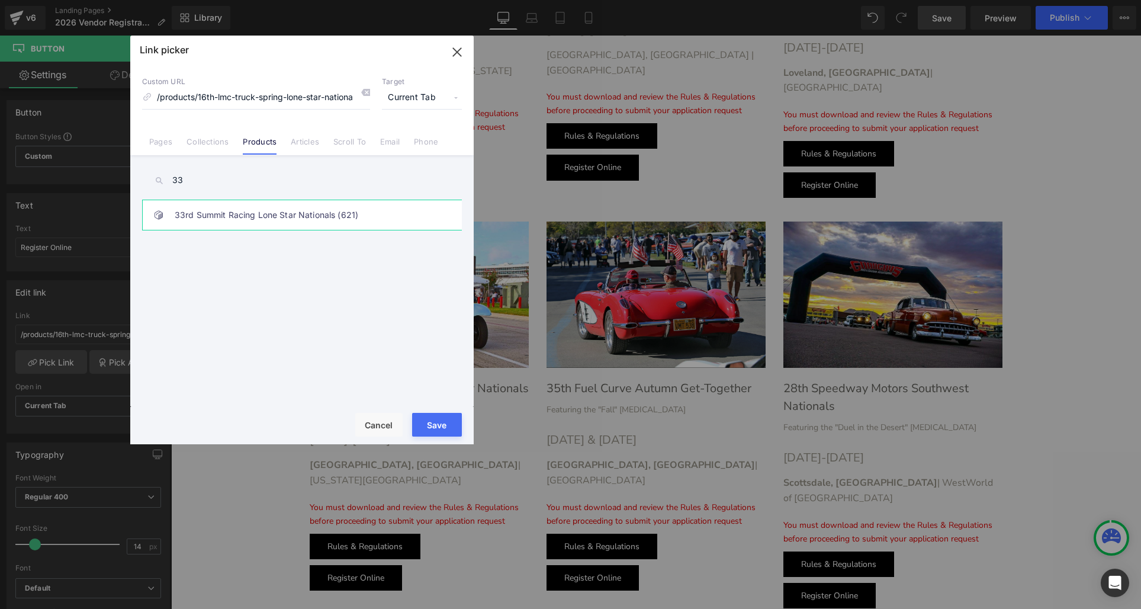
type input "33"
click at [216, 207] on link "33rd Summit Racing Lone Star Nationals (621)" at bounding box center [305, 215] width 261 height 30
drag, startPoint x: 432, startPoint y: 418, endPoint x: 247, endPoint y: 373, distance: 190.7
click at [432, 418] on button "Save" at bounding box center [437, 425] width 50 height 24
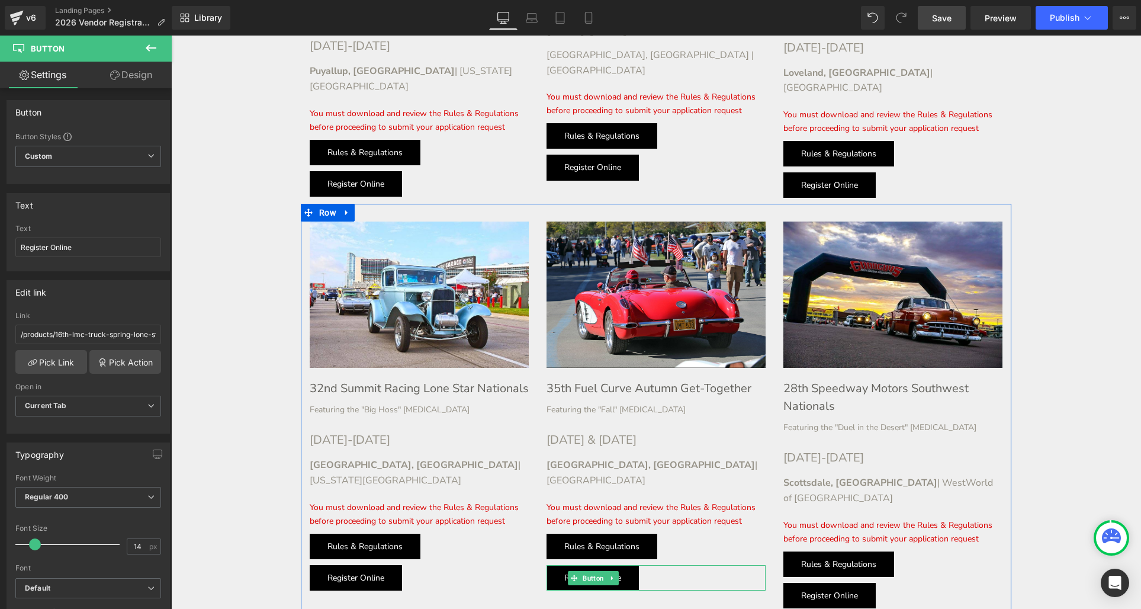
click at [590, 565] on div "Register Online Button" at bounding box center [655, 577] width 219 height 25
click at [590, 571] on span "Button" at bounding box center [593, 578] width 26 height 14
click at [40, 329] on input "/products/35th-fuel-curve-autumn-get-together-804-copy" at bounding box center [88, 334] width 146 height 20
click at [44, 332] on input "/products/35th-fuel-curve-autumn-get-together-804-copy" at bounding box center [88, 334] width 146 height 20
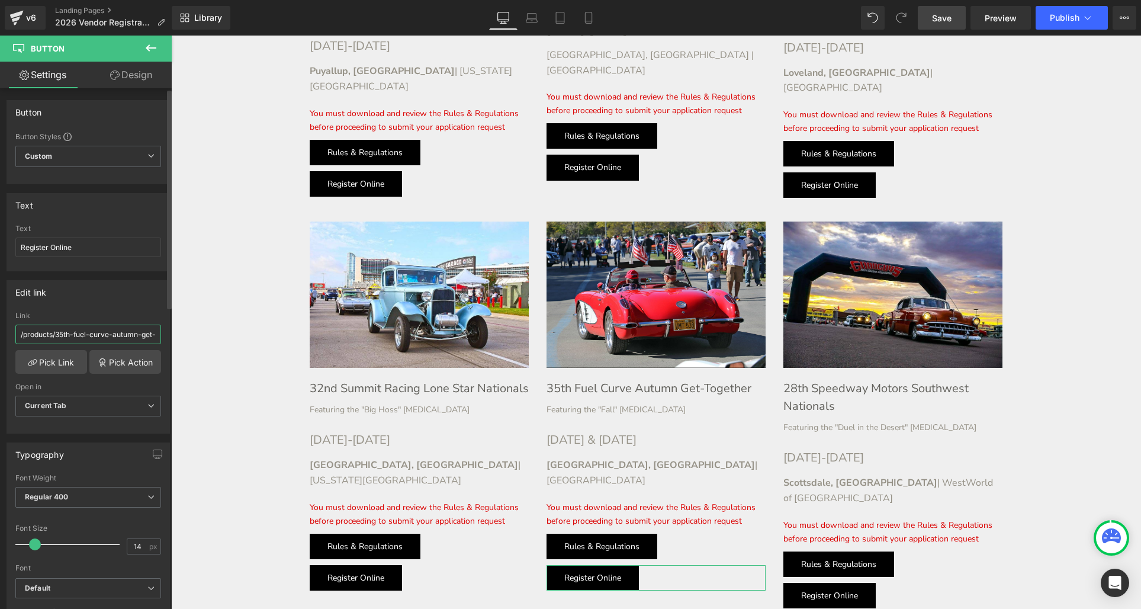
click at [53, 327] on input "/products/35th-fuel-curve-autumn-get-together-804-copy" at bounding box center [88, 334] width 146 height 20
click at [49, 360] on link "Pick Link" at bounding box center [51, 362] width 72 height 24
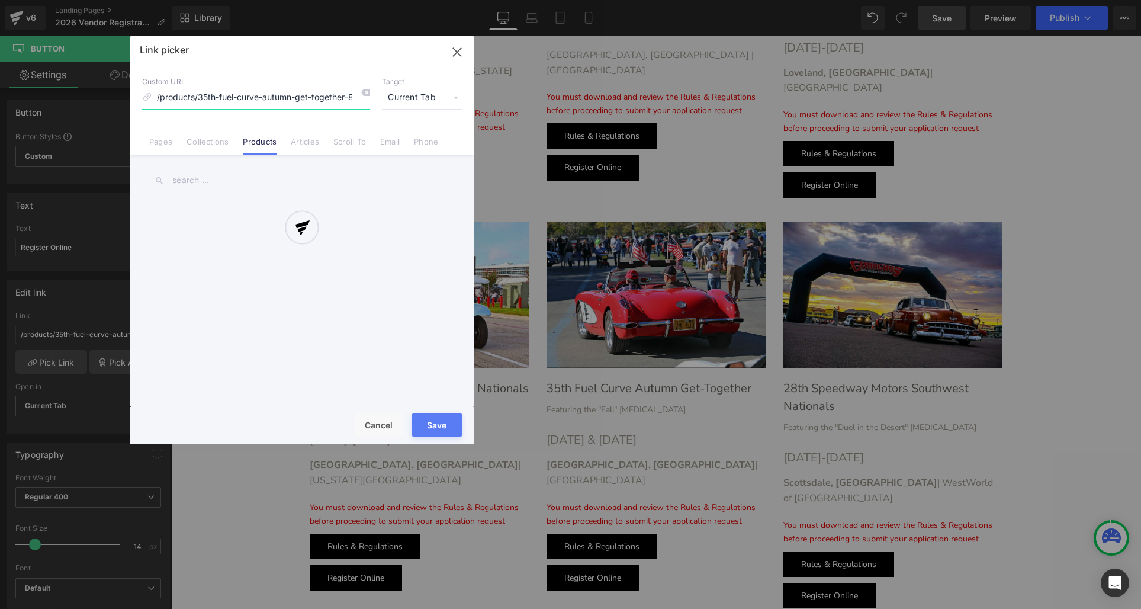
scroll to position [0, 25]
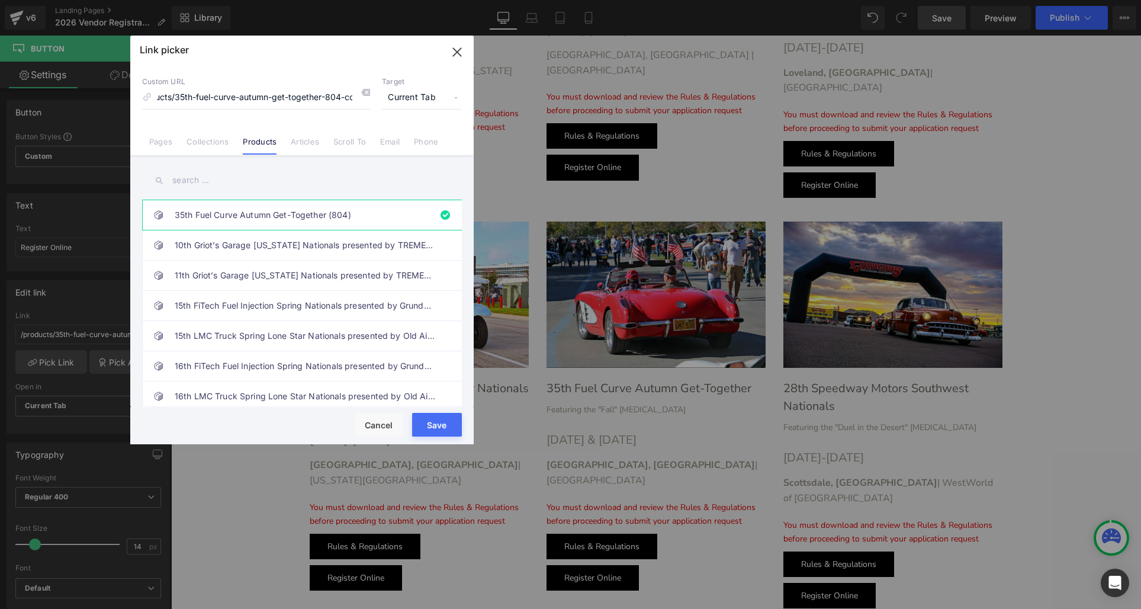
click at [199, 186] on input "text" at bounding box center [302, 180] width 320 height 27
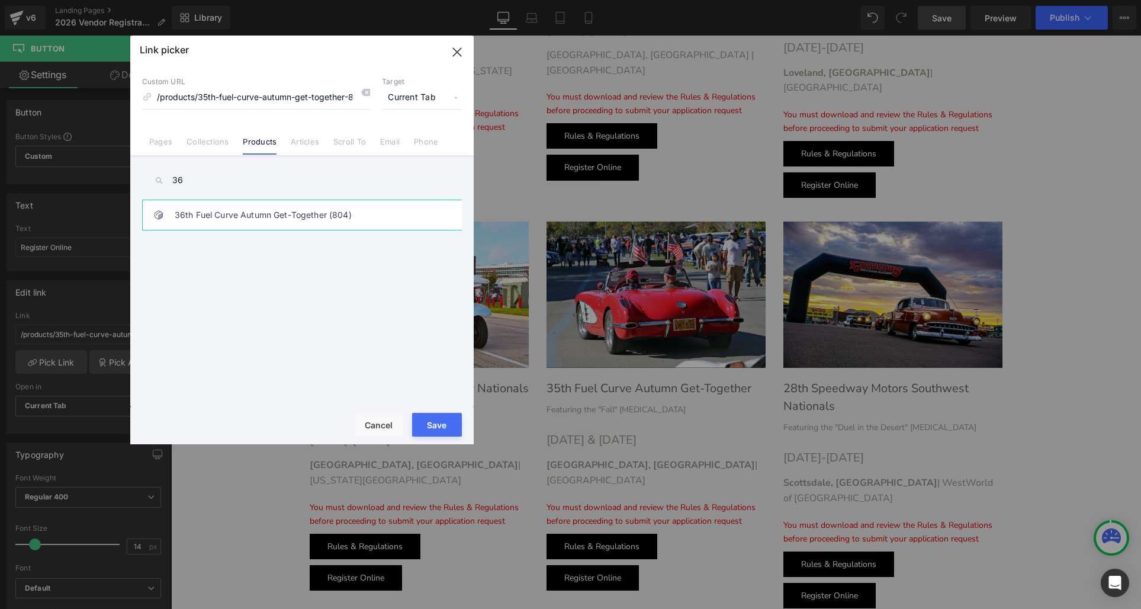
type input "36"
click at [258, 214] on link "36th Fuel Curve Autumn Get-Together (804)" at bounding box center [305, 215] width 261 height 30
drag, startPoint x: 429, startPoint y: 418, endPoint x: 250, endPoint y: 375, distance: 183.8
click at [429, 418] on button "Save" at bounding box center [437, 425] width 50 height 24
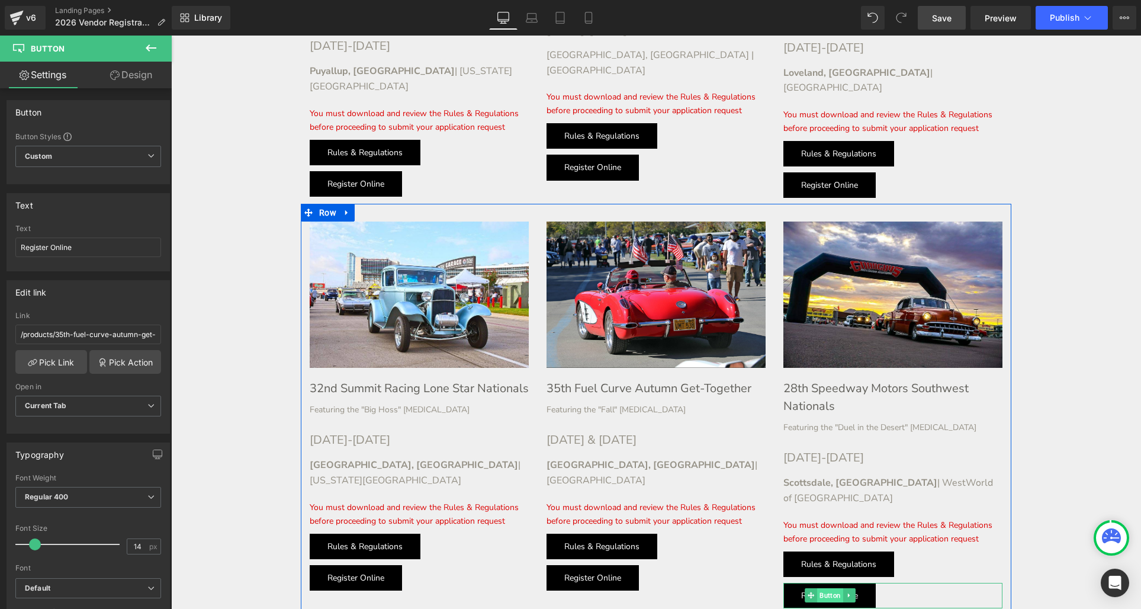
click at [826, 583] on div "Register Online Button" at bounding box center [892, 595] width 219 height 25
click at [49, 361] on link "Pick Link" at bounding box center [51, 362] width 72 height 24
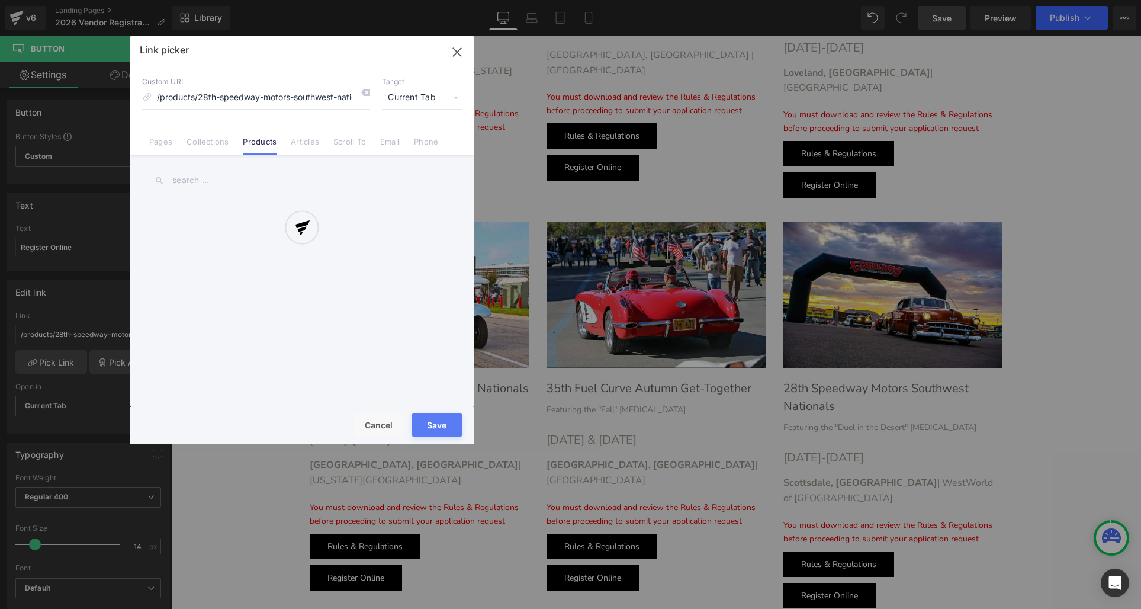
scroll to position [0, 29]
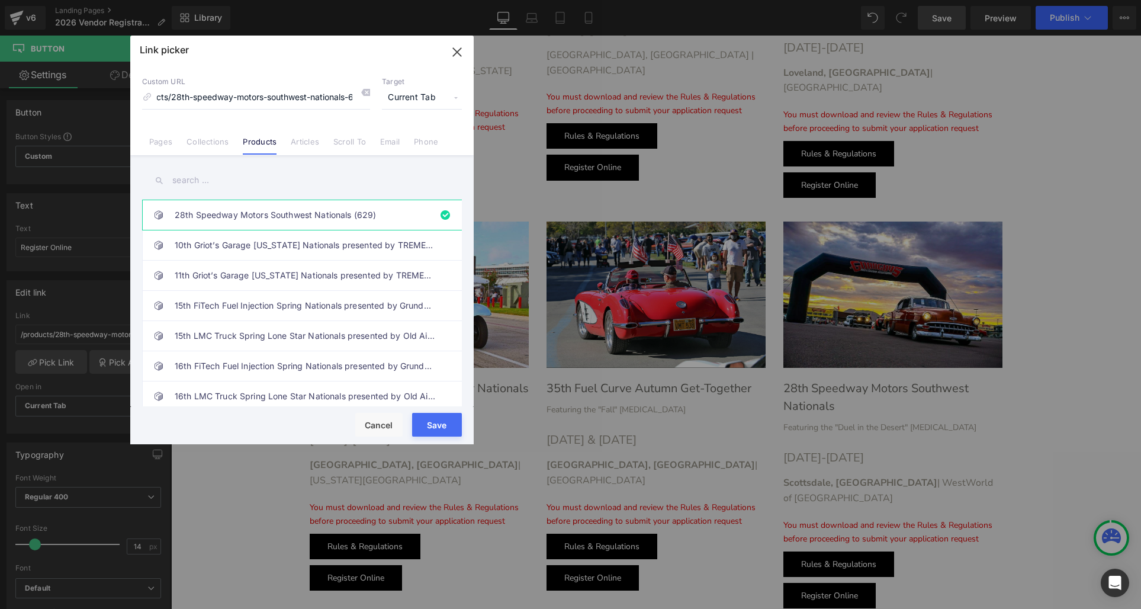
click at [182, 175] on input "text" at bounding box center [302, 180] width 320 height 27
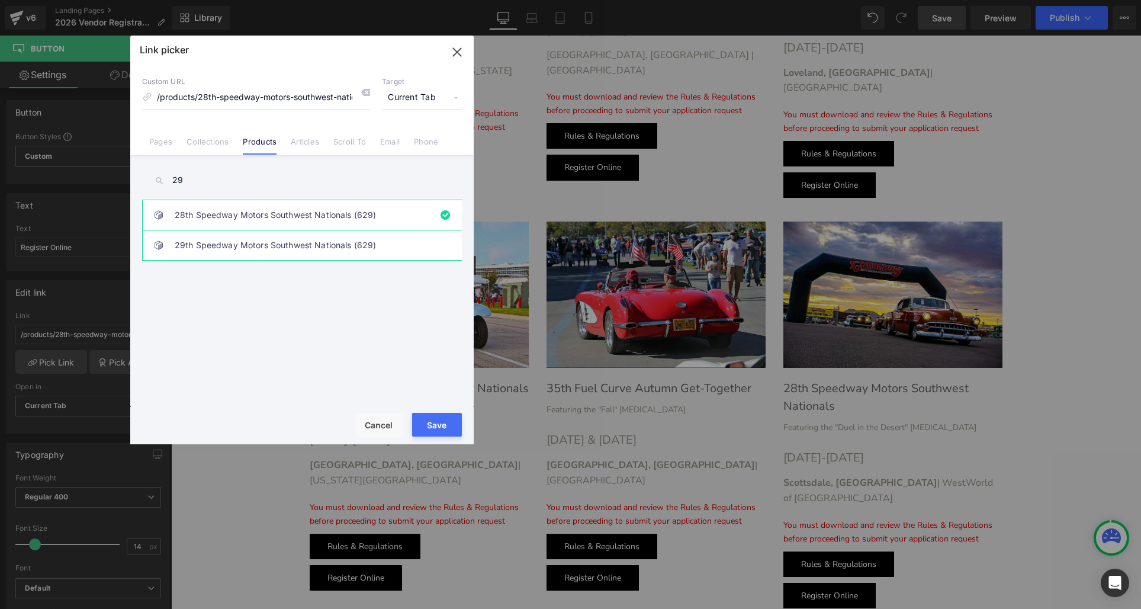
type input "29"
click at [226, 243] on link "29th Speedway Motors Southwest Nationals (629)" at bounding box center [305, 245] width 261 height 30
drag, startPoint x: 429, startPoint y: 419, endPoint x: 247, endPoint y: 381, distance: 185.2
click at [429, 419] on button "Save" at bounding box center [437, 425] width 50 height 24
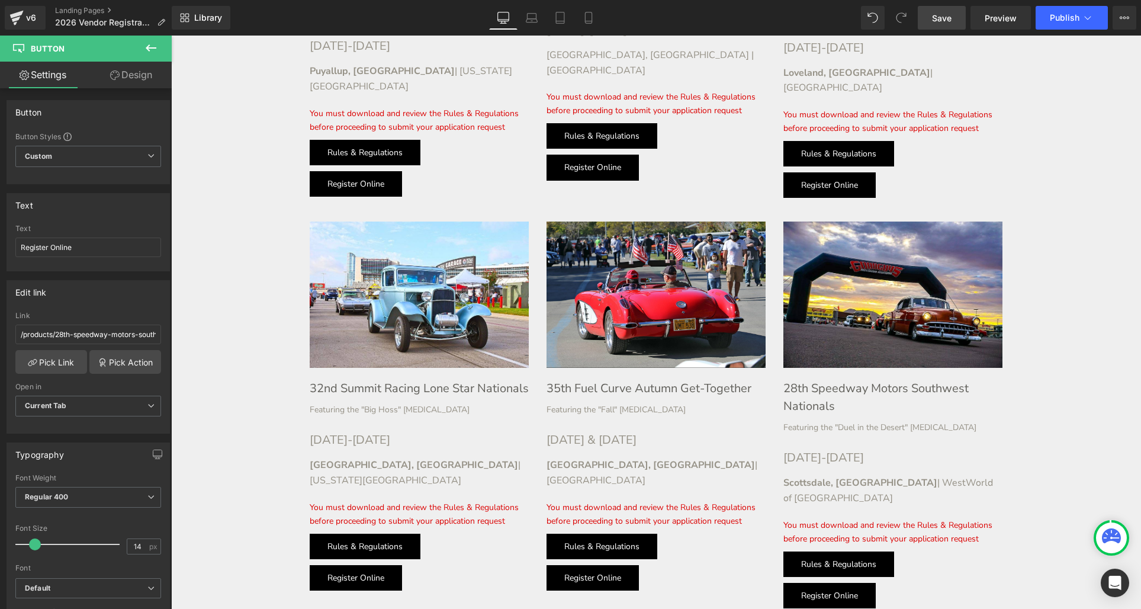
click at [943, 10] on link "Save" at bounding box center [942, 18] width 48 height 24
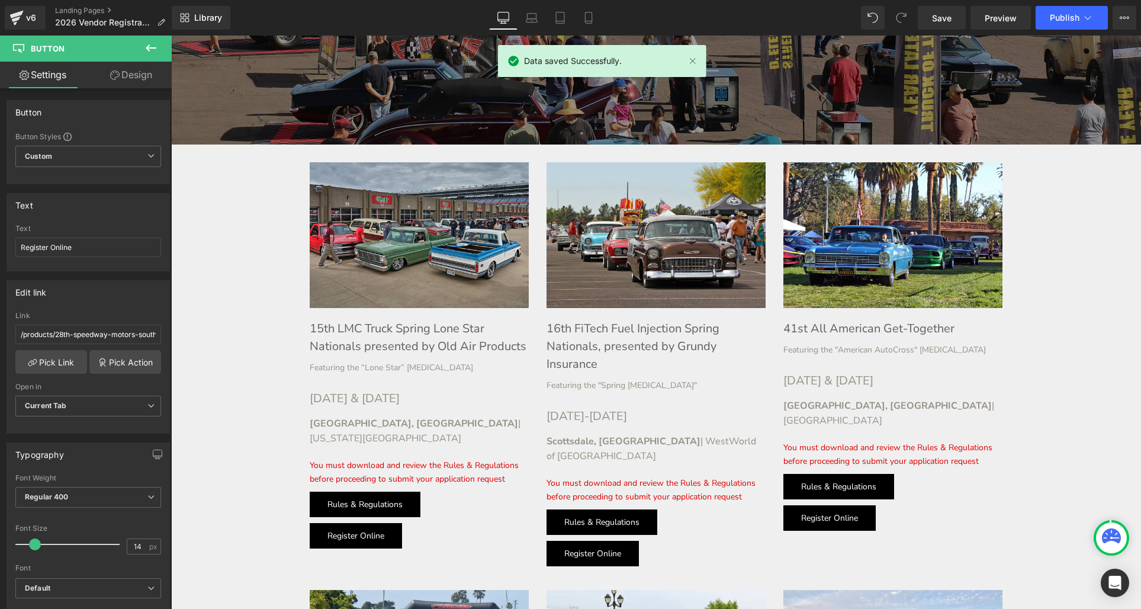
scroll to position [498, 0]
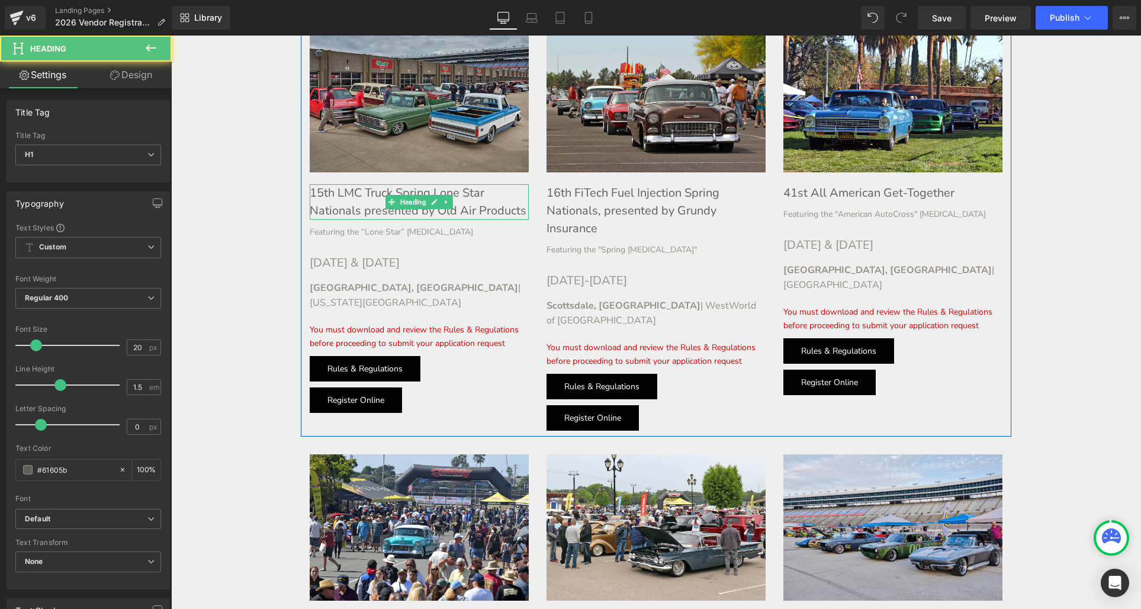
click at [320, 191] on h1 "15th LMC Truck Spring Lone Star Nationals presented by Old Air Products" at bounding box center [419, 202] width 219 height 36
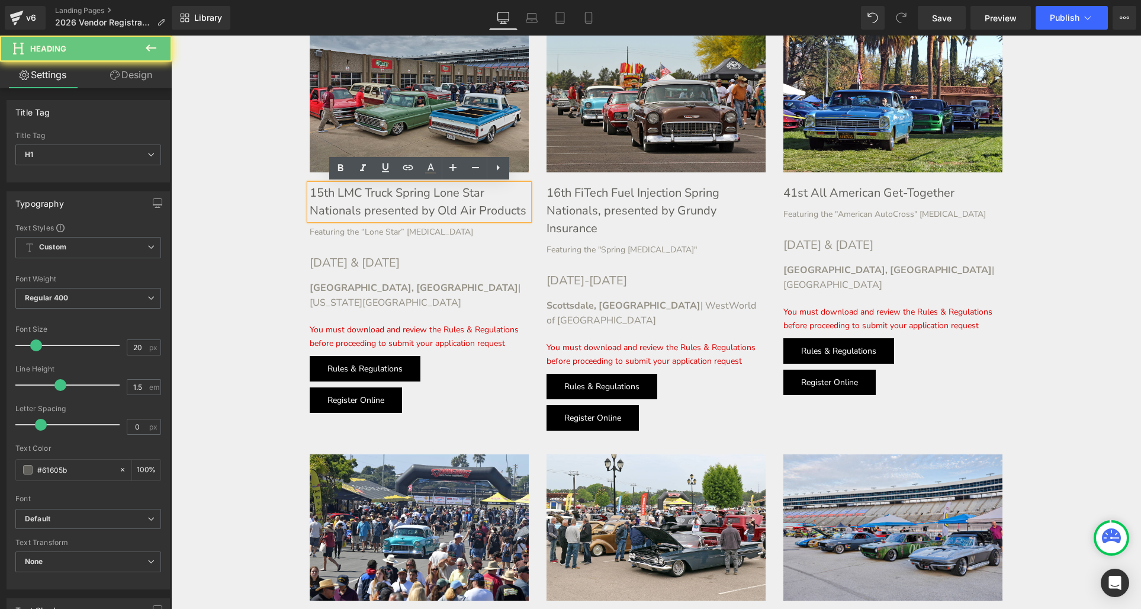
click at [321, 191] on h1 "15th LMC Truck Spring Lone Star Nationals presented by Old Air Products" at bounding box center [419, 202] width 219 height 36
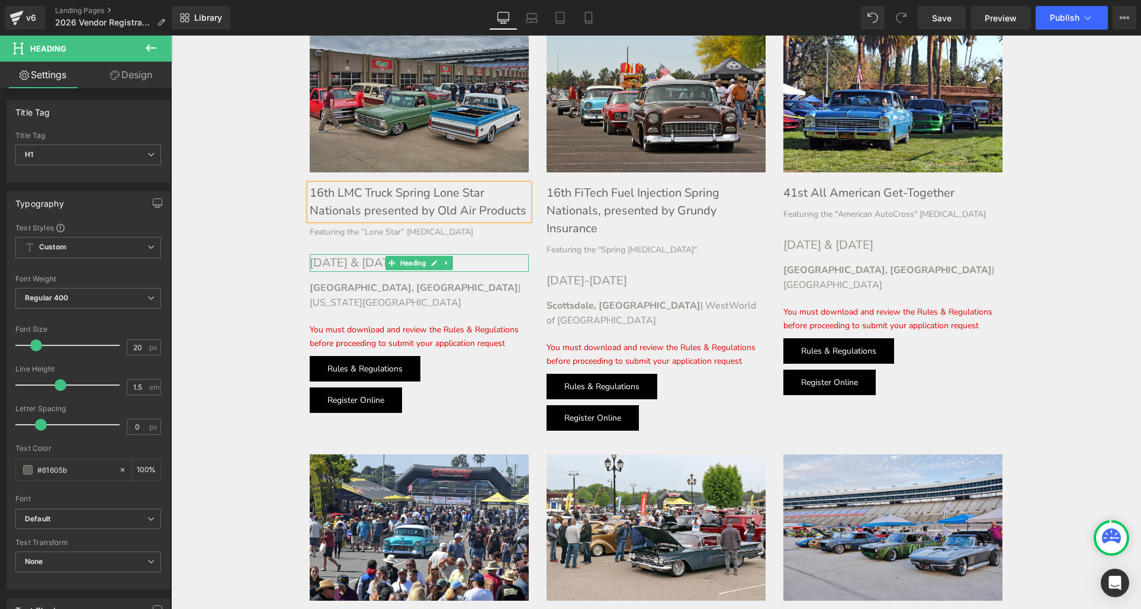
click at [347, 261] on h1 "[DATE] & [DATE]" at bounding box center [419, 263] width 219 height 18
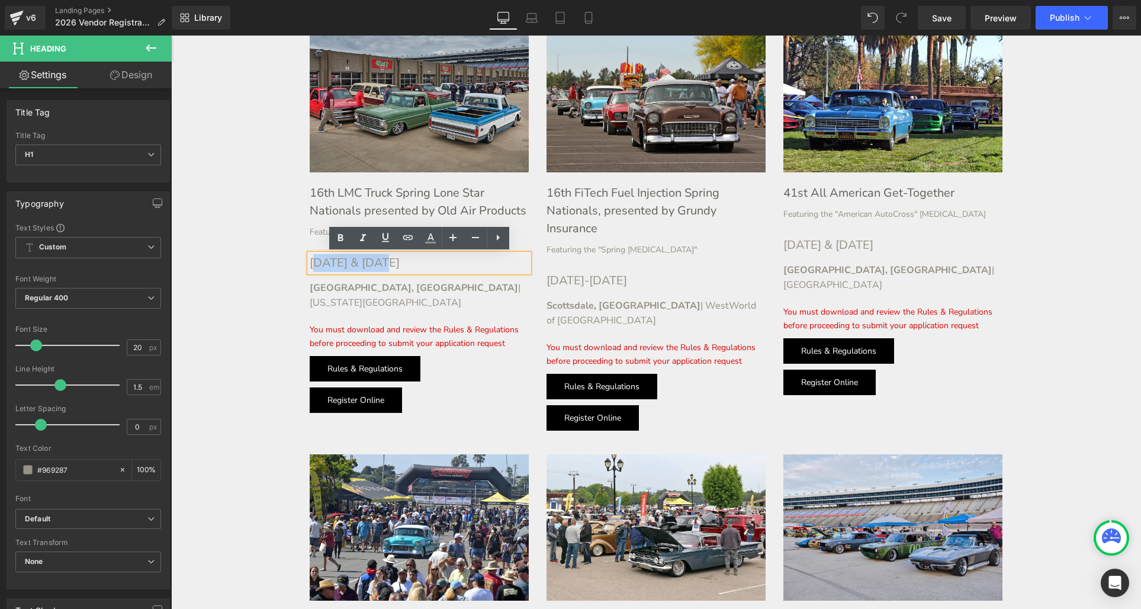
drag, startPoint x: 378, startPoint y: 262, endPoint x: 314, endPoint y: 261, distance: 64.0
click at [314, 261] on h1 "[DATE] & [DATE]" at bounding box center [419, 263] width 219 height 18
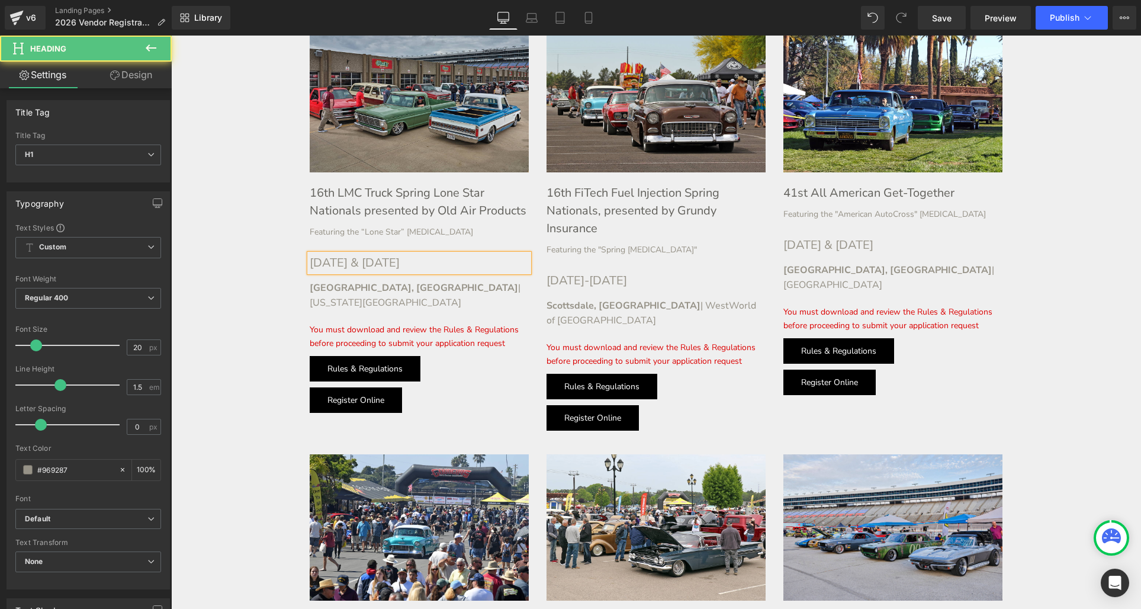
click at [404, 263] on h1 "[DATE] & [DATE]" at bounding box center [419, 263] width 219 height 18
click at [605, 281] on h1 "[DATE]-[DATE]" at bounding box center [655, 281] width 219 height 18
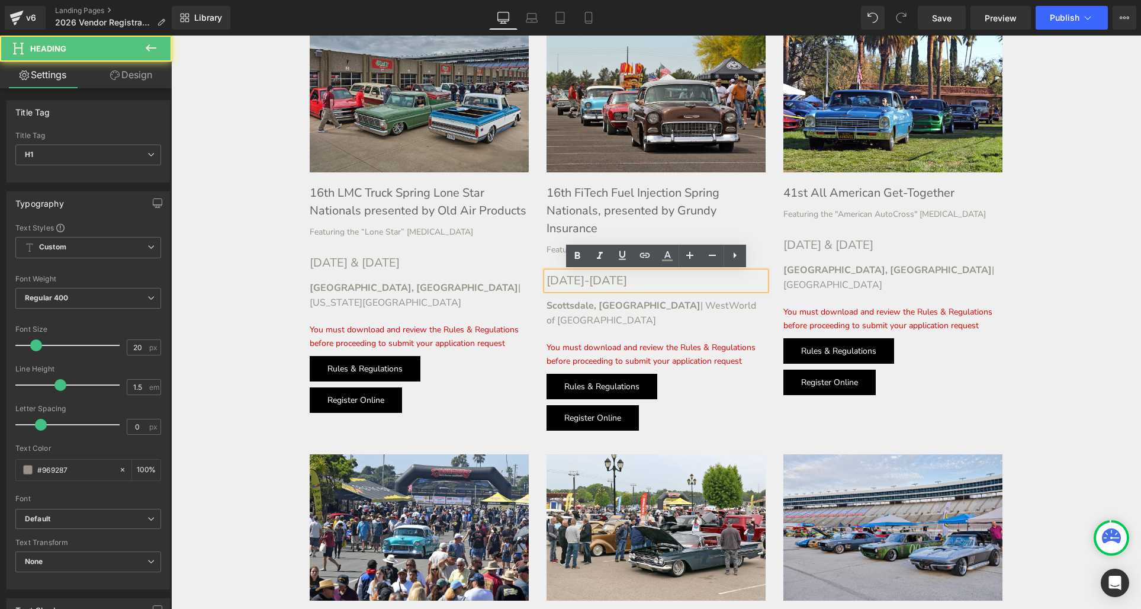
drag, startPoint x: 649, startPoint y: 278, endPoint x: 590, endPoint y: 279, distance: 59.2
click at [590, 279] on h1 "[DATE]-[DATE]" at bounding box center [655, 281] width 219 height 18
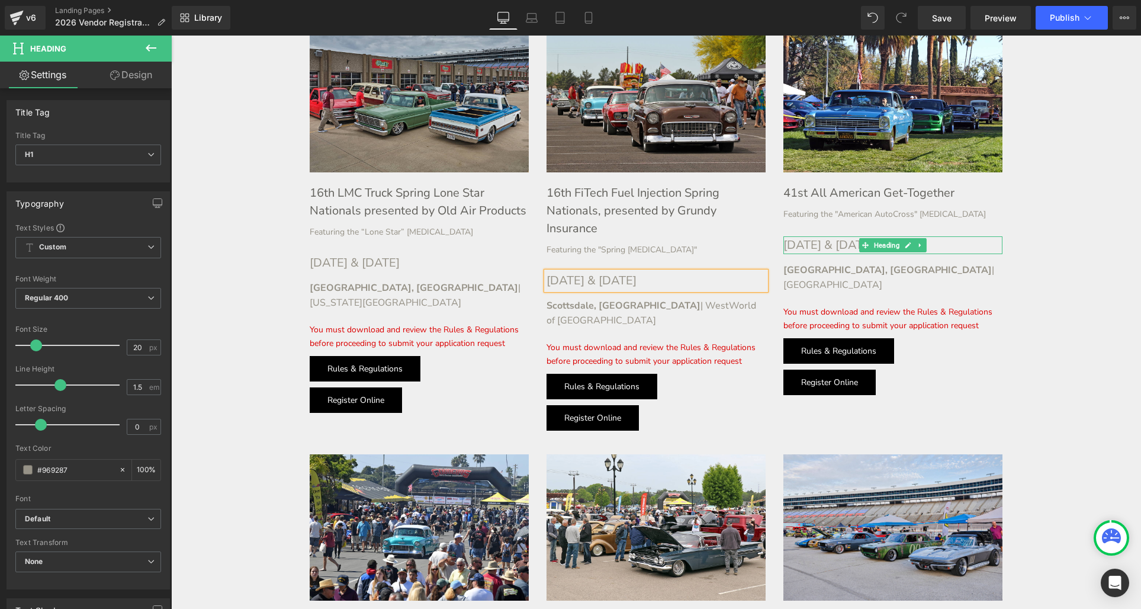
click at [834, 246] on h1 "[DATE] & [DATE]" at bounding box center [892, 245] width 219 height 18
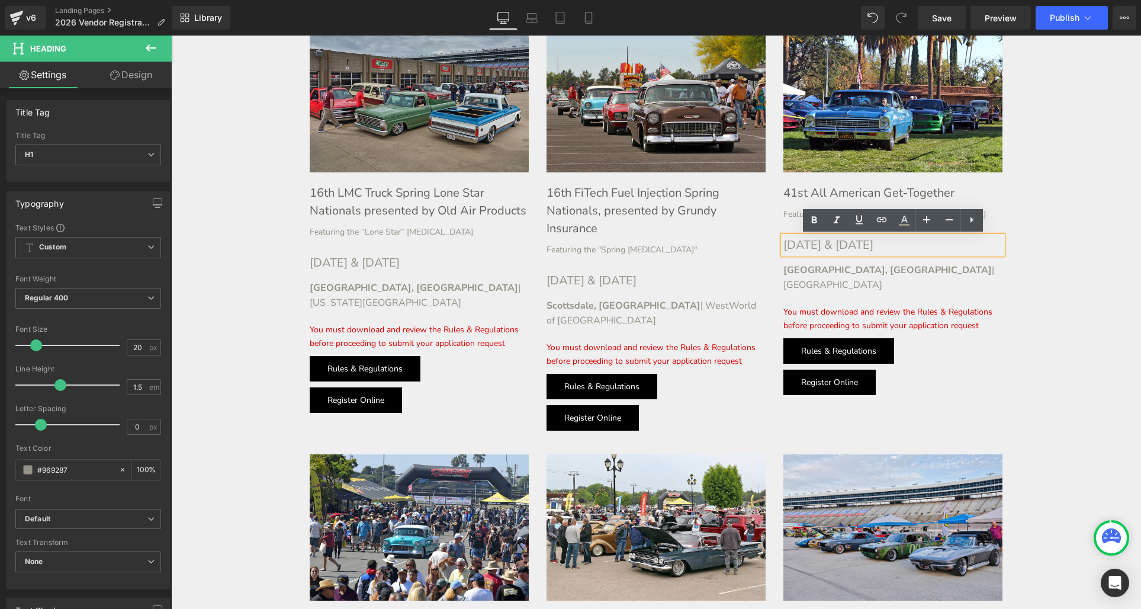
click at [833, 244] on h1 "[DATE] & [DATE]" at bounding box center [892, 245] width 219 height 18
click at [795, 189] on h1 "41st All American Get-Together" at bounding box center [892, 193] width 219 height 18
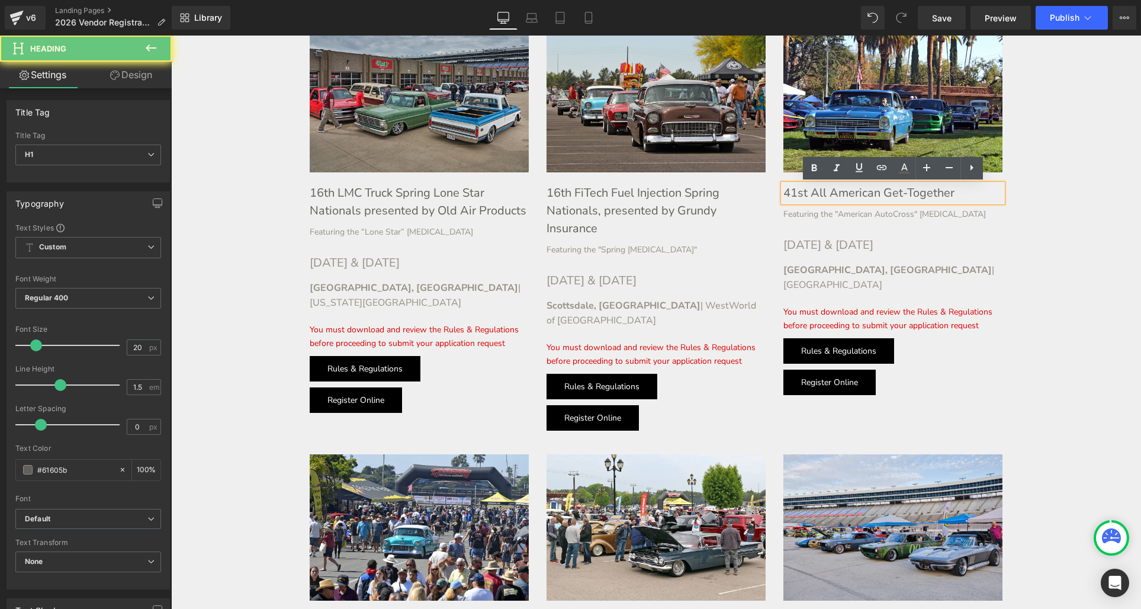
click at [806, 190] on h1 "41st All American Get-Together" at bounding box center [892, 193] width 219 height 18
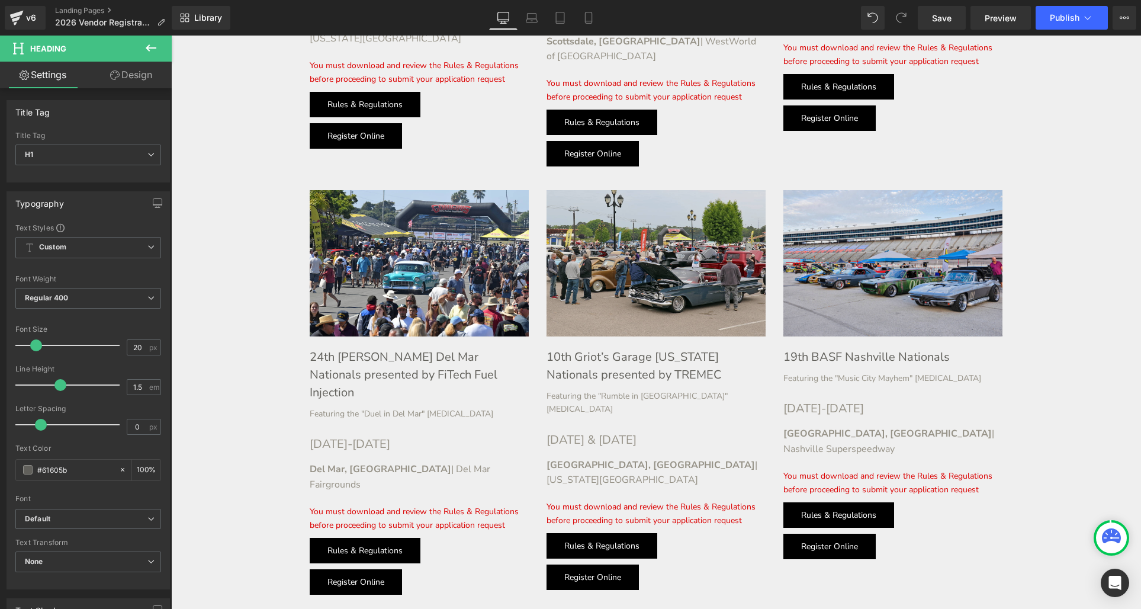
scroll to position [831, 0]
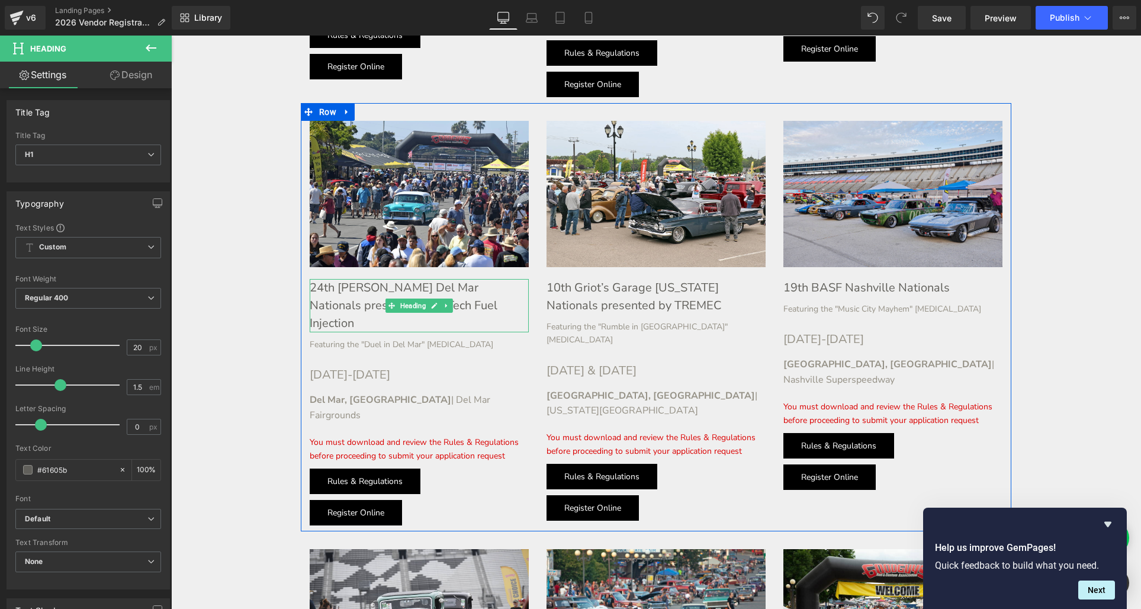
click at [330, 279] on h1 "24th [PERSON_NAME] Del Mar Nationals presented by FiTech Fuel Injection" at bounding box center [419, 305] width 219 height 53
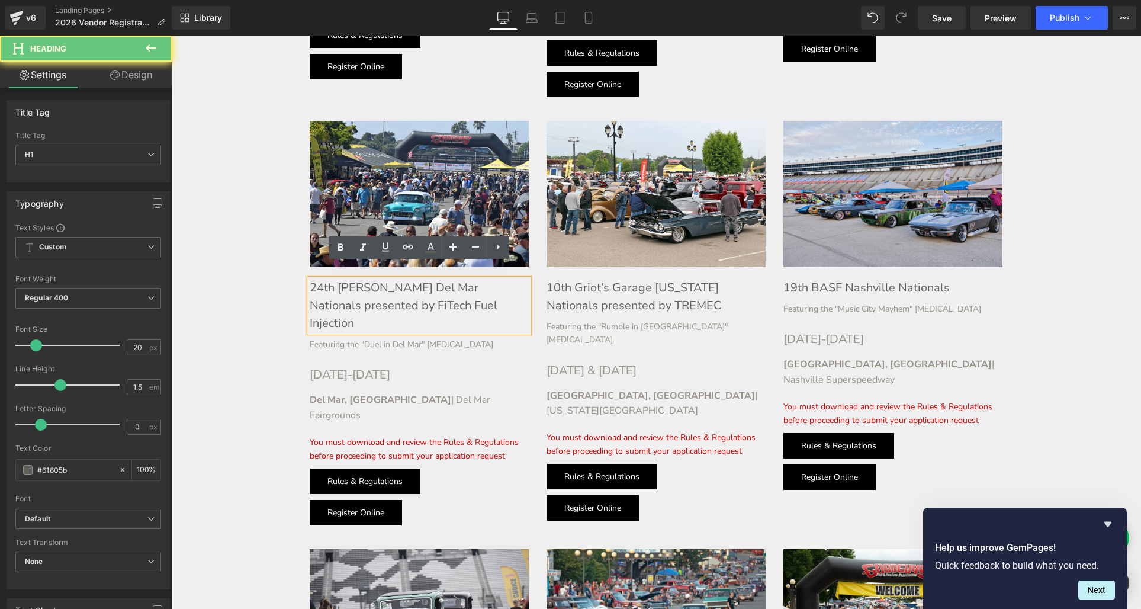
click at [322, 279] on h1 "24th [PERSON_NAME] Del Mar Nationals presented by FiTech Fuel Injection" at bounding box center [419, 305] width 219 height 53
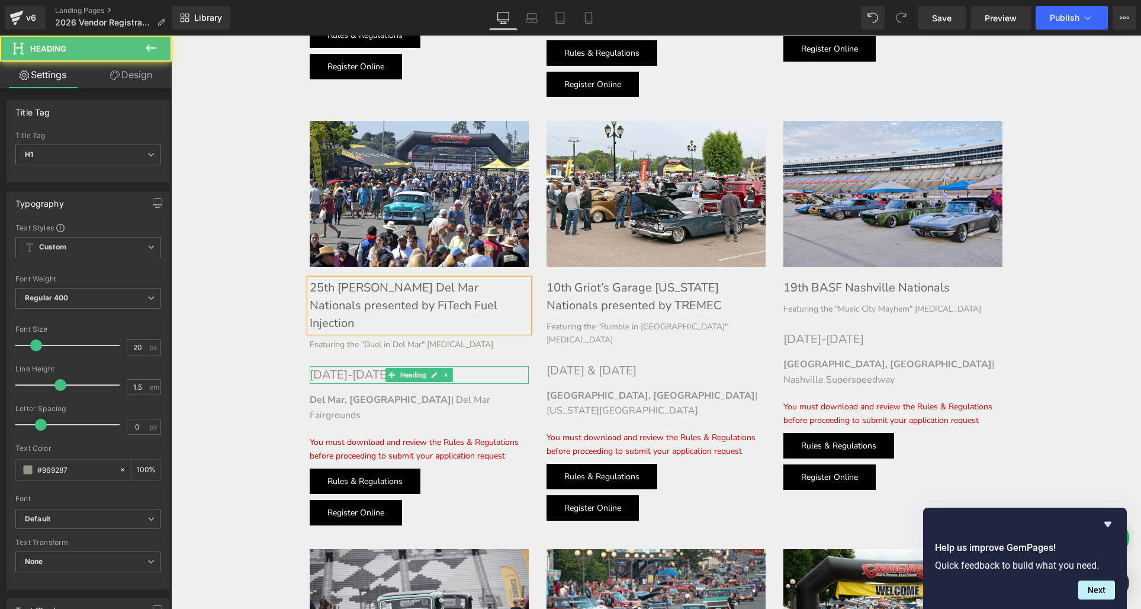
click at [340, 366] on h1 "[DATE]-[DATE]" at bounding box center [419, 375] width 219 height 18
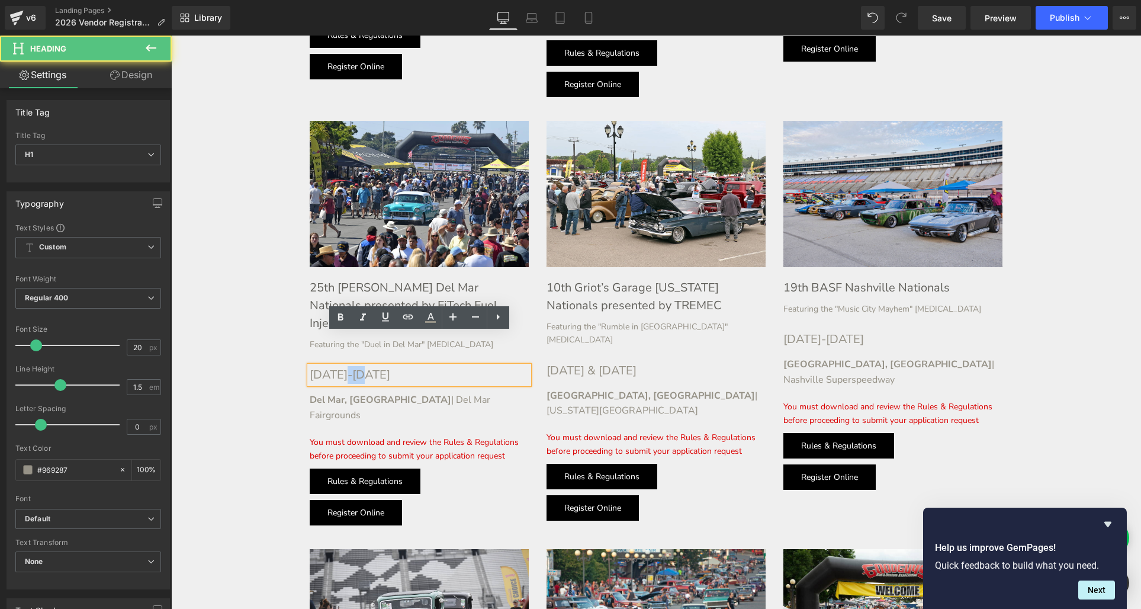
drag, startPoint x: 356, startPoint y: 340, endPoint x: 337, endPoint y: 342, distance: 19.0
click at [337, 366] on h1 "[DATE]-[DATE]" at bounding box center [419, 375] width 219 height 18
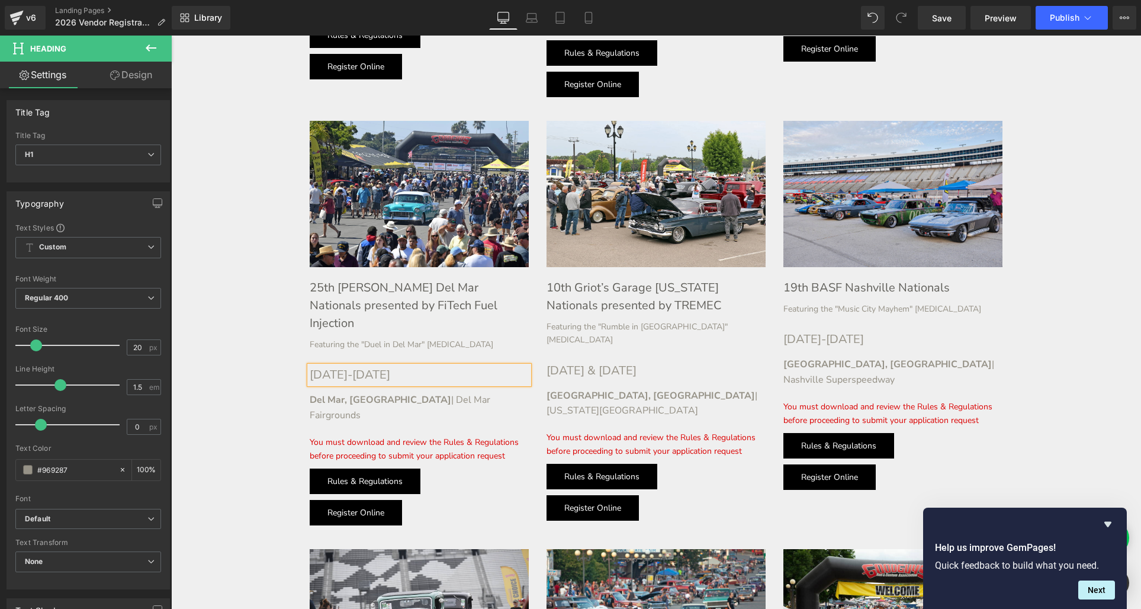
click at [400, 366] on h1 "[DATE]-[DATE]" at bounding box center [419, 375] width 219 height 18
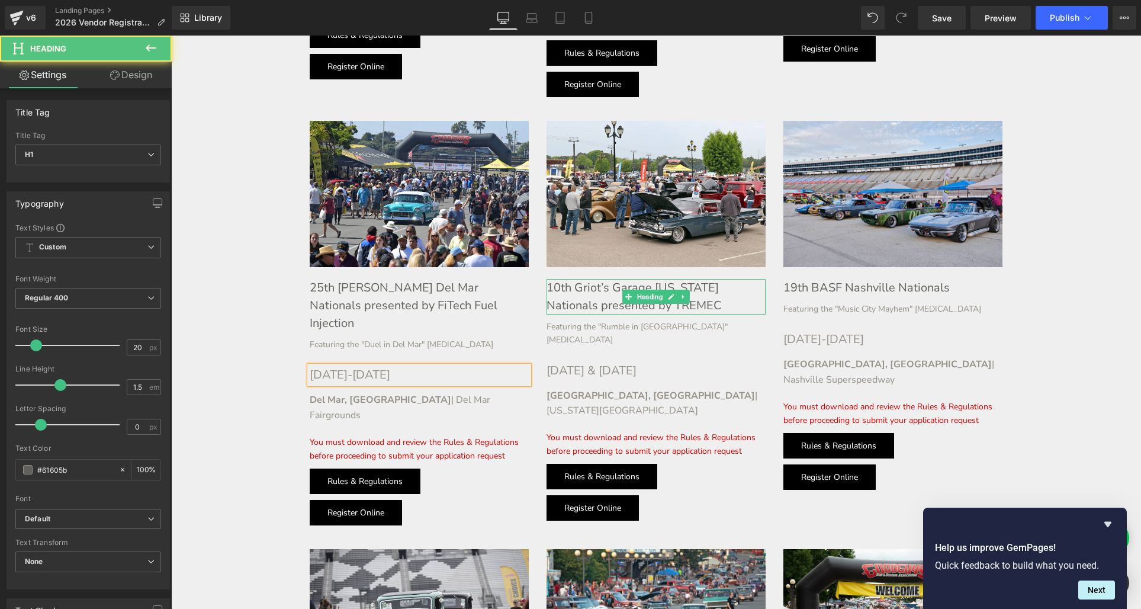
click at [583, 279] on h1 "10th Griot’s Garage [US_STATE] Nationals presented by TREMEC" at bounding box center [655, 297] width 219 height 36
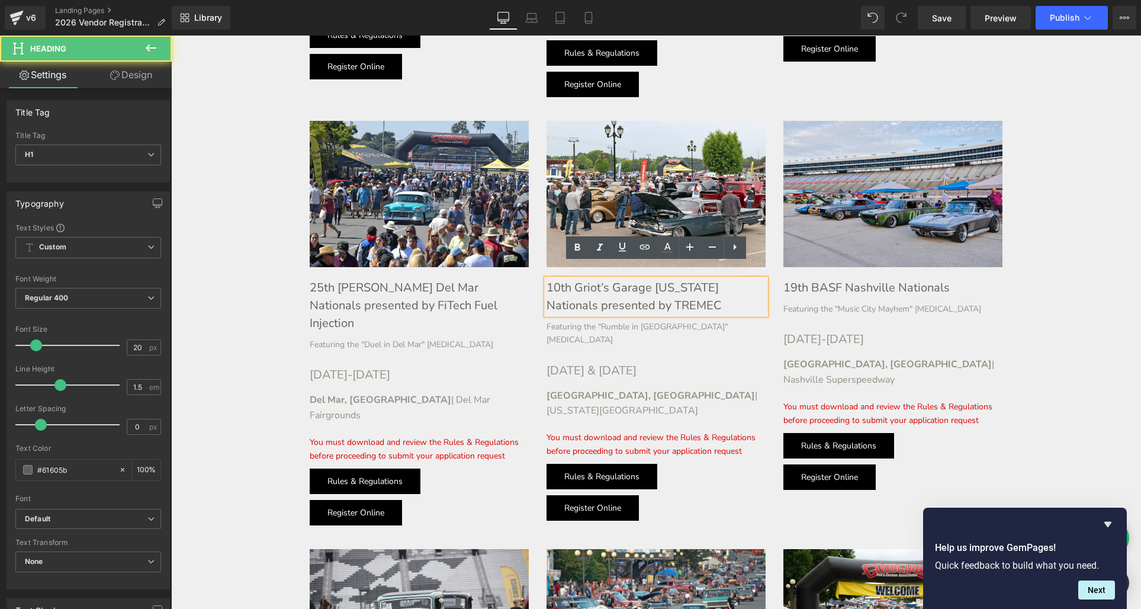
click at [559, 279] on h1 "10th Griot’s Garage [US_STATE] Nationals presented by TREMEC" at bounding box center [655, 297] width 219 height 36
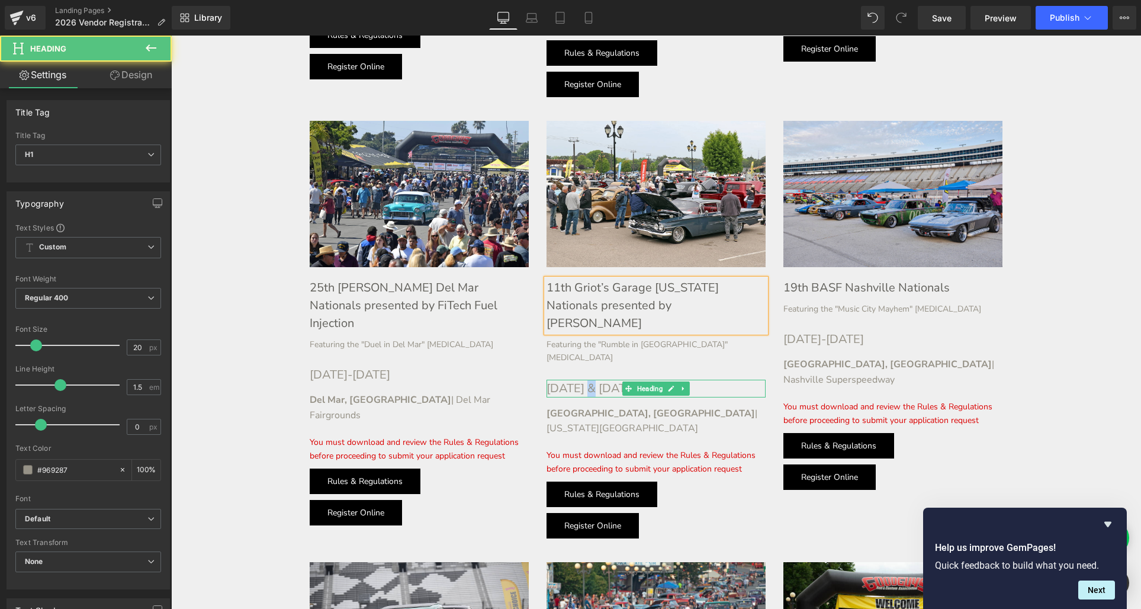
click at [588, 380] on h1 "[DATE] & [DATE]" at bounding box center [655, 389] width 219 height 18
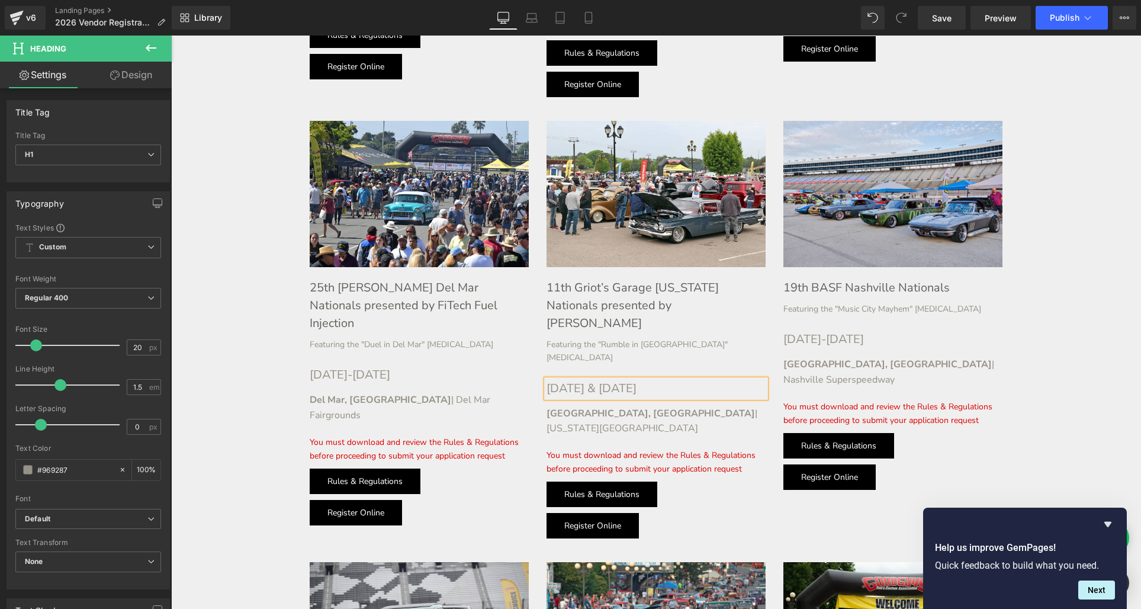
click at [613, 380] on h1 "[DATE] & [DATE]" at bounding box center [655, 389] width 219 height 18
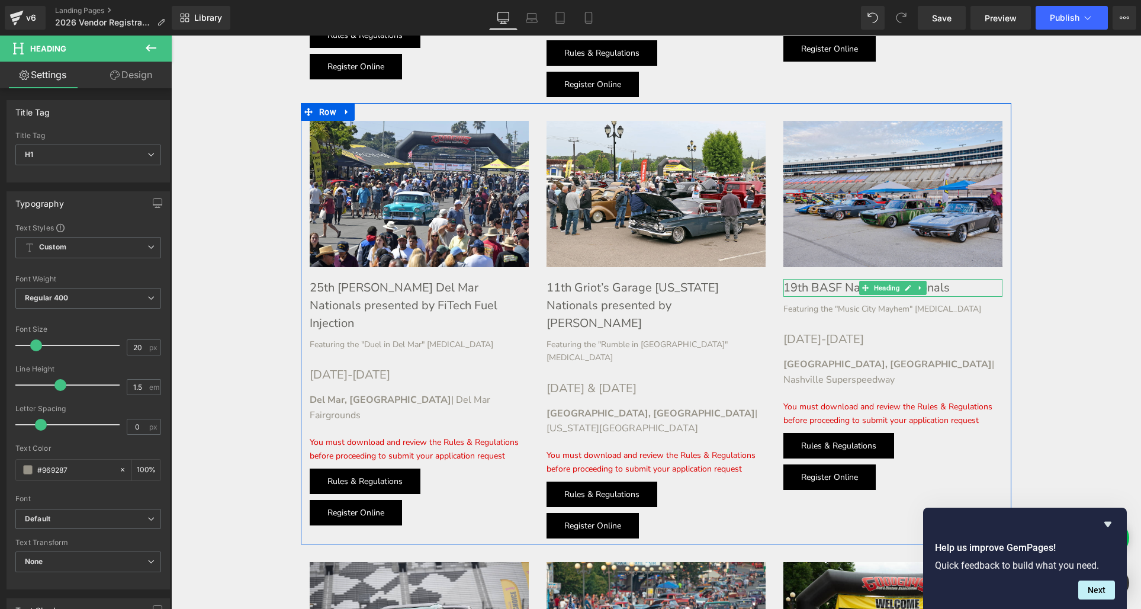
click at [811, 279] on h1 "19th BASF Nashville Nationals" at bounding box center [892, 288] width 219 height 18
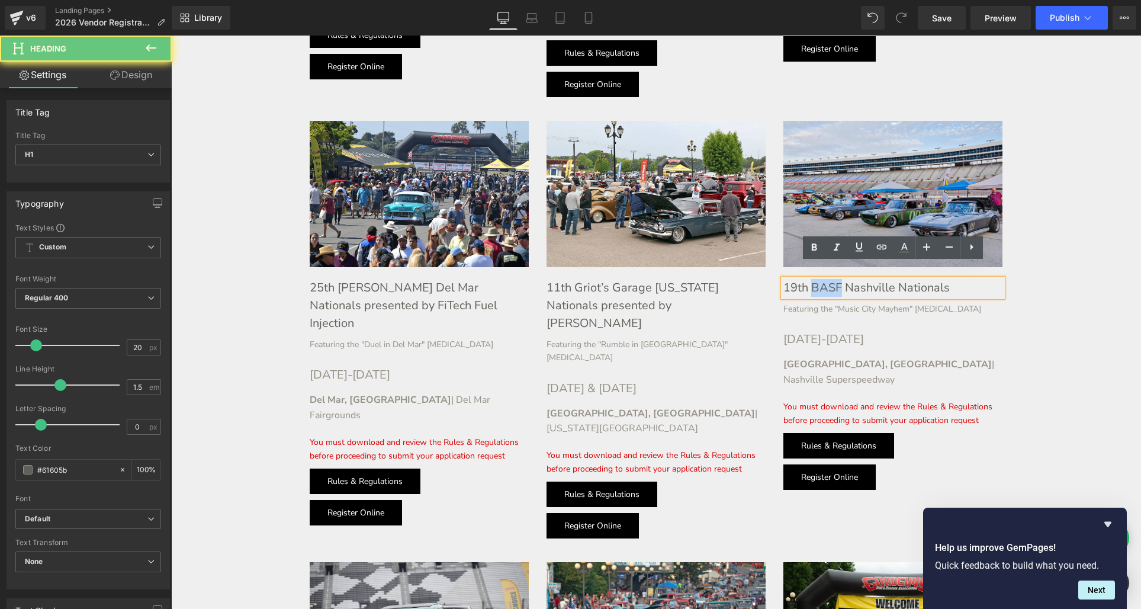
click at [811, 279] on h1 "19th BASF Nashville Nationals" at bounding box center [892, 288] width 219 height 18
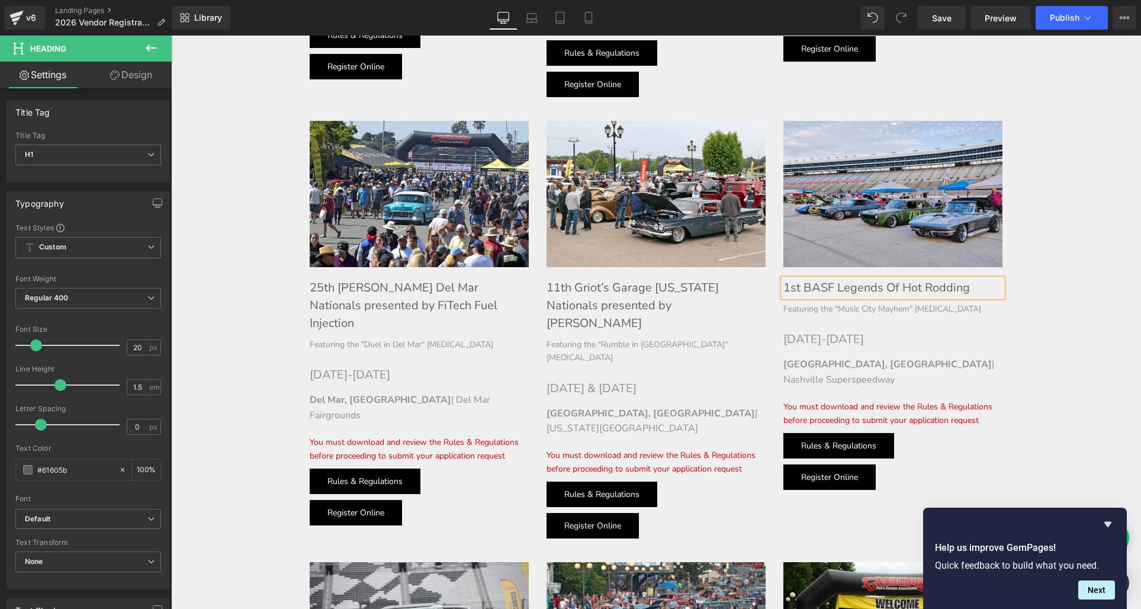
click at [928, 303] on div "Image 1st BASF Legends Of Hot Rodding Heading Featuring the "Music City Mayhem"…" at bounding box center [892, 305] width 237 height 369
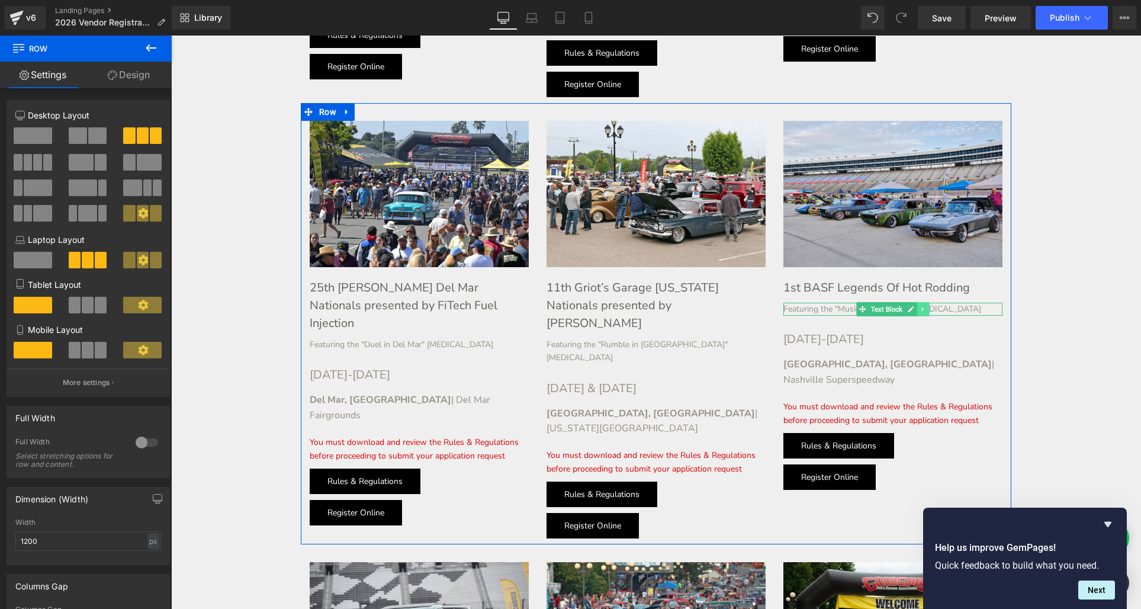
click at [927, 306] on icon at bounding box center [923, 309] width 7 height 7
click at [930, 306] on icon at bounding box center [929, 309] width 7 height 7
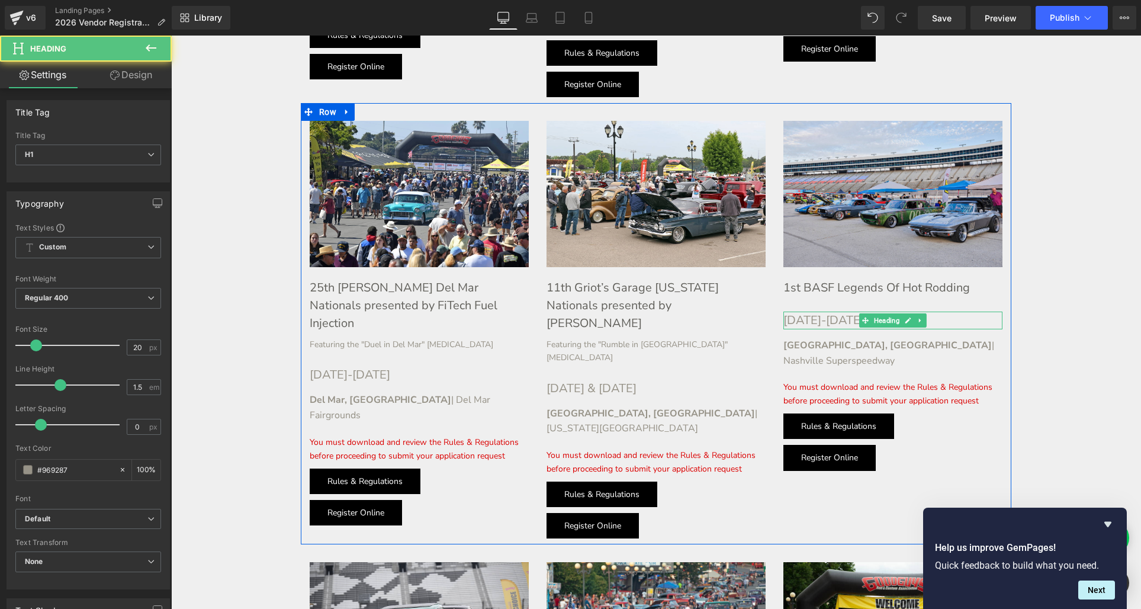
click at [821, 311] on h1 "[DATE]-[DATE]" at bounding box center [892, 320] width 219 height 18
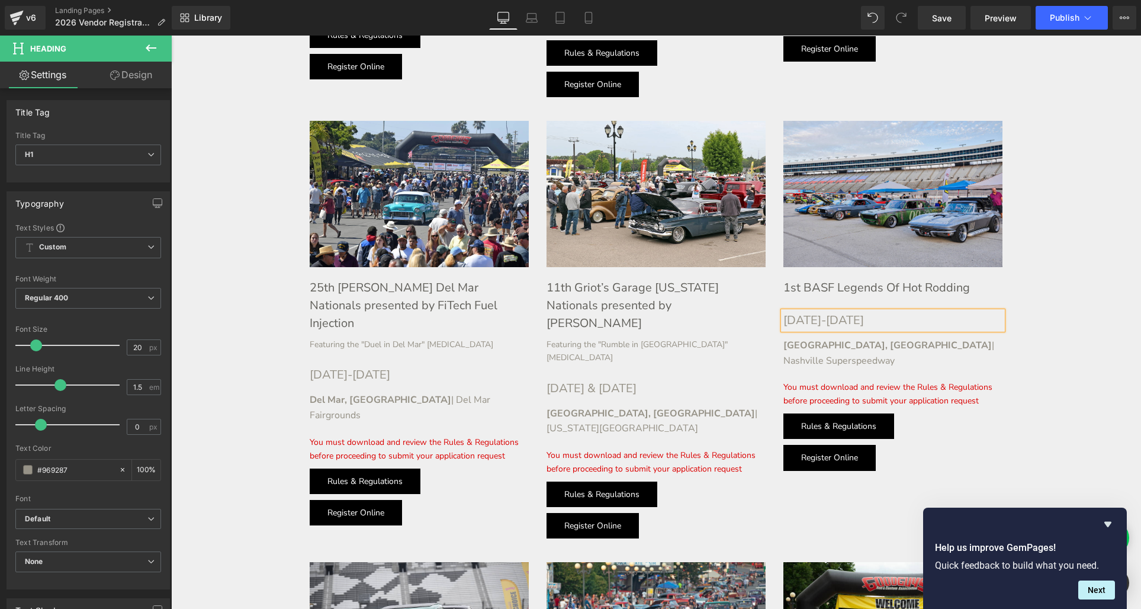
click at [837, 311] on h1 "[DATE]-[DATE]" at bounding box center [892, 320] width 219 height 18
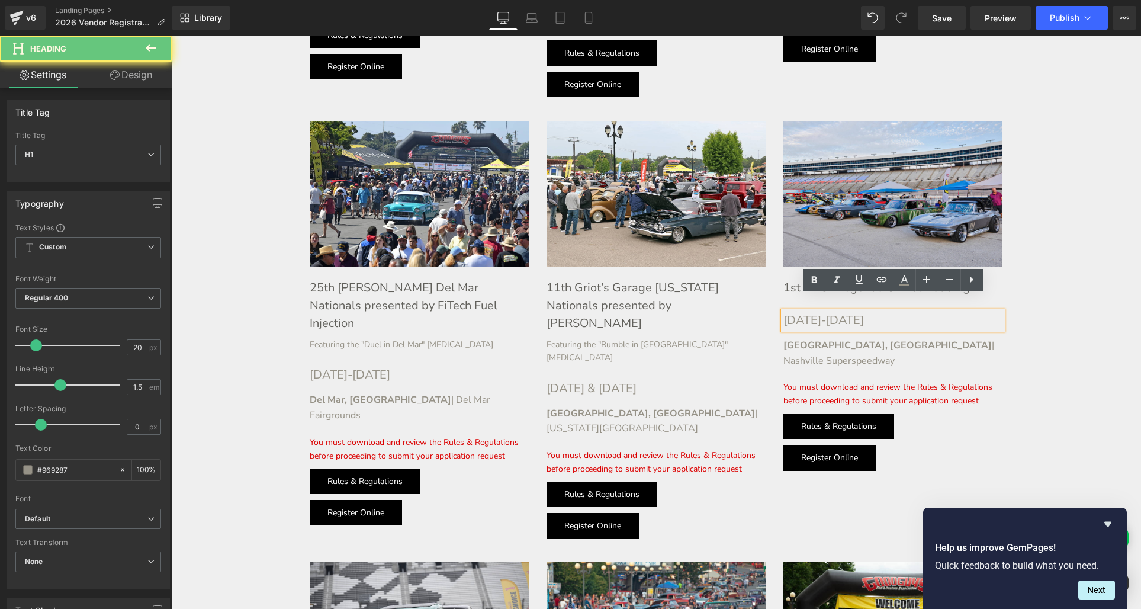
click at [840, 311] on h1 "[DATE]-[DATE]" at bounding box center [892, 320] width 219 height 18
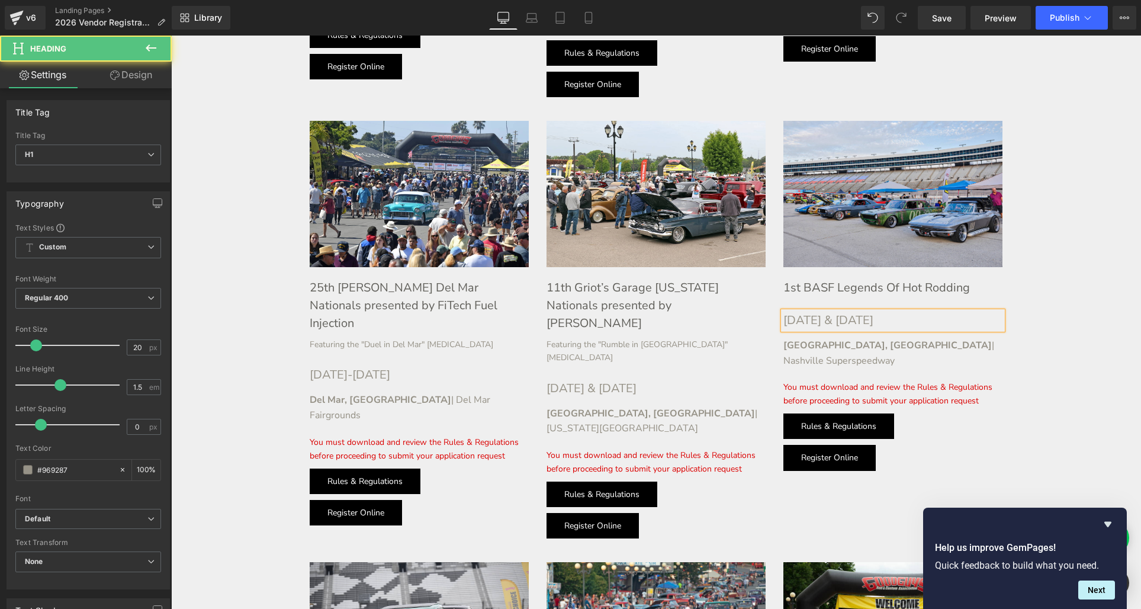
click at [885, 311] on h1 "[DATE] & [DATE]" at bounding box center [892, 320] width 219 height 18
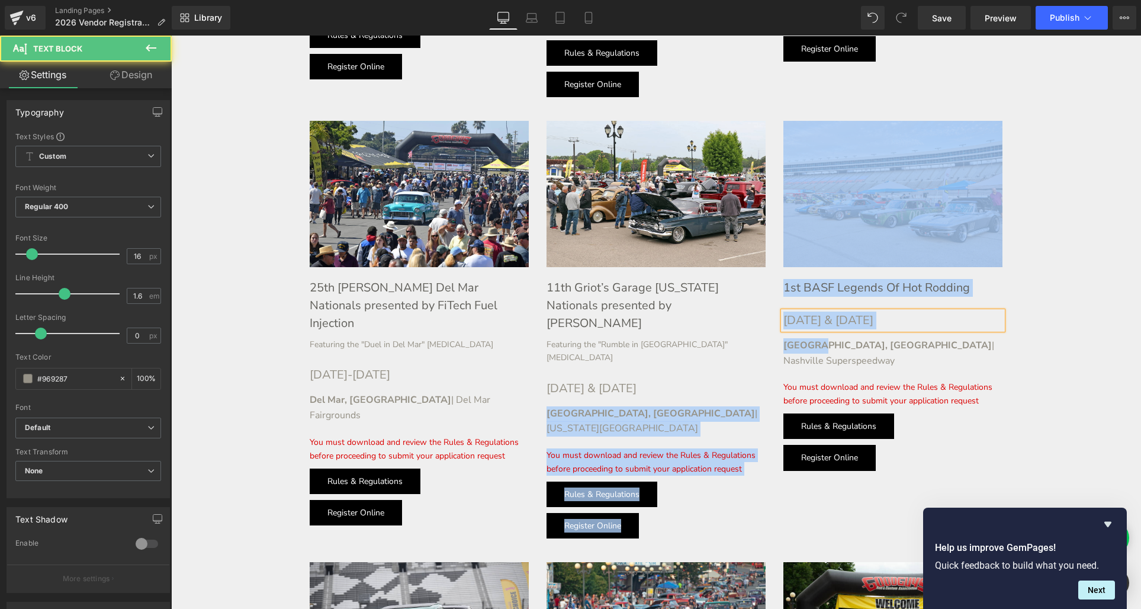
drag, startPoint x: 821, startPoint y: 330, endPoint x: 753, endPoint y: 326, distance: 68.2
click at [753, 326] on div "Image 25th [PERSON_NAME] Del Mar Nationals presented by FiTech Fuel Injection H…" at bounding box center [656, 323] width 710 height 441
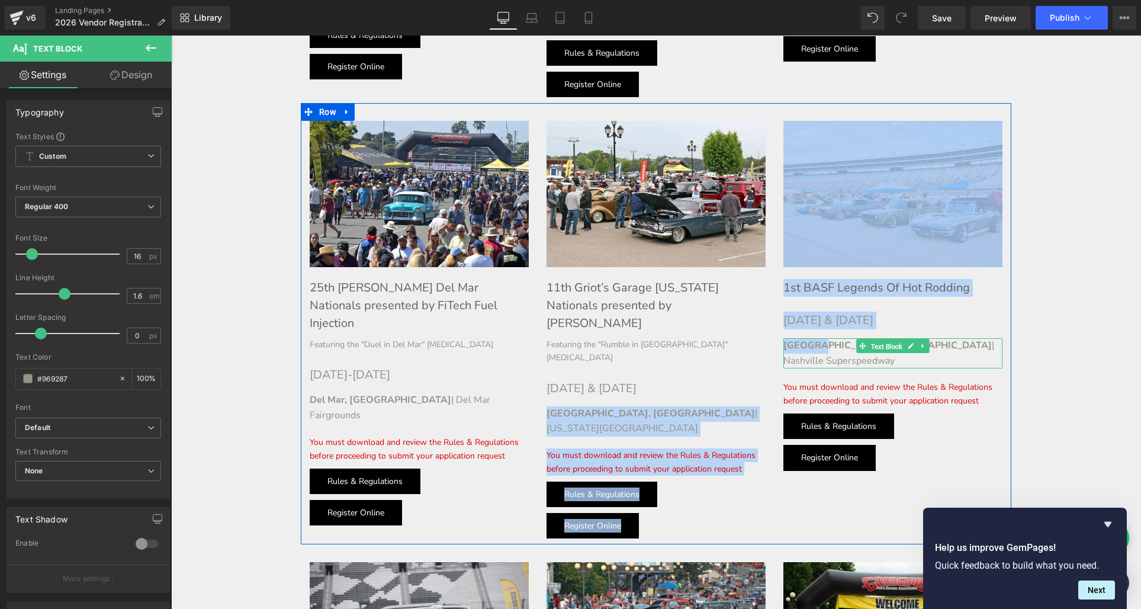
click at [884, 338] on div "[GEOGRAPHIC_DATA], [GEOGRAPHIC_DATA] | Nashville Superspeedway Text Block" at bounding box center [892, 353] width 219 height 30
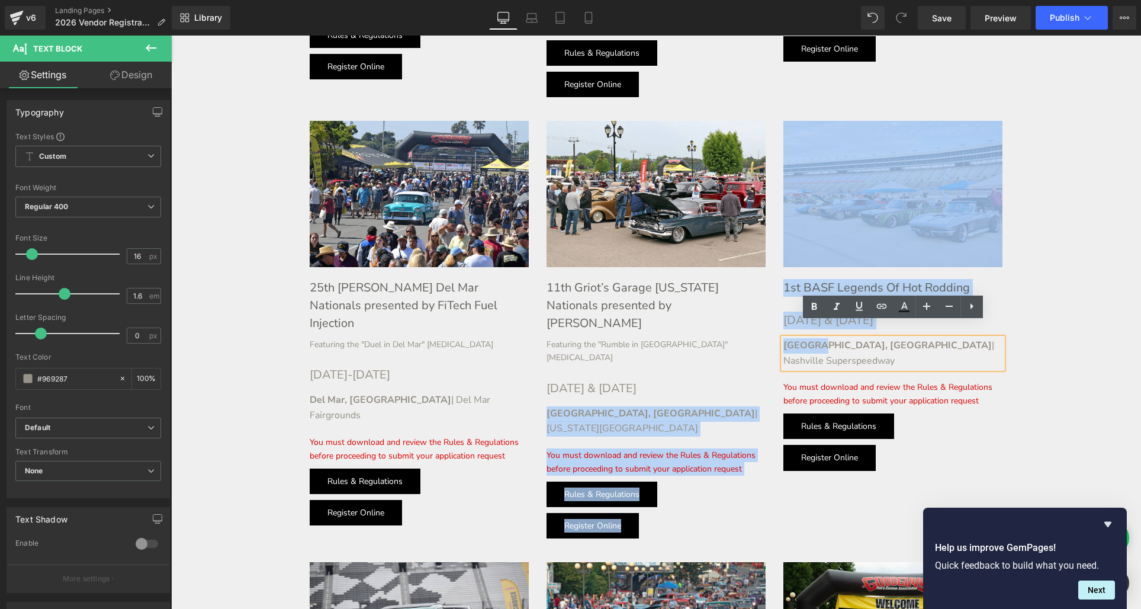
click at [819, 339] on strong "[GEOGRAPHIC_DATA], [GEOGRAPHIC_DATA]" at bounding box center [887, 345] width 208 height 13
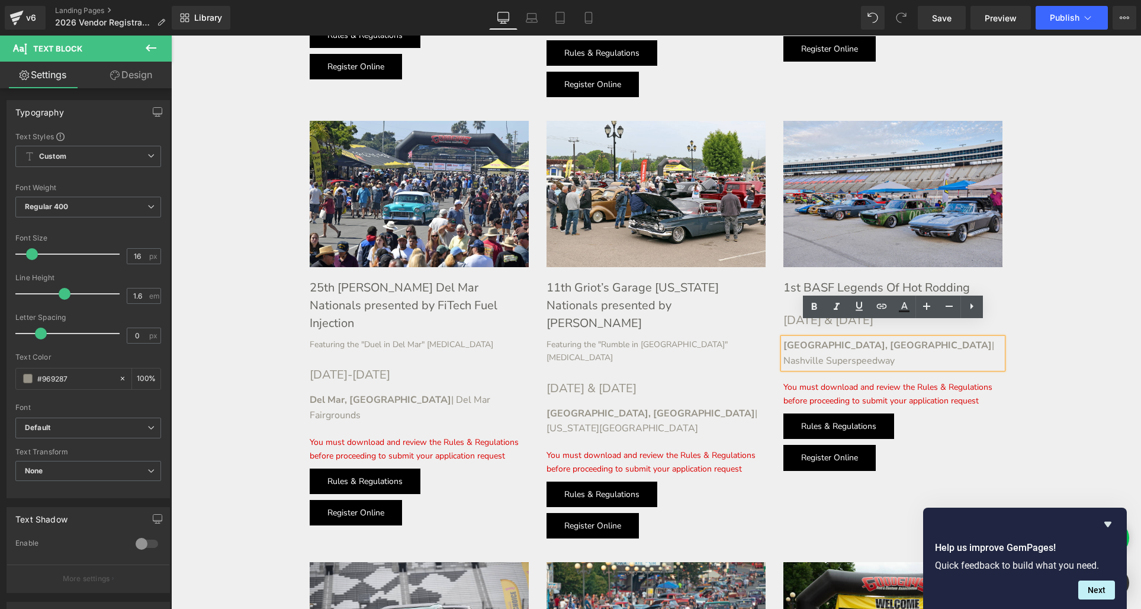
scroll to position [829, 0]
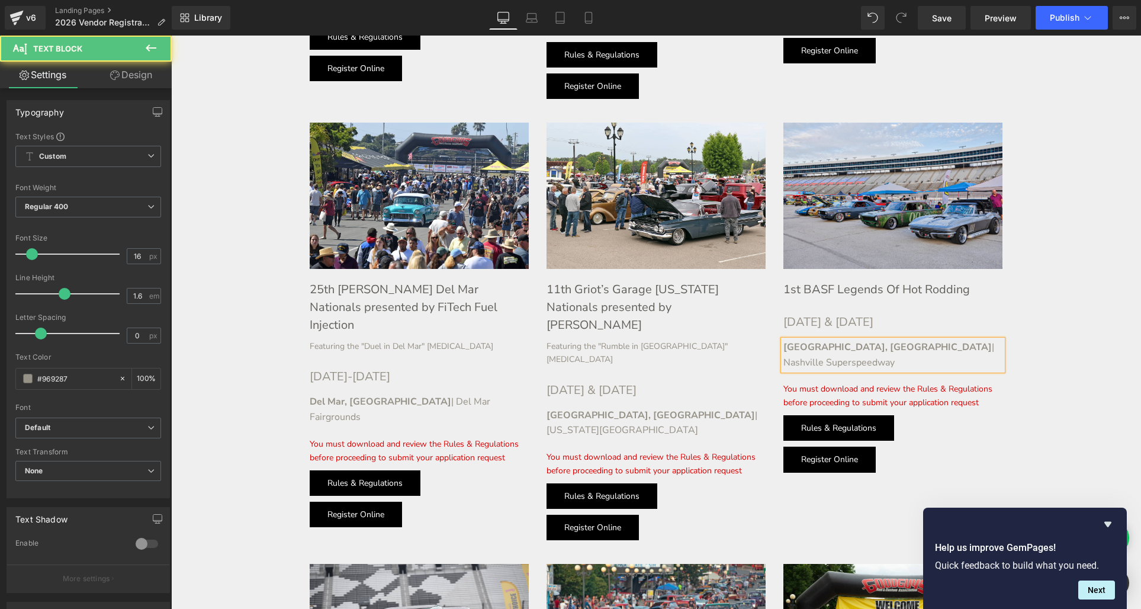
drag, startPoint x: 890, startPoint y: 332, endPoint x: 996, endPoint y: 336, distance: 106.7
click at [996, 340] on div "[GEOGRAPHIC_DATA], [GEOGRAPHIC_DATA] | Nashville Superspeedway" at bounding box center [892, 355] width 219 height 30
click at [826, 446] on div "Register Online Button" at bounding box center [892, 458] width 219 height 25
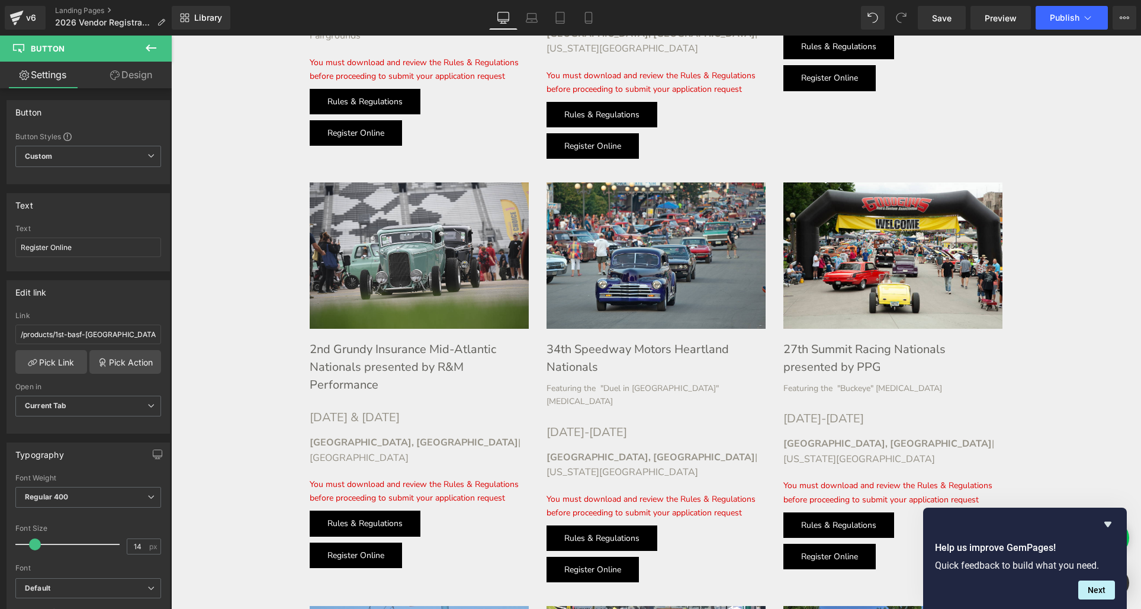
scroll to position [1224, 0]
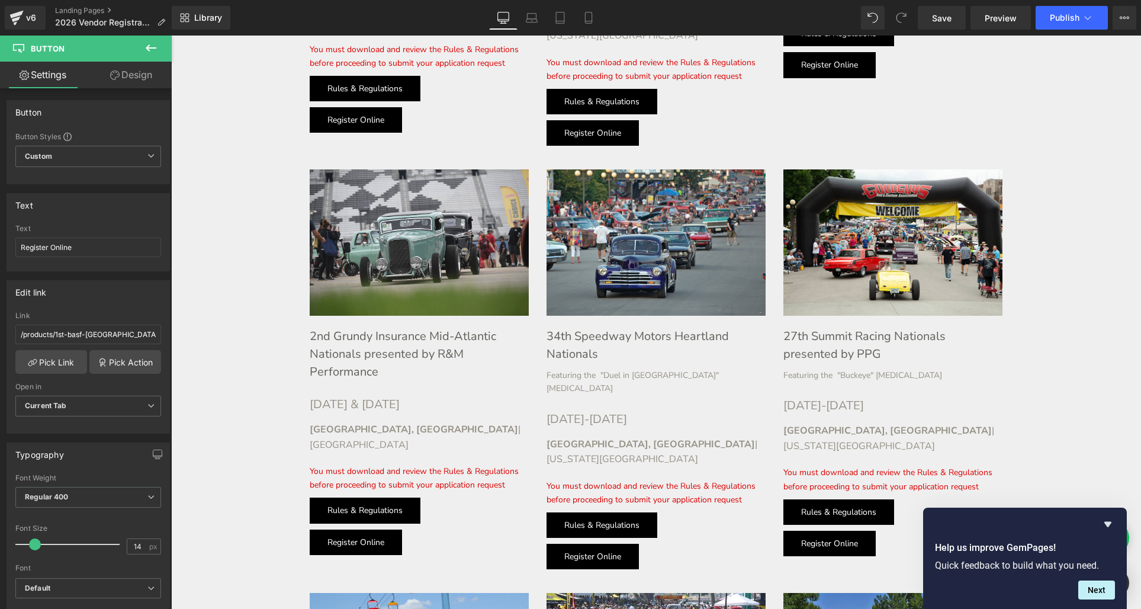
click at [348, 327] on h1 "2nd Grundy Insurance Mid-Atlantic Nationals presented by R&M Performance" at bounding box center [419, 353] width 219 height 53
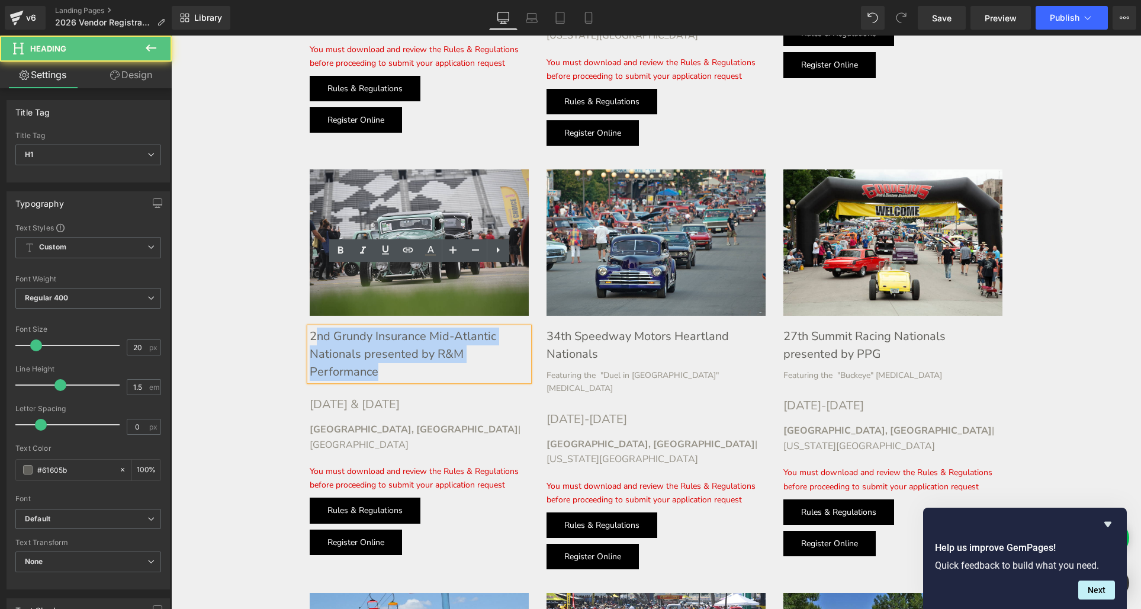
drag, startPoint x: 317, startPoint y: 275, endPoint x: 397, endPoint y: 316, distance: 90.6
click at [397, 327] on h1 "2nd Grundy Insurance Mid-Atlantic Nationals presented by R&M Performance" at bounding box center [419, 353] width 219 height 53
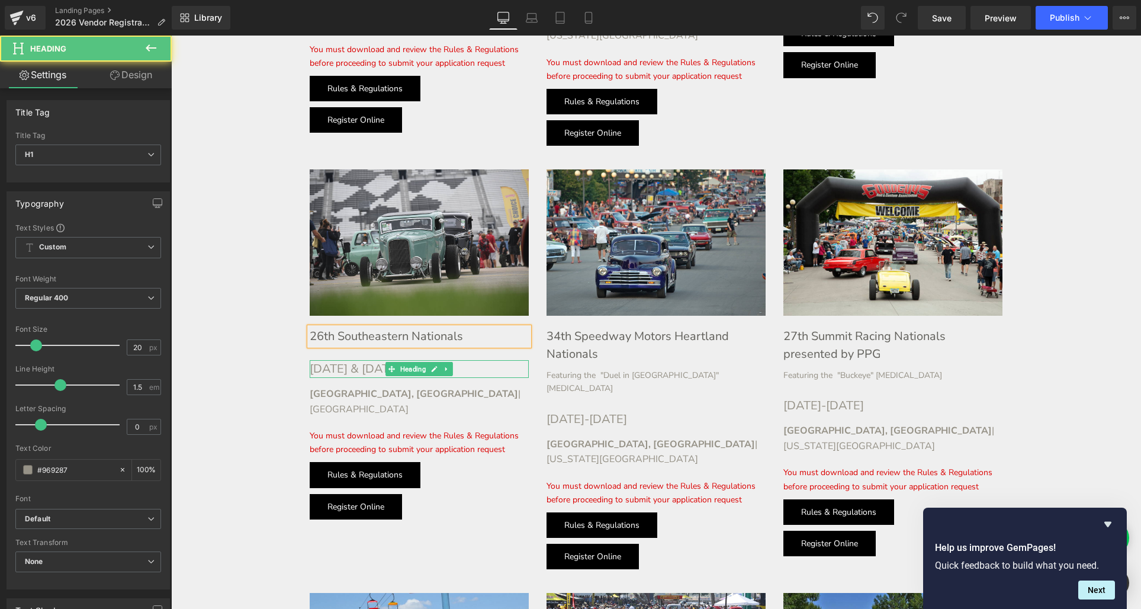
click at [342, 360] on h1 "[DATE] & [DATE]" at bounding box center [419, 369] width 219 height 18
drag, startPoint x: 412, startPoint y: 307, endPoint x: 309, endPoint y: 307, distance: 103.0
click at [310, 360] on div "[DATE] & [DATE]" at bounding box center [419, 369] width 219 height 18
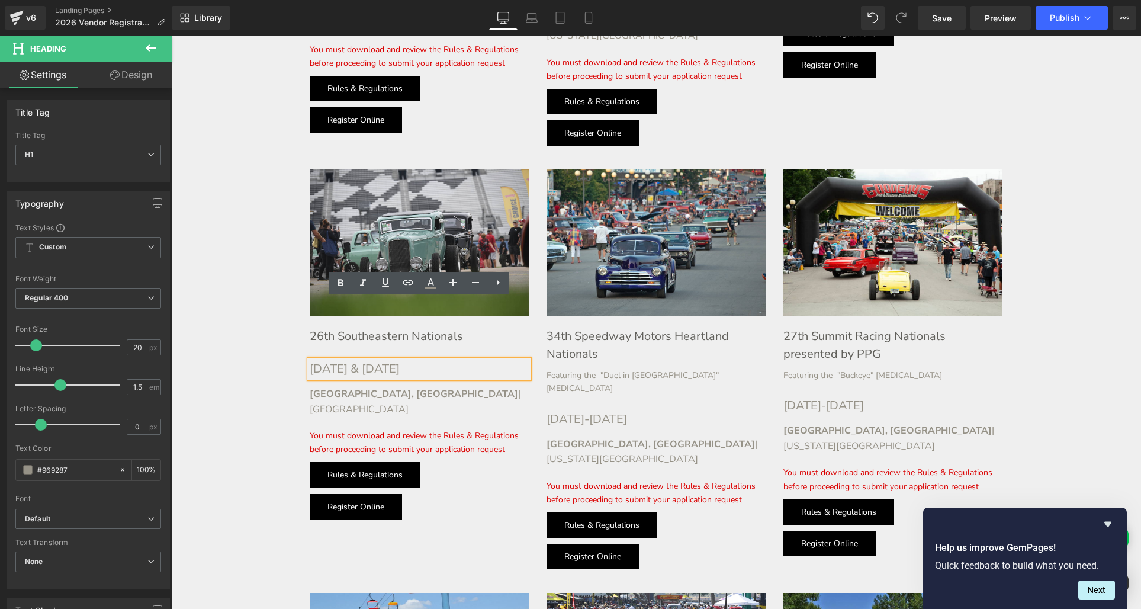
click at [343, 360] on h1 "[DATE] & [DATE]" at bounding box center [419, 369] width 219 height 18
click at [338, 387] on strong "[GEOGRAPHIC_DATA], [GEOGRAPHIC_DATA]" at bounding box center [414, 393] width 208 height 13
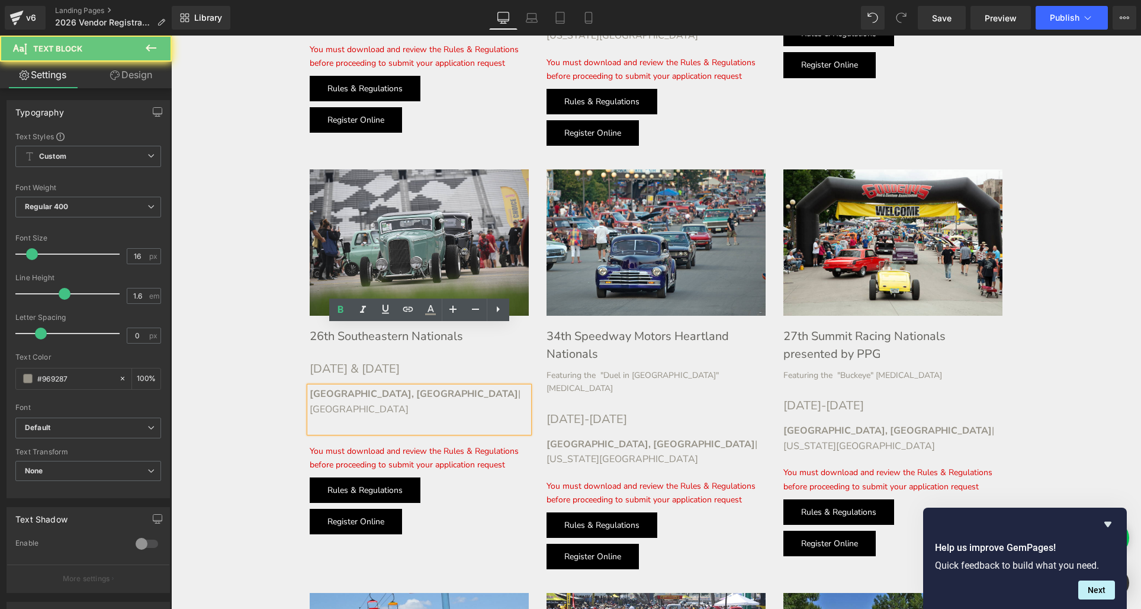
click at [352, 387] on strong "[GEOGRAPHIC_DATA], [GEOGRAPHIC_DATA]" at bounding box center [414, 393] width 208 height 13
drag, startPoint x: 353, startPoint y: 330, endPoint x: 312, endPoint y: 333, distance: 40.9
click at [312, 387] on strong "[GEOGRAPHIC_DATA], [GEOGRAPHIC_DATA]" at bounding box center [414, 393] width 208 height 13
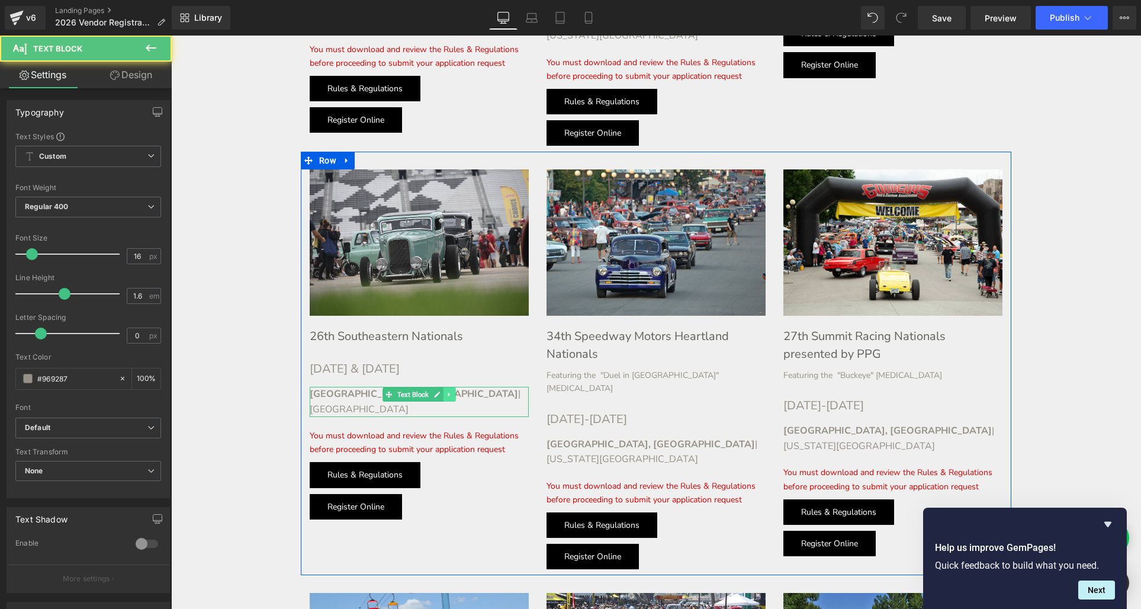
drag, startPoint x: 361, startPoint y: 334, endPoint x: 452, endPoint y: 335, distance: 90.6
click at [452, 387] on div "[PERSON_NAME], [GEOGRAPHIC_DATA] | [GEOGRAPHIC_DATA] Text Block" at bounding box center [419, 402] width 219 height 30
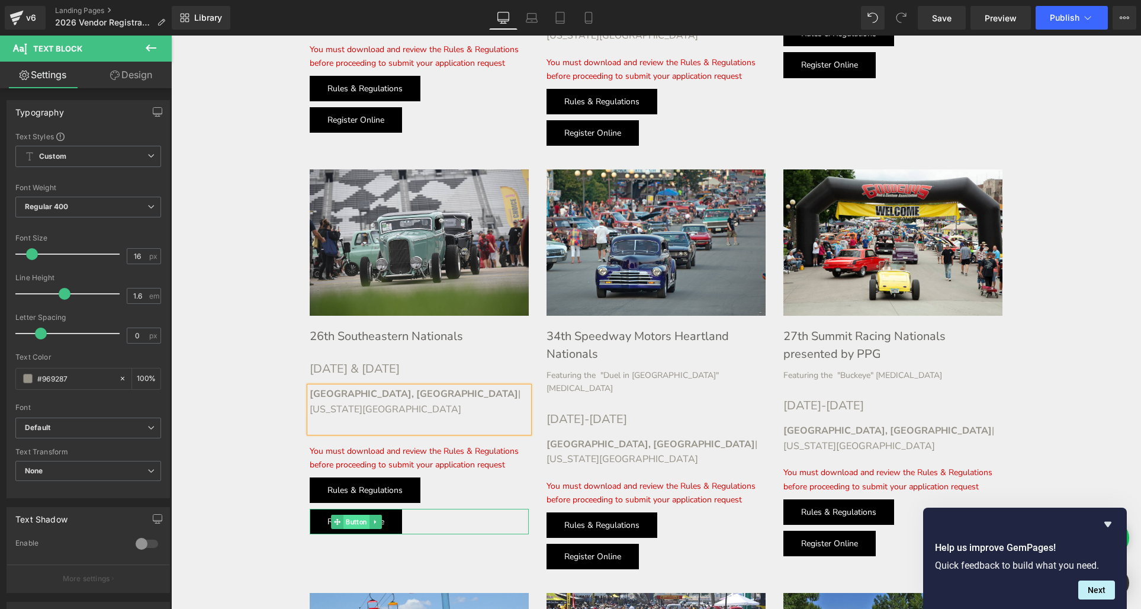
click at [366, 509] on div "Register Online Button" at bounding box center [419, 521] width 219 height 25
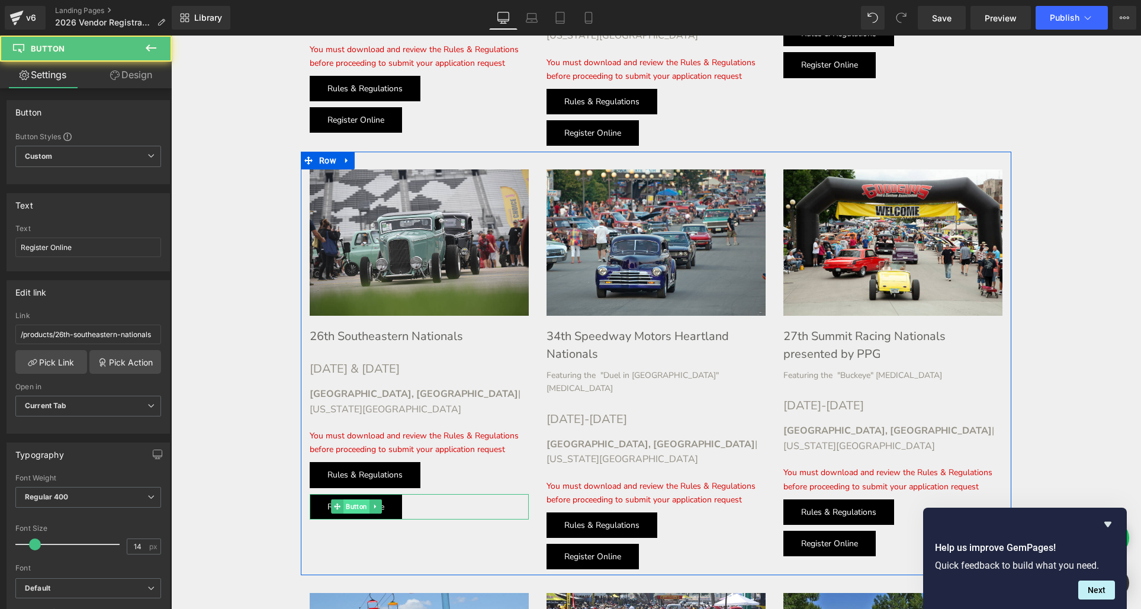
click at [355, 494] on div "Register Online Button" at bounding box center [419, 506] width 219 height 25
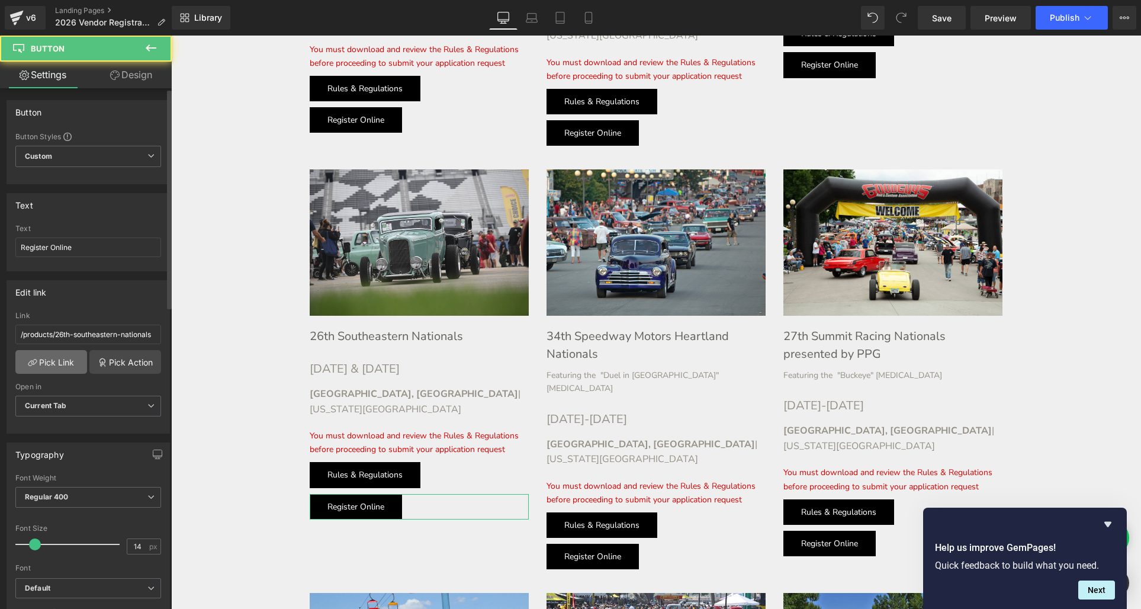
click at [49, 359] on link "Pick Link" at bounding box center [51, 362] width 72 height 24
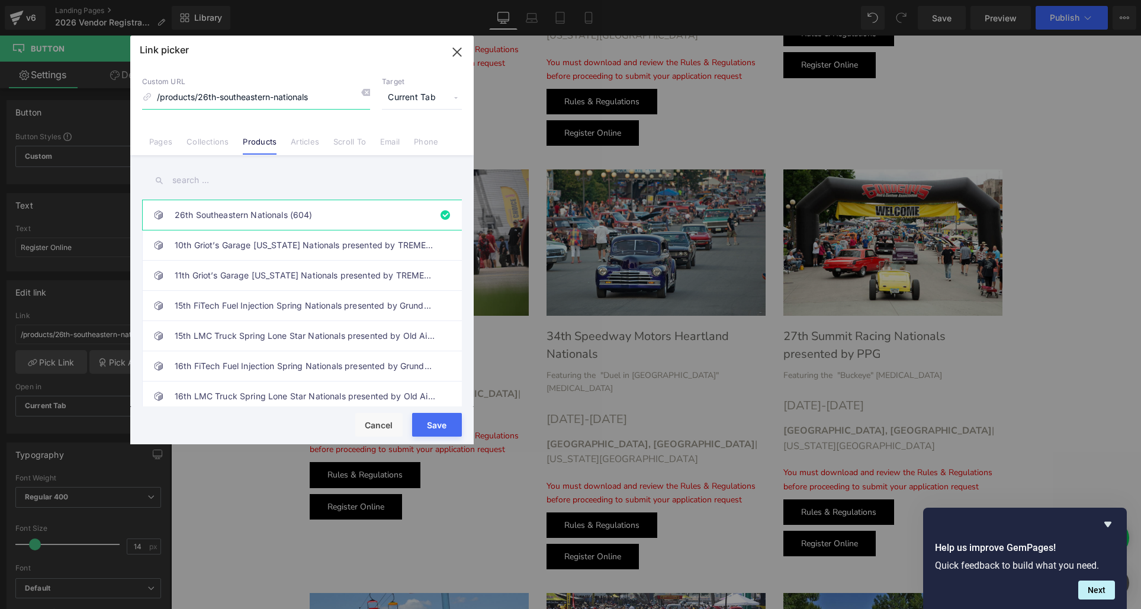
click at [465, 50] on icon "button" at bounding box center [457, 52] width 19 height 19
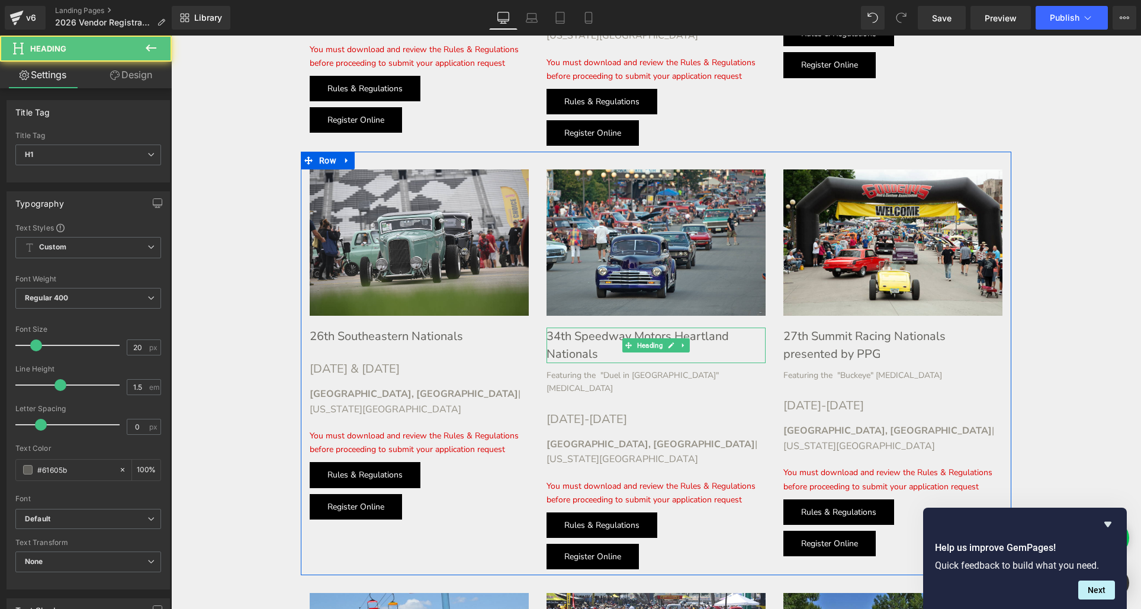
click at [597, 327] on h1 "34th Speedway Motors Heartland Nationals" at bounding box center [655, 345] width 219 height 36
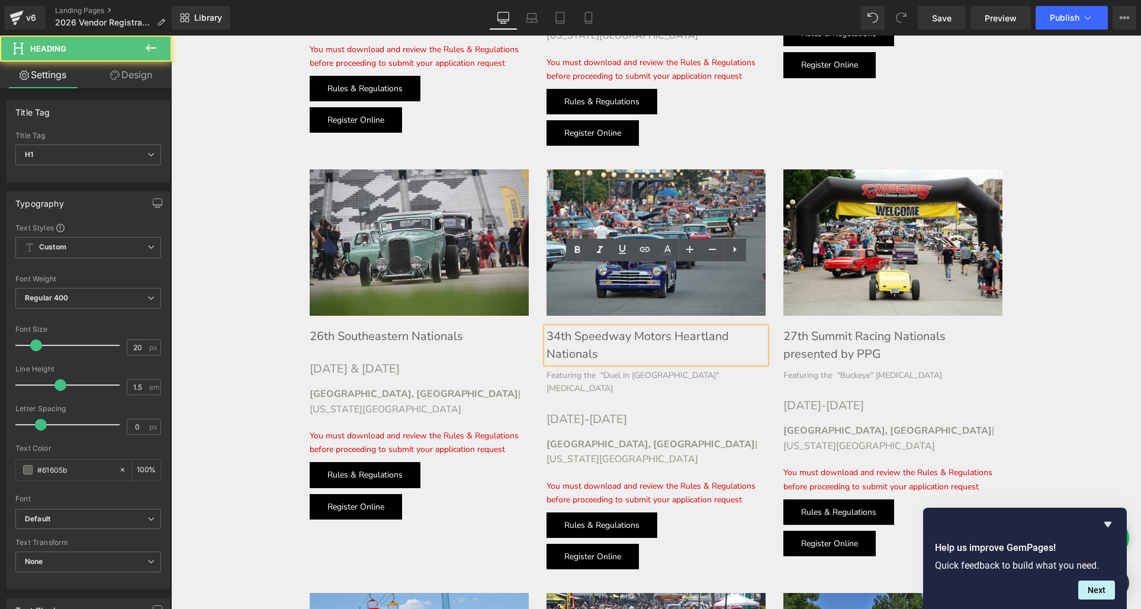
click at [561, 327] on h1 "34th Speedway Motors Heartland Nationals" at bounding box center [655, 345] width 219 height 36
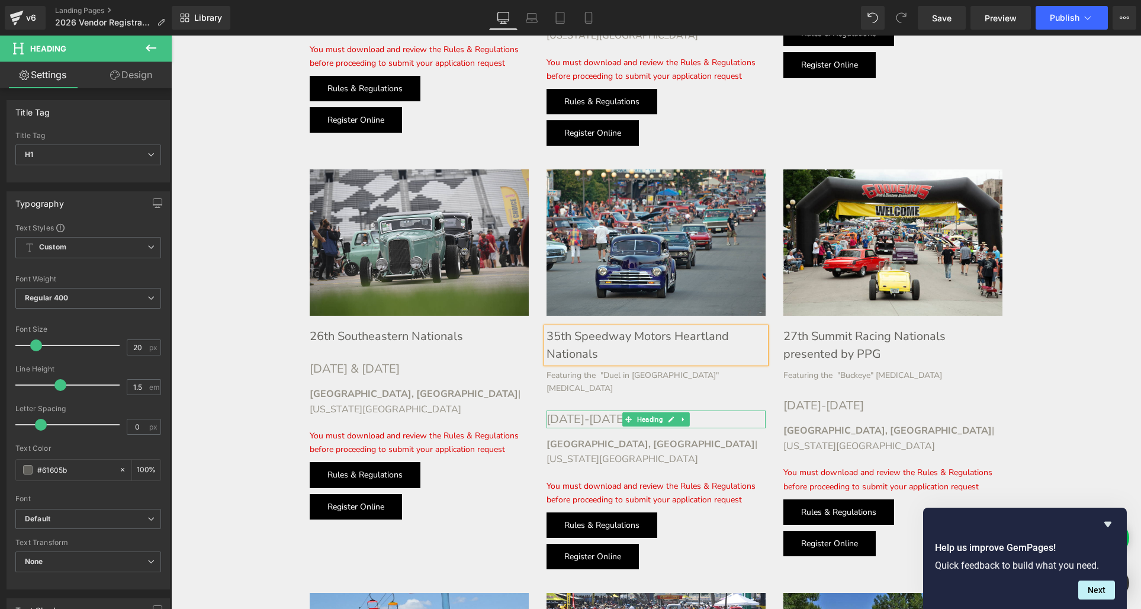
click at [581, 410] on h1 "[DATE]-[DATE]" at bounding box center [655, 419] width 219 height 18
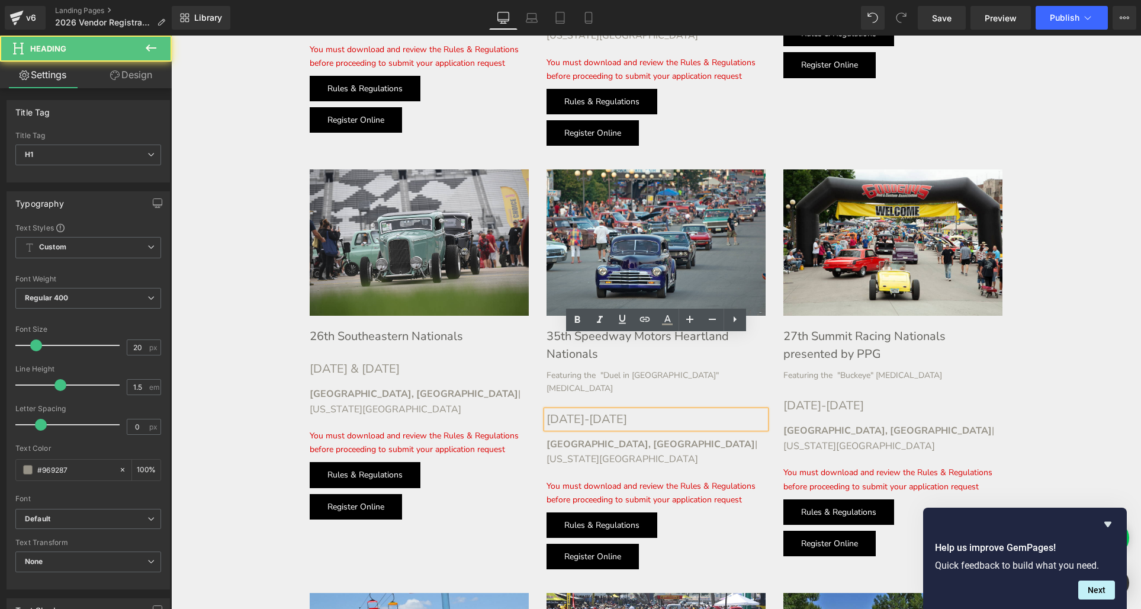
click at [575, 410] on h1 "[DATE]-[DATE]" at bounding box center [655, 419] width 219 height 18
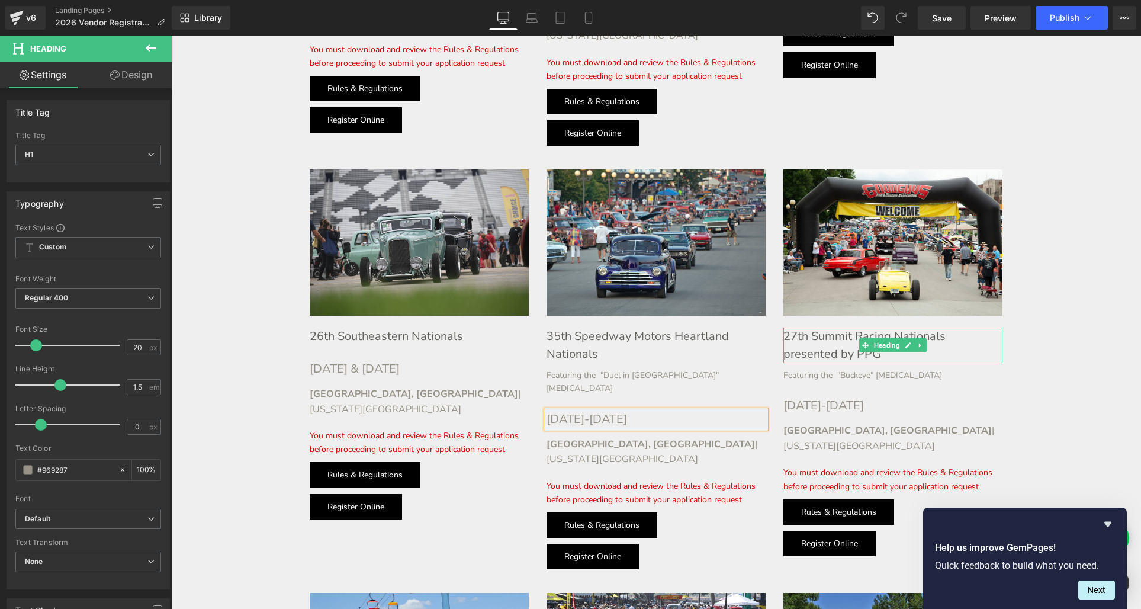
click at [803, 327] on h1 "27th Summit Racing Nationals presented by PPG" at bounding box center [892, 345] width 219 height 36
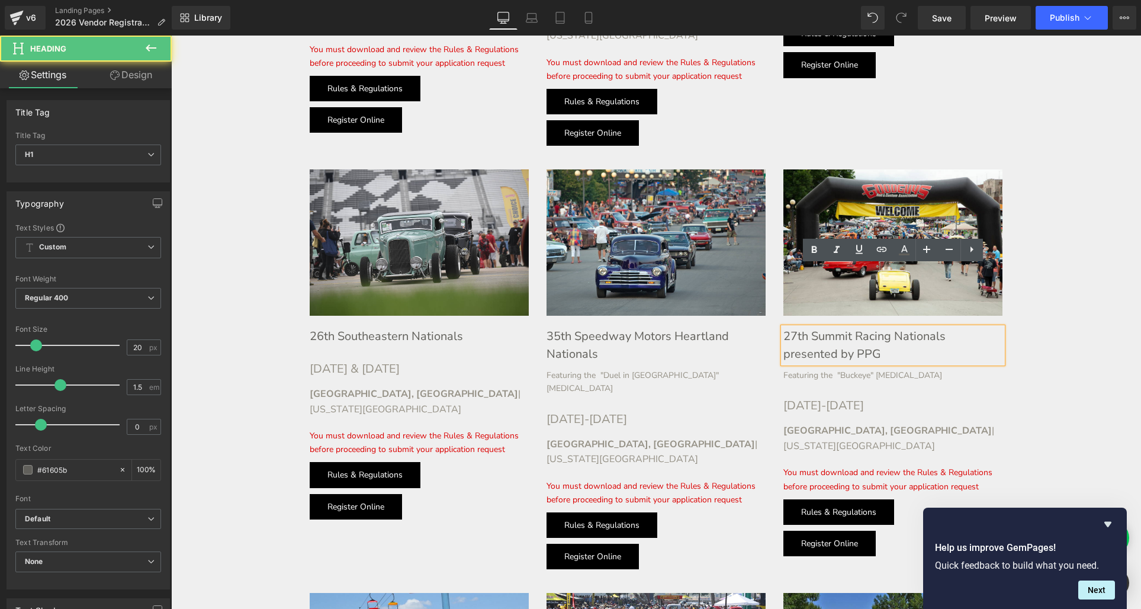
click at [796, 327] on h1 "27th Summit Racing Nationals presented by PPG" at bounding box center [892, 345] width 219 height 36
drag, startPoint x: 834, startPoint y: 292, endPoint x: 780, endPoint y: 292, distance: 54.5
click at [780, 292] on div "Image 28th Summit Racing Nationals presented by PPG Heading Featuring the "Buck…" at bounding box center [892, 362] width 237 height 386
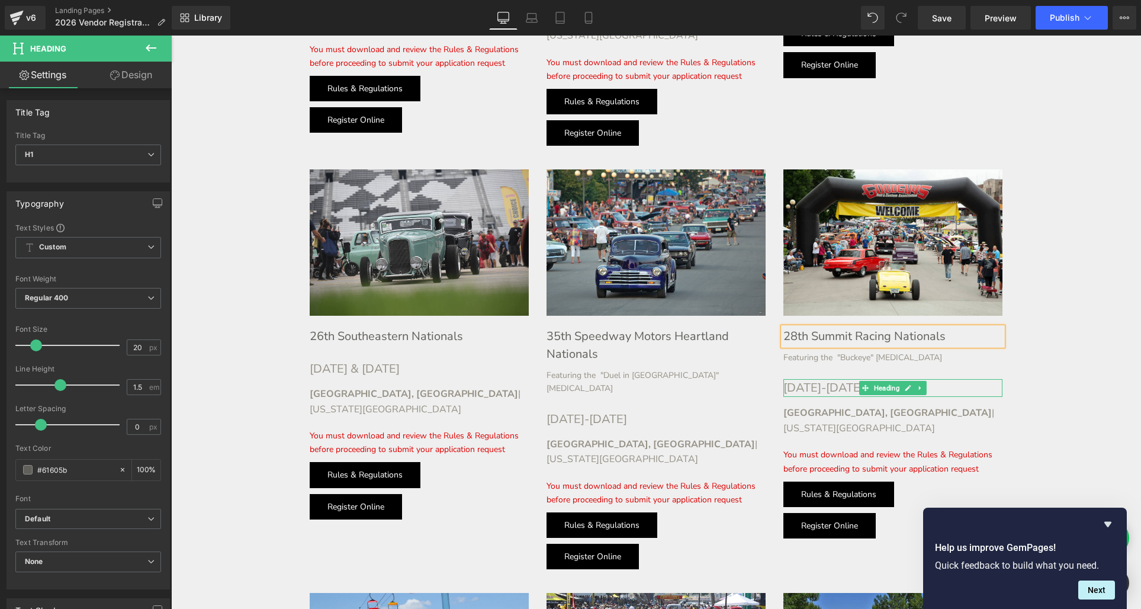
click at [817, 379] on h1 "[DATE]-[DATE]" at bounding box center [892, 388] width 219 height 18
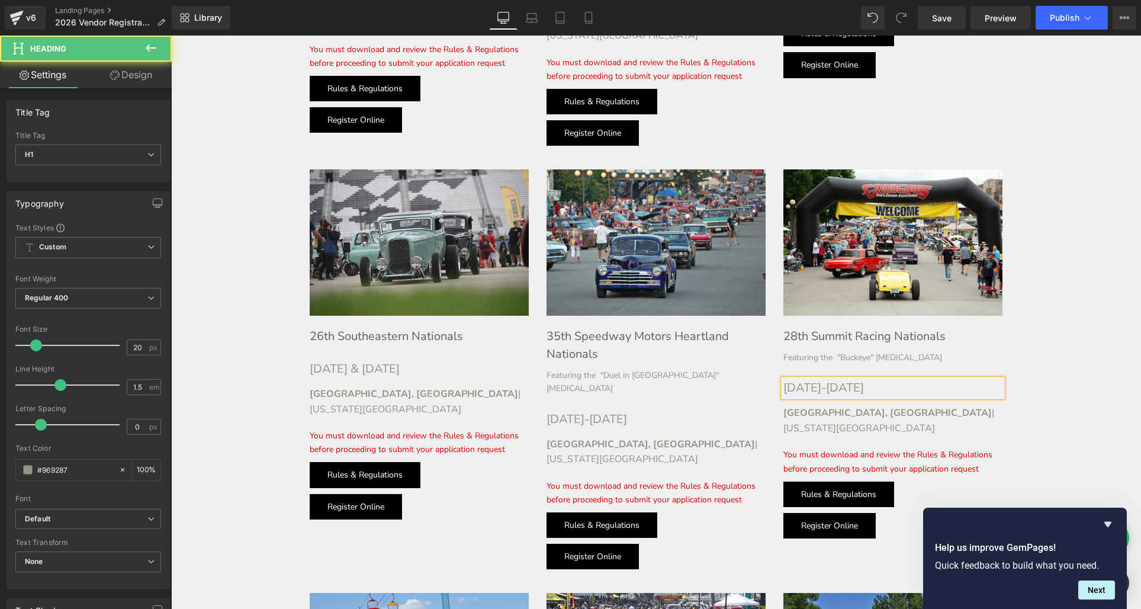
click at [817, 379] on h1 "[DATE]-[DATE]" at bounding box center [892, 388] width 219 height 18
click at [838, 379] on h1 "[DATE]-[DATE]" at bounding box center [892, 388] width 219 height 18
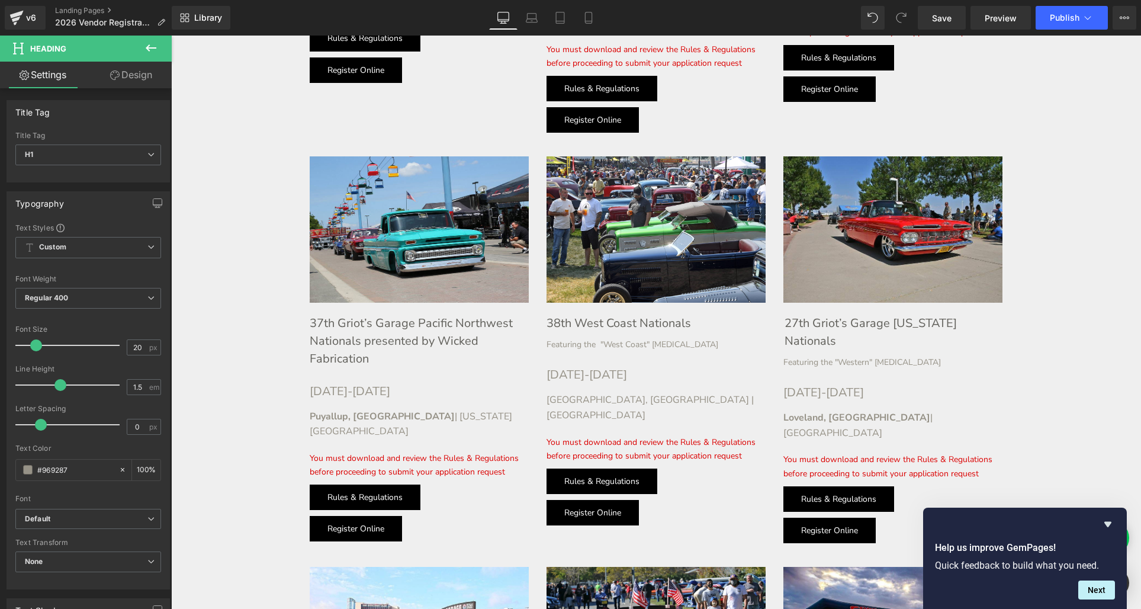
scroll to position [1683, 0]
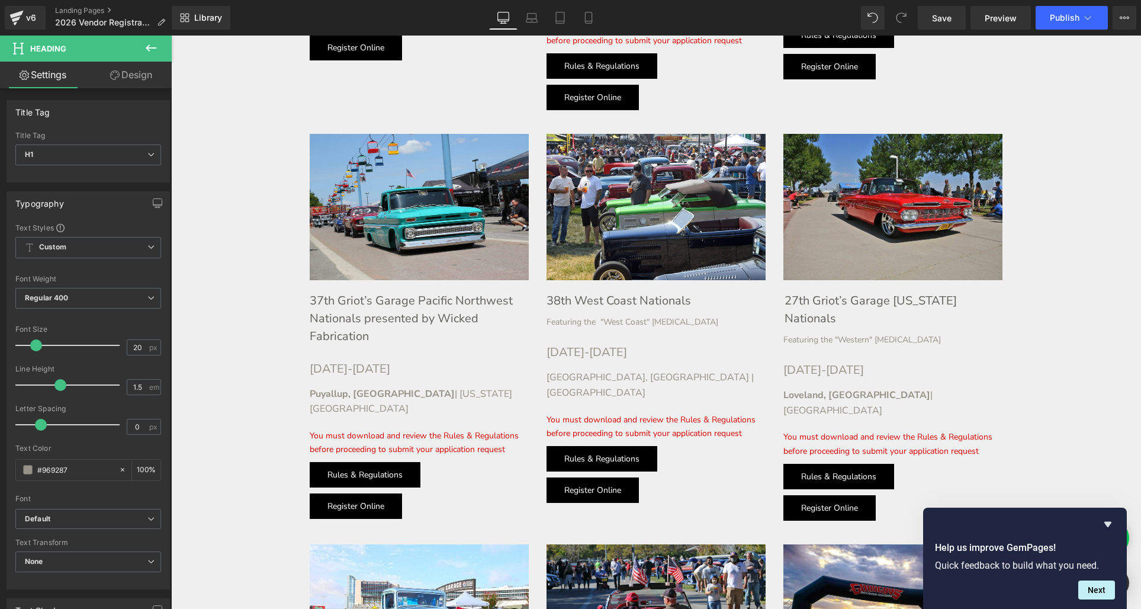
click at [326, 292] on h1 "37th Griot’s Garage Pacific Northwest Nationals presented by Wicked Fabrication" at bounding box center [419, 318] width 219 height 53
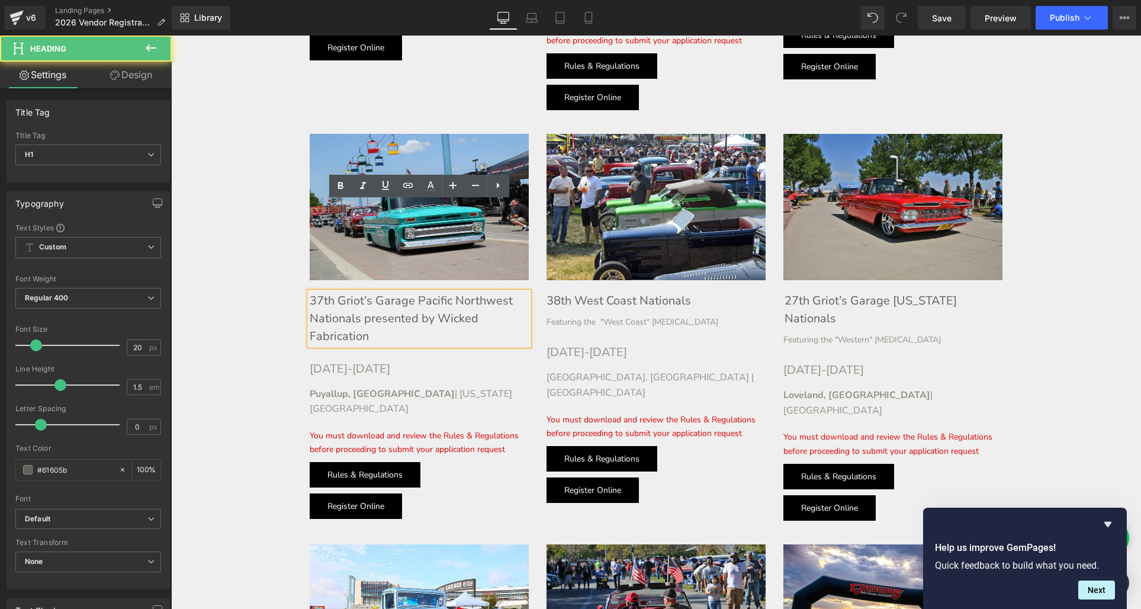
click at [320, 292] on h1 "37th Griot’s Garage Pacific Northwest Nationals presented by Wicked Fabrication" at bounding box center [419, 318] width 219 height 53
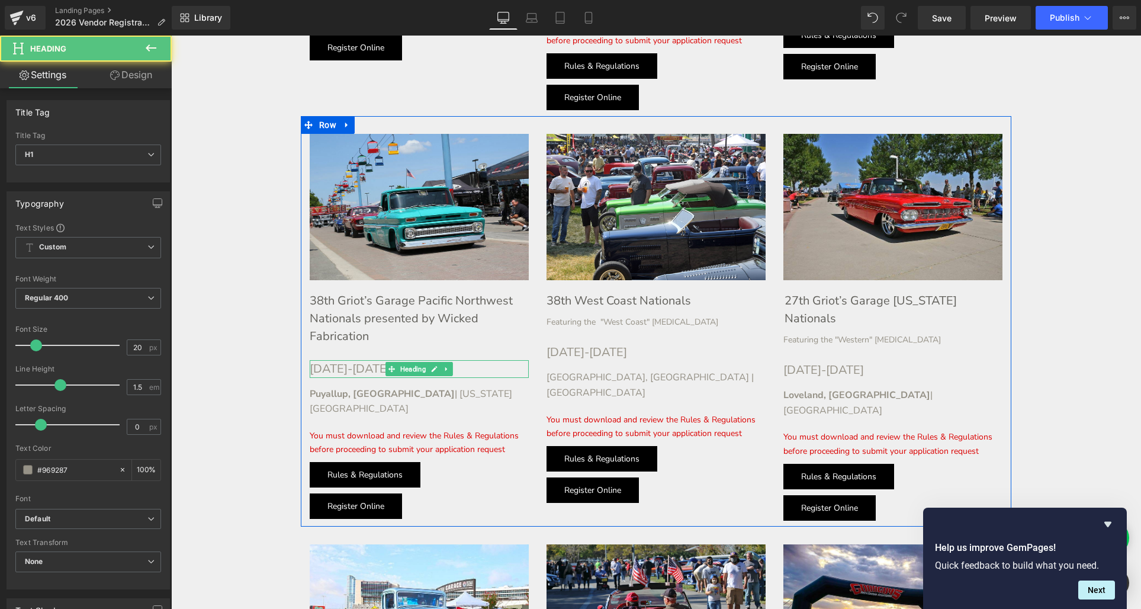
drag, startPoint x: 357, startPoint y: 281, endPoint x: 349, endPoint y: 280, distance: 8.4
click at [357, 360] on h1 "[DATE]-[DATE]" at bounding box center [419, 369] width 219 height 18
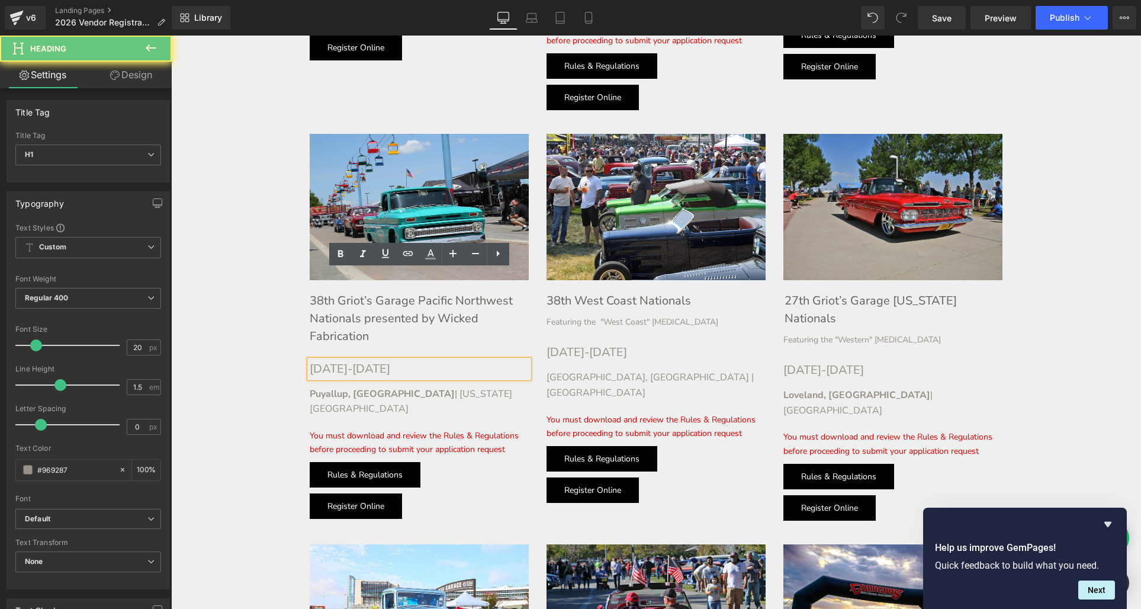
click at [346, 360] on h1 "[DATE]-[DATE]" at bounding box center [419, 369] width 219 height 18
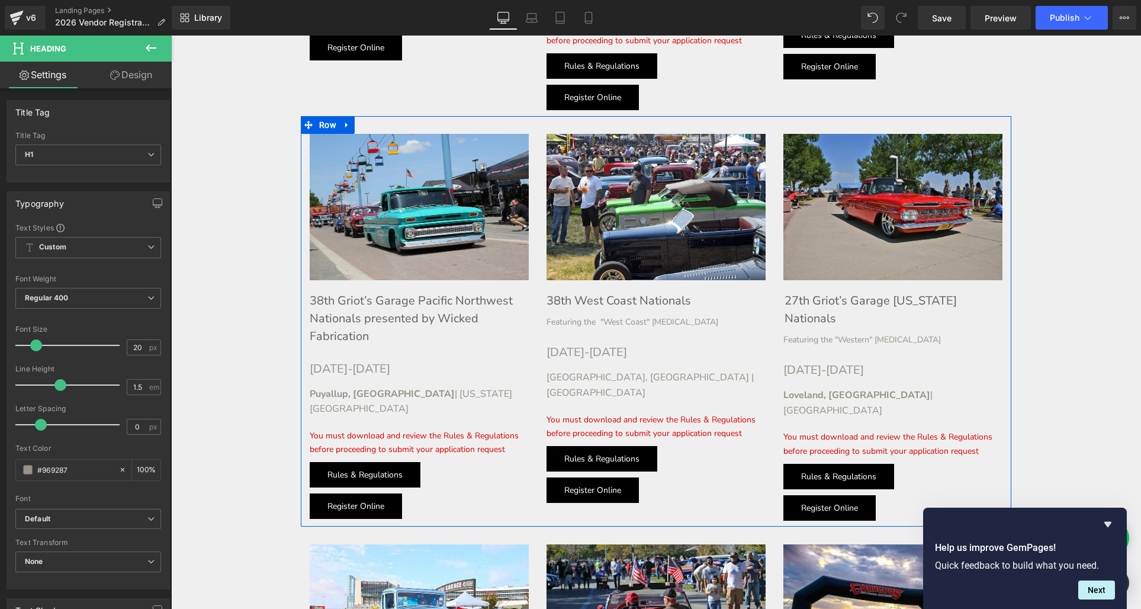
click at [542, 221] on div "Image 38th West Coast Nationals Heading Featuring the "West Coast" [MEDICAL_DAT…" at bounding box center [656, 318] width 237 height 369
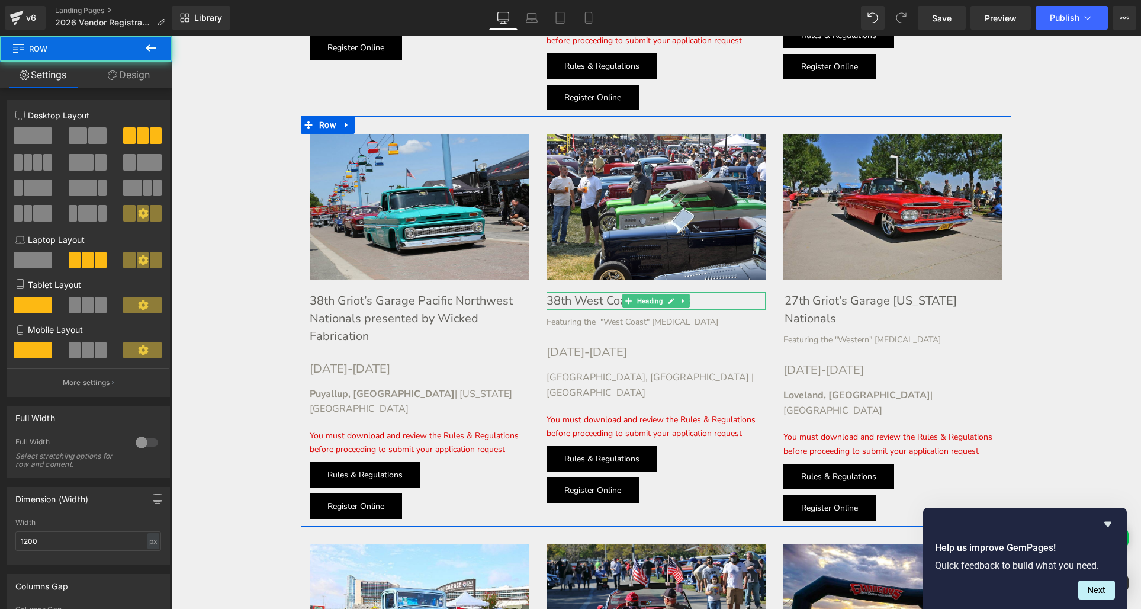
click at [557, 292] on h1 "38th West Coast Nationals" at bounding box center [655, 301] width 219 height 18
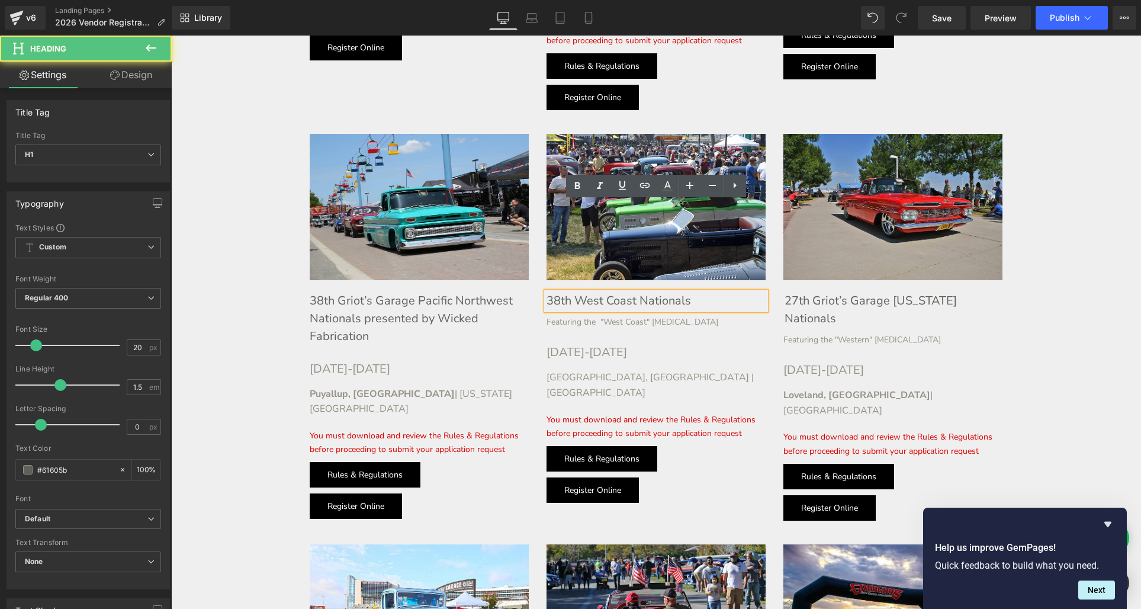
click at [558, 292] on h1 "38th West Coast Nationals" at bounding box center [655, 301] width 219 height 18
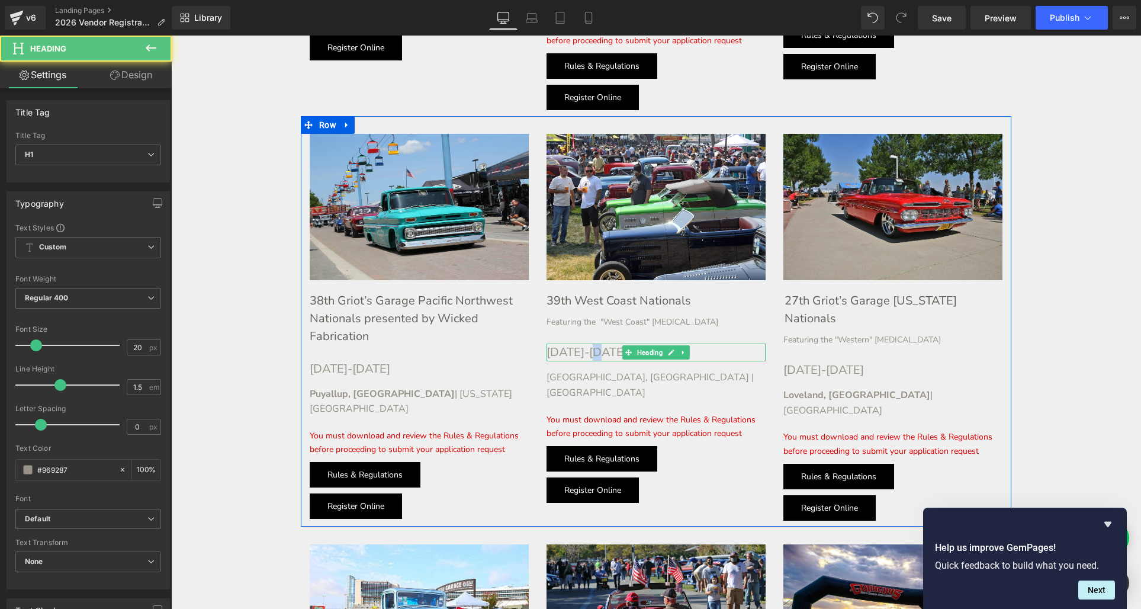
click at [597, 343] on h1 "[DATE]-[DATE]" at bounding box center [655, 352] width 219 height 18
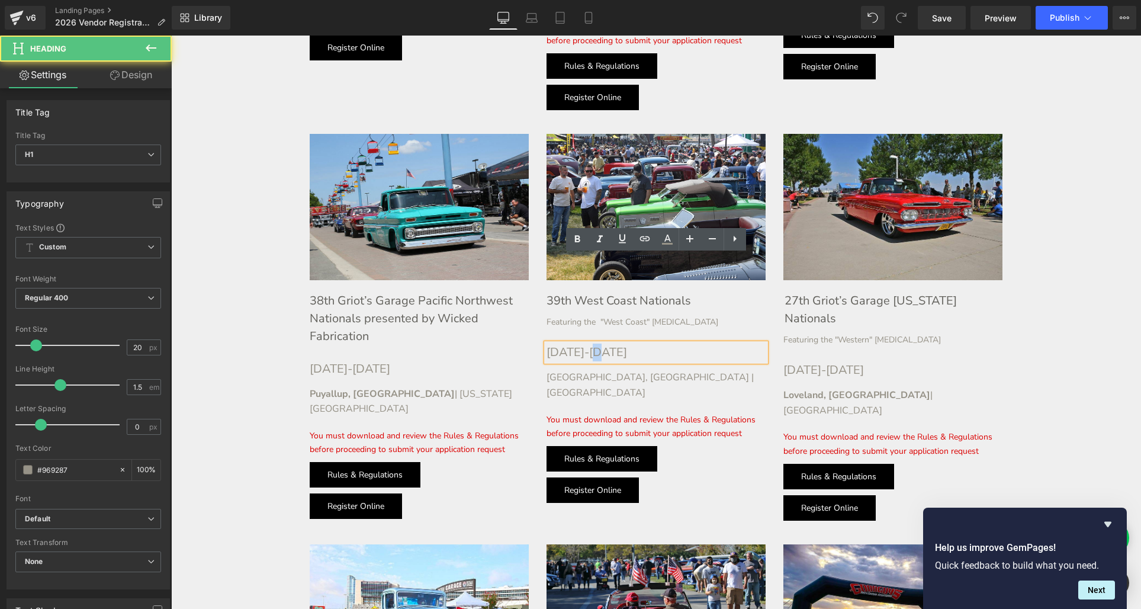
scroll to position [1679, 0]
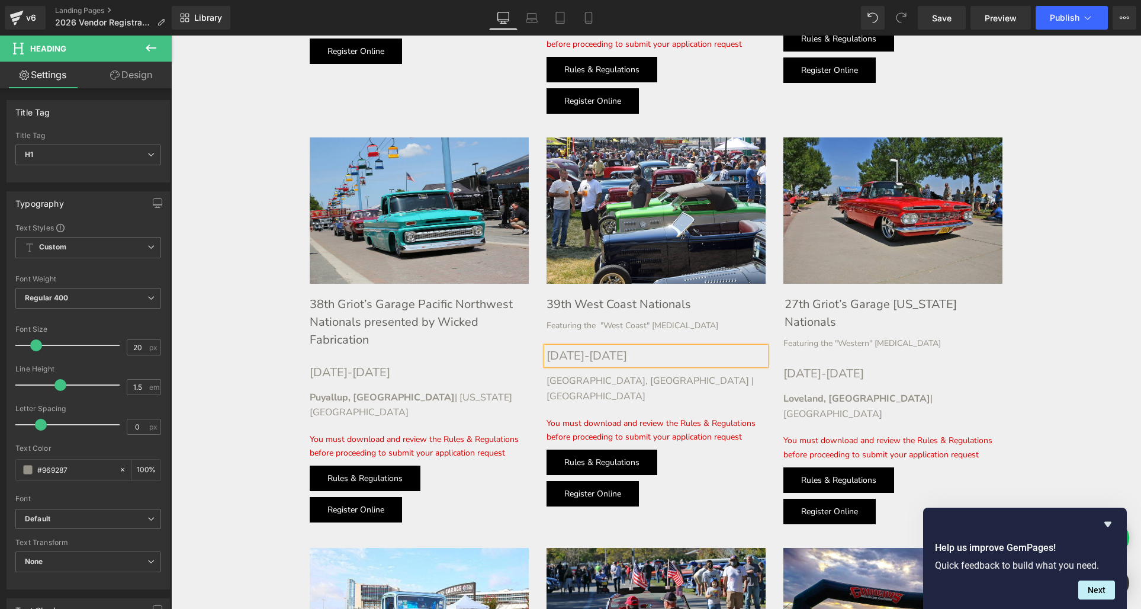
click at [620, 347] on h1 "[DATE]-[DATE]" at bounding box center [655, 356] width 219 height 18
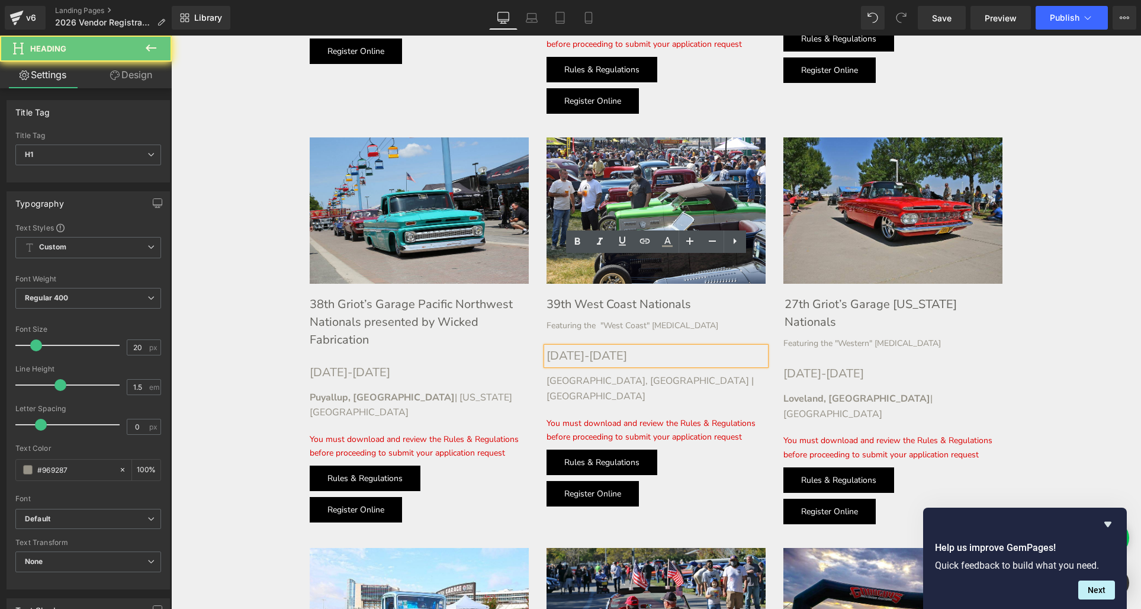
click at [619, 347] on h1 "[DATE]-[DATE]" at bounding box center [655, 356] width 219 height 18
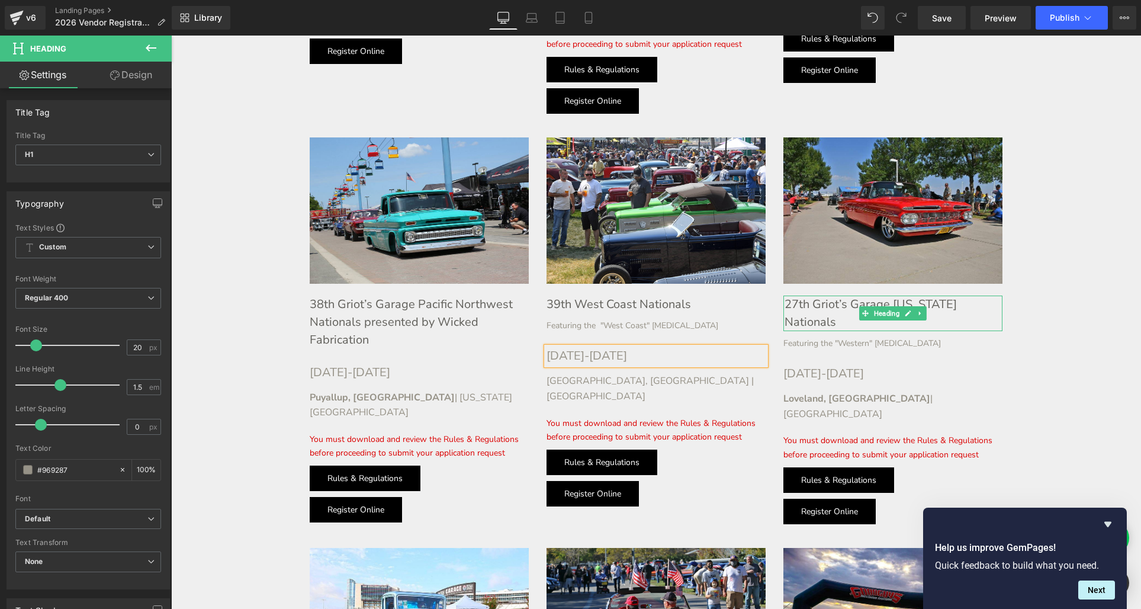
click at [797, 295] on h1 "27th Griot’s Garage [US_STATE] Nationals" at bounding box center [893, 313] width 218 height 36
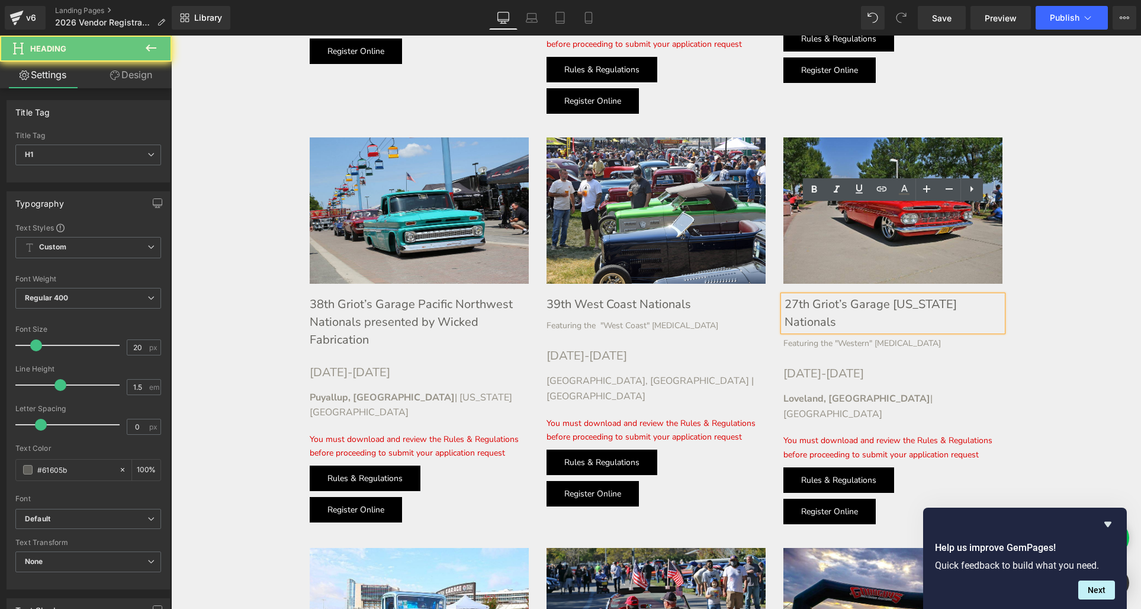
click at [796, 295] on h1 "27th Griot’s Garage [US_STATE] Nationals" at bounding box center [893, 313] width 218 height 36
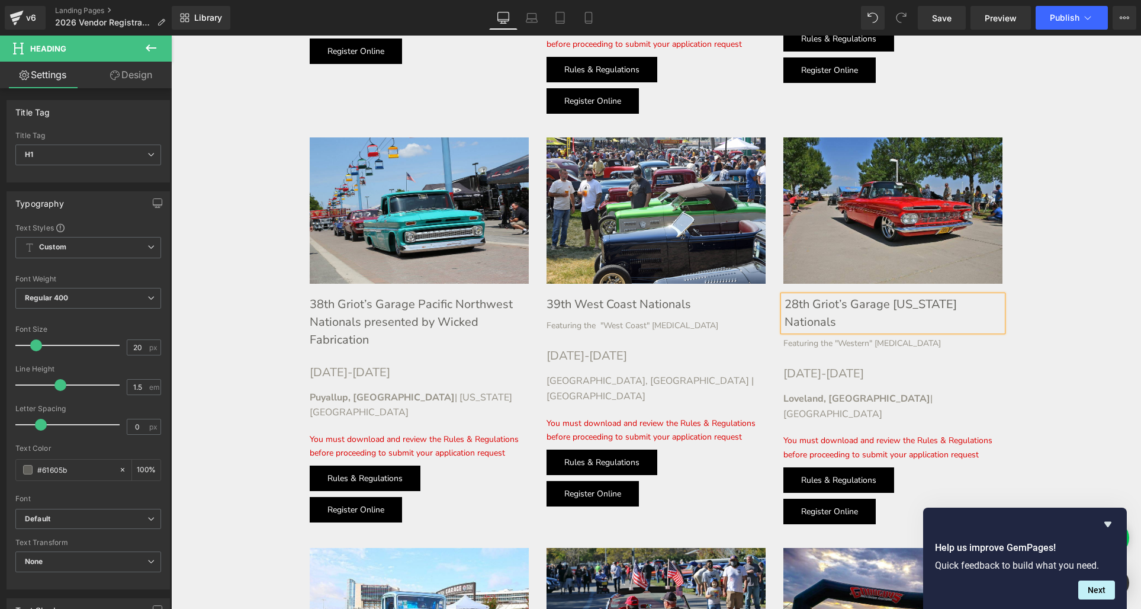
scroll to position [1676, 0]
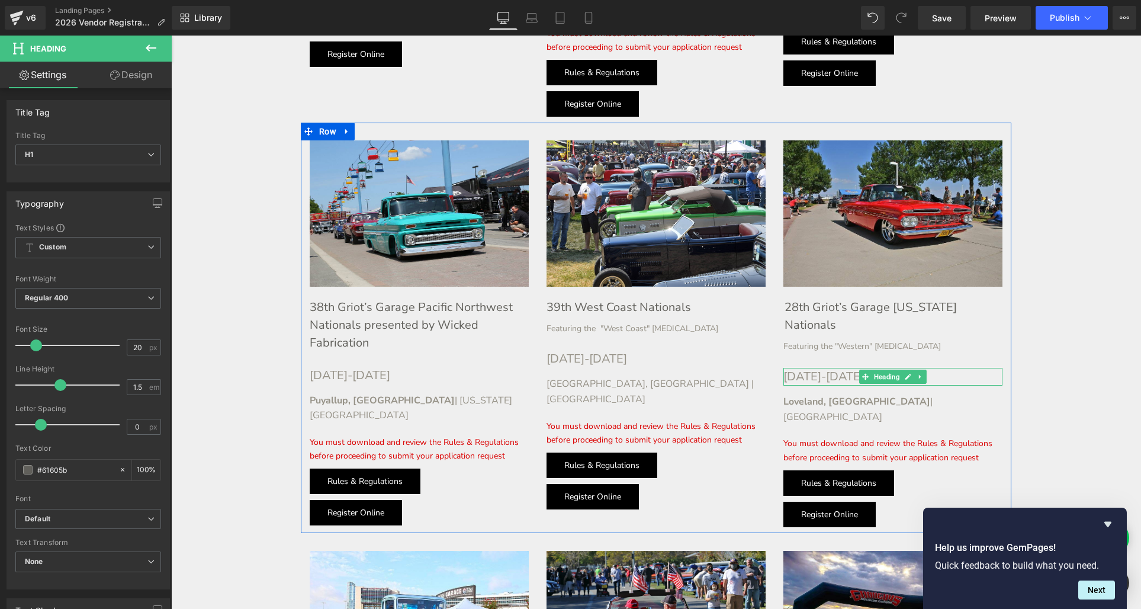
click at [850, 368] on h1 "[DATE]-[DATE]" at bounding box center [892, 377] width 219 height 18
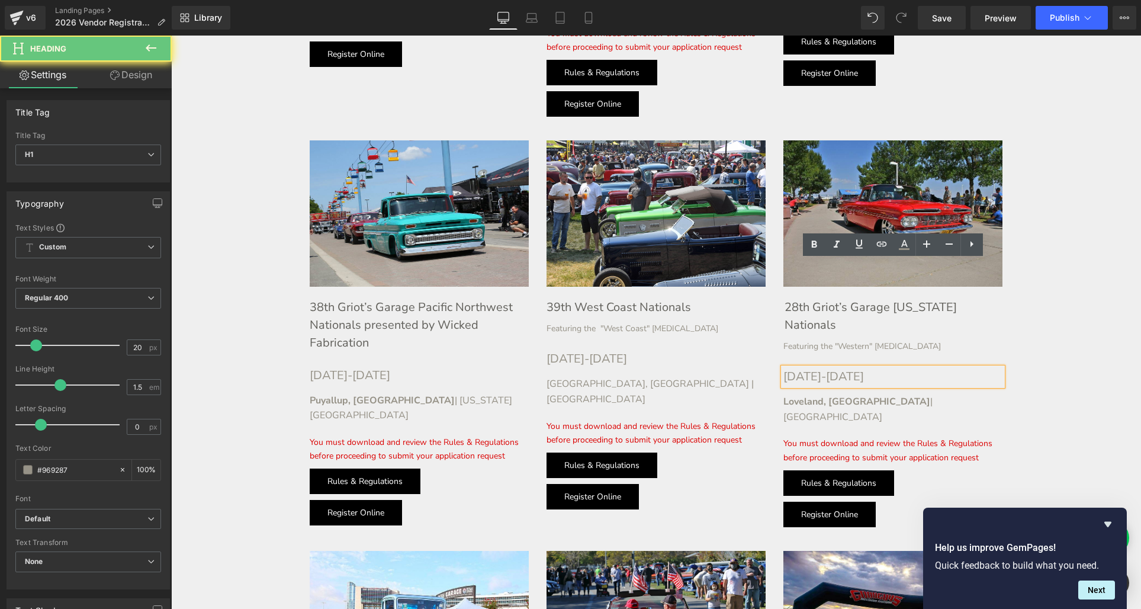
click at [851, 368] on h1 "[DATE]-[DATE]" at bounding box center [892, 377] width 219 height 18
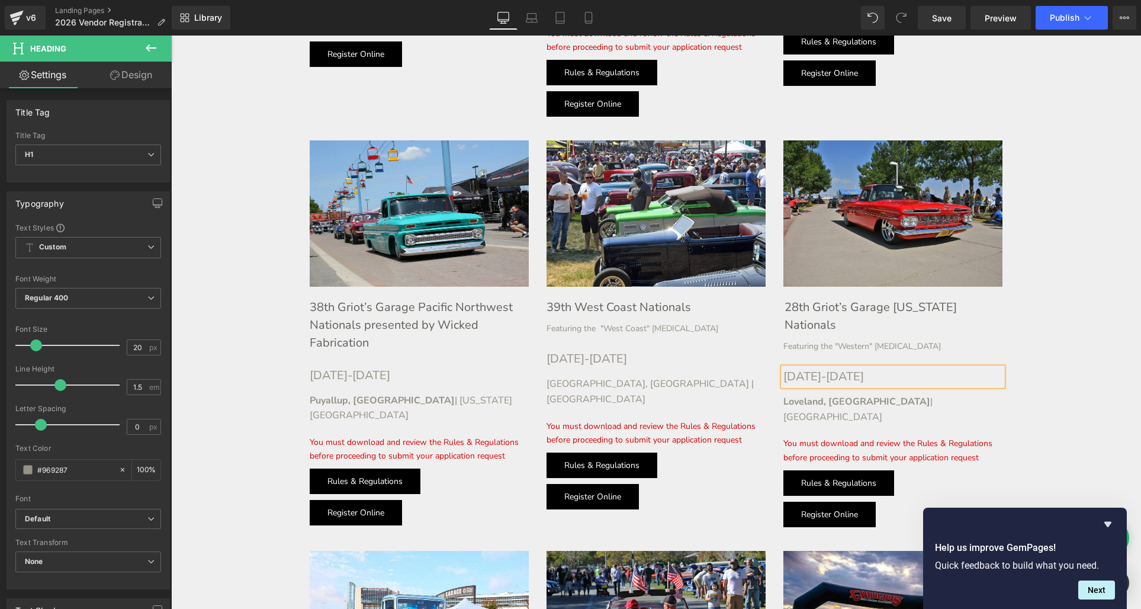
click at [914, 368] on h1 "[DATE]-[DATE]" at bounding box center [892, 377] width 219 height 18
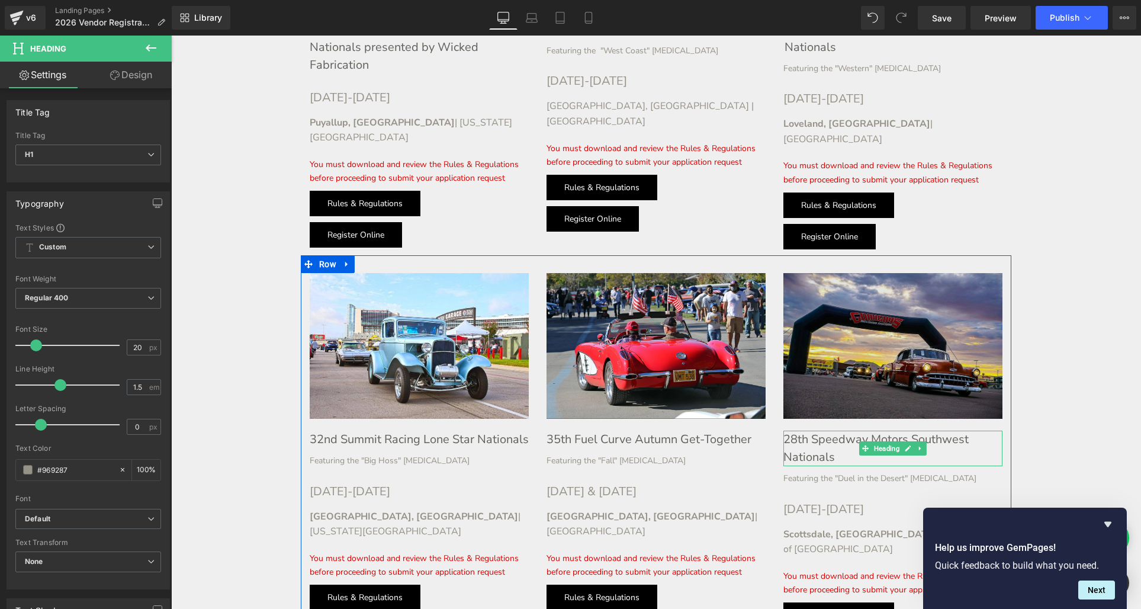
scroll to position [1895, 0]
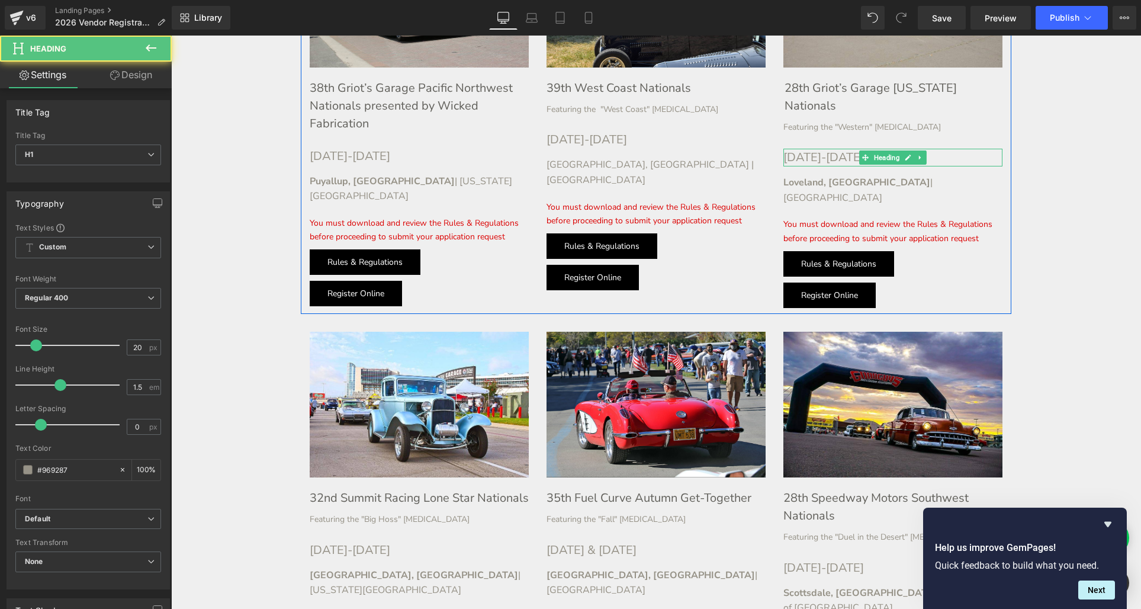
click at [857, 149] on h1 "[DATE]-[DATE]" at bounding box center [892, 158] width 219 height 18
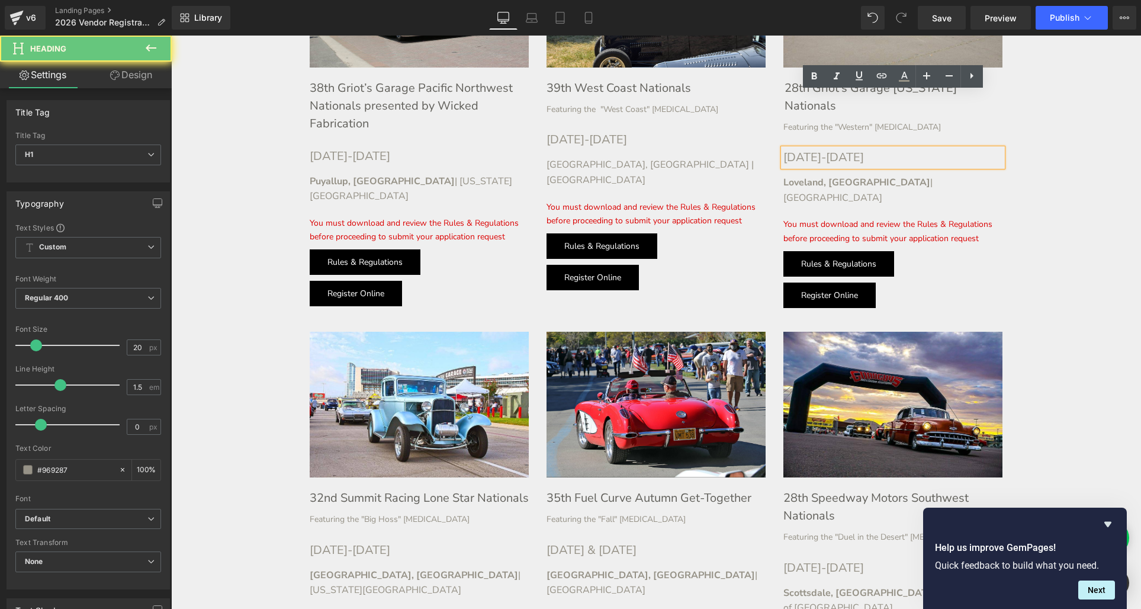
click at [857, 149] on h1 "[DATE]-[DATE]" at bounding box center [892, 158] width 219 height 18
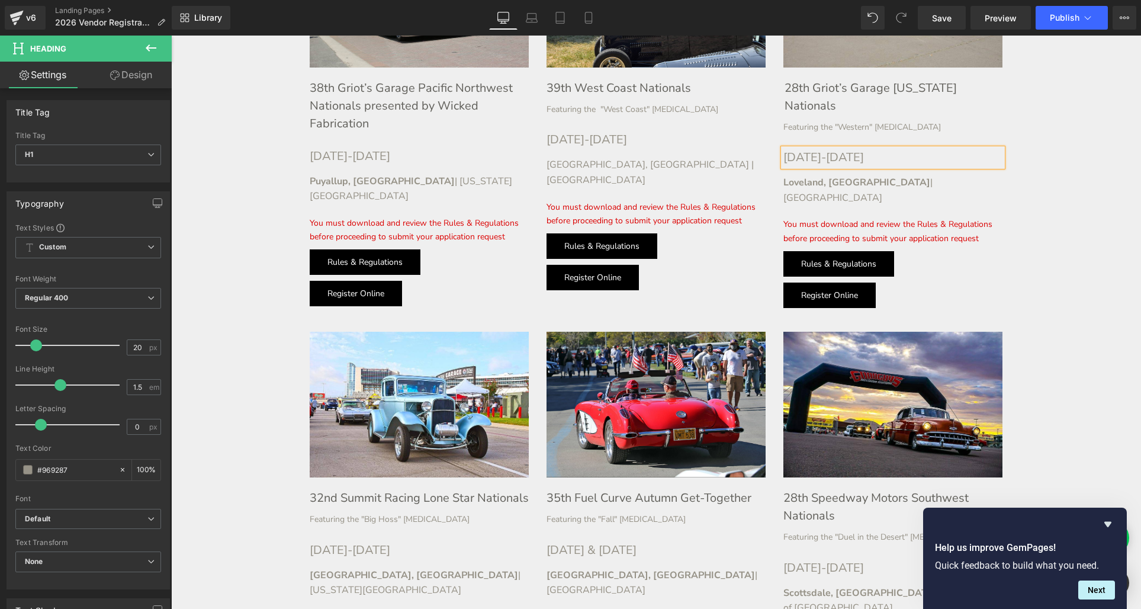
click at [357, 568] on strong "[GEOGRAPHIC_DATA], [GEOGRAPHIC_DATA]" at bounding box center [414, 574] width 208 height 13
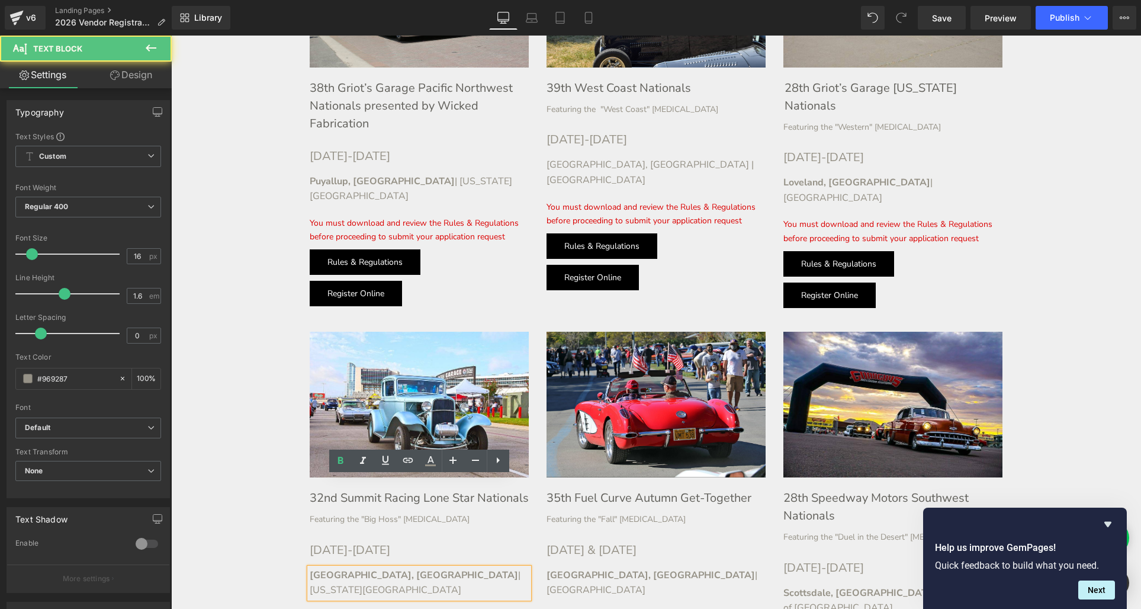
click at [332, 489] on h1 "32nd Summit Racing Lone Star Nationals" at bounding box center [419, 498] width 219 height 18
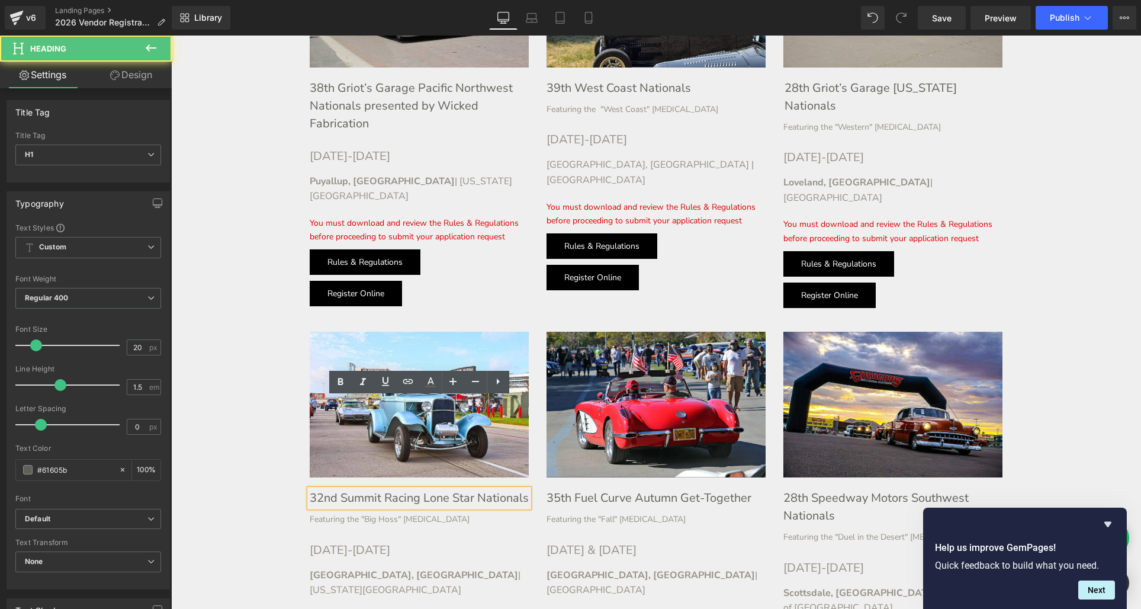
click at [340, 489] on h1 "32nd Summit Racing Lone Star Nationals" at bounding box center [419, 498] width 219 height 18
click at [339, 489] on h1 "32nd Summit Racing Lone Star Nationals" at bounding box center [419, 498] width 219 height 18
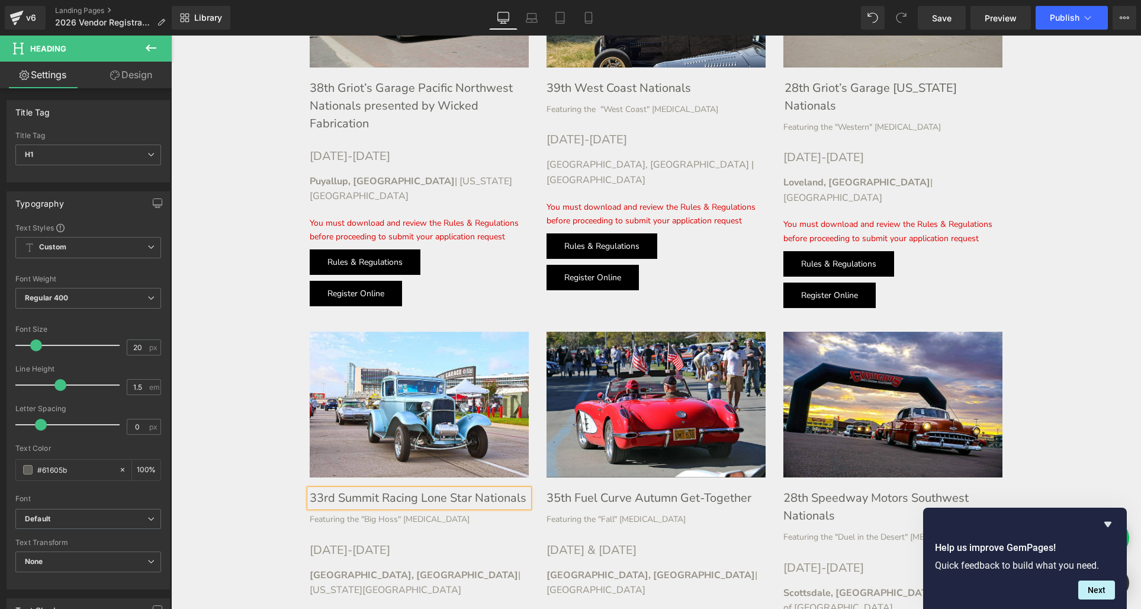
click at [383, 541] on h1 "[DATE]-[DATE]" at bounding box center [419, 550] width 219 height 18
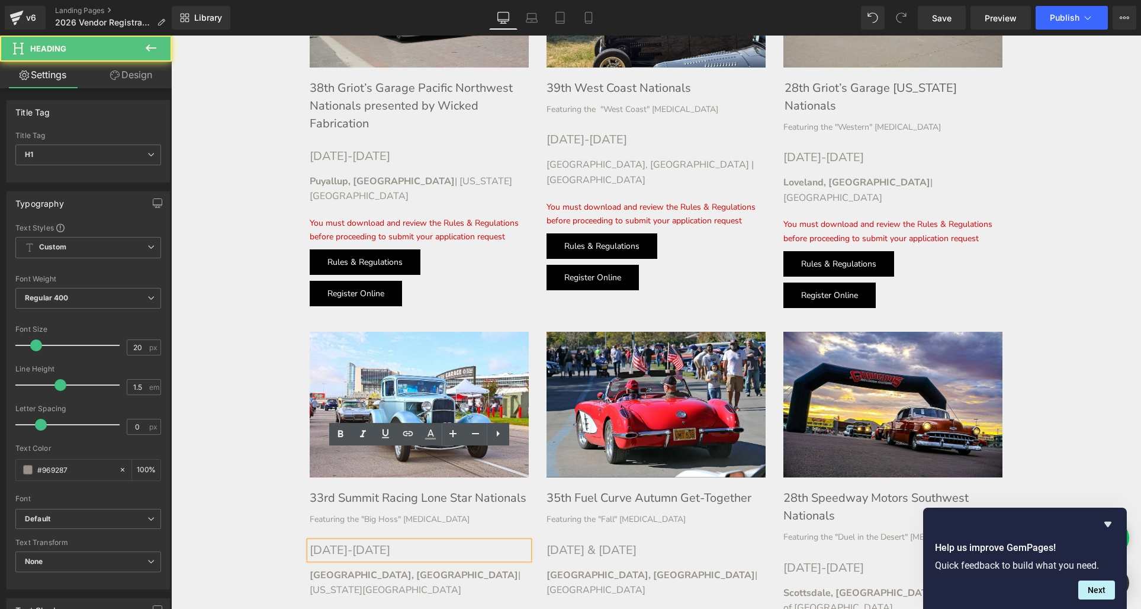
click at [383, 541] on h1 "[DATE]-[DATE]" at bounding box center [419, 550] width 219 height 18
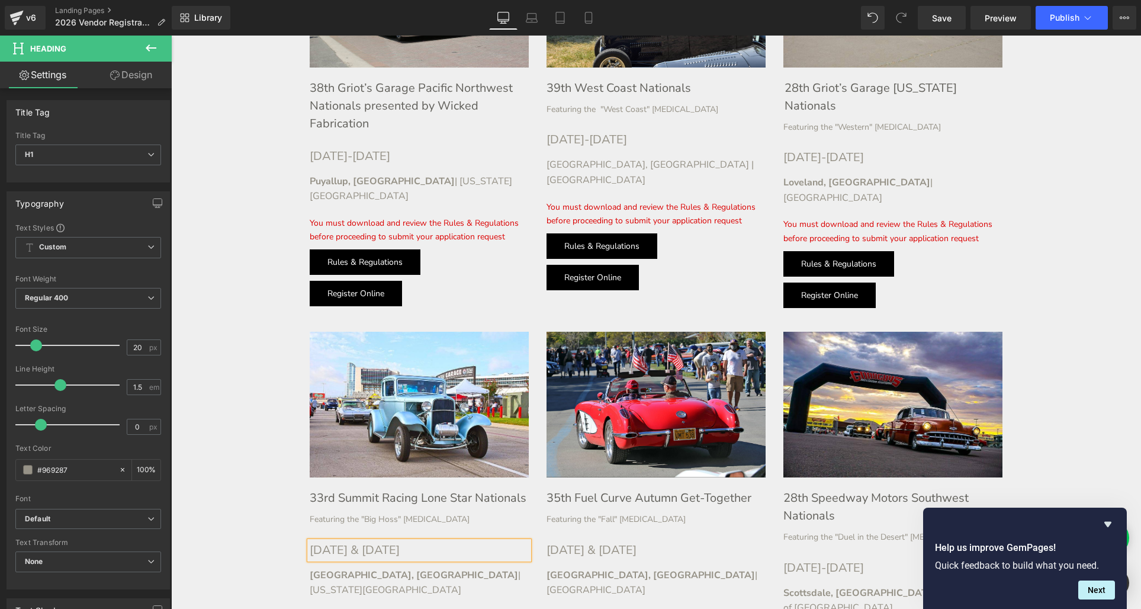
click at [568, 489] on h1 "35th Fuel Curve Autumn Get-Together" at bounding box center [655, 498] width 219 height 18
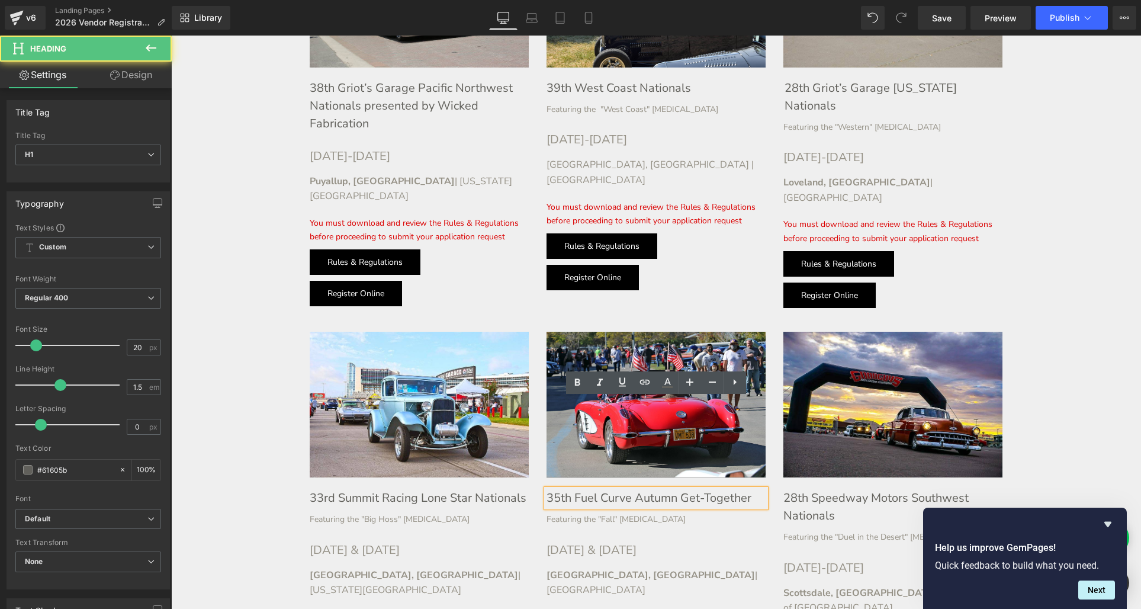
click at [559, 489] on h1 "35th Fuel Curve Autumn Get-Together" at bounding box center [655, 498] width 219 height 18
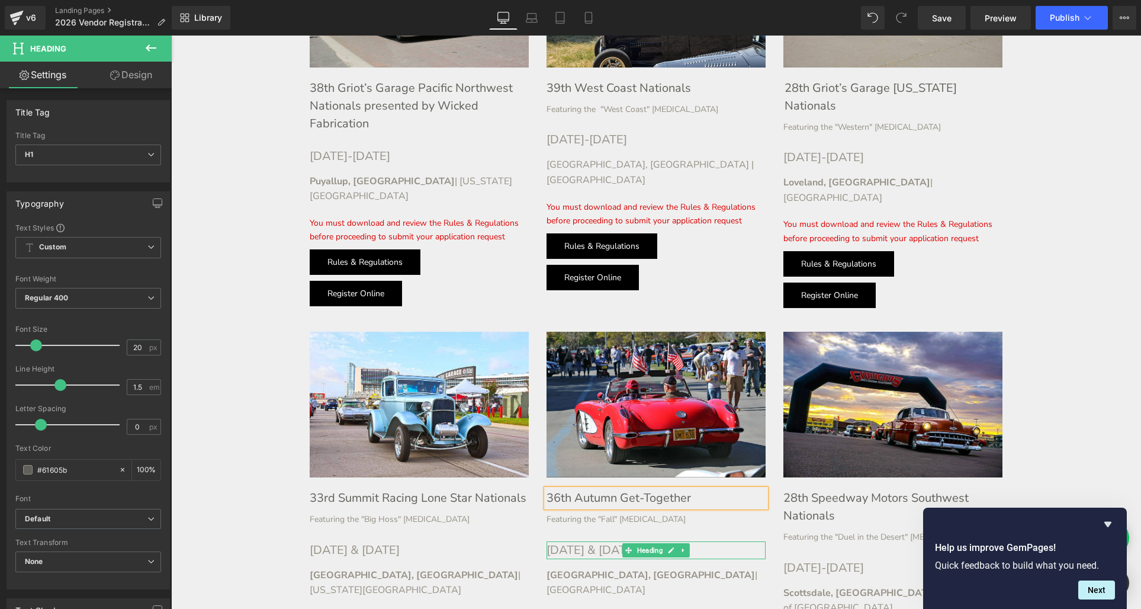
click at [610, 541] on h1 "[DATE] & [DATE]" at bounding box center [655, 550] width 219 height 18
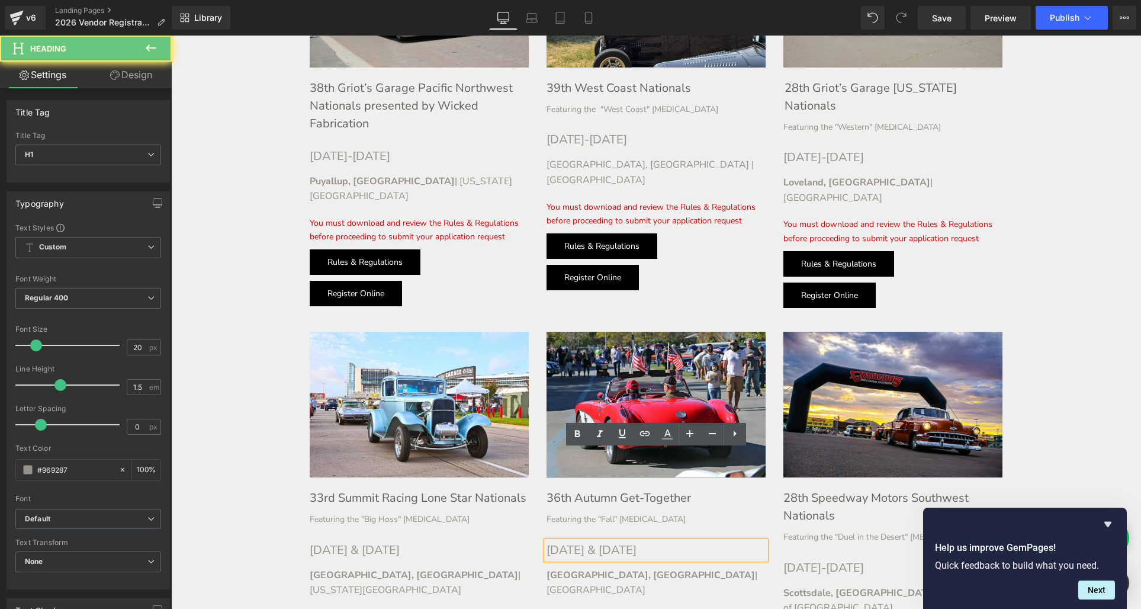
click at [610, 541] on h1 "[DATE] & [DATE]" at bounding box center [655, 550] width 219 height 18
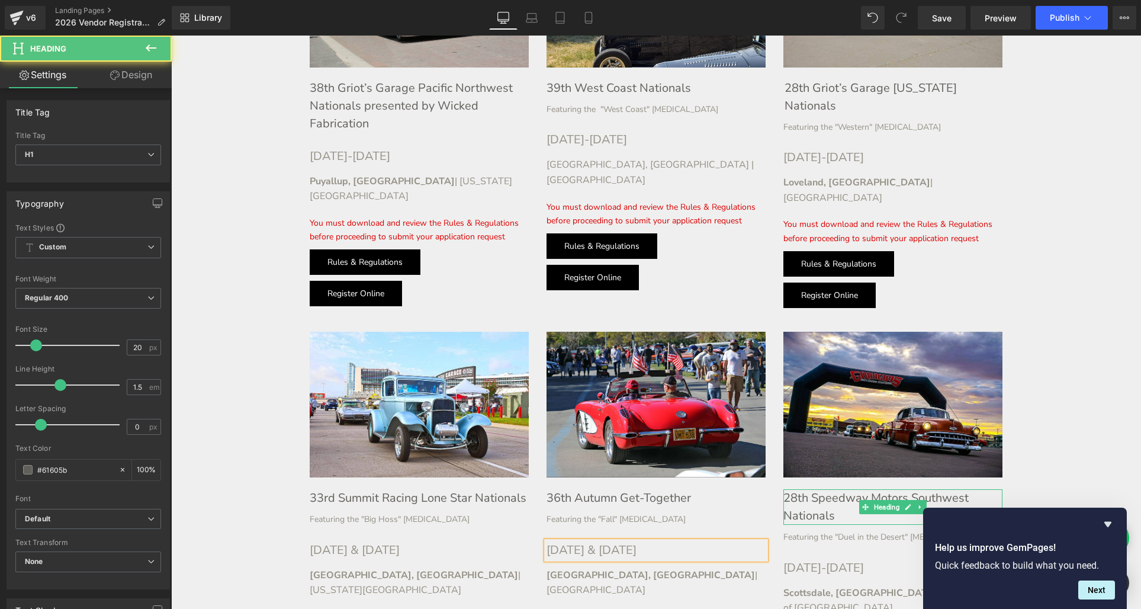
click at [791, 489] on h1 "28th Speedway Motors Southwest Nationals" at bounding box center [892, 507] width 219 height 36
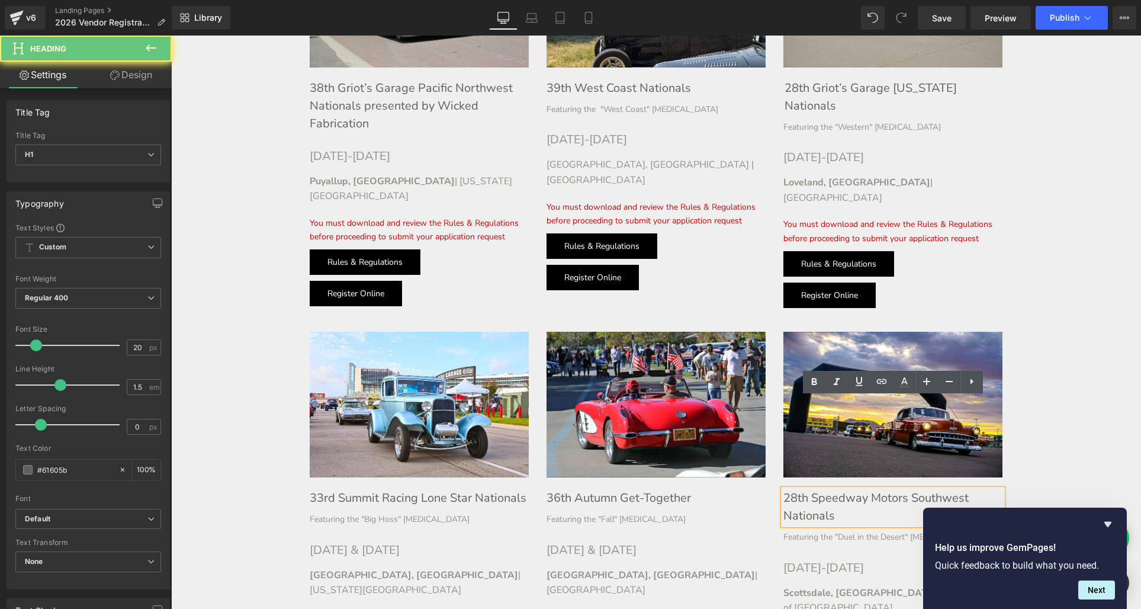
click at [794, 489] on h1 "28th Speedway Motors Southwest Nationals" at bounding box center [892, 507] width 219 height 36
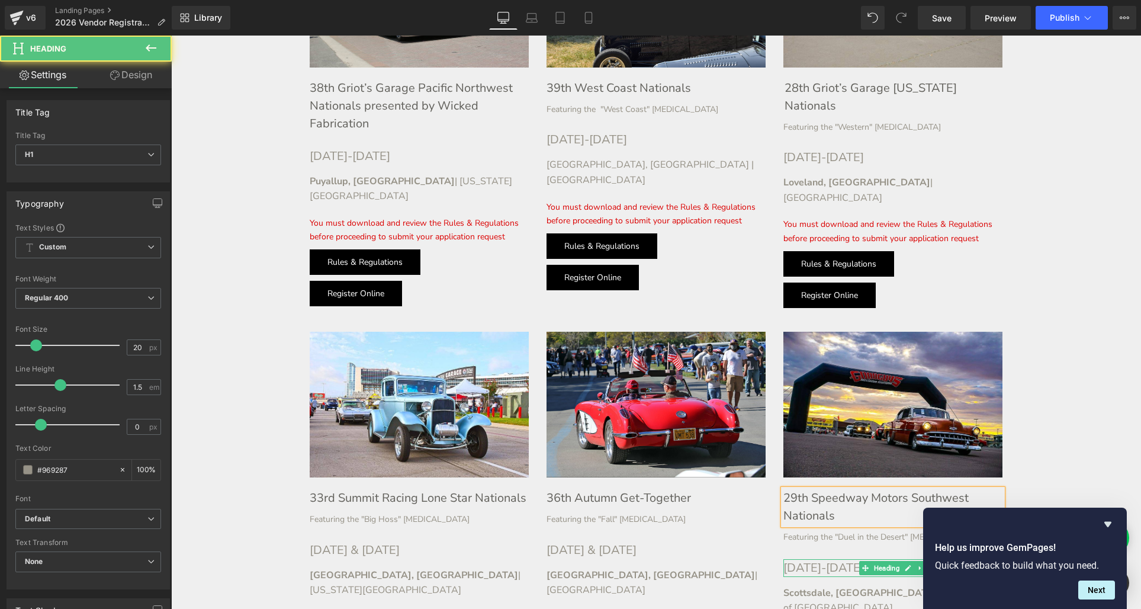
click at [829, 559] on h1 "[DATE]-[DATE]" at bounding box center [892, 568] width 219 height 18
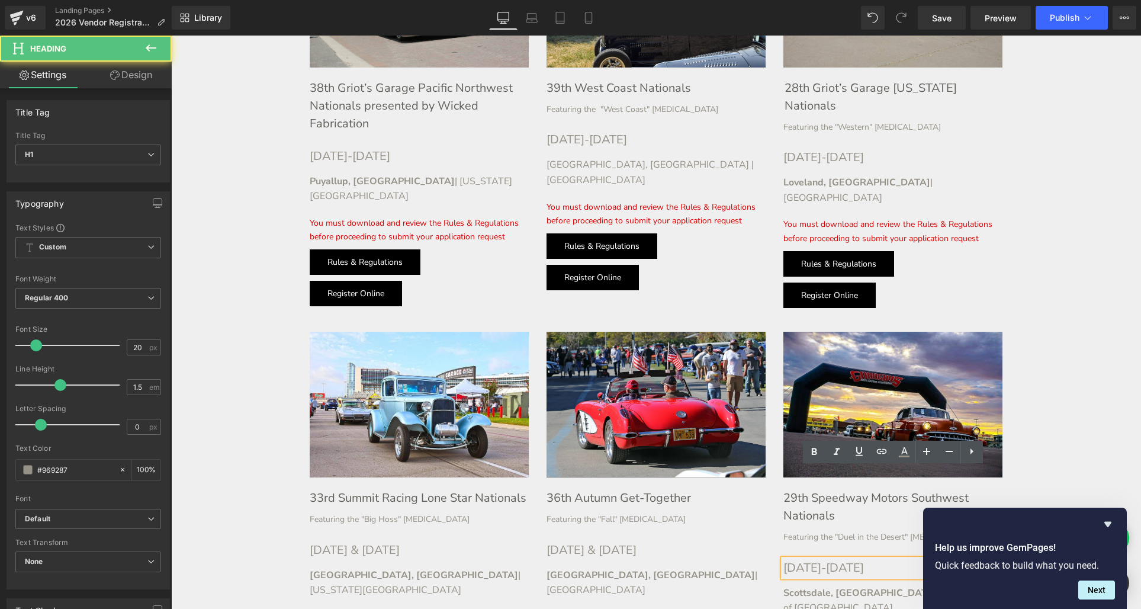
click at [853, 559] on h1 "[DATE]-[DATE]" at bounding box center [892, 568] width 219 height 18
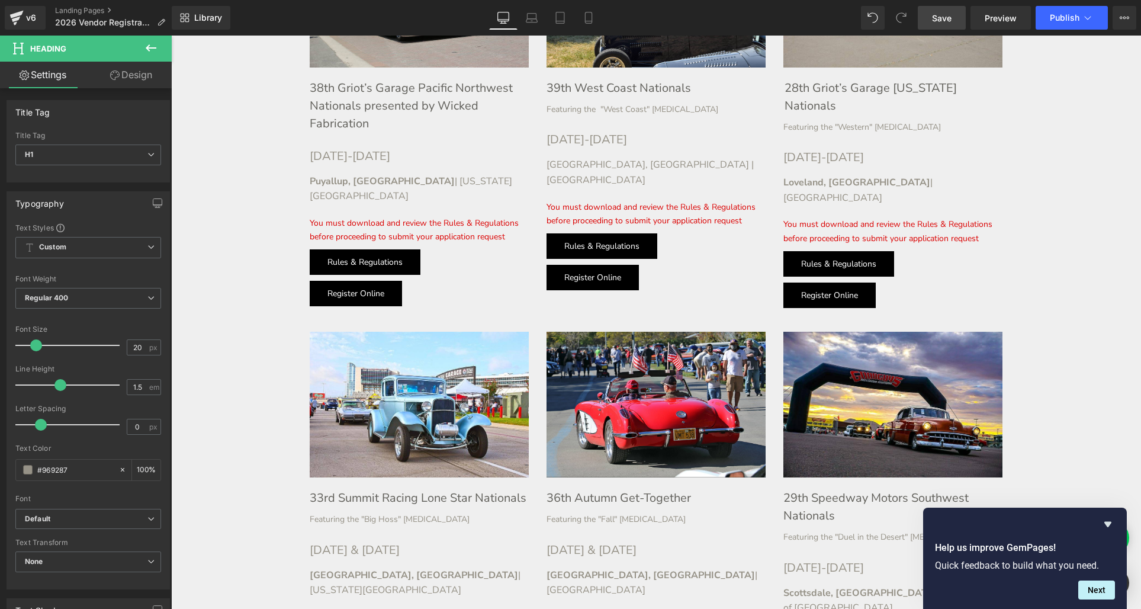
click at [942, 16] on span "Save" at bounding box center [942, 18] width 20 height 12
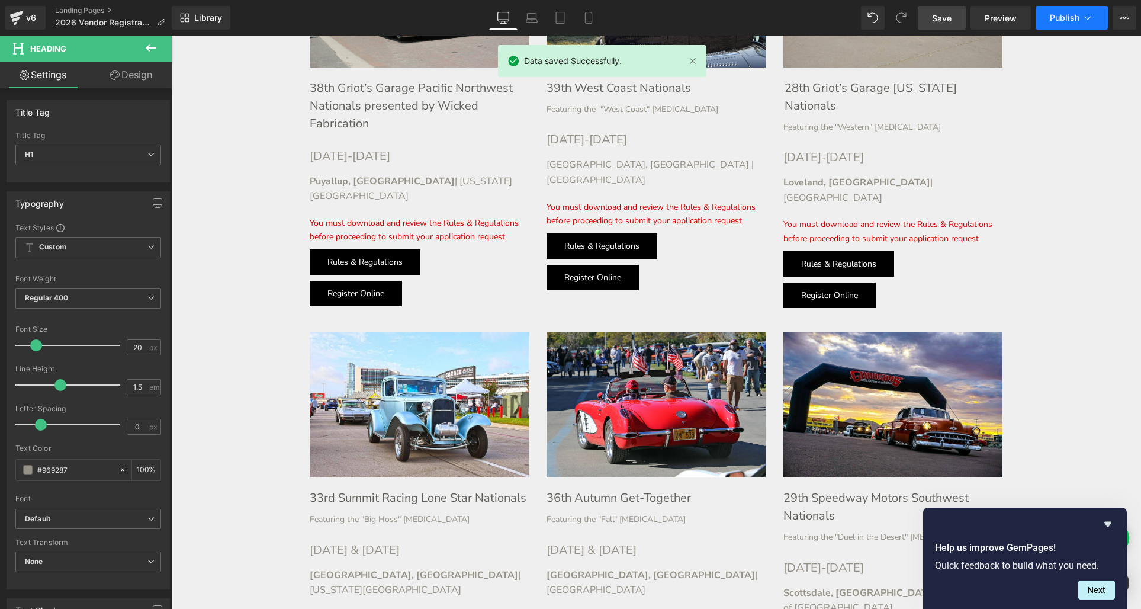
click at [1060, 18] on span "Publish" at bounding box center [1065, 17] width 30 height 9
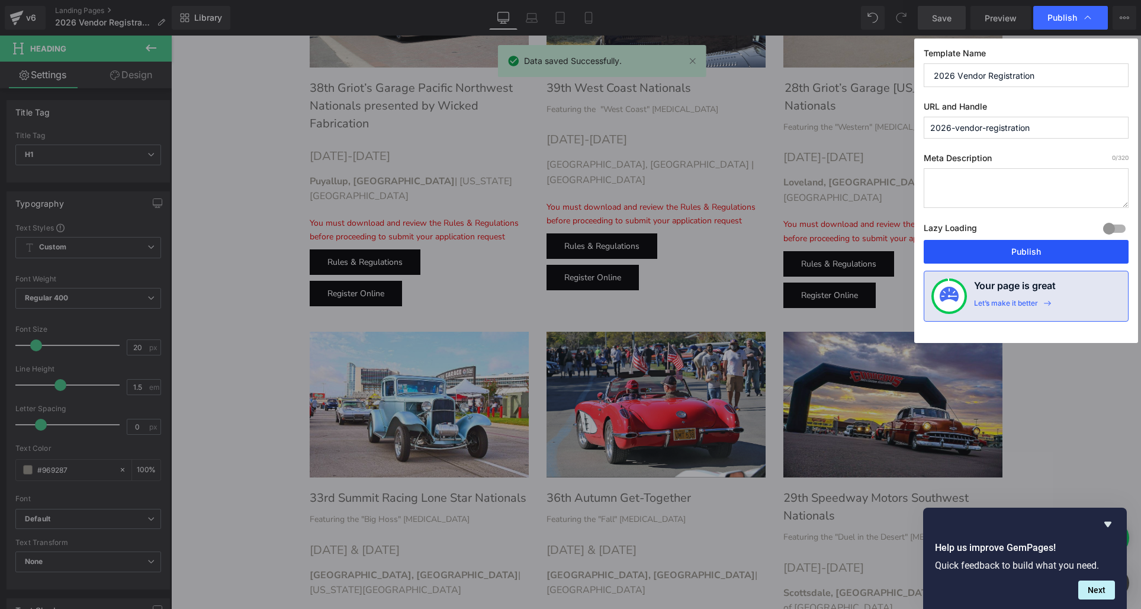
click at [1033, 249] on button "Publish" at bounding box center [1026, 252] width 205 height 24
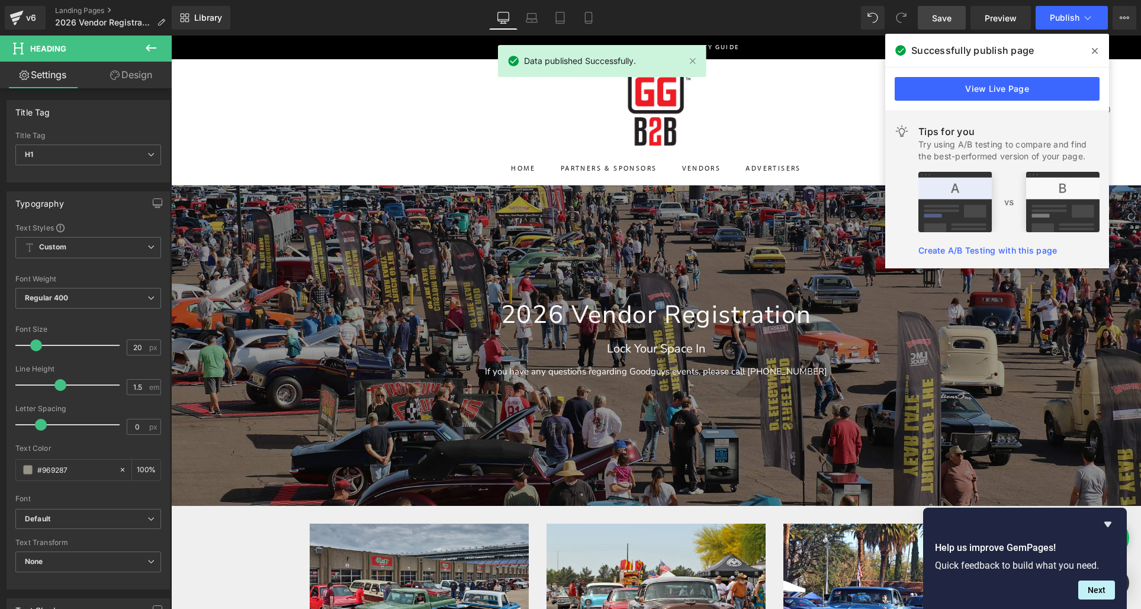
scroll to position [0, 0]
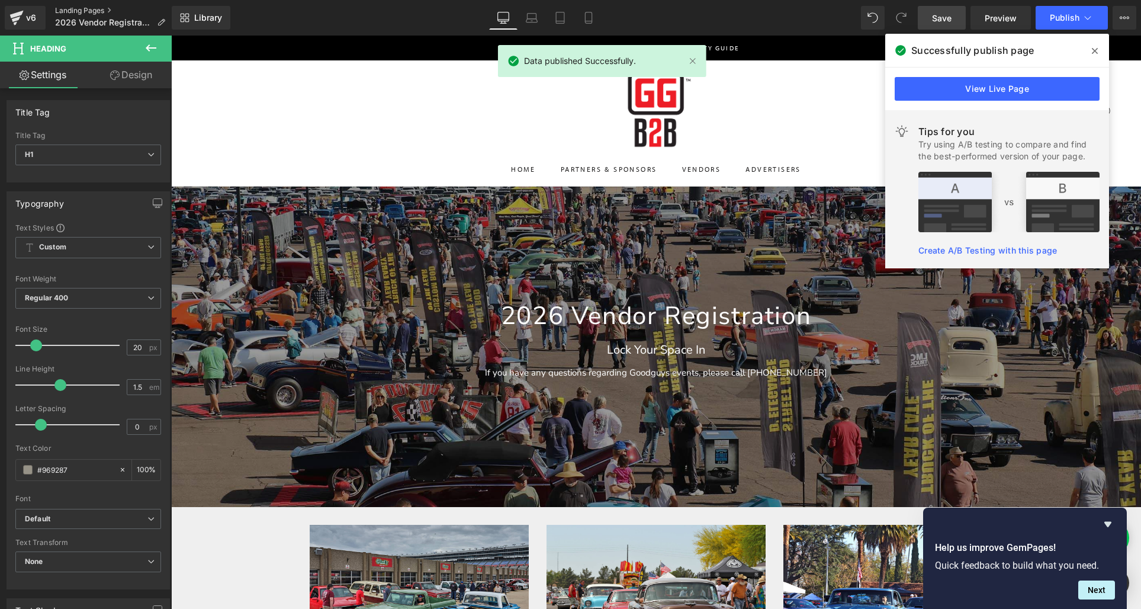
click at [65, 8] on link "Landing Pages" at bounding box center [115, 10] width 120 height 9
